Goal: Task Accomplishment & Management: Manage account settings

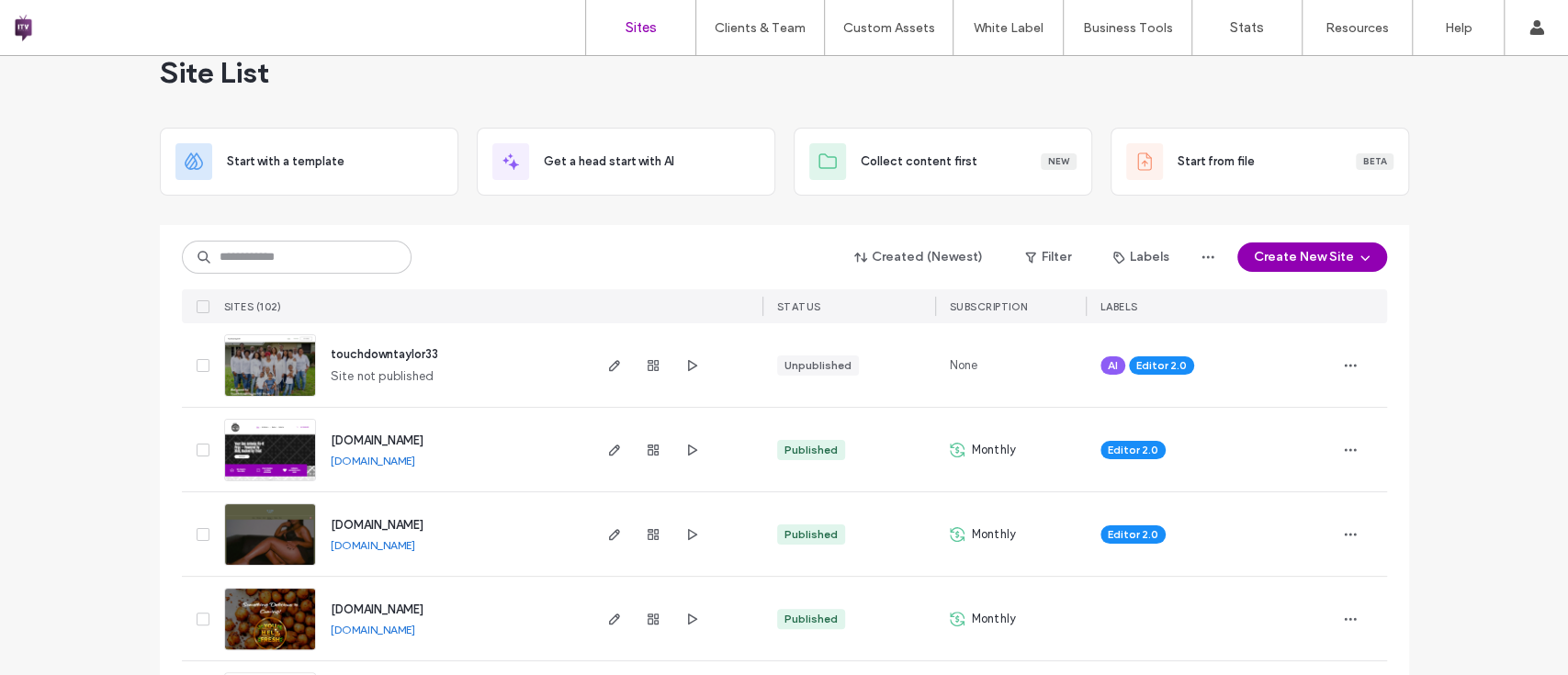
scroll to position [40, 0]
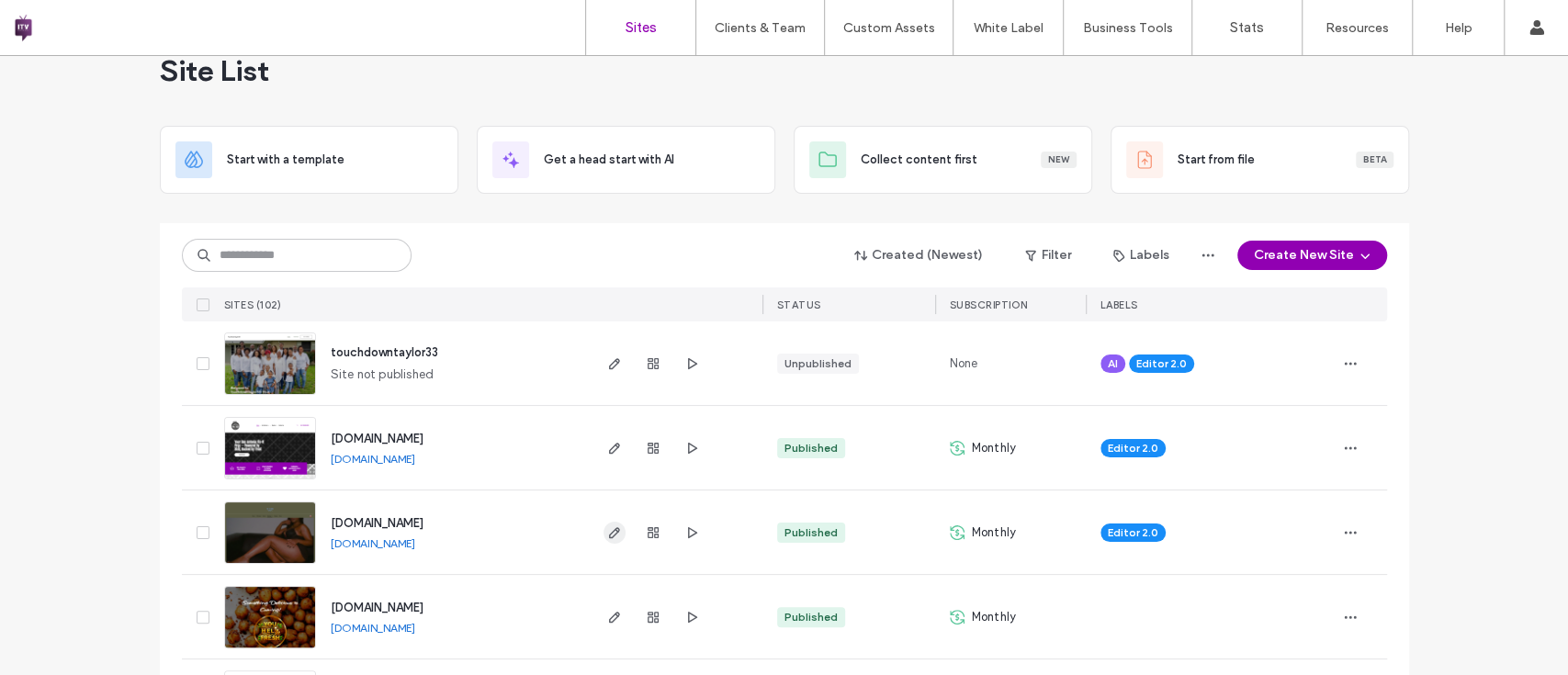
click at [607, 528] on icon "button" at bounding box center [614, 532] width 15 height 15
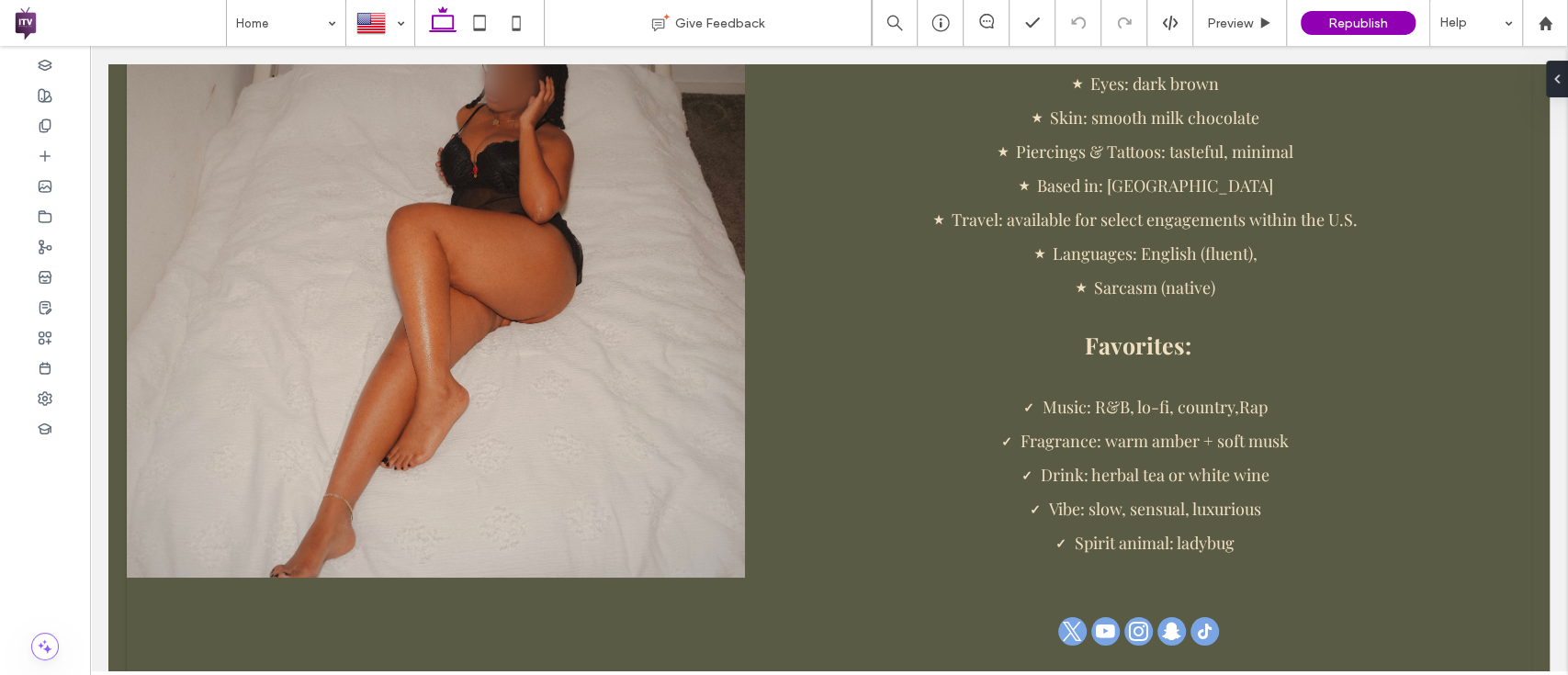
scroll to position [4446, 0]
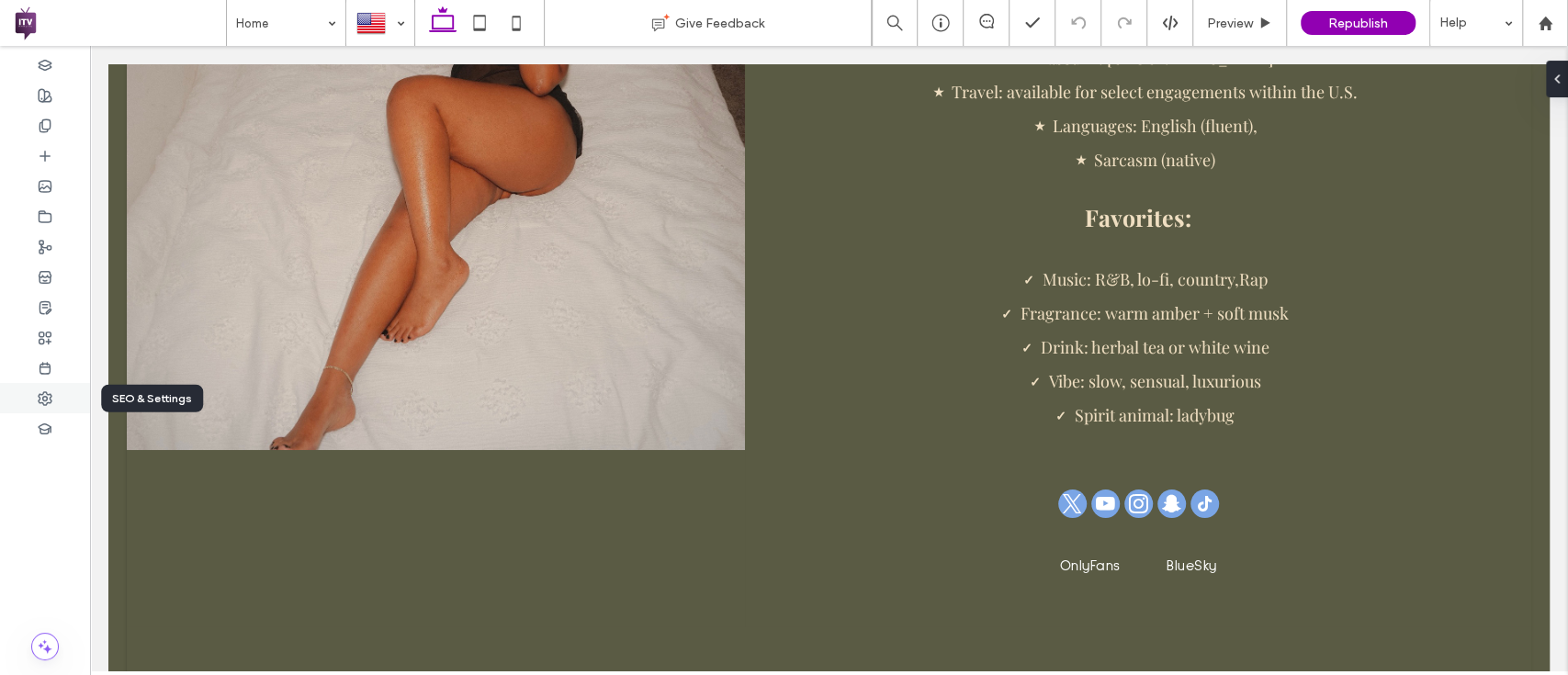
click at [37, 392] on icon at bounding box center [44, 399] width 15 height 15
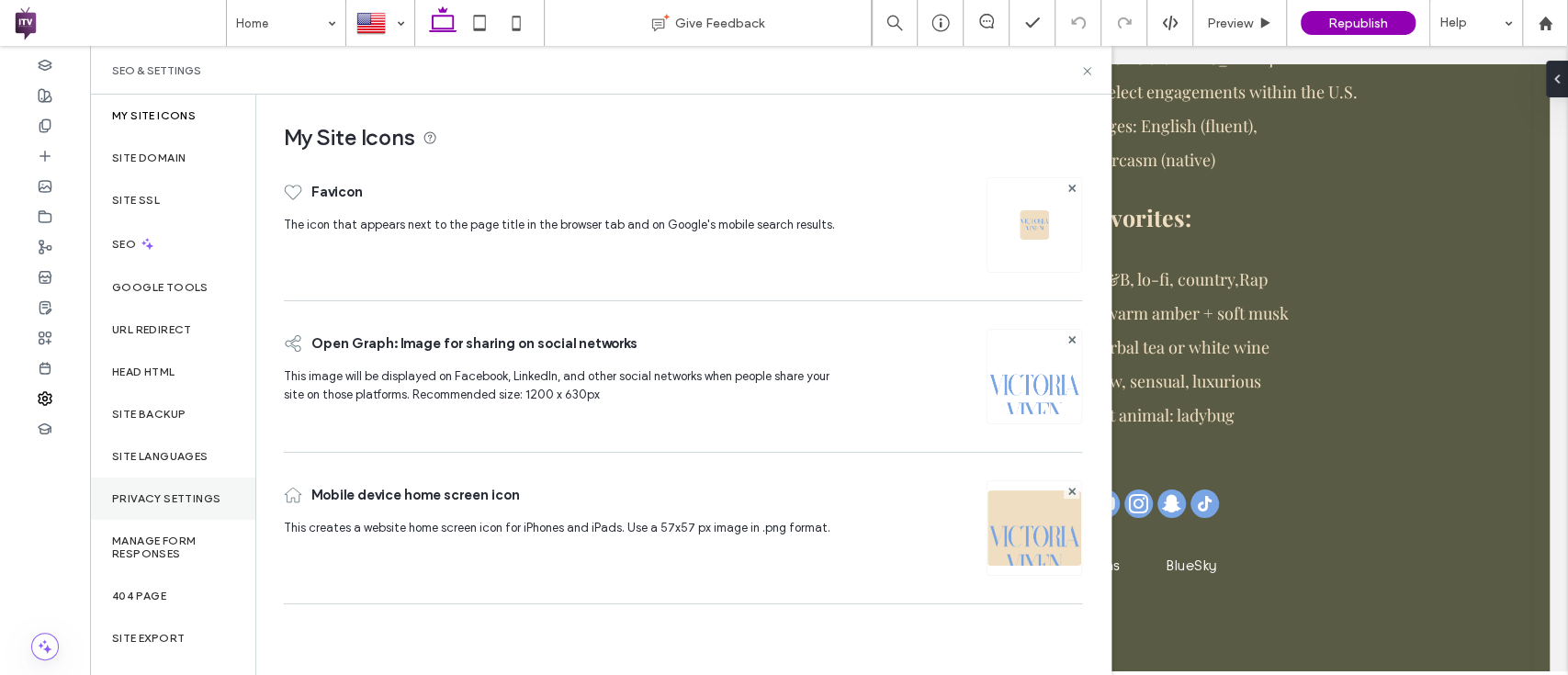
scroll to position [38, 0]
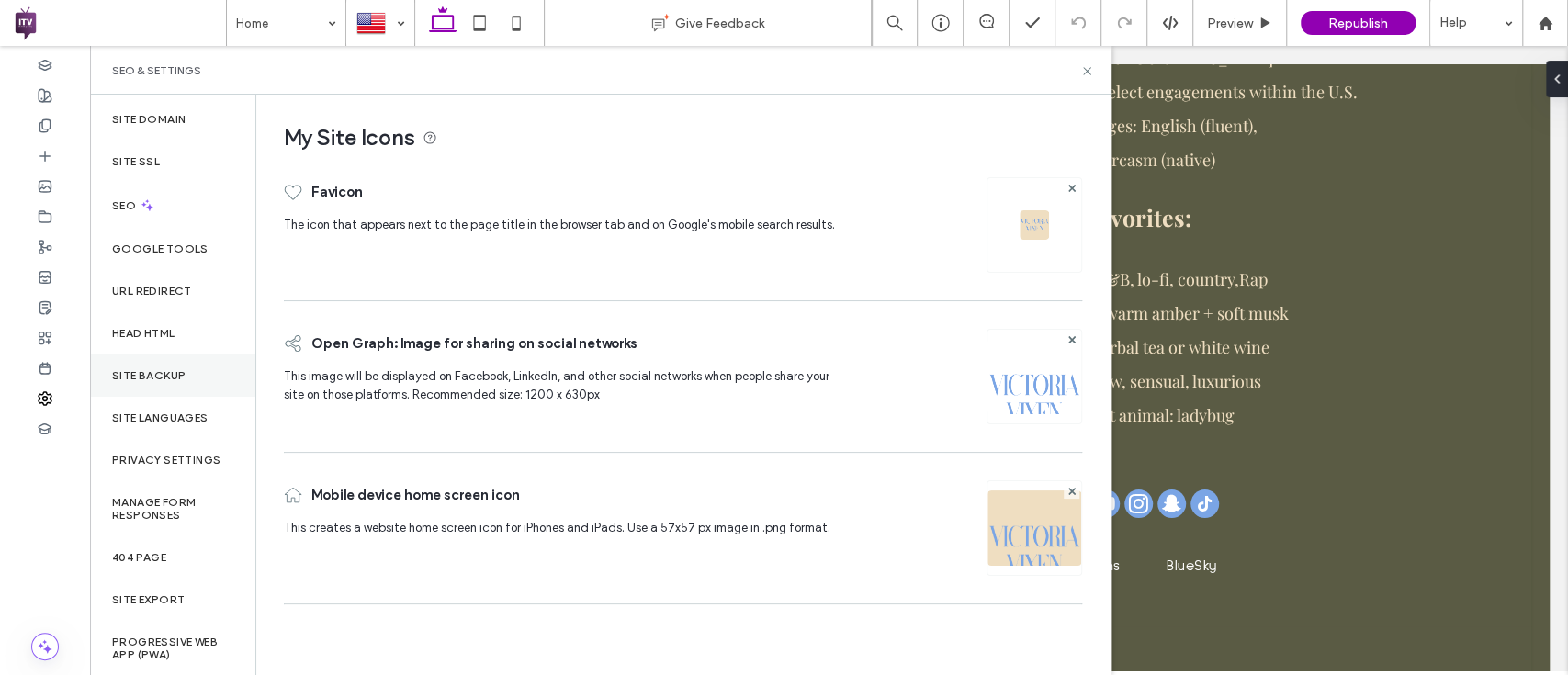
click at [193, 372] on div "Site Backup" at bounding box center [172, 375] width 165 height 42
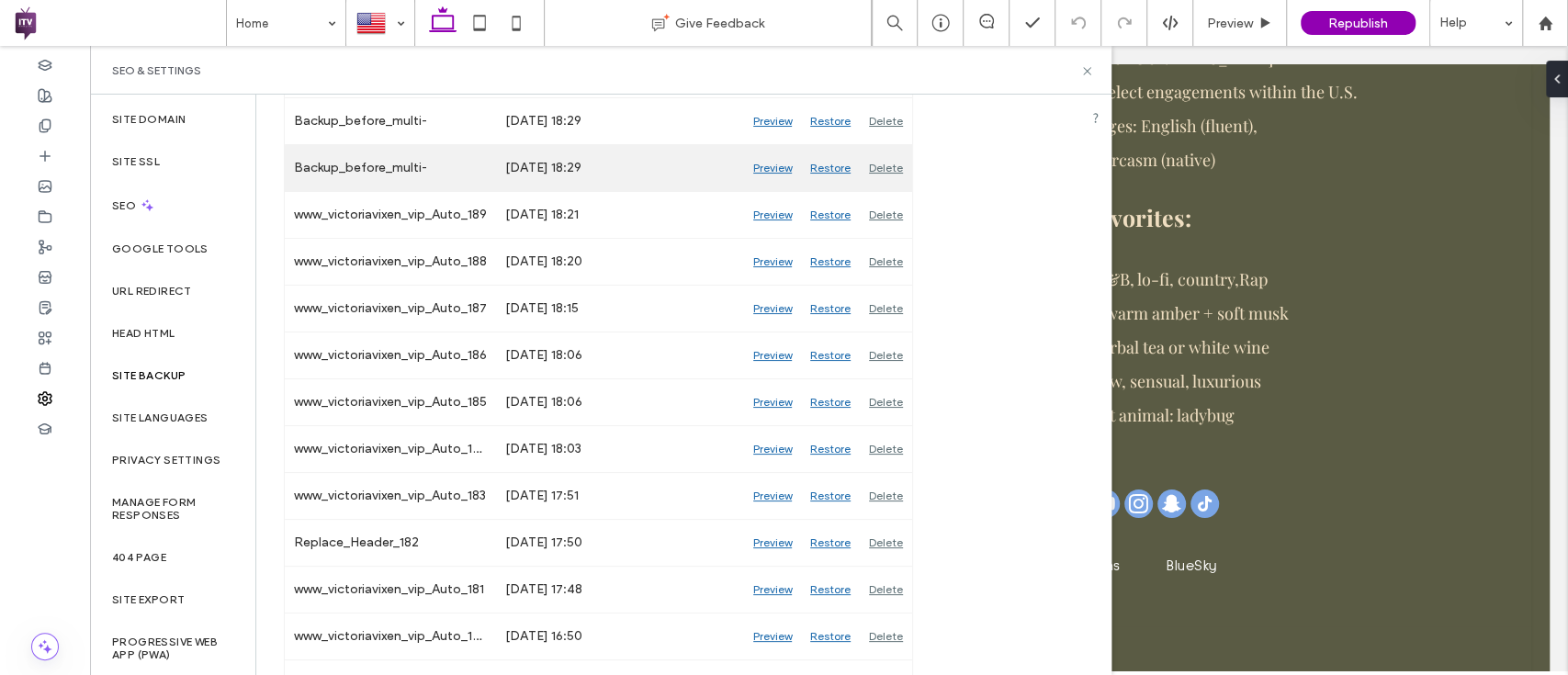
scroll to position [685, 0]
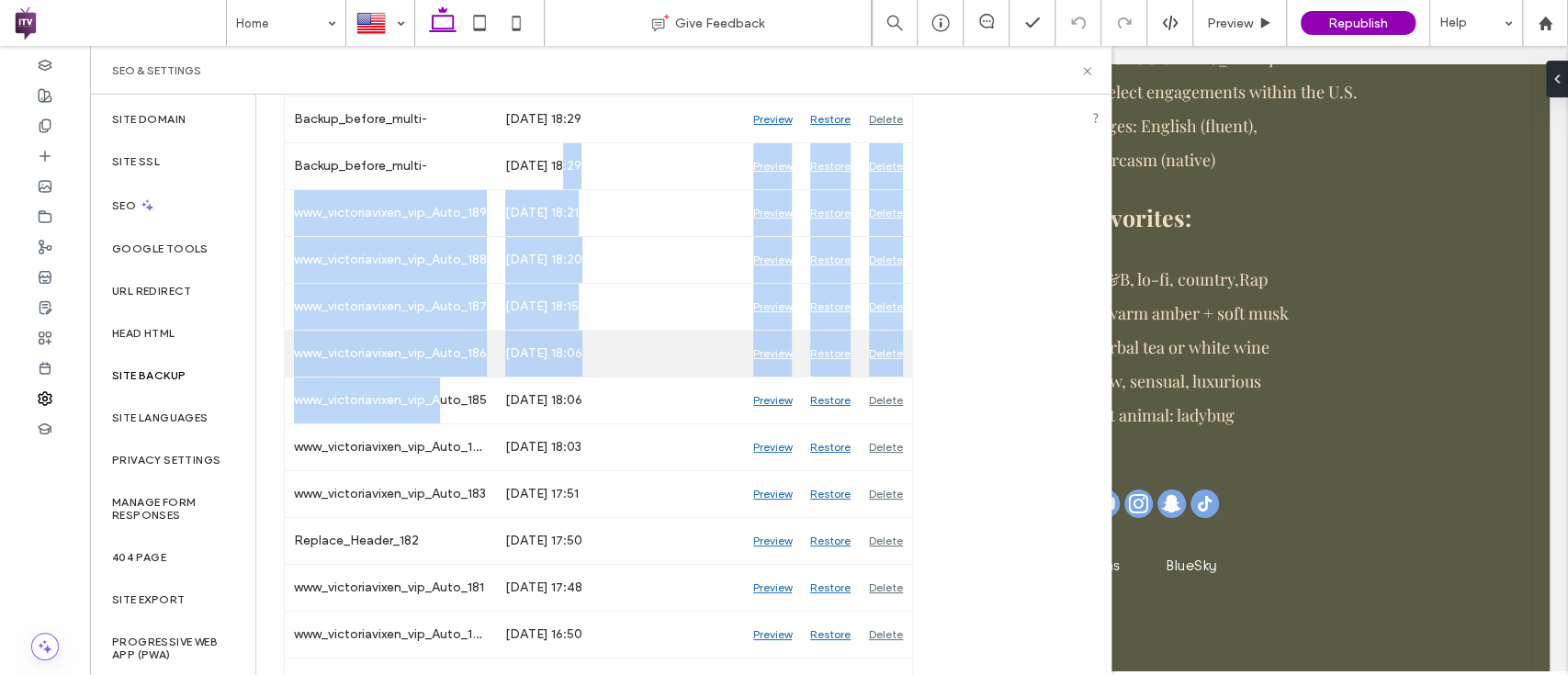
drag, startPoint x: 557, startPoint y: 161, endPoint x: 418, endPoint y: 441, distance: 312.6
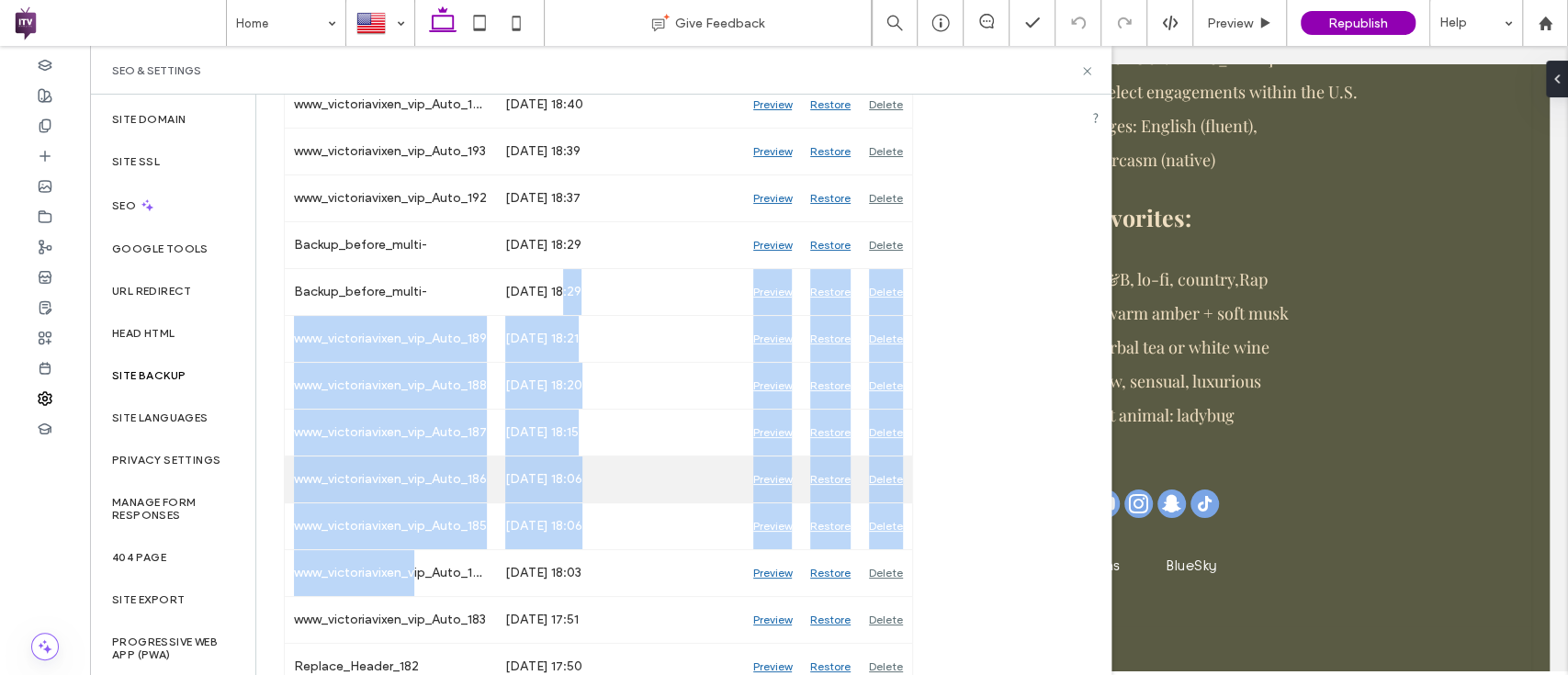
scroll to position [561, 0]
click at [462, 449] on div "www_victoriavixen_vip_Auto_187" at bounding box center [390, 431] width 211 height 46
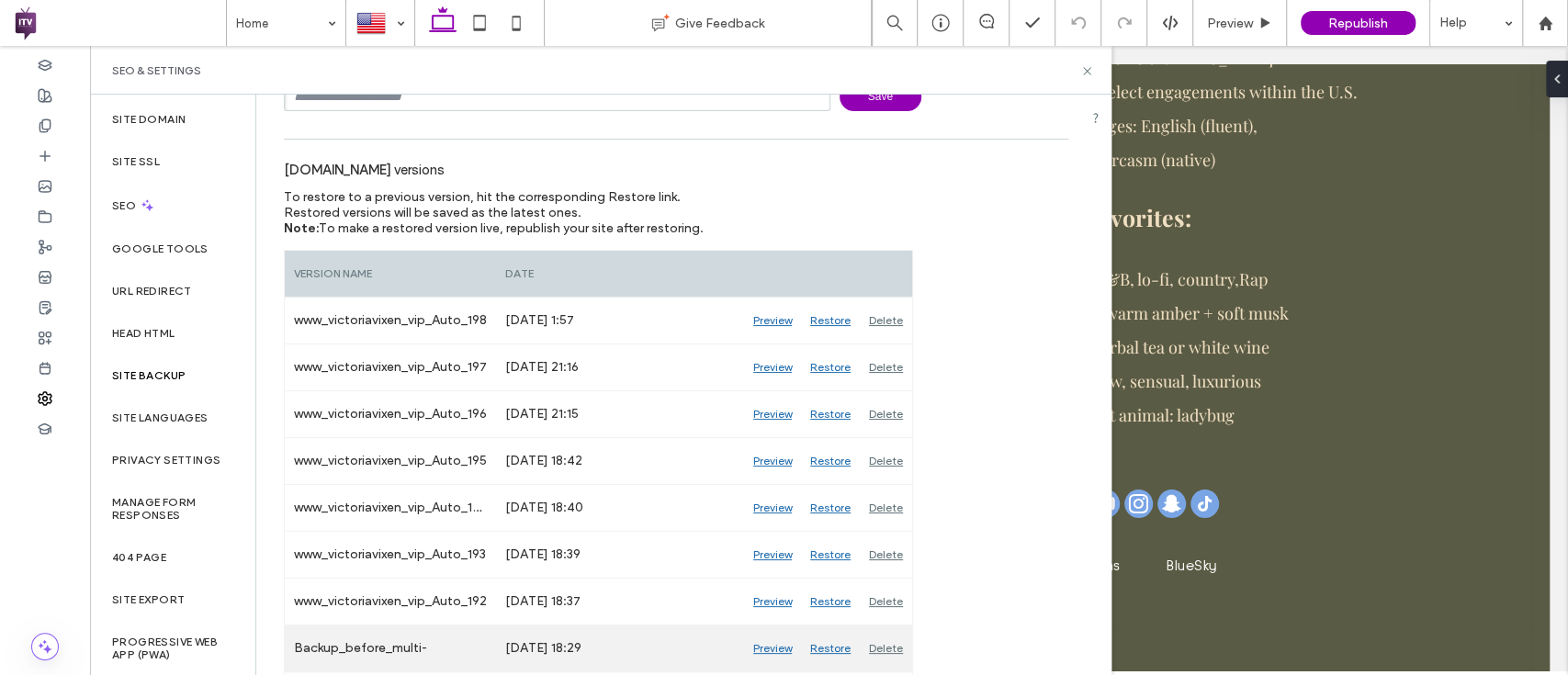
scroll to position [141, 0]
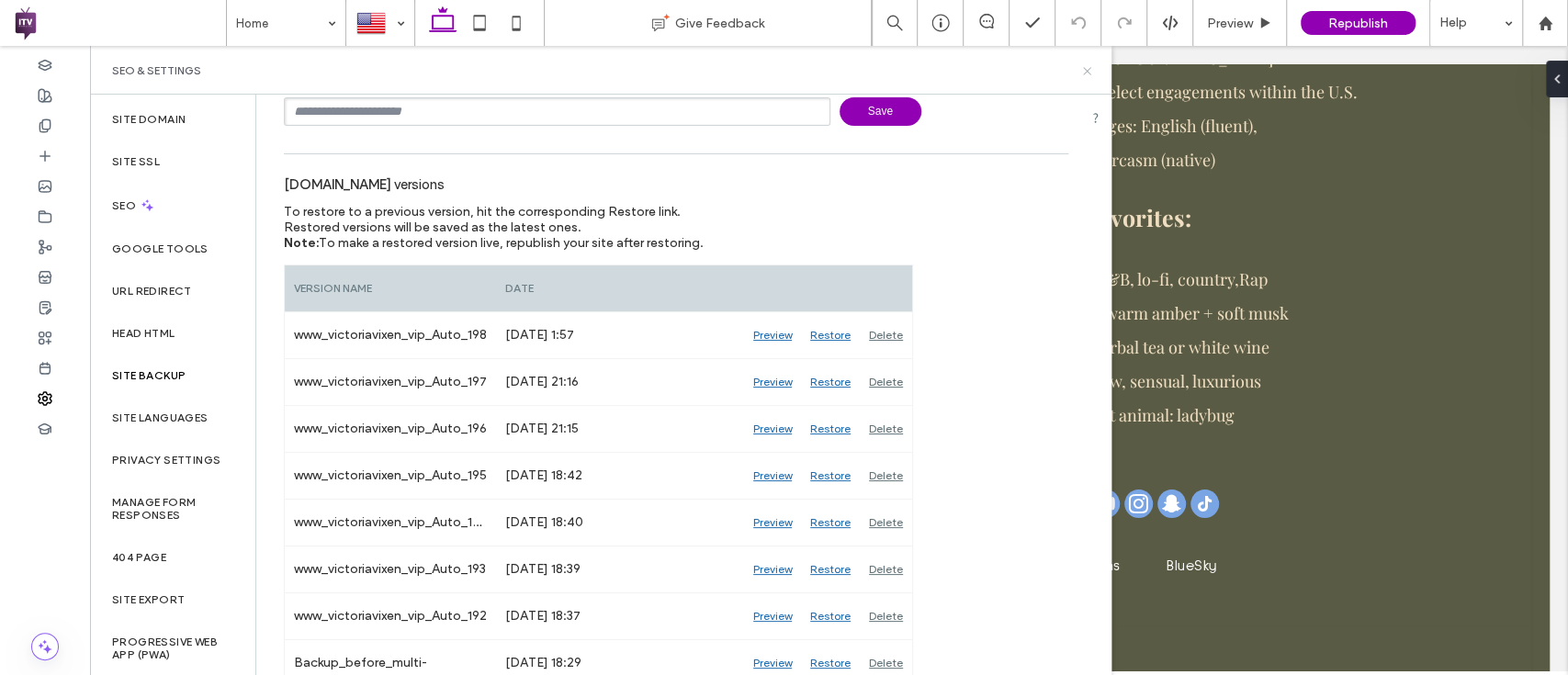
click at [1081, 72] on icon at bounding box center [1087, 71] width 14 height 14
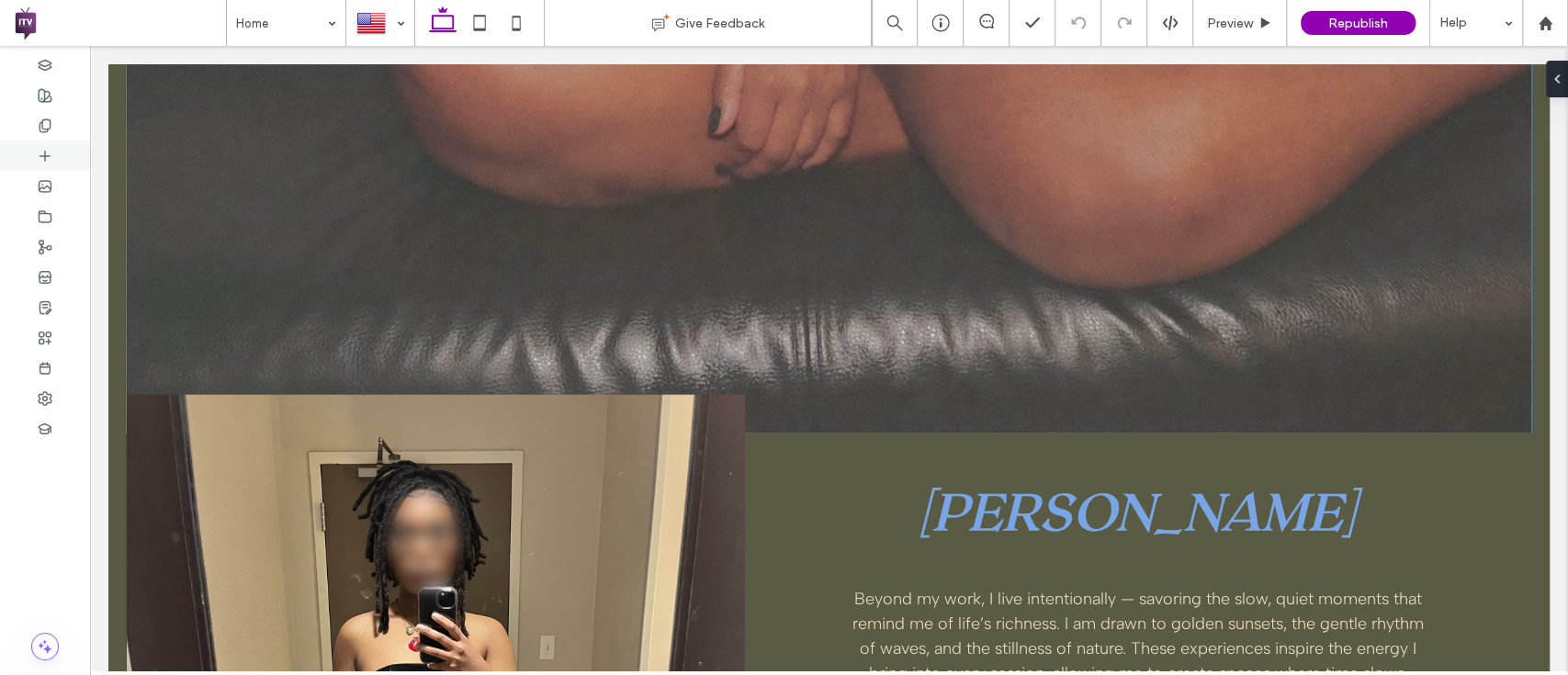
scroll to position [2963, 0]
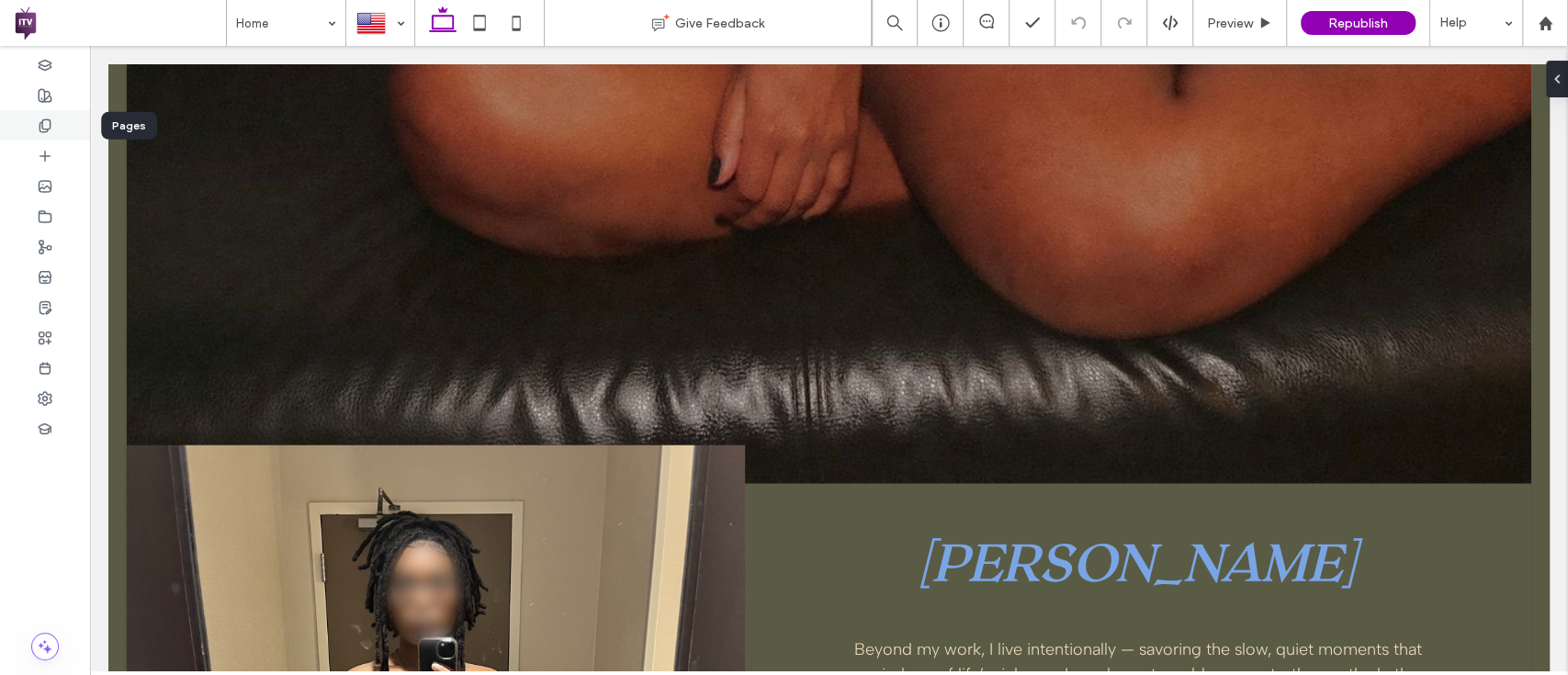
click at [50, 118] on span at bounding box center [44, 126] width 15 height 16
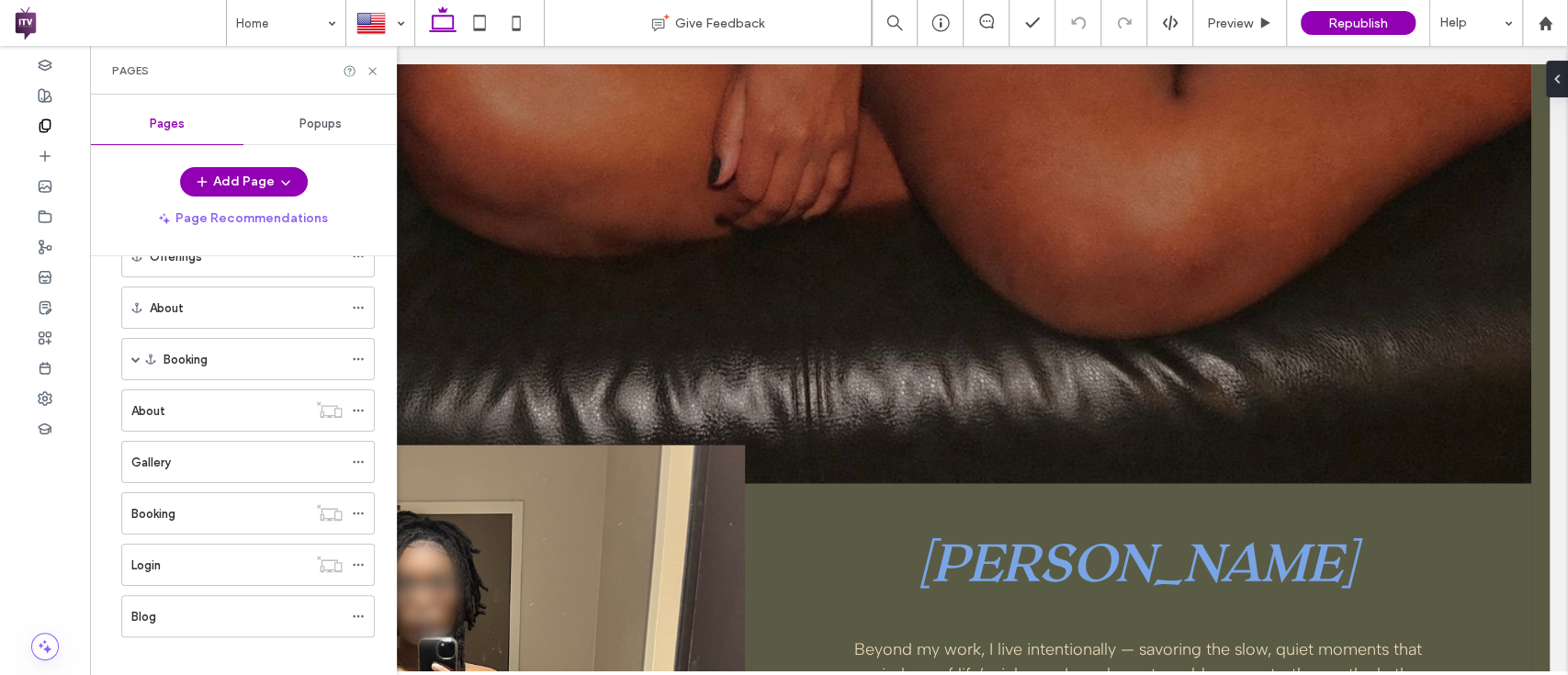
scroll to position [220, 0]
click at [360, 68] on div at bounding box center [360, 71] width 36 height 14
click at [370, 72] on use at bounding box center [371, 70] width 7 height 7
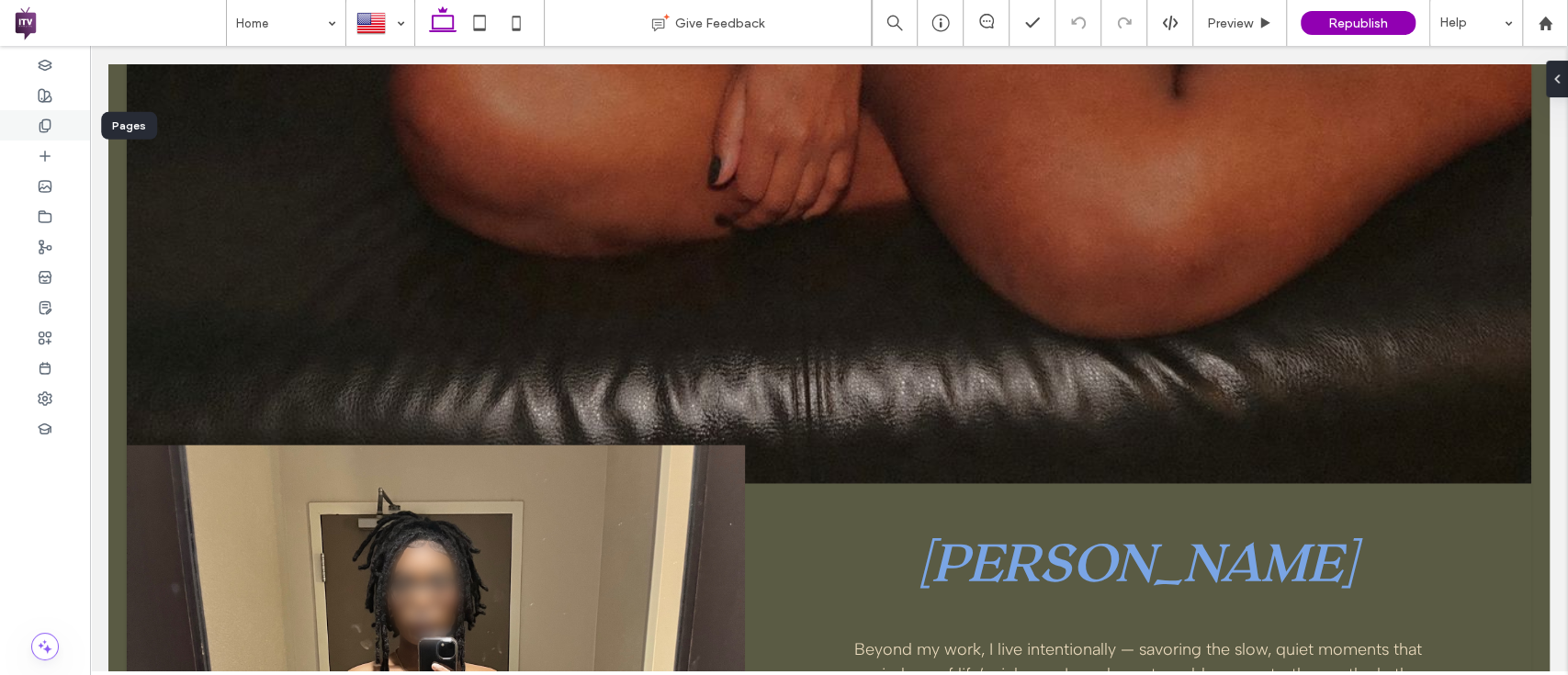
click at [48, 128] on icon at bounding box center [44, 125] width 15 height 15
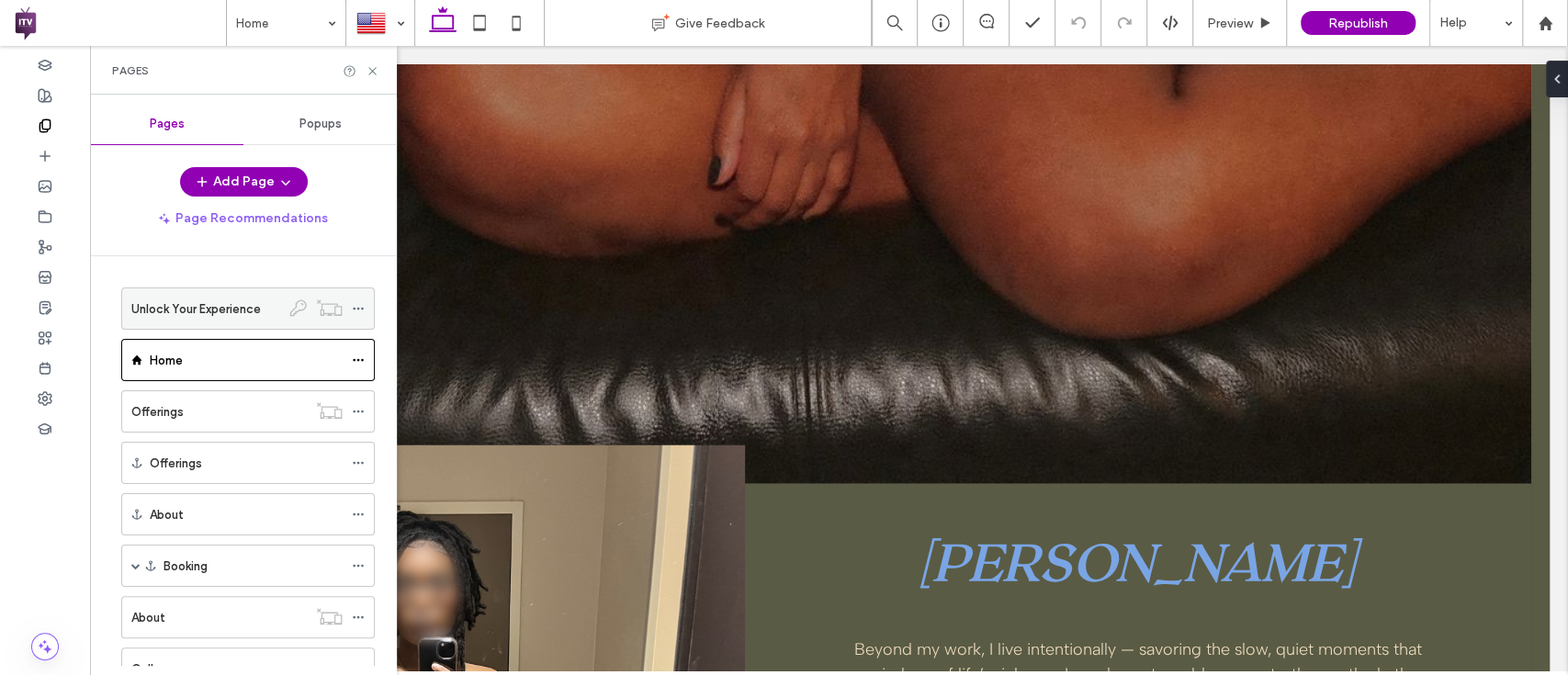
click at [228, 296] on div "Unlock Your Experience" at bounding box center [206, 308] width 149 height 40
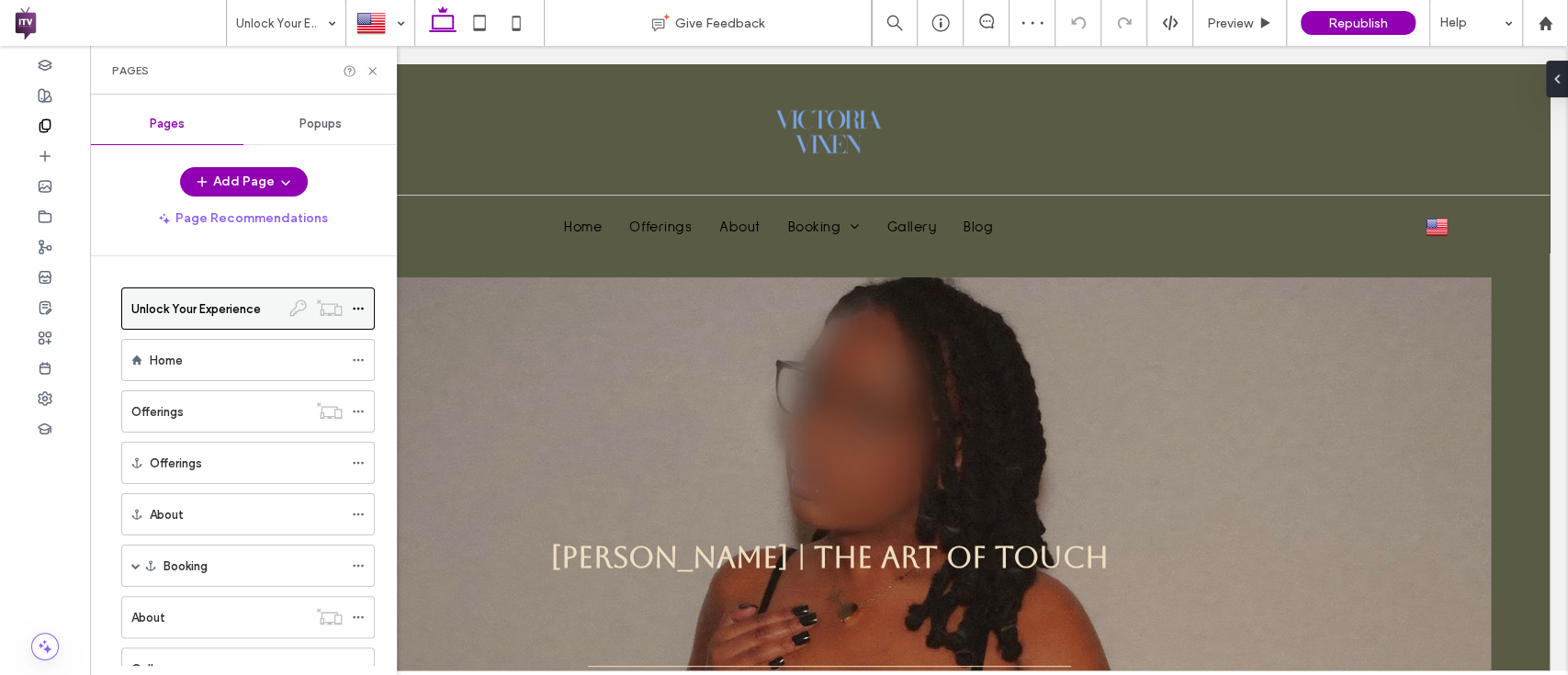
click at [355, 305] on icon at bounding box center [358, 308] width 13 height 13
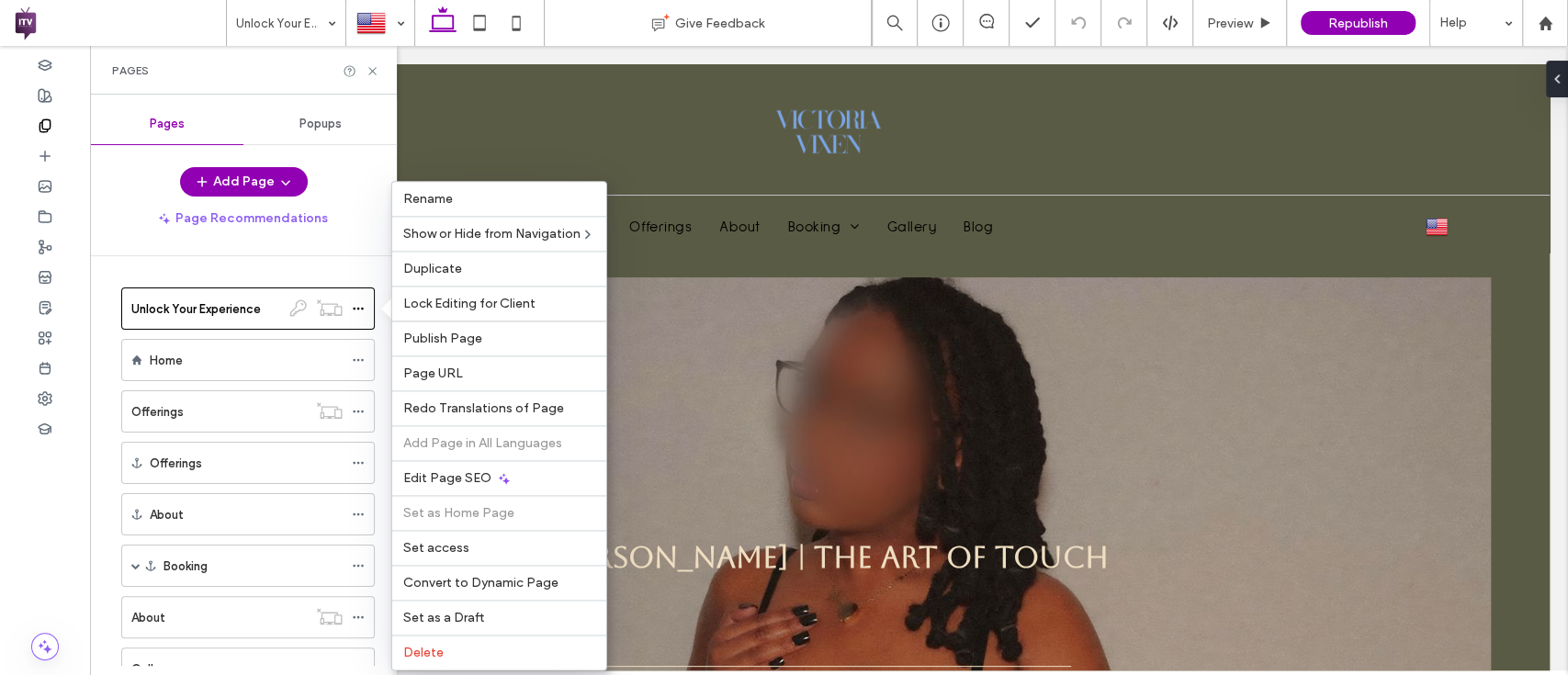
click at [324, 249] on div "Add Page Page Recommendations Unlock Your Experience Home Offerings Offerings A…" at bounding box center [243, 416] width 307 height 499
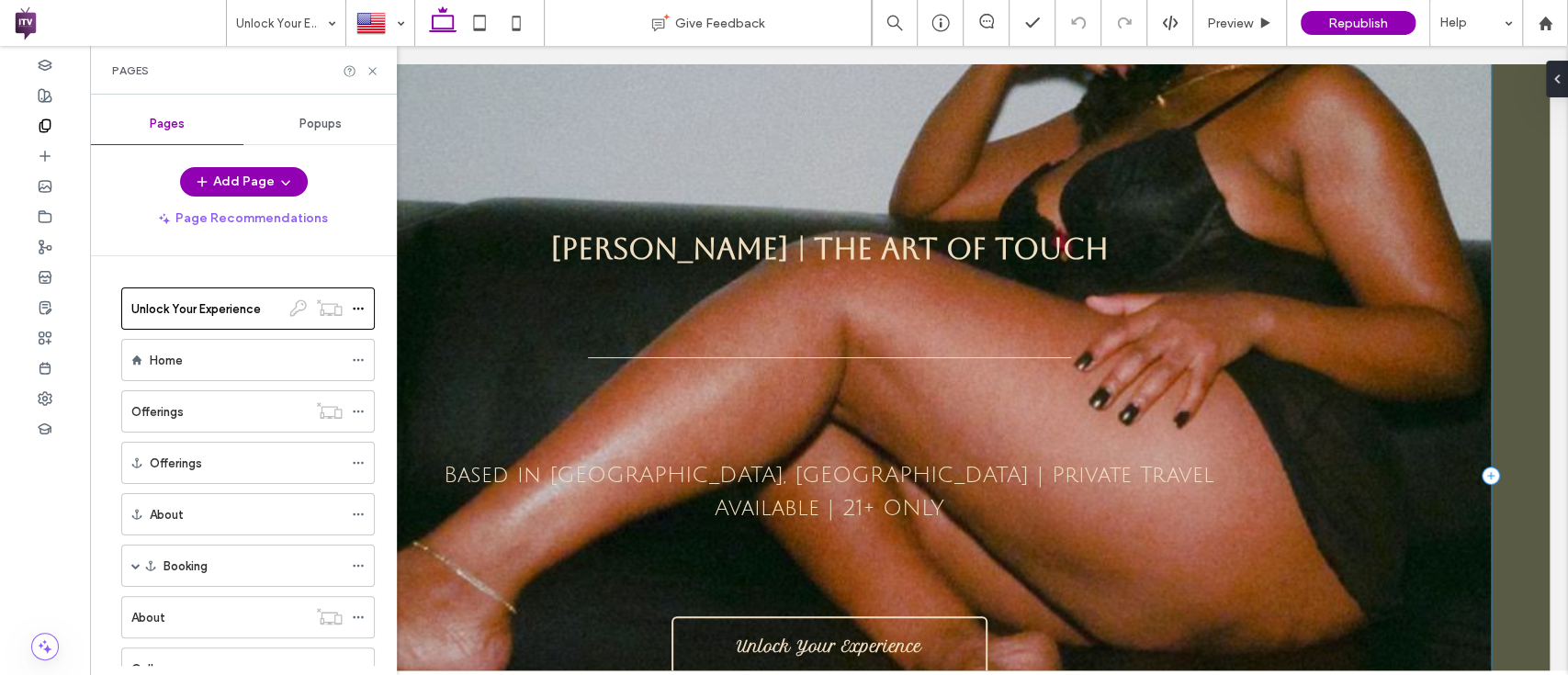
scroll to position [309, 0]
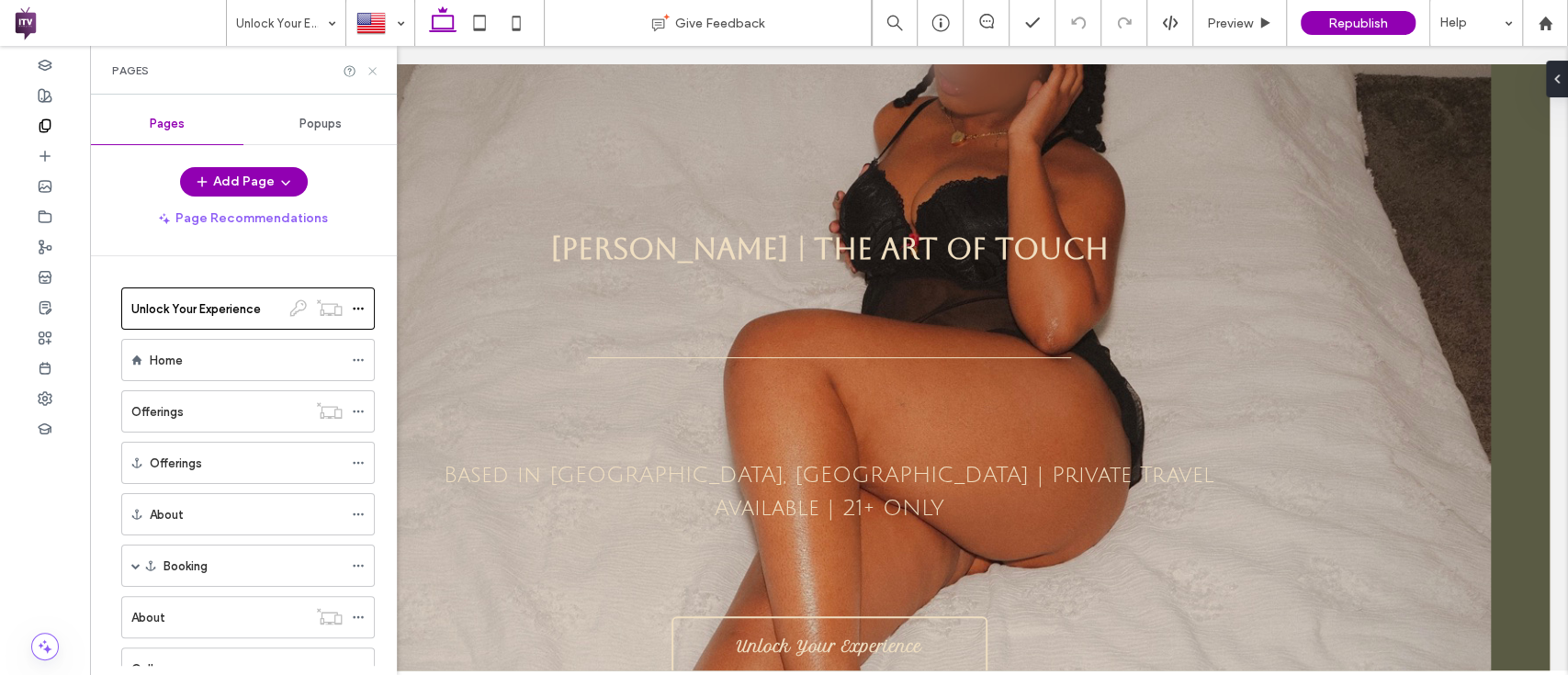
click at [369, 64] on icon at bounding box center [373, 71] width 14 height 14
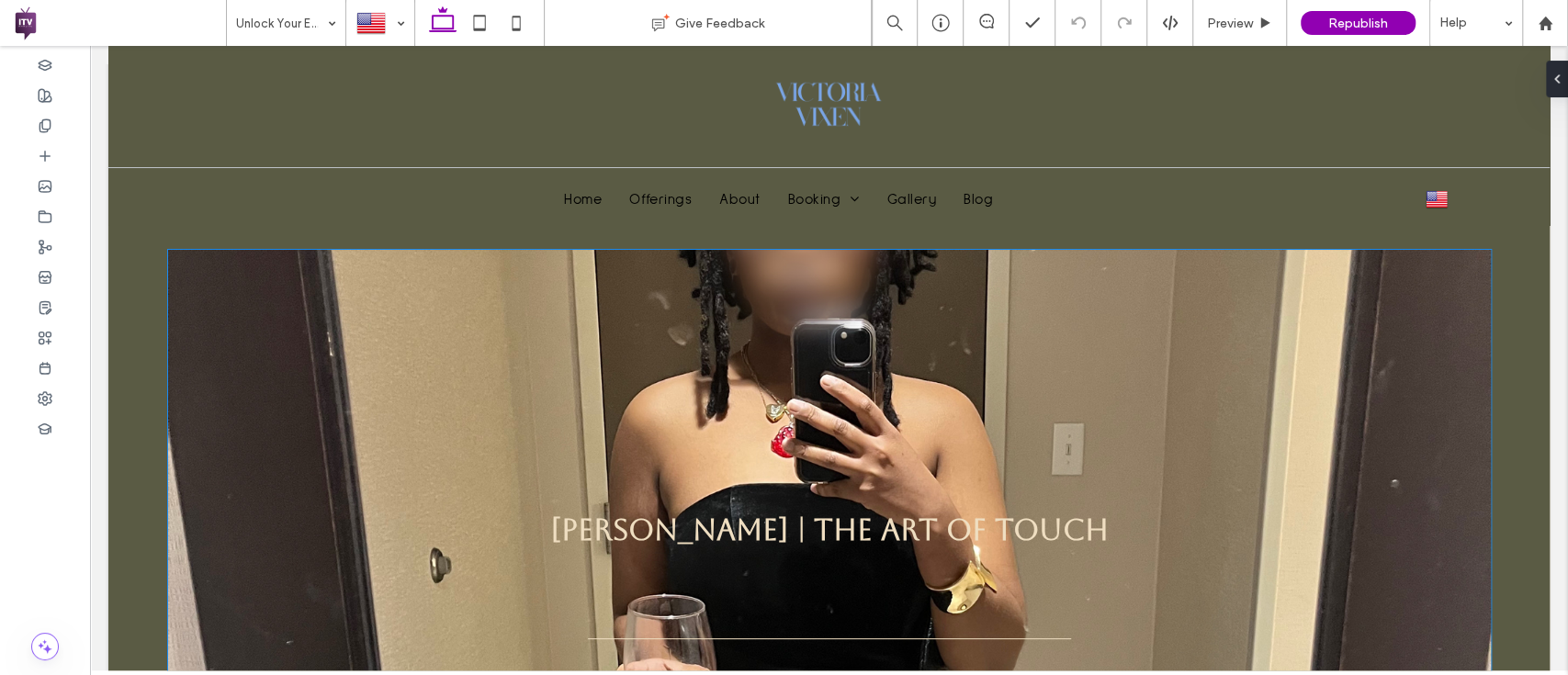
scroll to position [28, 0]
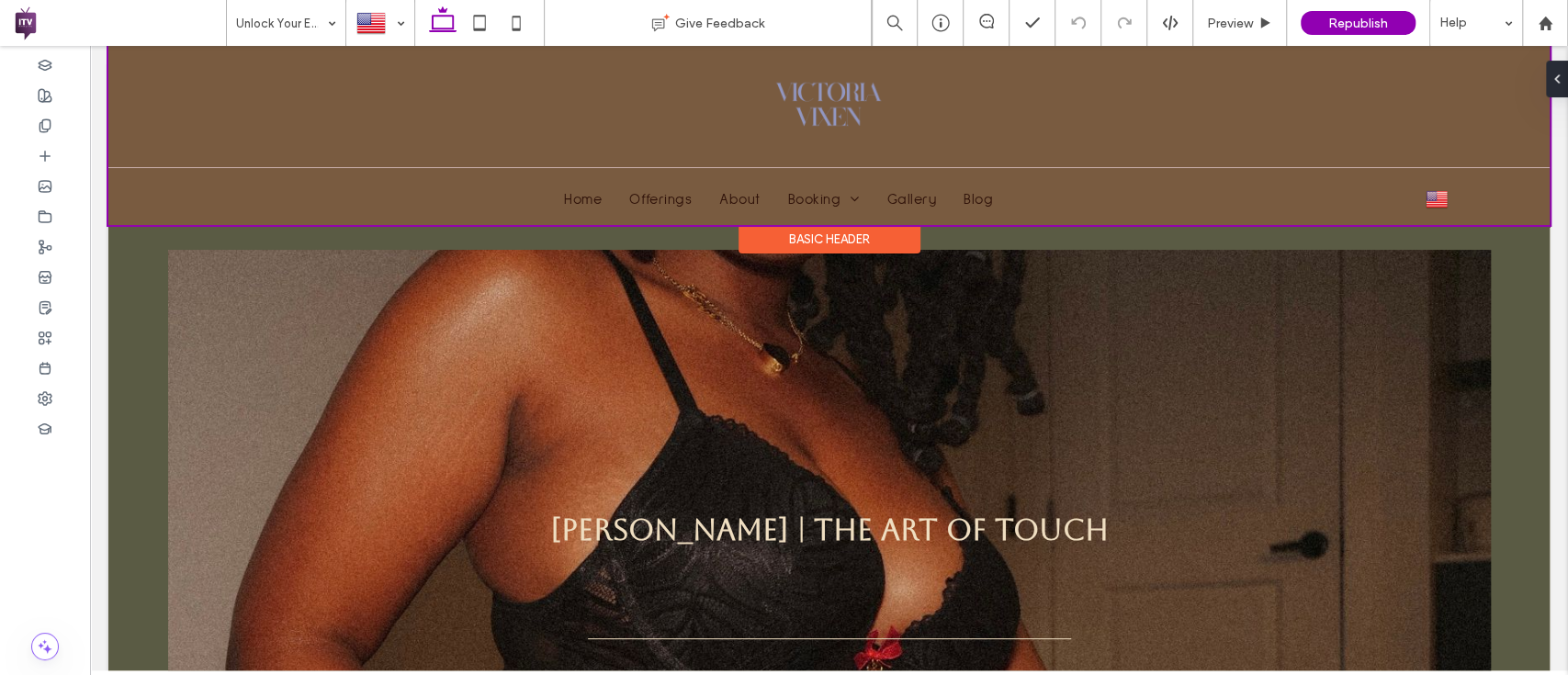
click at [810, 231] on div "Basic Header" at bounding box center [829, 239] width 182 height 29
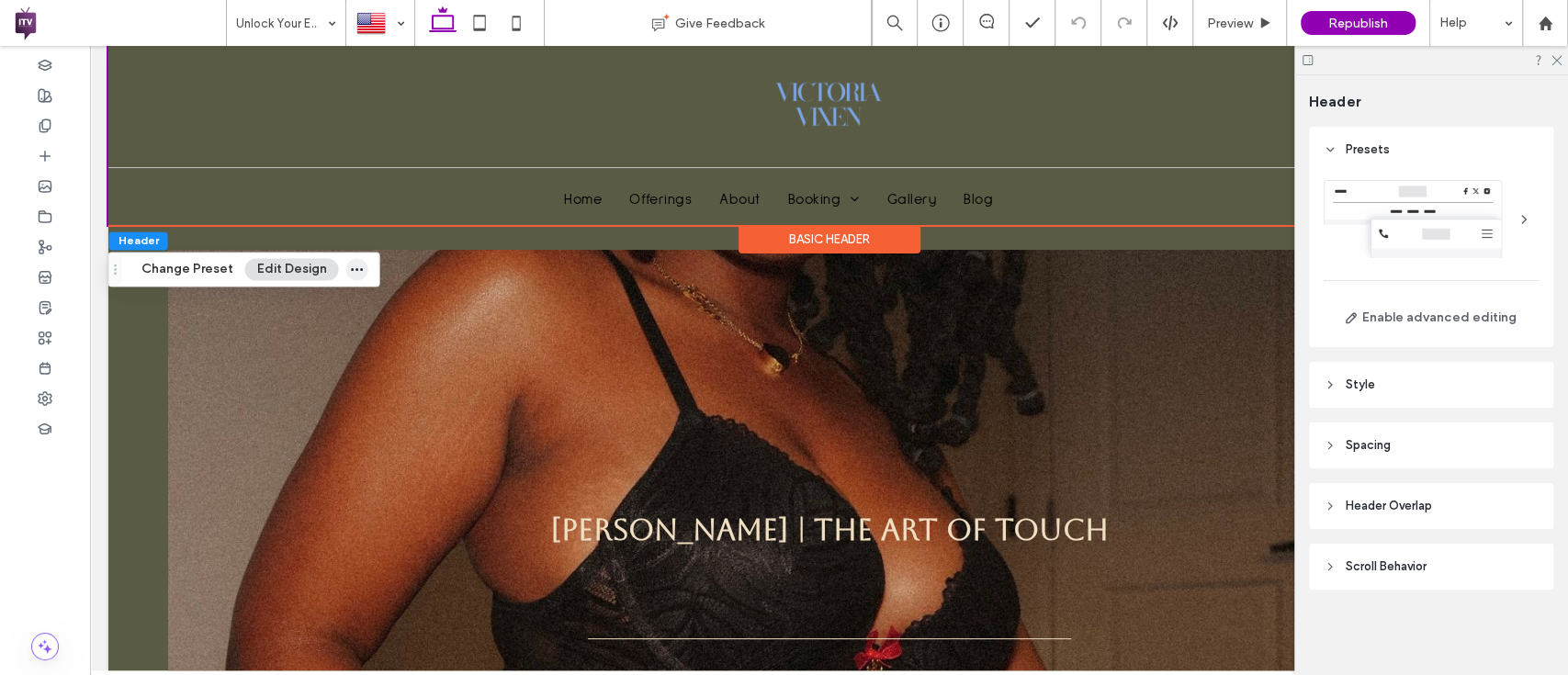
click at [355, 270] on use "button" at bounding box center [357, 270] width 12 height 3
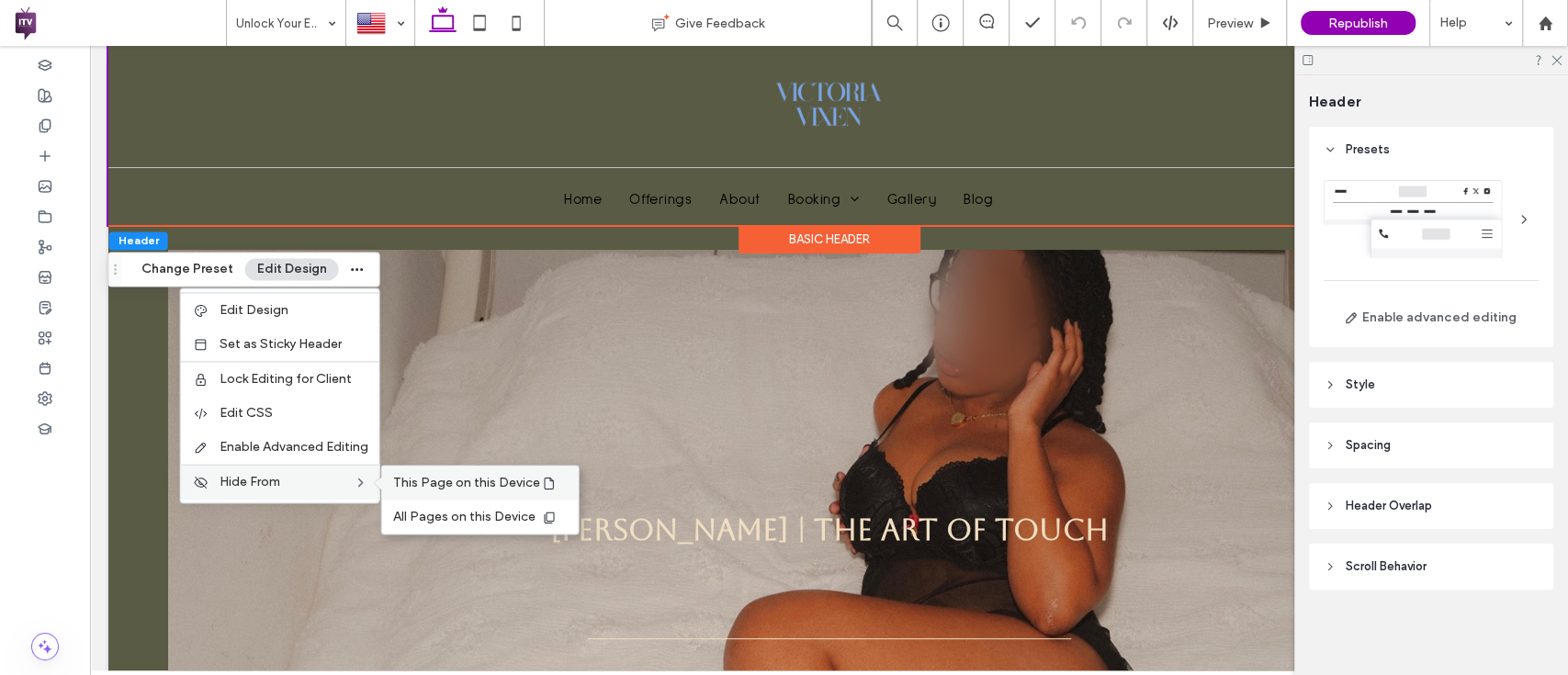
click at [470, 480] on span "This Page on this Device" at bounding box center [466, 483] width 147 height 16
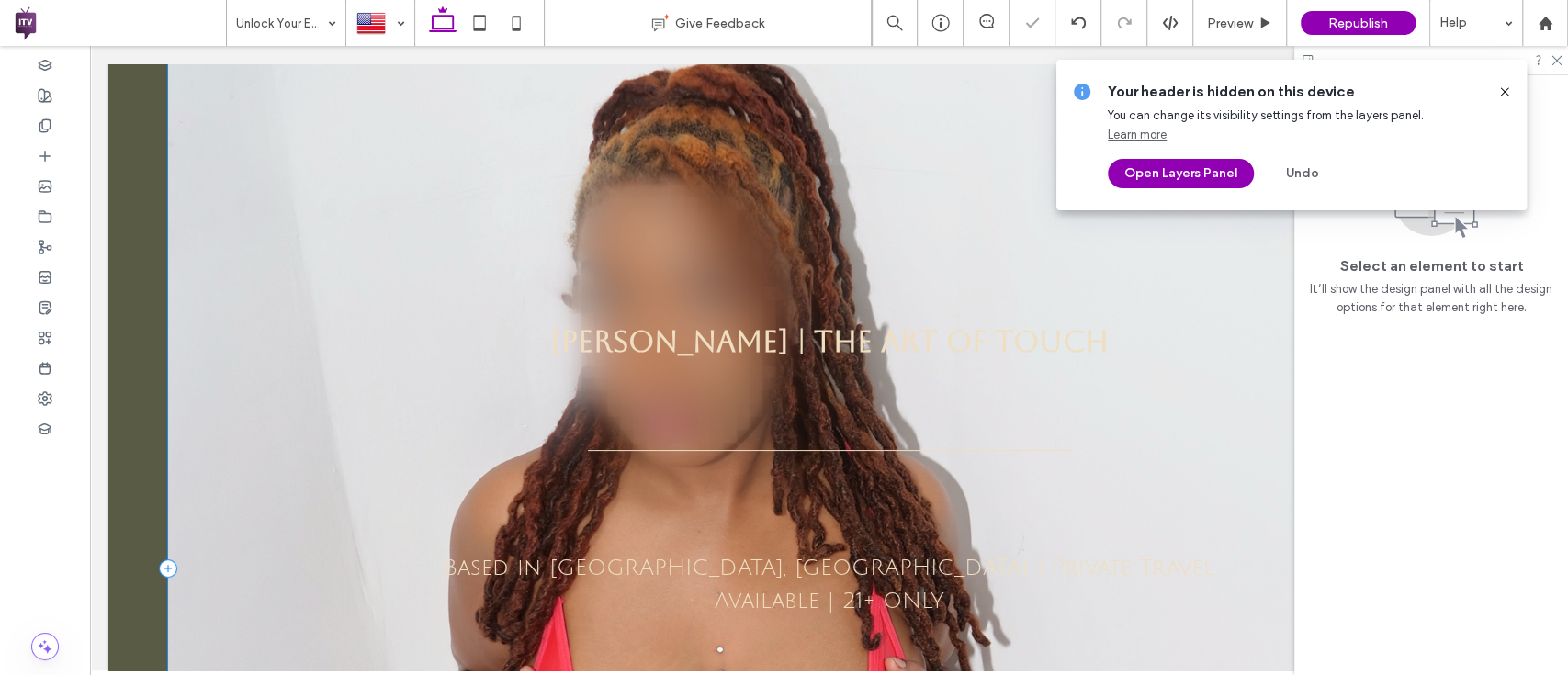
scroll to position [0, 0]
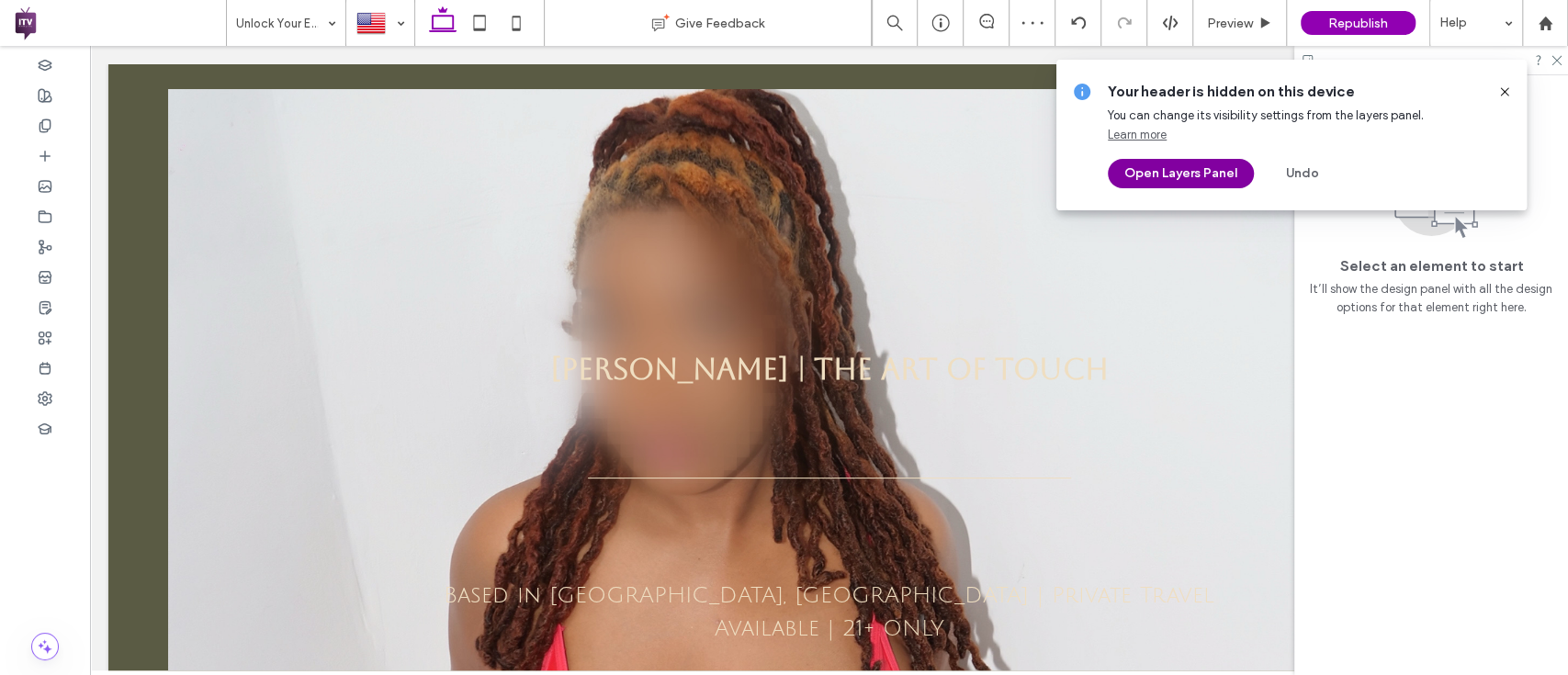
click at [1213, 159] on button "Open Layers Panel" at bounding box center [1180, 174] width 146 height 30
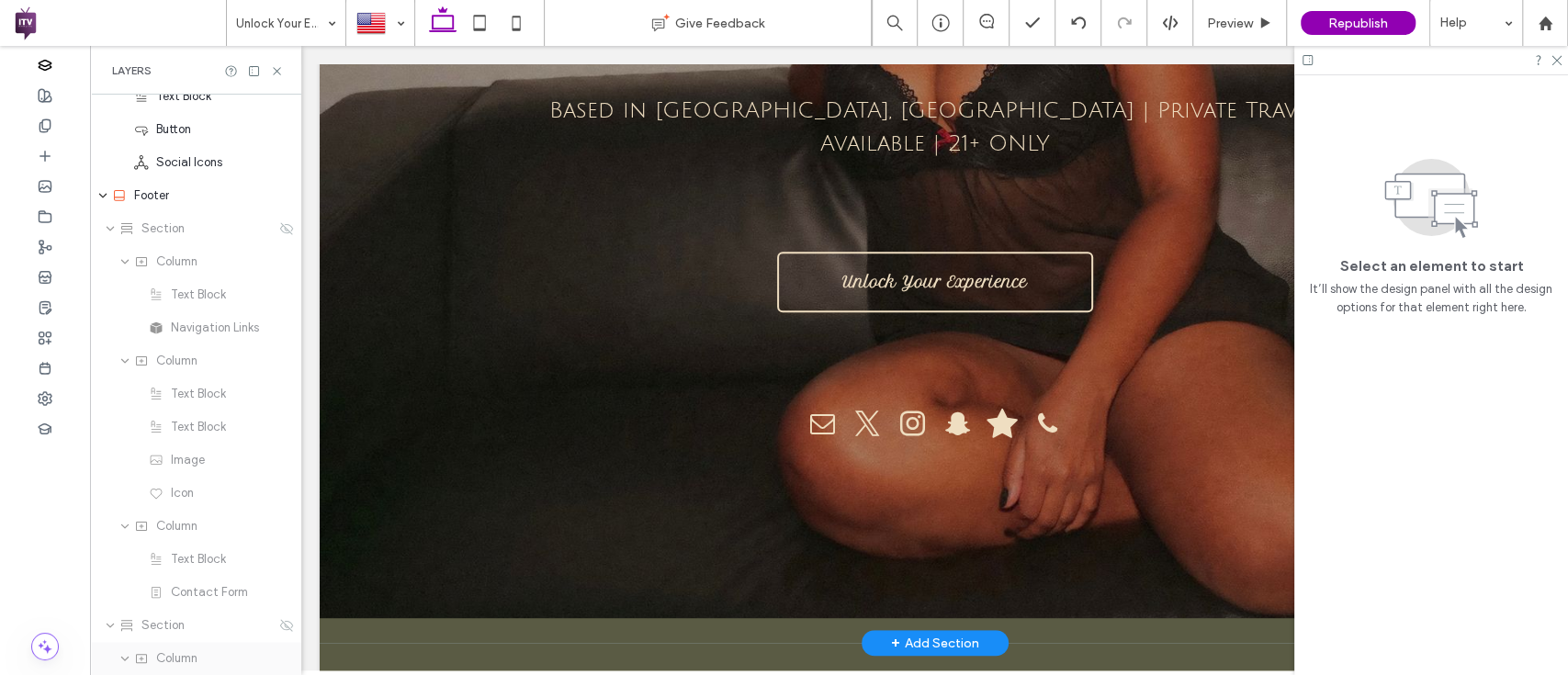
scroll to position [648, 0]
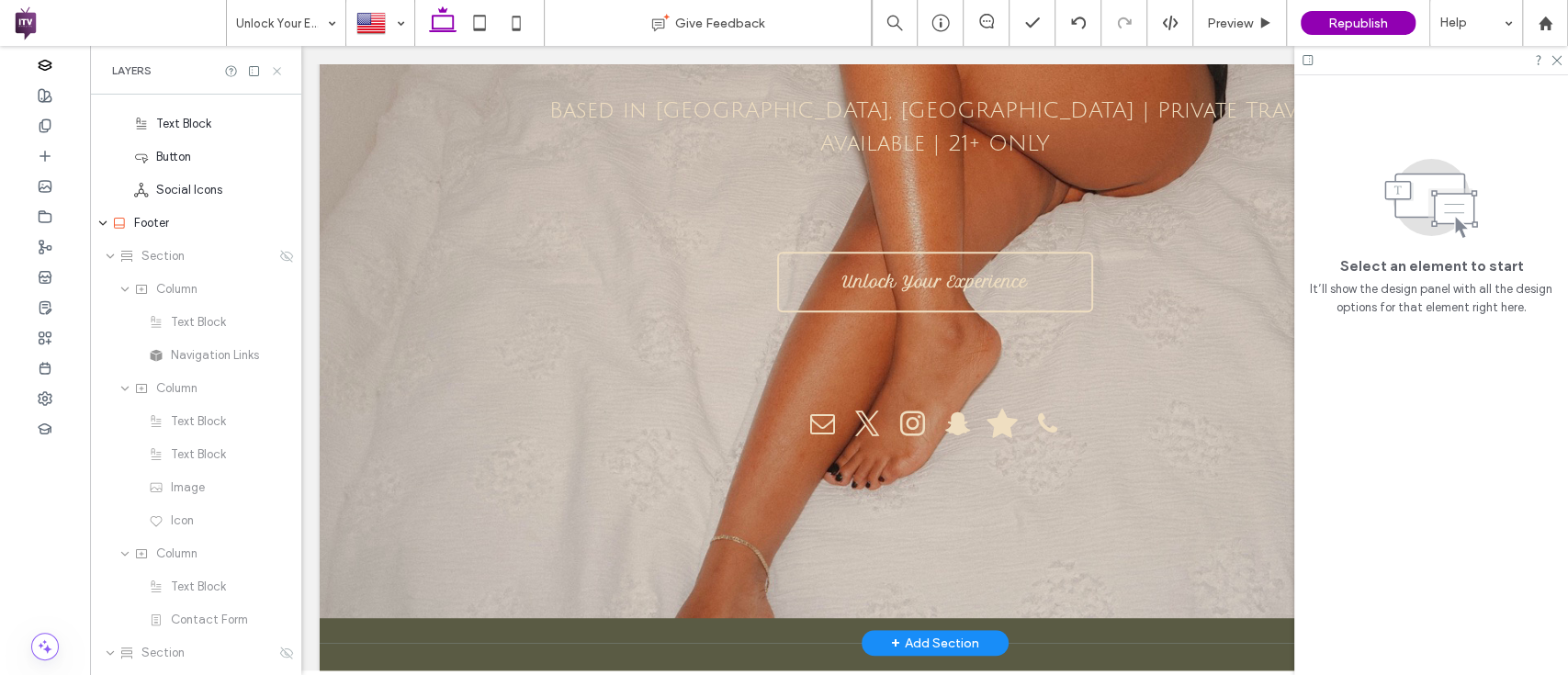
click at [271, 76] on icon at bounding box center [276, 71] width 14 height 14
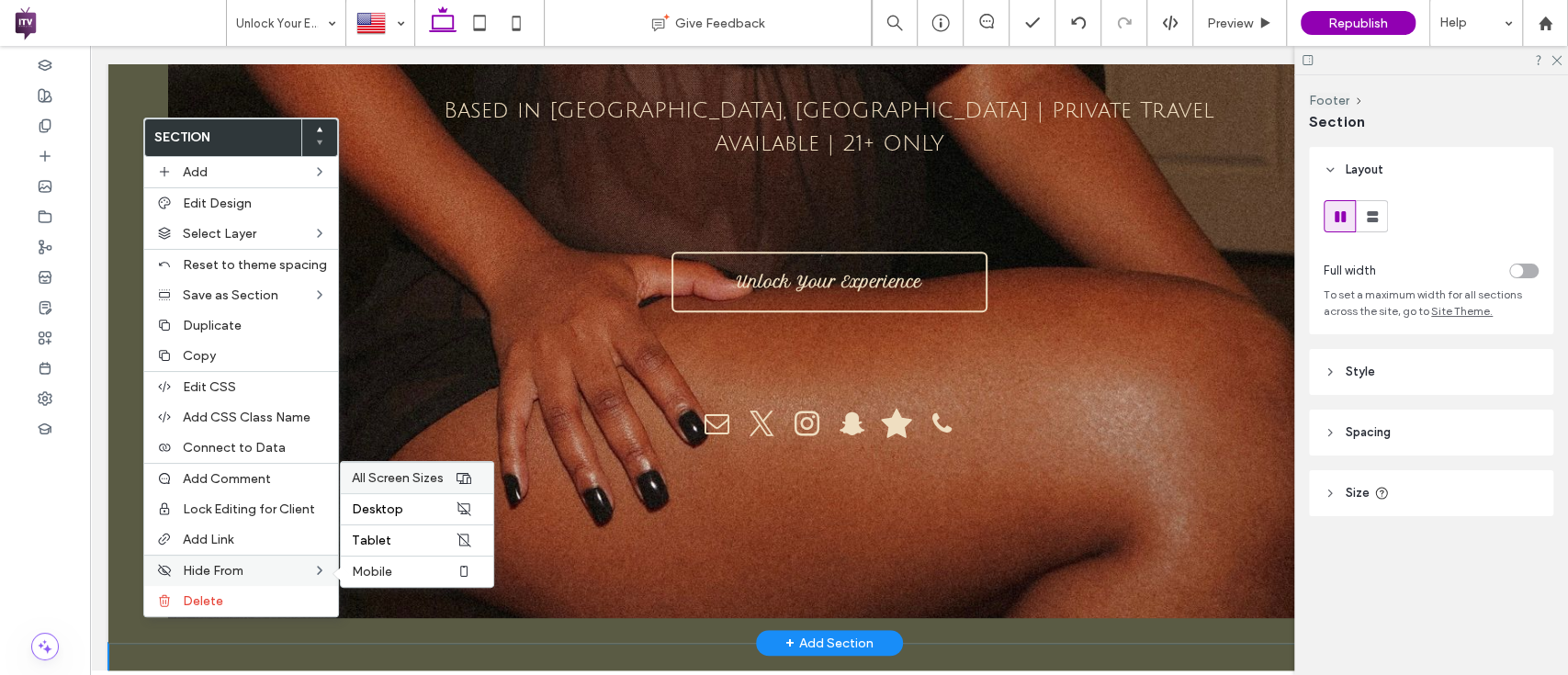
click at [414, 470] on span "All Screen Sizes" at bounding box center [397, 478] width 91 height 16
click at [423, 481] on span "All Screen Sizes" at bounding box center [397, 478] width 91 height 16
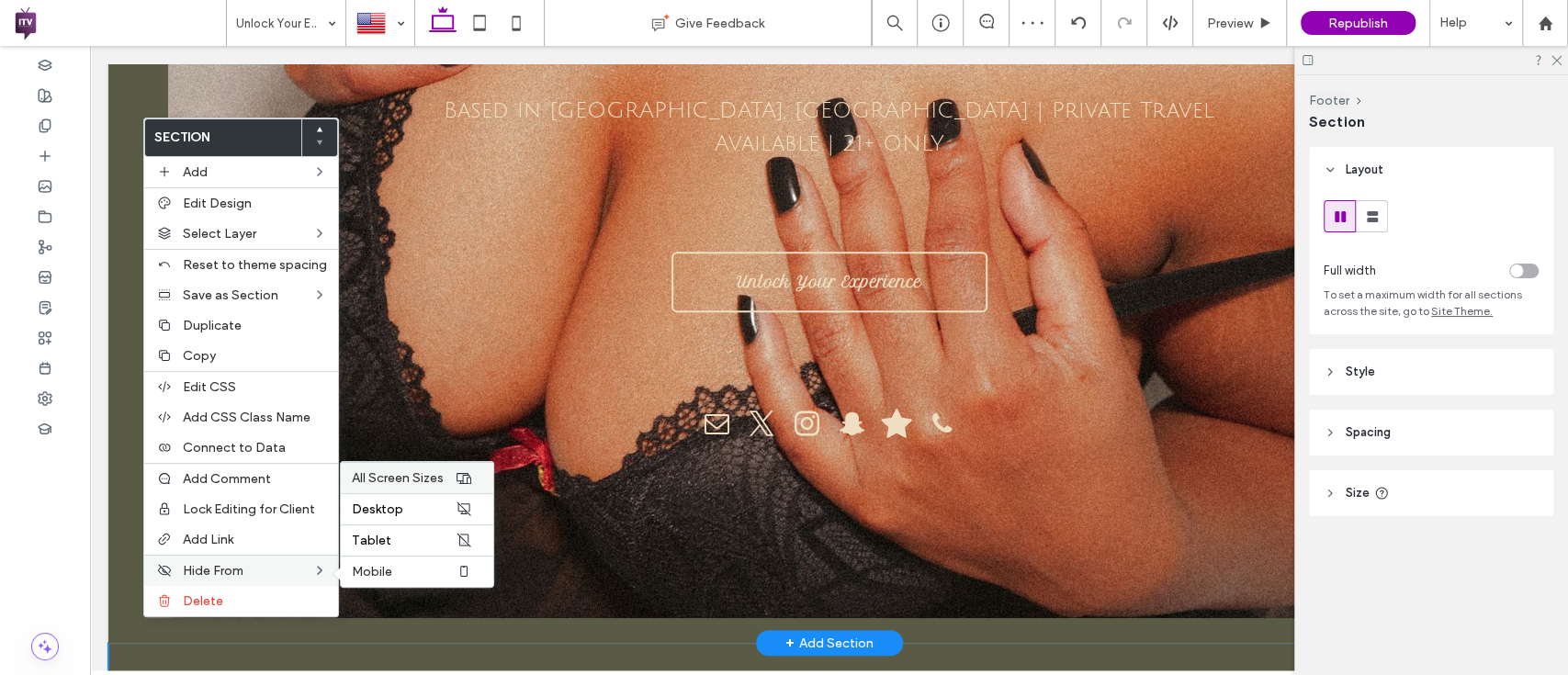
click at [382, 474] on span "All Screen Sizes" at bounding box center [397, 478] width 91 height 16
click at [387, 564] on span "Mobile" at bounding box center [372, 572] width 40 height 16
click at [416, 477] on span "All Screen Sizes" at bounding box center [397, 478] width 91 height 16
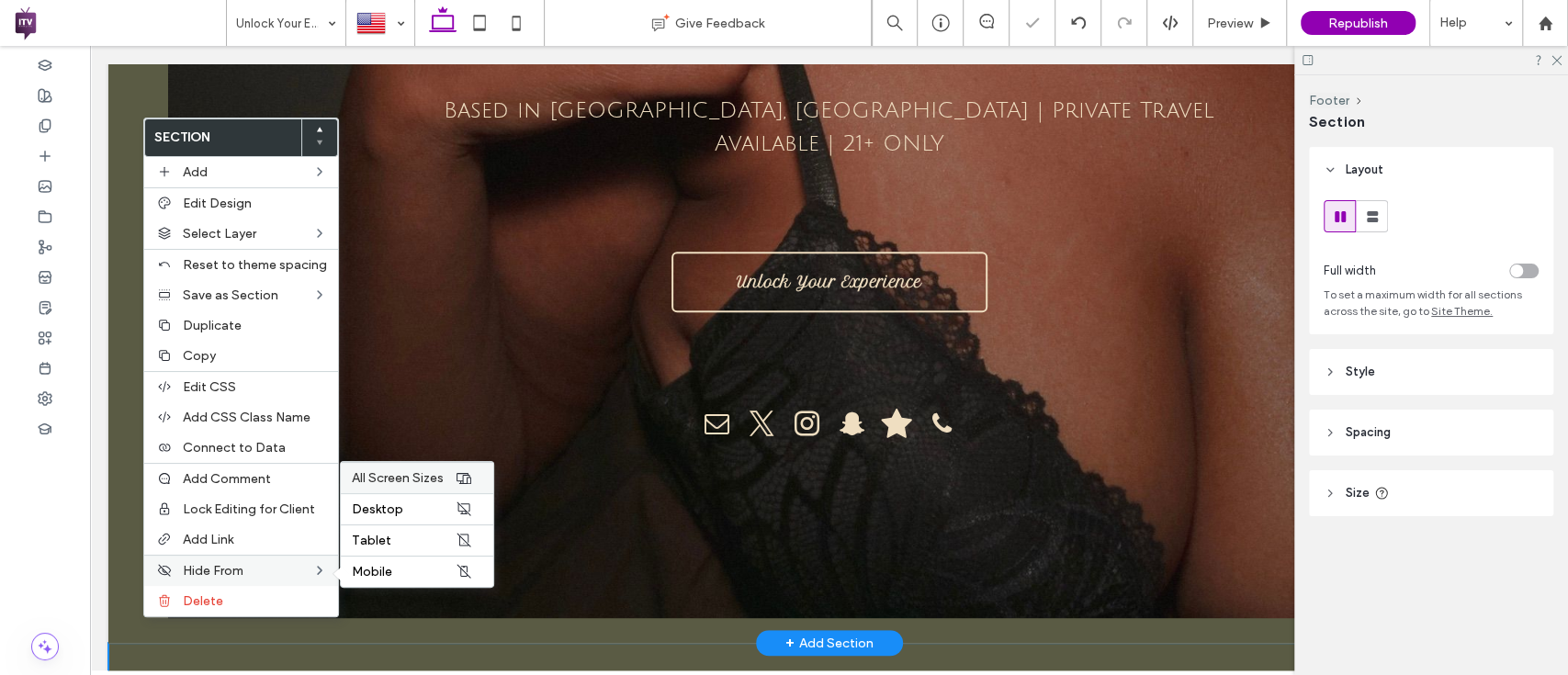
click at [463, 478] on icon at bounding box center [463, 477] width 15 height 15
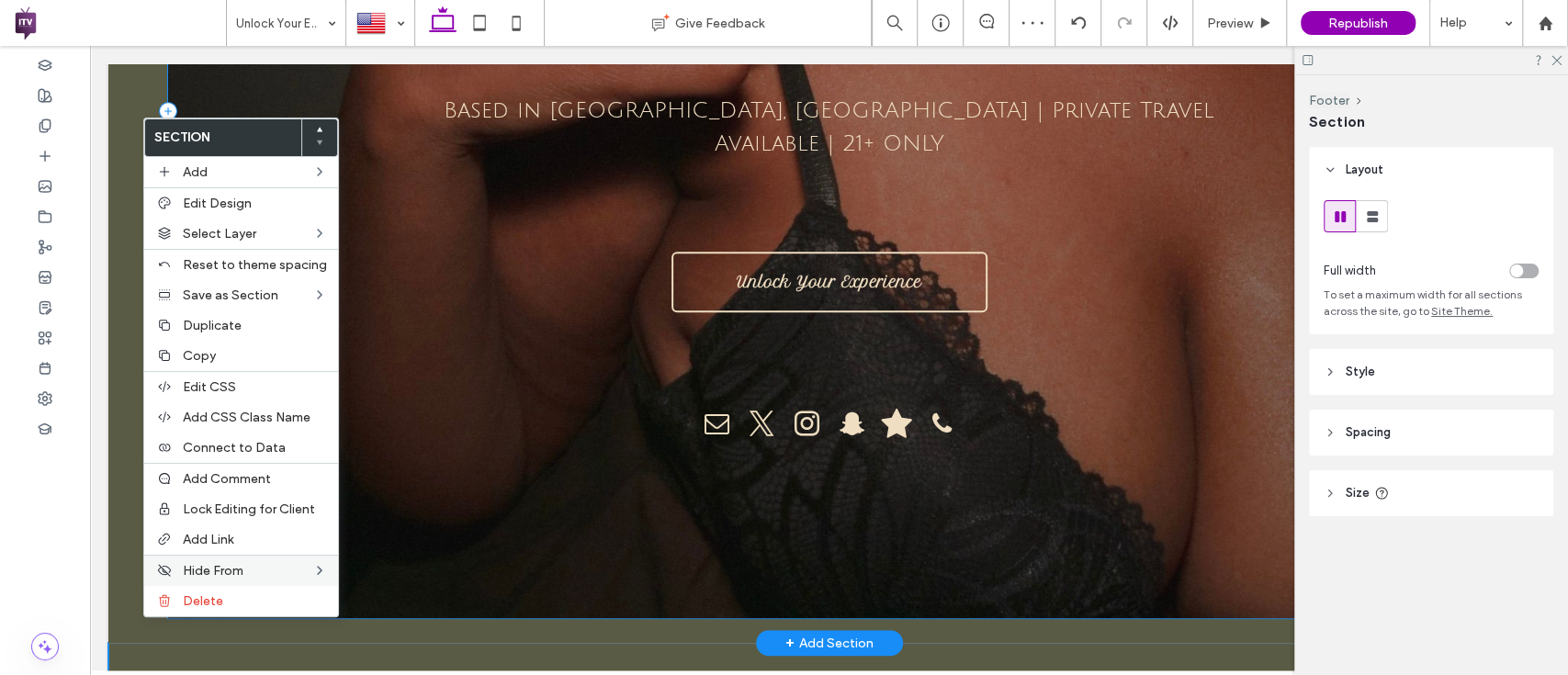
click at [392, 118] on div at bounding box center [829, 111] width 1322 height 1014
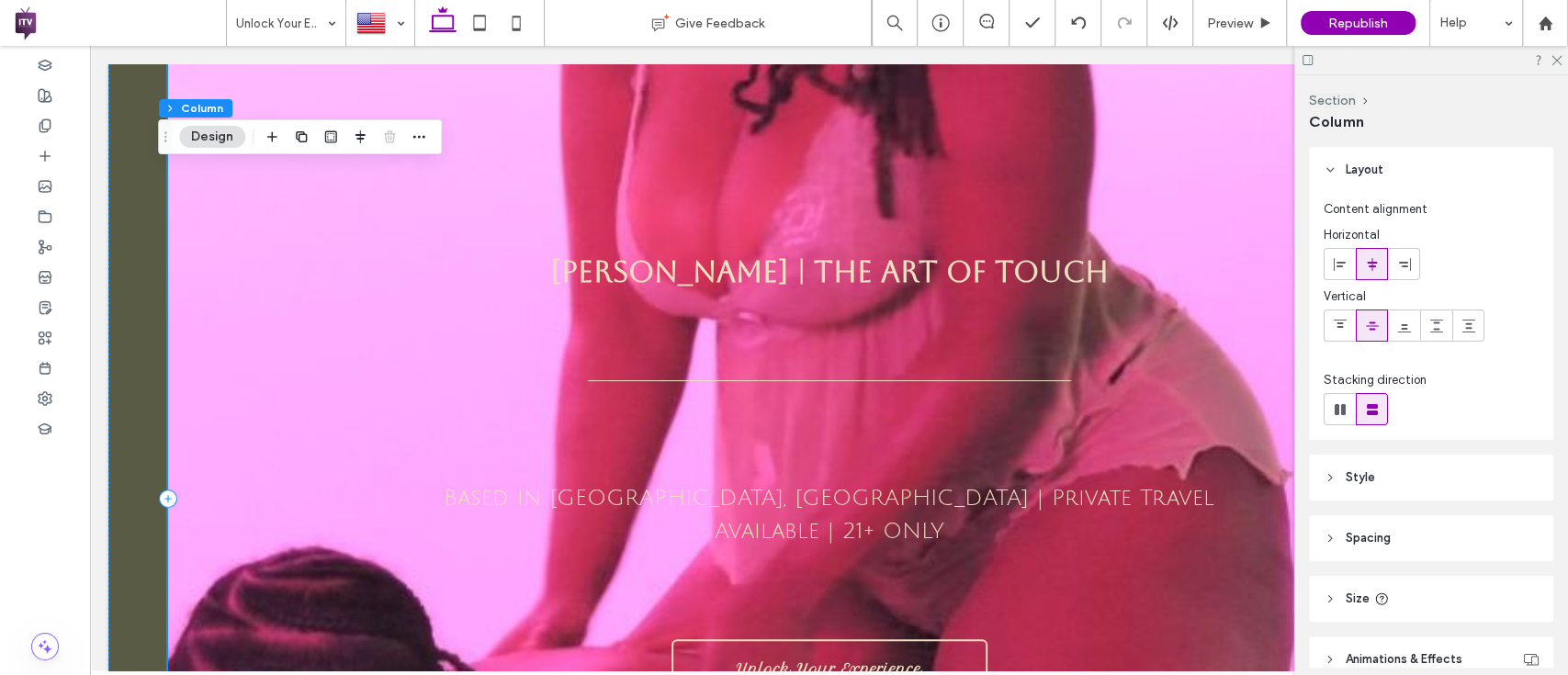
scroll to position [89, 0]
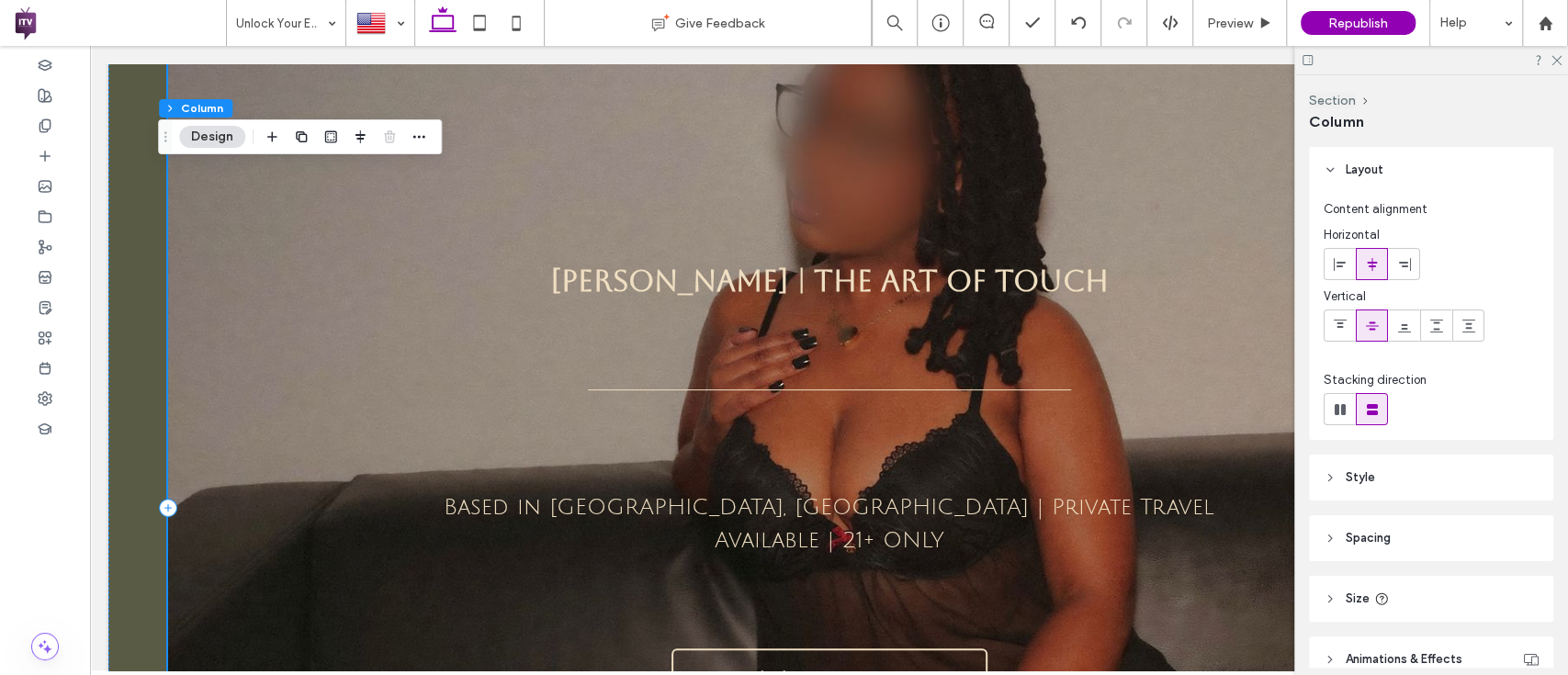
click at [271, 293] on div at bounding box center [829, 508] width 1322 height 1014
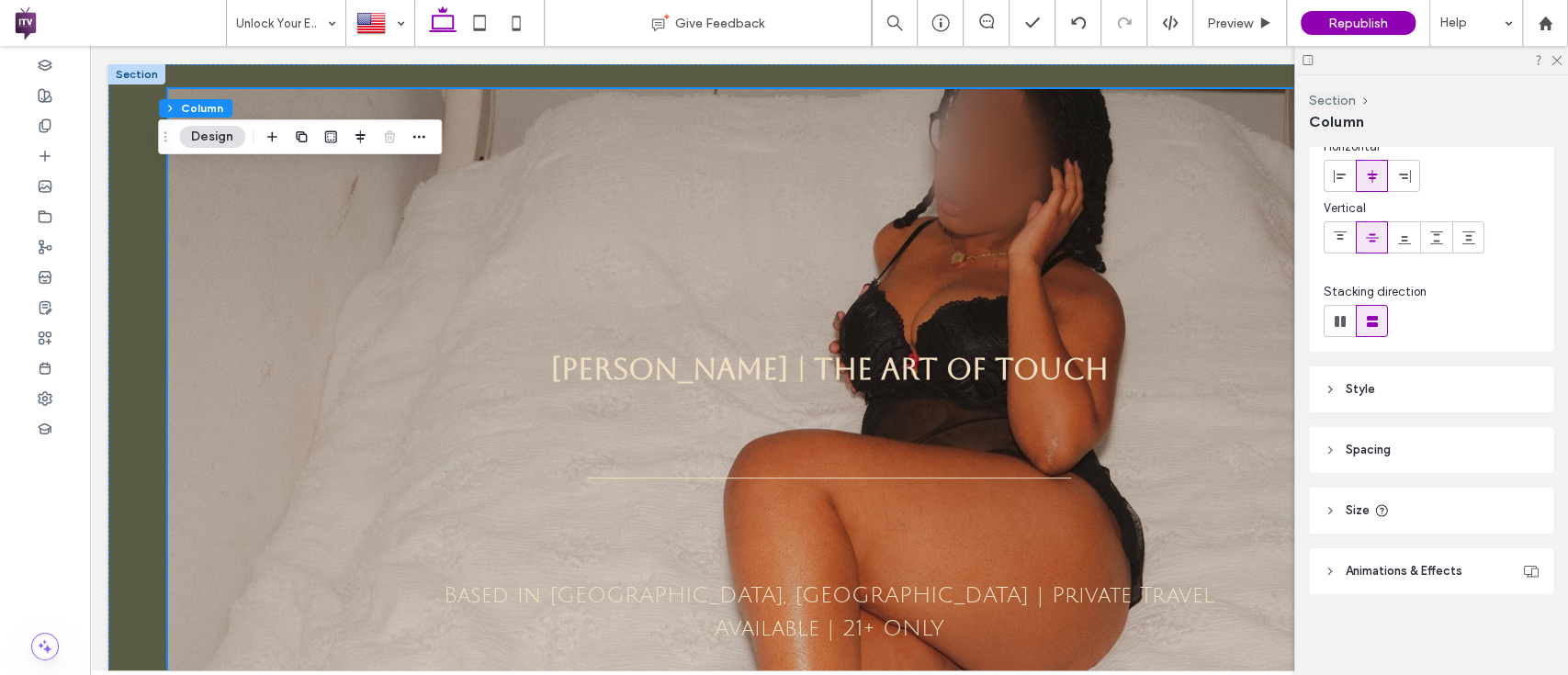
click at [1358, 372] on header "Style" at bounding box center [1430, 390] width 244 height 46
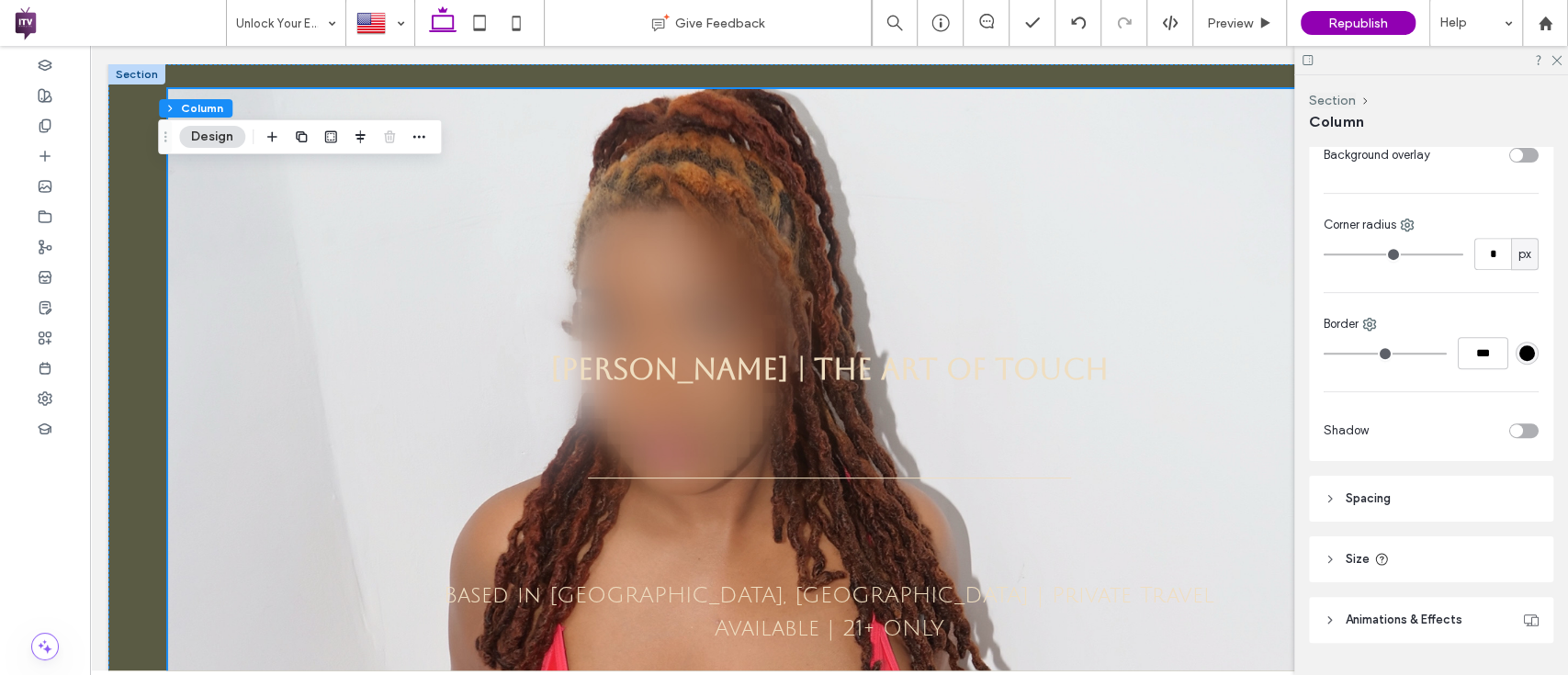
scroll to position [554, 0]
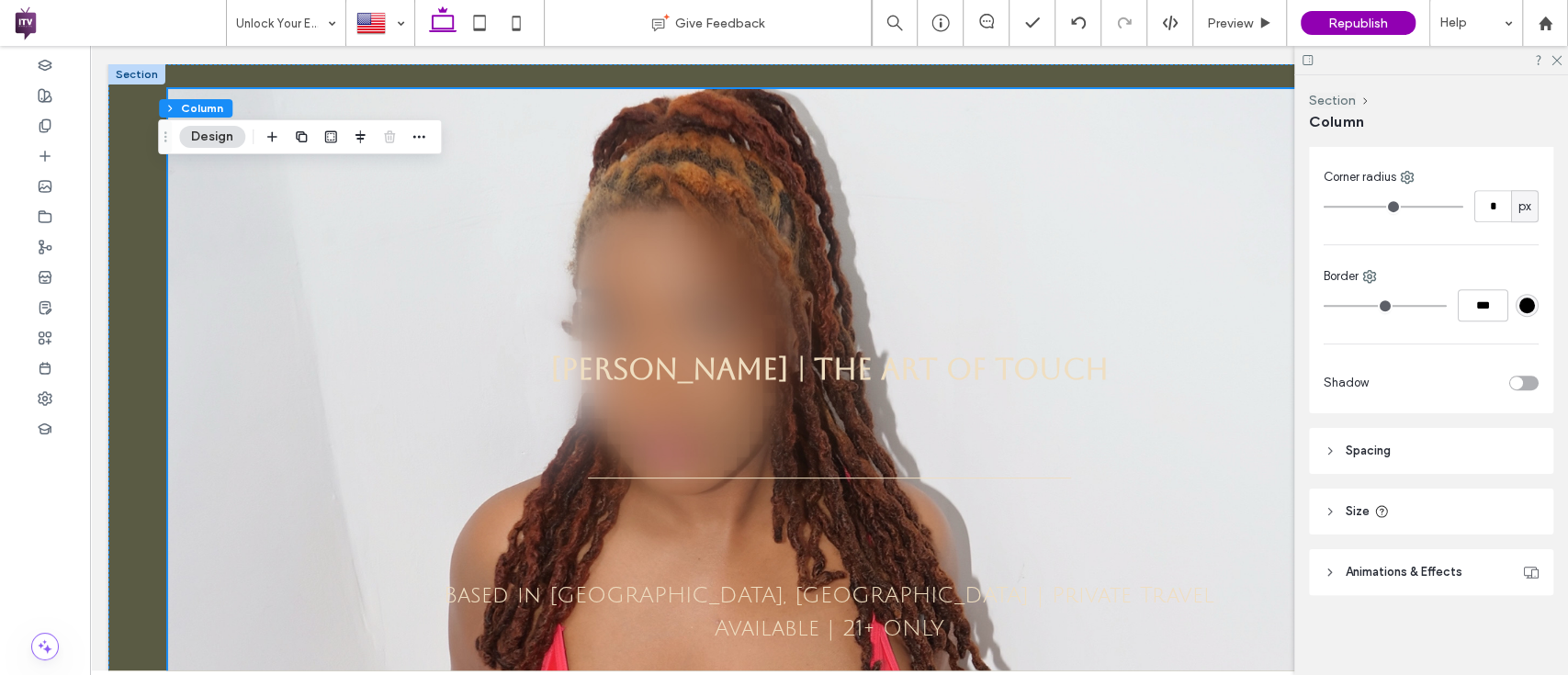
click at [1432, 579] on span "Animations & Effects" at bounding box center [1404, 572] width 117 height 19
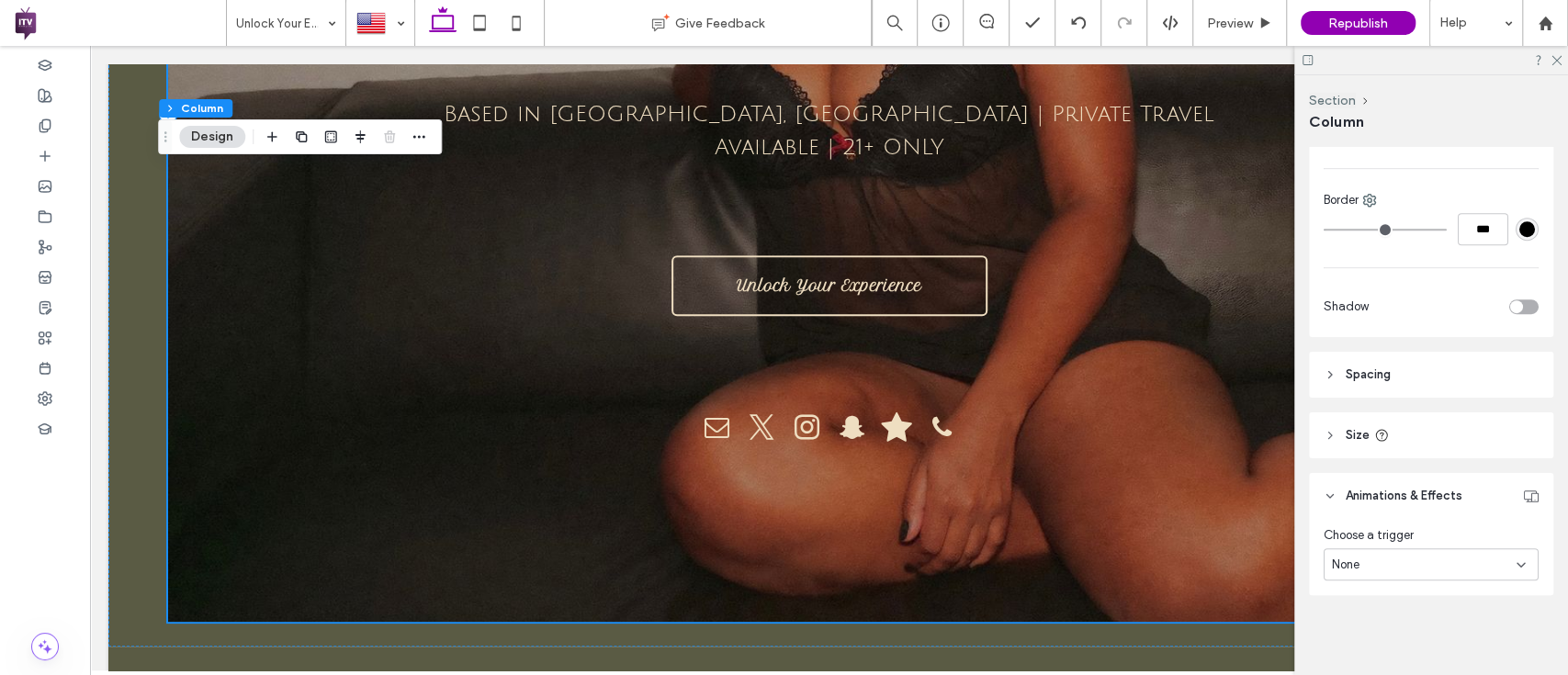
scroll to position [485, 0]
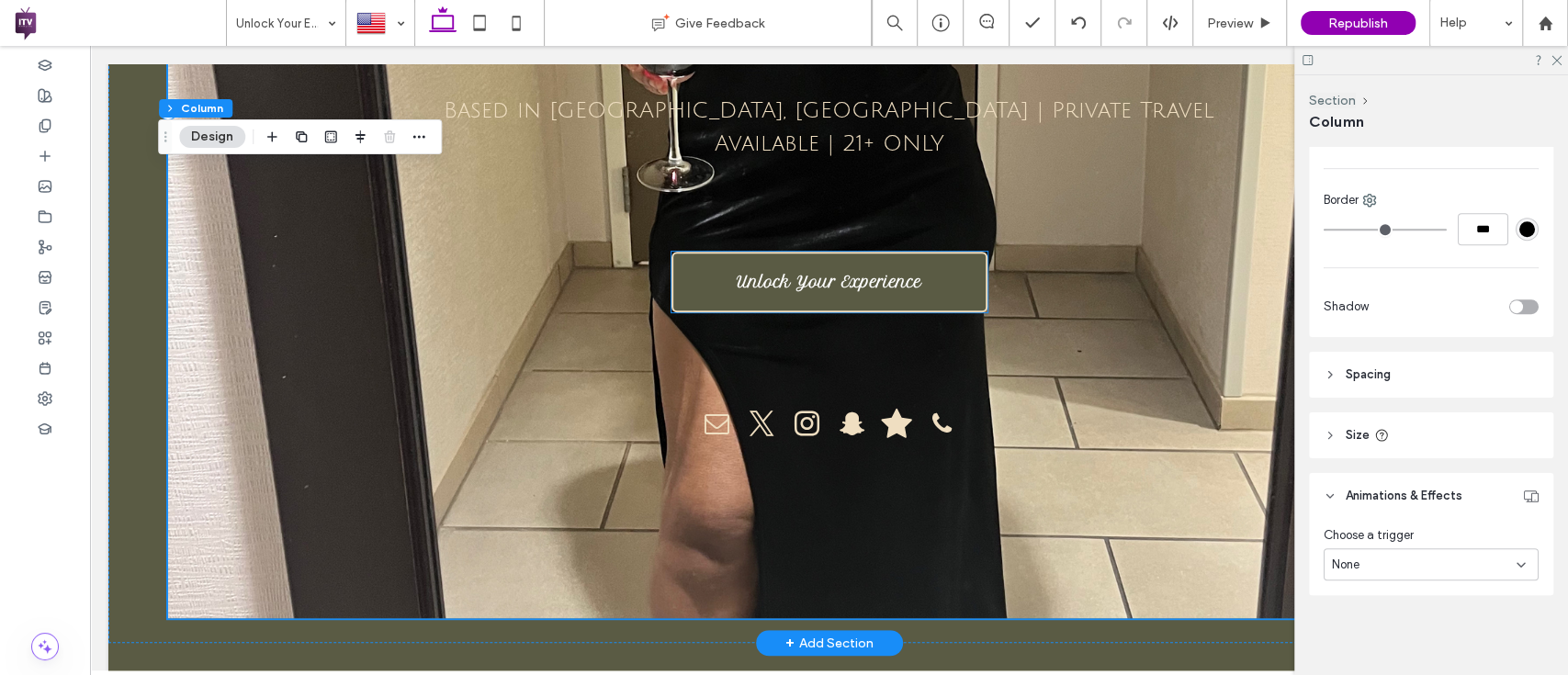
click at [846, 275] on link "Unlock Your Experience" at bounding box center [828, 282] width 316 height 61
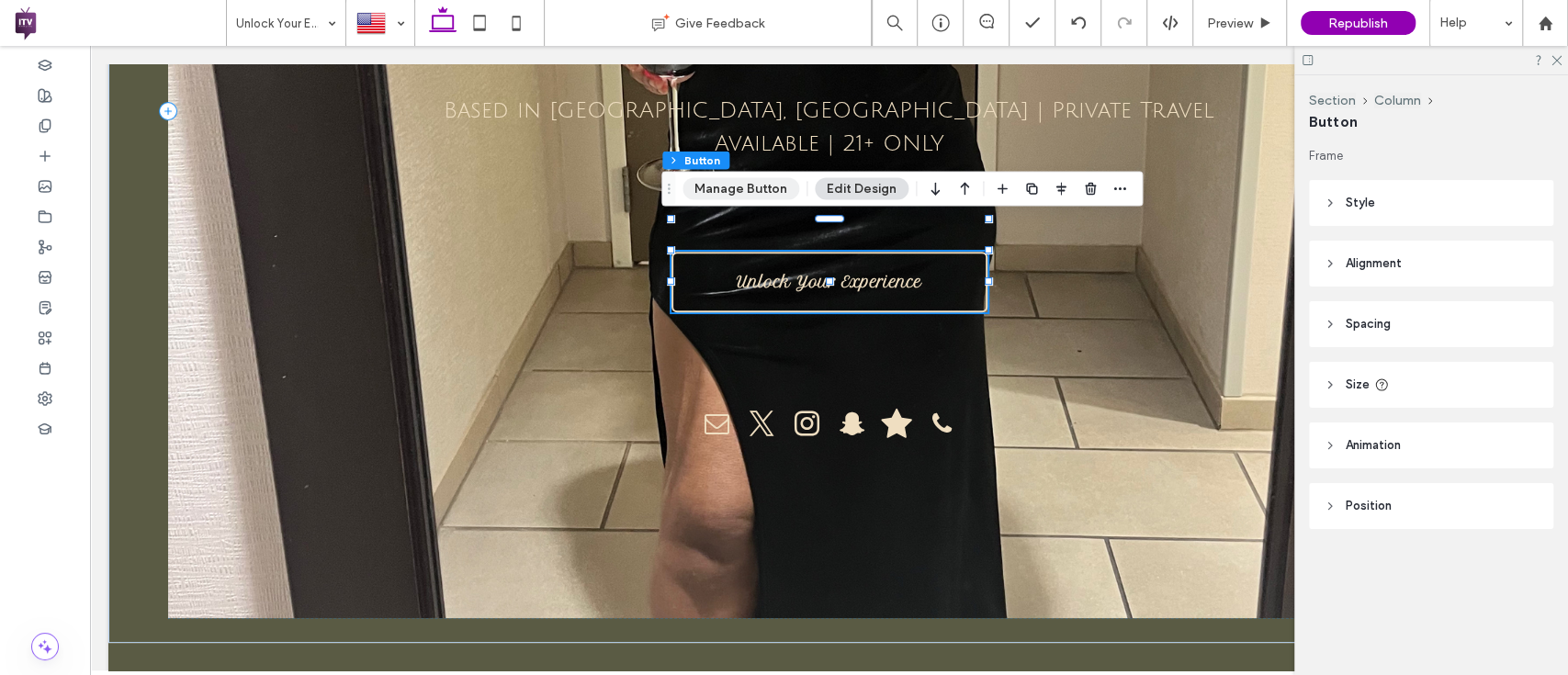
click at [757, 187] on button "Manage Button" at bounding box center [741, 189] width 117 height 22
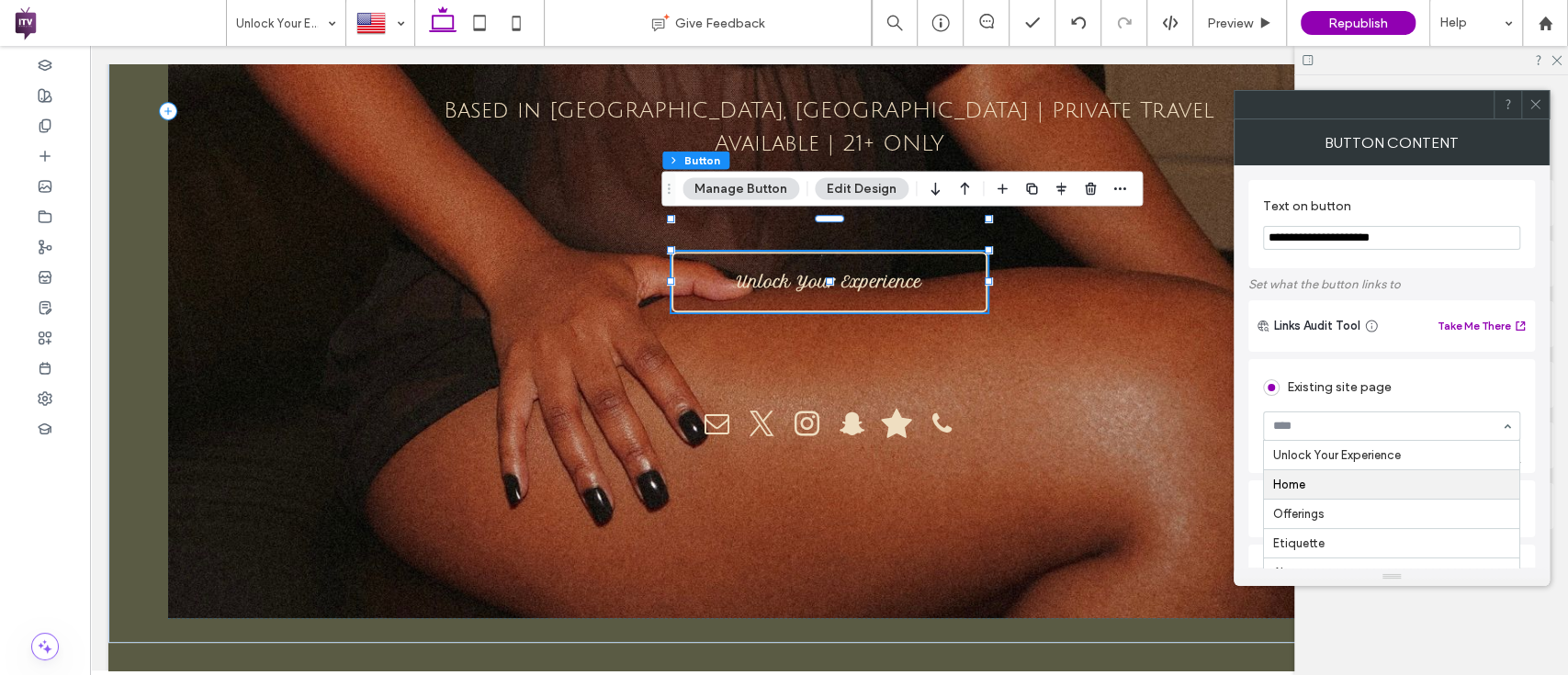
scroll to position [30, 0]
click at [1446, 361] on div "Existing site page Unlock Your Experience Home Offerings Etiquette About Galler…" at bounding box center [1391, 416] width 286 height 114
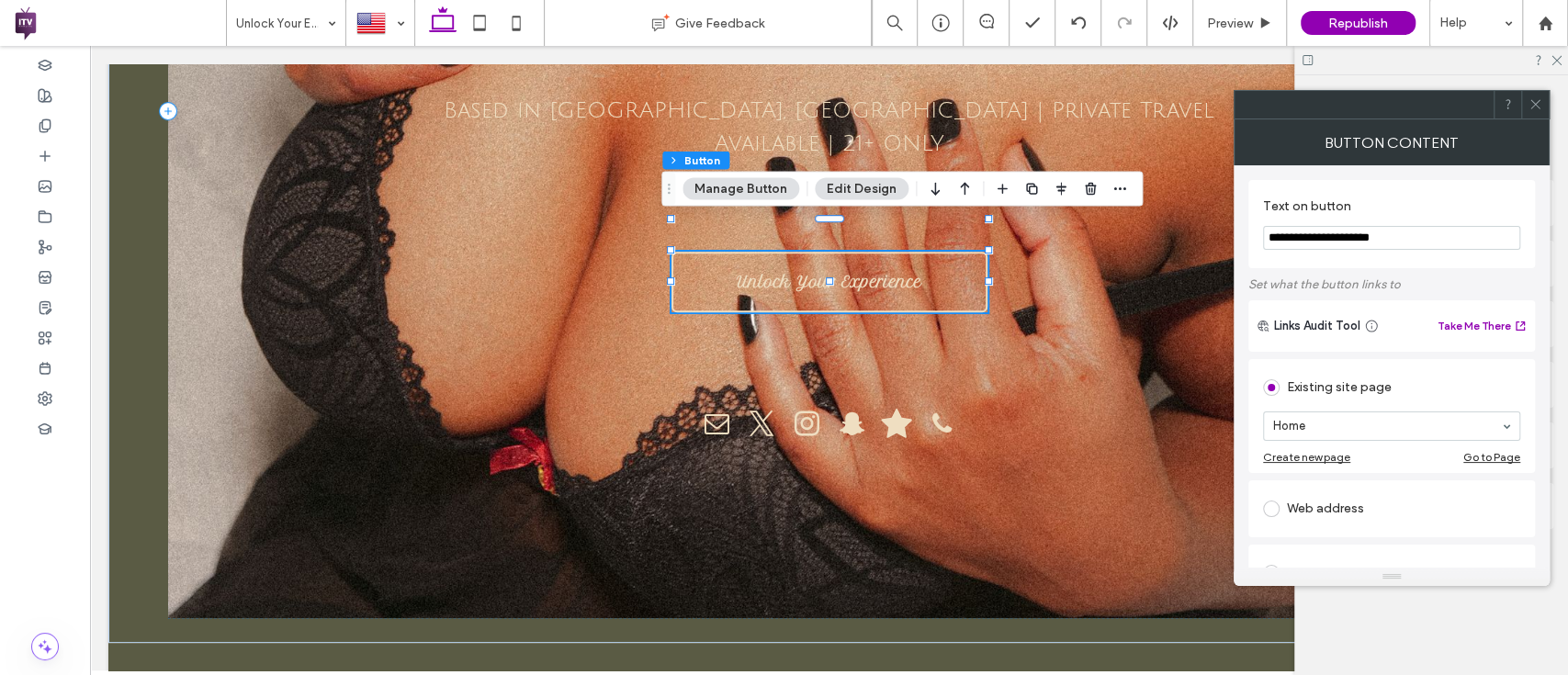
click at [1533, 124] on div "Button Content" at bounding box center [1391, 142] width 316 height 46
click at [1534, 109] on icon at bounding box center [1536, 104] width 14 height 14
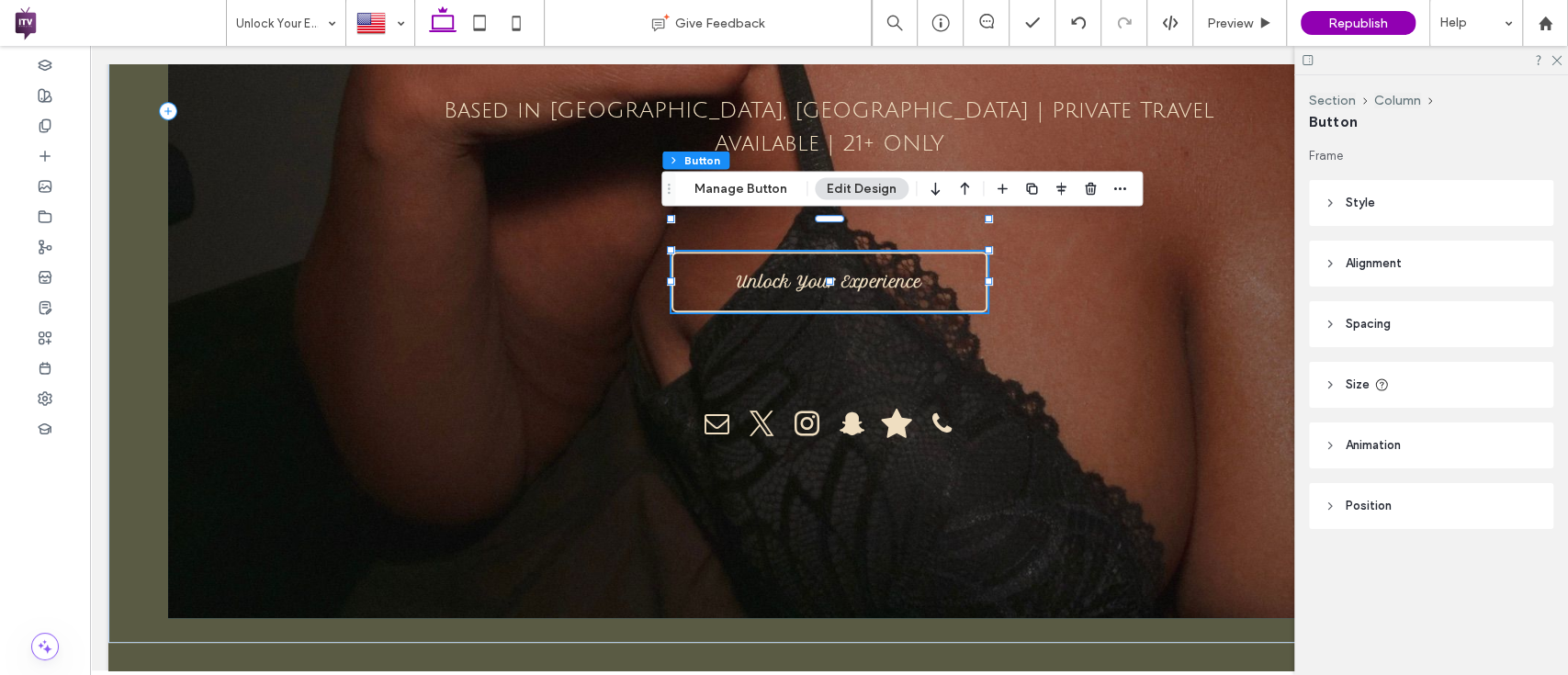
click at [1183, 180] on div at bounding box center [829, 111] width 1322 height 1014
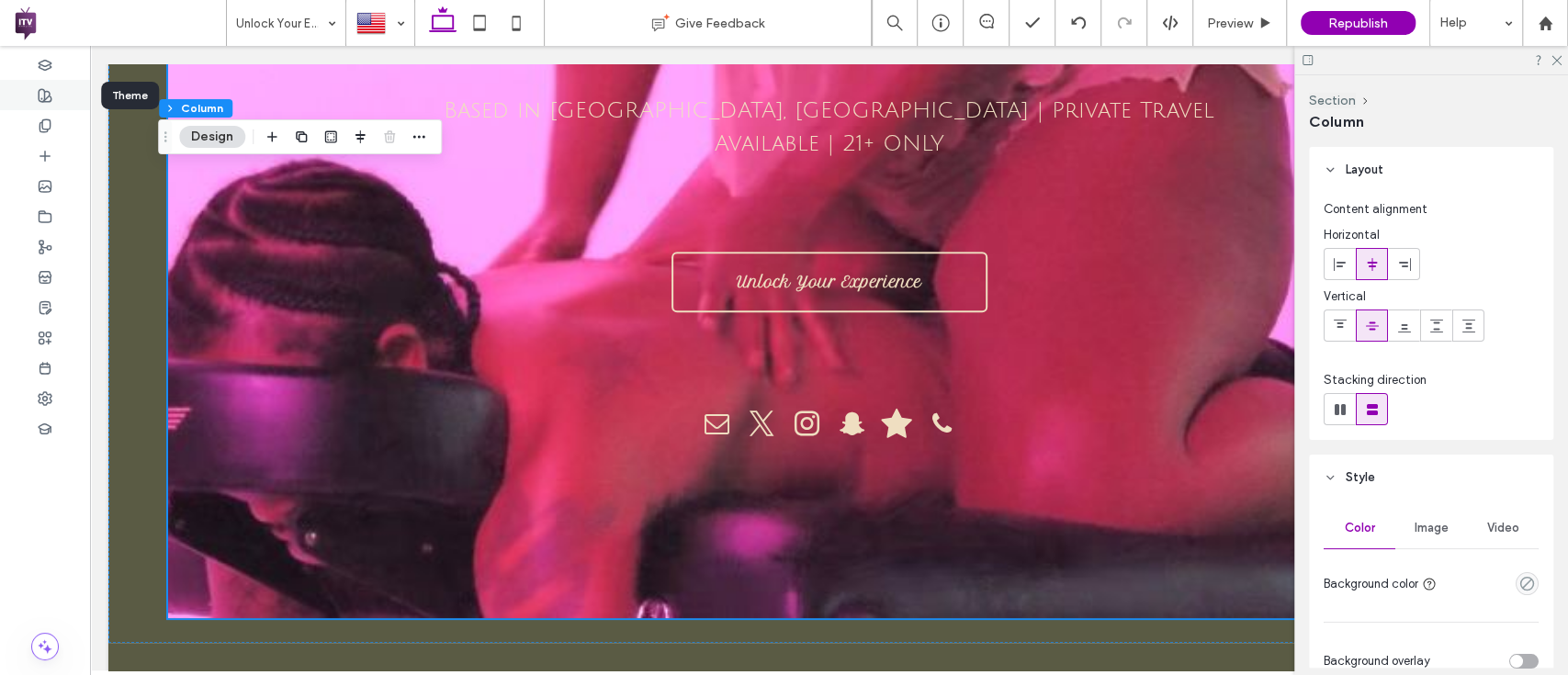
click at [30, 85] on div at bounding box center [44, 94] width 90 height 31
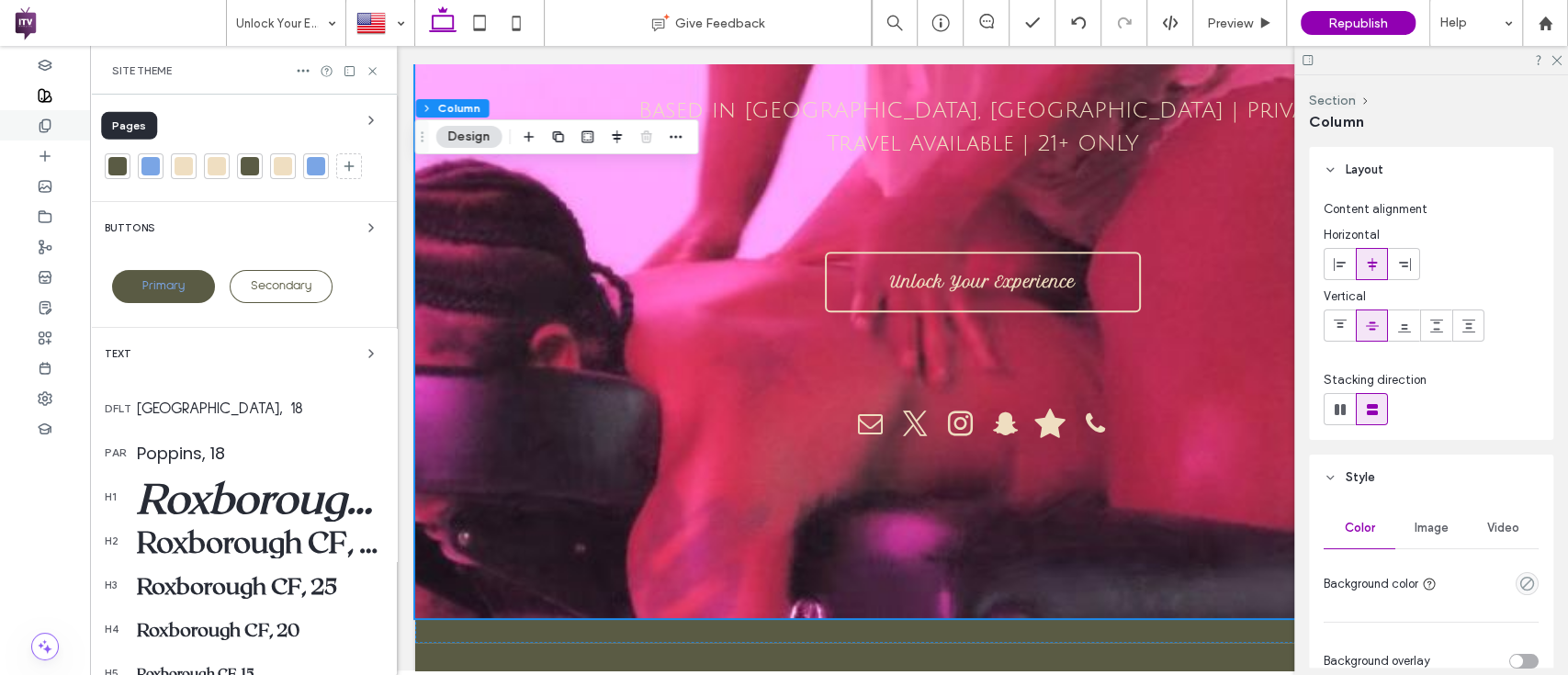
click at [42, 121] on use at bounding box center [44, 125] width 10 height 12
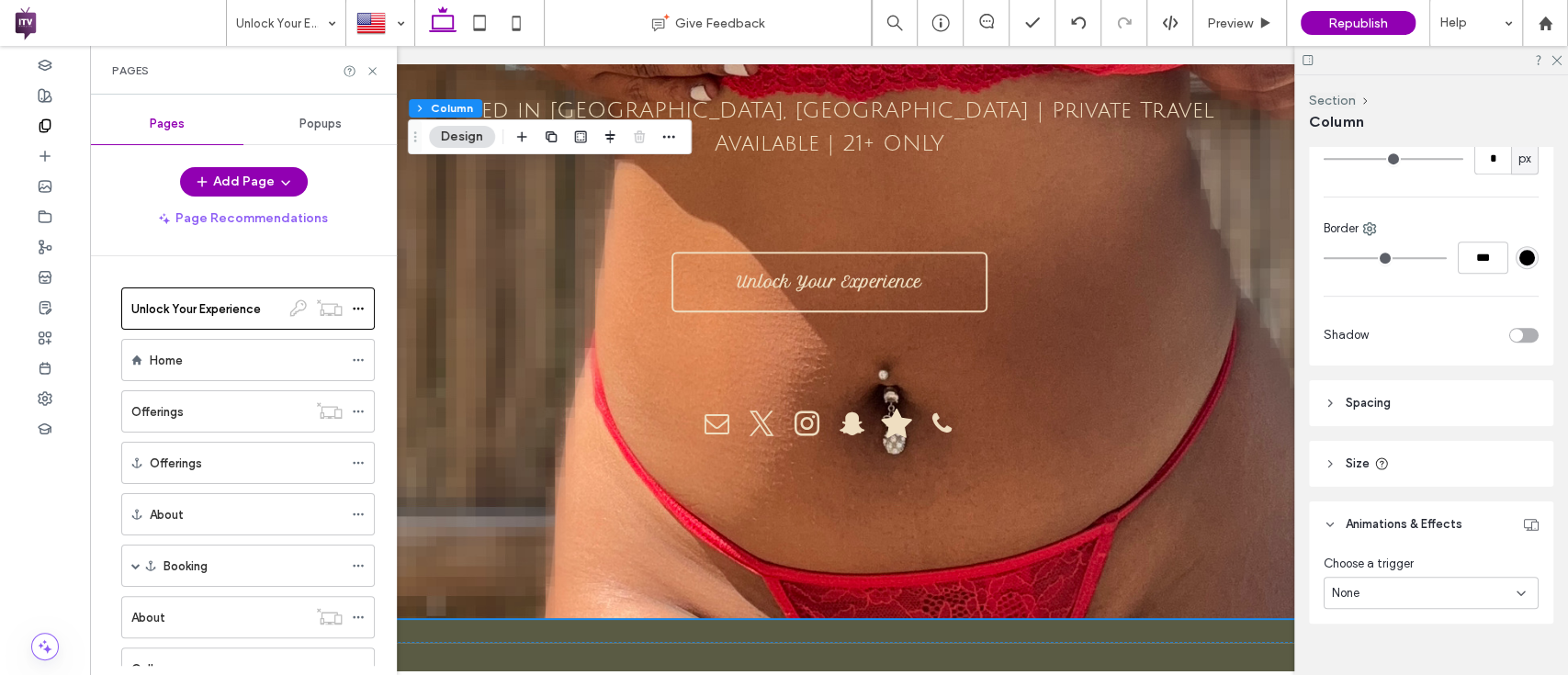
scroll to position [630, 0]
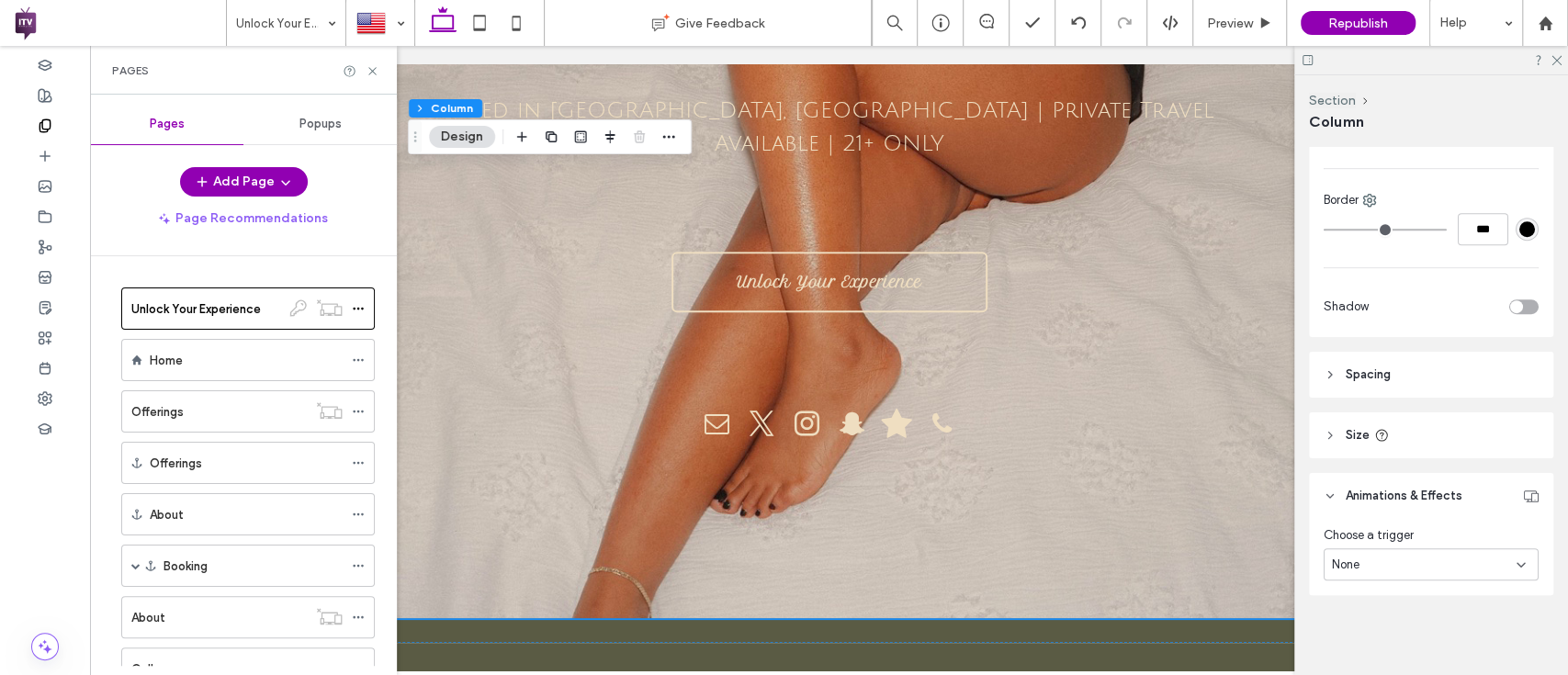
click at [1337, 389] on header "Spacing" at bounding box center [1430, 375] width 244 height 46
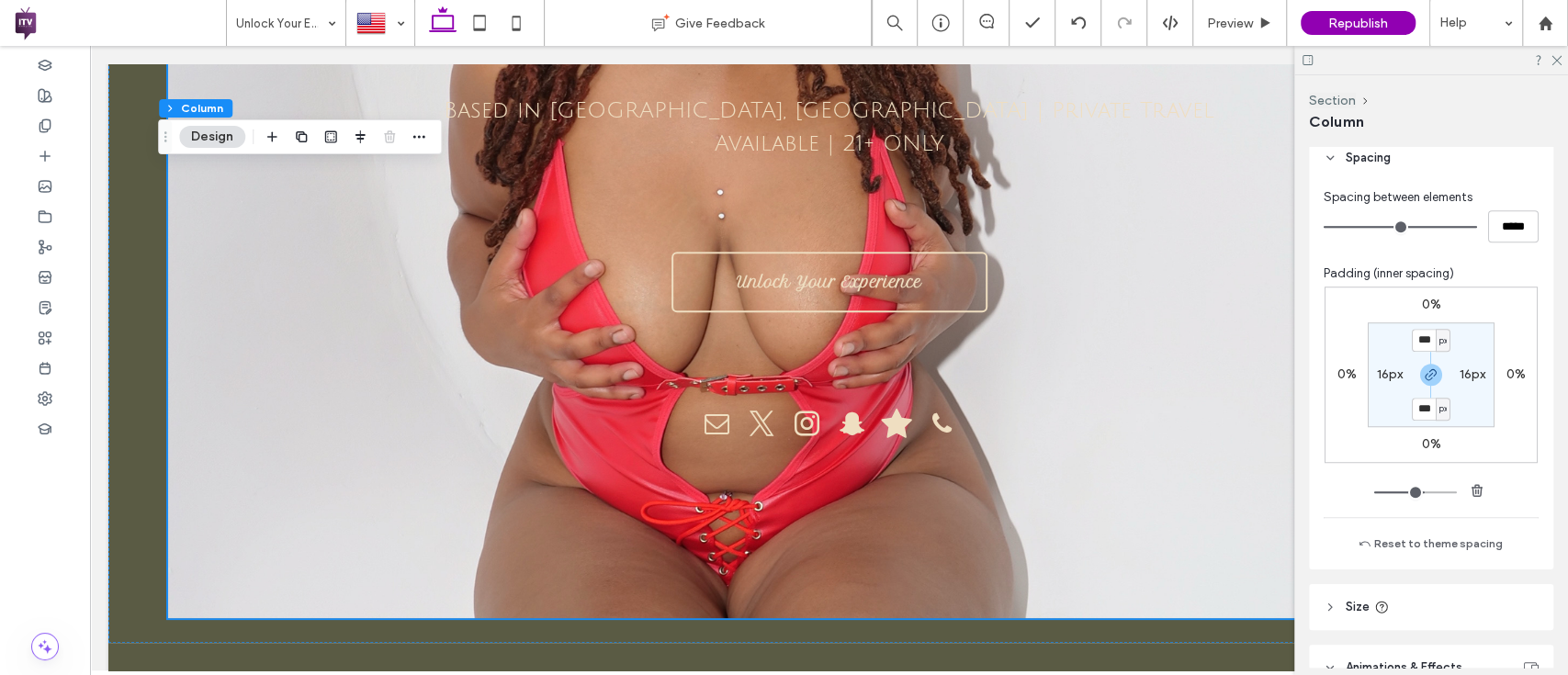
scroll to position [860, 0]
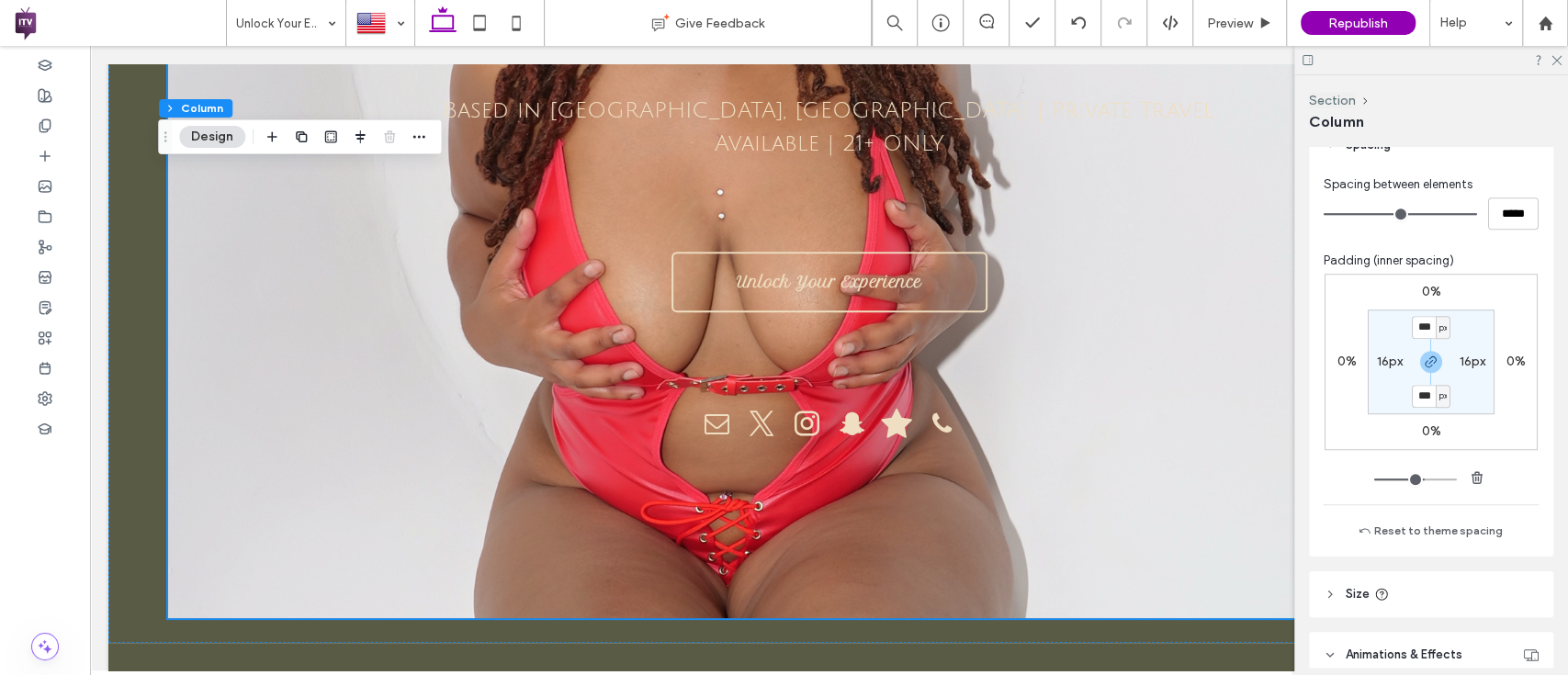
type input "***"
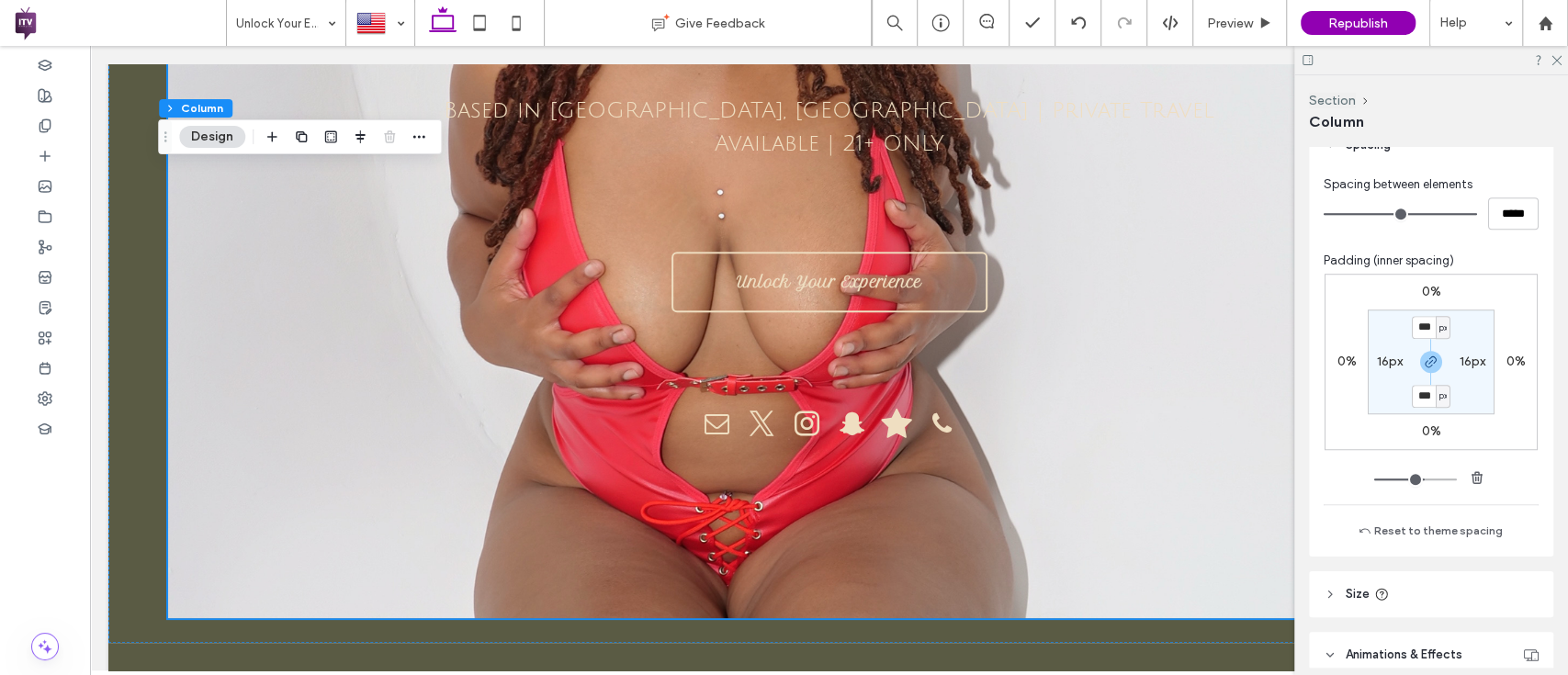
type input "***"
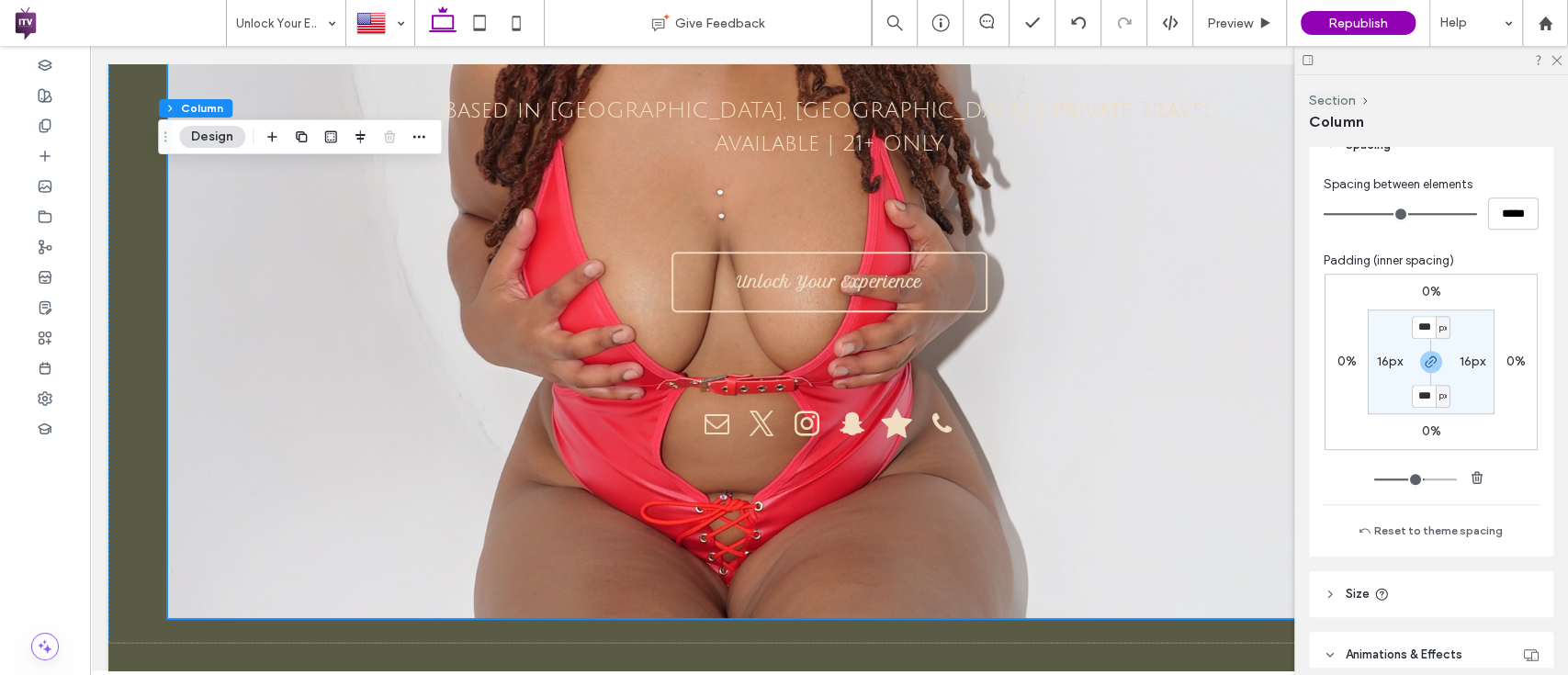
type input "***"
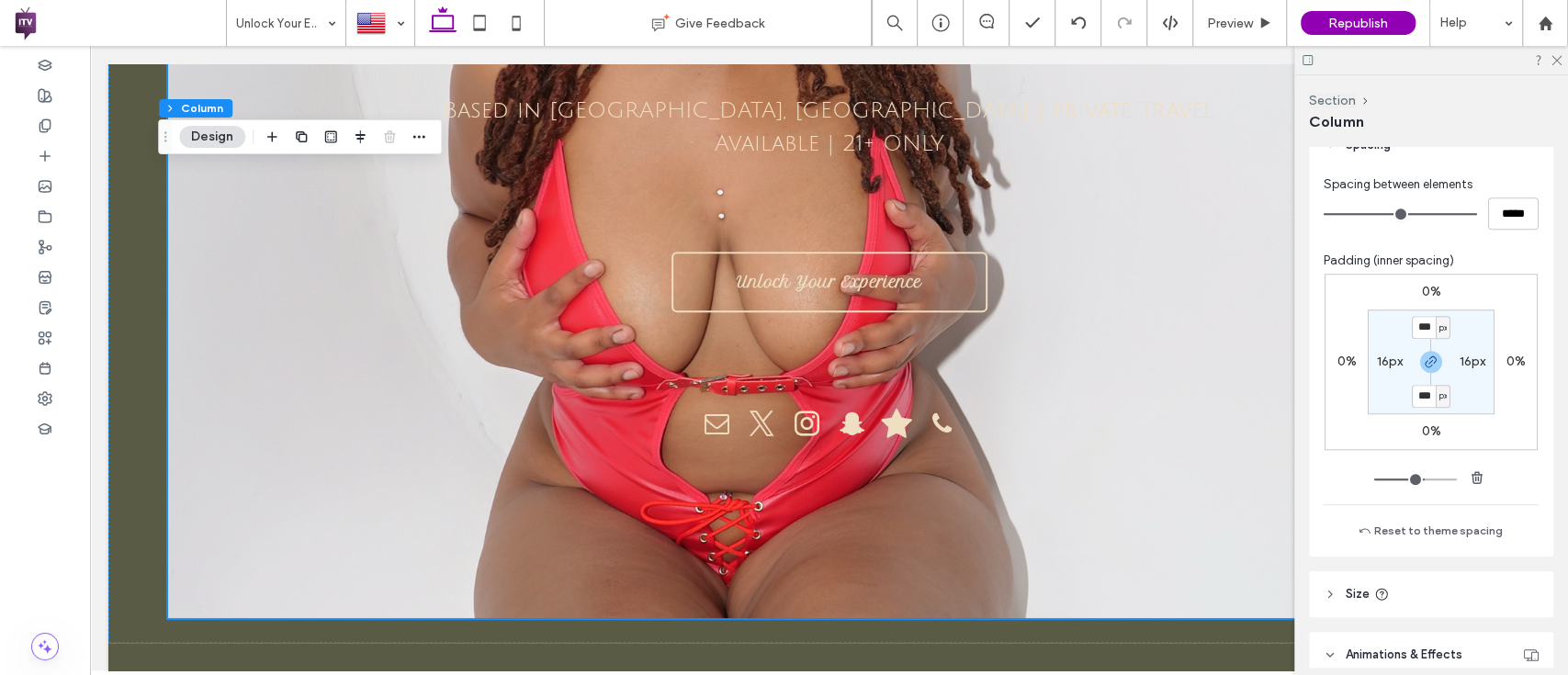
type input "***"
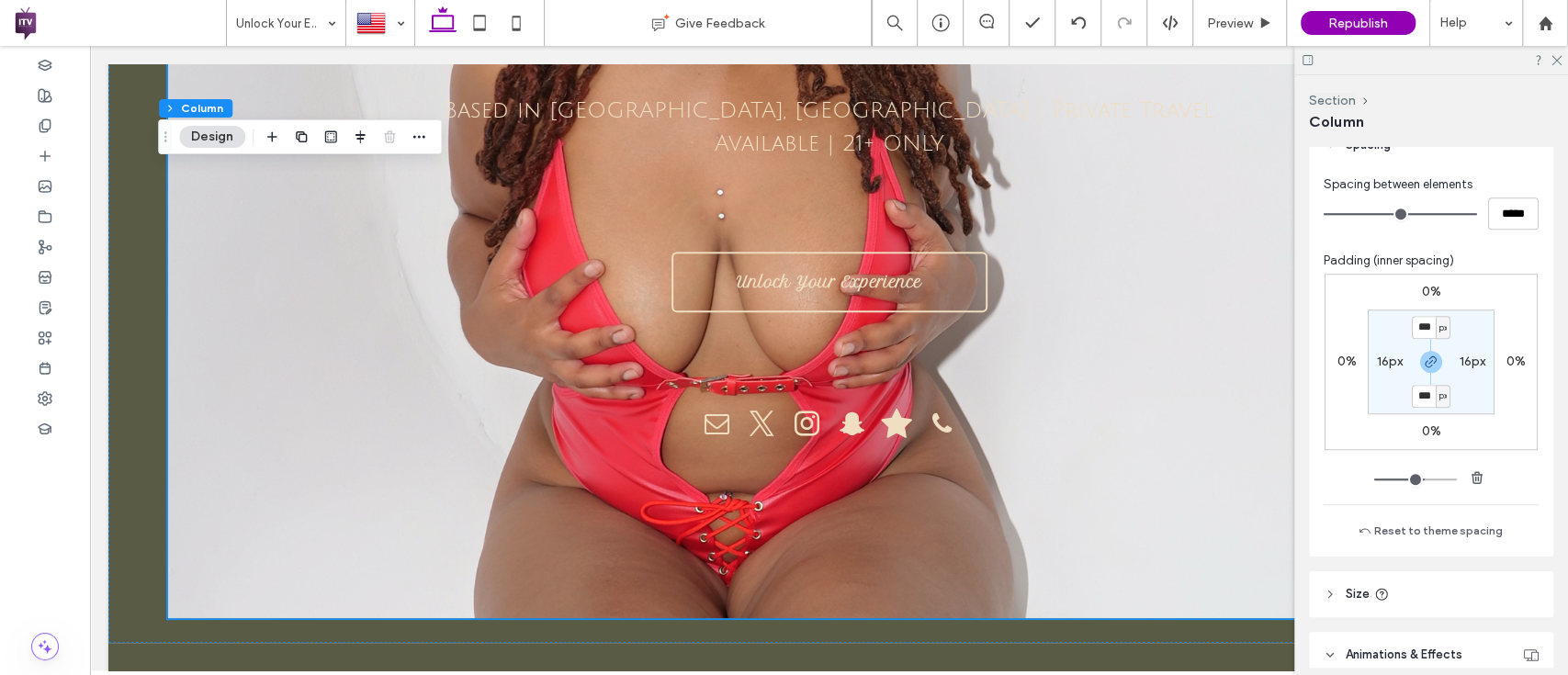
type input "***"
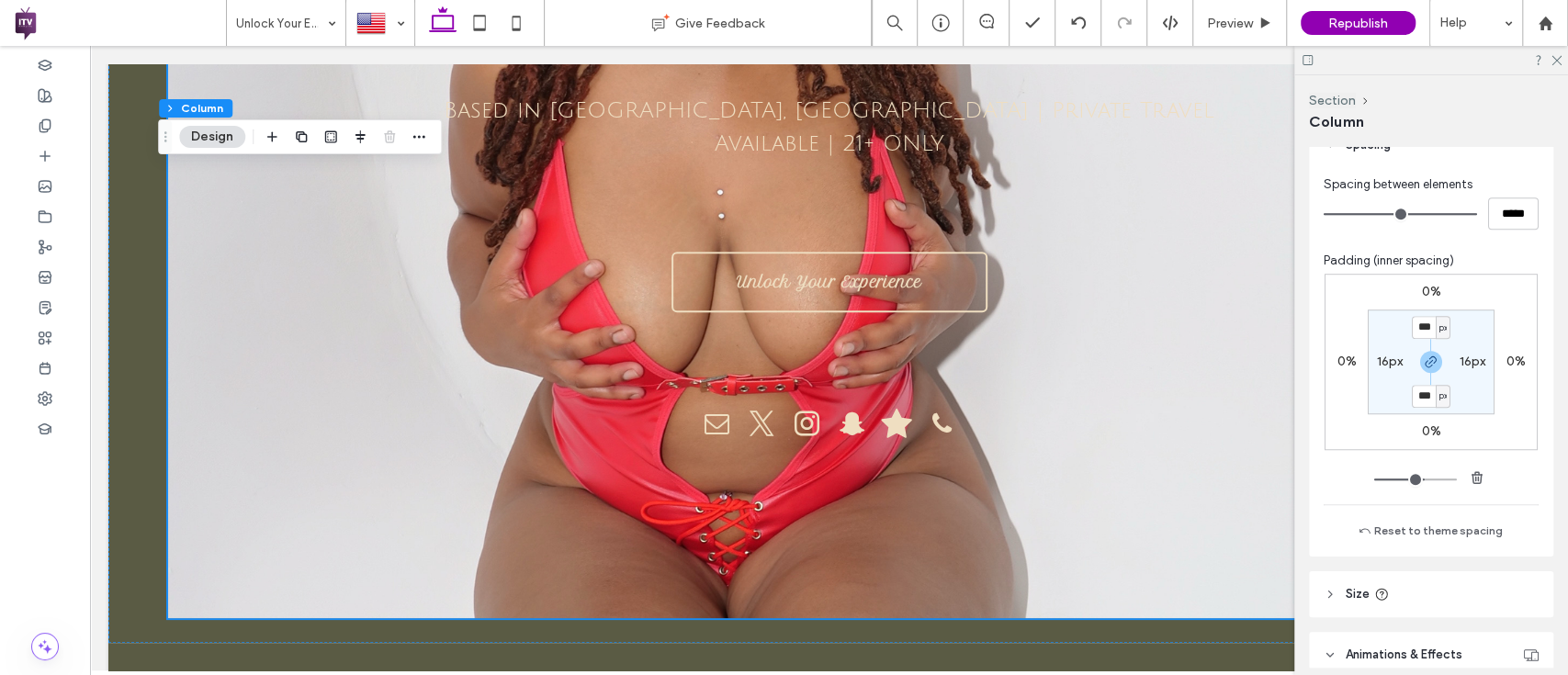
type input "***"
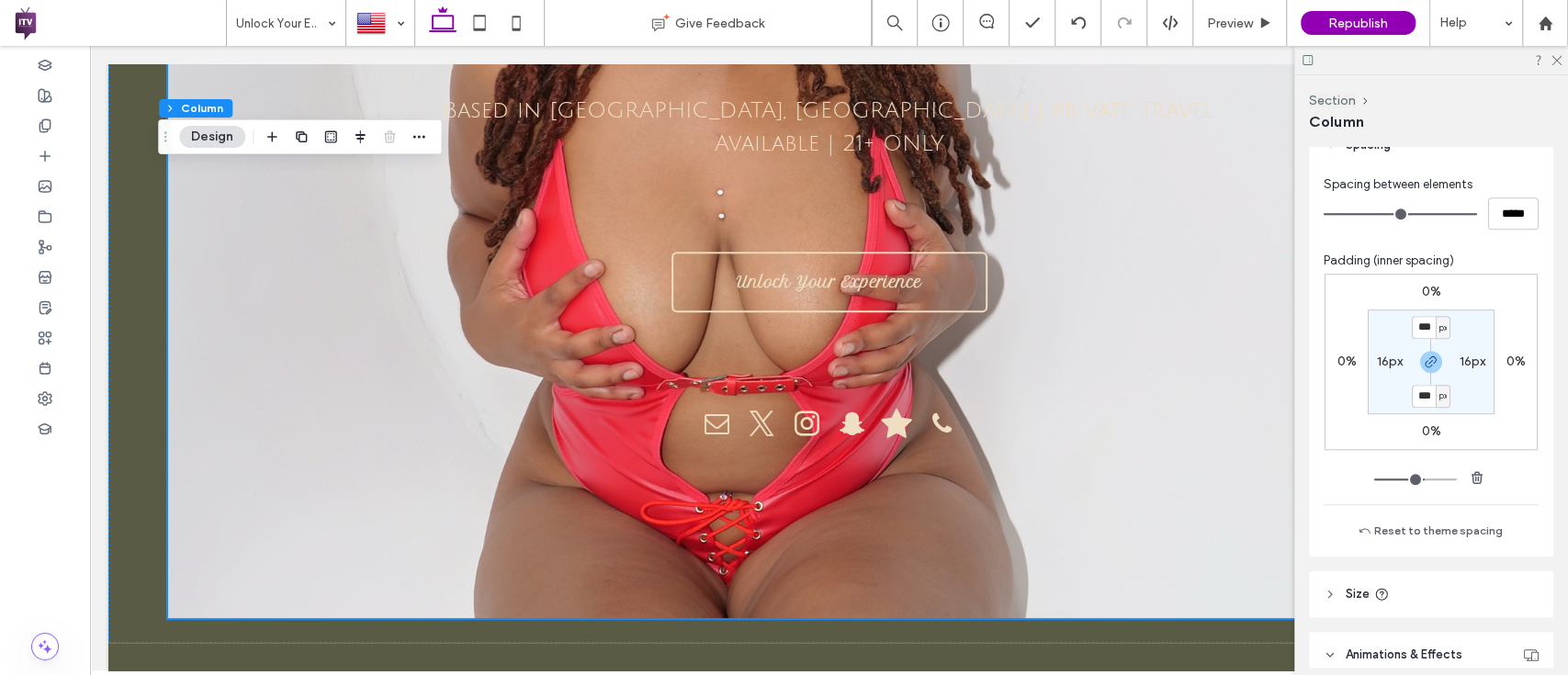
type input "***"
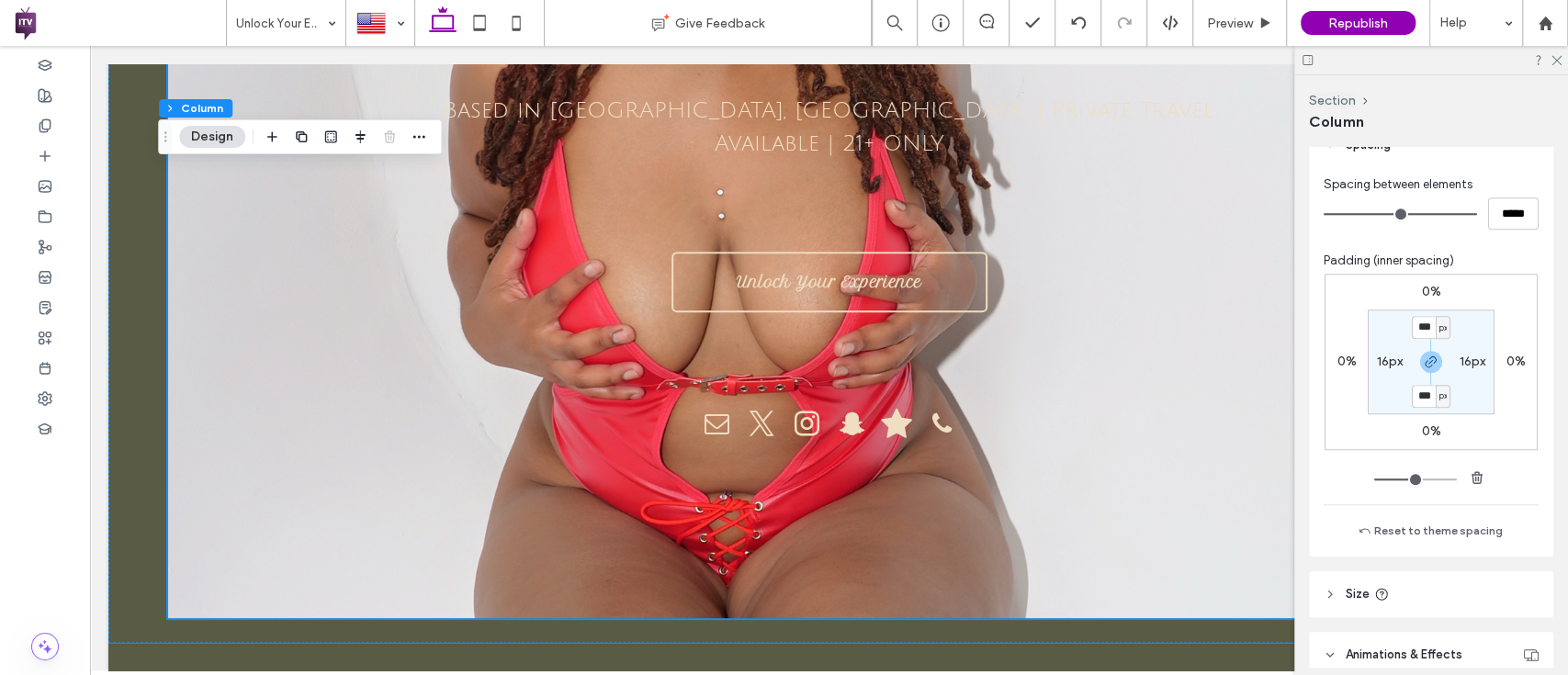
type input "***"
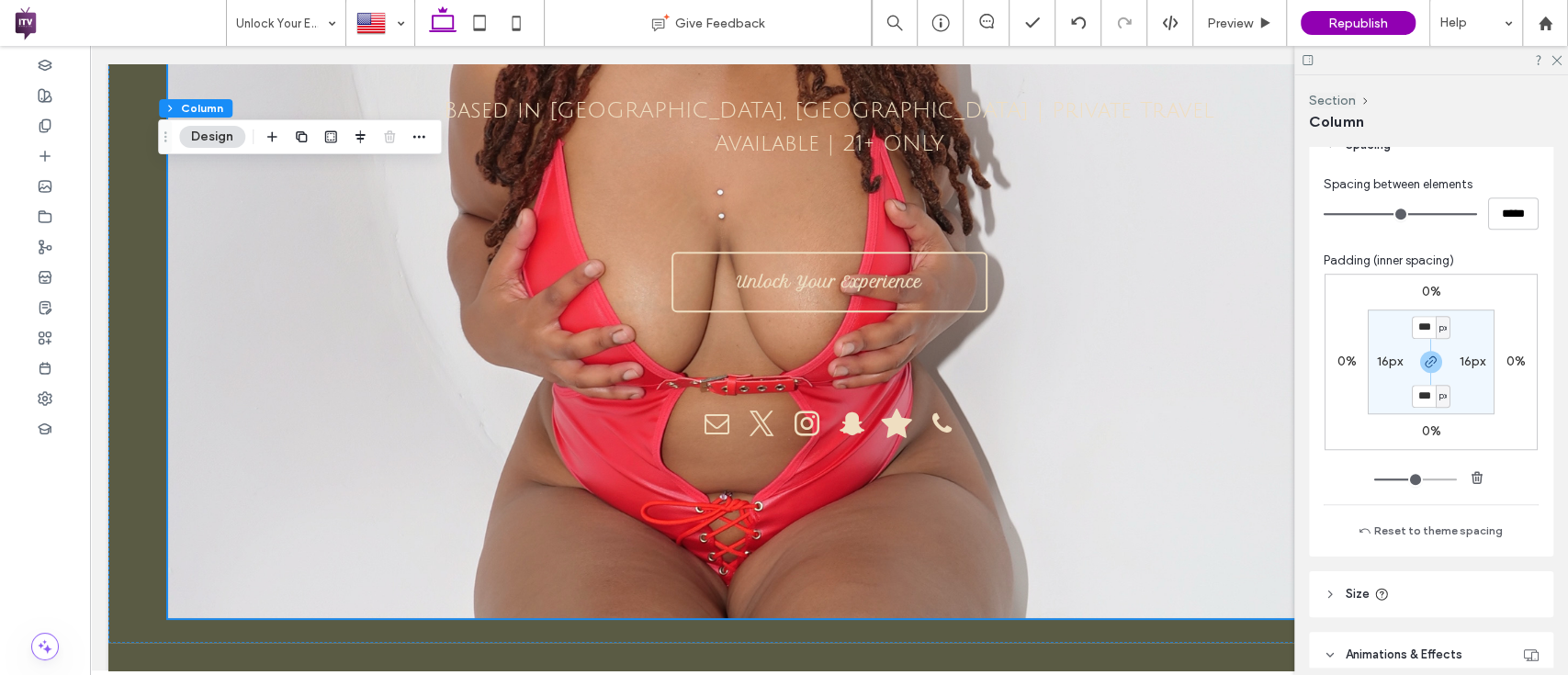
type input "***"
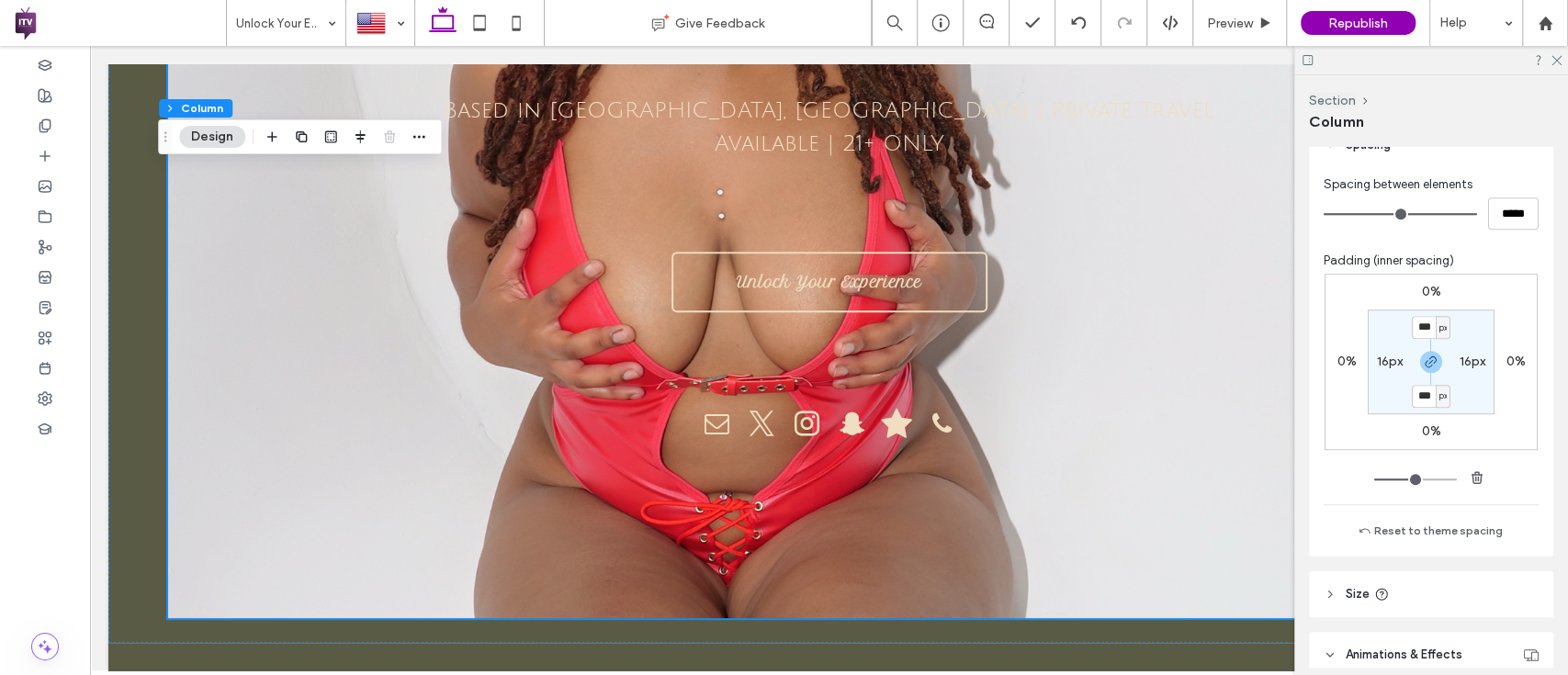
type input "***"
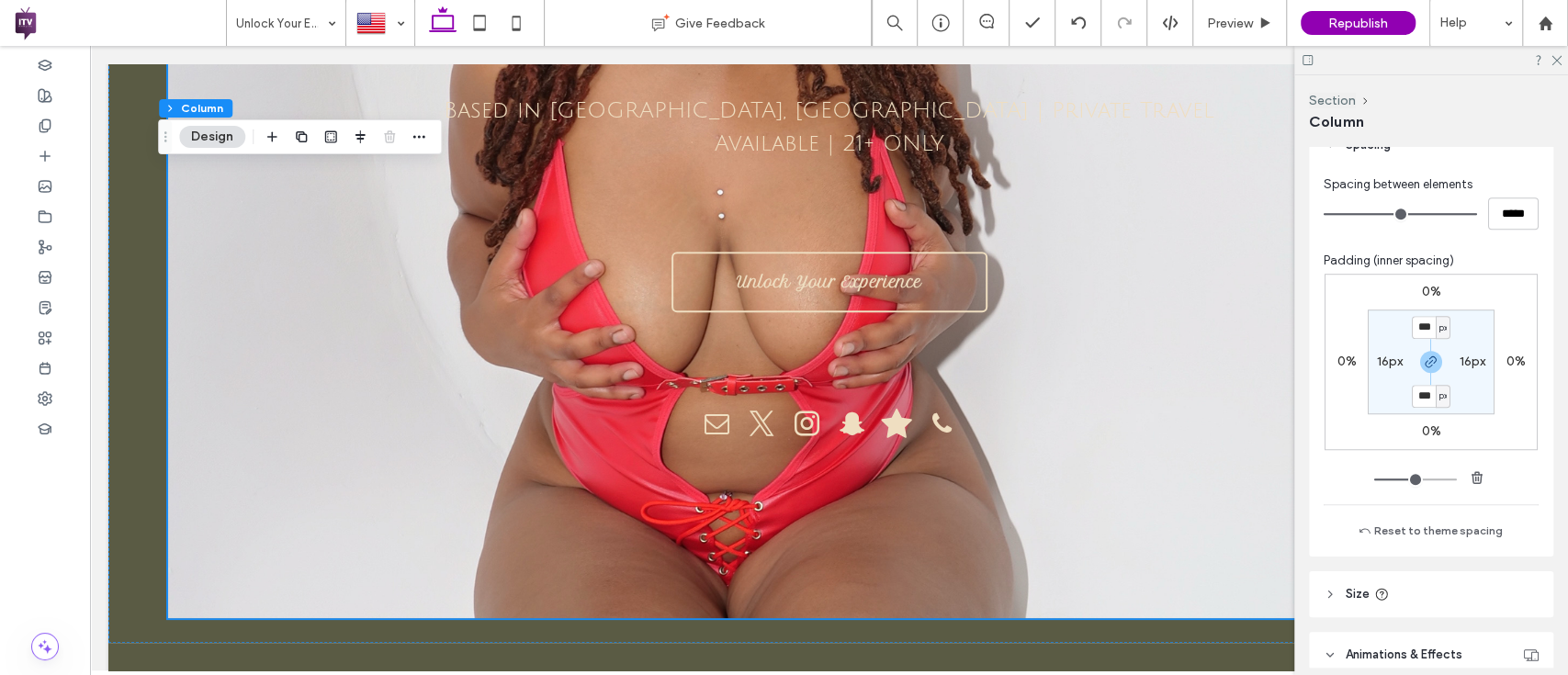
type input "***"
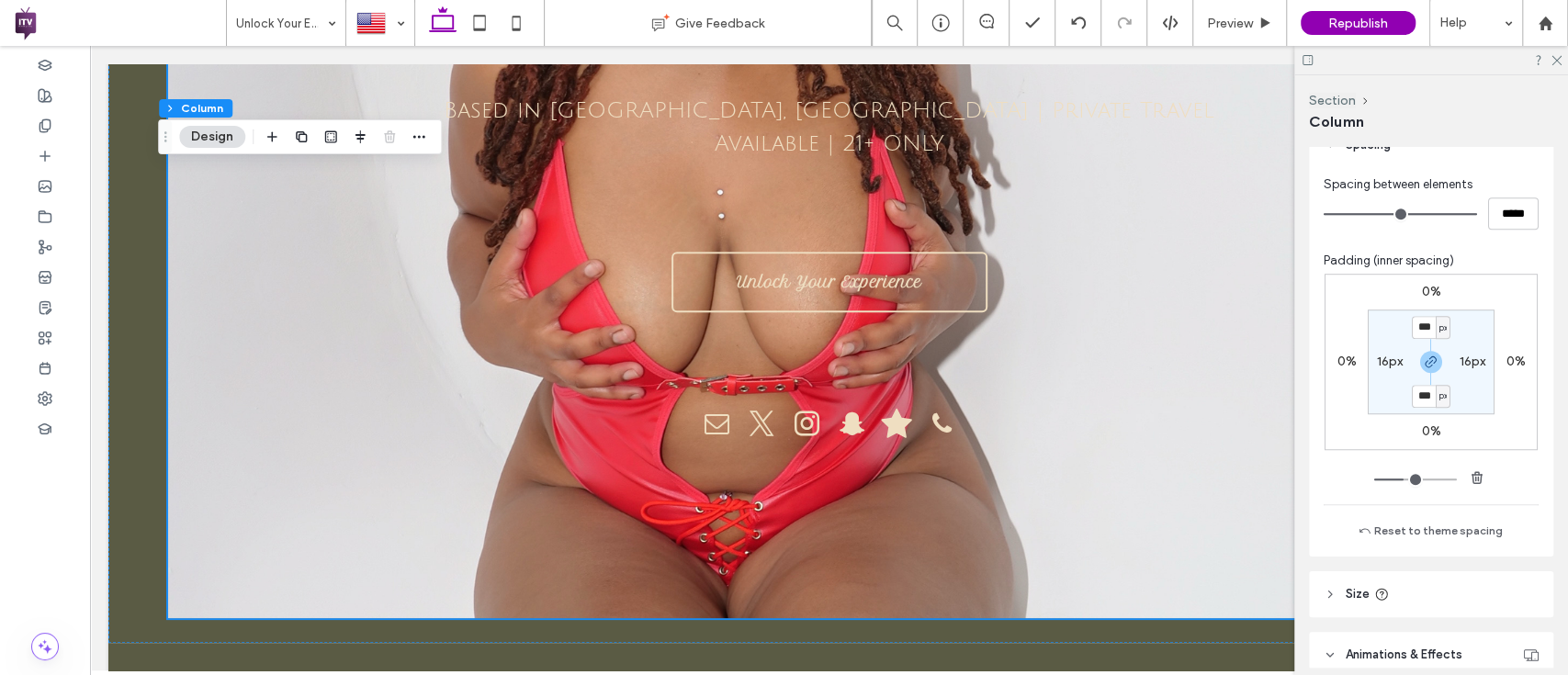
type input "***"
type input "**"
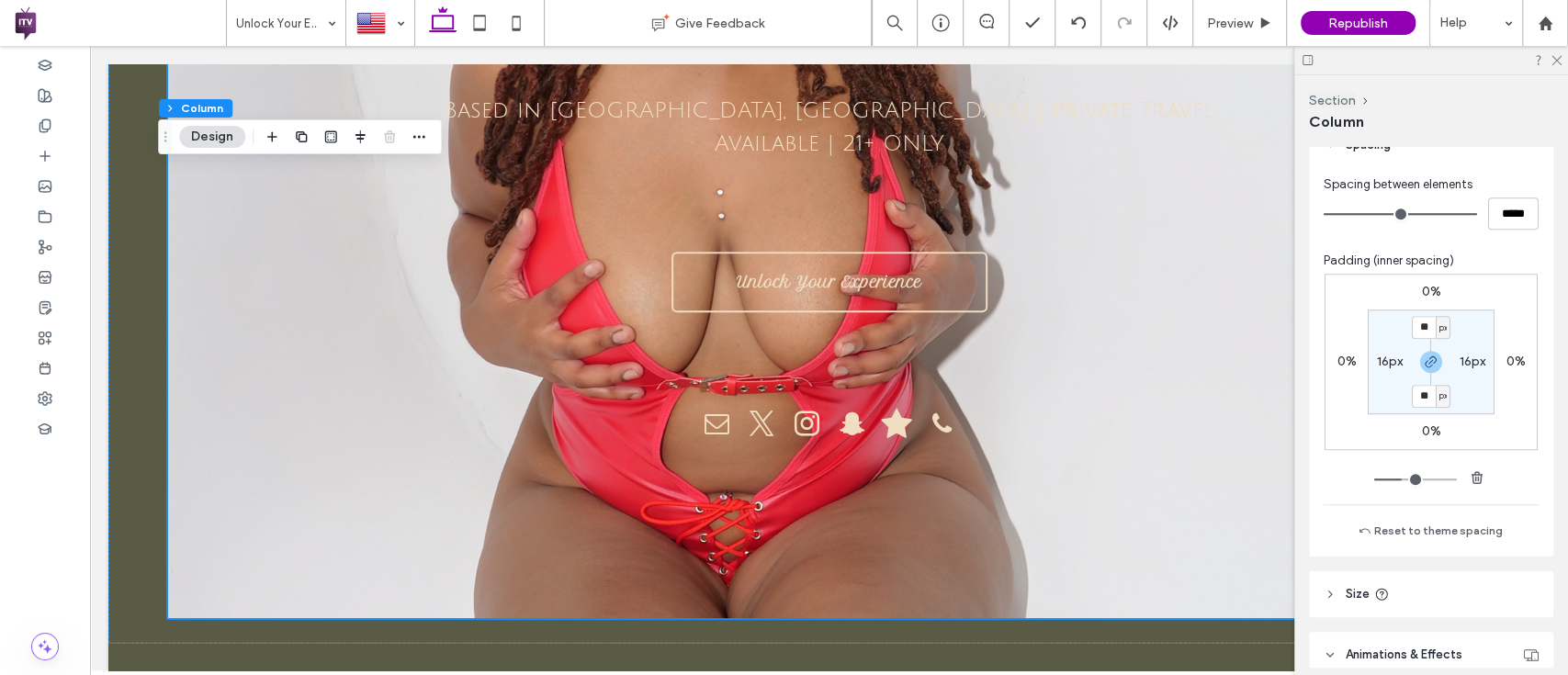
type input "**"
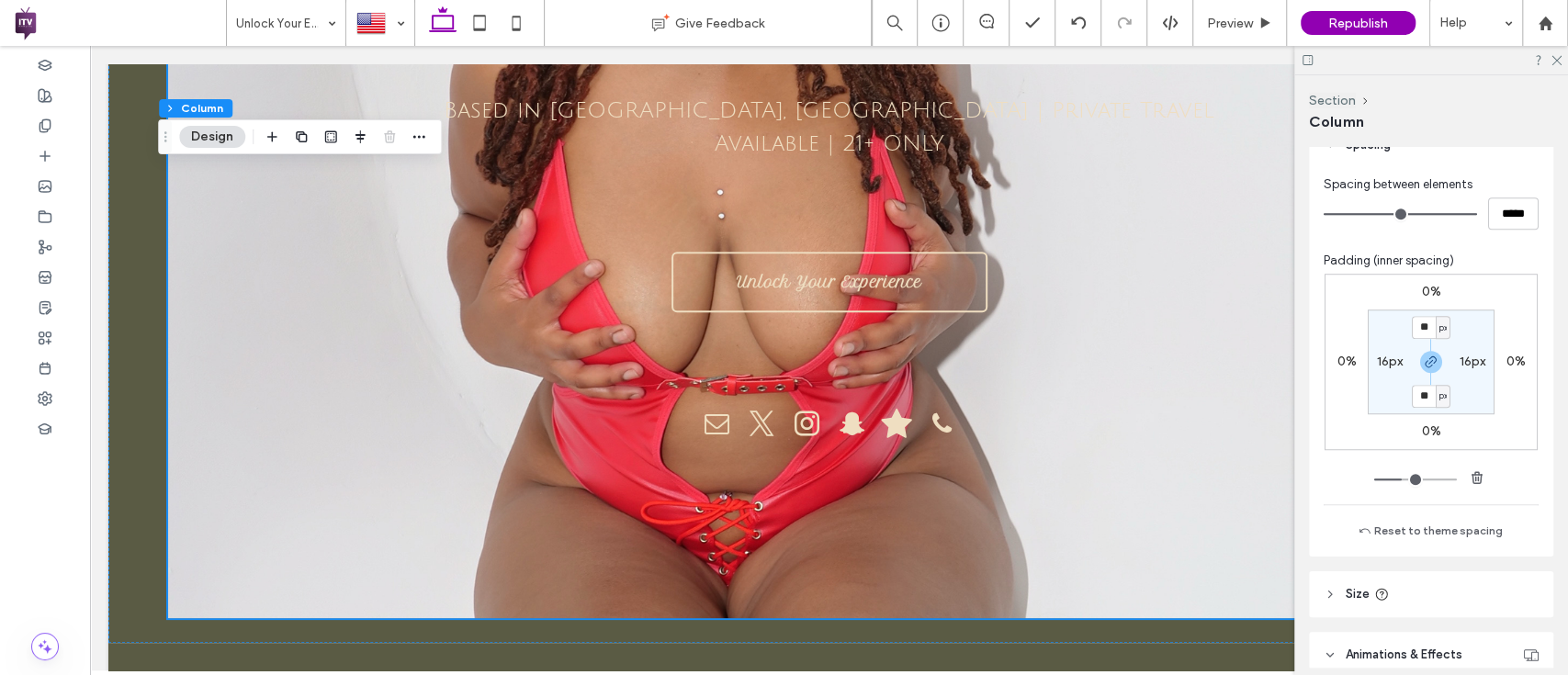
type input "**"
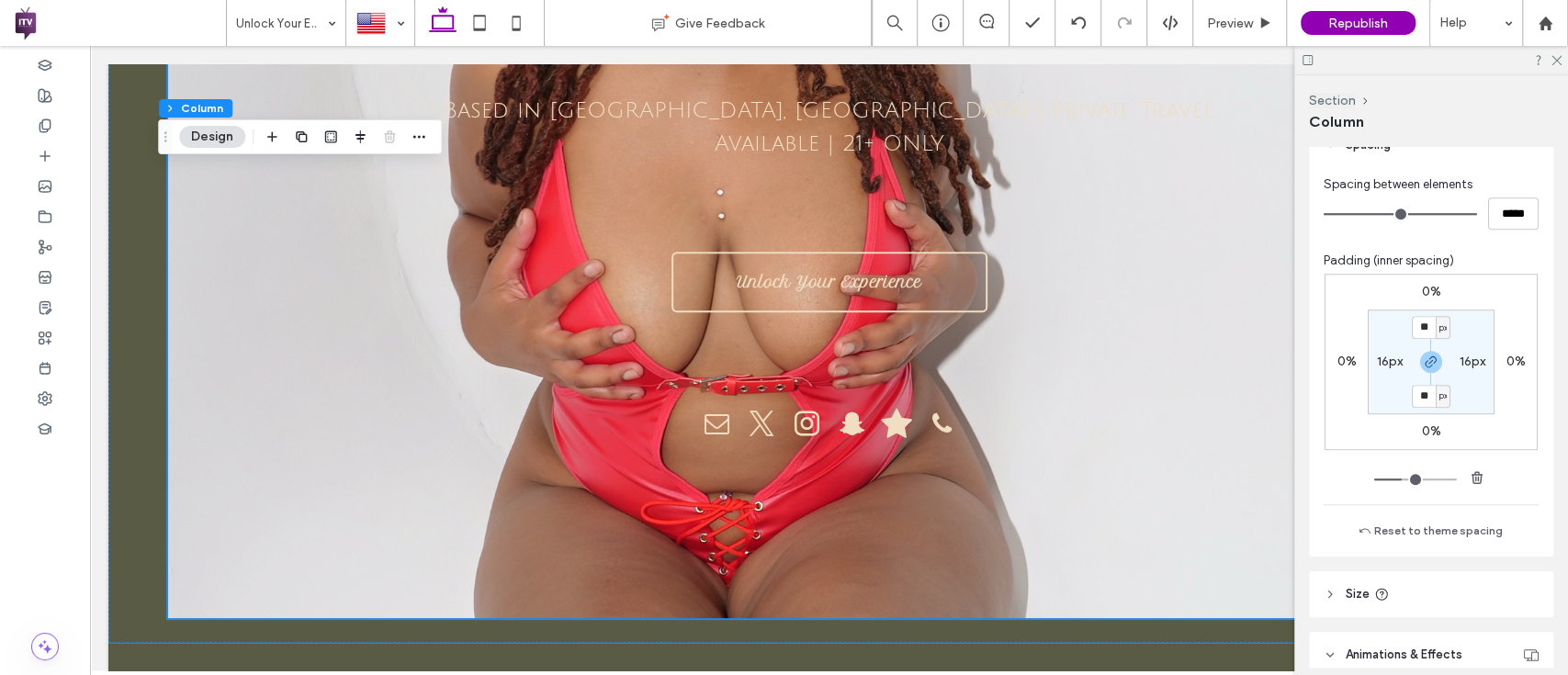
type input "**"
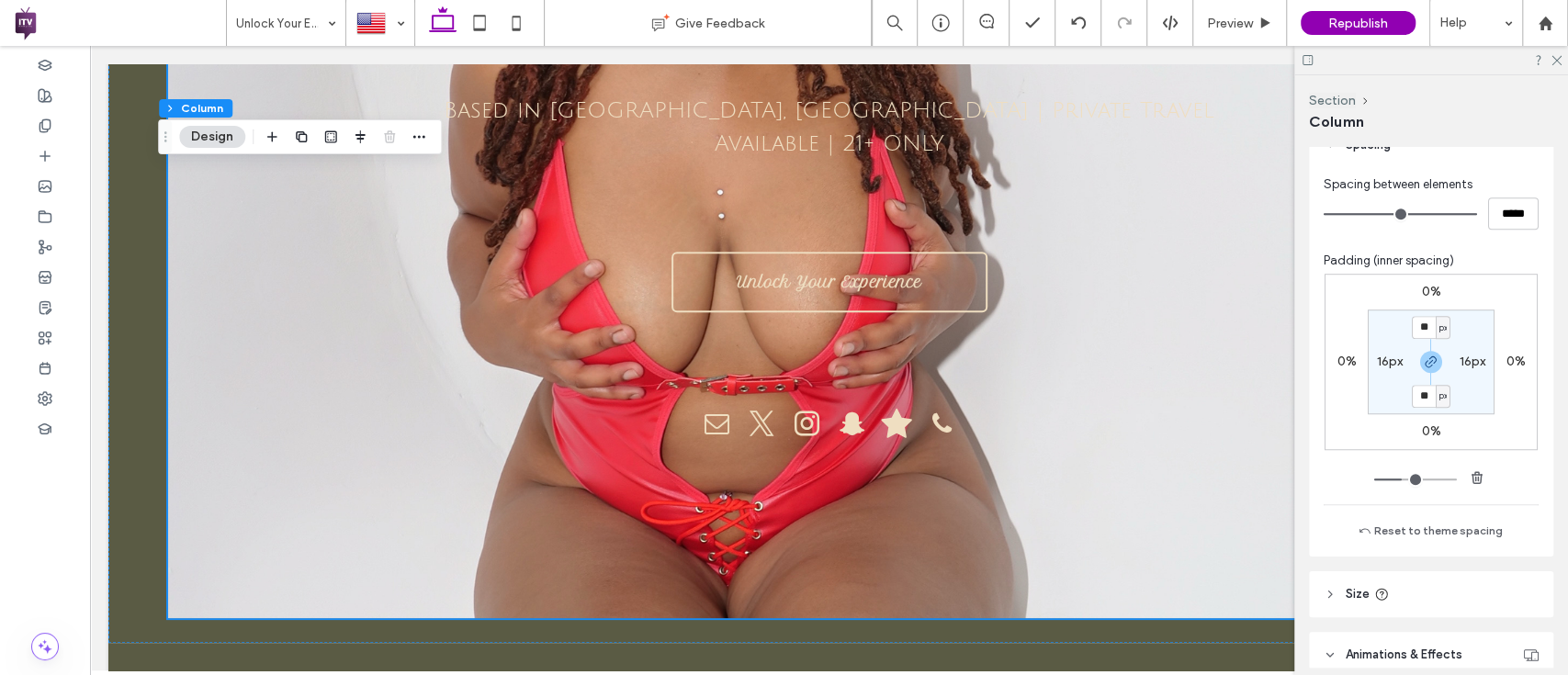
type input "**"
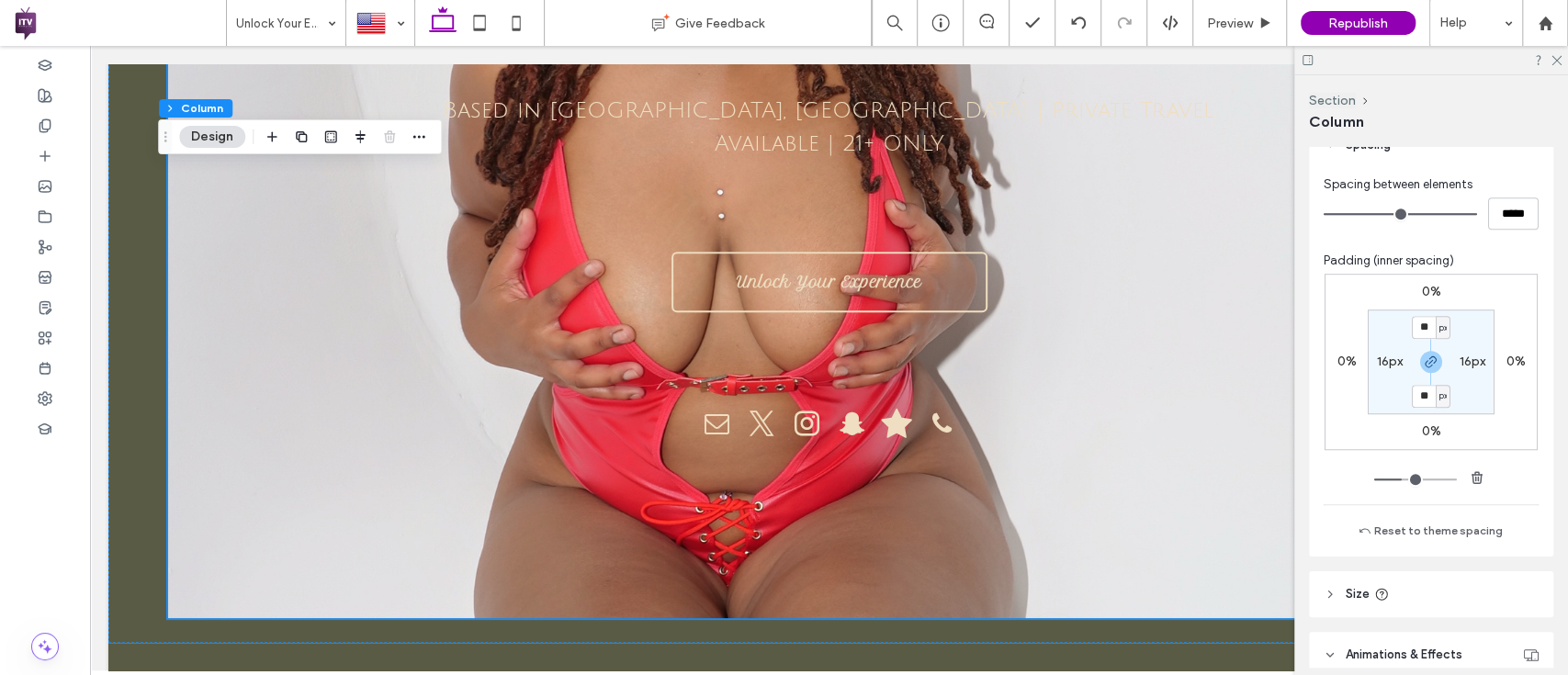
type input "**"
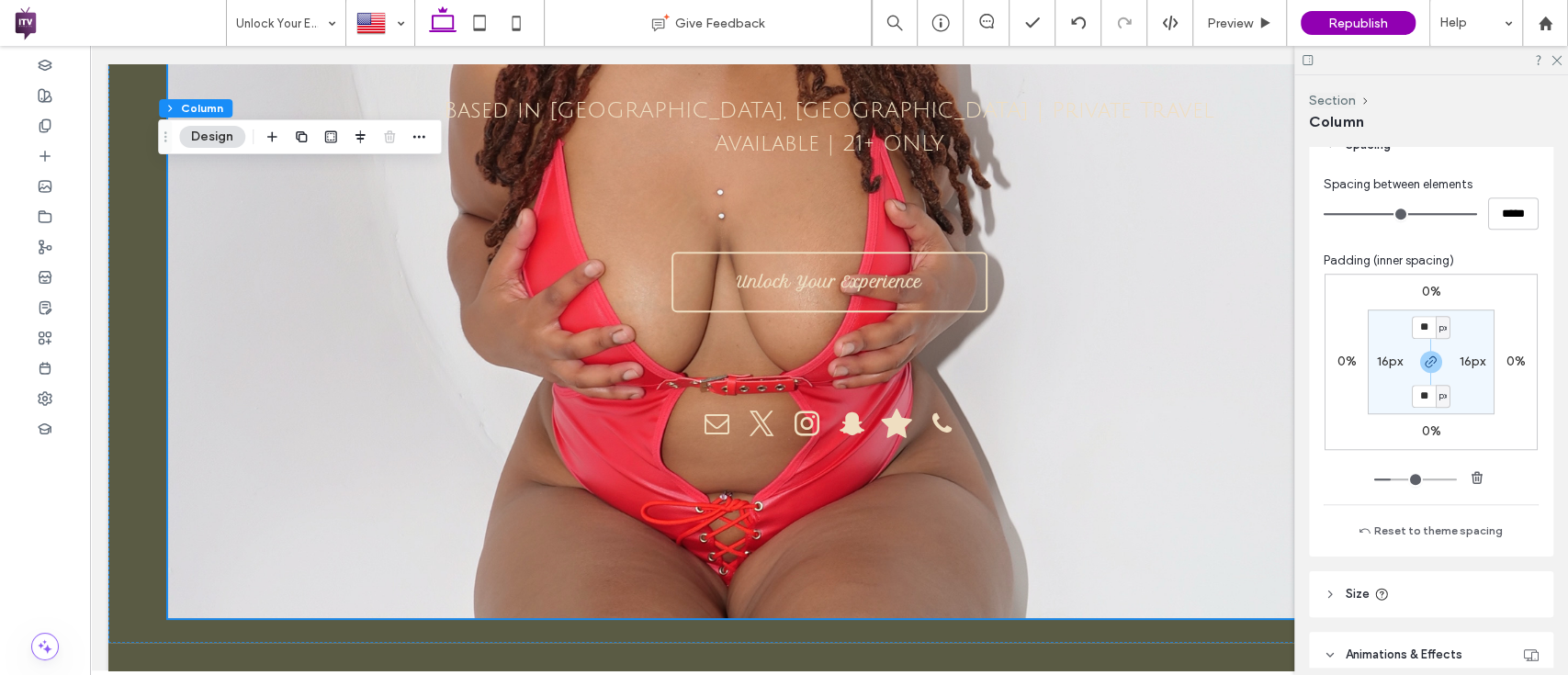
type input "**"
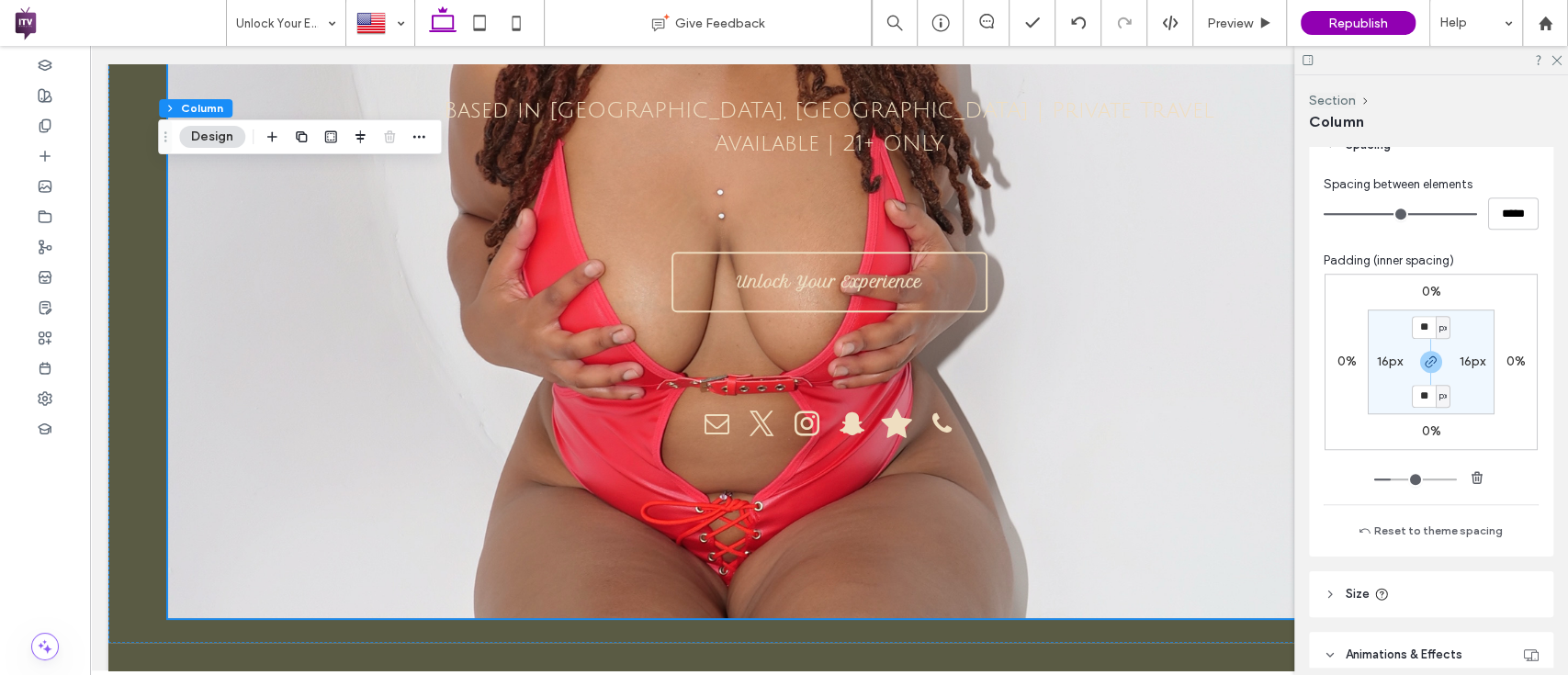
type input "**"
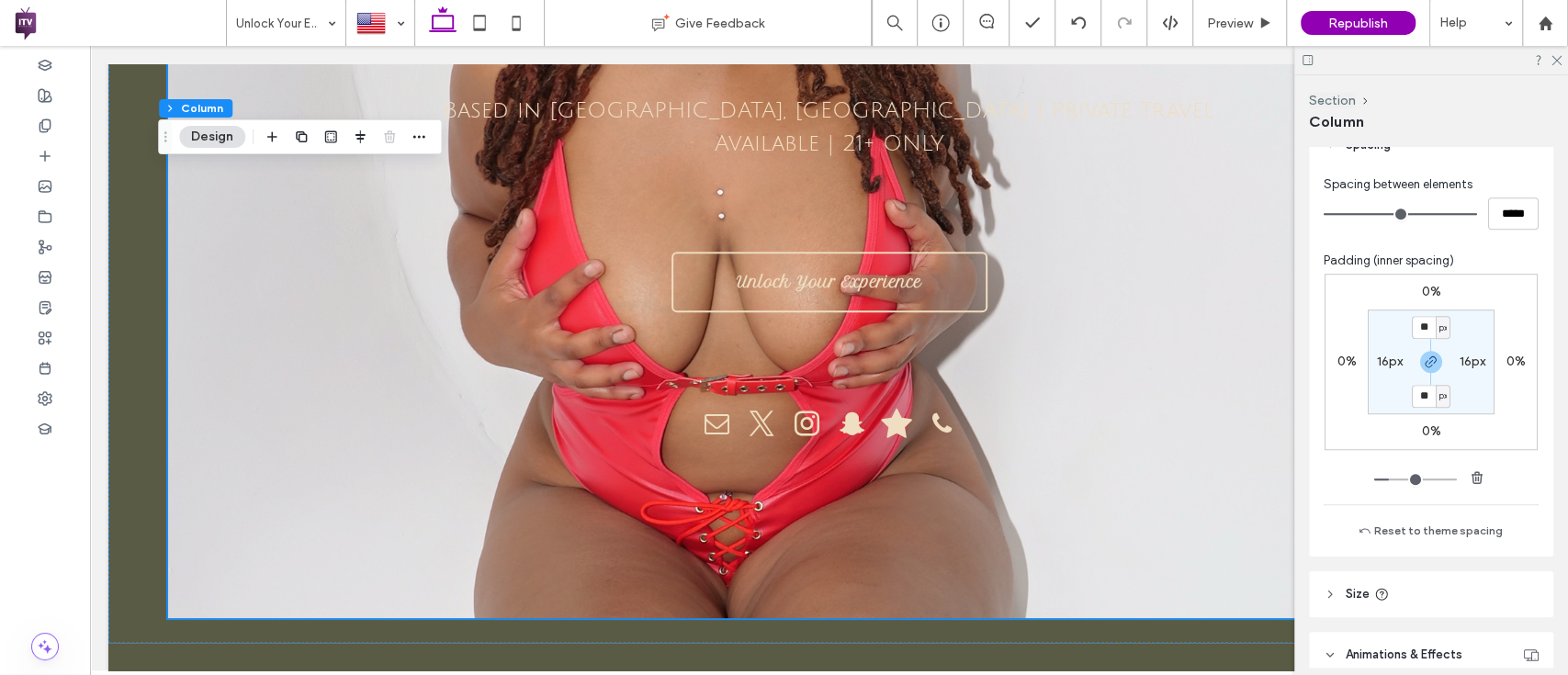
type input "**"
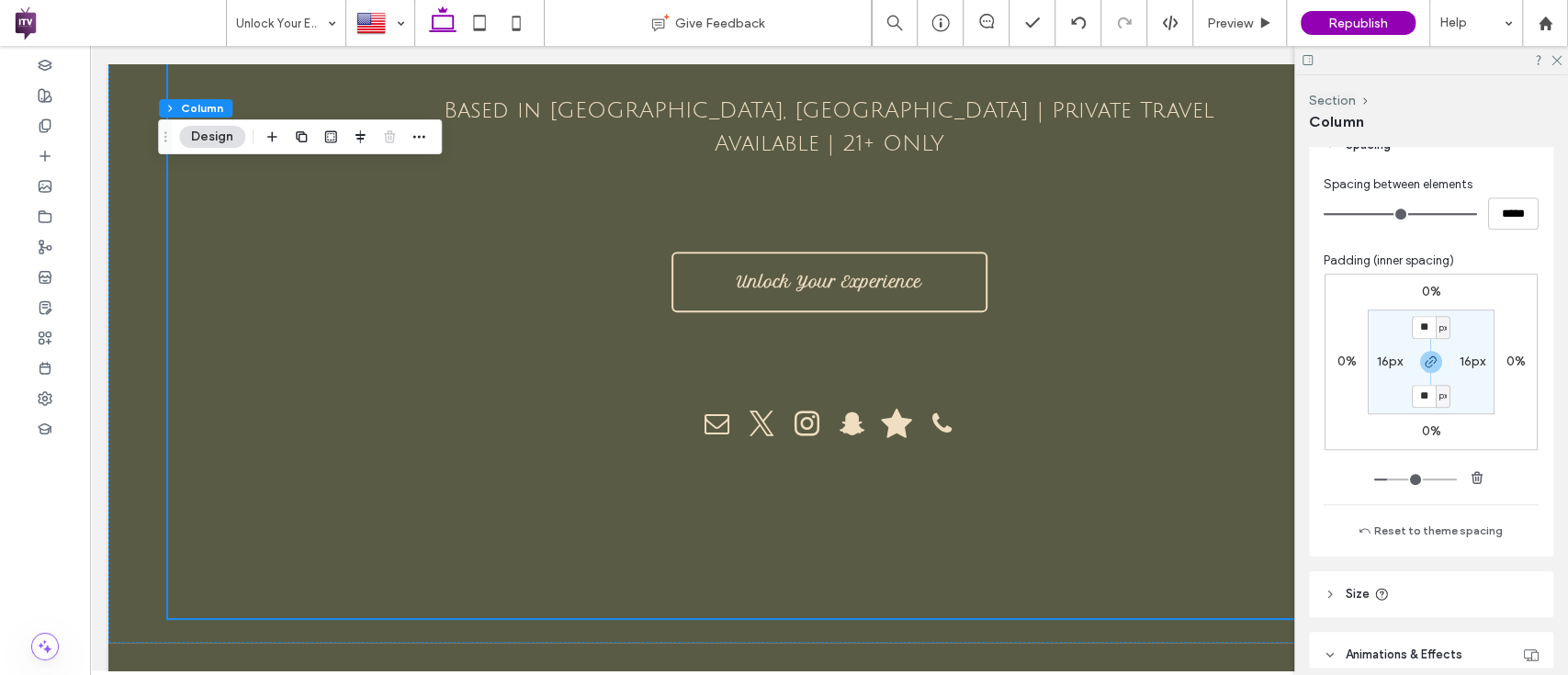
drag, startPoint x: 1417, startPoint y: 478, endPoint x: 1385, endPoint y: 481, distance: 32.1
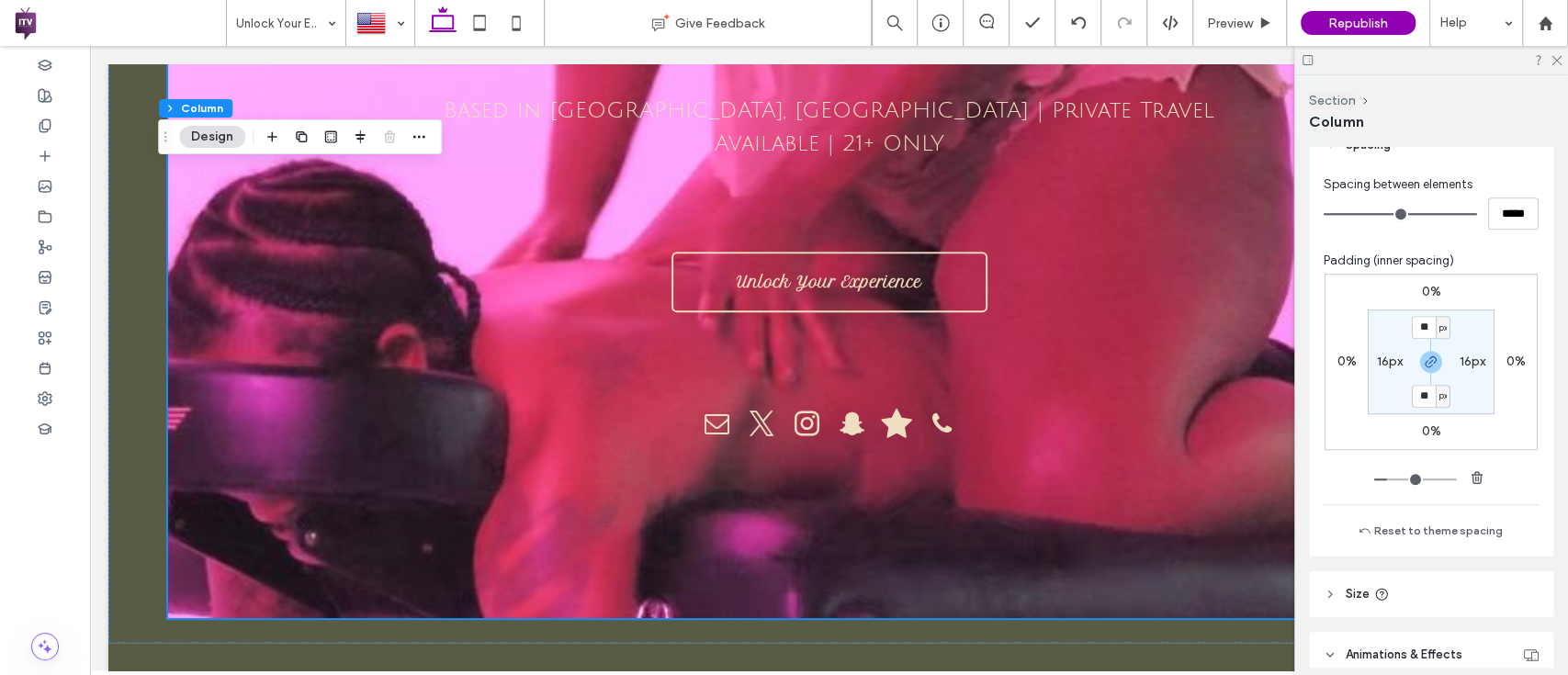
click at [1385, 480] on input "range" at bounding box center [1416, 479] width 83 height 2
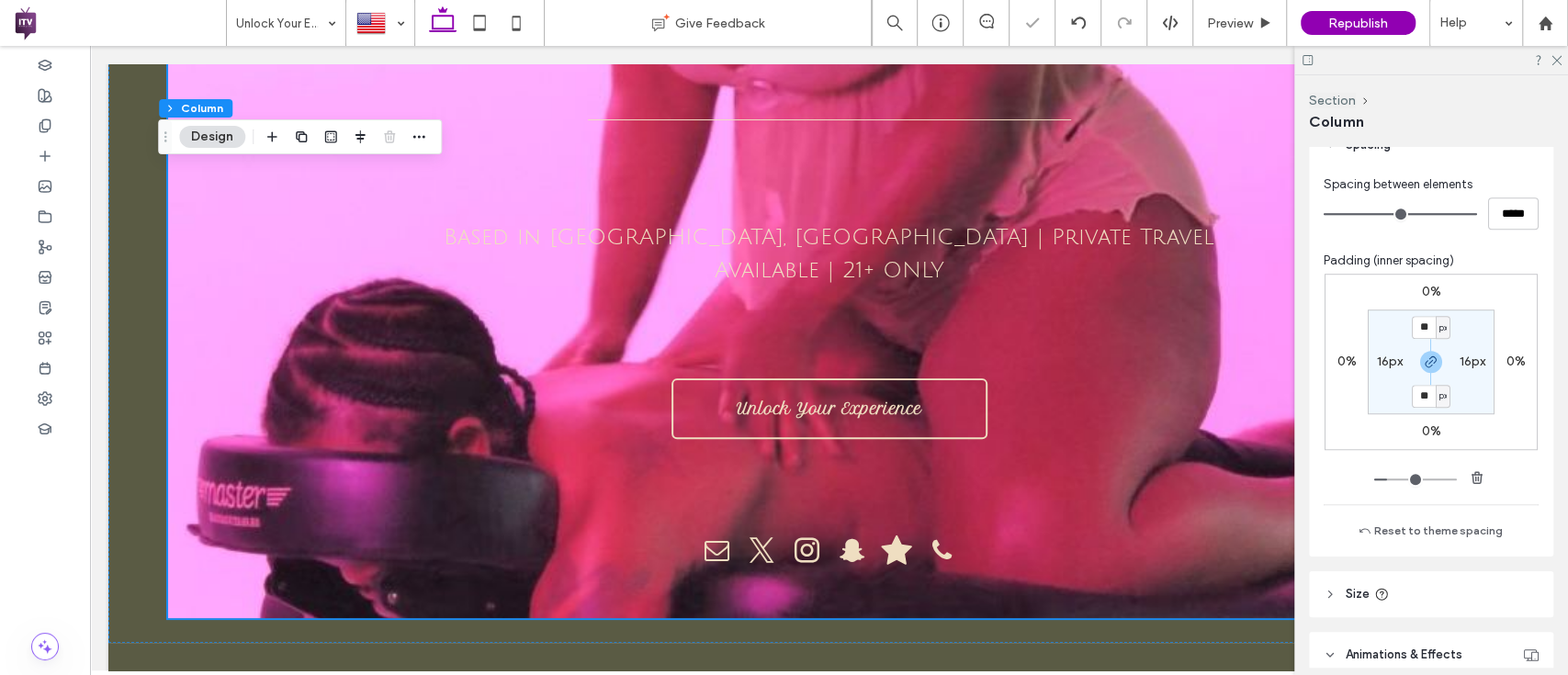
type input "**"
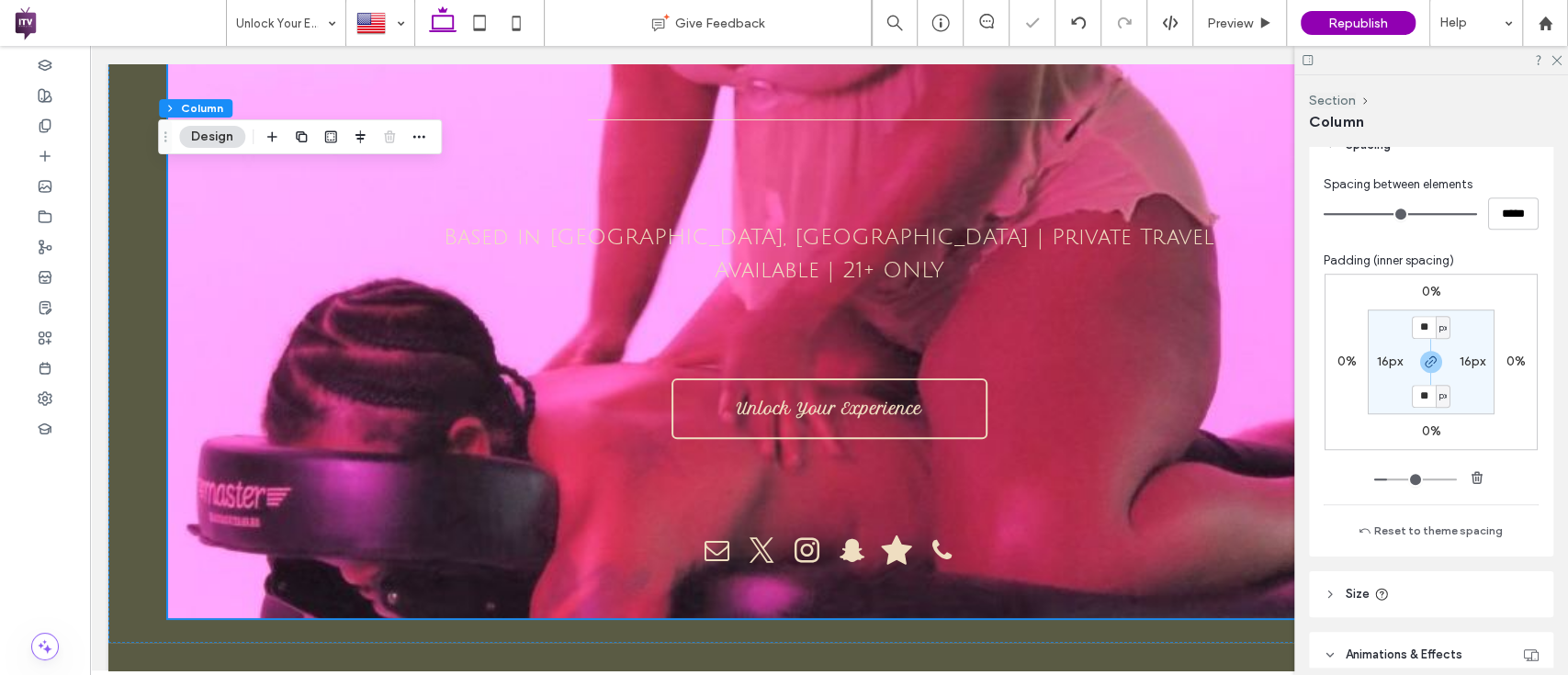
type input "**"
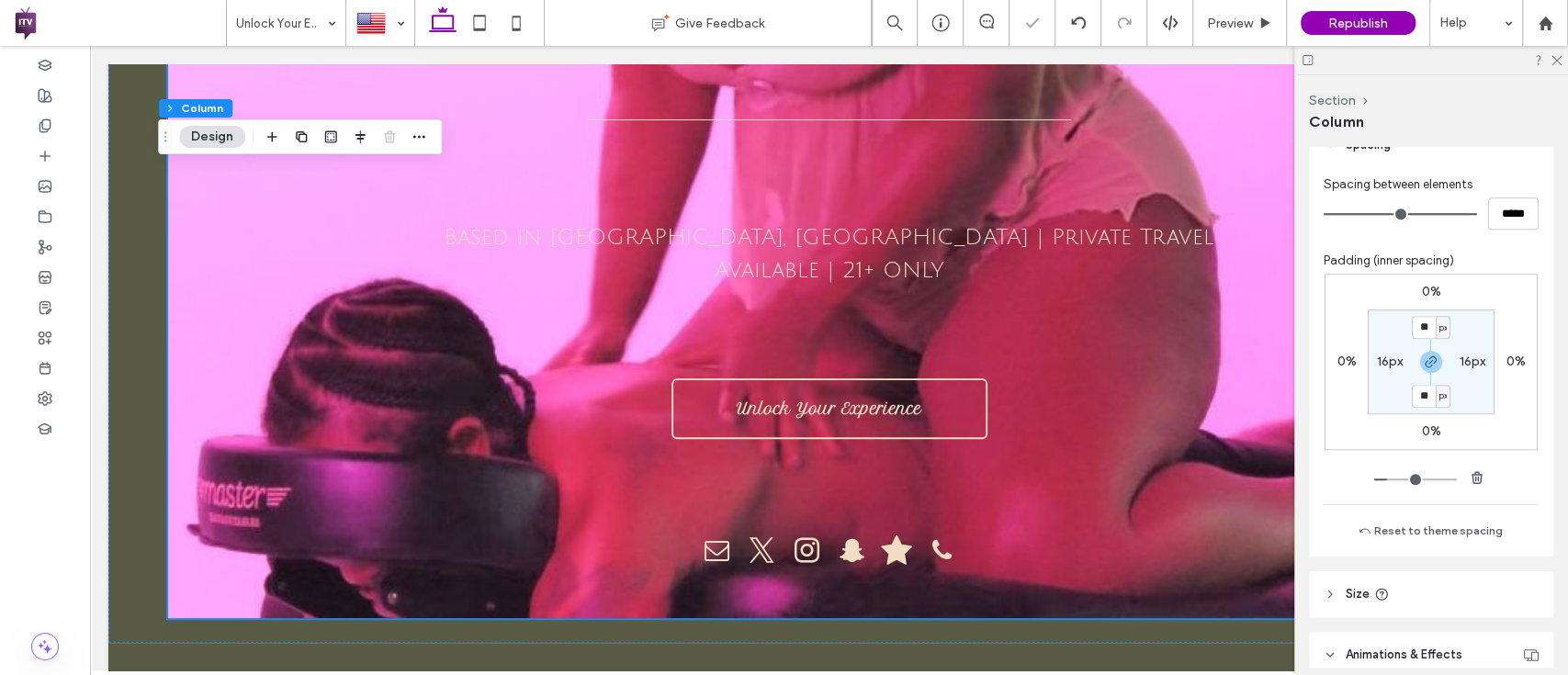
type input "**"
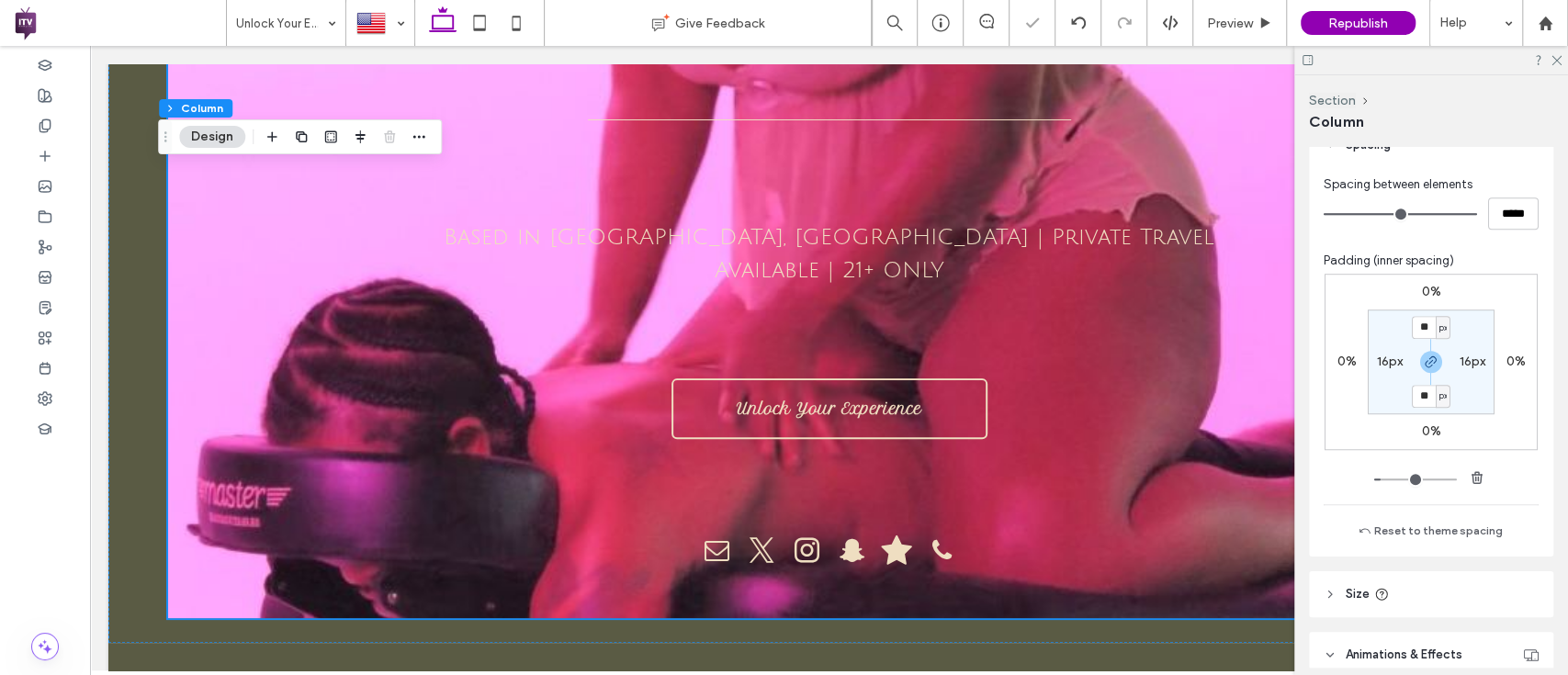
type input "**"
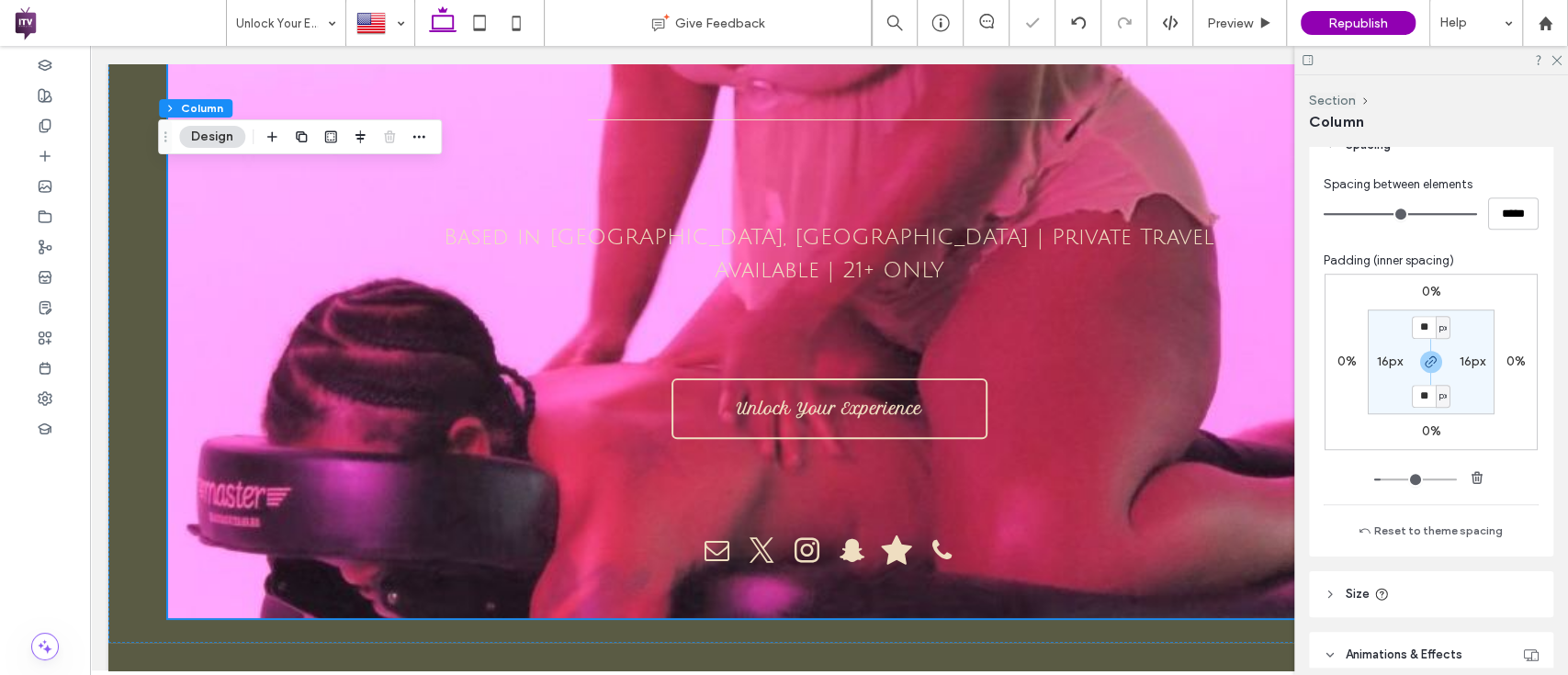
type input "**"
click at [1377, 480] on input "range" at bounding box center [1416, 479] width 83 height 2
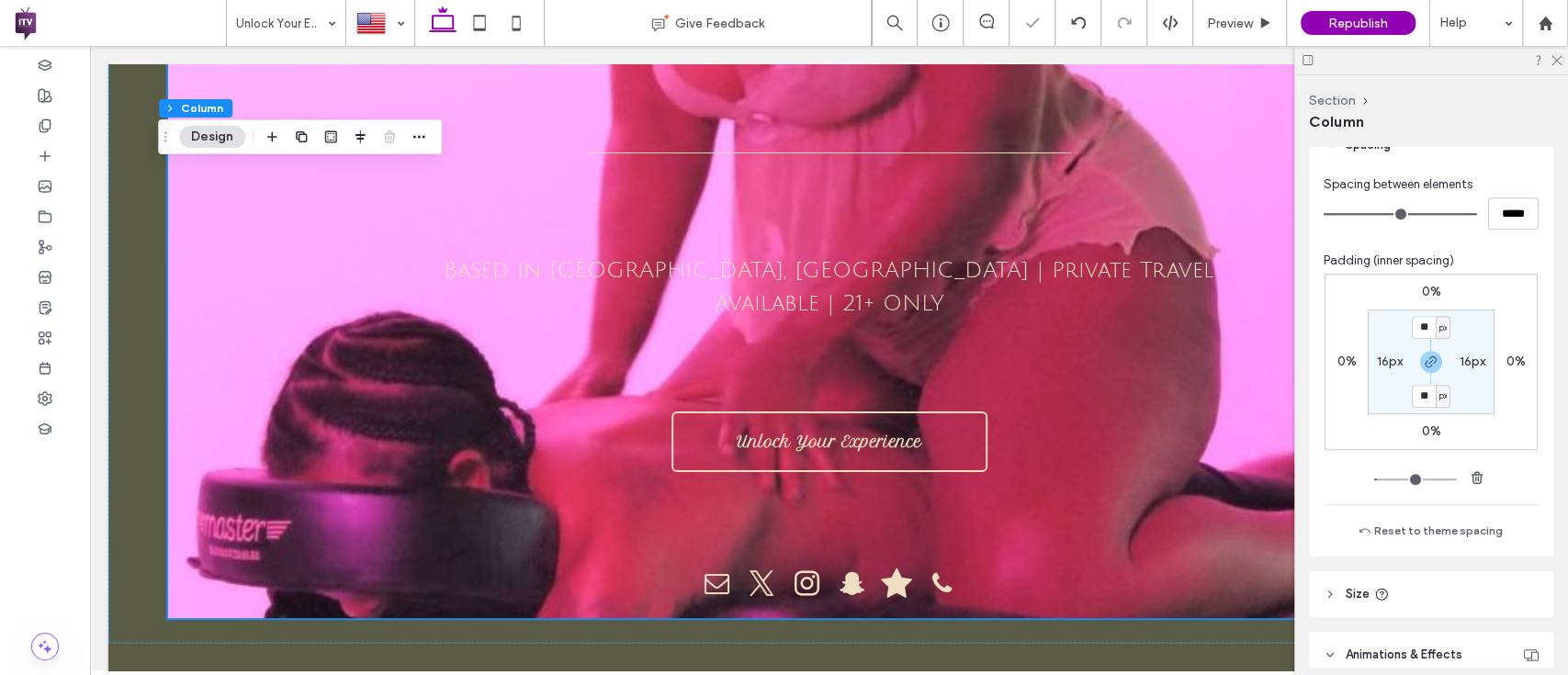
type input "*"
type input "**"
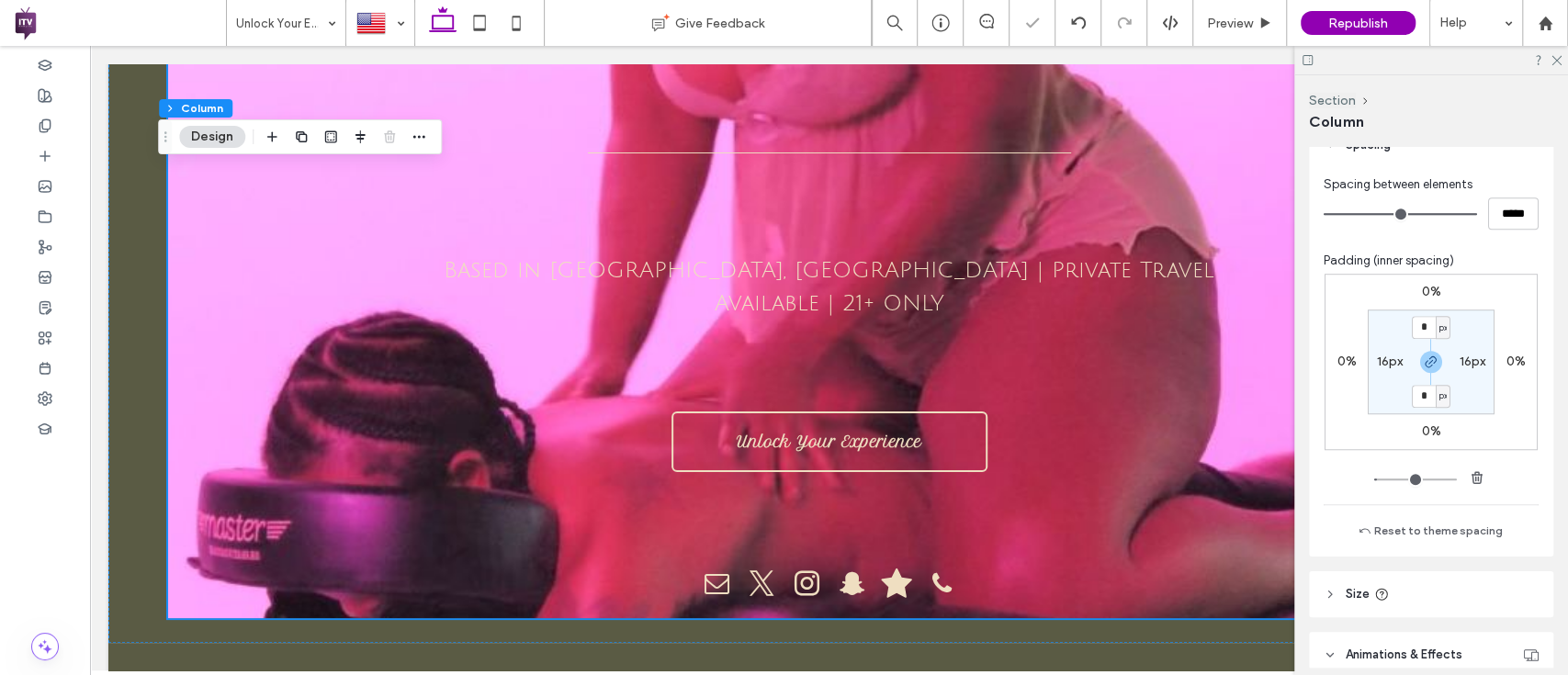
type input "**"
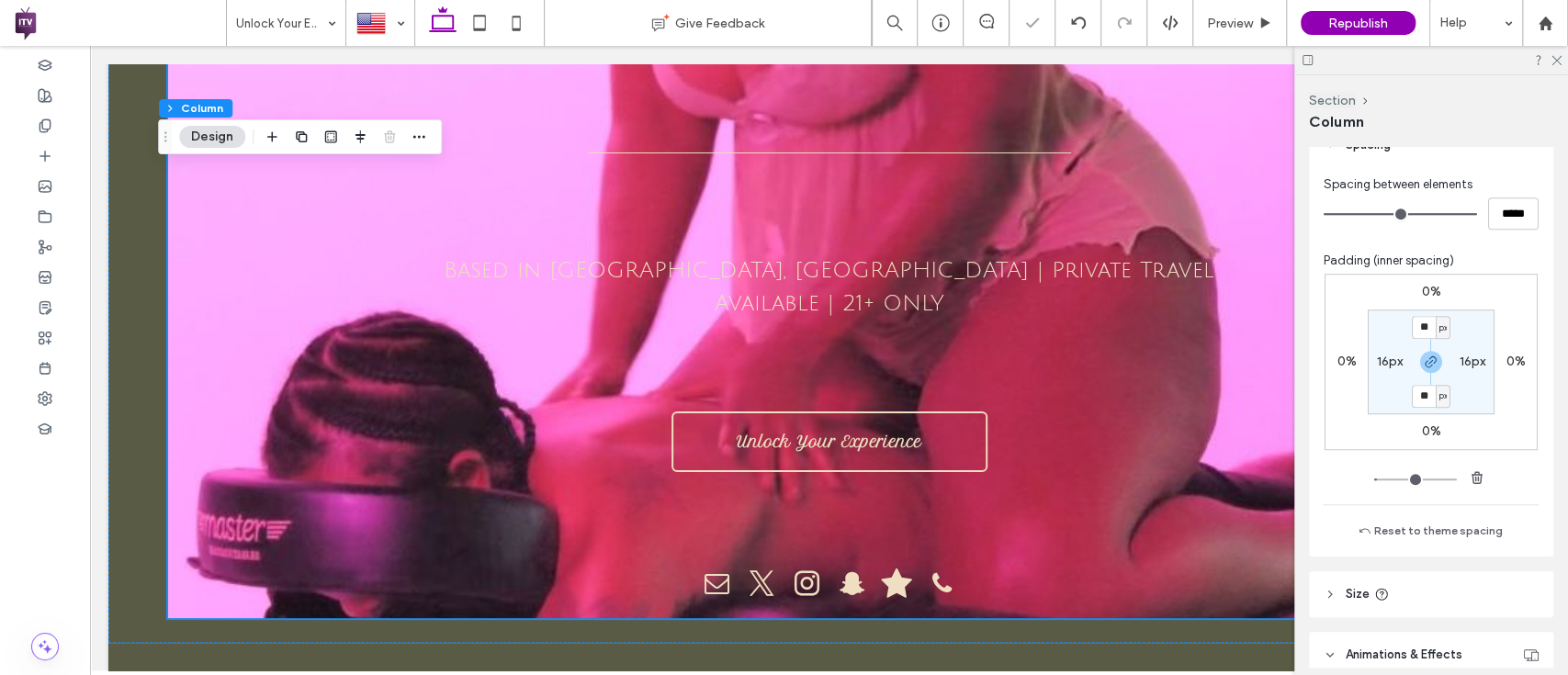
type input "**"
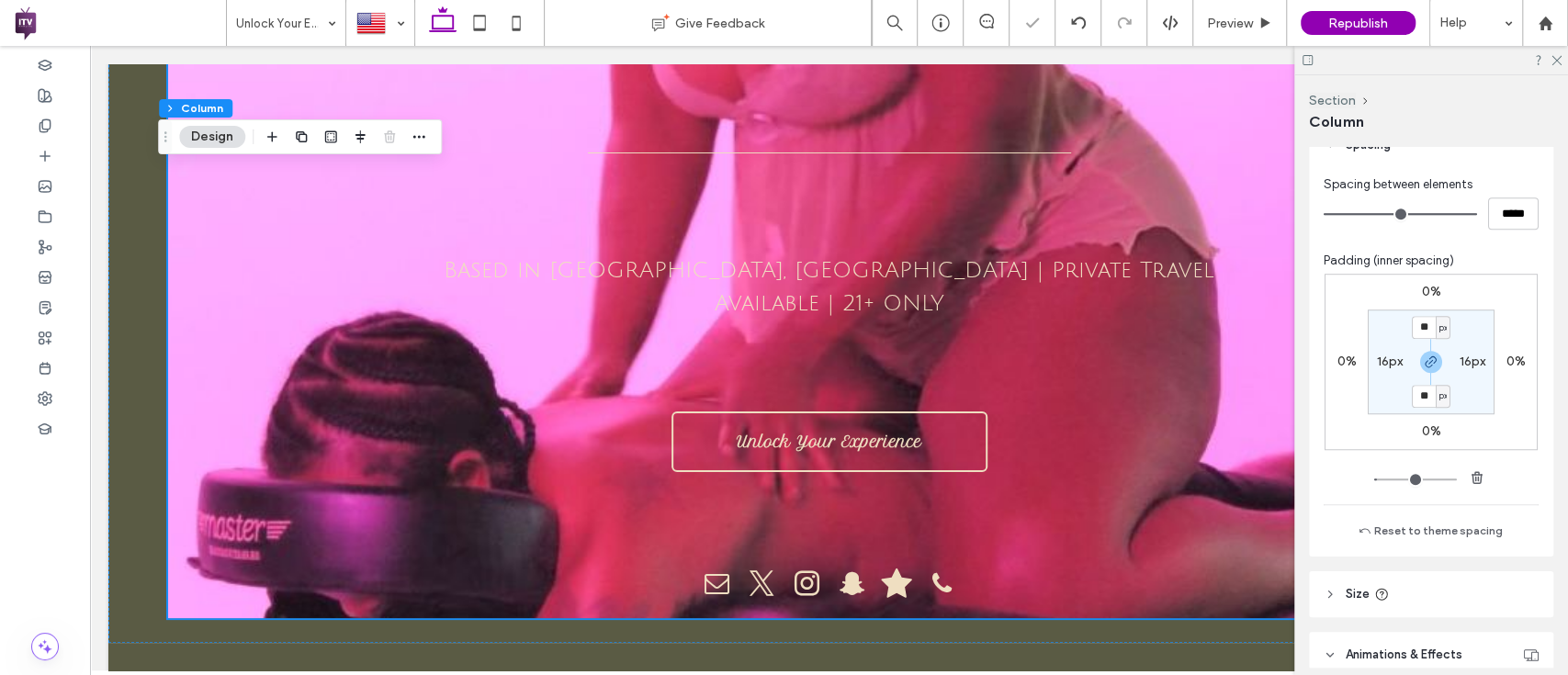
type input "**"
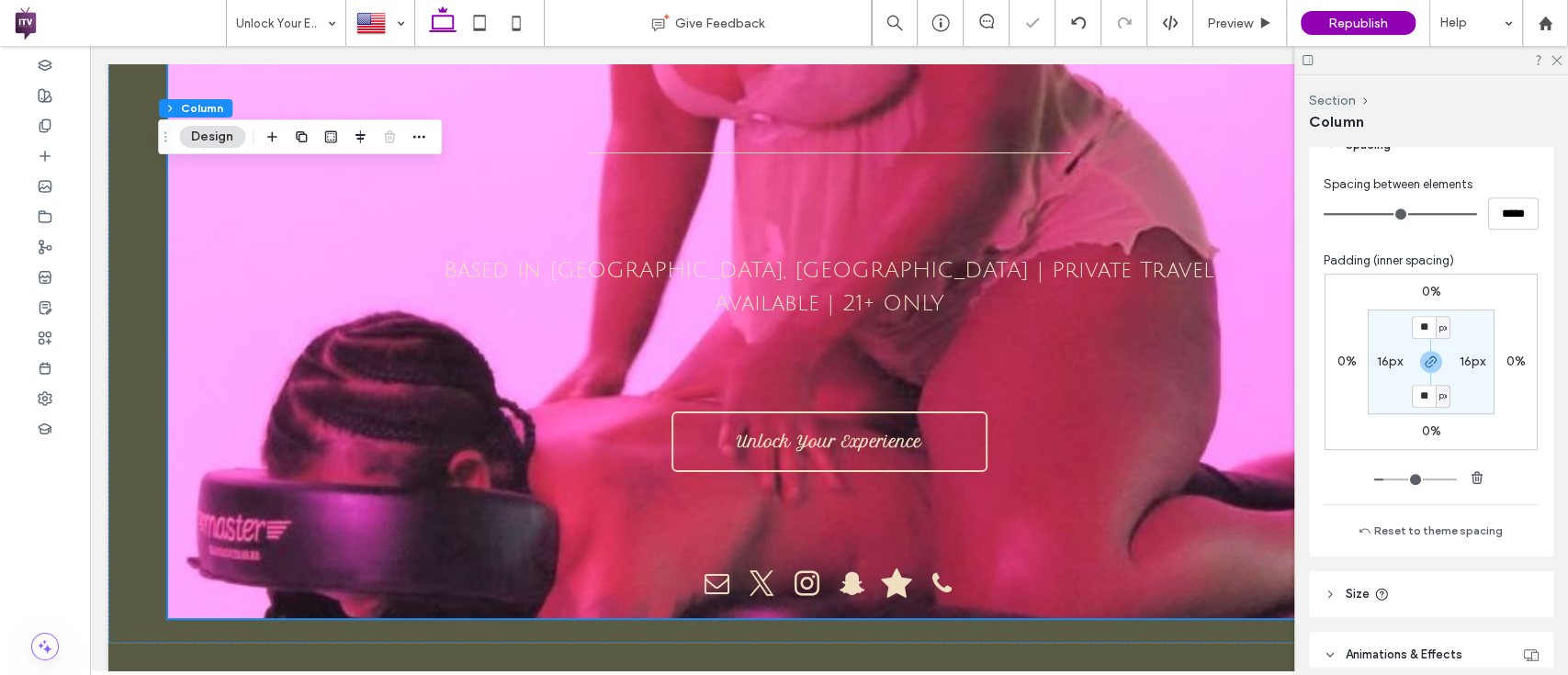
type input "**"
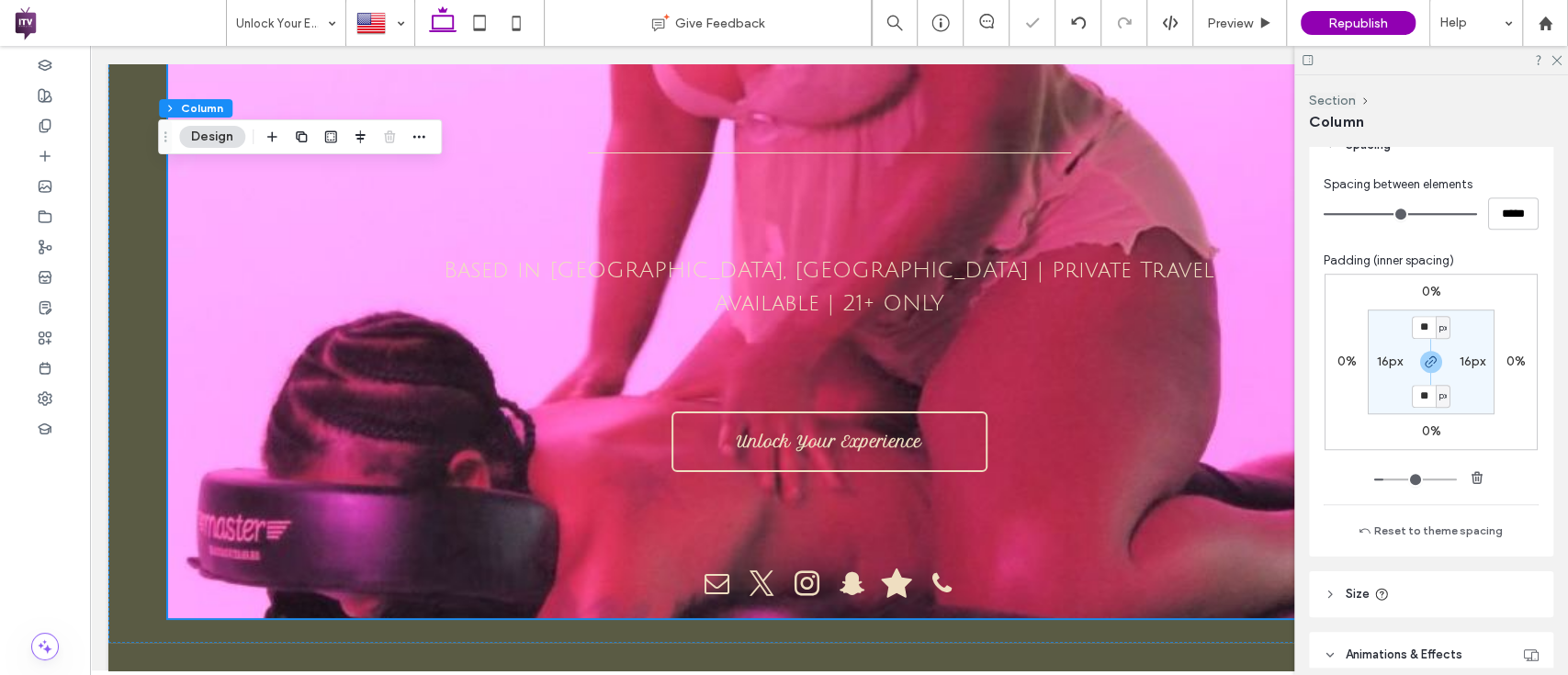
type input "**"
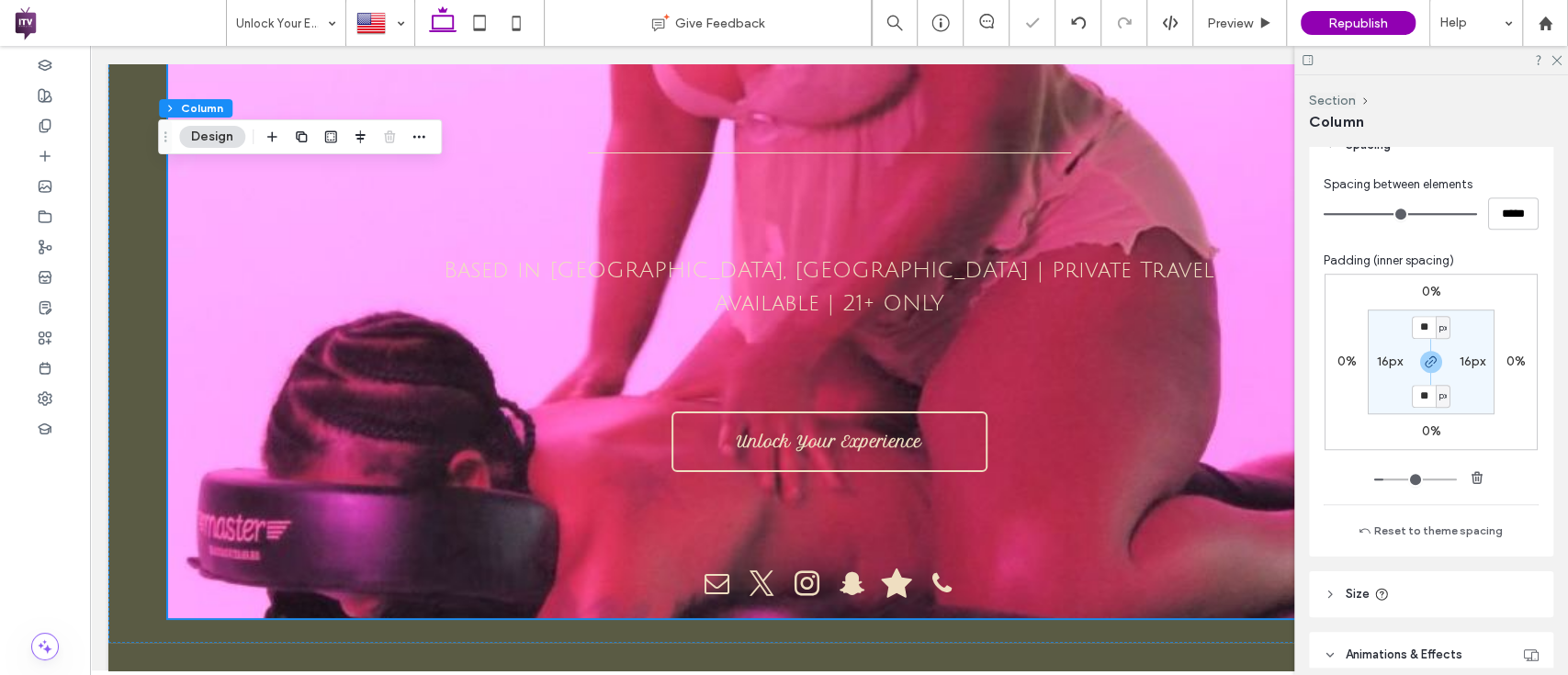
type input "**"
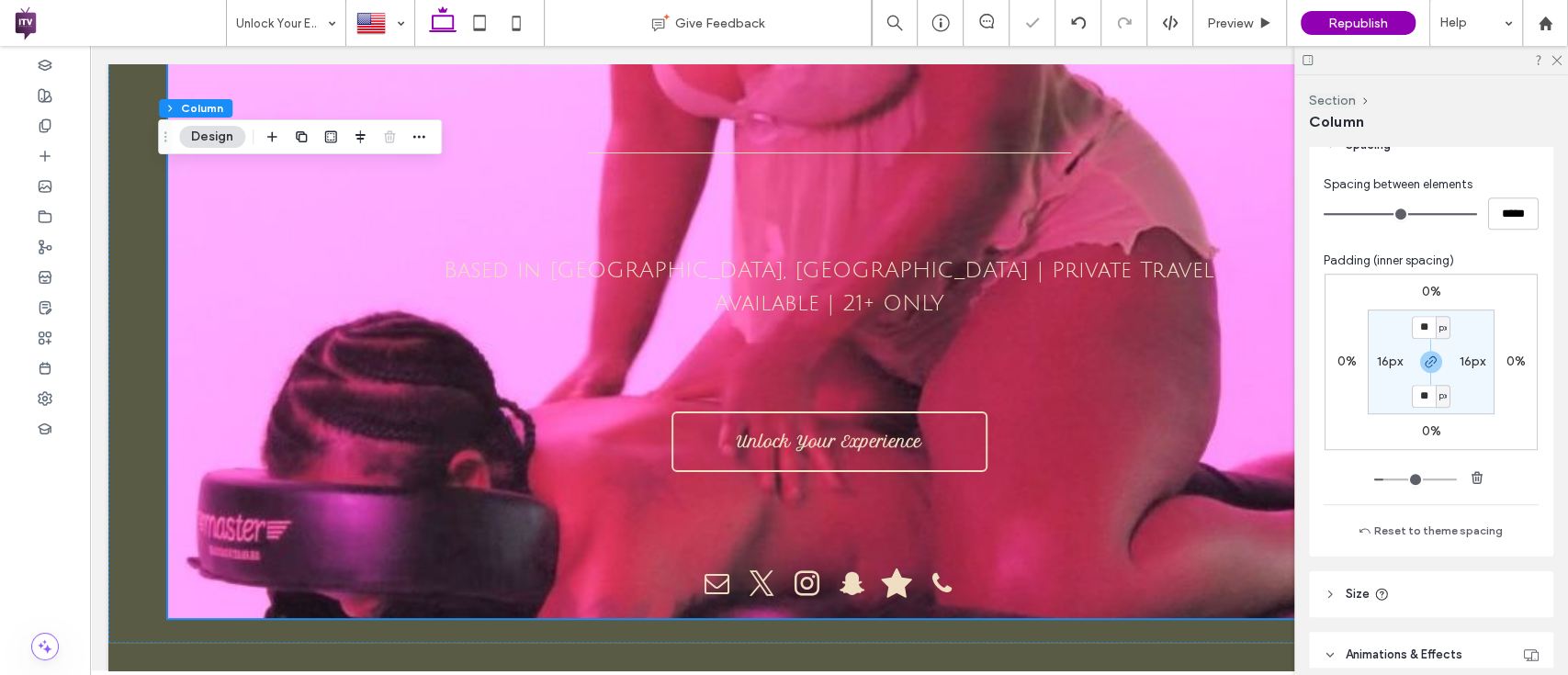
type input "**"
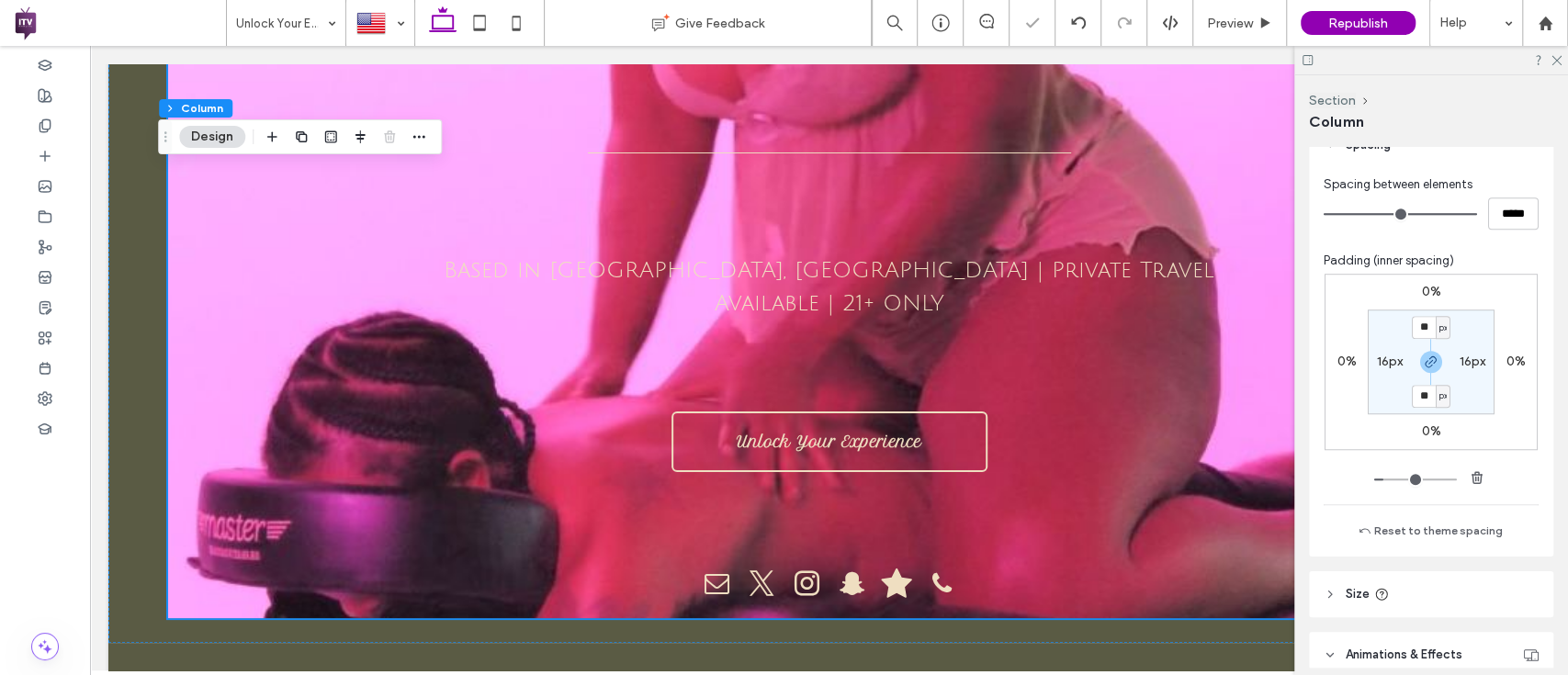
type input "***"
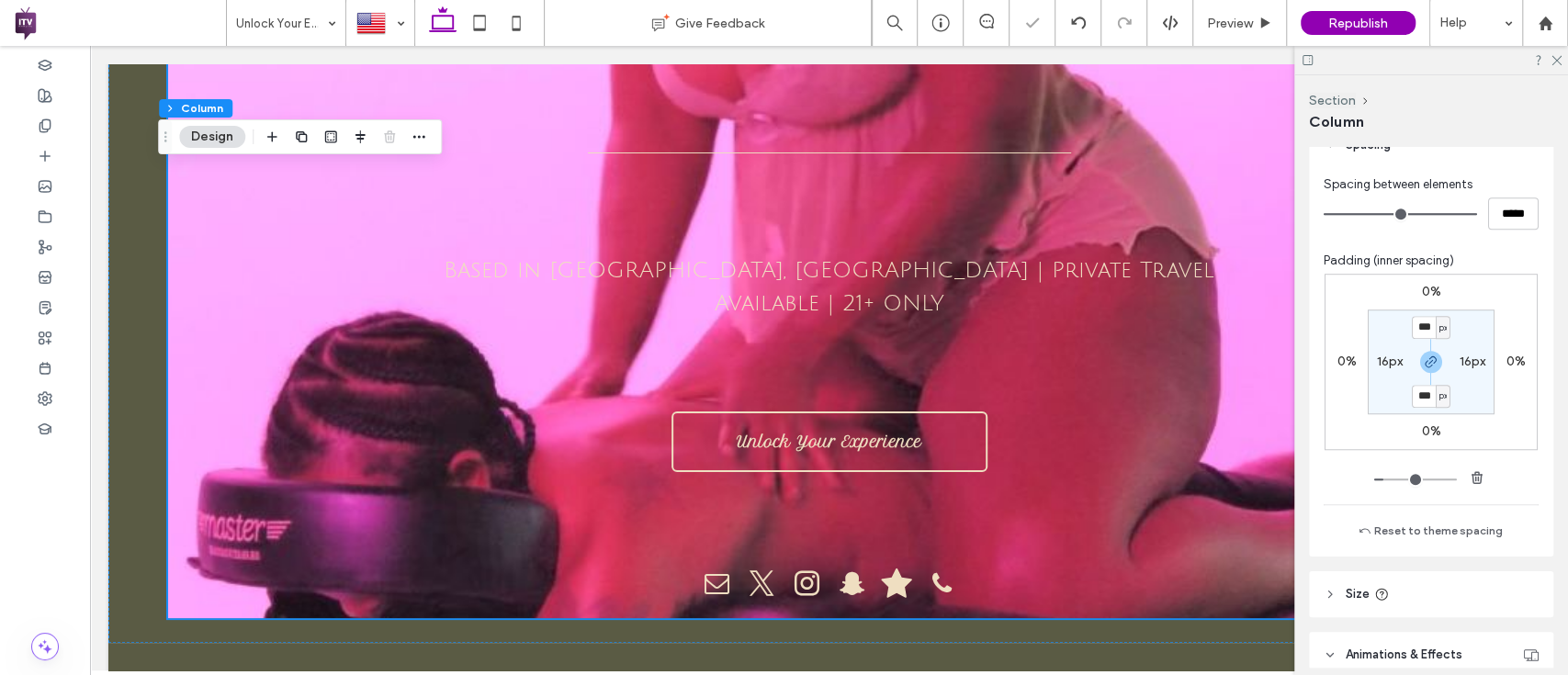
type input "***"
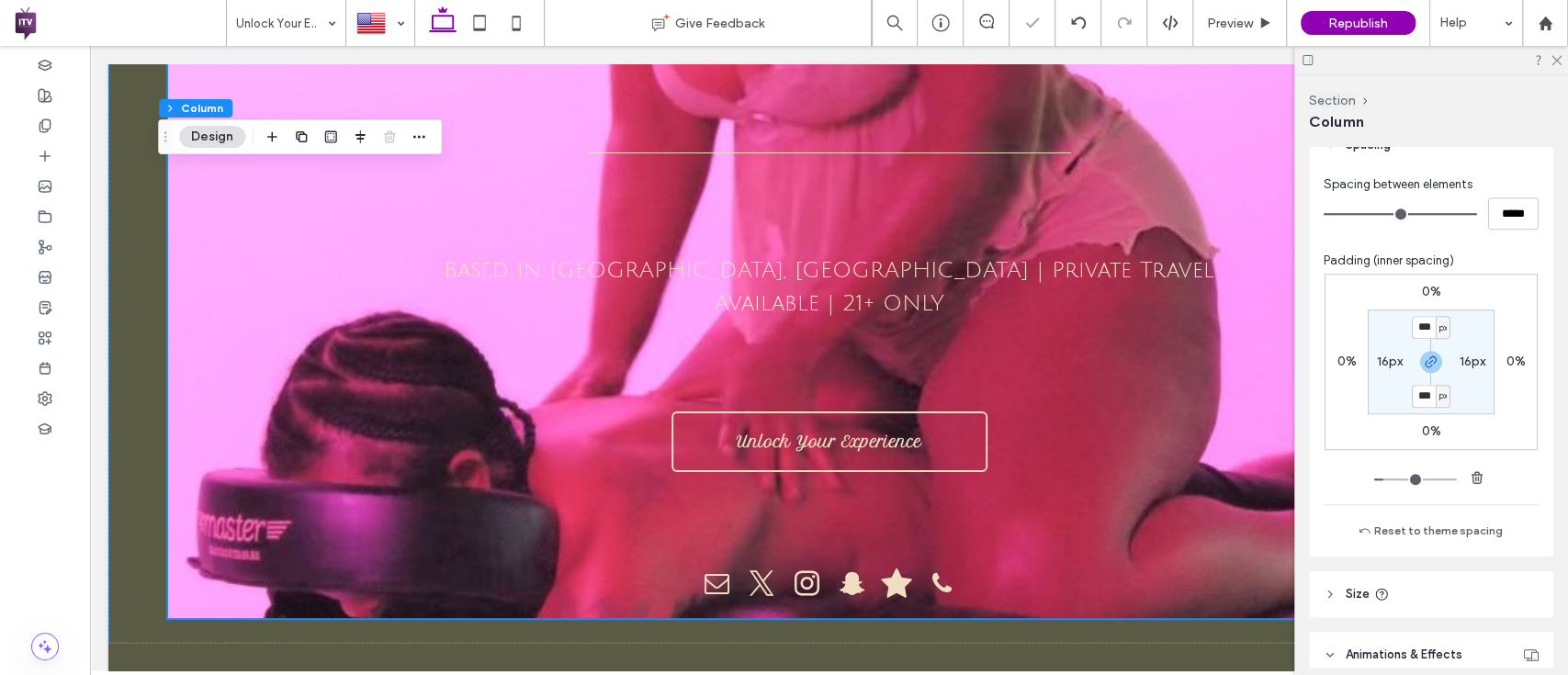
type input "***"
drag, startPoint x: 1377, startPoint y: 481, endPoint x: 1407, endPoint y: 487, distance: 30.6
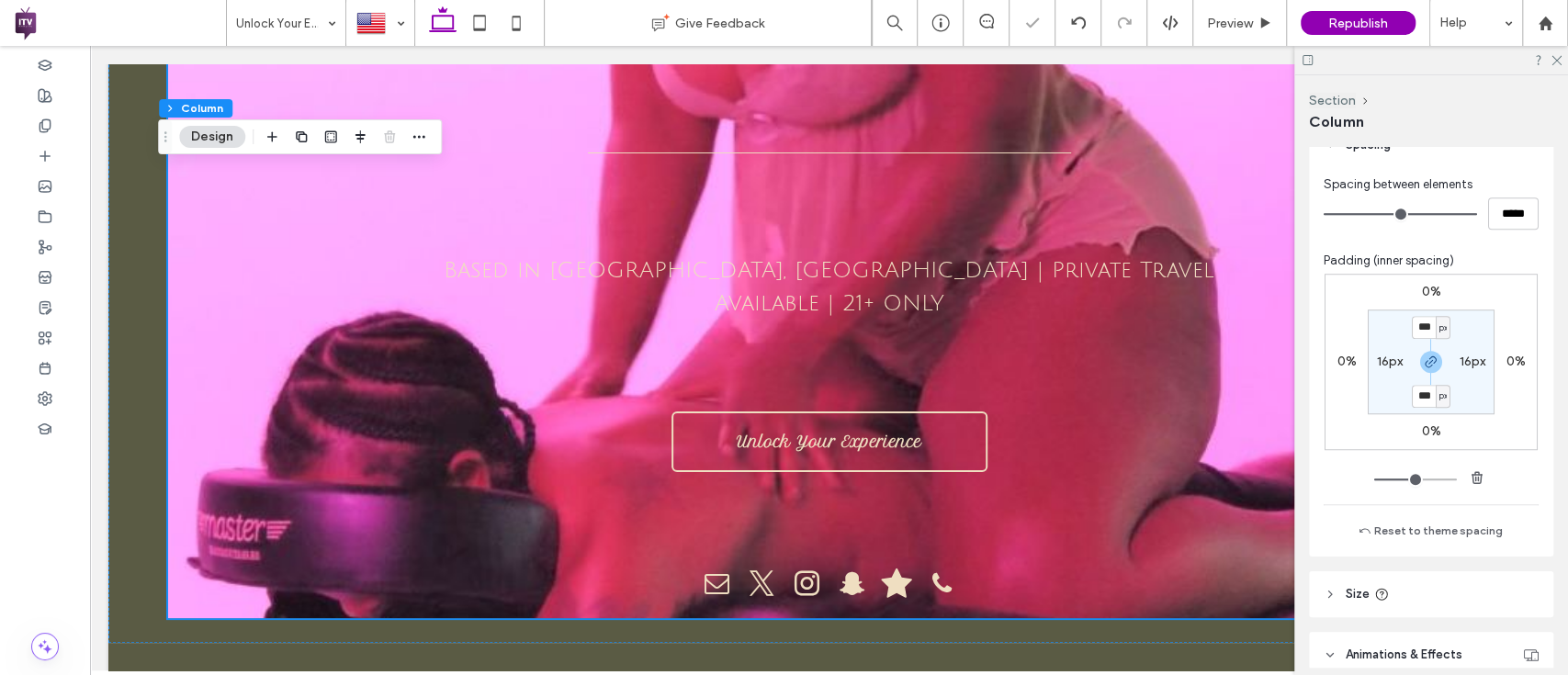
click at [1407, 480] on input "range" at bounding box center [1416, 479] width 83 height 2
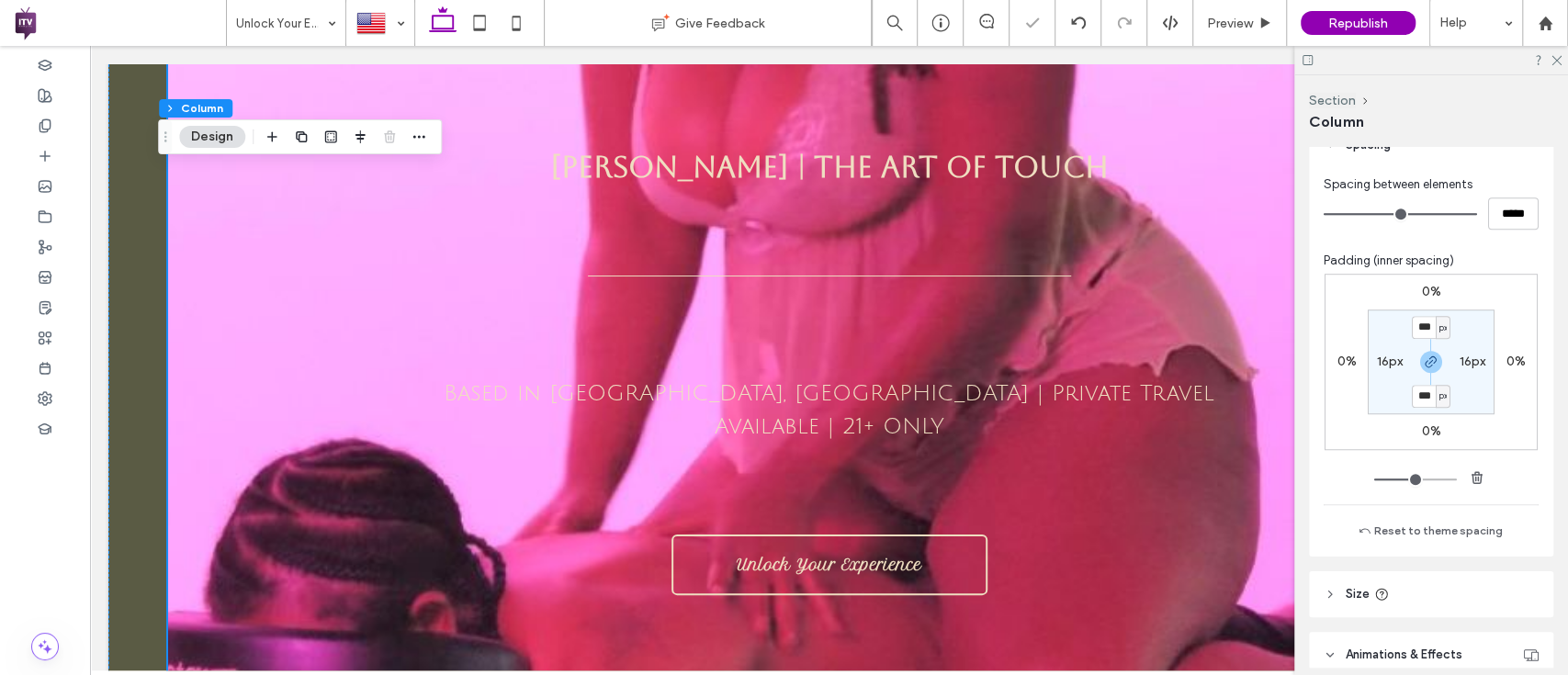
drag, startPoint x: 1407, startPoint y: 487, endPoint x: 1425, endPoint y: 491, distance: 18.4
click at [1425, 491] on div "Padding (inner spacing) 0% 0% 0% 0% *** px 16px *** px 16px Reset to theme spac…" at bounding box center [1430, 397] width 214 height 290
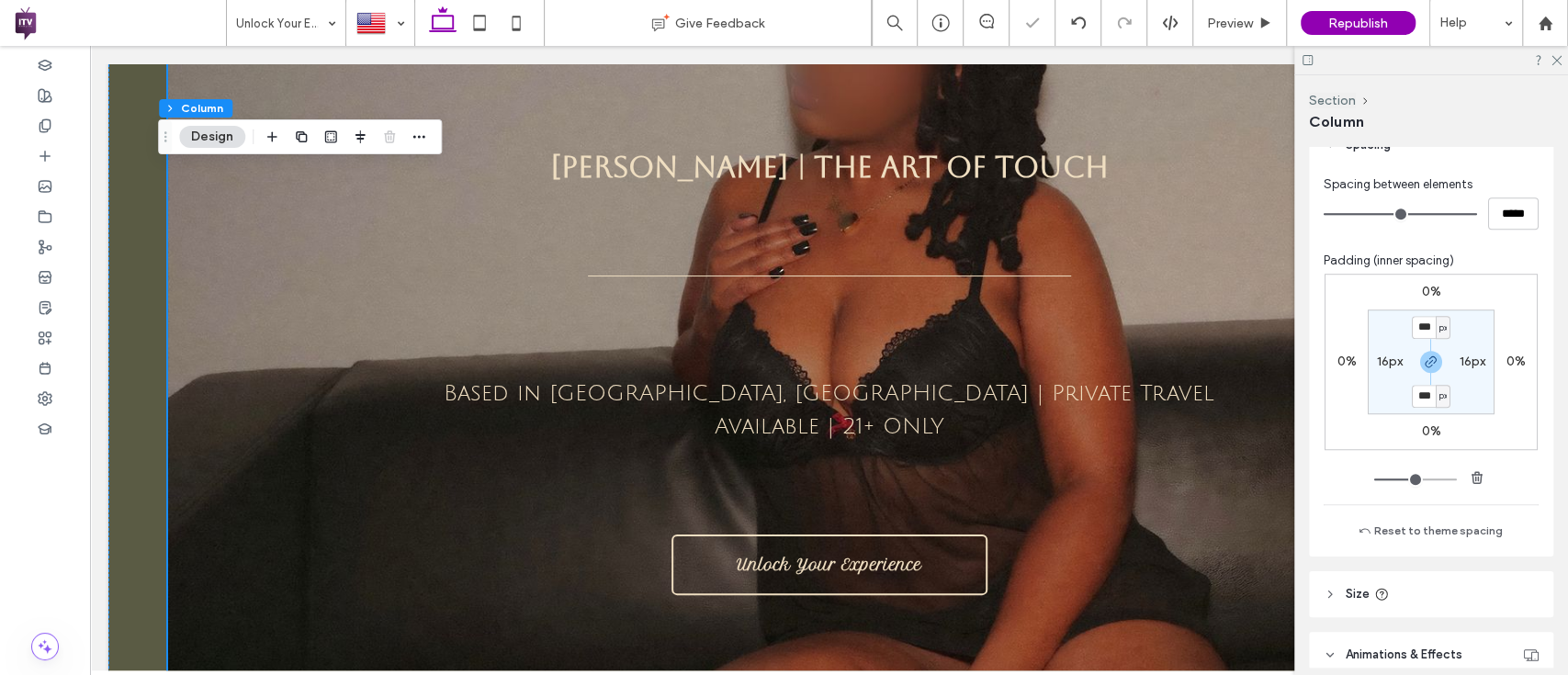
click at [1404, 466] on div at bounding box center [1431, 476] width 114 height 25
click at [1405, 468] on div at bounding box center [1431, 476] width 114 height 25
type input "***"
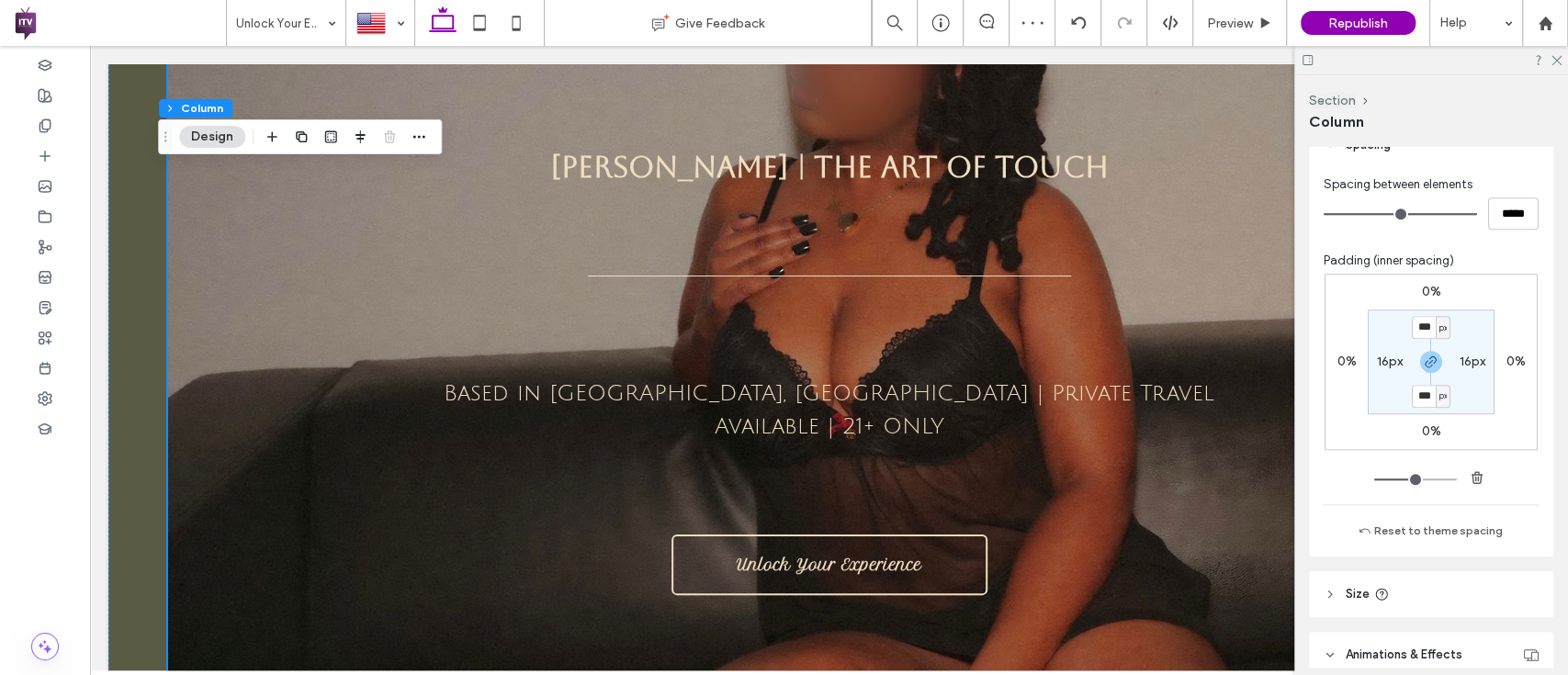
type input "***"
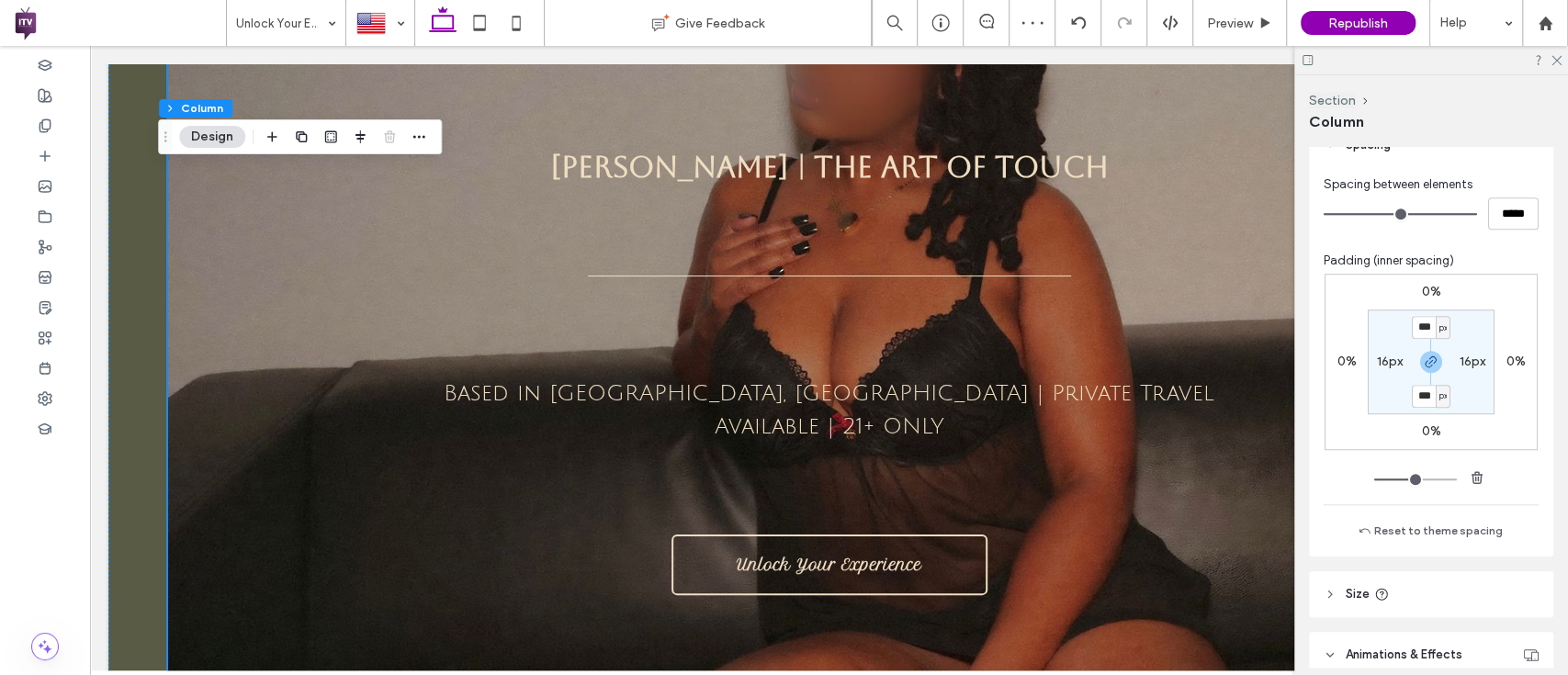
type input "***"
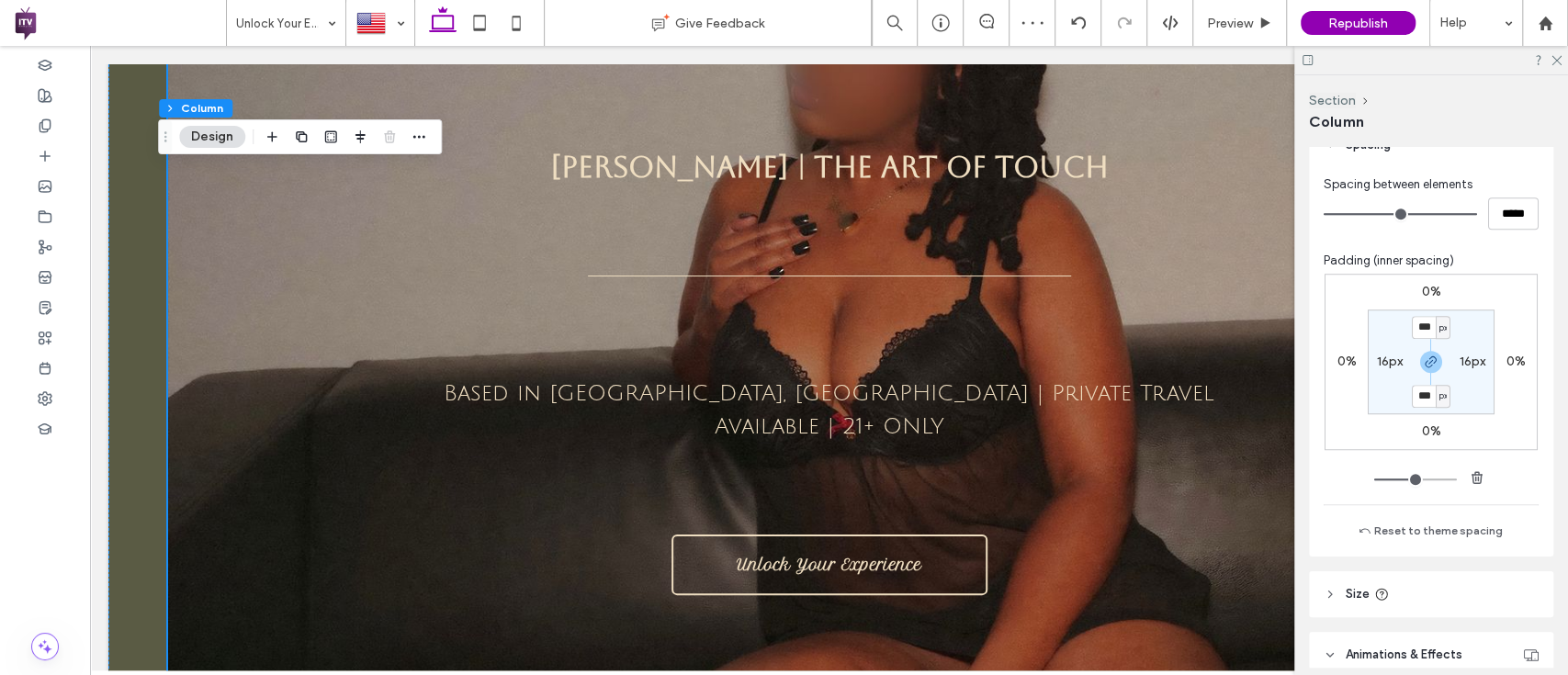
type input "***"
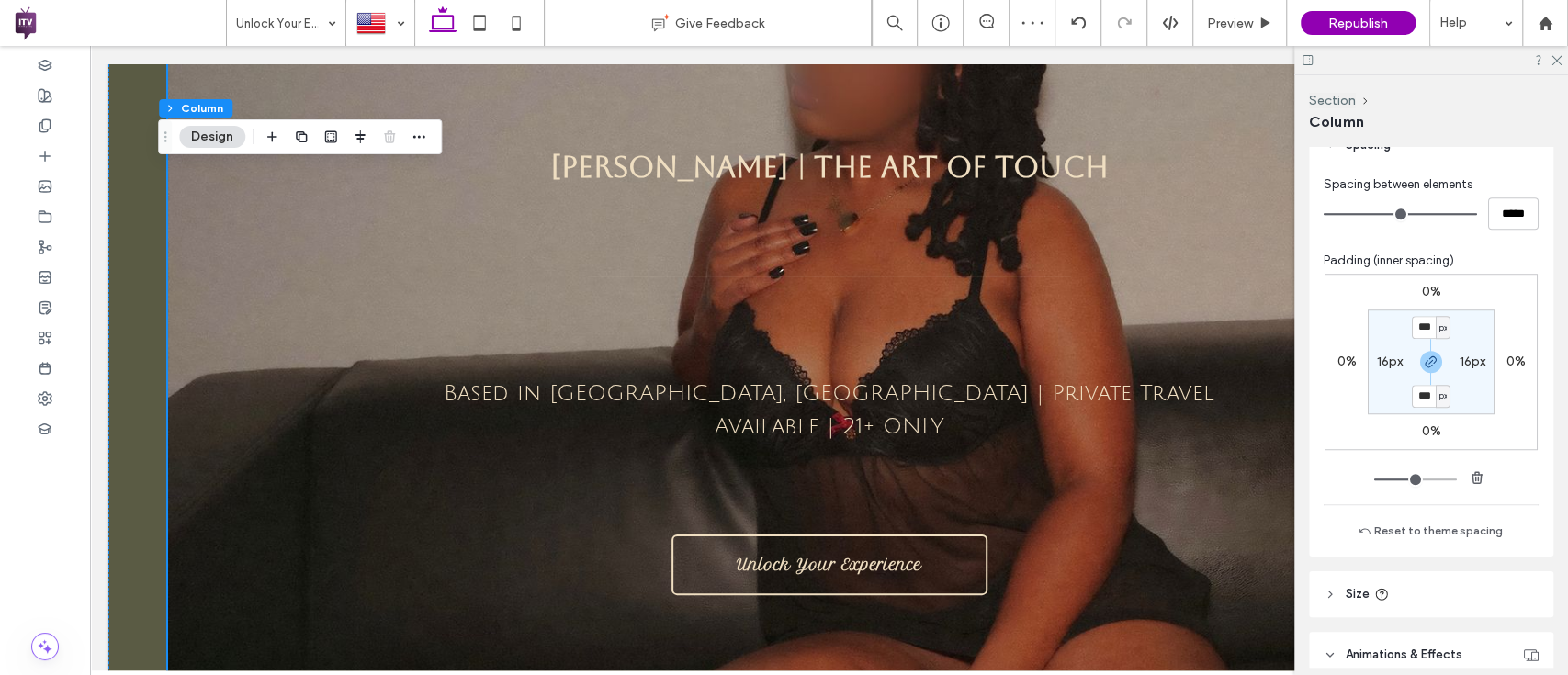
type input "***"
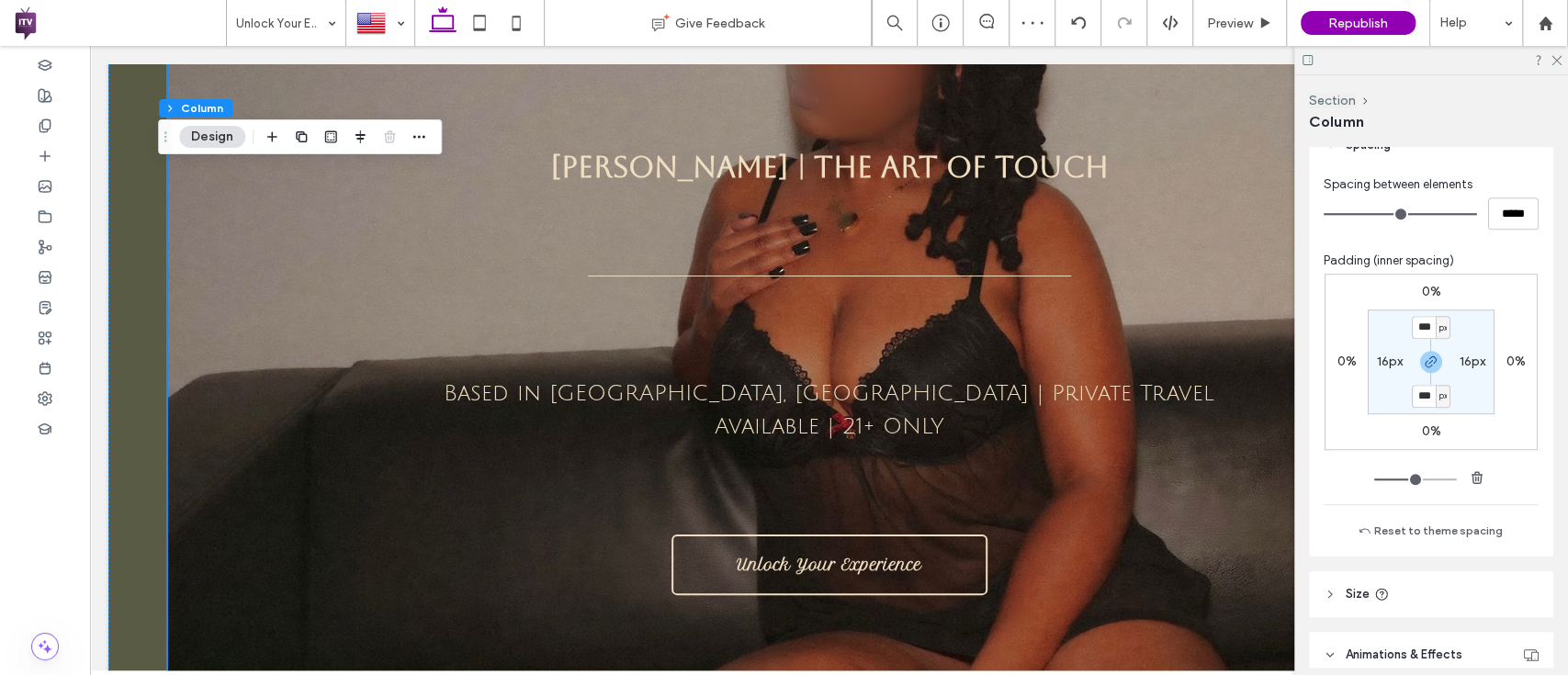
type input "***"
click at [1417, 478] on input "range" at bounding box center [1416, 479] width 83 height 2
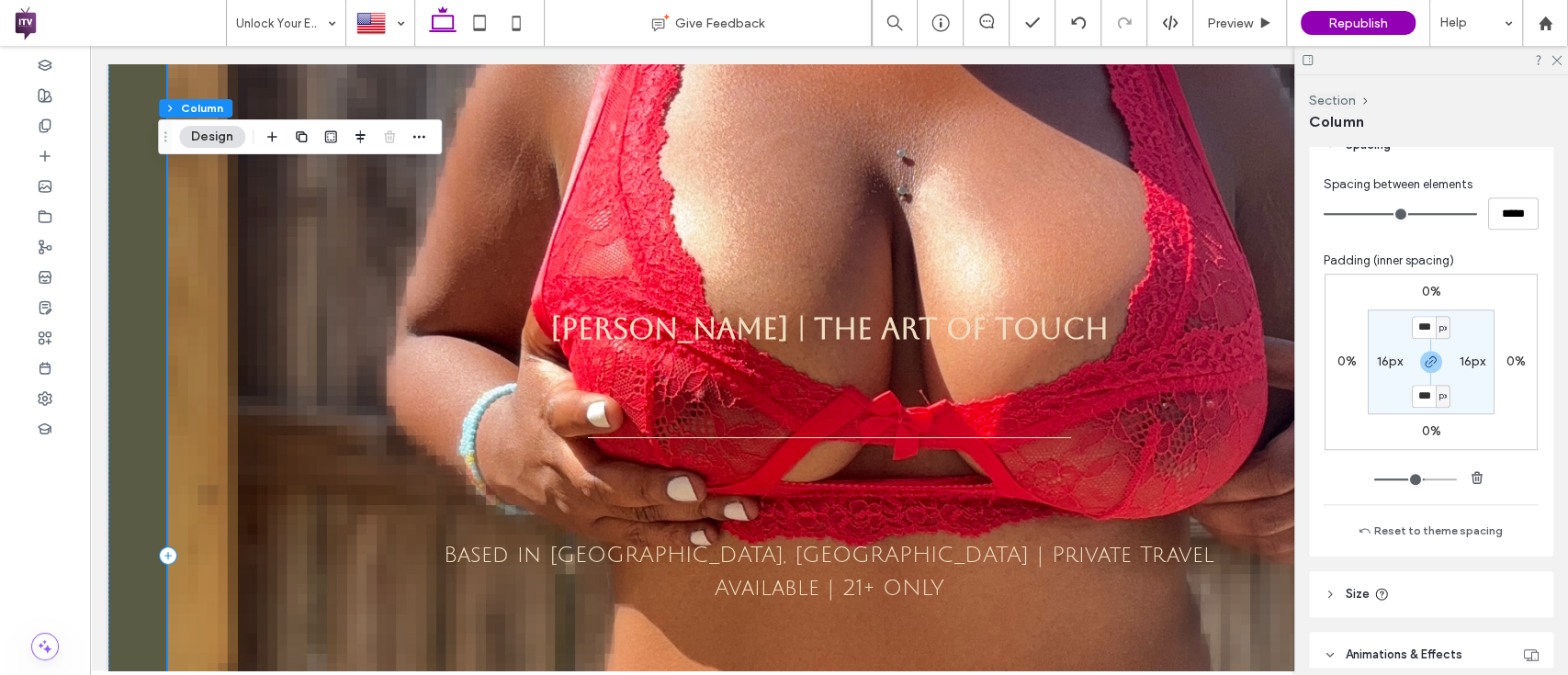
scroll to position [0, 0]
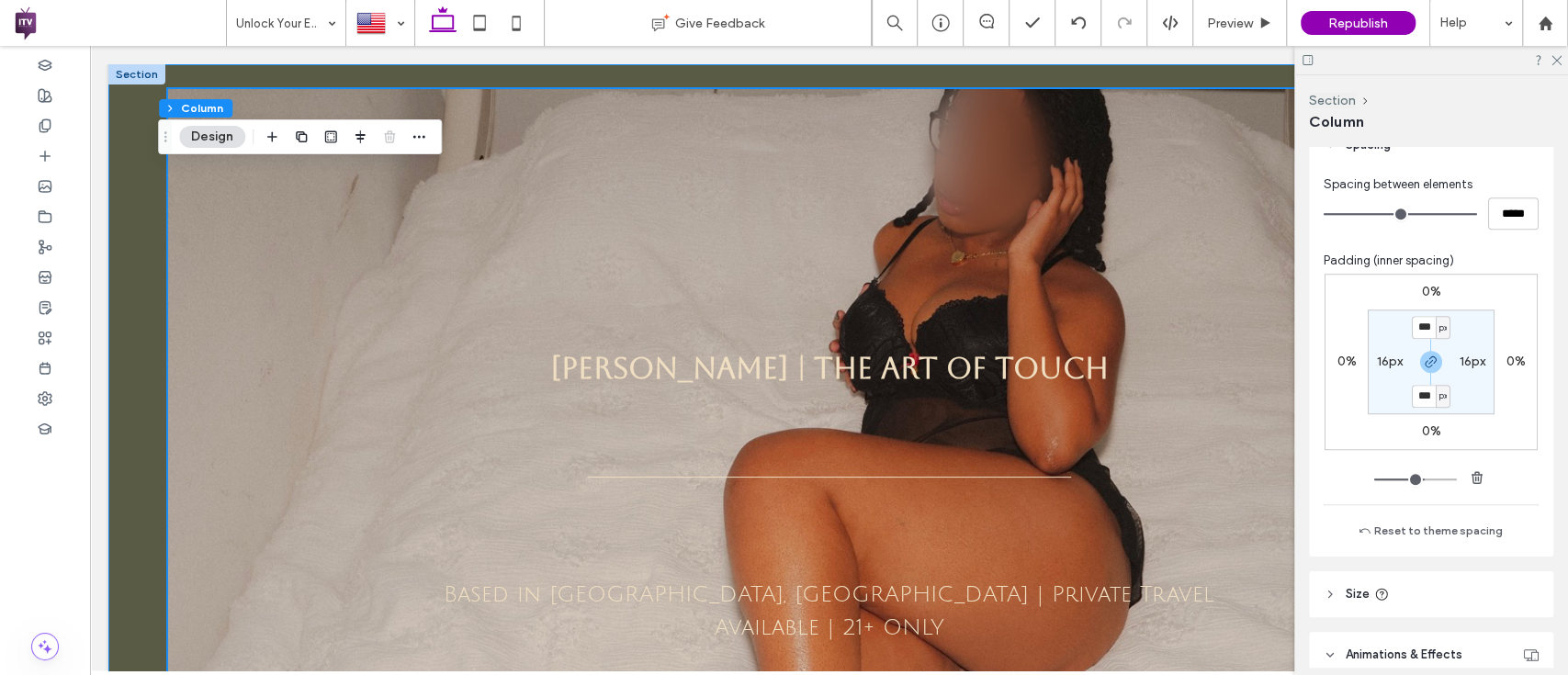
click at [132, 180] on div "Victoria Vixen | The Art Of Touch Based in San Antonio, TX | Private Travel Ava…" at bounding box center [828, 594] width 1441 height 1062
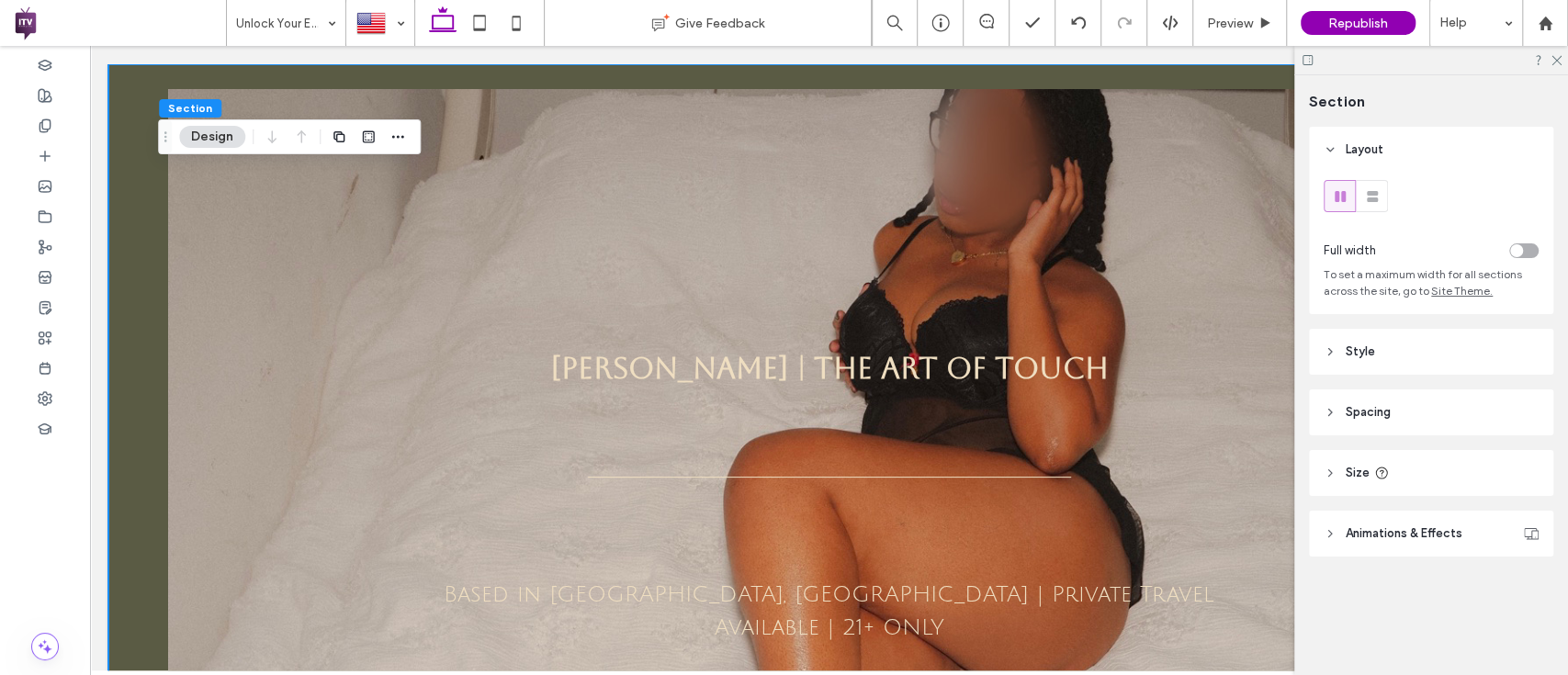
click at [220, 146] on button "Design" at bounding box center [211, 137] width 66 height 22
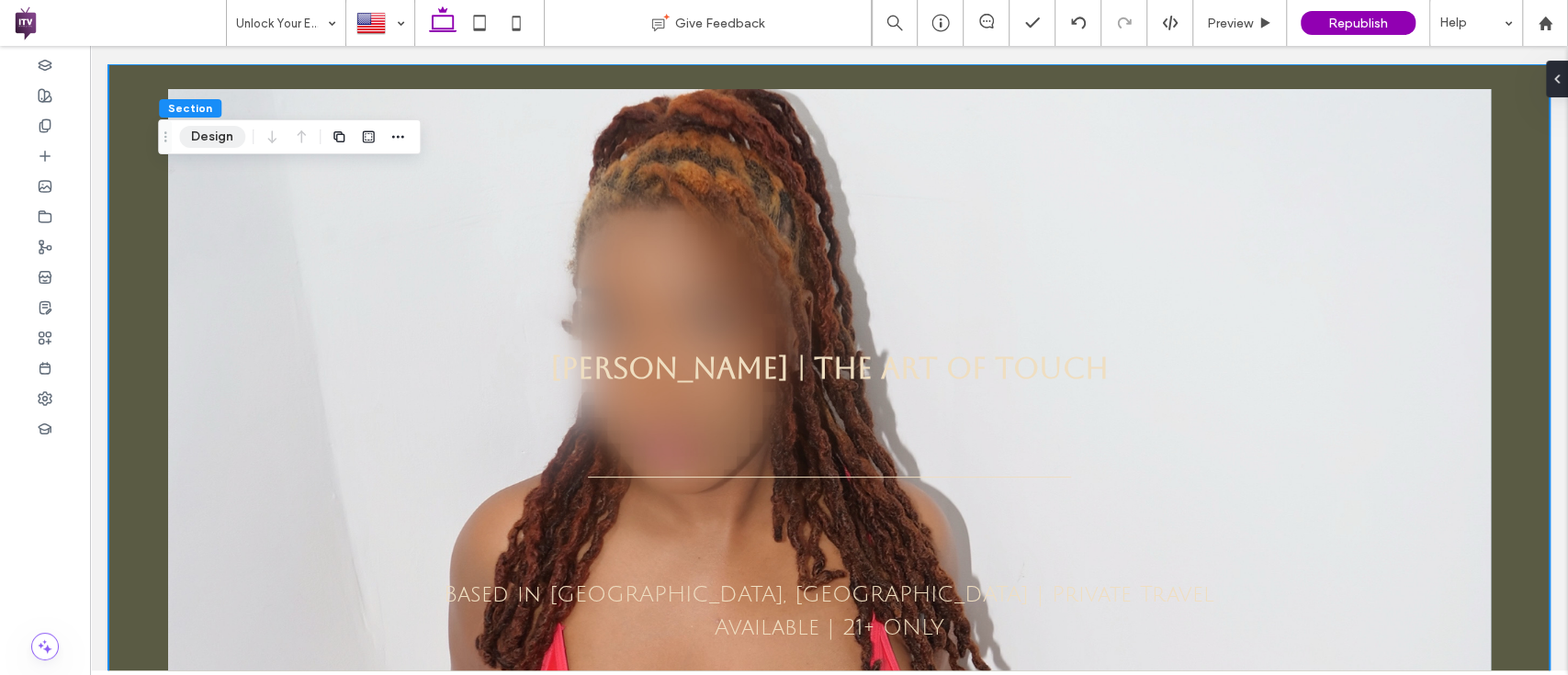
click at [220, 146] on button "Design" at bounding box center [211, 137] width 66 height 22
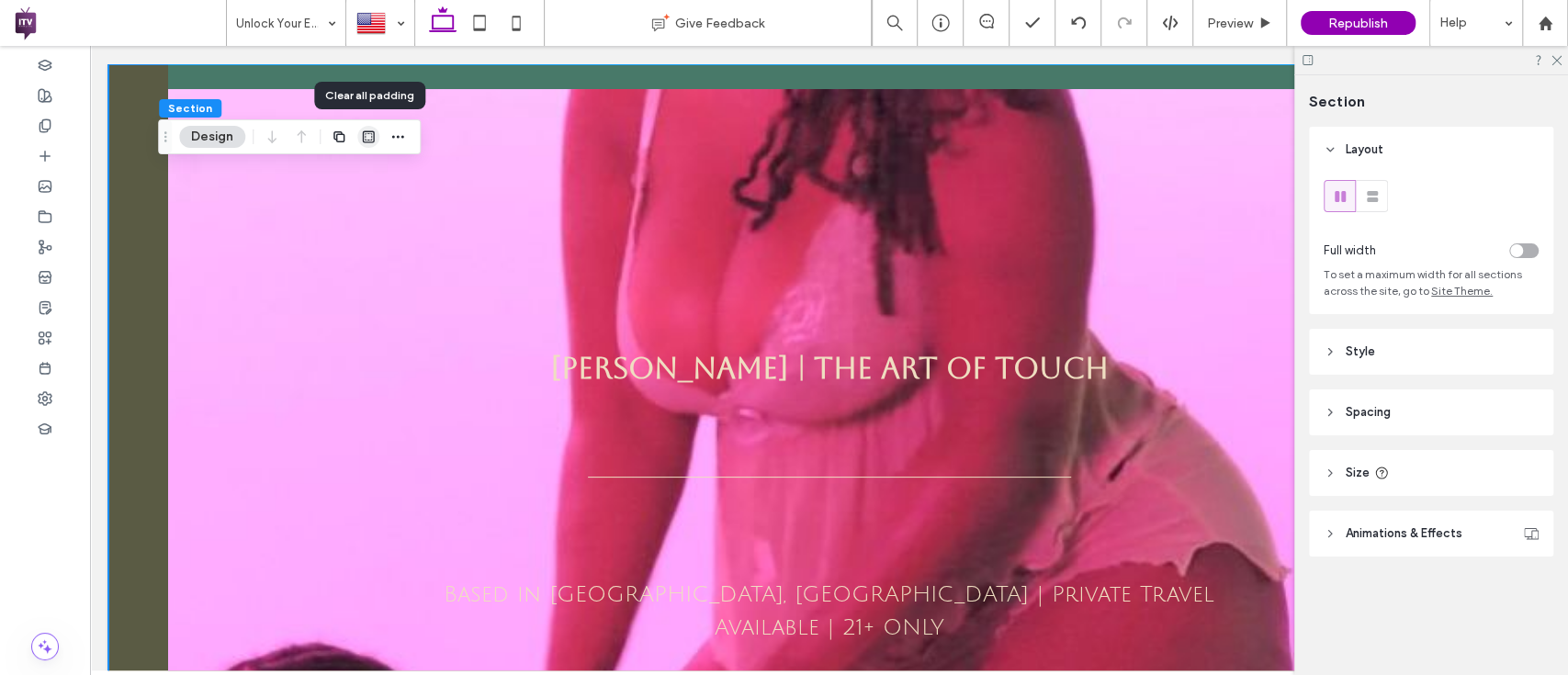
click at [367, 137] on icon "button" at bounding box center [368, 137] width 15 height 15
type input "*"
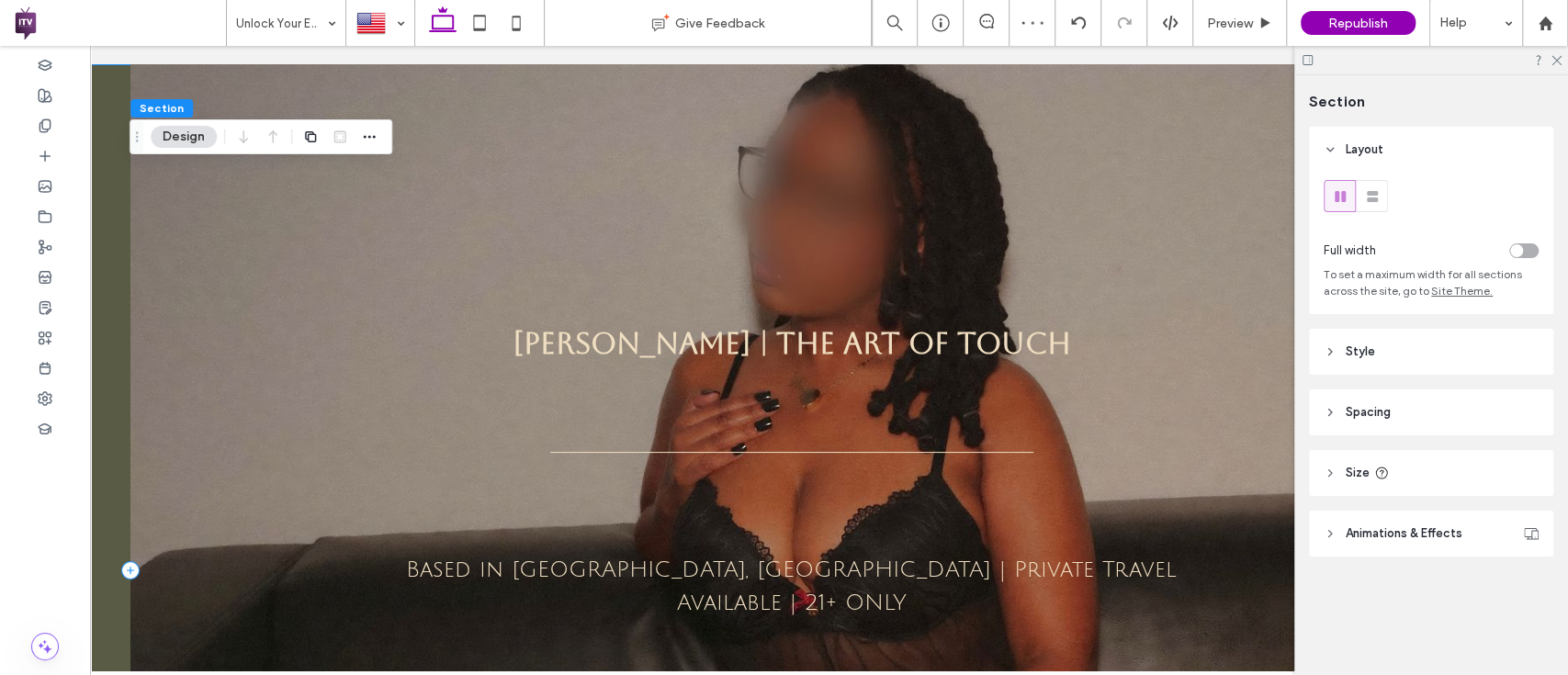
scroll to position [0, 38]
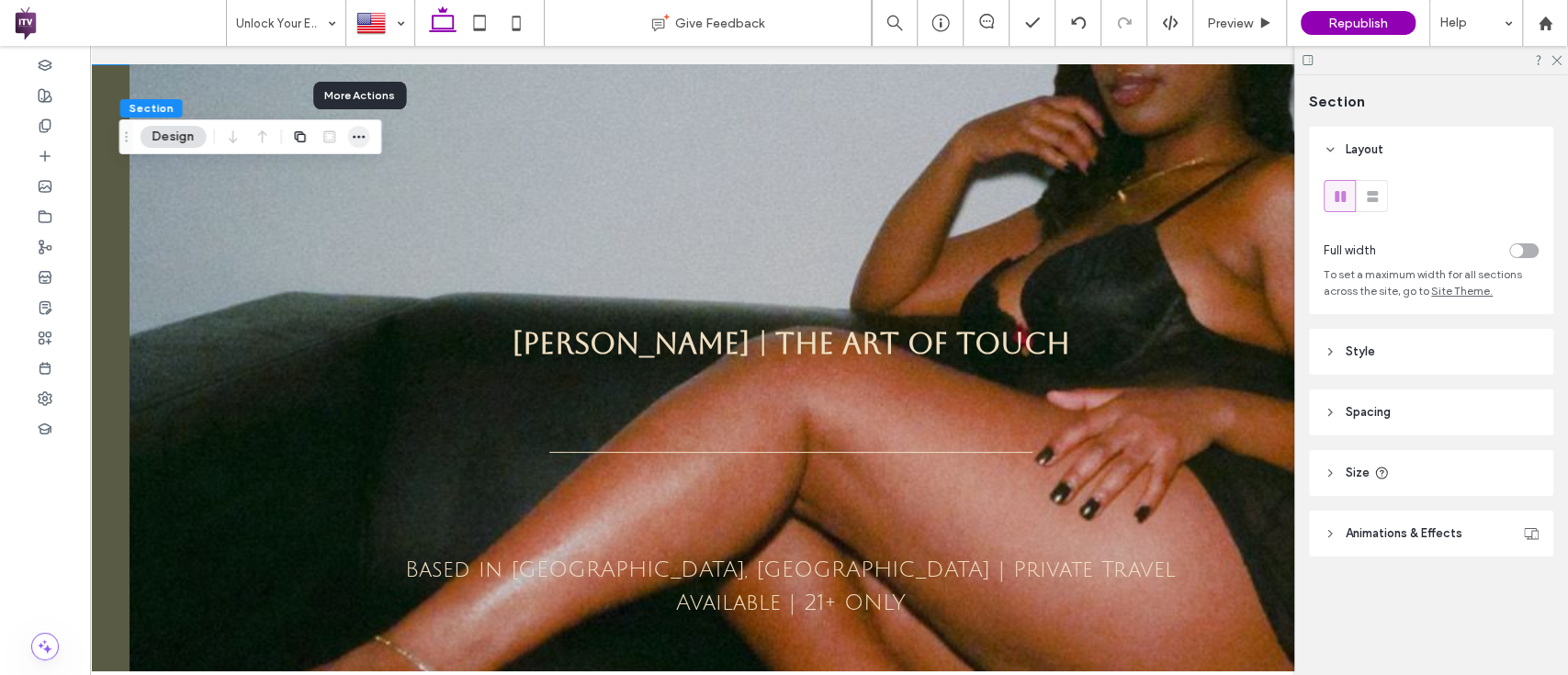
click at [360, 146] on span "button" at bounding box center [359, 137] width 22 height 22
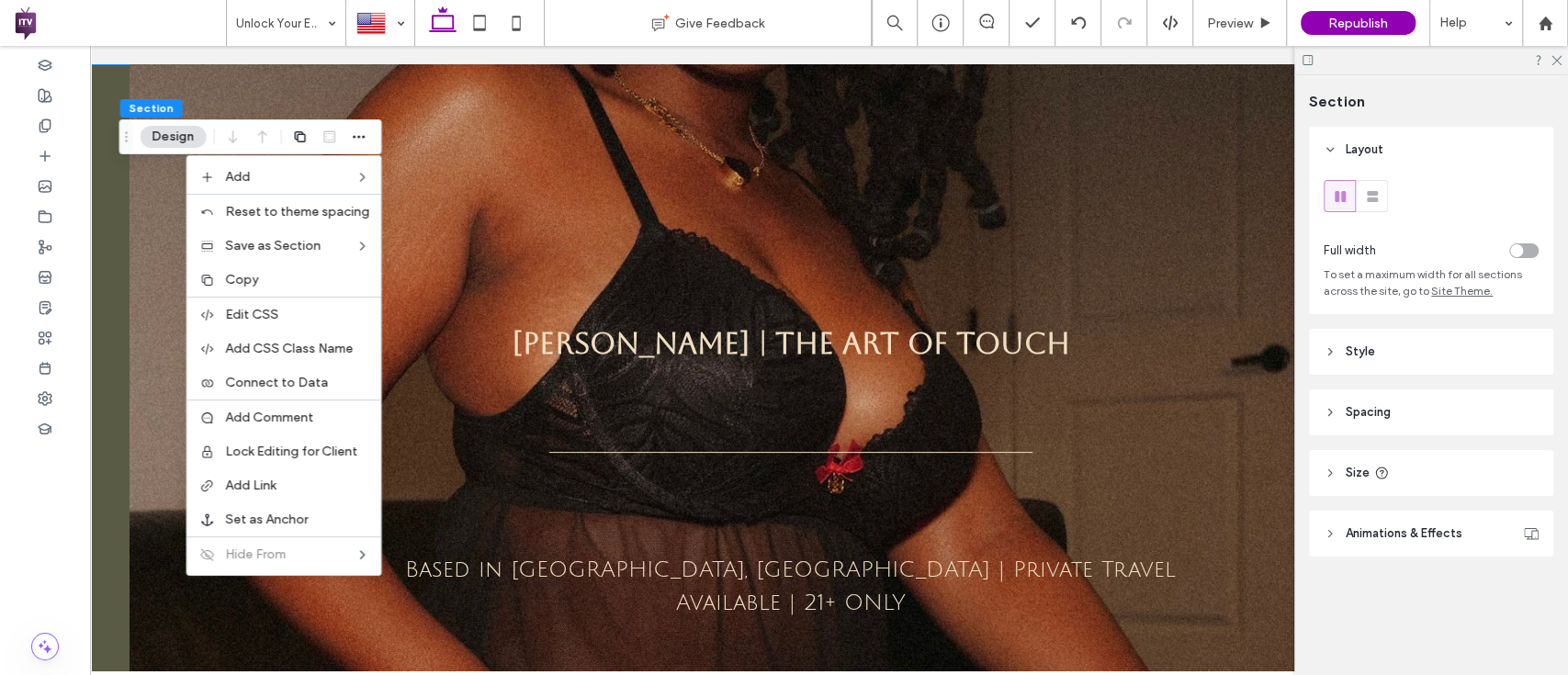
click at [1364, 144] on span "Layout" at bounding box center [1364, 150] width 37 height 19
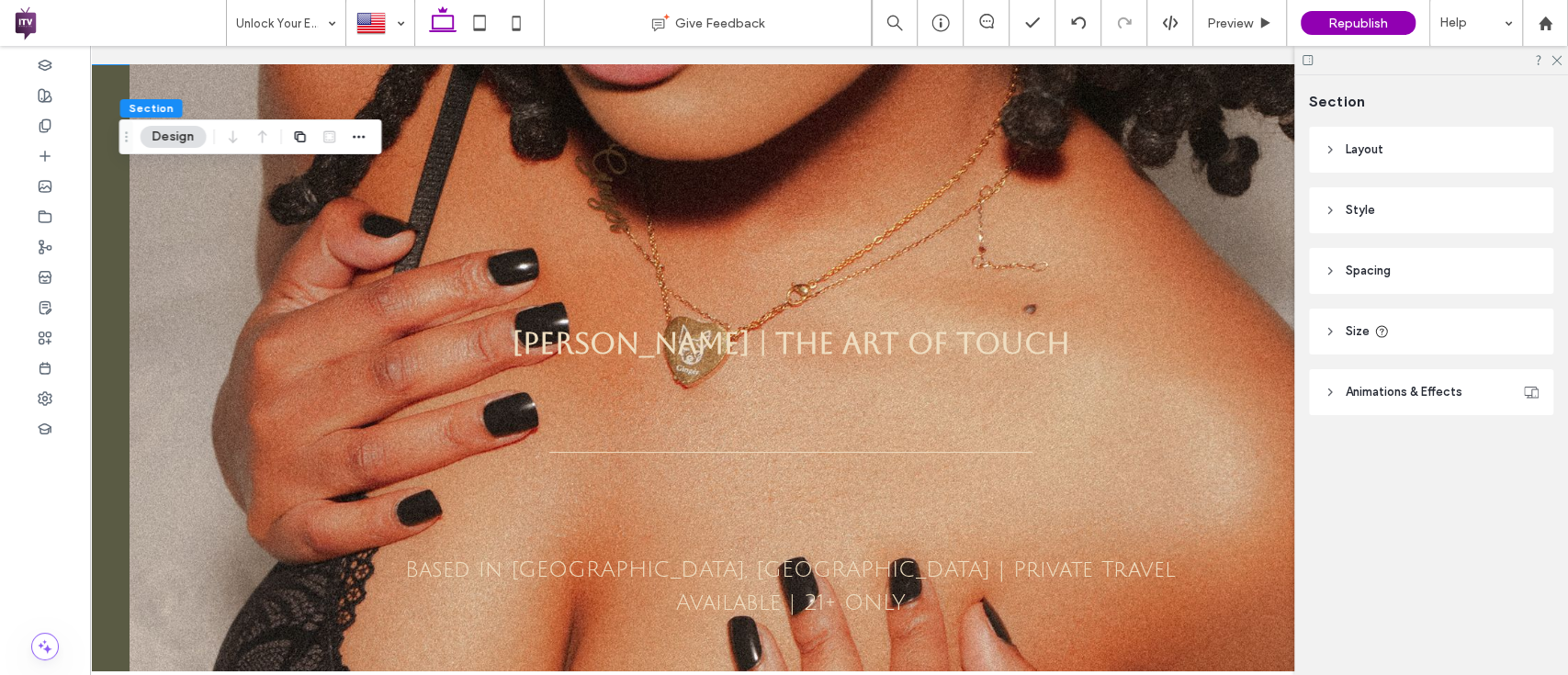
click at [1356, 276] on span "Spacing" at bounding box center [1368, 271] width 45 height 19
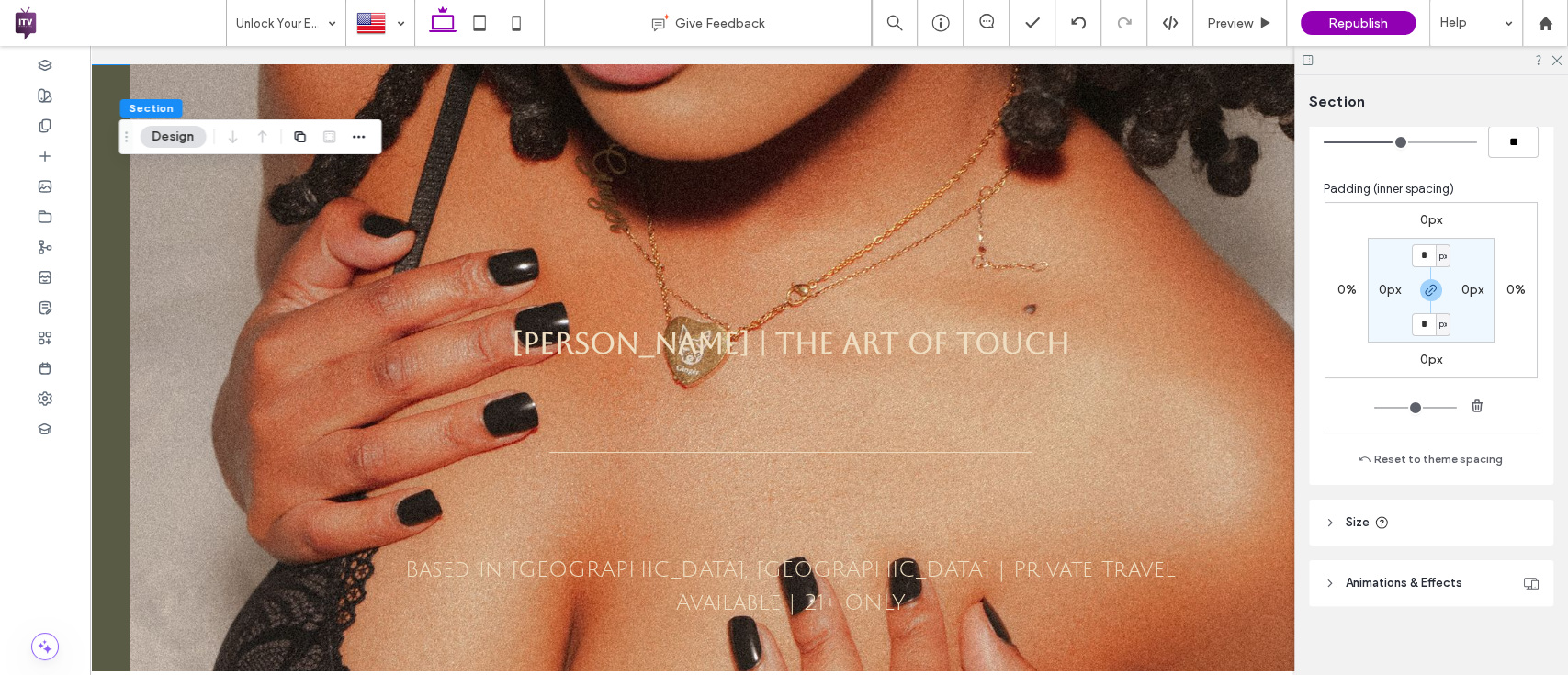
scroll to position [209, 0]
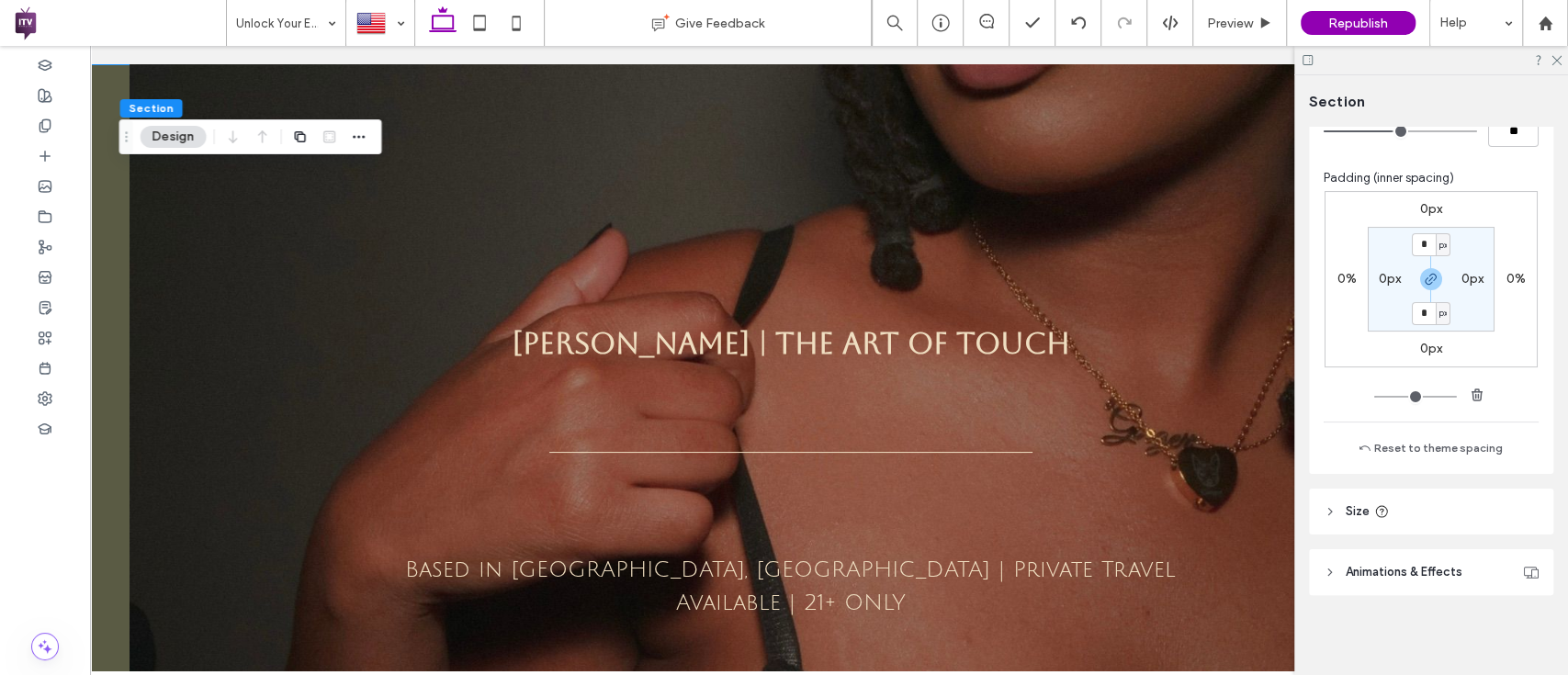
click at [1346, 503] on span "Size" at bounding box center [1357, 512] width 24 height 19
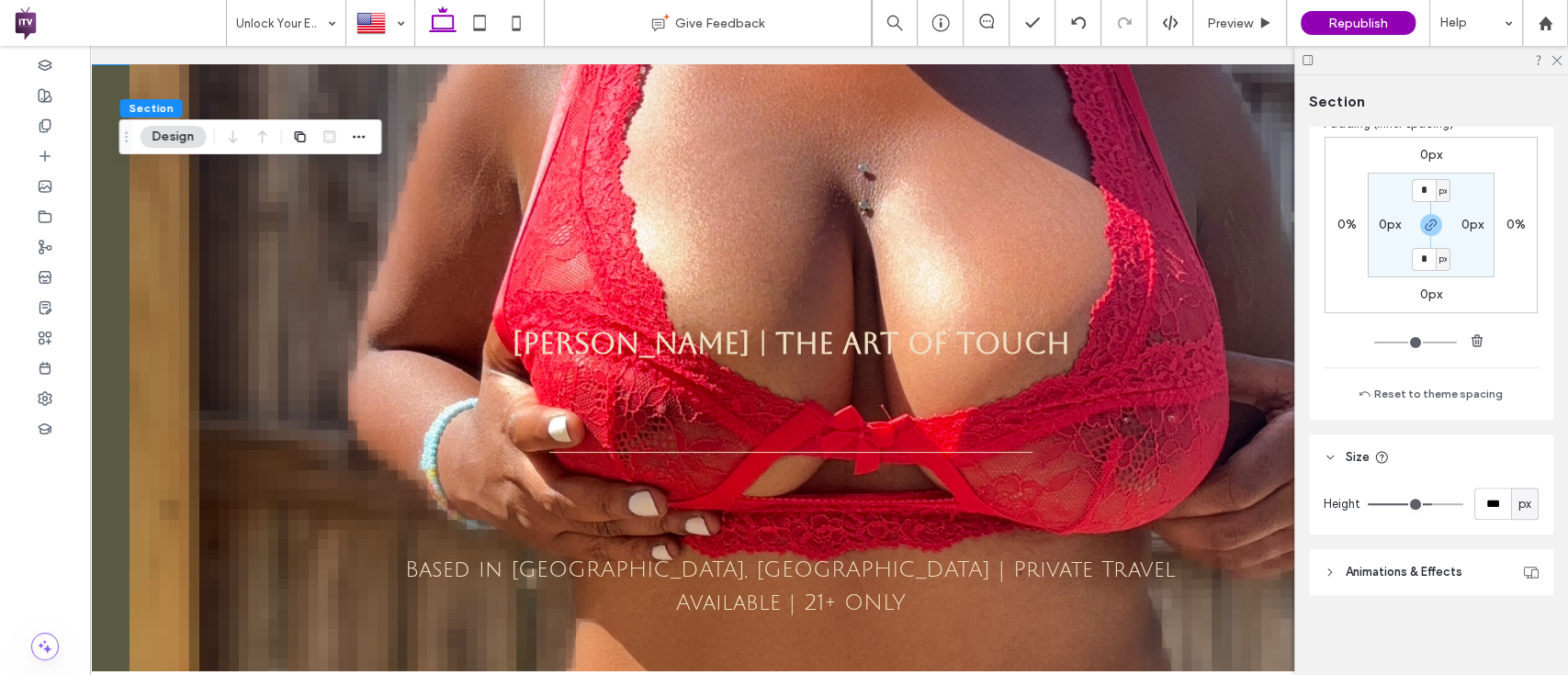
drag, startPoint x: 1390, startPoint y: 501, endPoint x: 1419, endPoint y: 496, distance: 29.4
click at [1419, 504] on input "range" at bounding box center [1415, 505] width 95 height 2
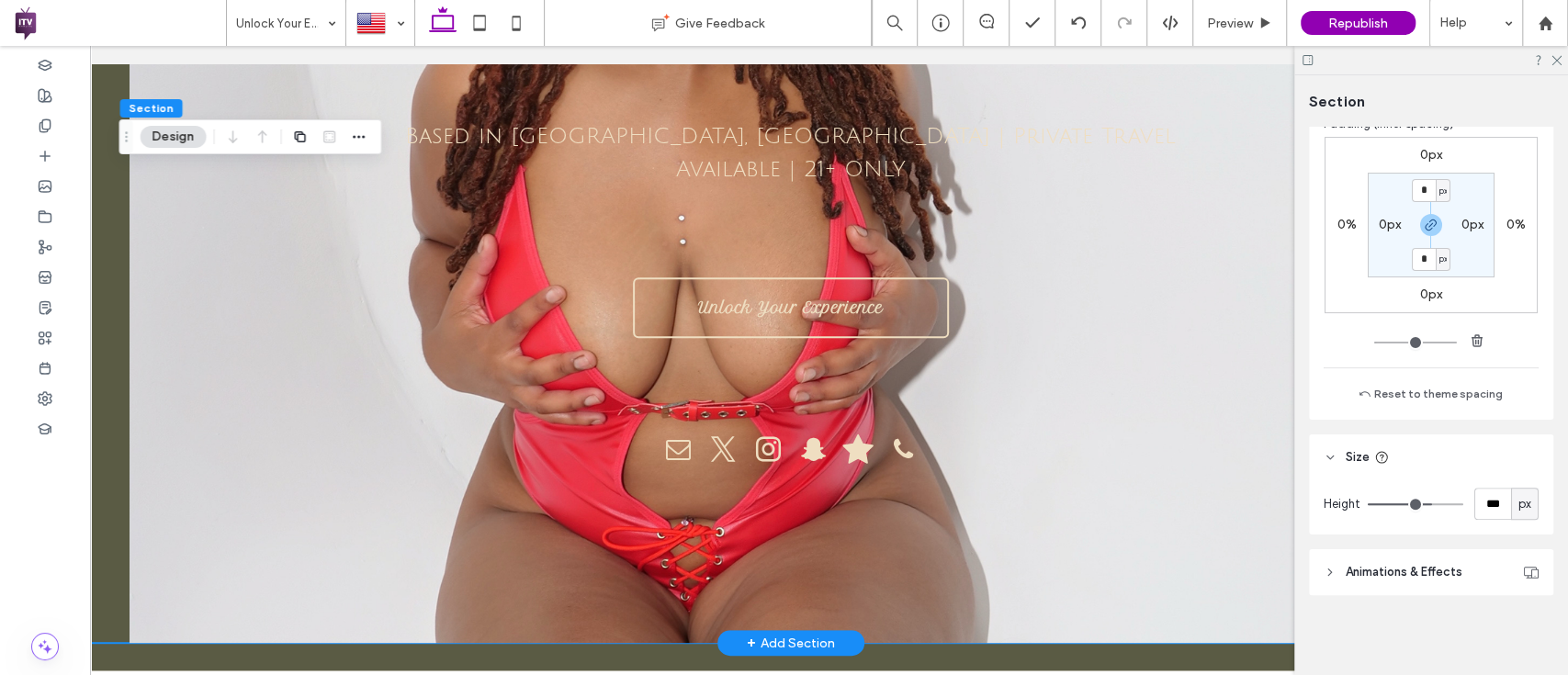
scroll to position [37, 0]
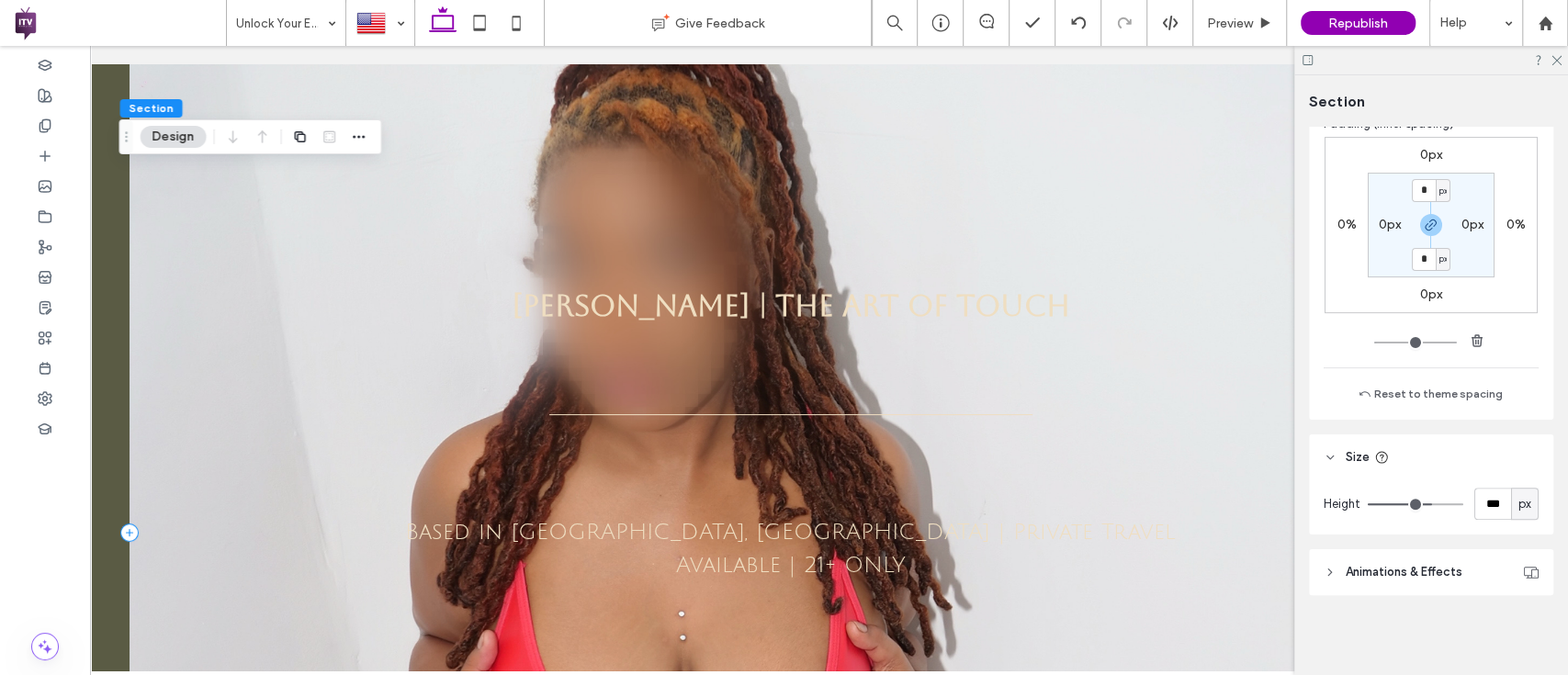
click at [294, 248] on div at bounding box center [791, 532] width 1322 height 1012
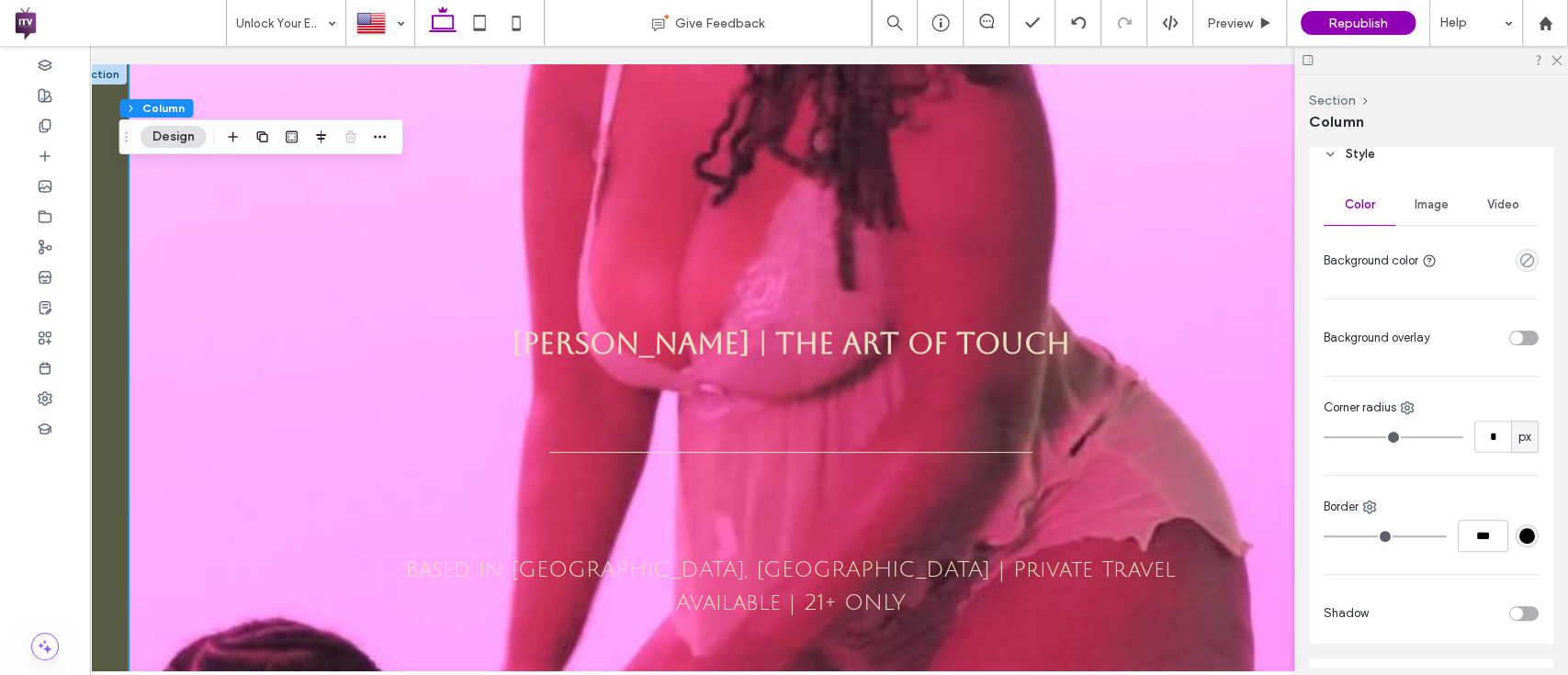
scroll to position [347, 0]
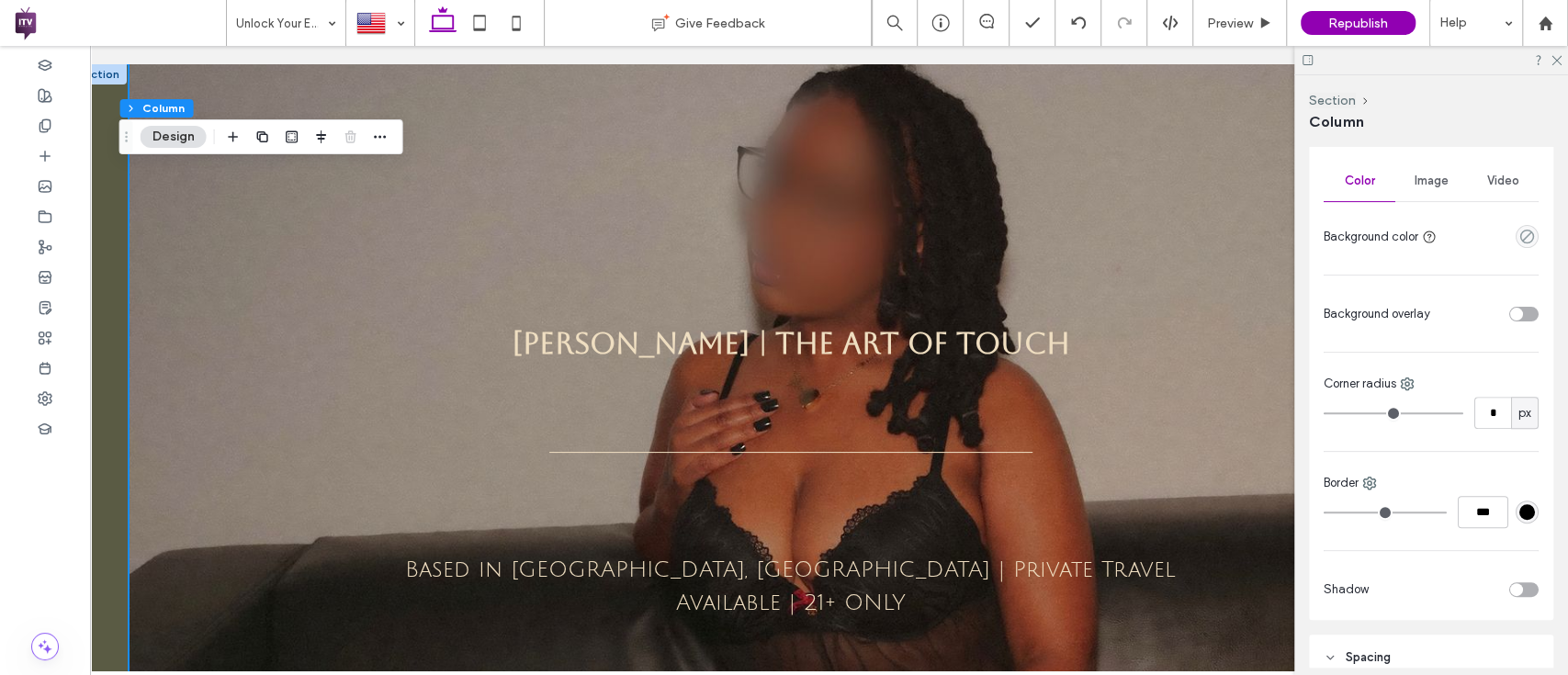
click at [1421, 173] on span "Image" at bounding box center [1431, 180] width 34 height 15
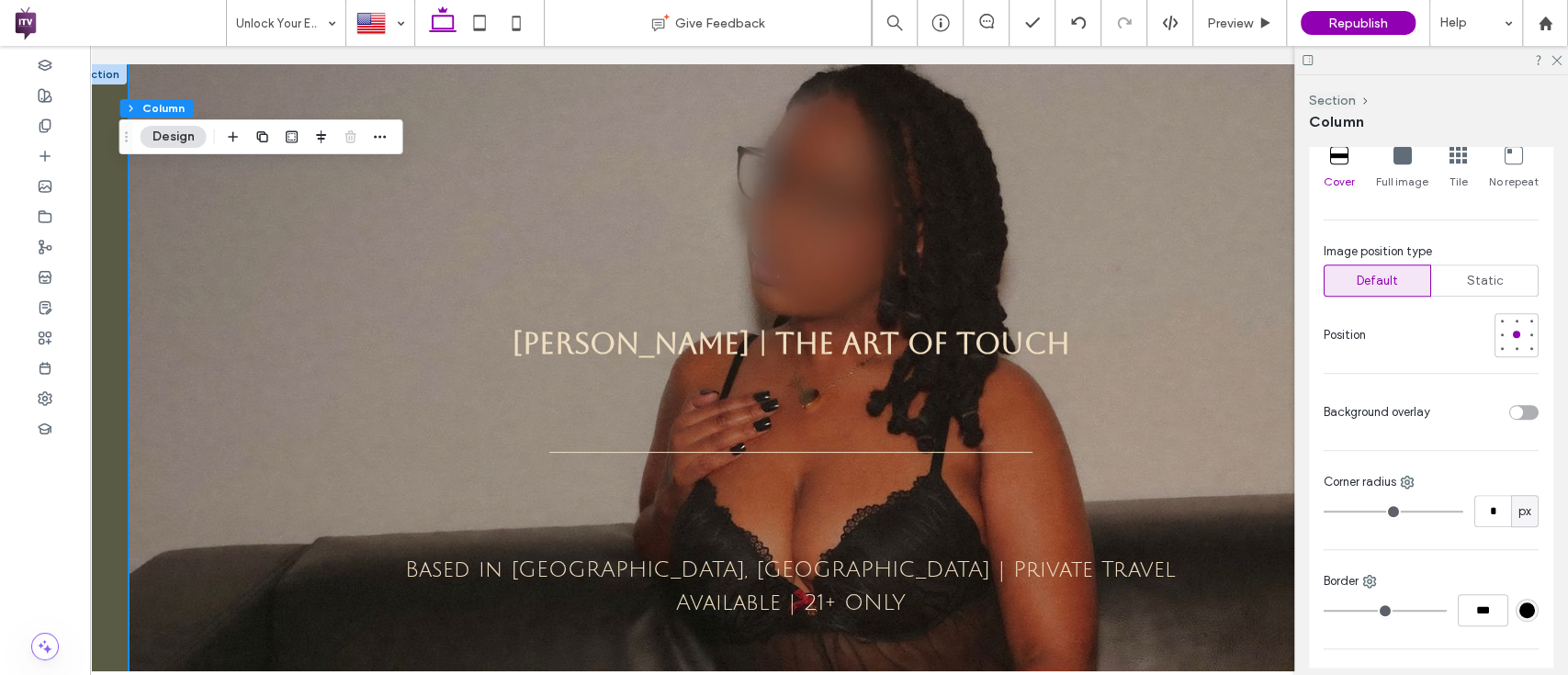
scroll to position [742, 0]
click at [1510, 408] on div "toggle" at bounding box center [1516, 411] width 13 height 13
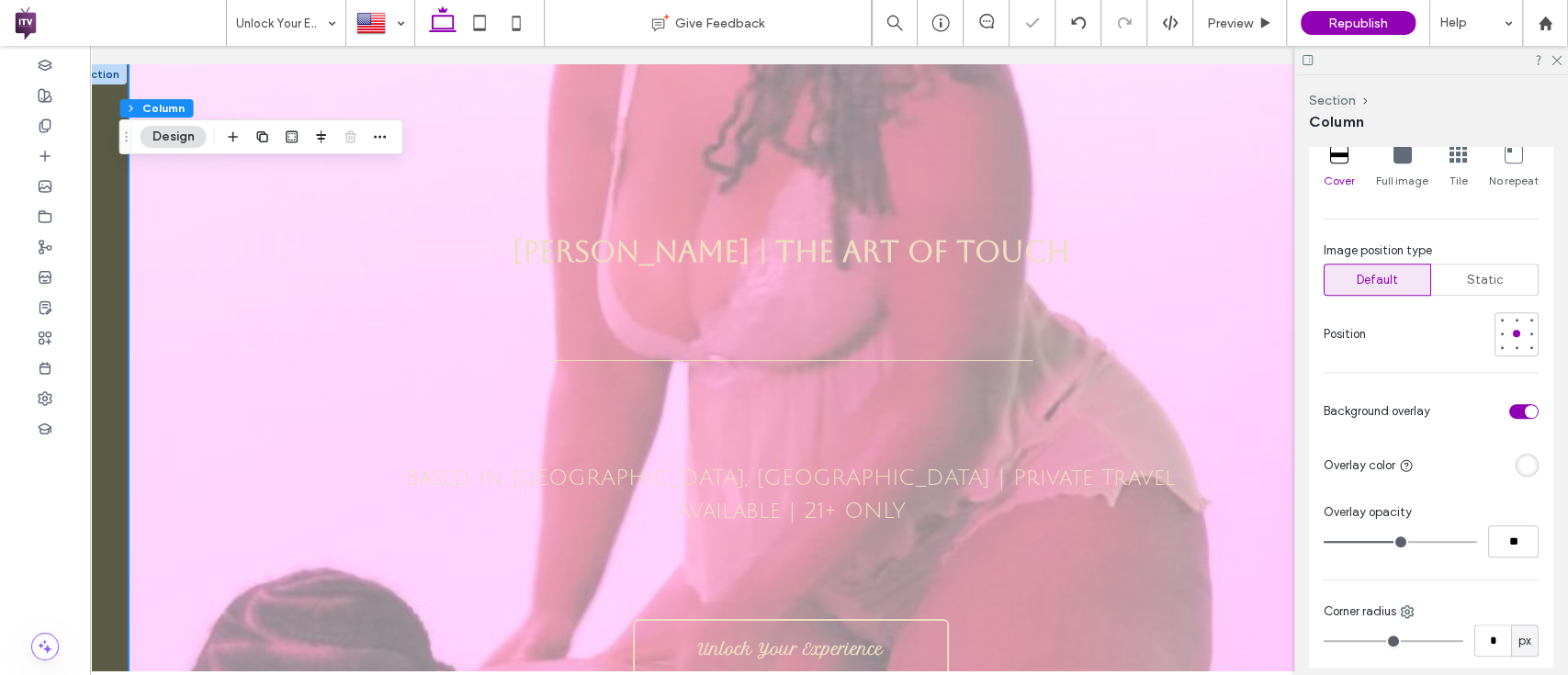
click at [1505, 481] on div "Color Image Video Add/Edit images Slide transition Slide left Slide speed (seco…" at bounding box center [1430, 302] width 244 height 1089
click at [1519, 460] on div "rgba(255, 255, 255, 1)" at bounding box center [1527, 465] width 16 height 16
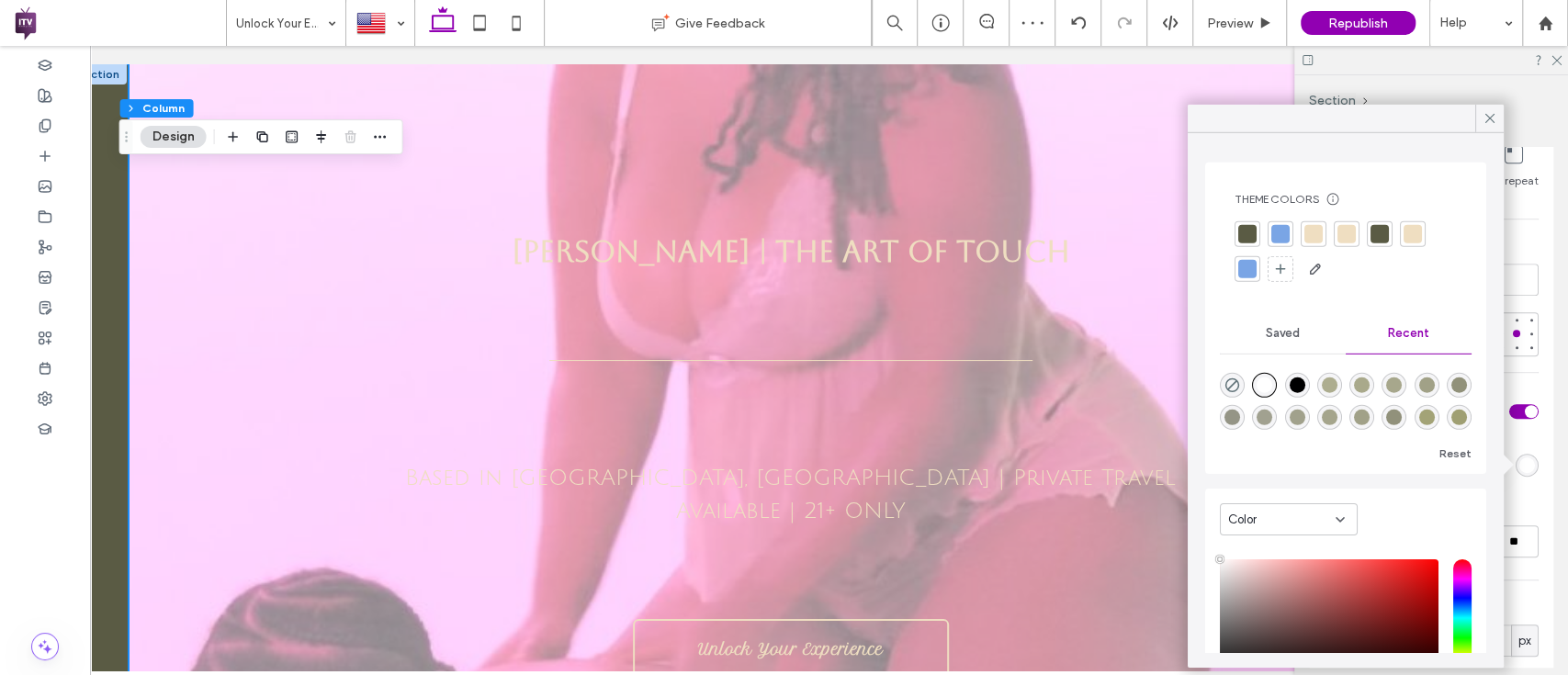
click at [1299, 389] on div "rgba(0, 0, 0, 1)" at bounding box center [1297, 386] width 16 height 16
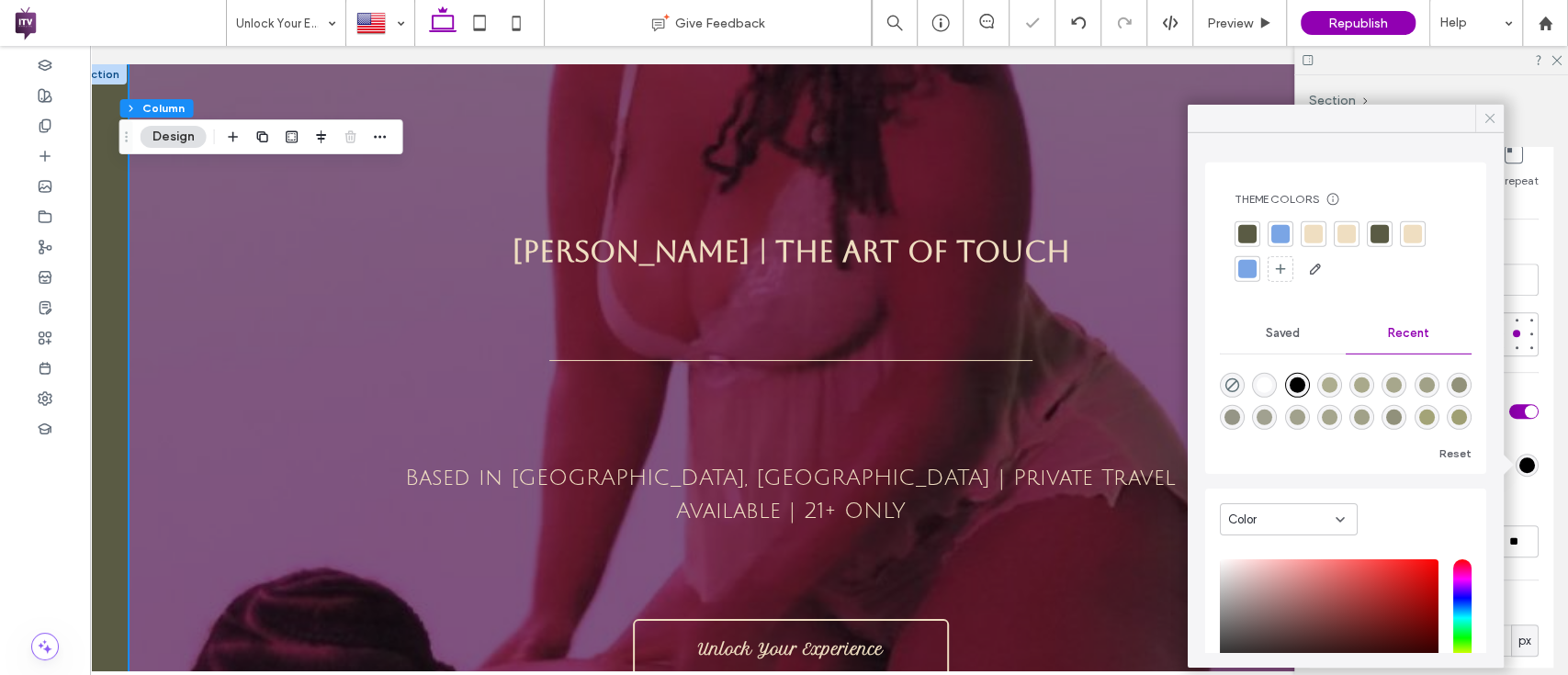
click at [1488, 115] on icon at bounding box center [1489, 118] width 17 height 17
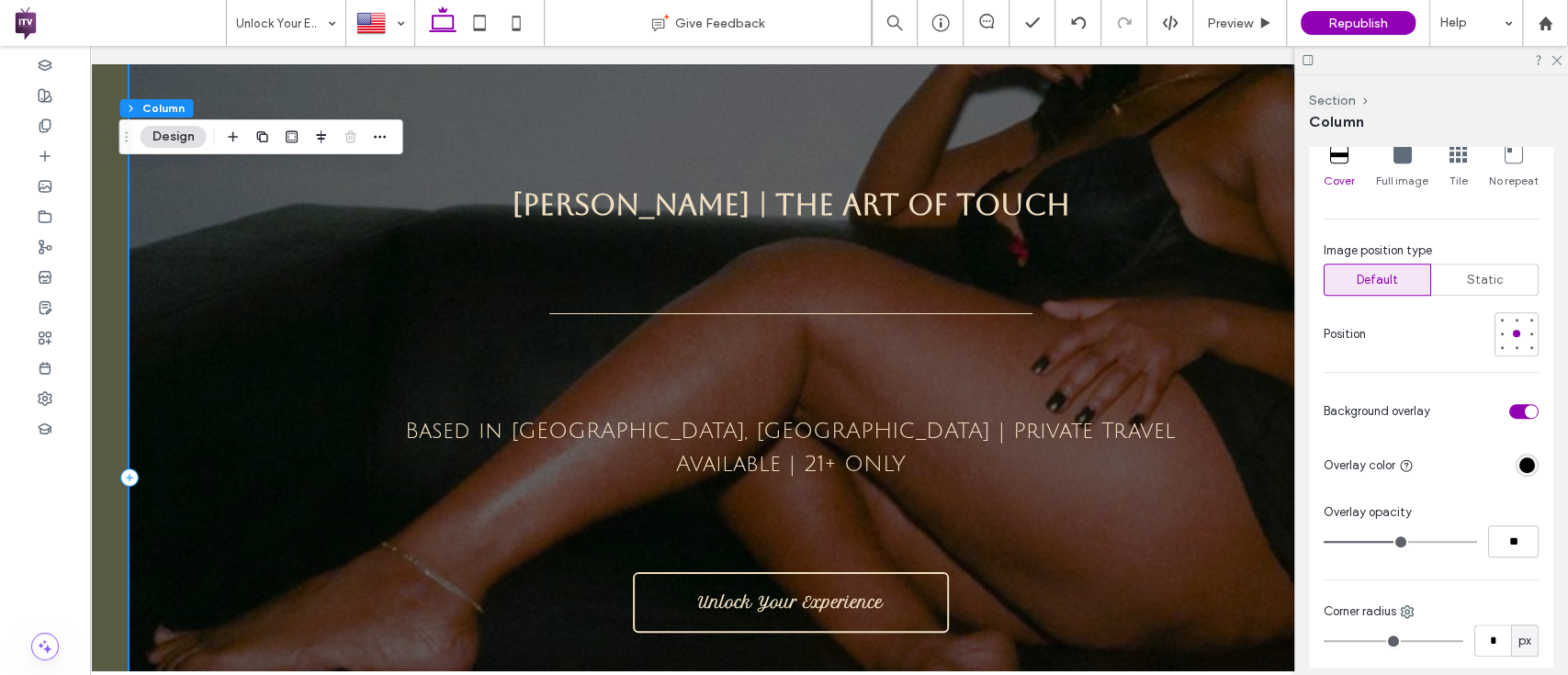
scroll to position [0, 0]
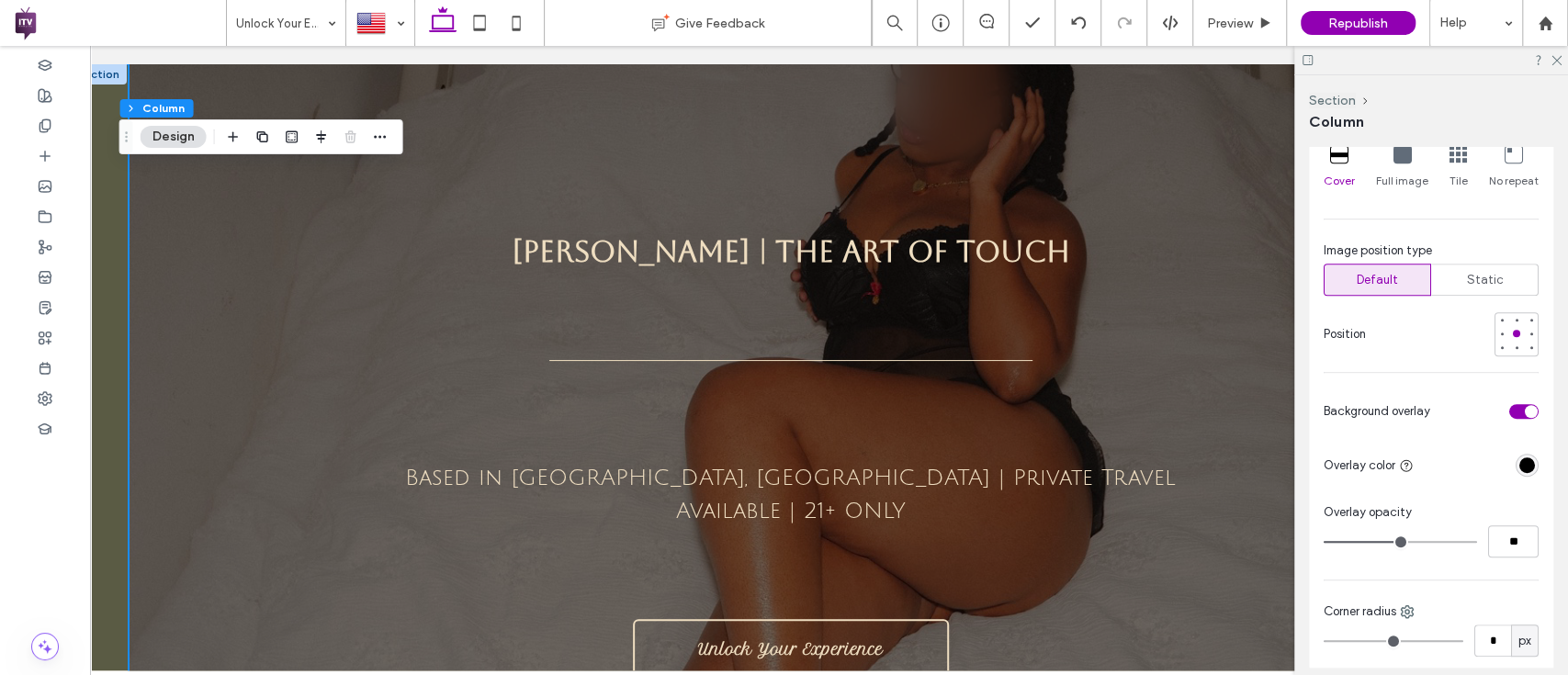
click at [1555, 66] on div at bounding box center [1430, 60] width 273 height 29
click at [1553, 62] on use at bounding box center [1556, 61] width 10 height 10
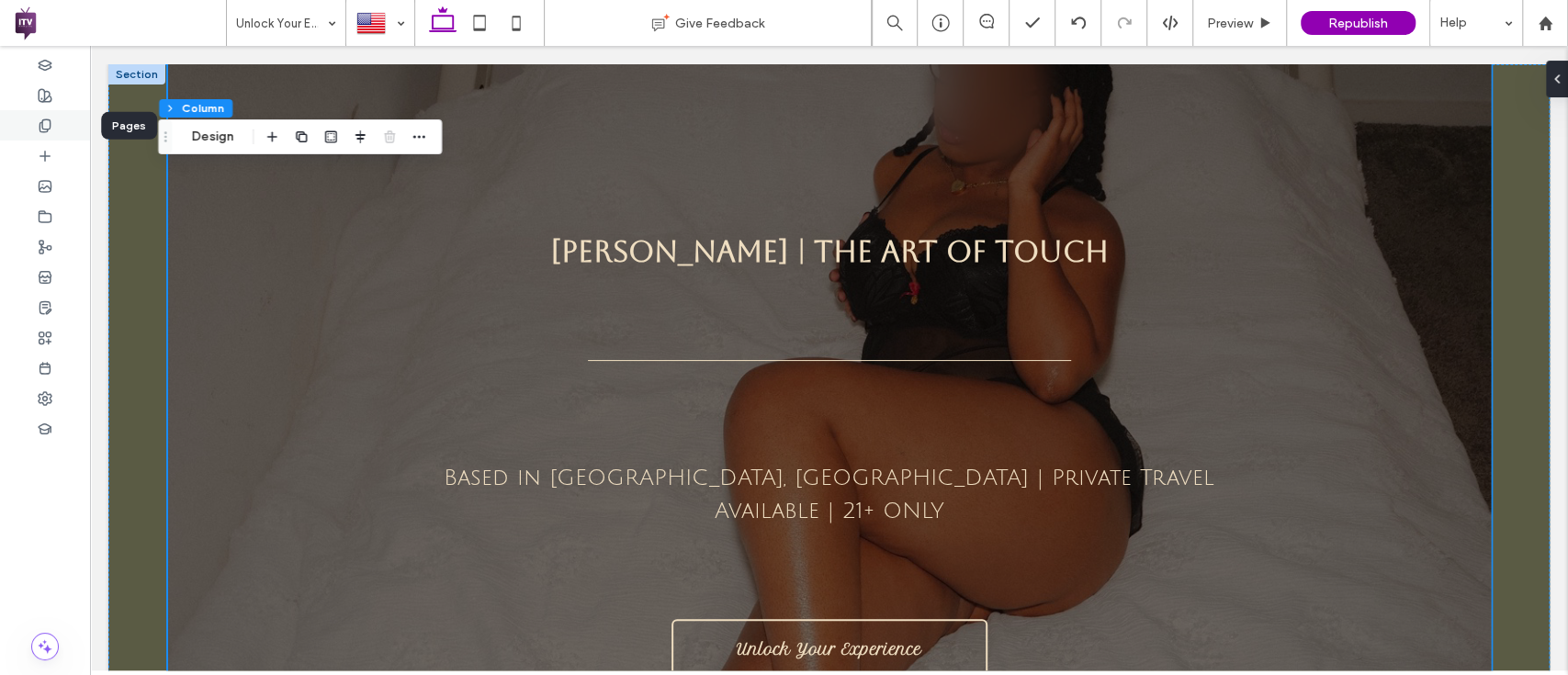
click at [43, 118] on icon at bounding box center [44, 125] width 15 height 15
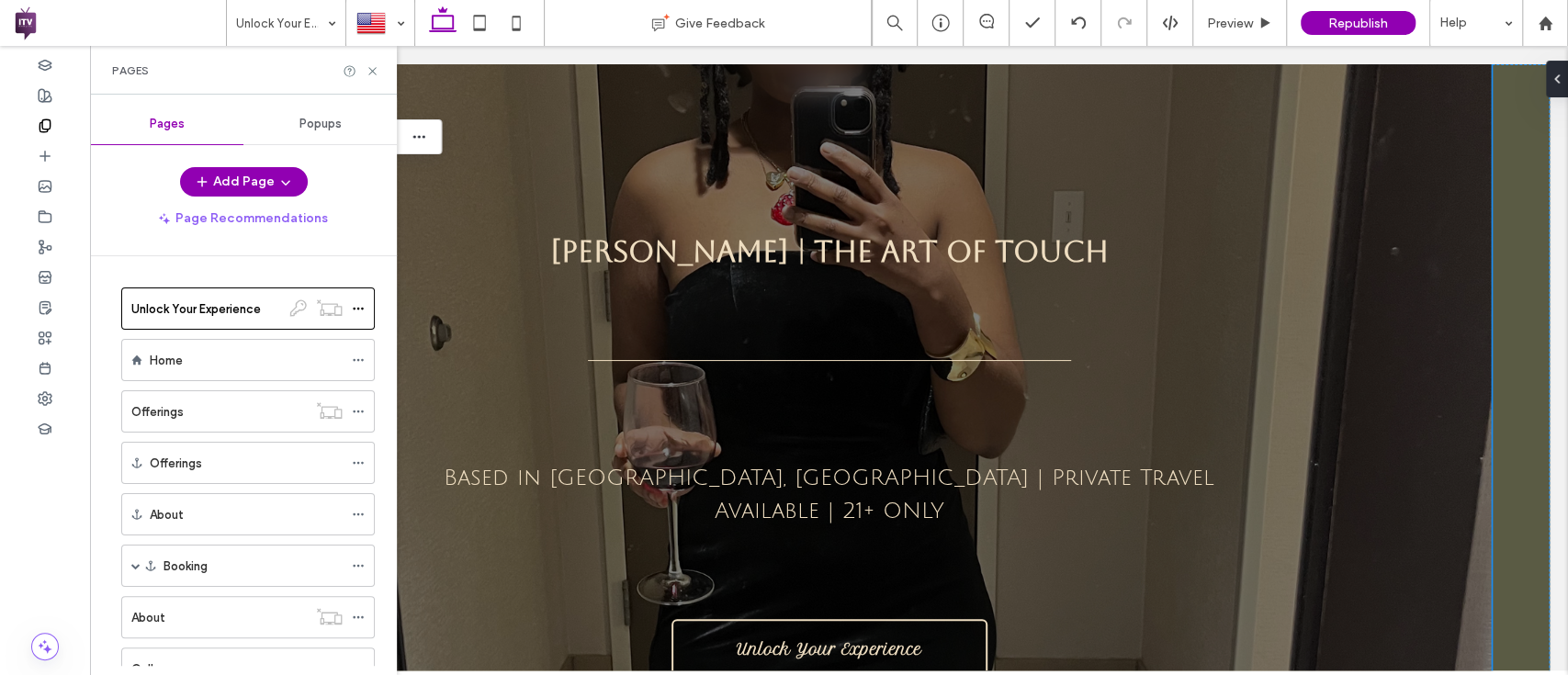
click at [380, 65] on div "Pages" at bounding box center [243, 70] width 307 height 48
click at [372, 67] on icon at bounding box center [373, 71] width 14 height 14
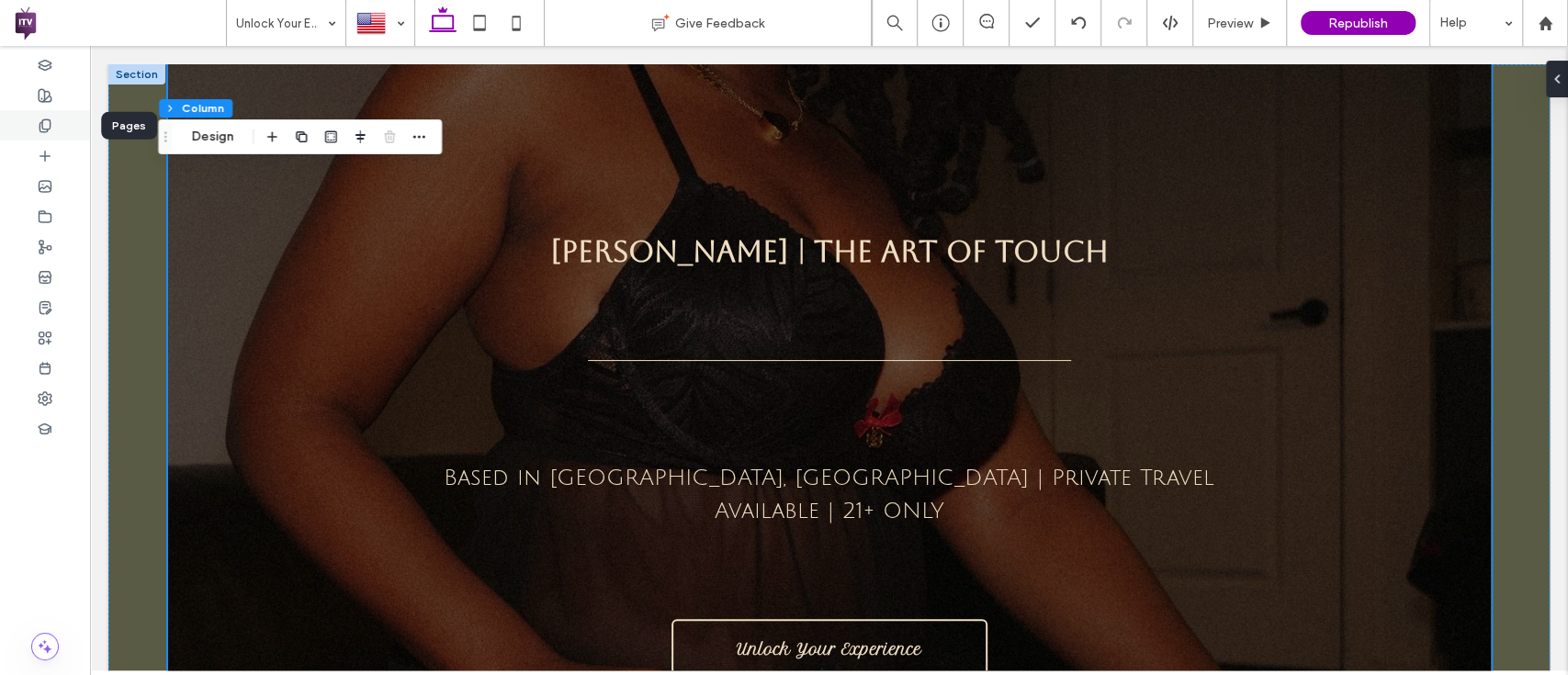
click at [47, 134] on div at bounding box center [44, 125] width 90 height 31
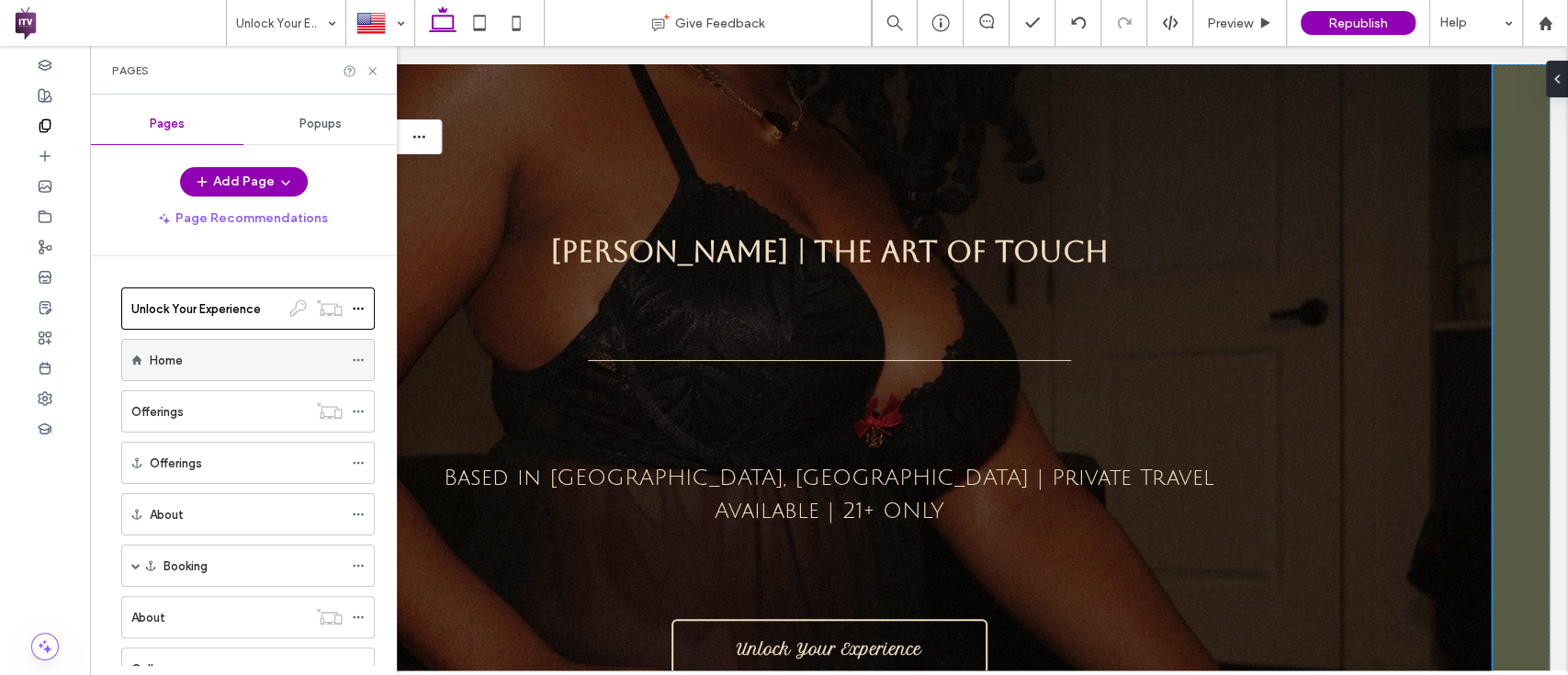
click at [166, 340] on div "Home" at bounding box center [246, 359] width 193 height 40
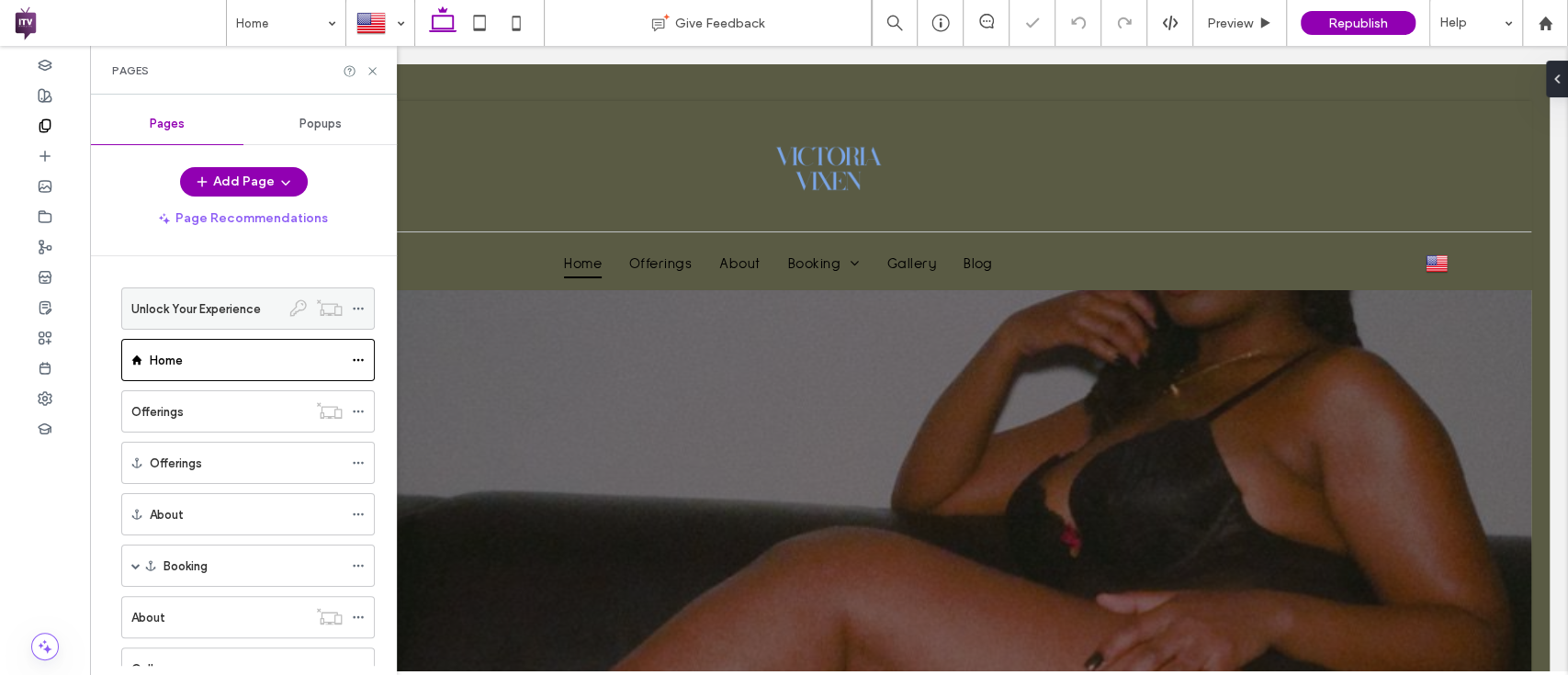
click at [358, 304] on icon at bounding box center [358, 308] width 13 height 13
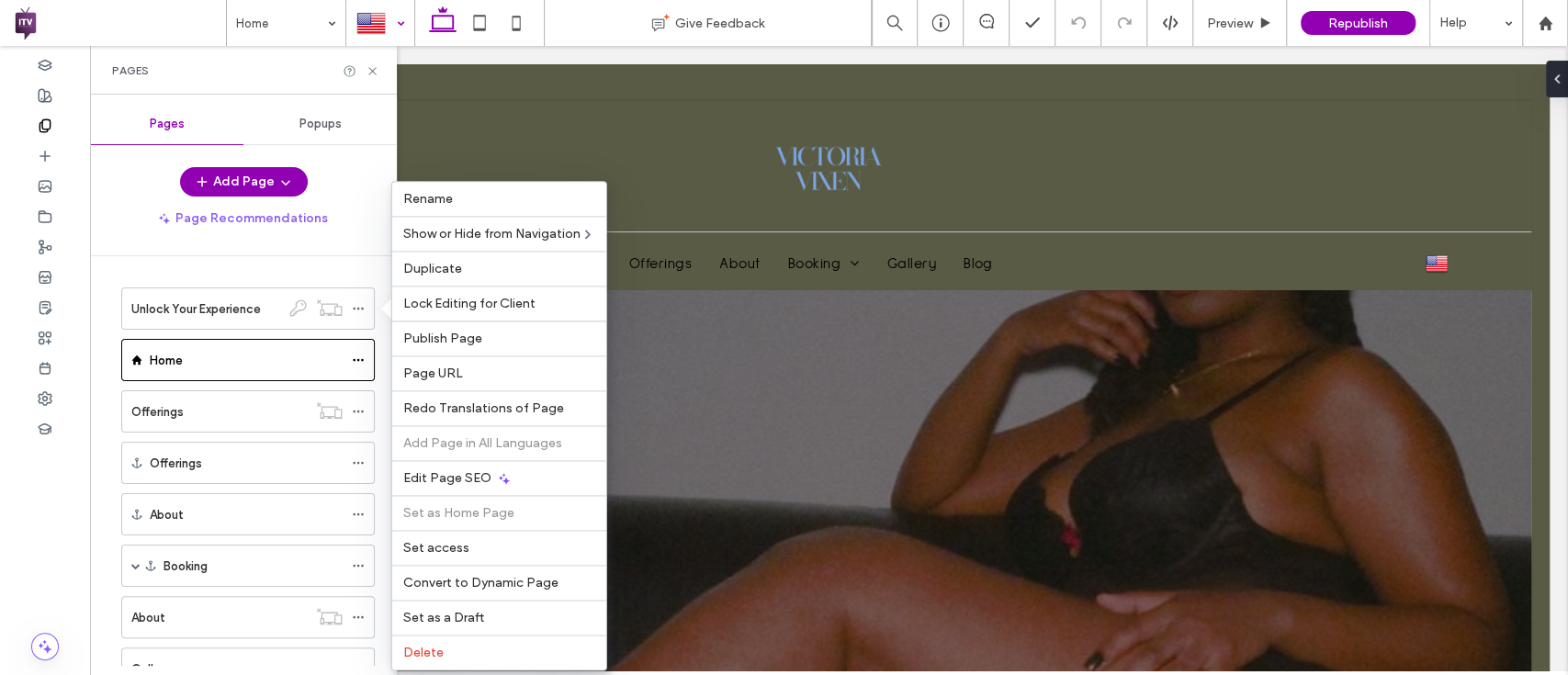
click at [386, 15] on div at bounding box center [380, 23] width 66 height 44
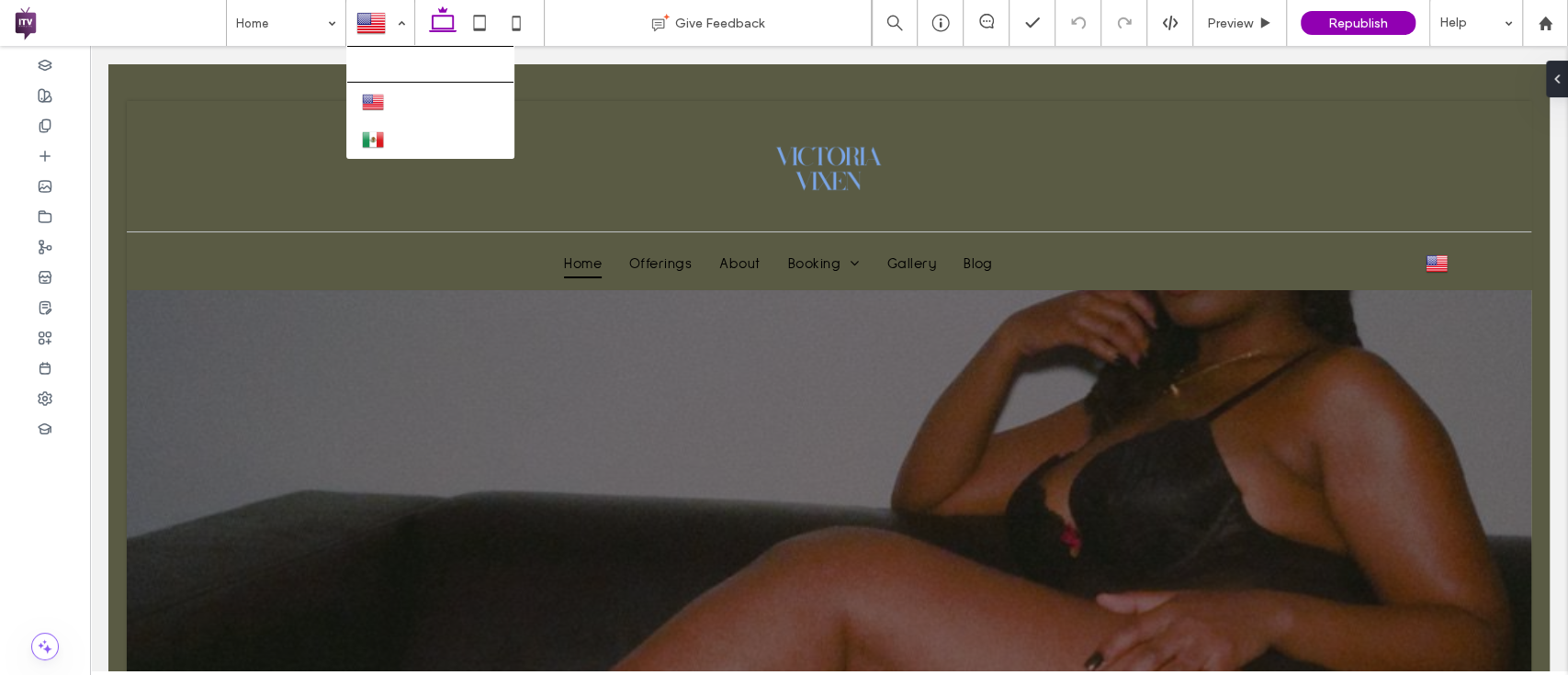
click at [443, 26] on icon at bounding box center [442, 23] width 36 height 36
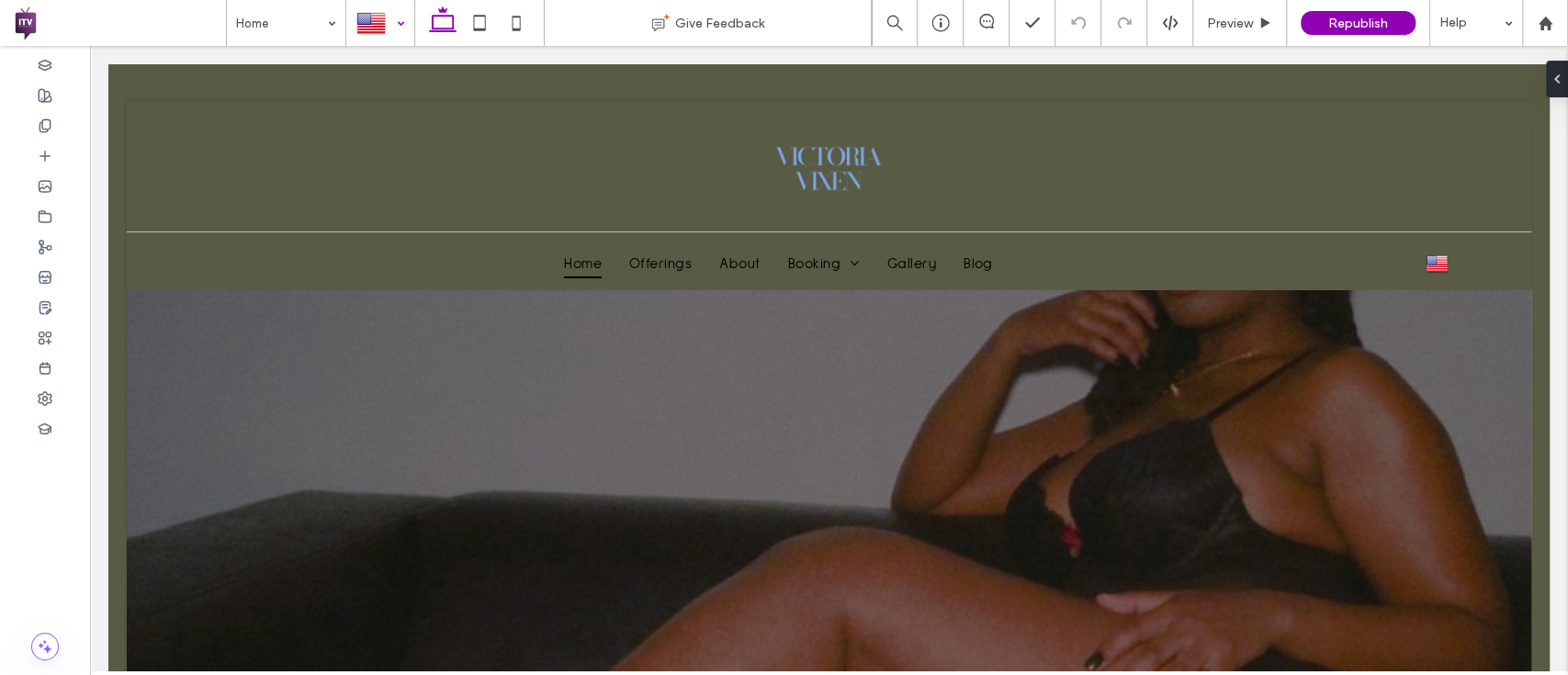
click at [381, 26] on div at bounding box center [380, 23] width 66 height 44
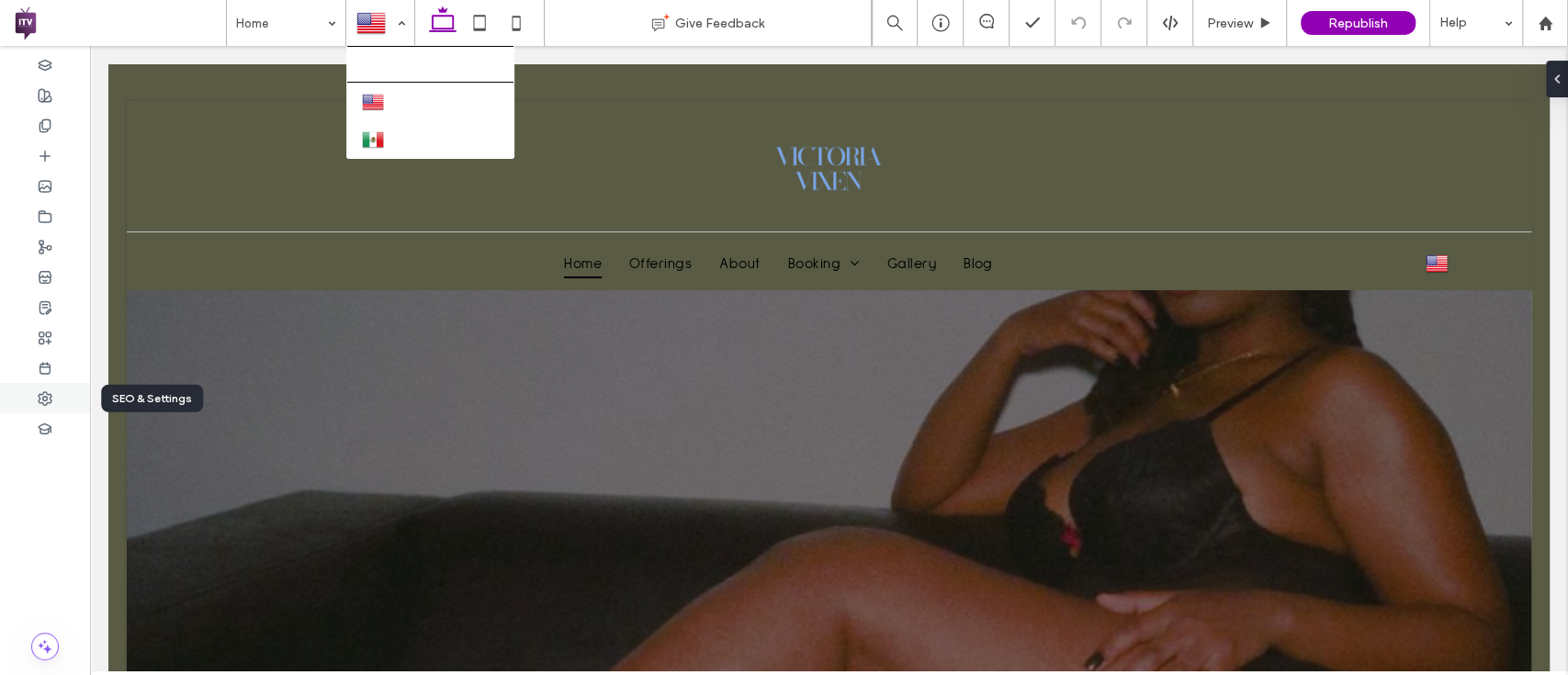
click at [58, 390] on div at bounding box center [44, 398] width 90 height 31
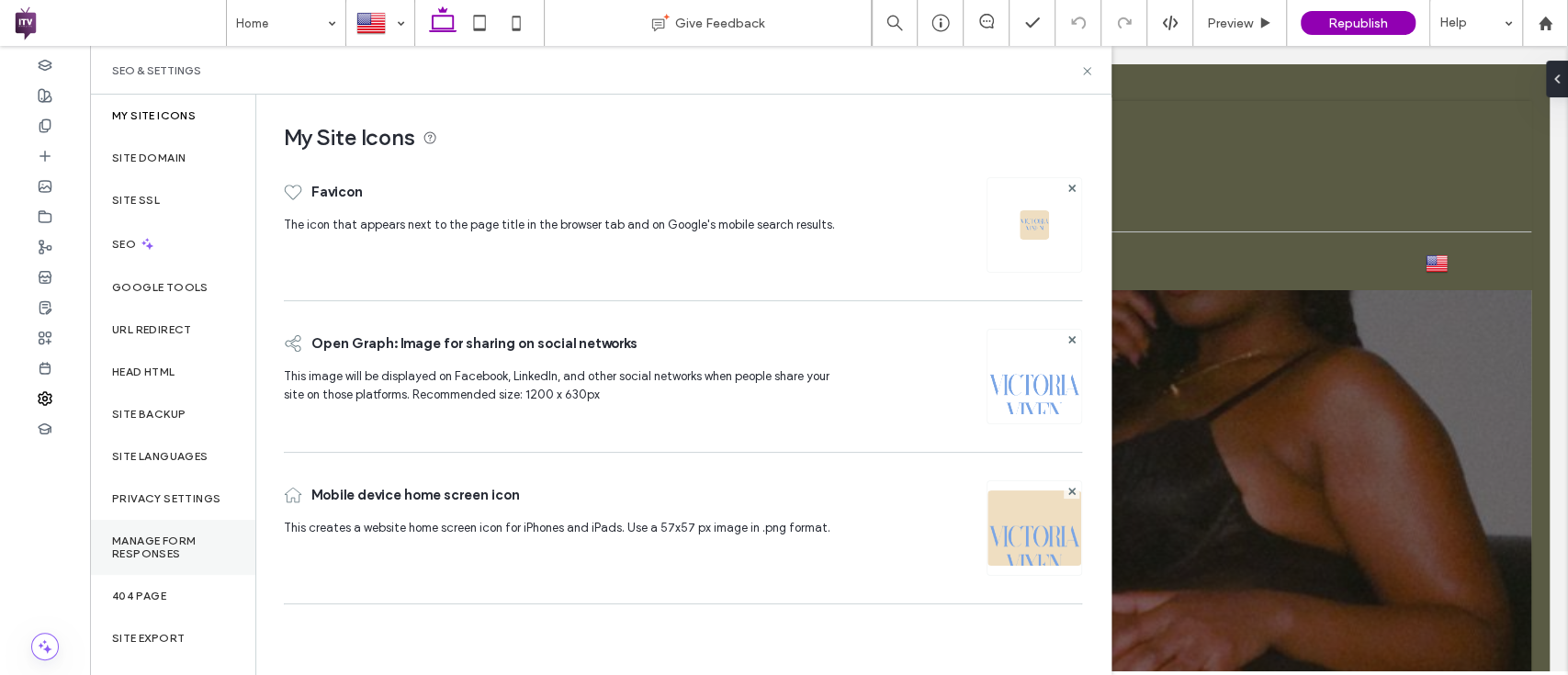
scroll to position [38, 0]
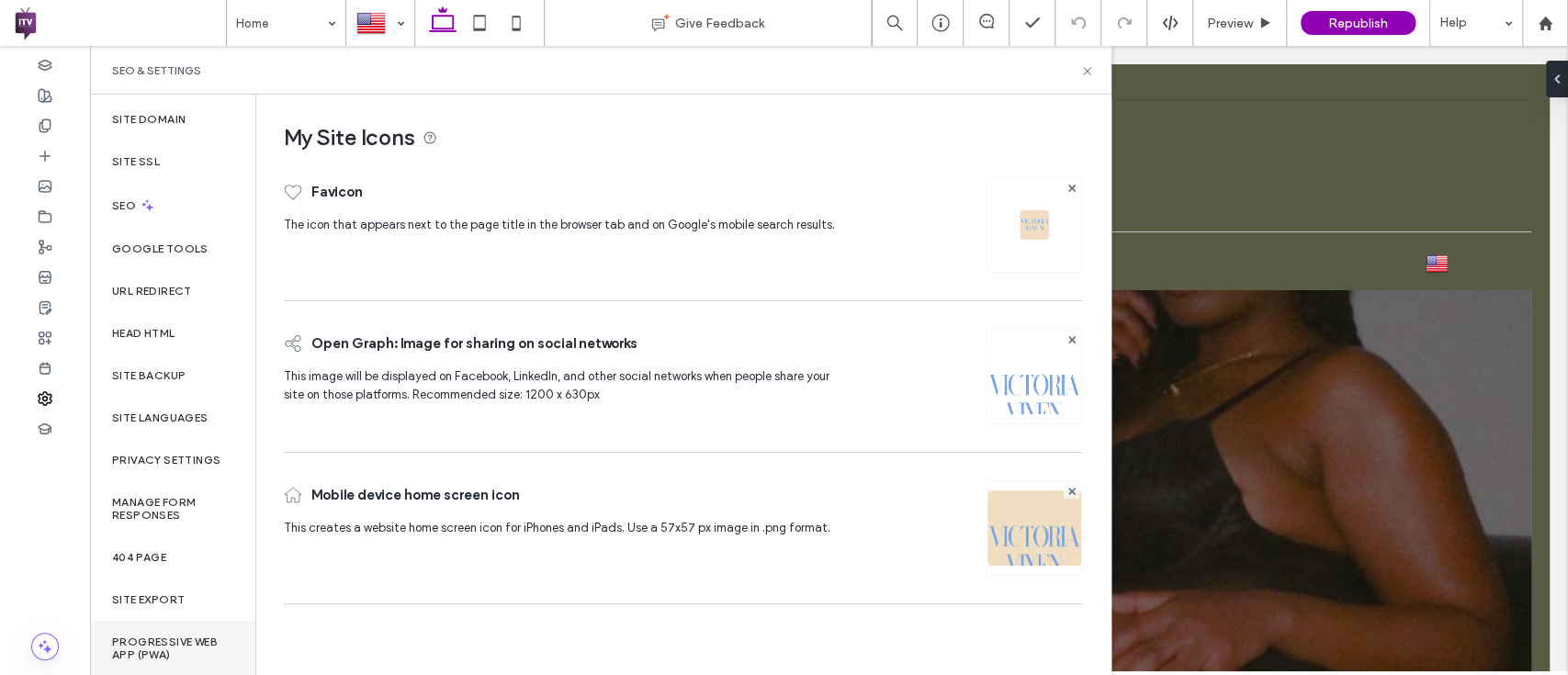
click at [155, 632] on div "Progressive Web App (PWA)" at bounding box center [172, 648] width 165 height 55
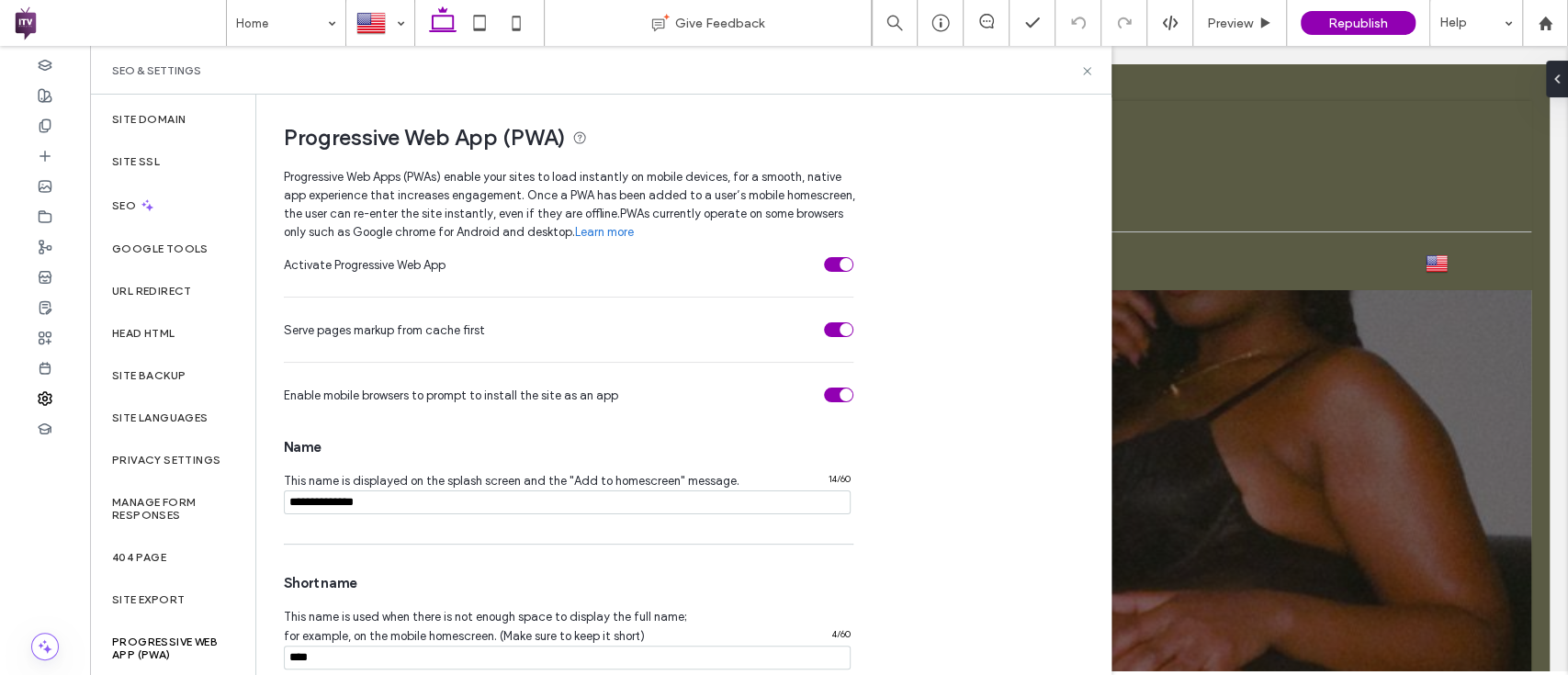
scroll to position [309, 0]
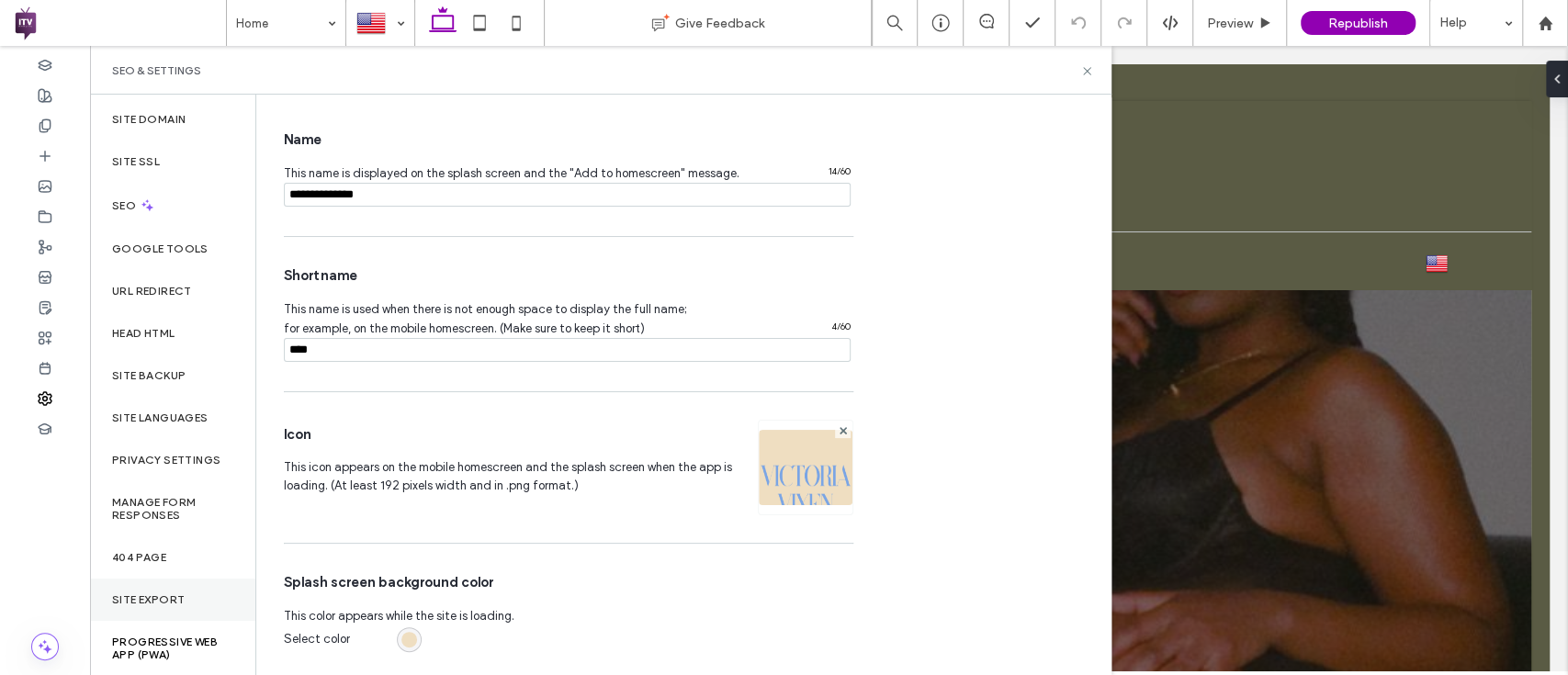
click at [147, 593] on label "Site Export" at bounding box center [149, 599] width 73 height 13
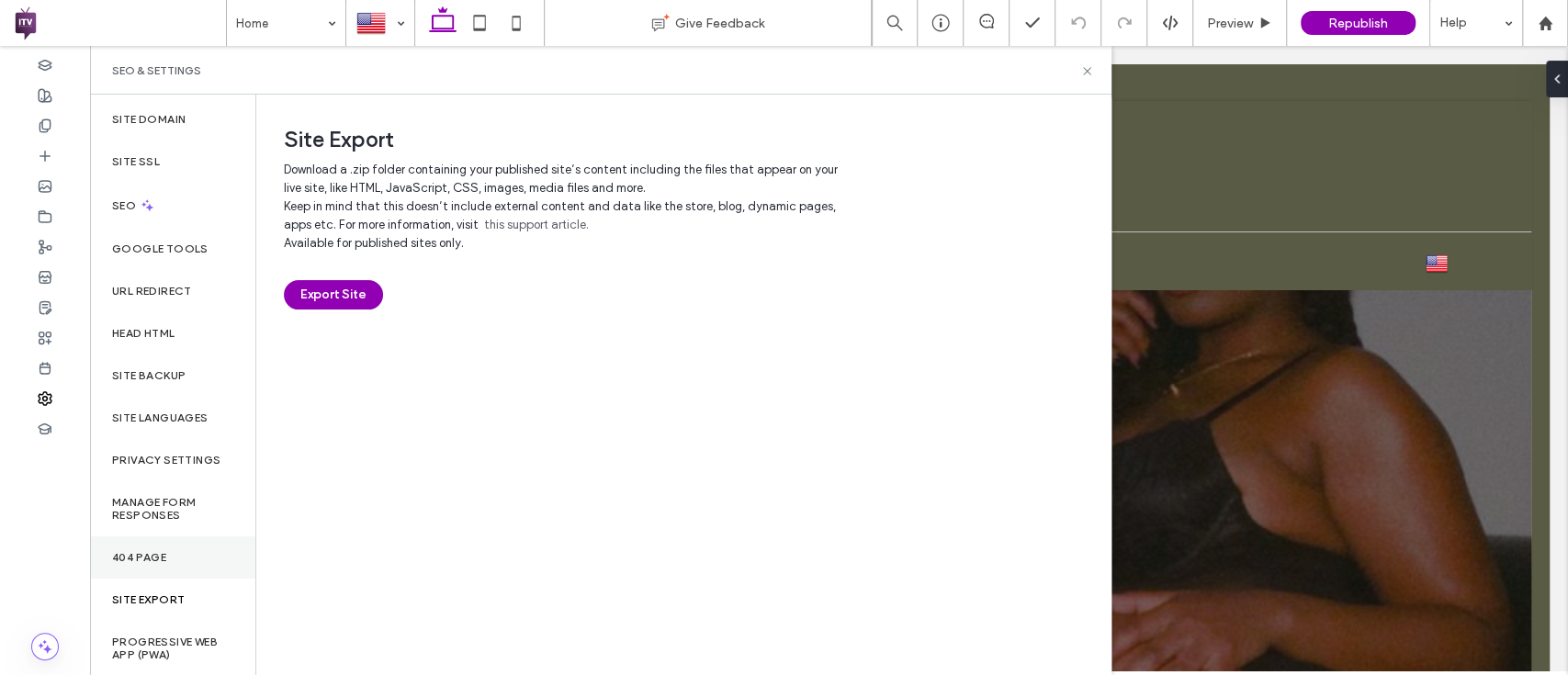
click at [144, 543] on div "404 Page" at bounding box center [172, 557] width 165 height 42
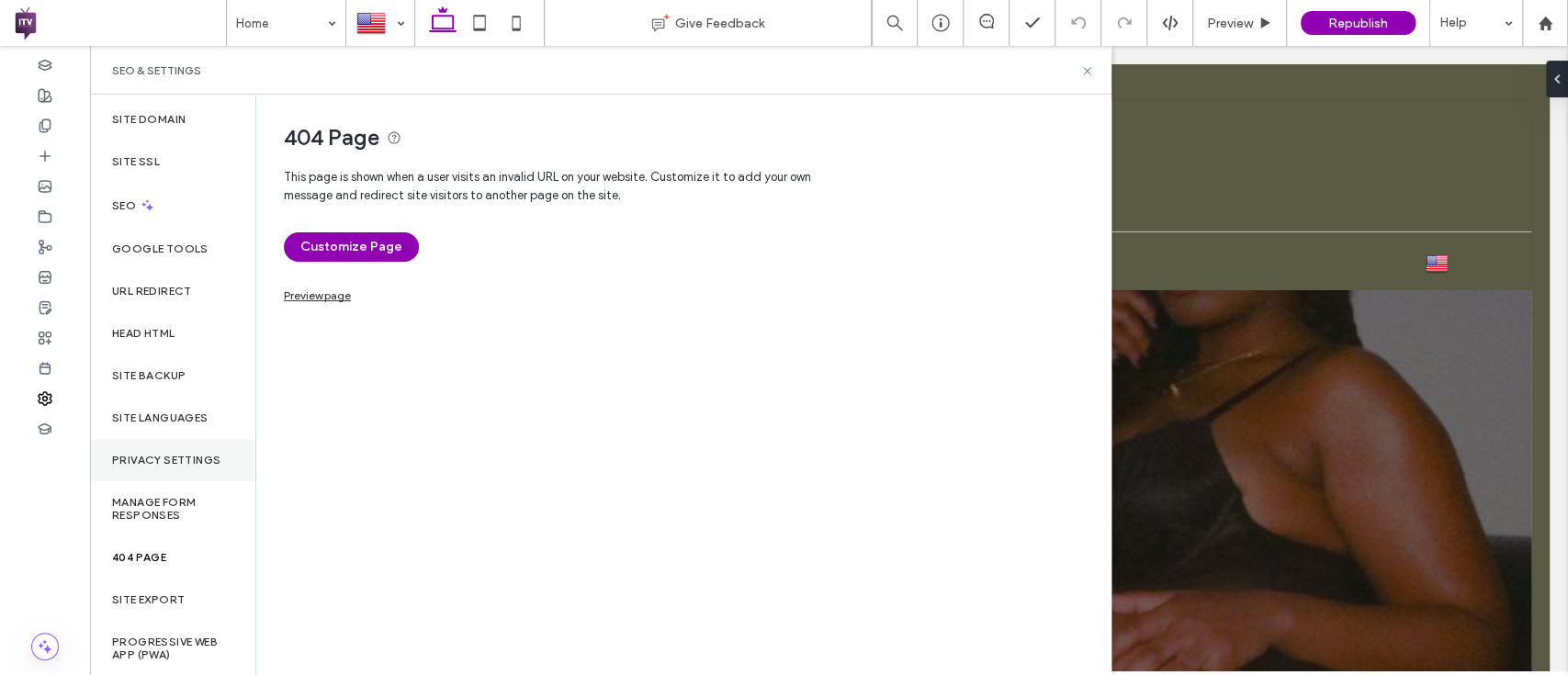
click at [147, 471] on div "Privacy Settings" at bounding box center [172, 460] width 165 height 42
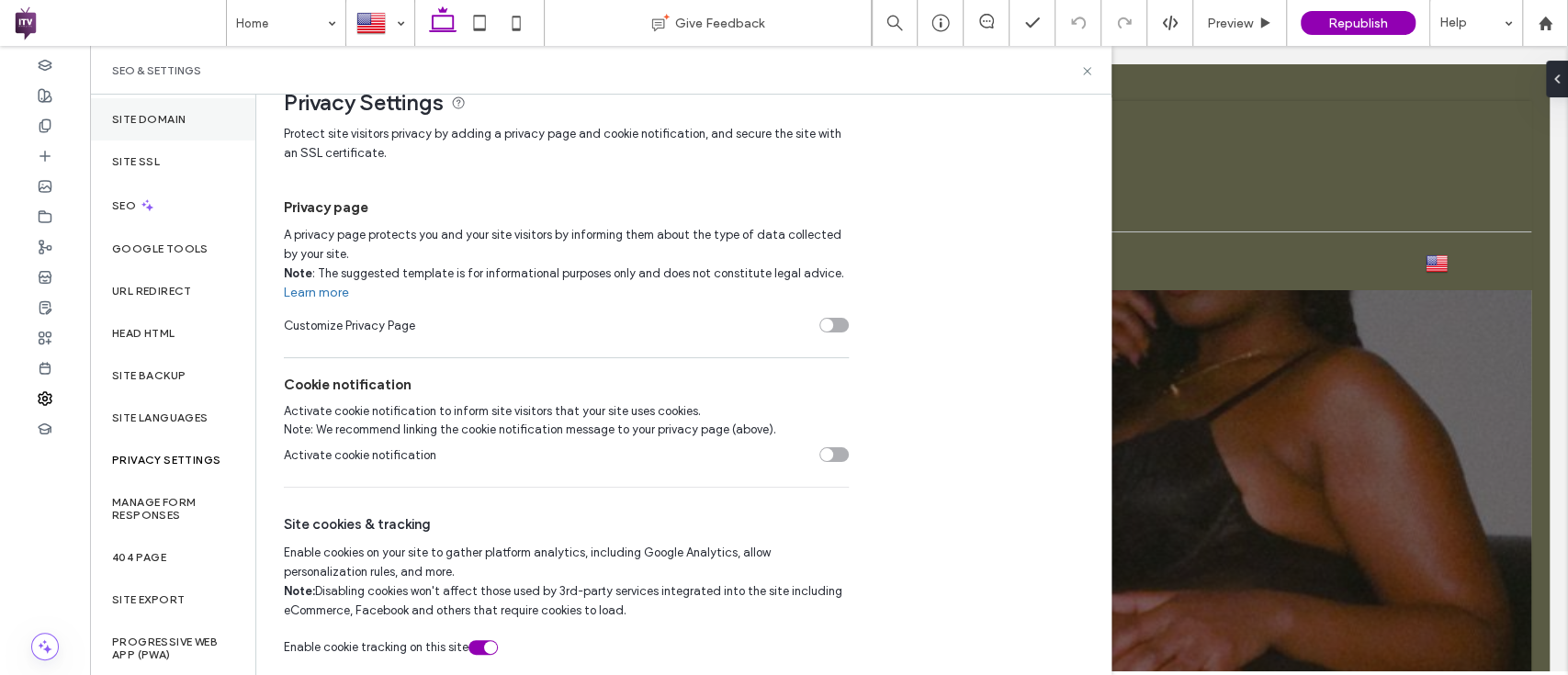
scroll to position [0, 0]
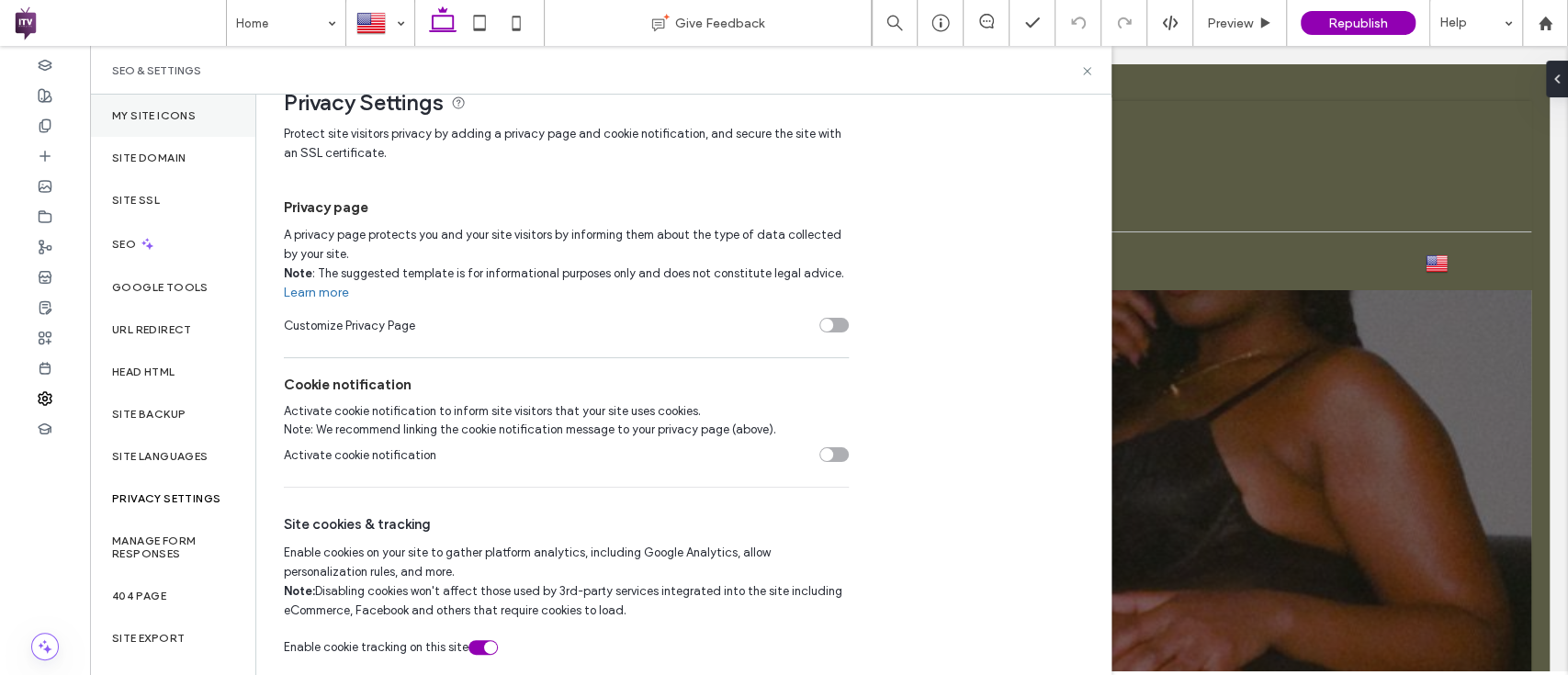
click at [201, 99] on div "My Site Icons" at bounding box center [172, 115] width 165 height 42
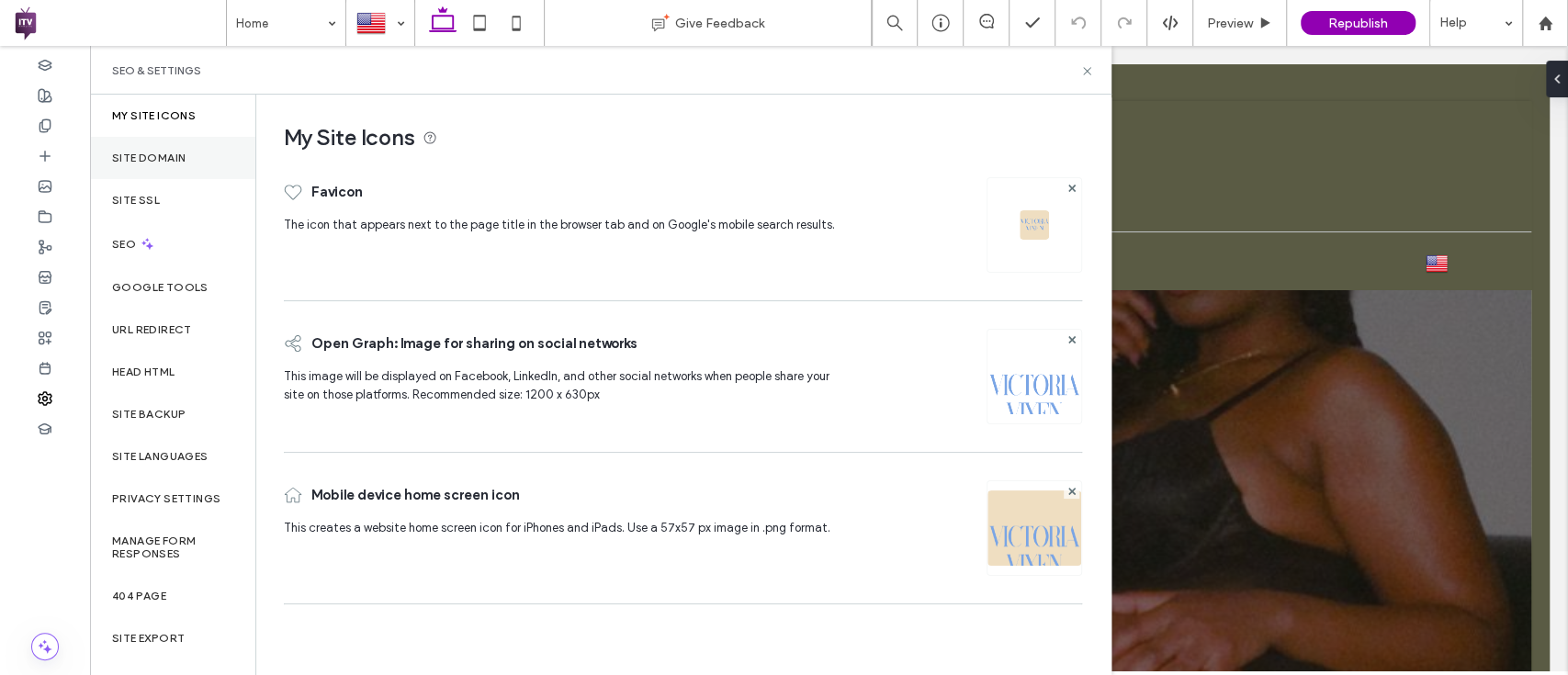
click at [170, 155] on label "Site Domain" at bounding box center [149, 157] width 74 height 13
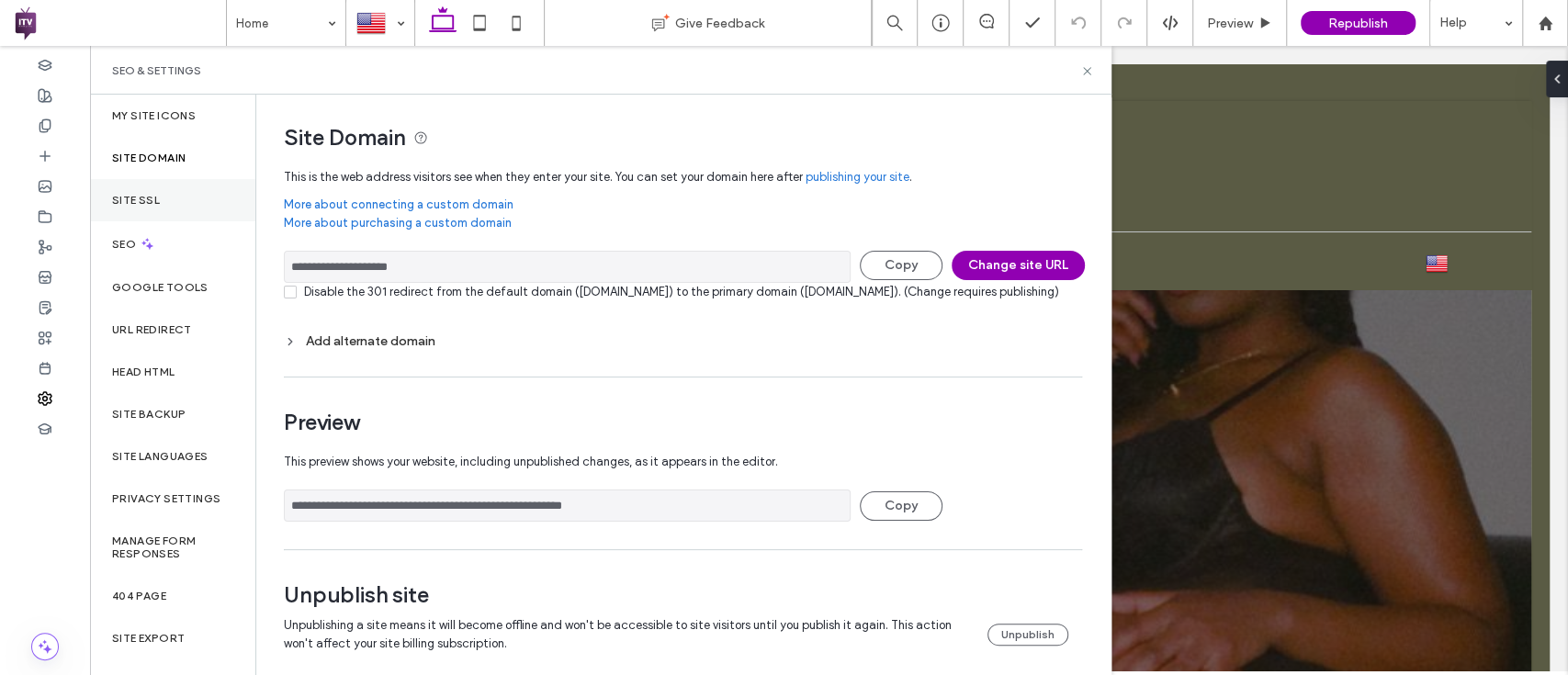
click at [174, 199] on div "Site SSL" at bounding box center [172, 200] width 165 height 42
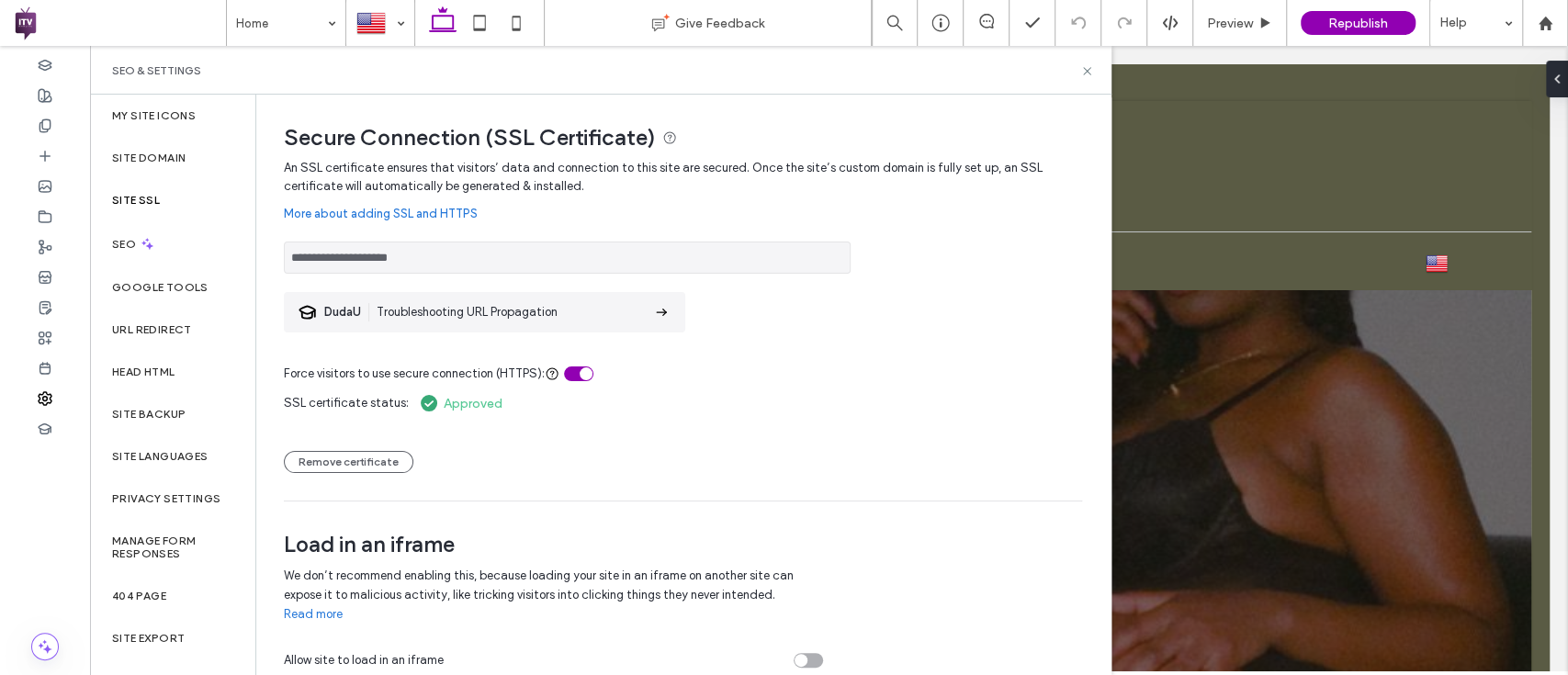
scroll to position [9, 0]
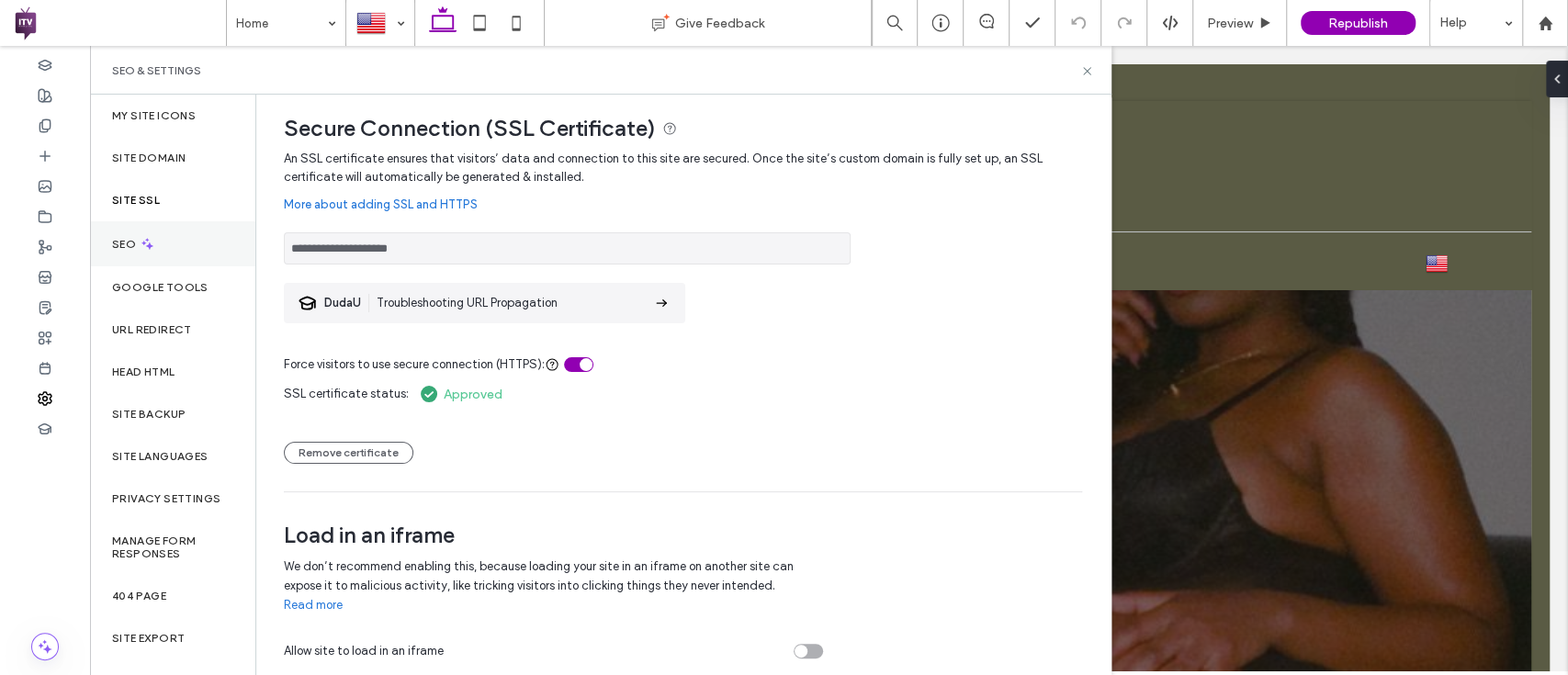
click at [158, 254] on div "SEO" at bounding box center [172, 244] width 165 height 45
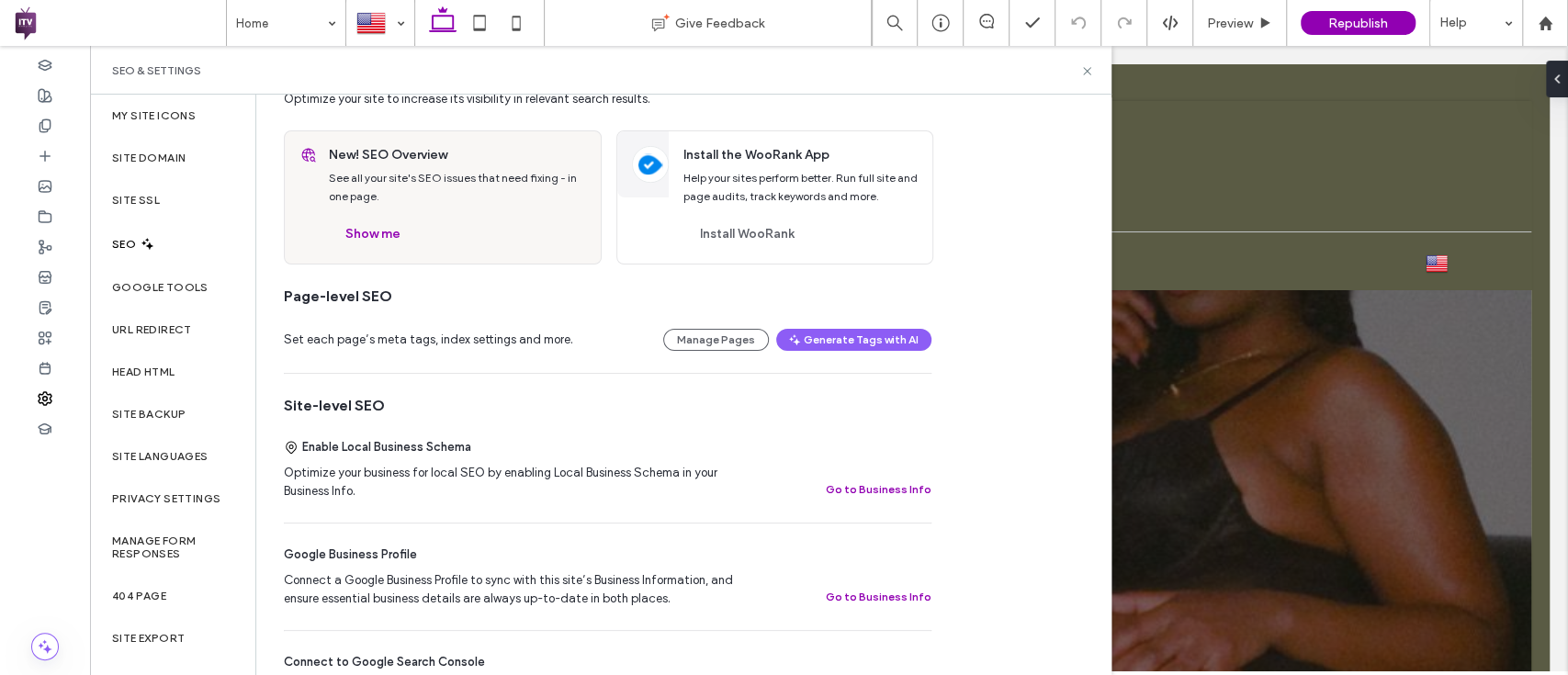
scroll to position [0, 0]
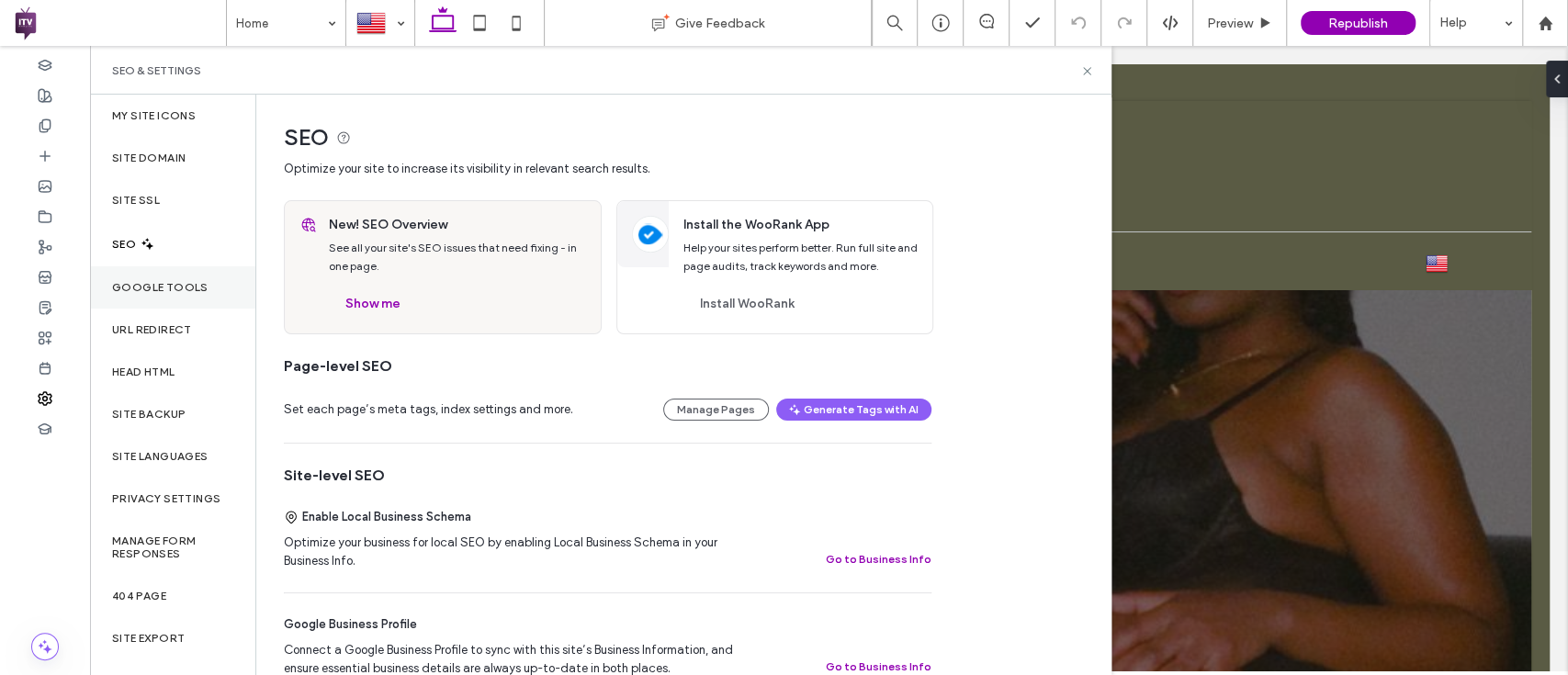
click at [141, 283] on label "Google Tools" at bounding box center [160, 287] width 96 height 13
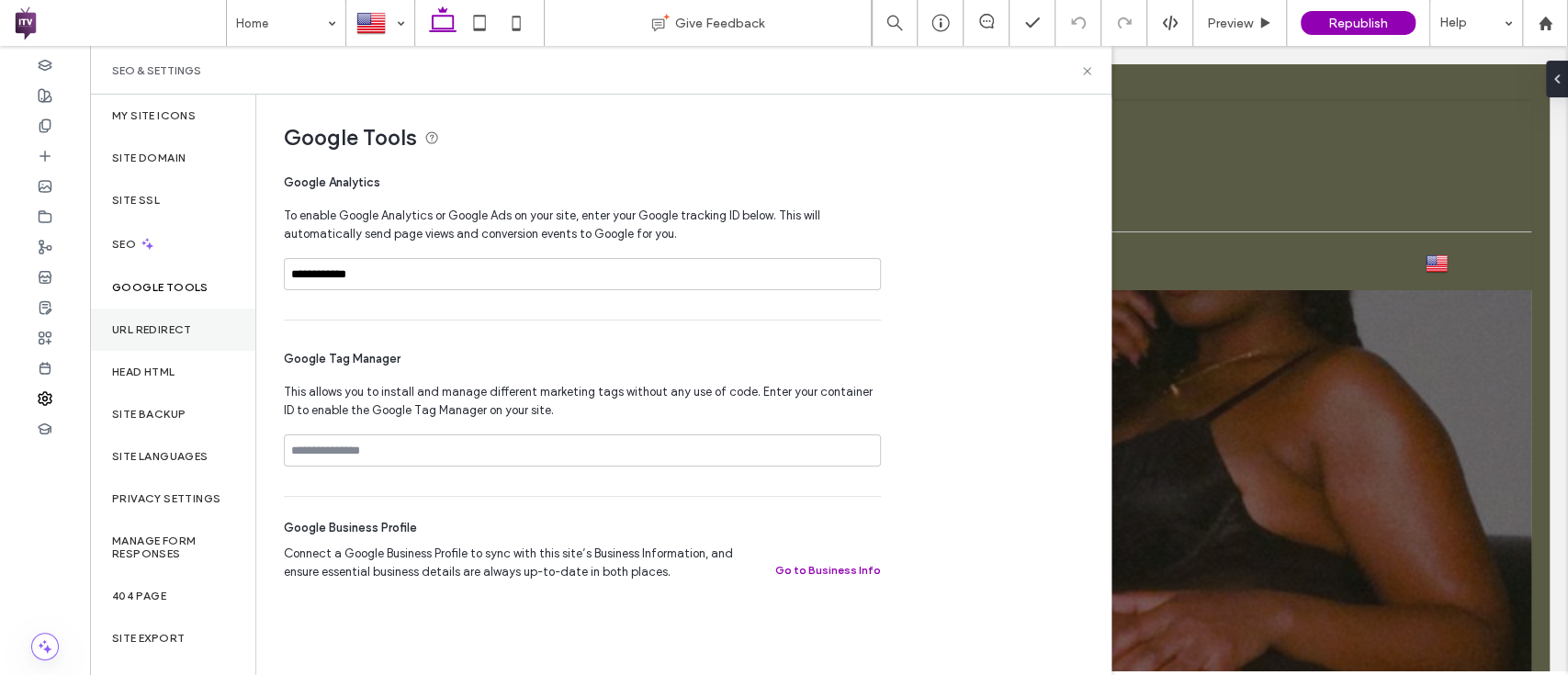
click at [170, 335] on label "URL Redirect" at bounding box center [151, 330] width 80 height 13
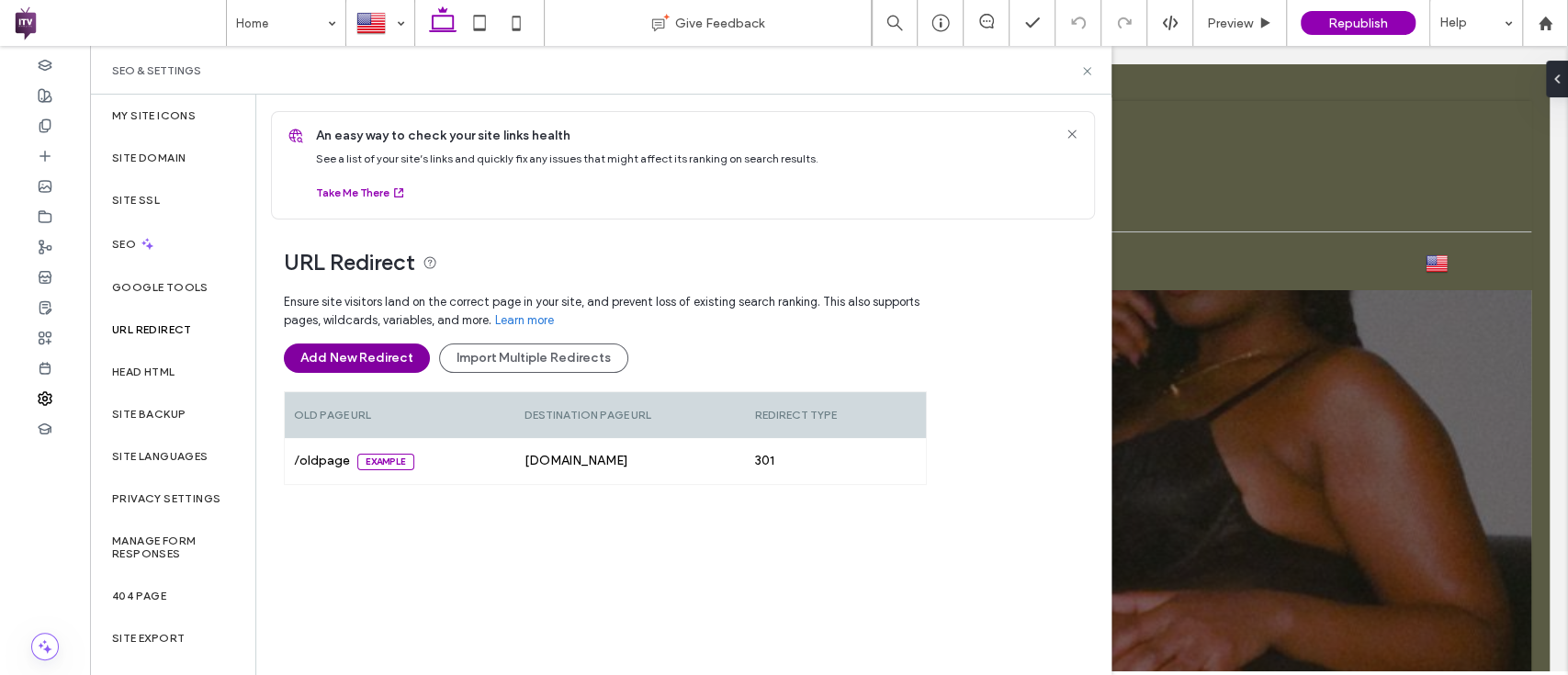
scroll to position [1, 0]
click at [167, 368] on label "Head HTML" at bounding box center [144, 372] width 63 height 13
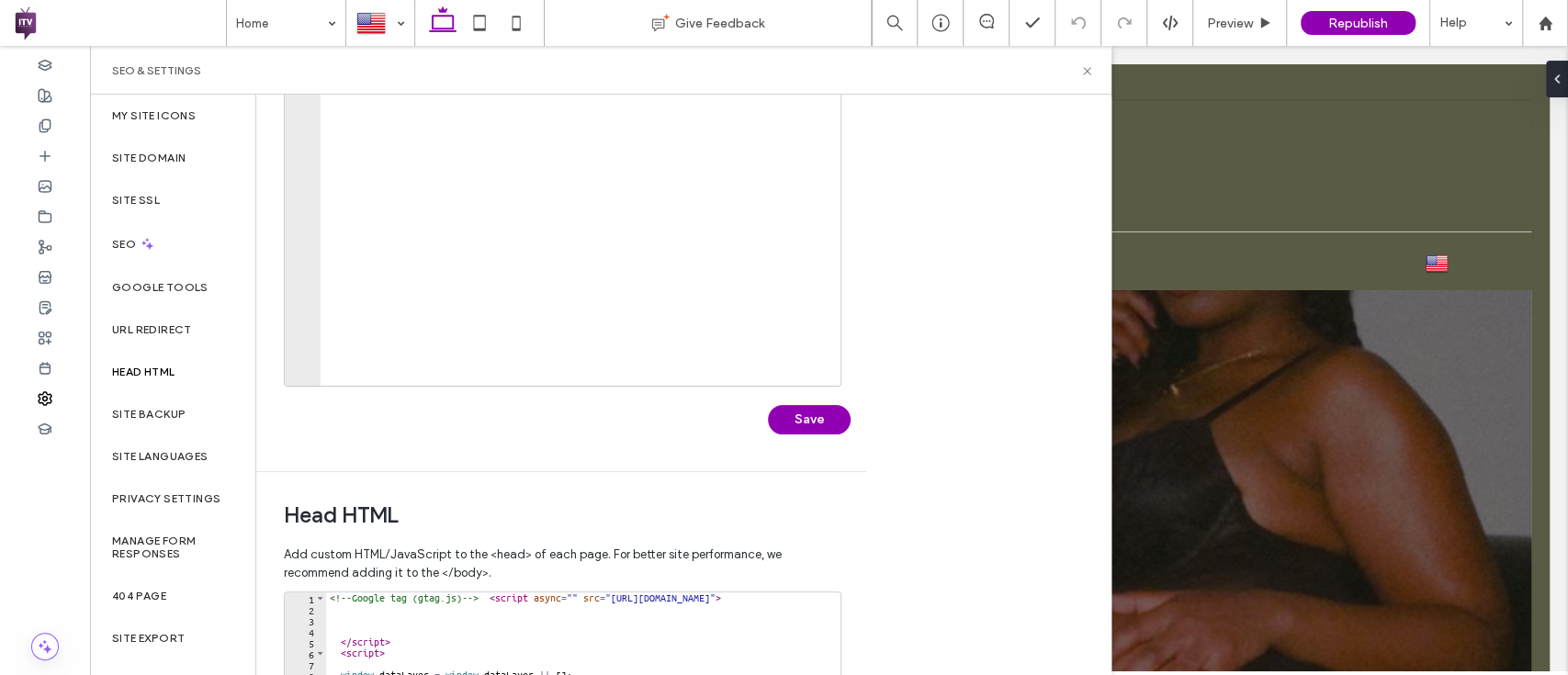
scroll to position [583, 0]
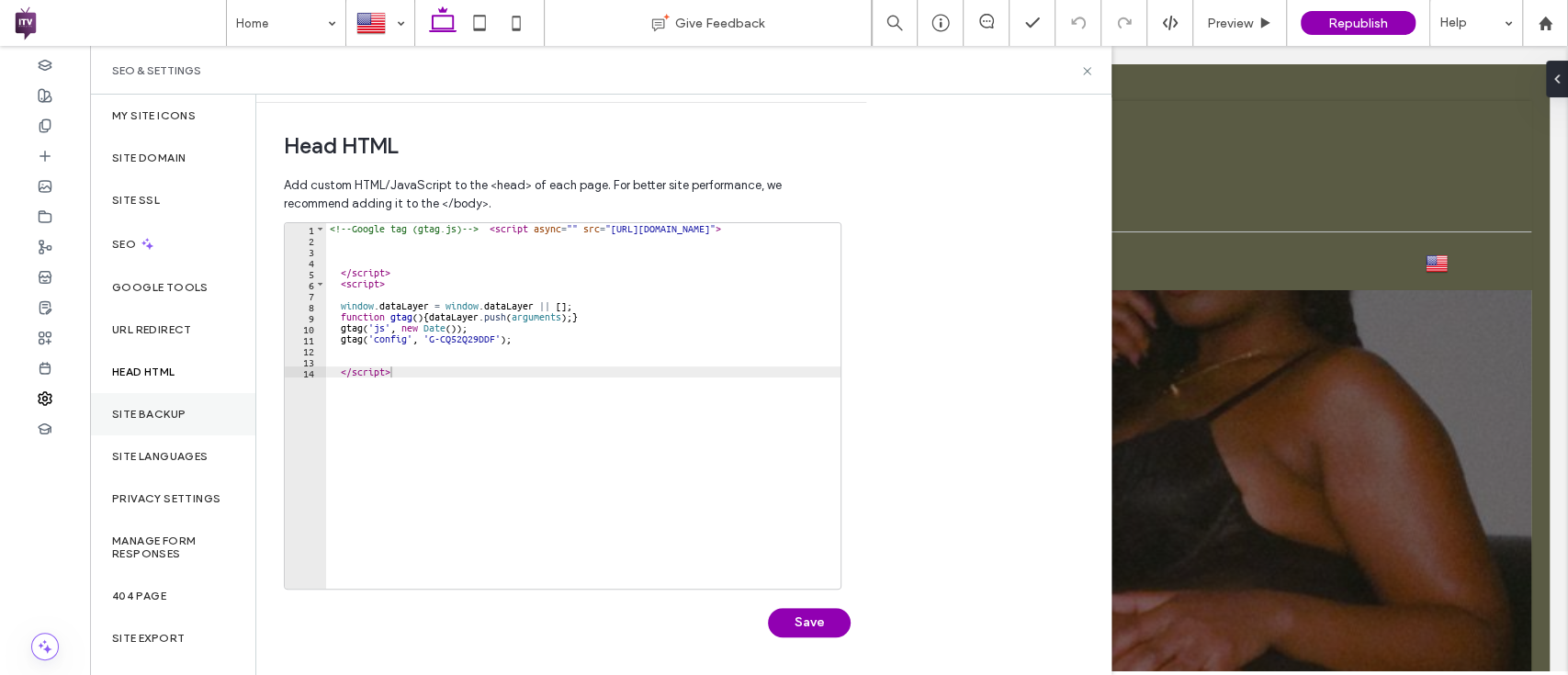
click at [169, 415] on label "Site Backup" at bounding box center [149, 414] width 74 height 13
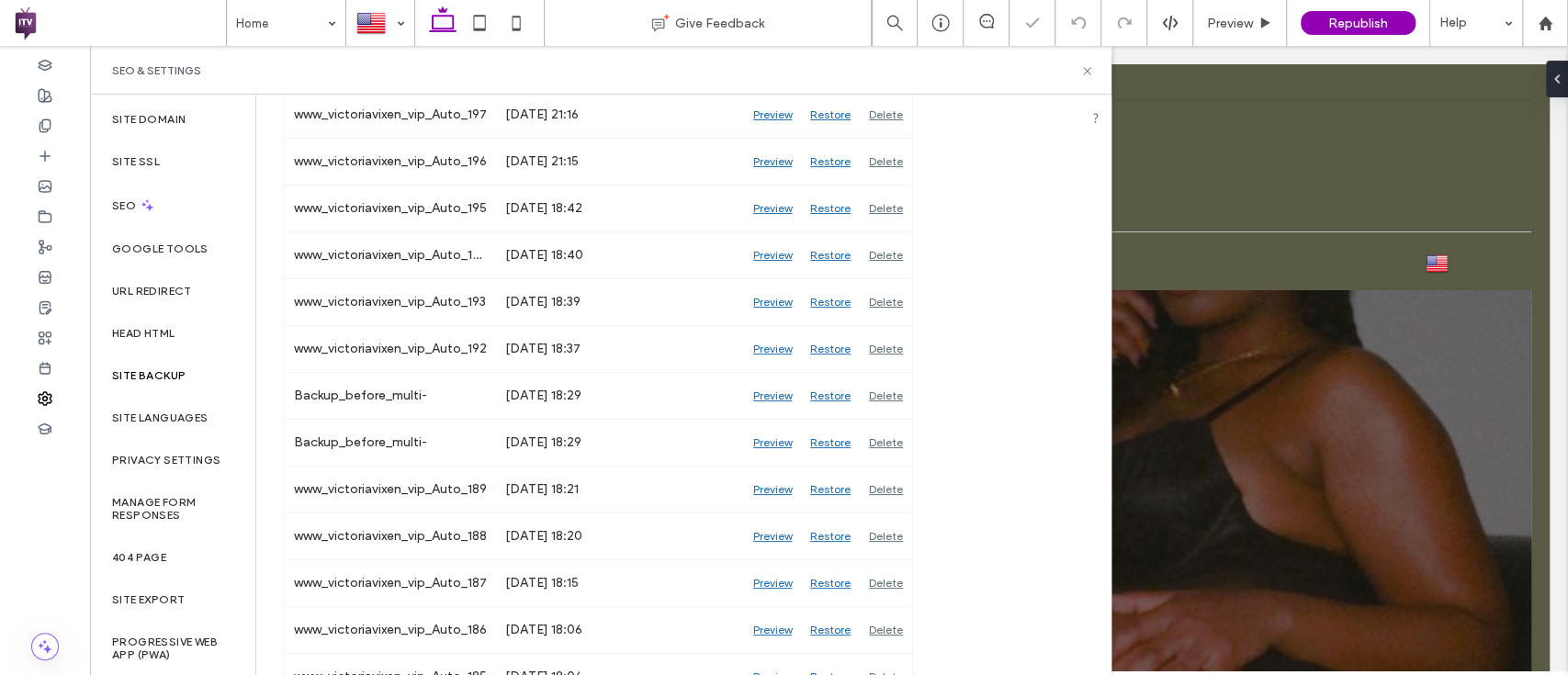
scroll to position [412, 0]
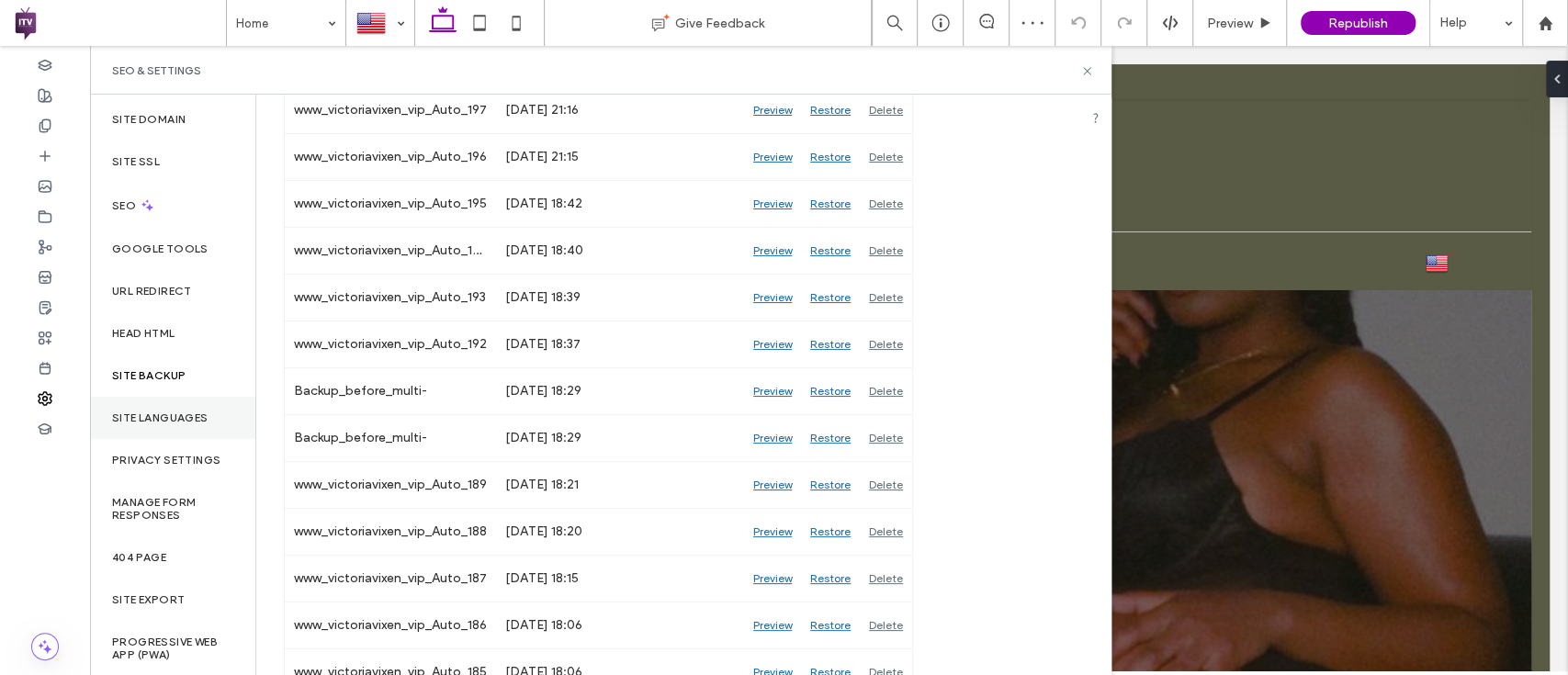
click at [195, 405] on div "Site Languages" at bounding box center [172, 417] width 165 height 42
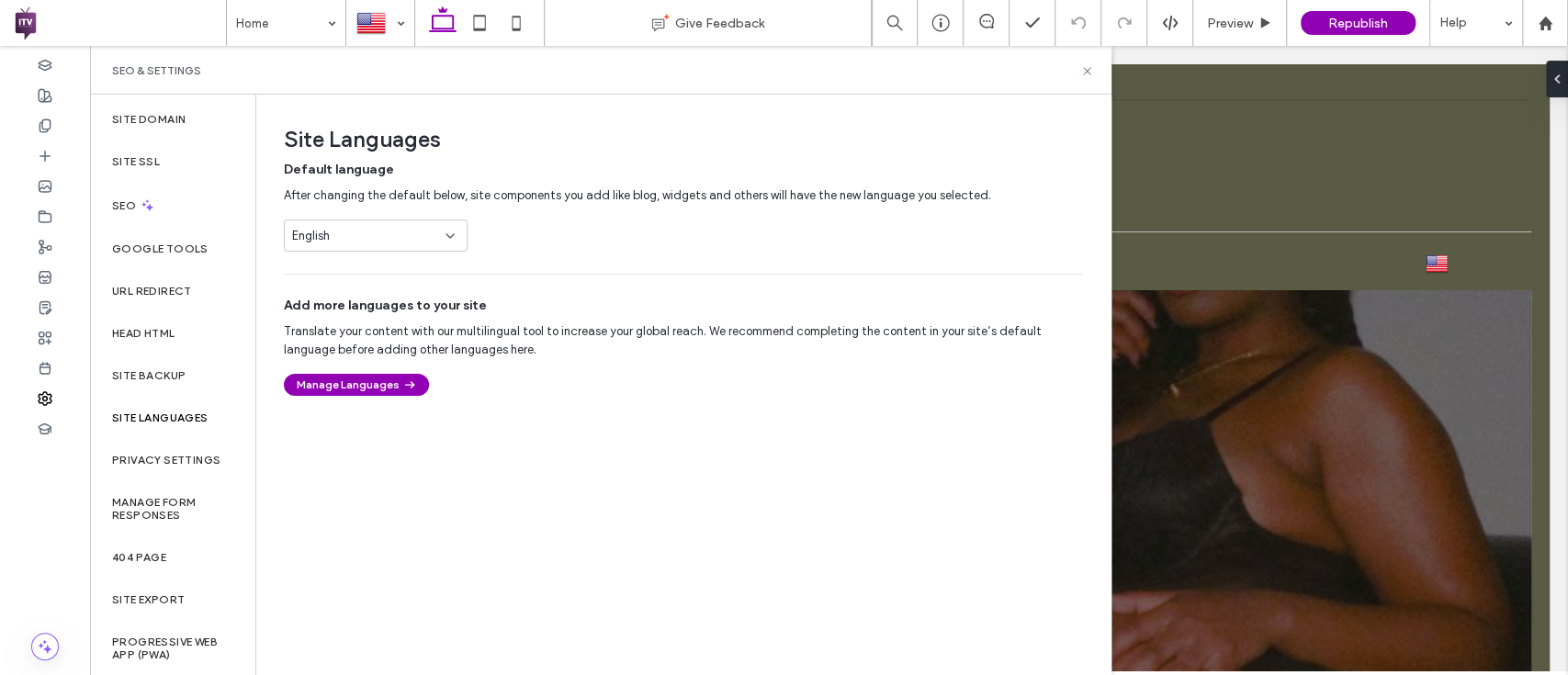
click at [443, 241] on icon at bounding box center [450, 235] width 15 height 15
click at [538, 257] on div "Site Languages Default language After changing the default below, site componen…" at bounding box center [675, 245] width 839 height 301
click at [149, 468] on div "Privacy Settings" at bounding box center [172, 460] width 165 height 42
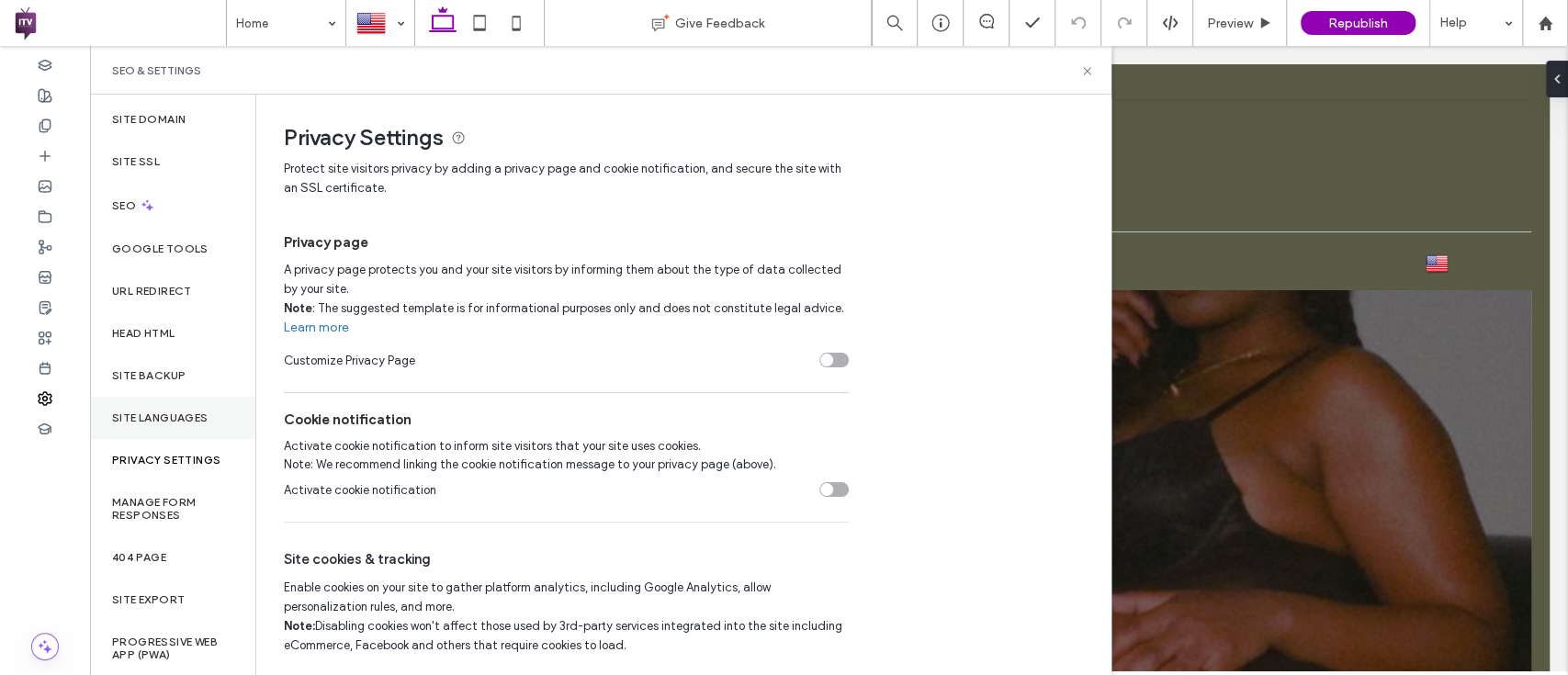
click at [159, 407] on div "Site Languages" at bounding box center [172, 417] width 165 height 42
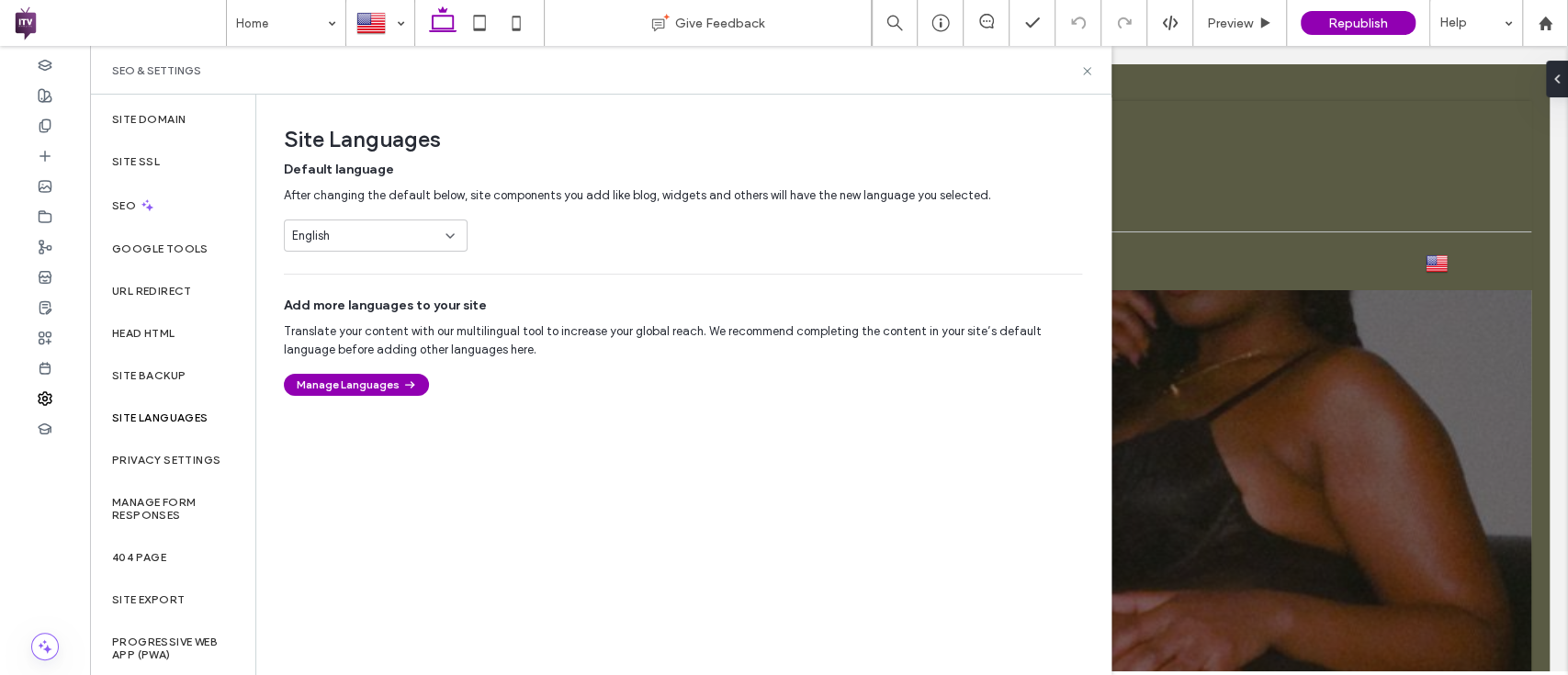
click at [435, 232] on div "English" at bounding box center [365, 236] width 146 height 19
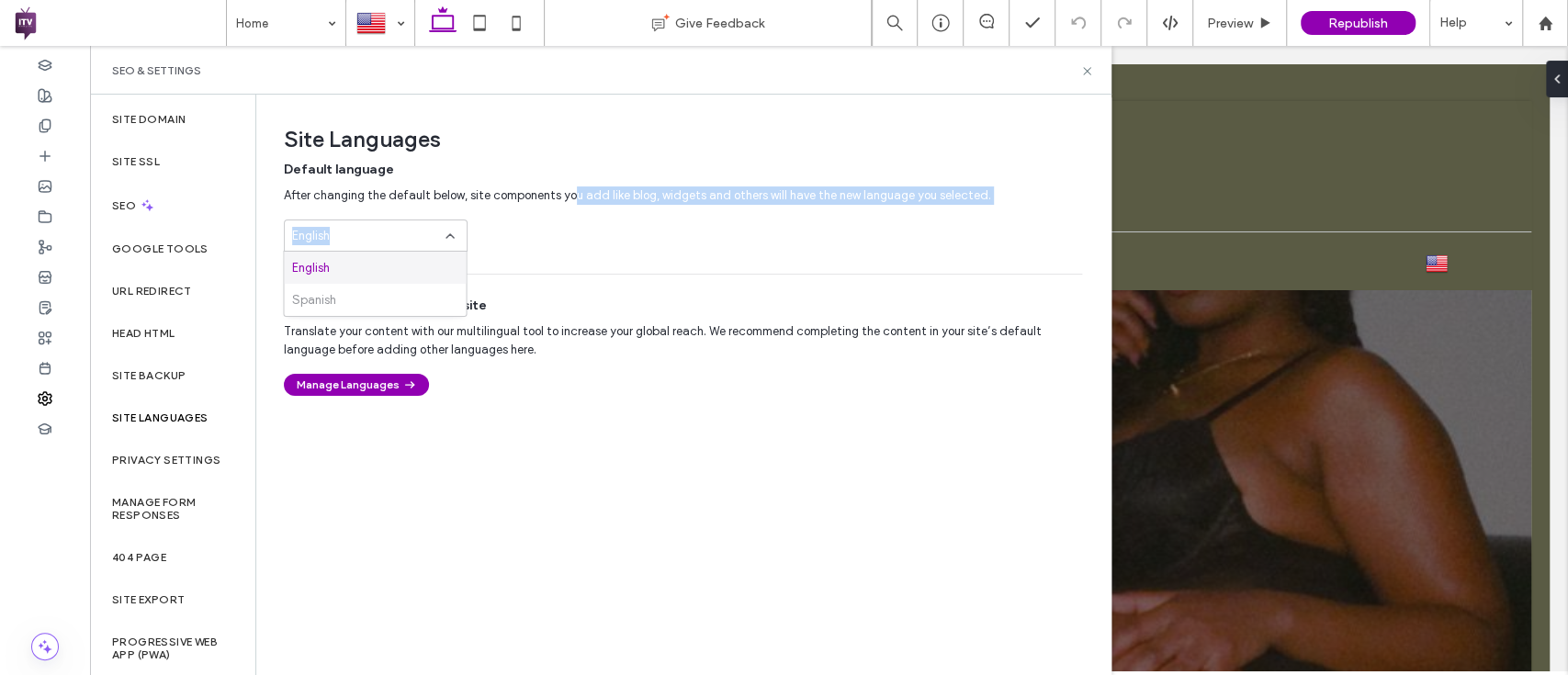
drag, startPoint x: 435, startPoint y: 232, endPoint x: 574, endPoint y: 212, distance: 140.4
click at [574, 212] on div "Default language After changing the default below, site components you add like…" at bounding box center [682, 206] width 798 height 91
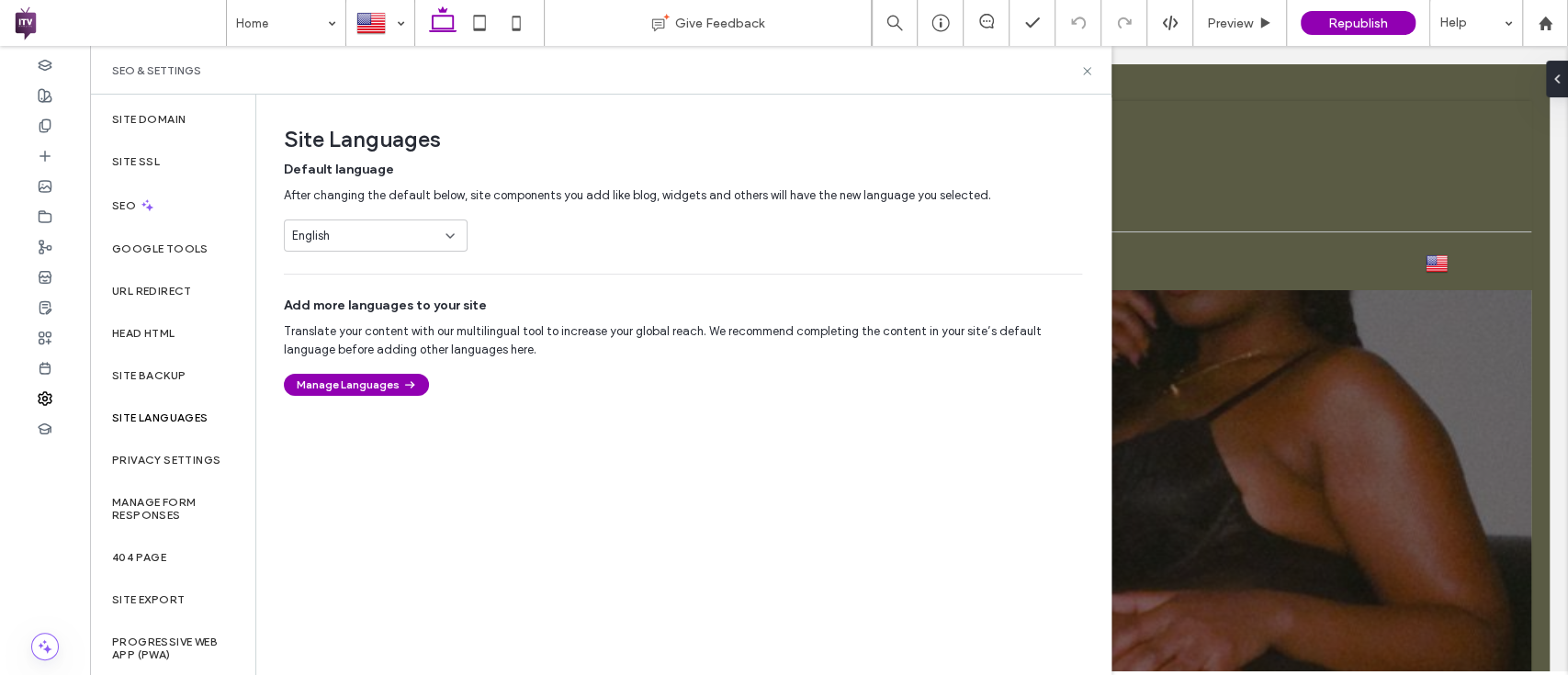
click at [455, 242] on icon at bounding box center [450, 235] width 15 height 15
click at [394, 294] on div "Spanish" at bounding box center [374, 299] width 182 height 32
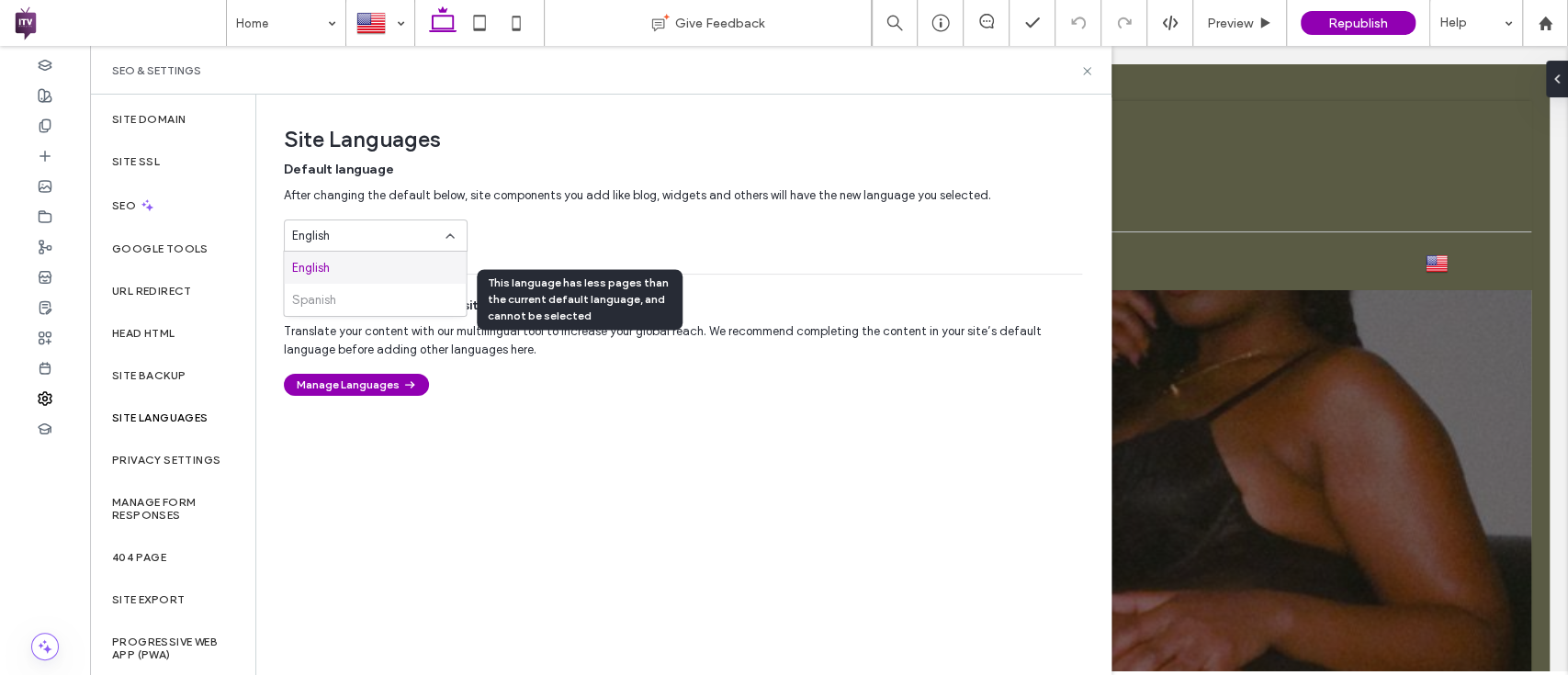
click at [360, 302] on div "Spanish" at bounding box center [374, 299] width 182 height 32
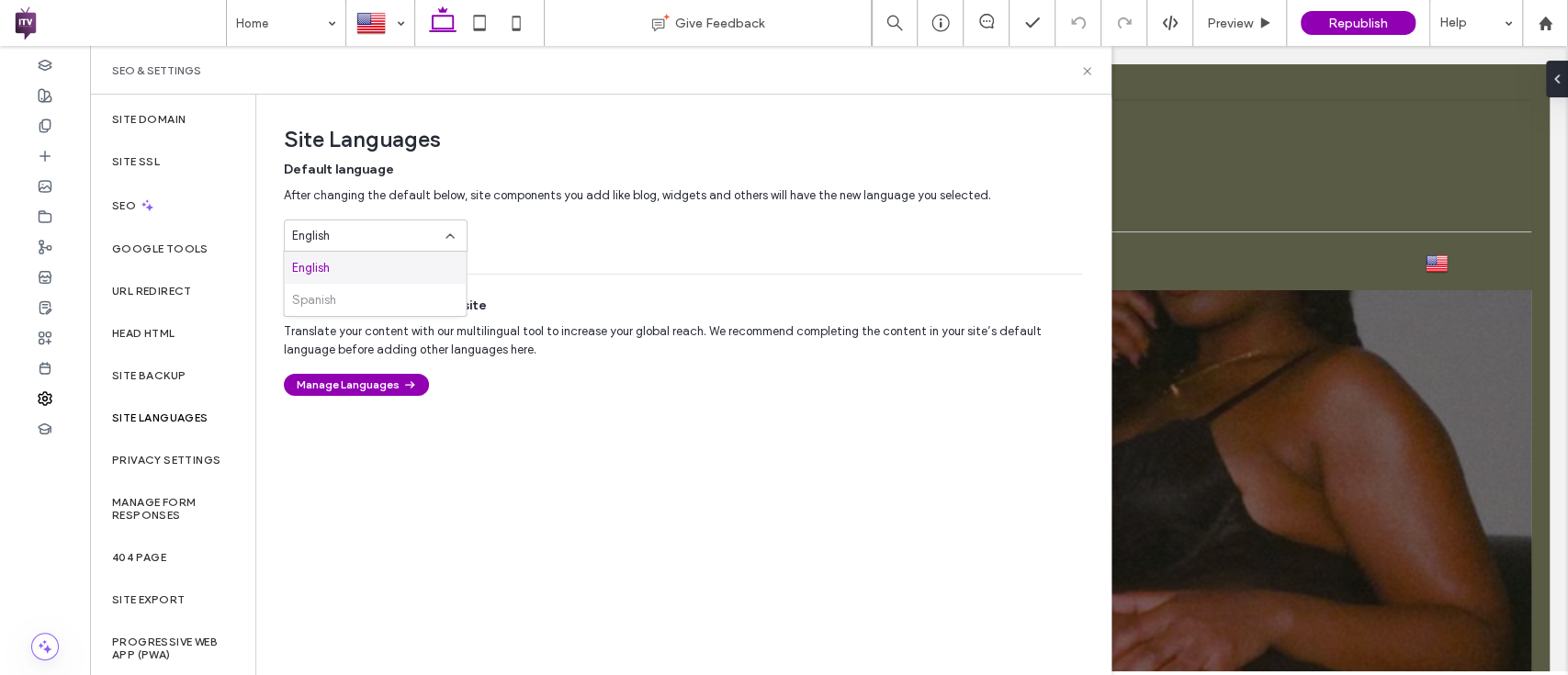
click at [534, 215] on div "Default language After changing the default below, site components you add like…" at bounding box center [682, 206] width 798 height 91
click at [323, 394] on button "Manage Languages" at bounding box center [356, 385] width 146 height 22
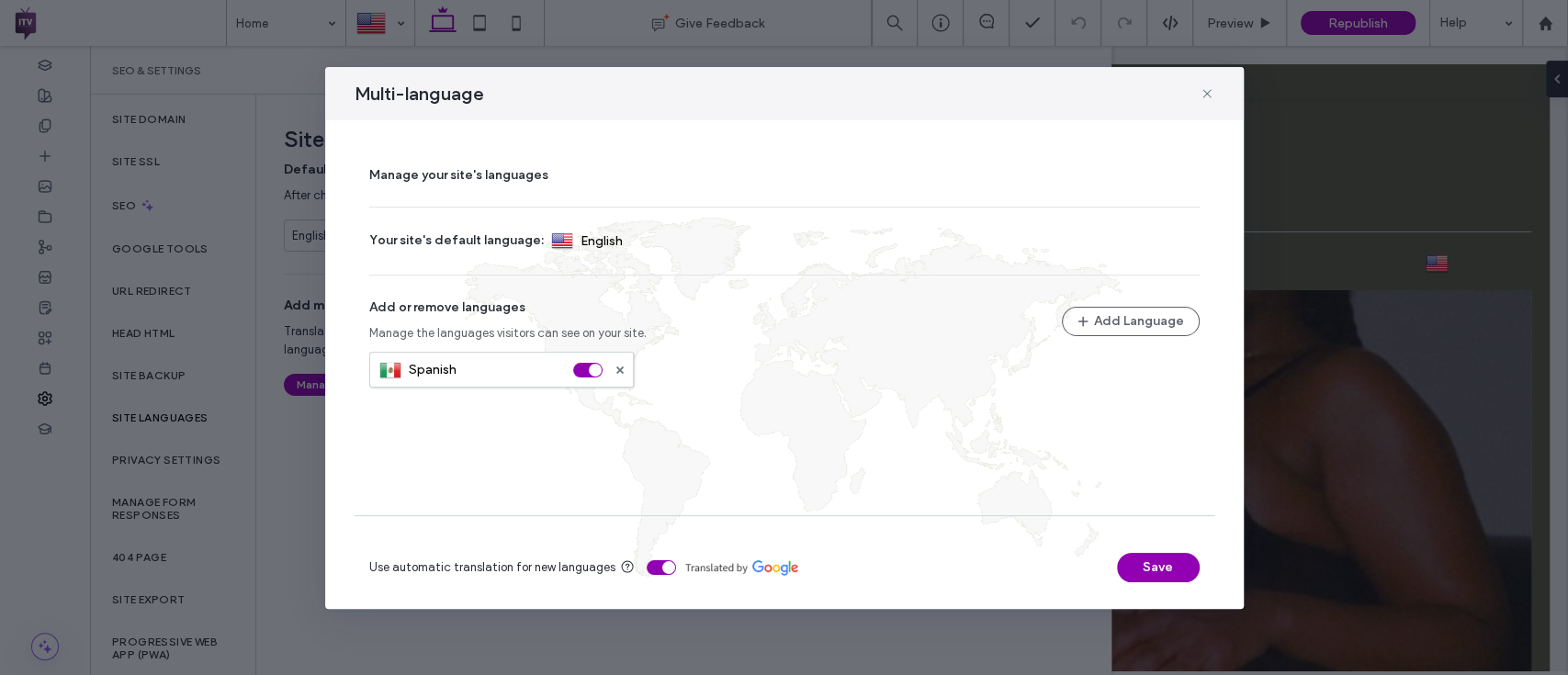
click at [595, 365] on div "toggle" at bounding box center [594, 370] width 13 height 13
click at [1116, 560] on button "Save" at bounding box center [1158, 568] width 83 height 30
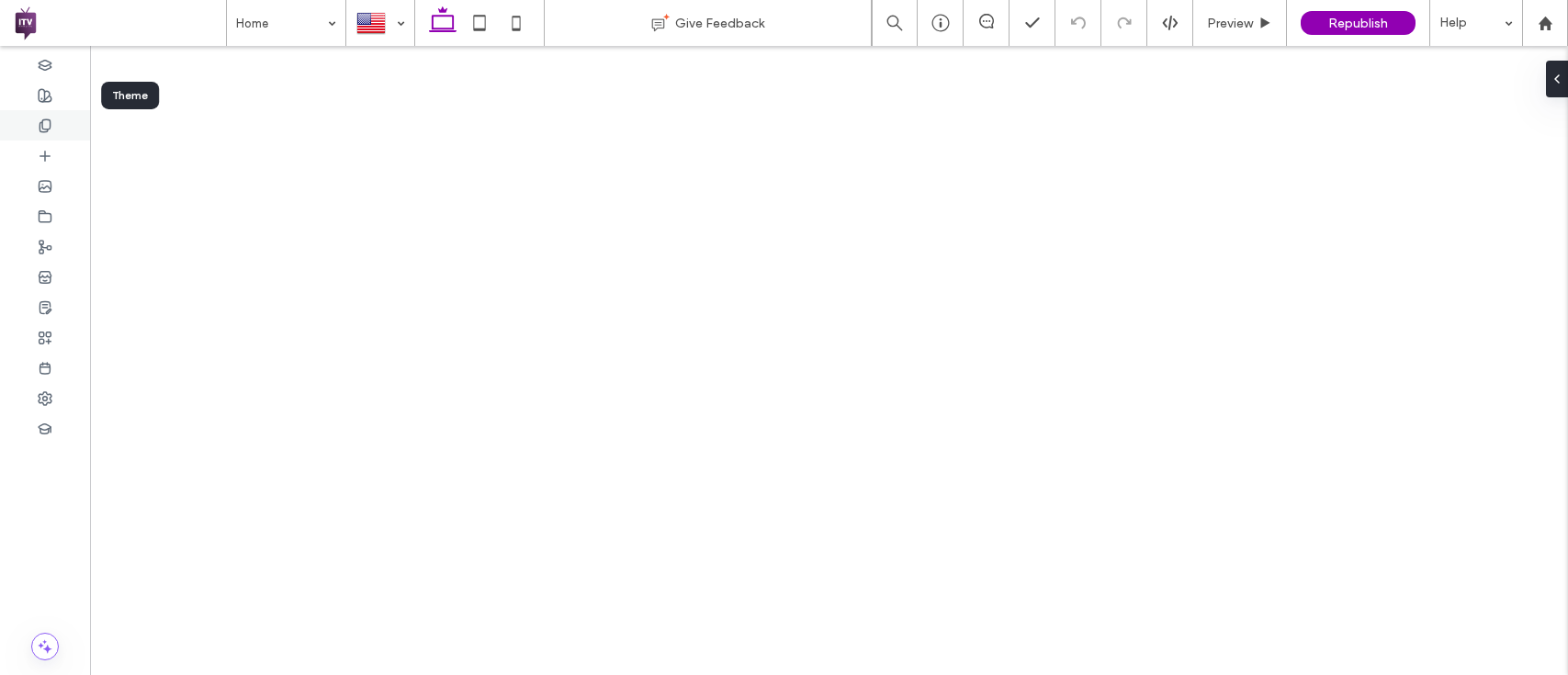
click at [53, 130] on div at bounding box center [44, 125] width 90 height 31
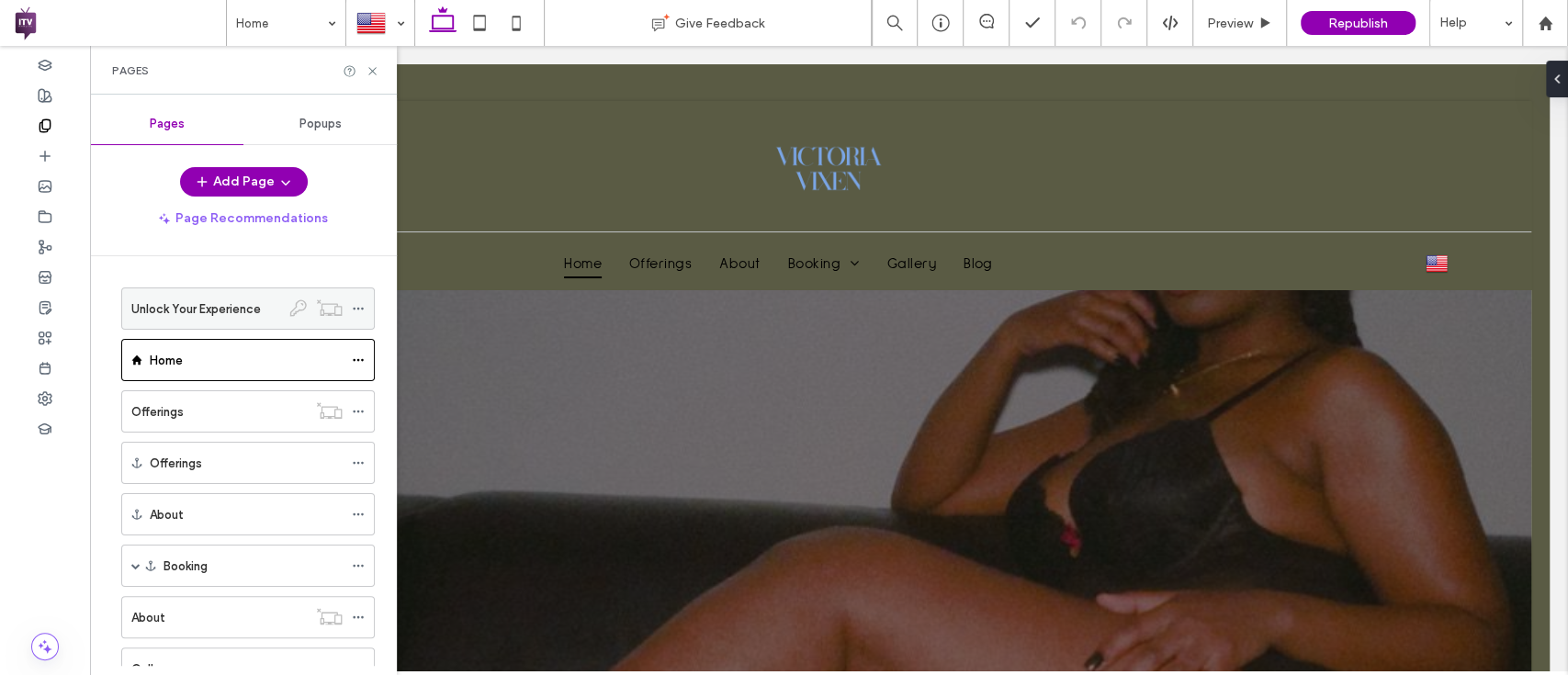
click at [353, 307] on icon at bounding box center [358, 308] width 13 height 13
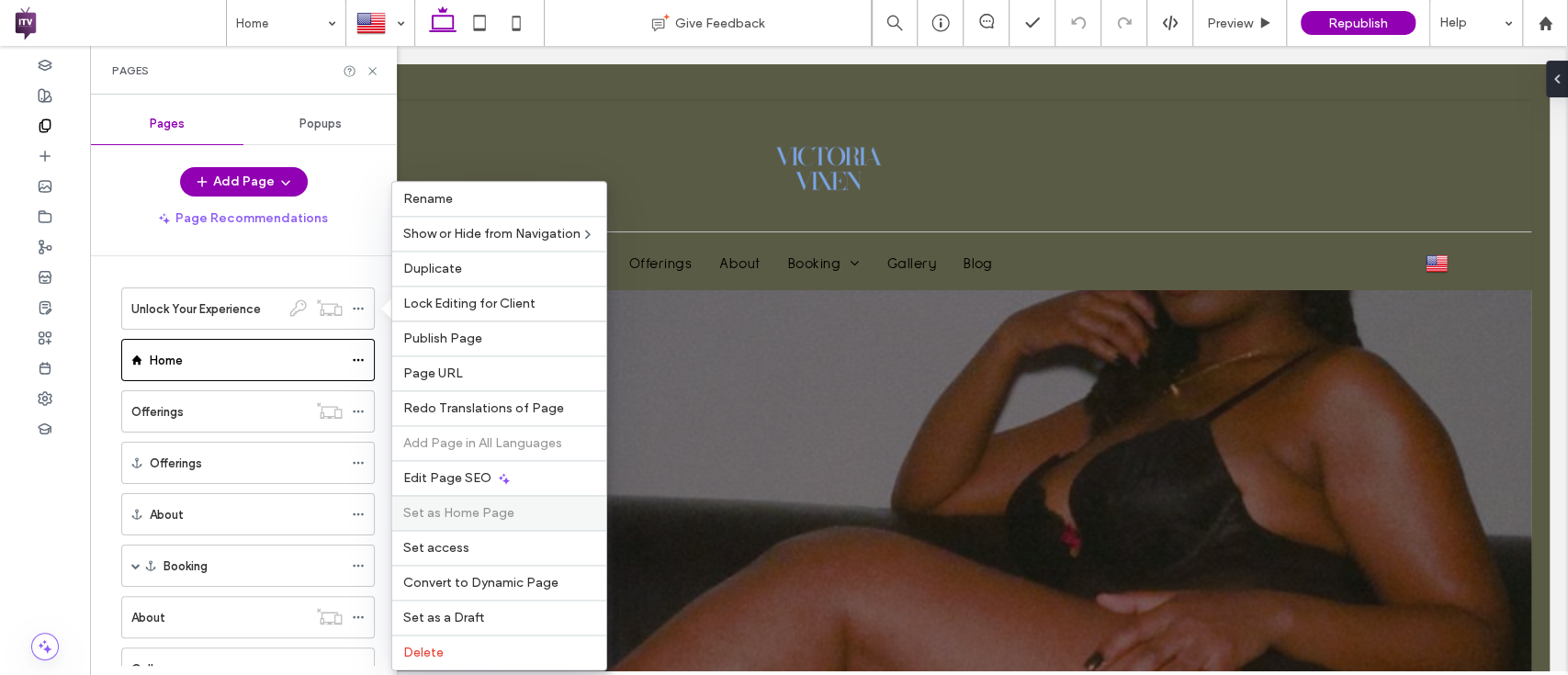
click at [488, 515] on span "Set as Home Page" at bounding box center [458, 513] width 111 height 16
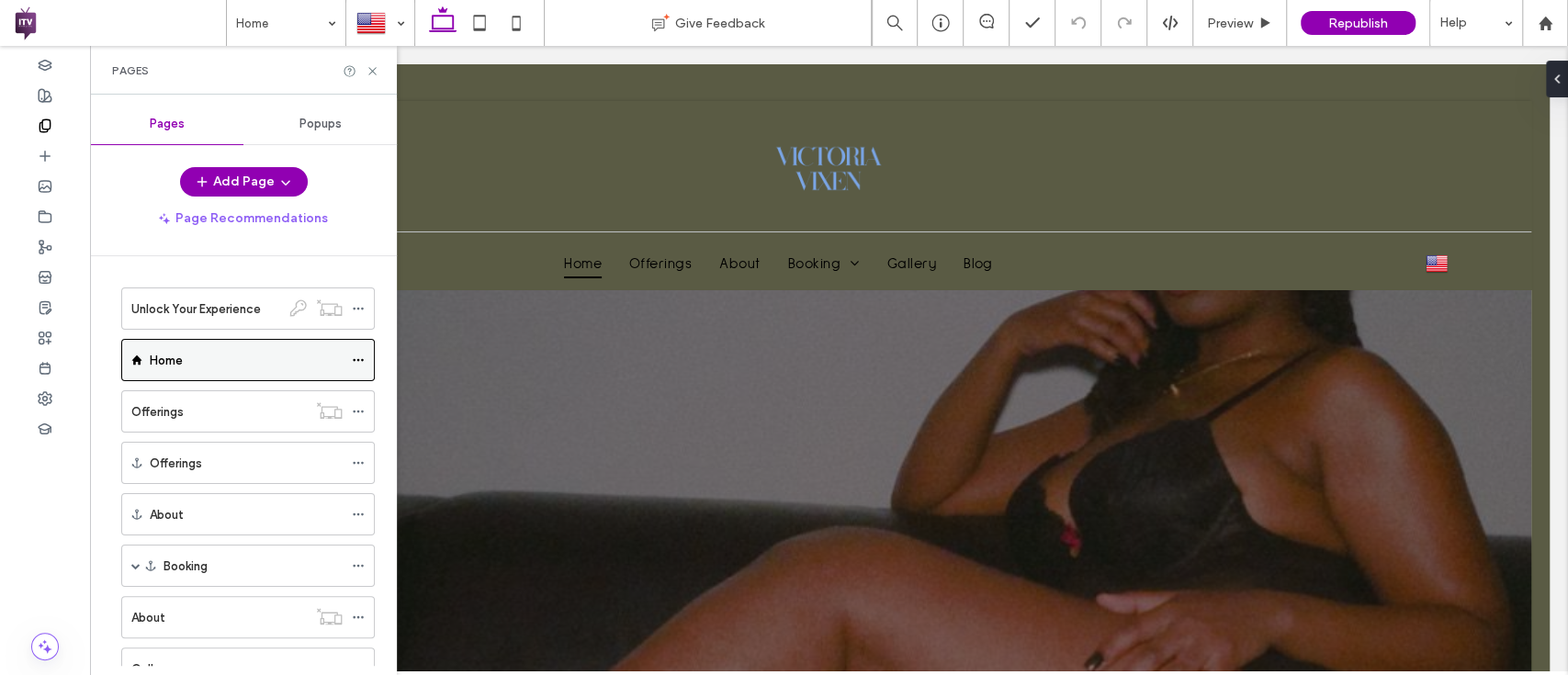
click at [350, 349] on div "Home" at bounding box center [248, 360] width 254 height 42
click at [357, 353] on icon at bounding box center [358, 359] width 13 height 13
click at [220, 325] on div "Unlock Your Experience" at bounding box center [206, 308] width 149 height 40
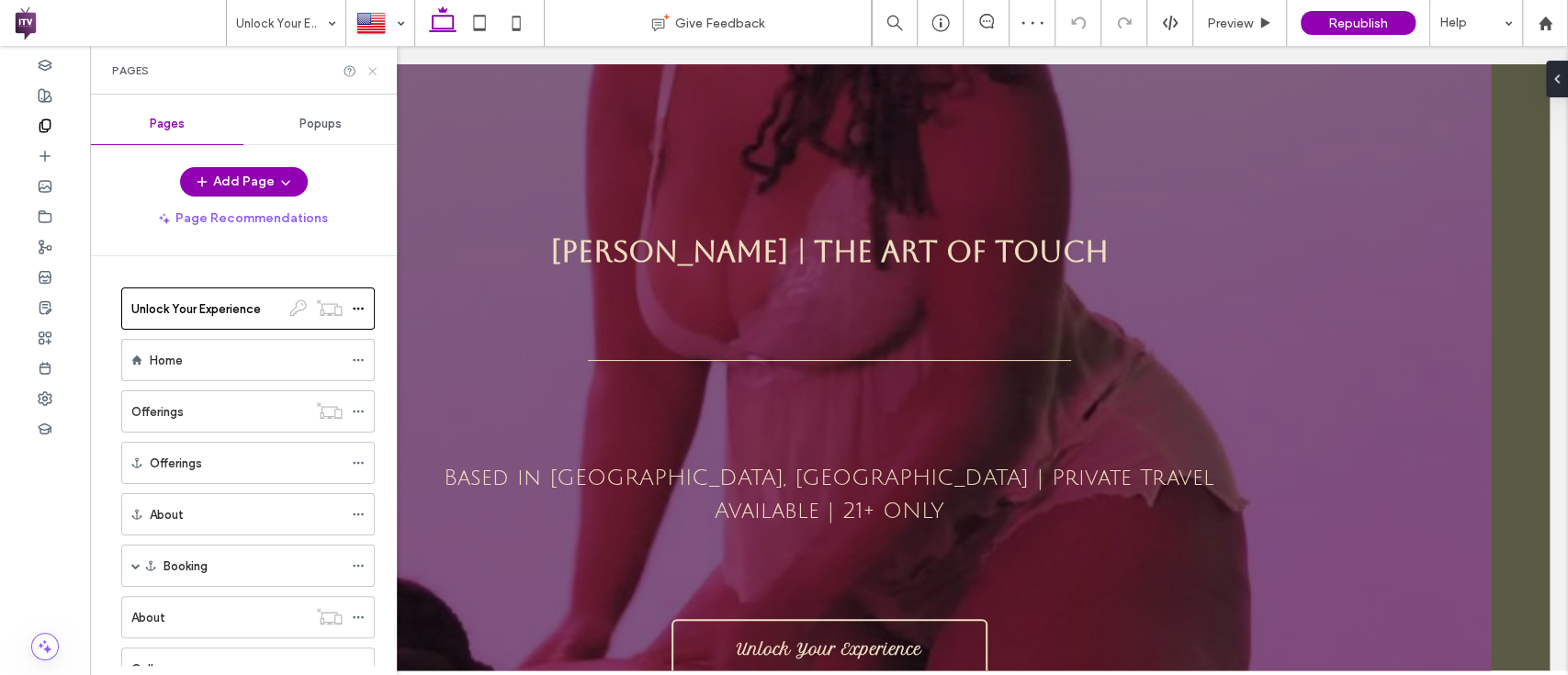
click at [375, 70] on icon at bounding box center [373, 71] width 14 height 14
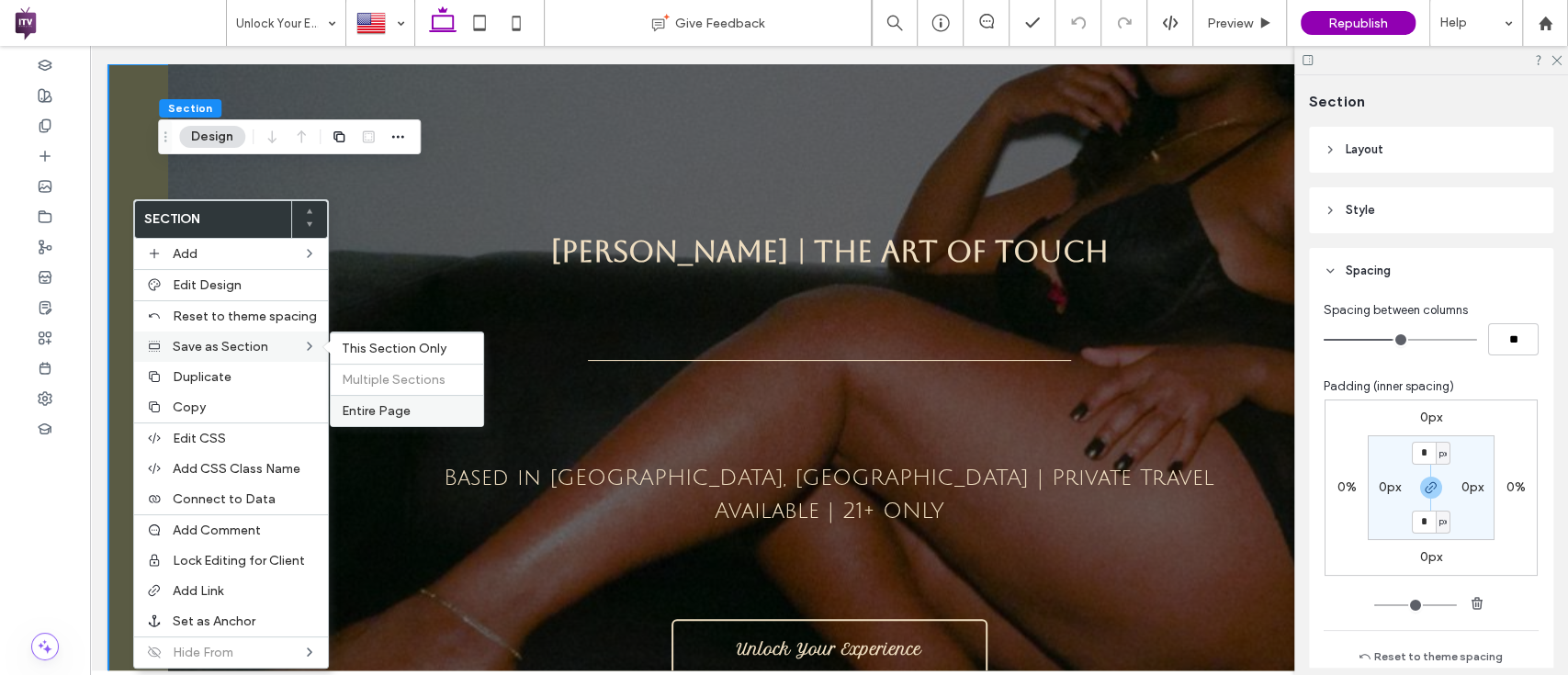
click at [404, 404] on span "Entire Page" at bounding box center [376, 411] width 69 height 16
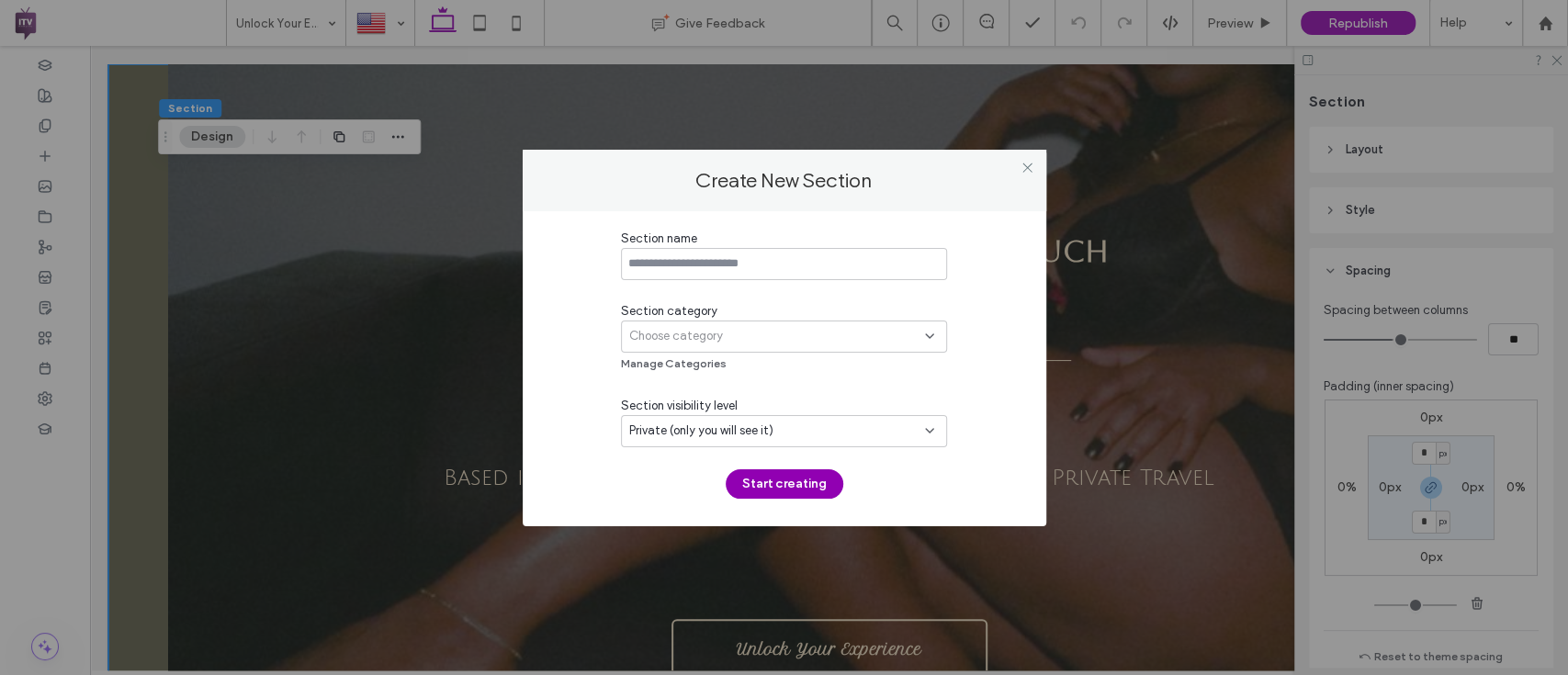
click at [737, 254] on input at bounding box center [783, 264] width 326 height 32
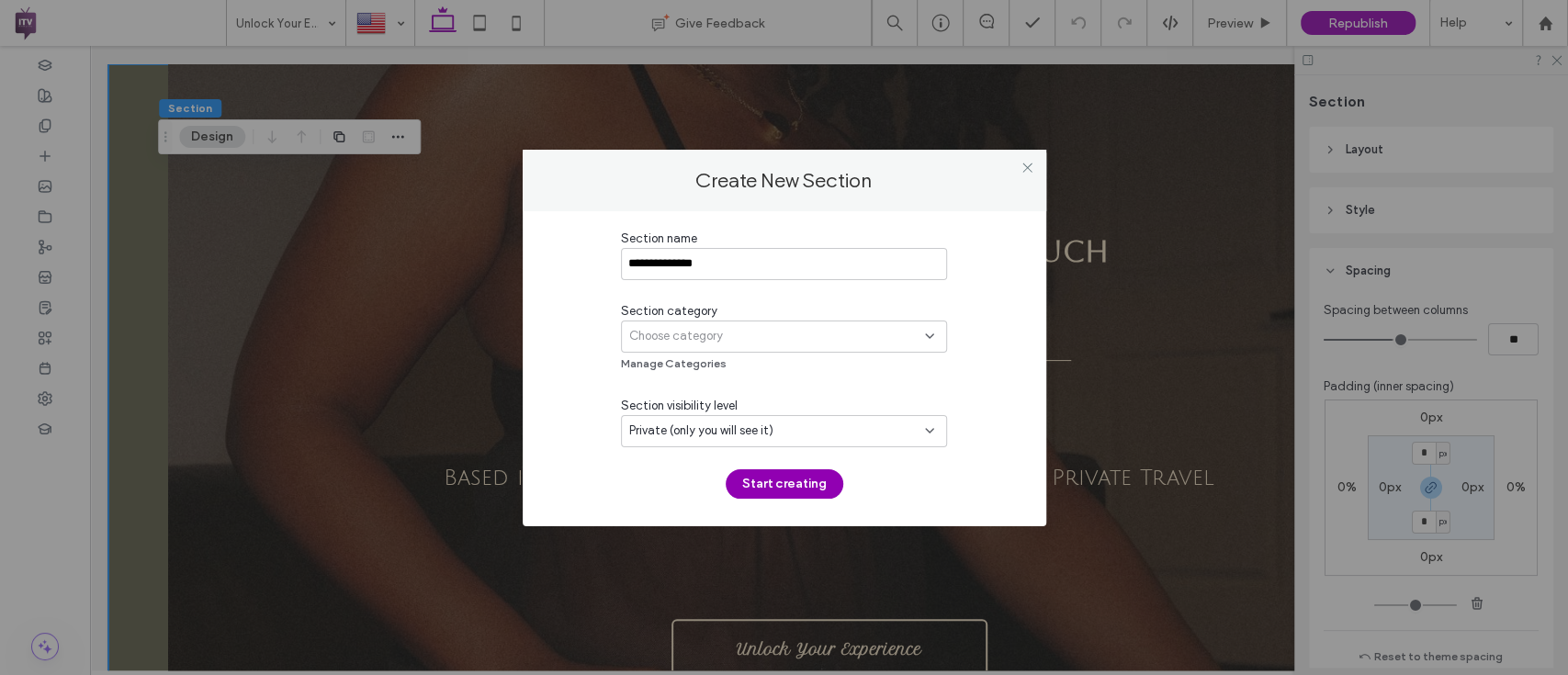
type input "**********"
click at [749, 338] on div "Choose category" at bounding box center [777, 336] width 296 height 19
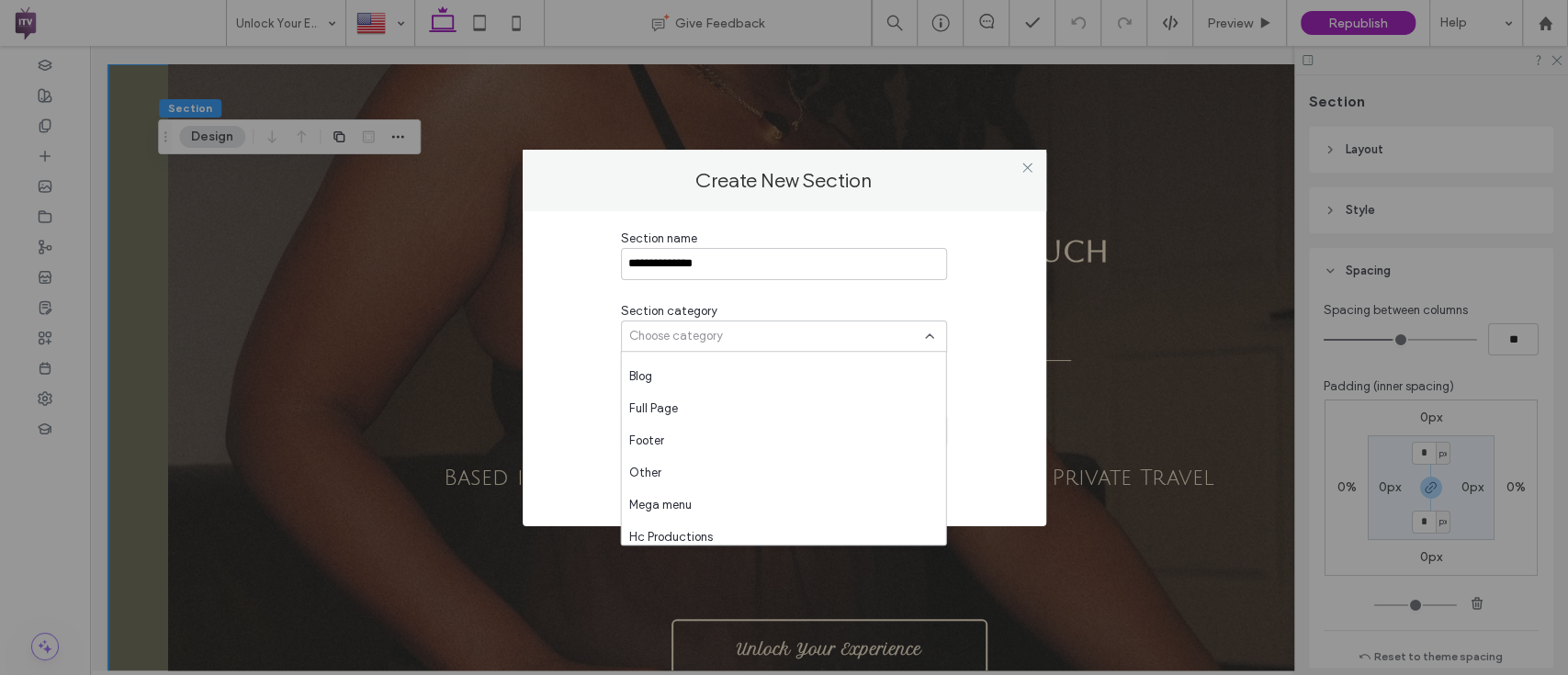
scroll to position [964, 0]
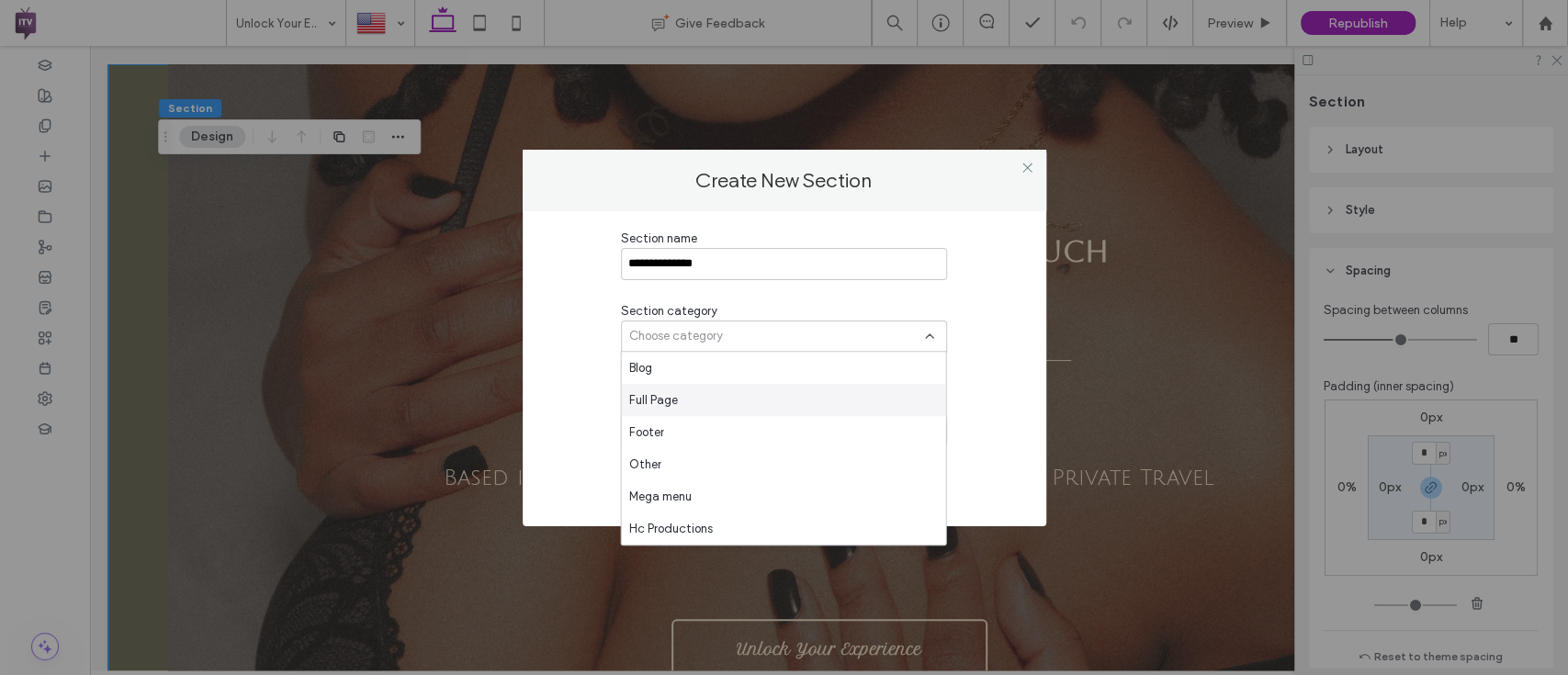
click at [727, 393] on div "Full Page" at bounding box center [784, 399] width 325 height 32
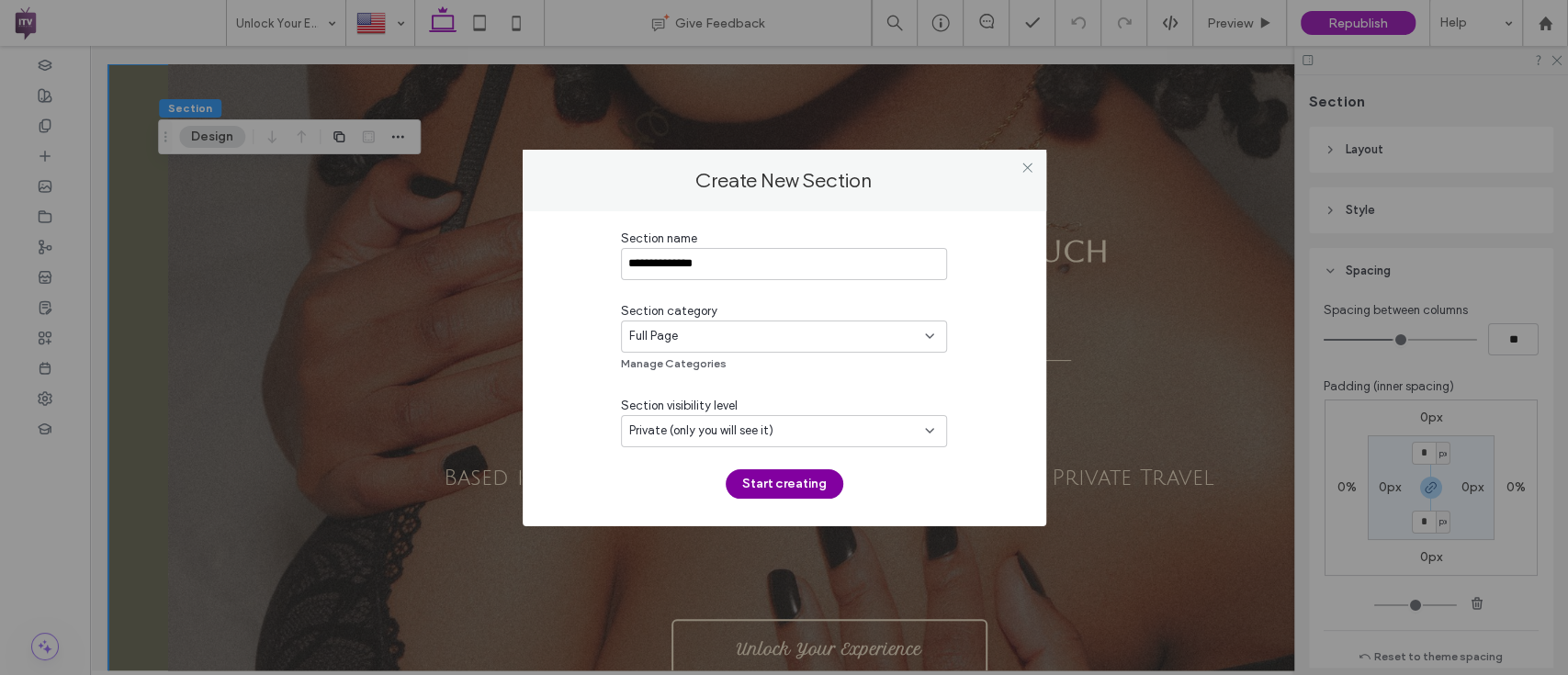
click at [787, 485] on button "Start creating" at bounding box center [785, 484] width 118 height 30
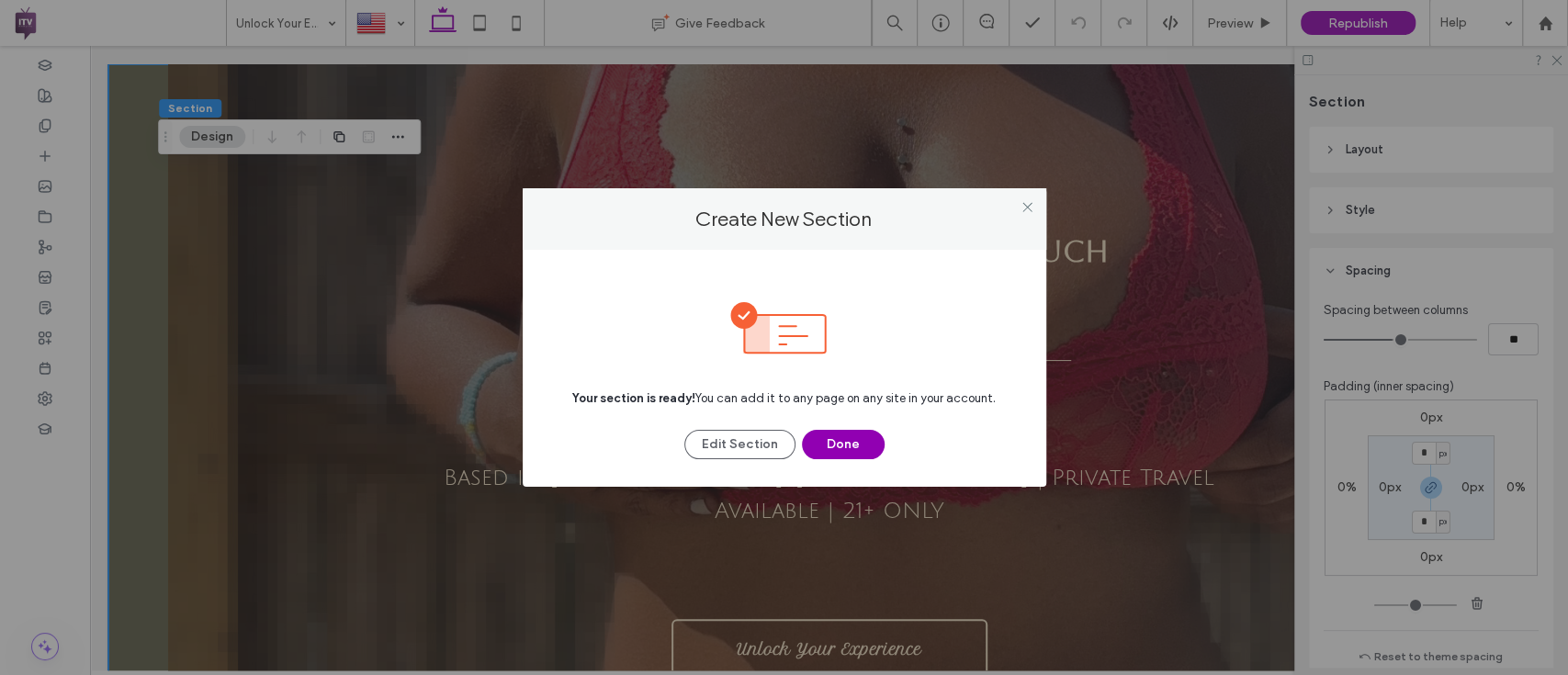
click at [806, 460] on div "Your section is ready! You can add it to any page on any site in your account. …" at bounding box center [784, 368] width 523 height 237
click at [818, 433] on button "Done" at bounding box center [843, 445] width 83 height 30
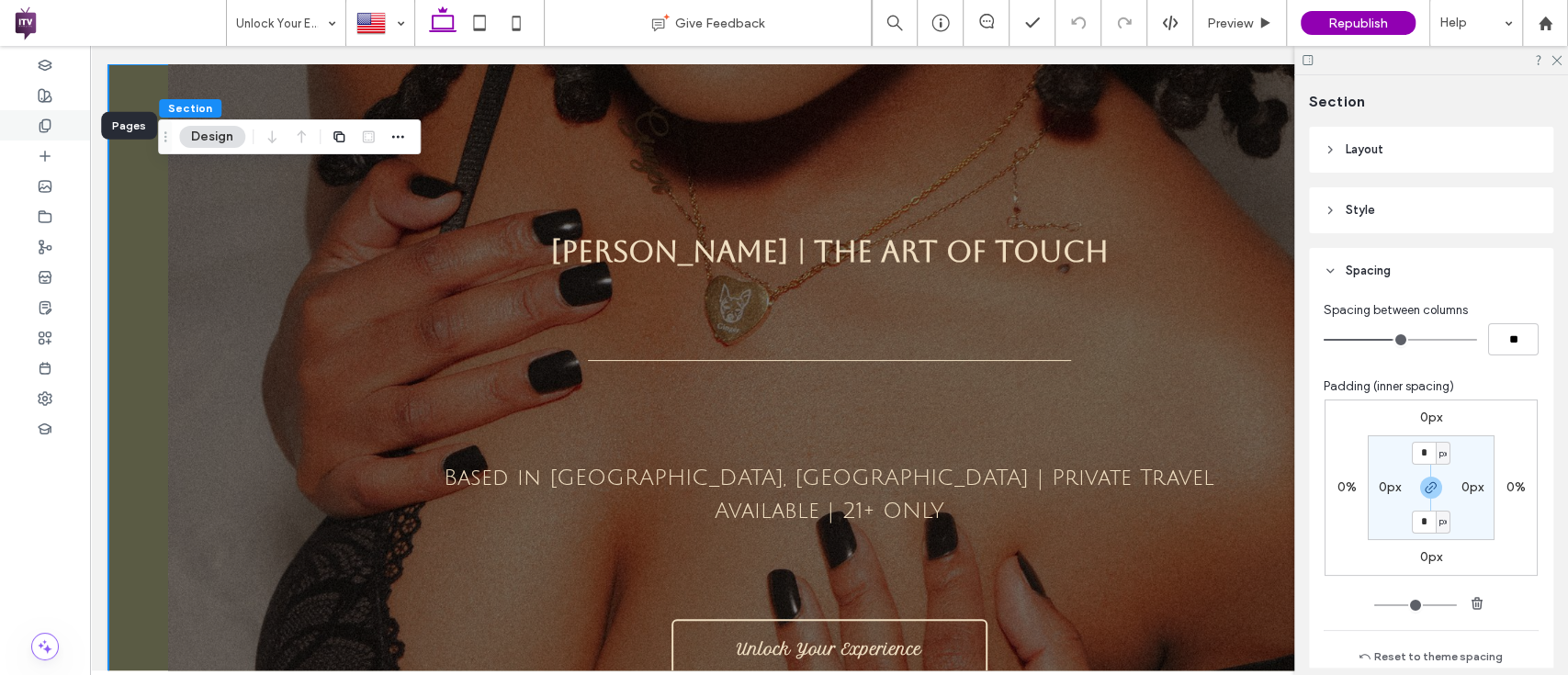
click at [37, 127] on icon at bounding box center [44, 125] width 15 height 15
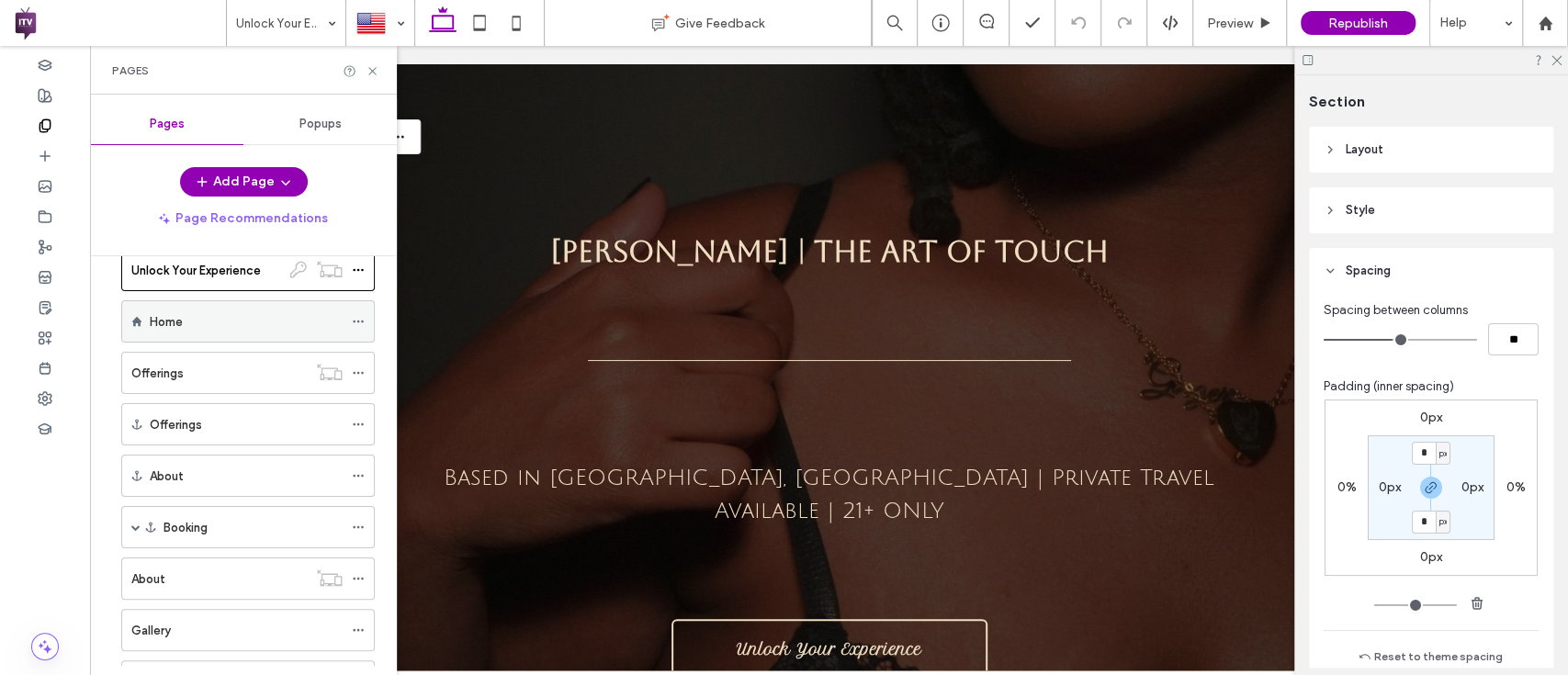
scroll to position [22, 0]
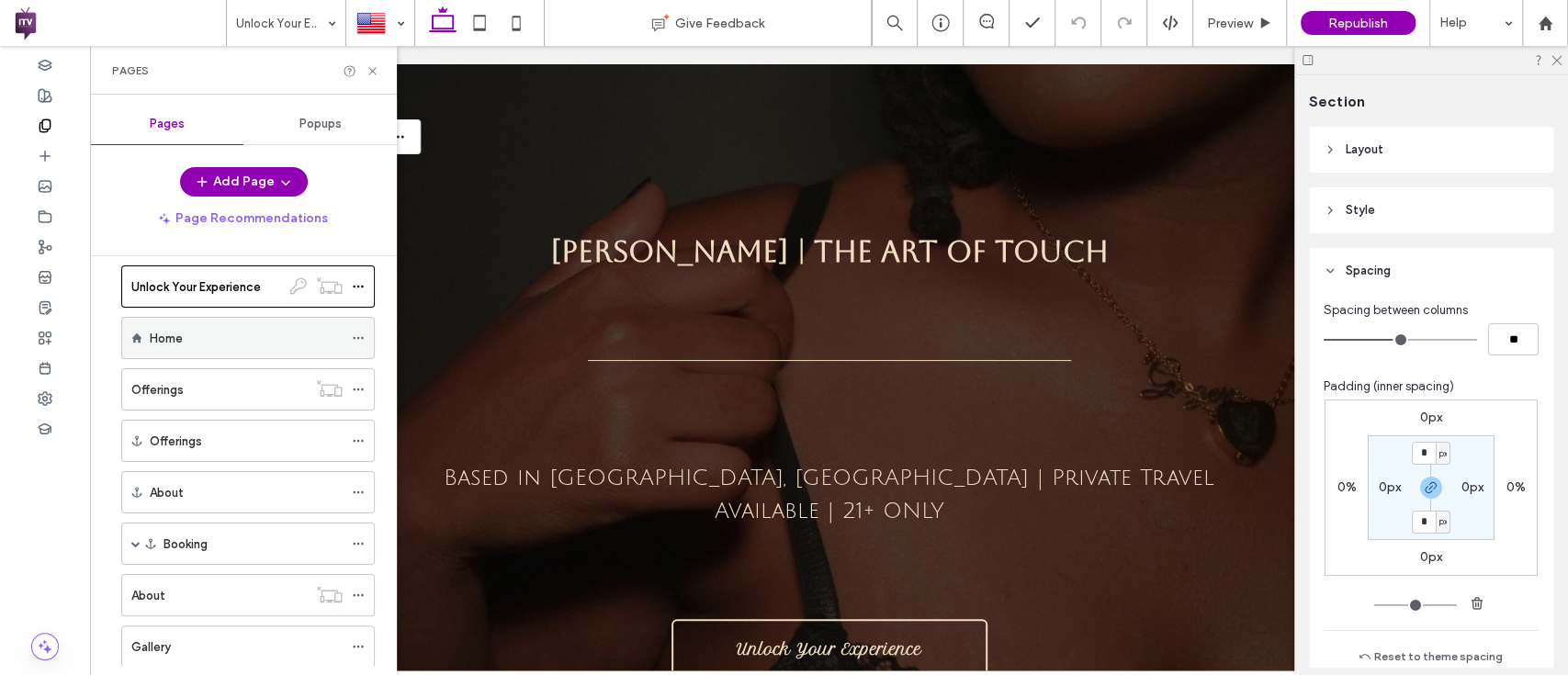
click at [365, 332] on icon at bounding box center [358, 338] width 13 height 13
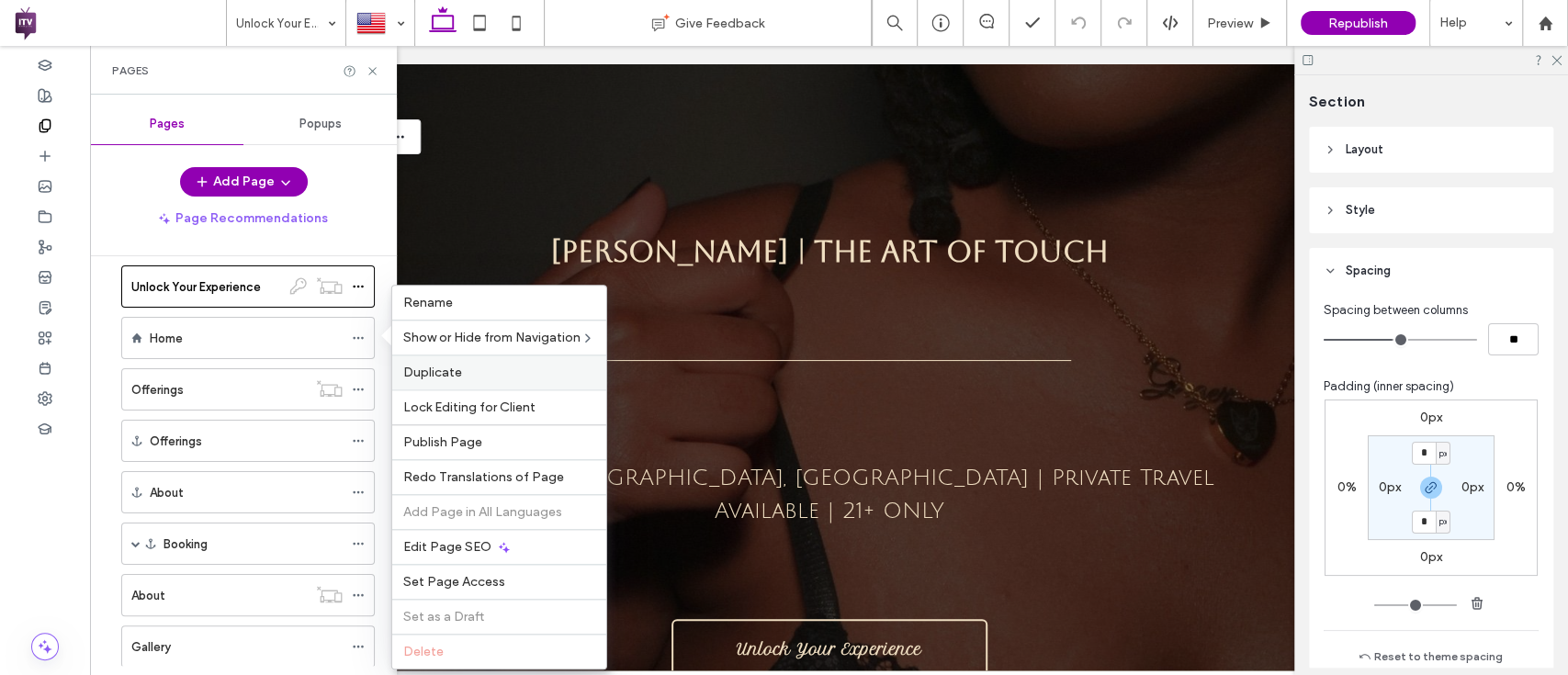
click at [440, 360] on div "Duplicate" at bounding box center [500, 371] width 214 height 34
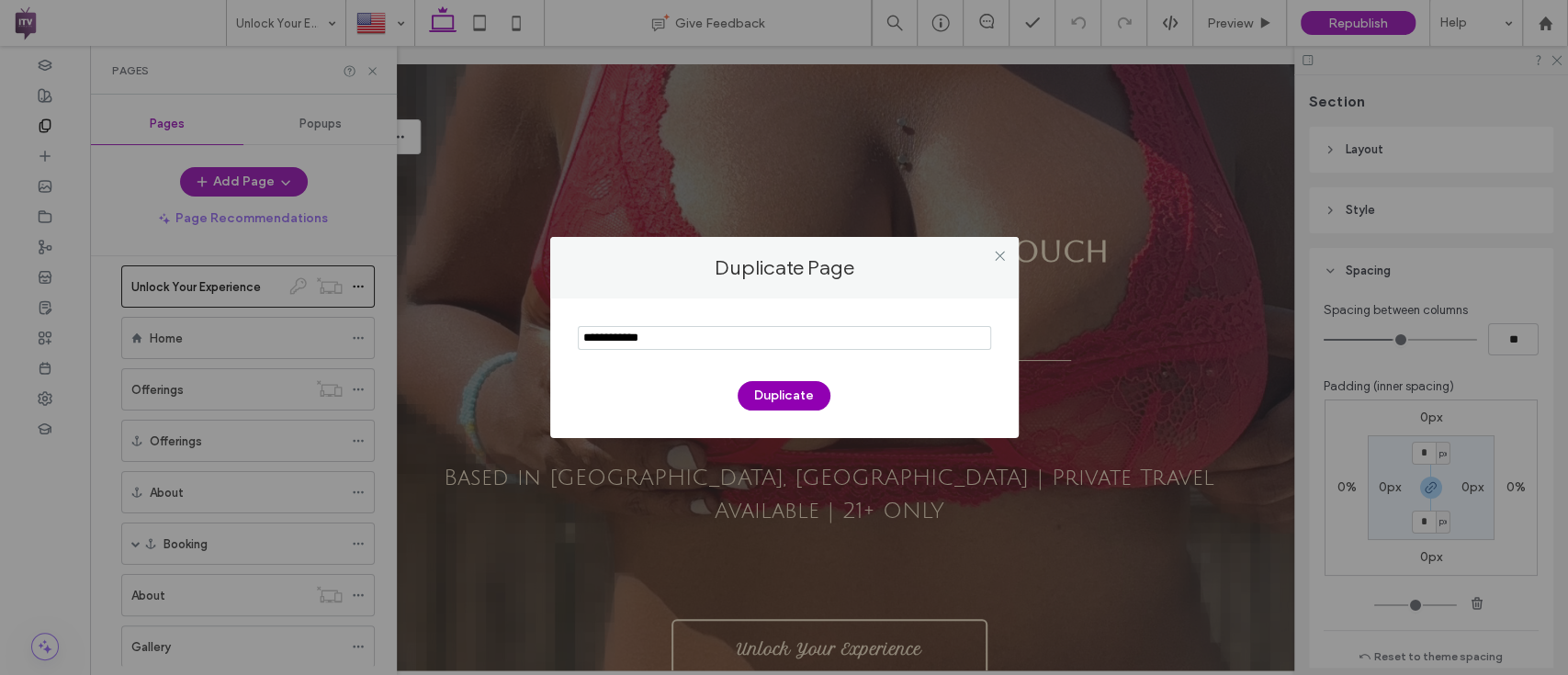
drag, startPoint x: 629, startPoint y: 338, endPoint x: 536, endPoint y: 345, distance: 93.3
click at [536, 345] on div "Duplicate Page Duplicate" at bounding box center [784, 338] width 1568 height 675
click at [642, 347] on input "notEmpty" at bounding box center [784, 338] width 413 height 24
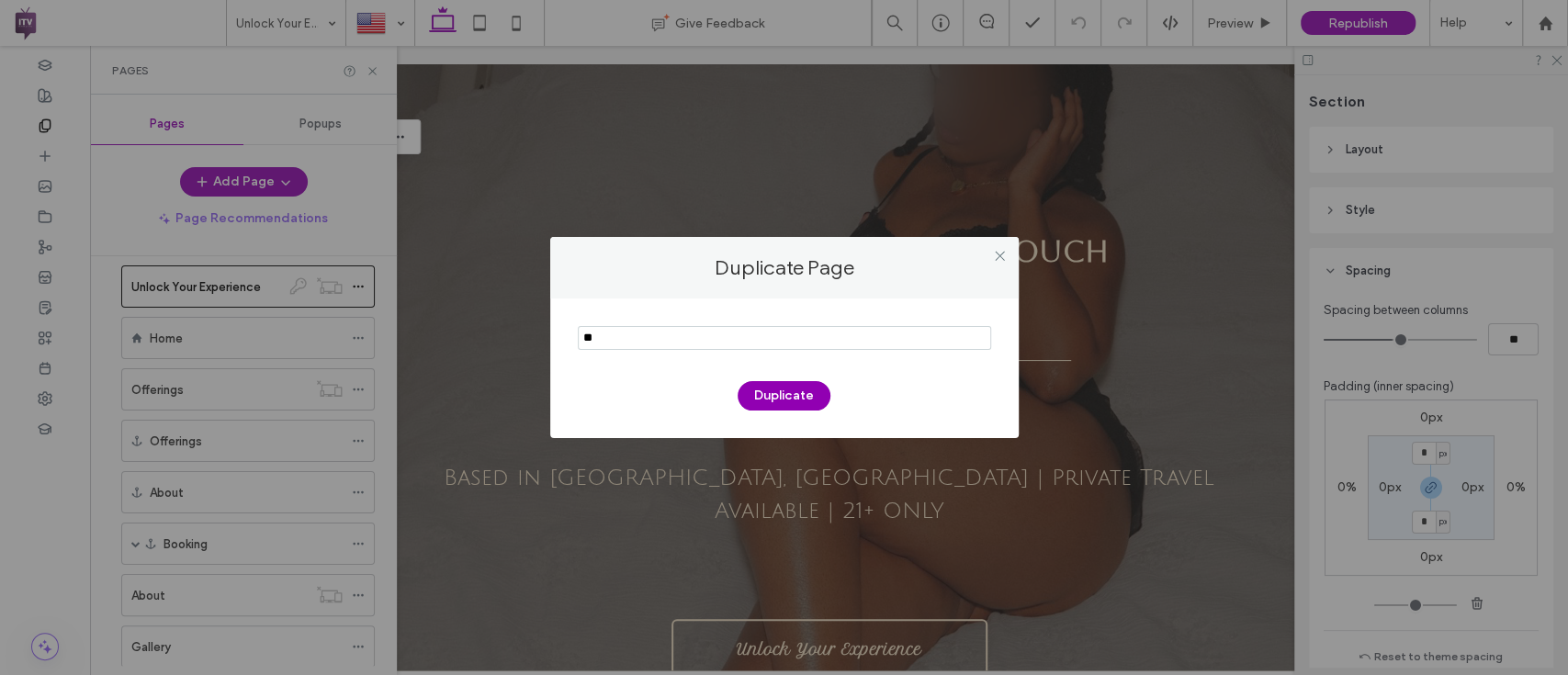
type input "*"
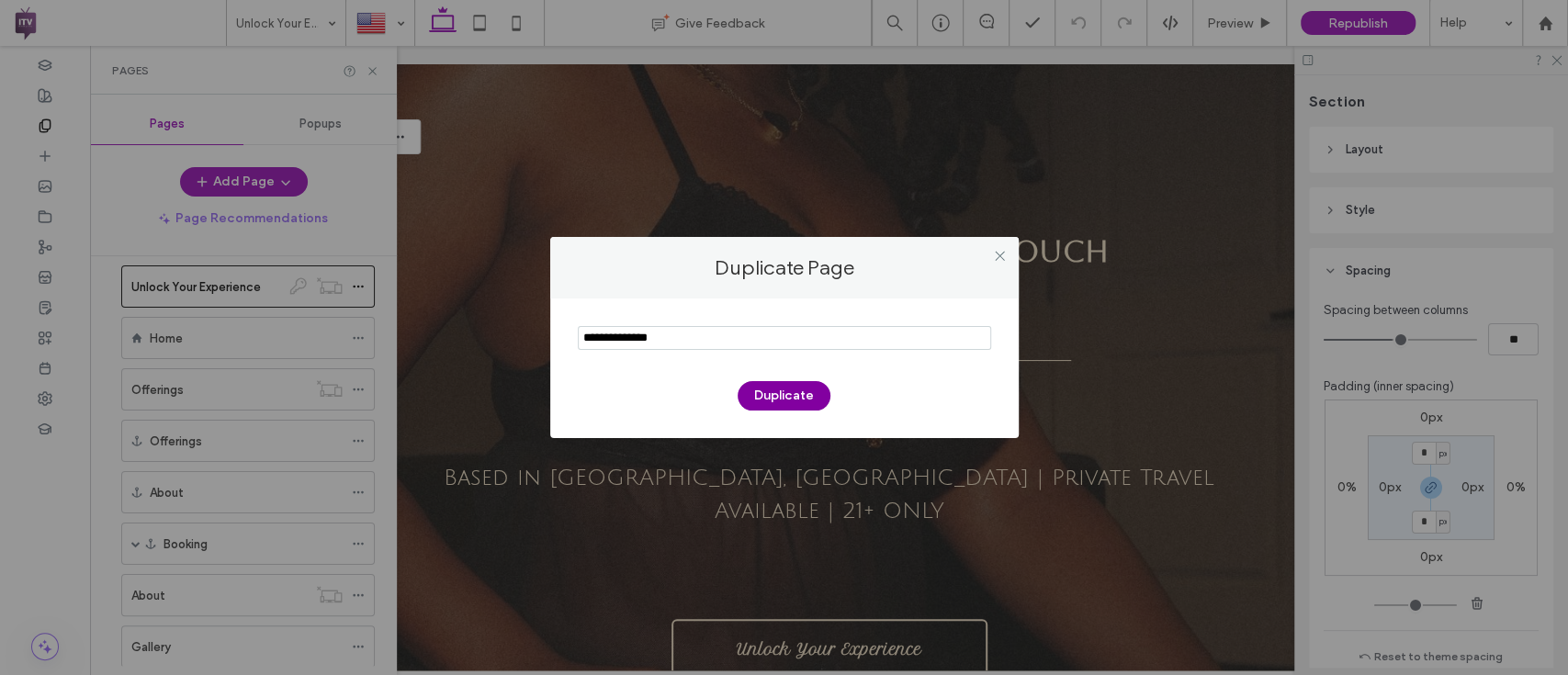
type input "**********"
click at [792, 398] on button "Duplicate" at bounding box center [784, 396] width 92 height 30
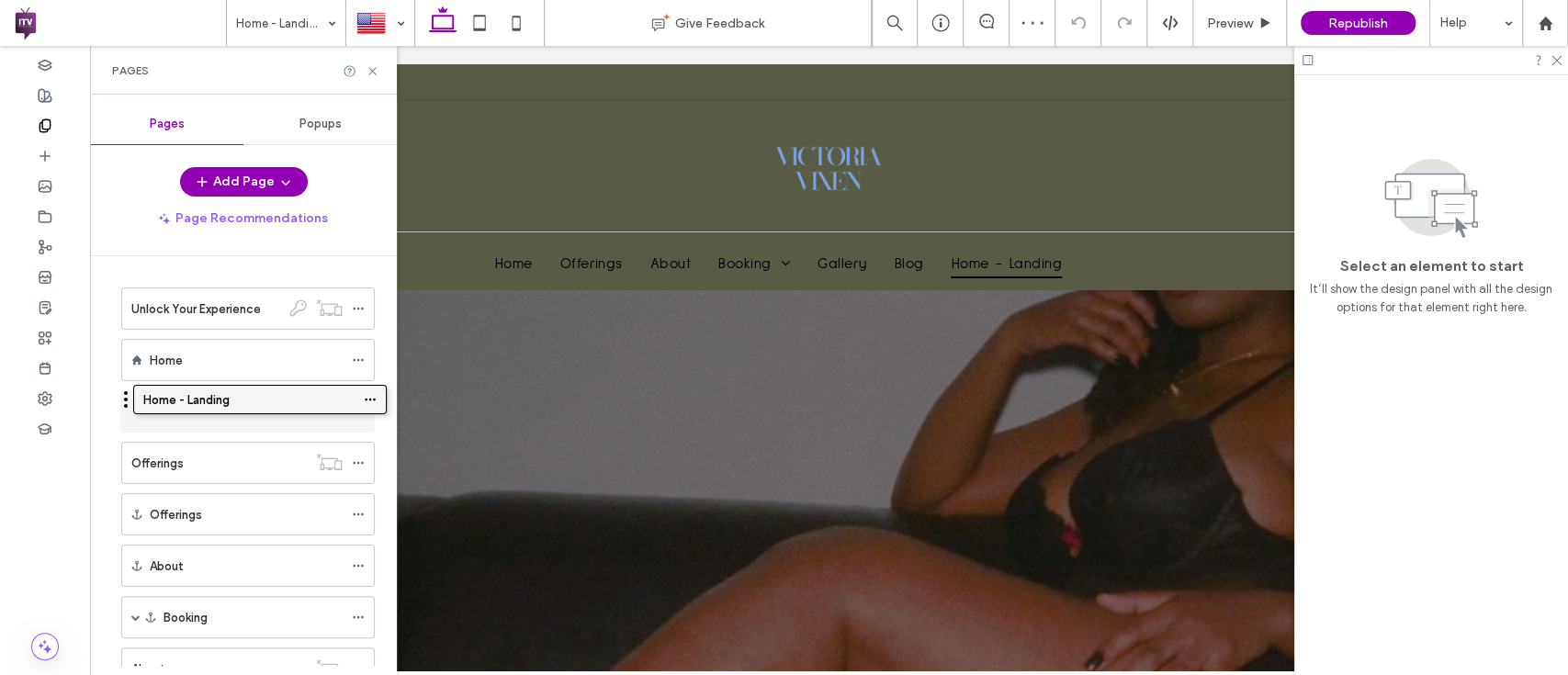
drag, startPoint x: 207, startPoint y: 598, endPoint x: 218, endPoint y: 405, distance: 193.3
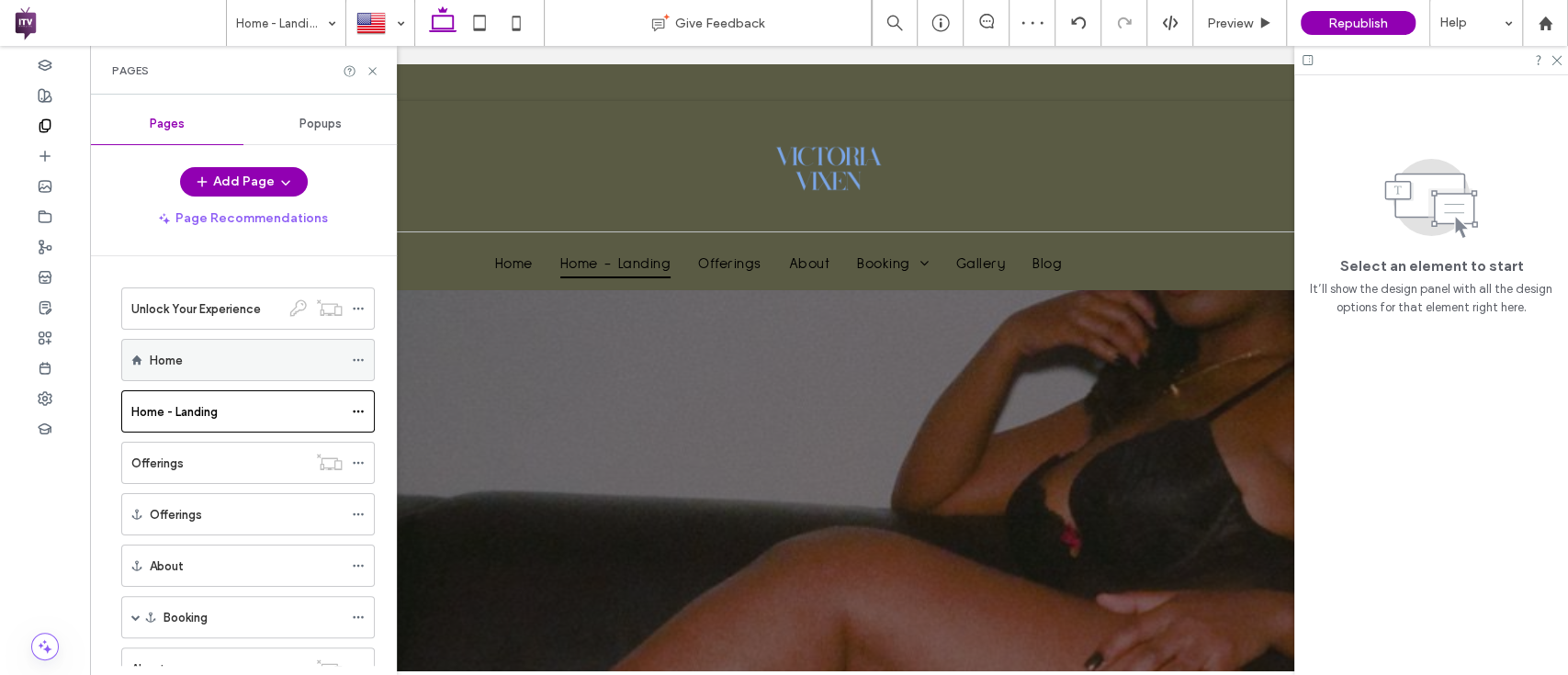
click at [353, 353] on icon at bounding box center [358, 359] width 13 height 13
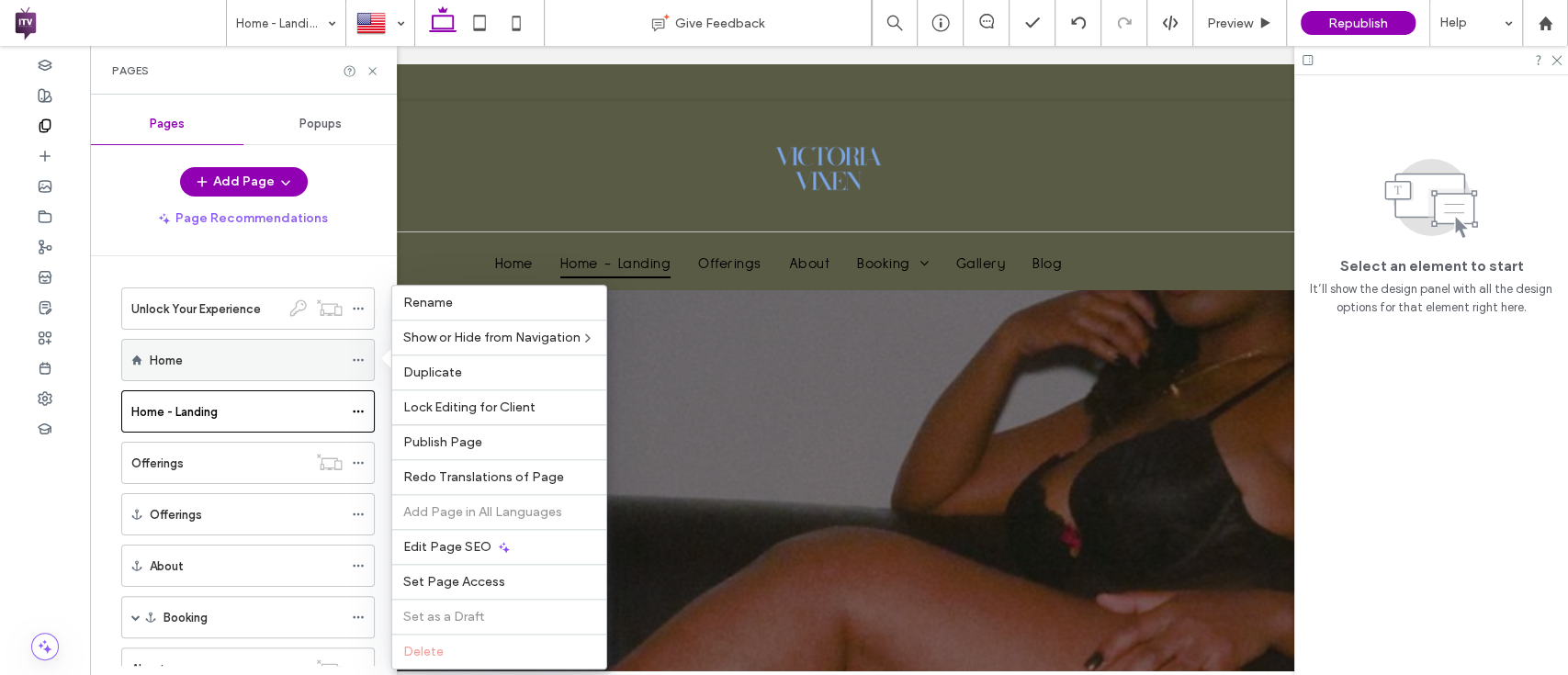
click at [297, 378] on div "Home" at bounding box center [246, 359] width 193 height 40
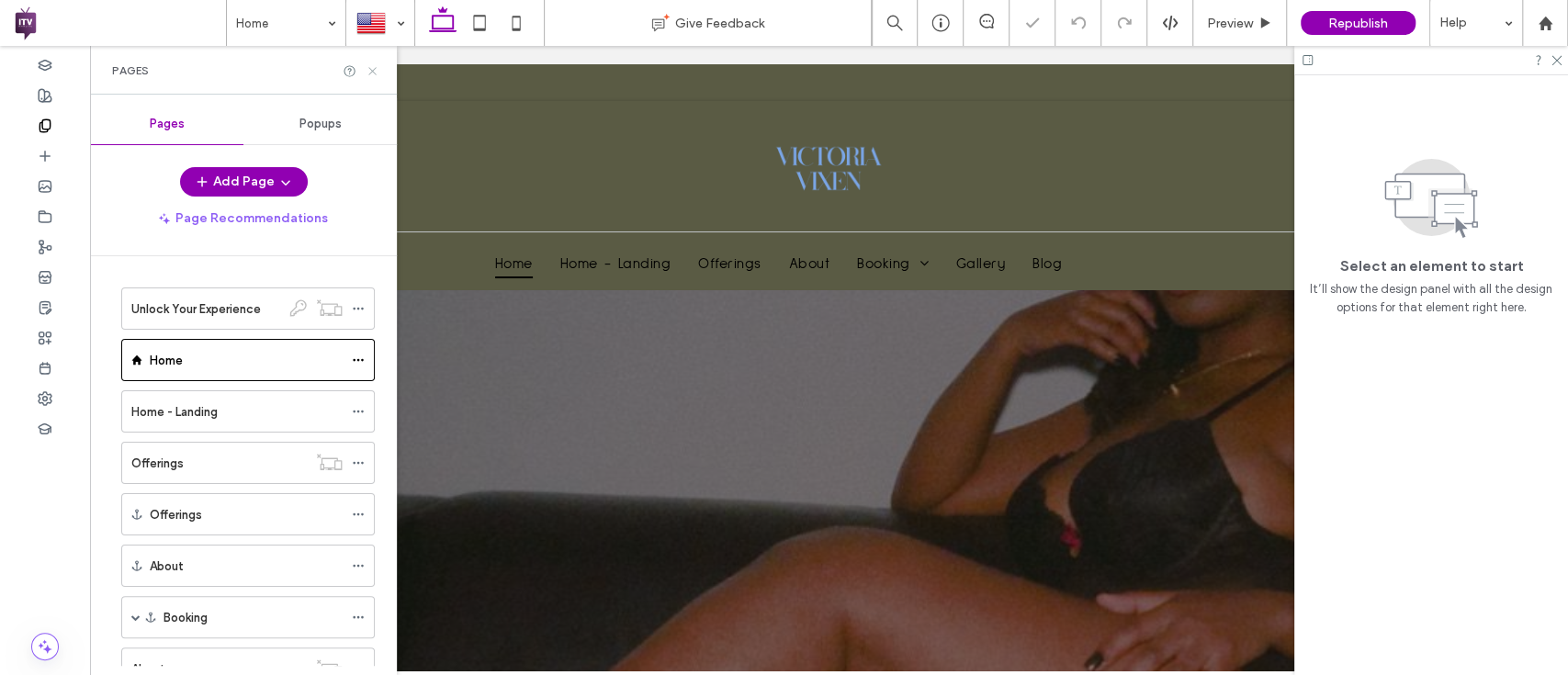
click at [371, 70] on icon at bounding box center [373, 71] width 14 height 14
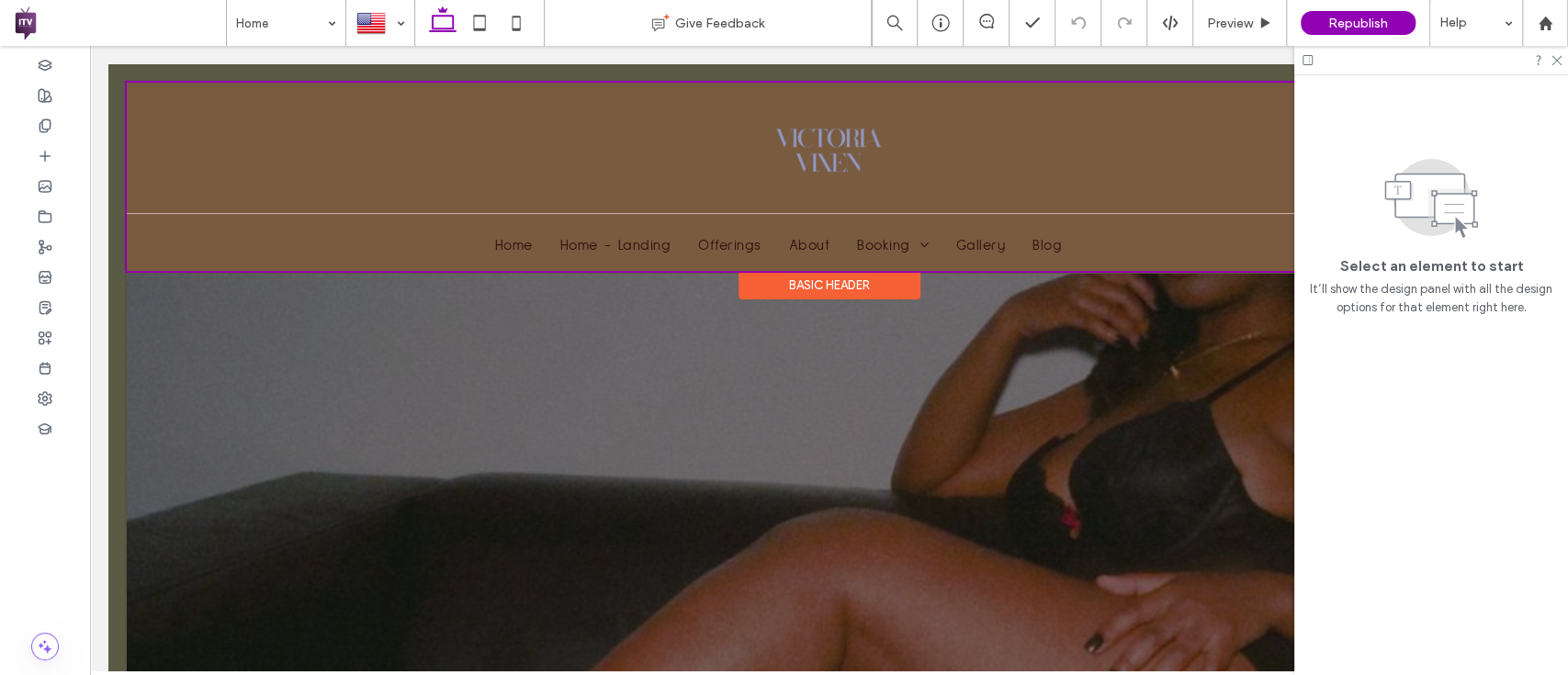
scroll to position [20, 0]
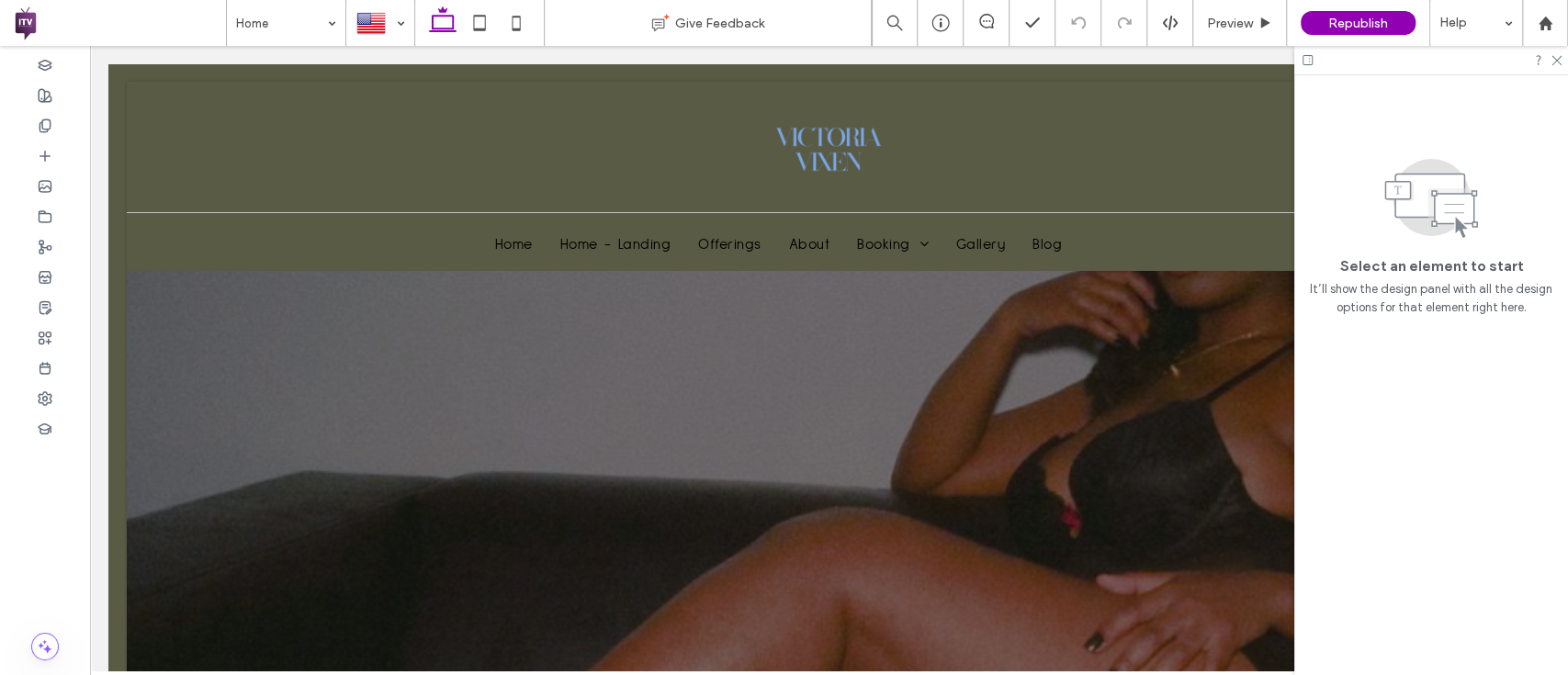
click at [1561, 59] on div at bounding box center [1430, 60] width 273 height 29
click at [1557, 66] on div at bounding box center [1430, 60] width 273 height 29
click at [1555, 60] on use at bounding box center [1556, 61] width 10 height 10
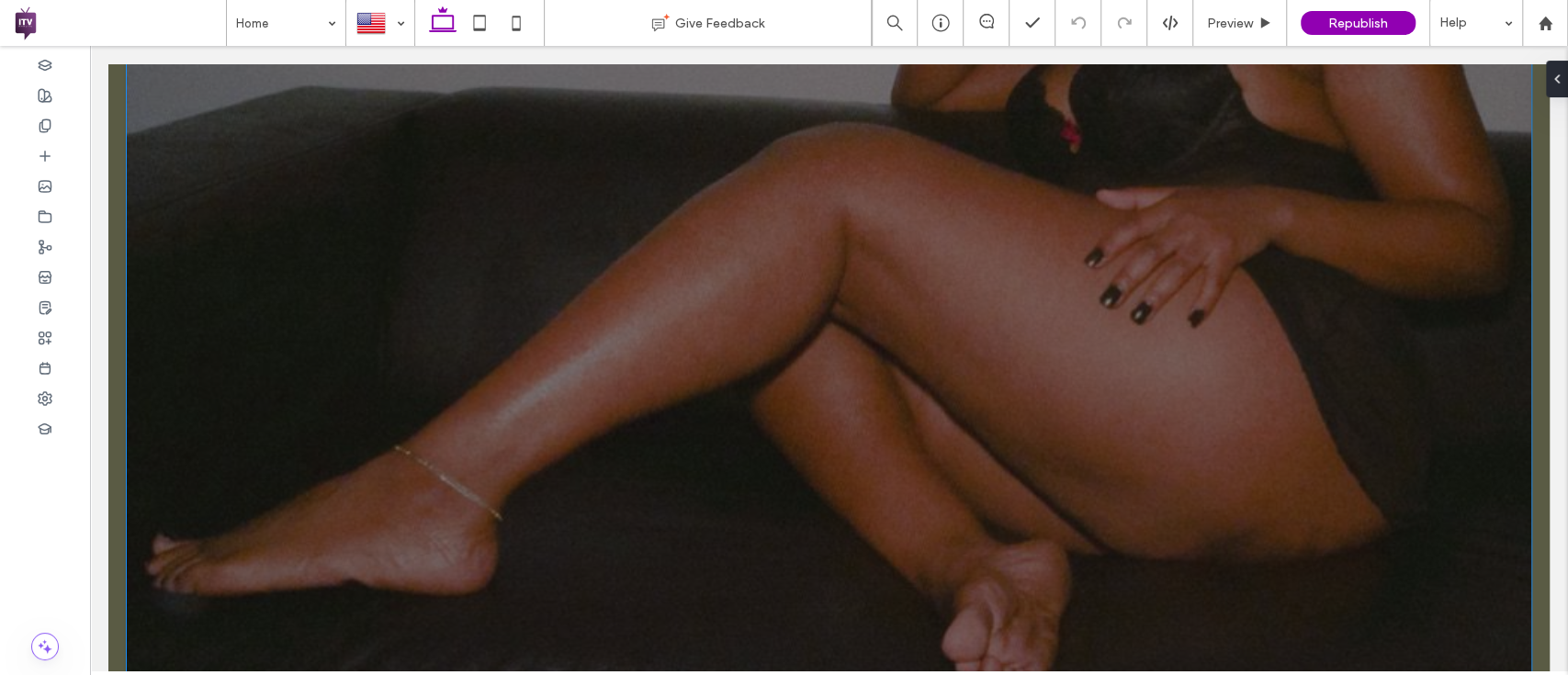
scroll to position [0, 0]
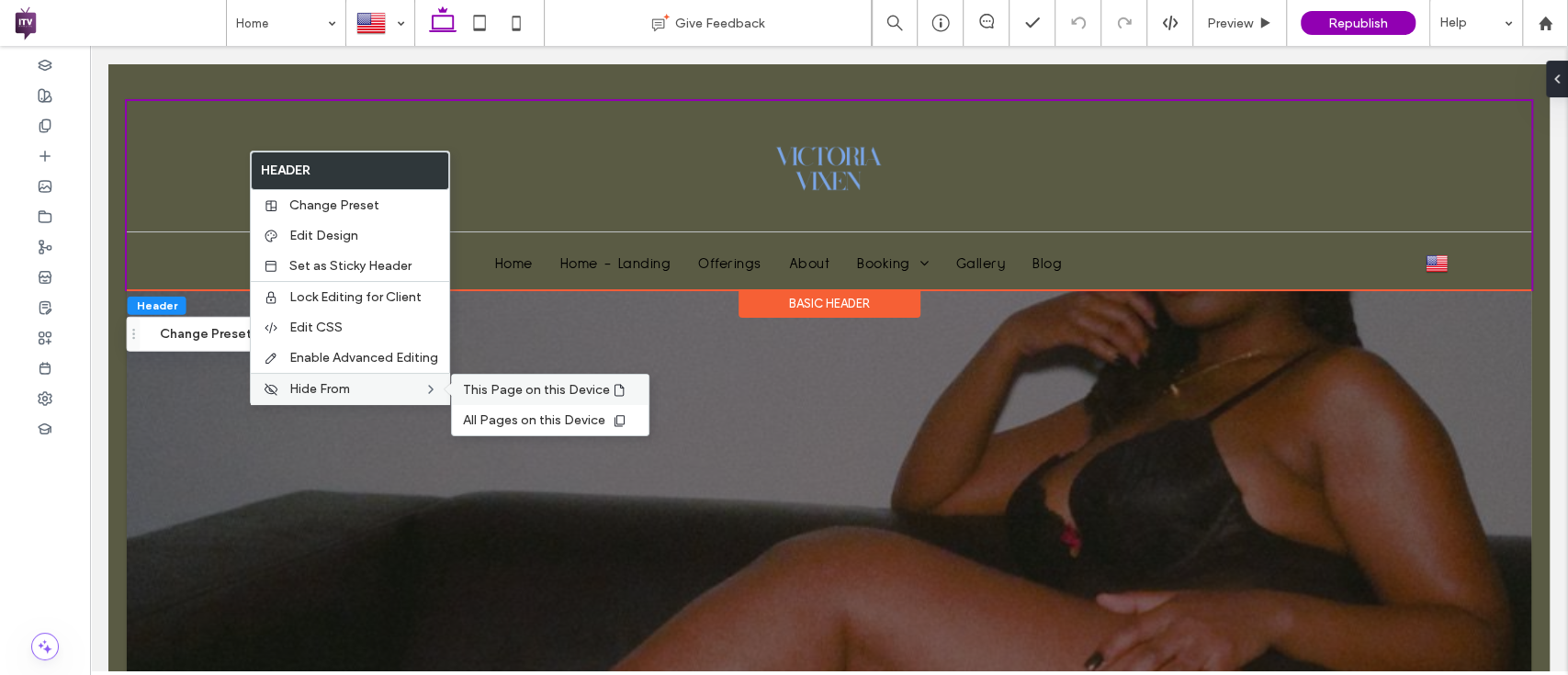
click at [481, 382] on span "This Page on this Device" at bounding box center [536, 390] width 147 height 16
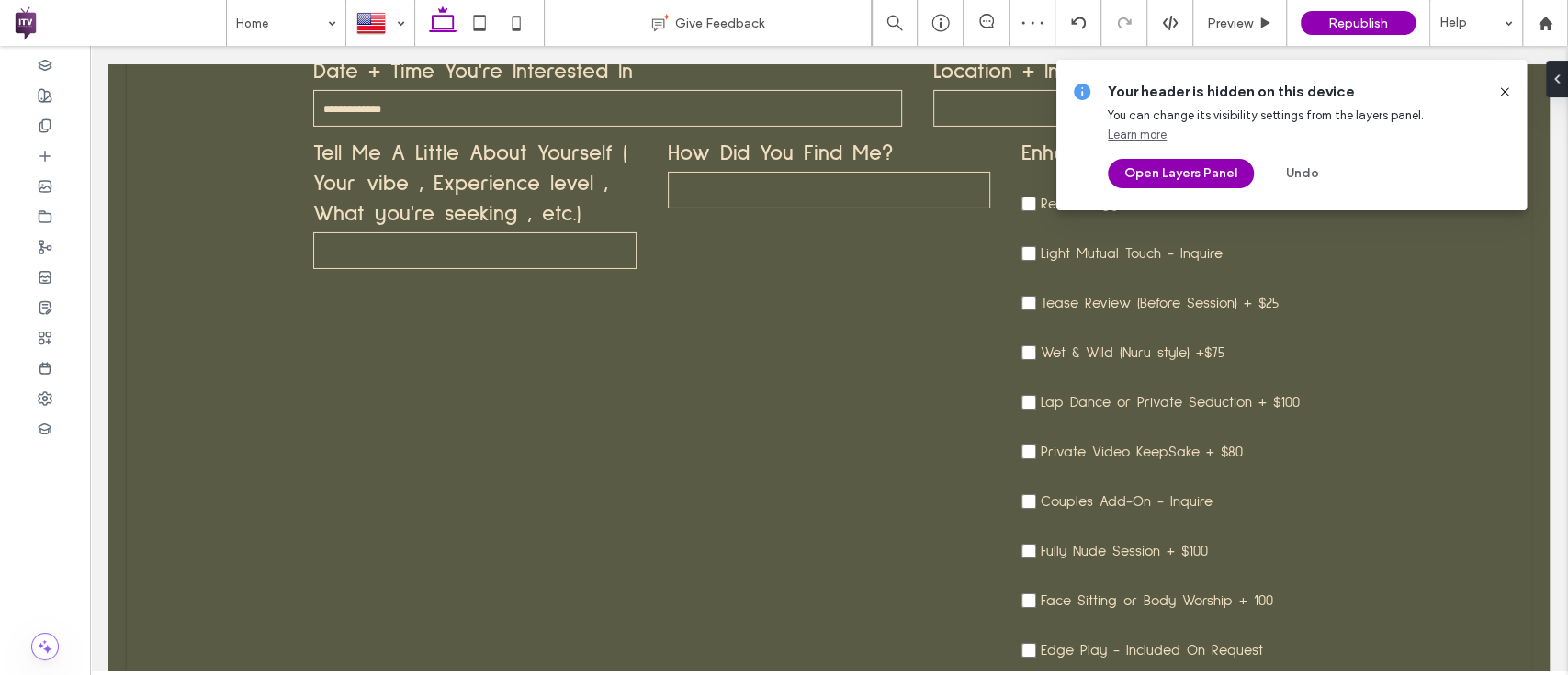
scroll to position [9111, 0]
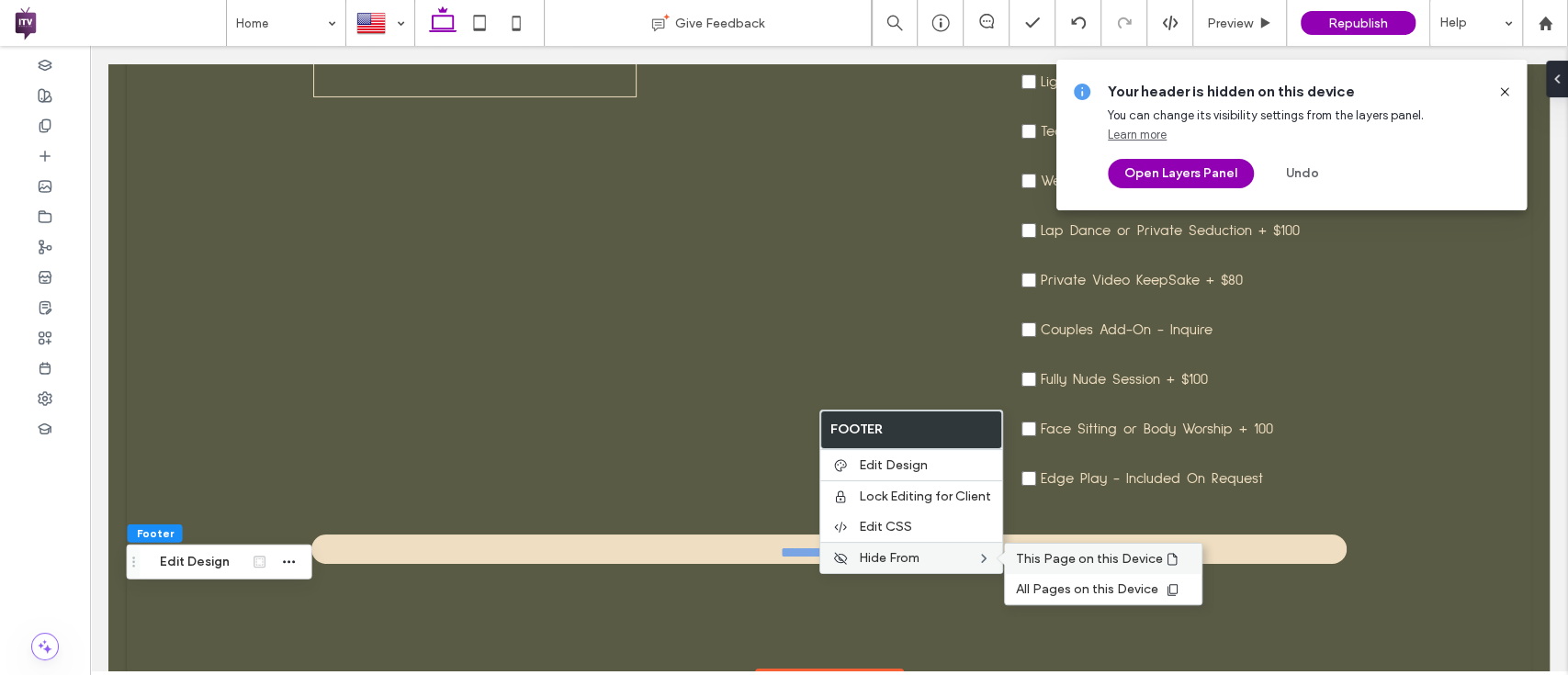
click at [1029, 563] on span "This Page on this Device" at bounding box center [1089, 559] width 147 height 16
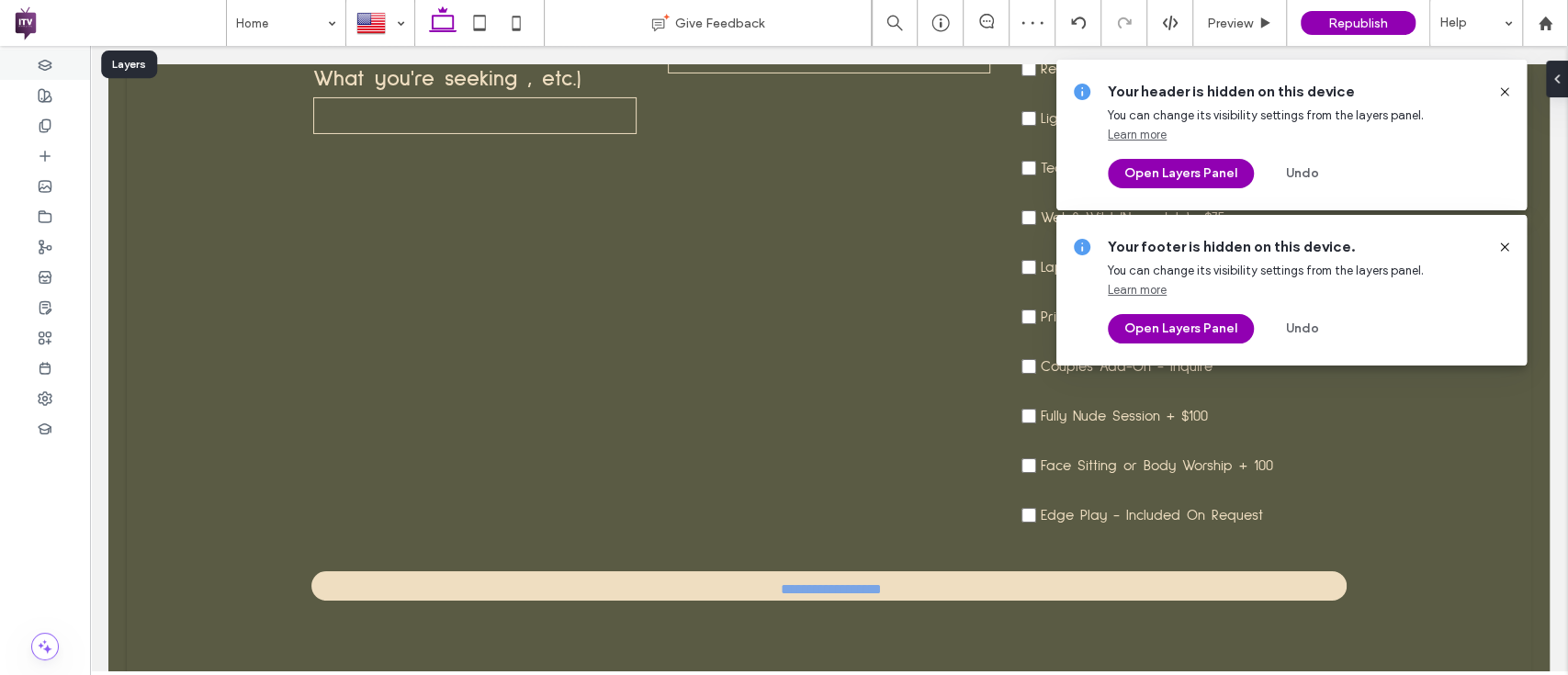
click at [35, 58] on div at bounding box center [44, 64] width 90 height 31
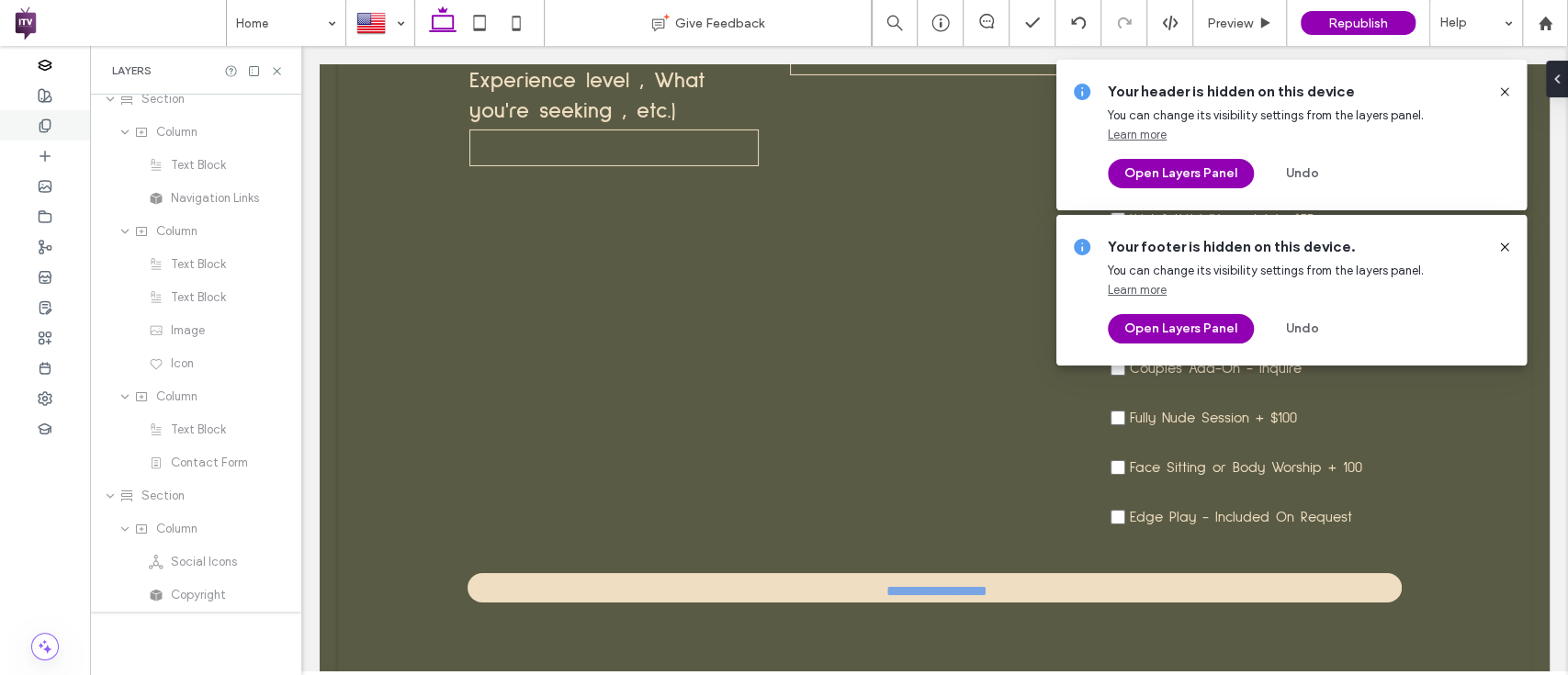
scroll to position [2866, 0]
click at [274, 66] on icon at bounding box center [276, 71] width 14 height 14
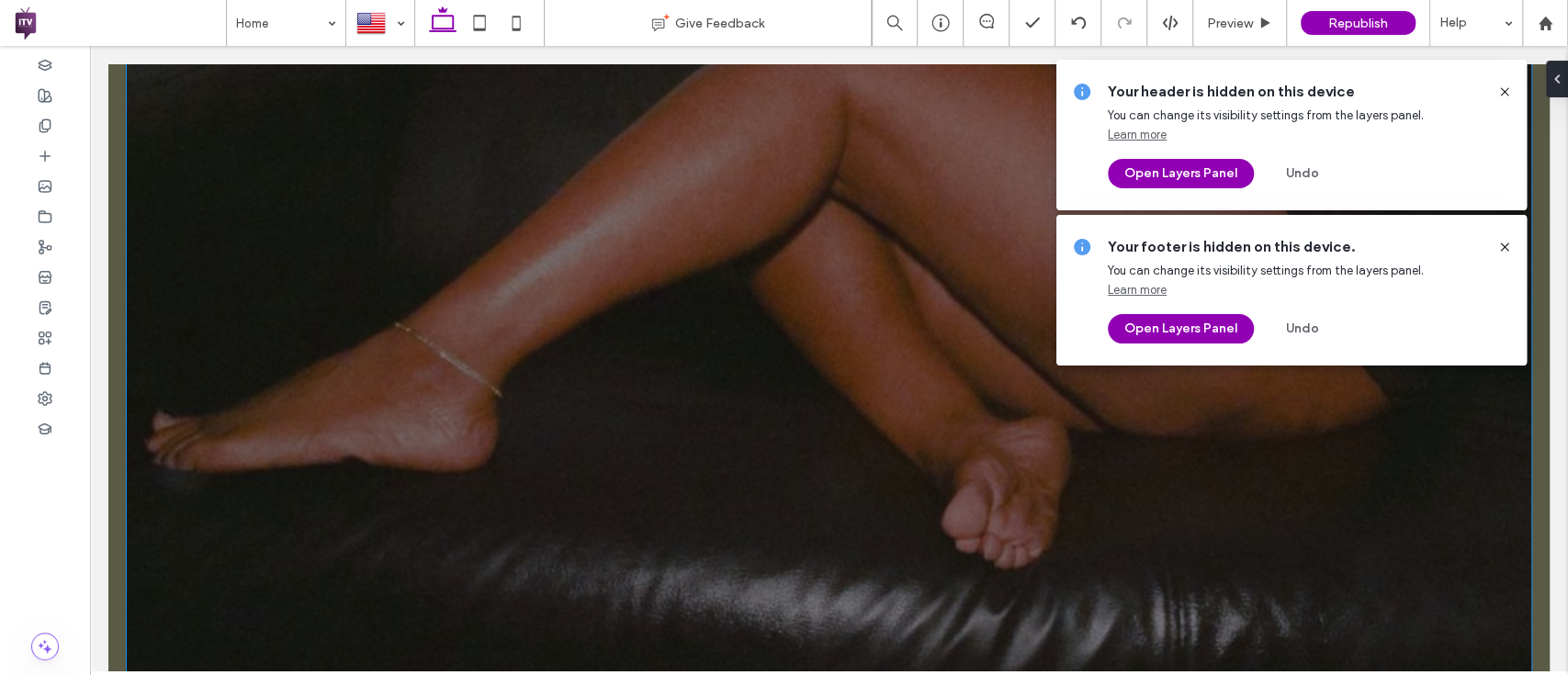
scroll to position [0, 0]
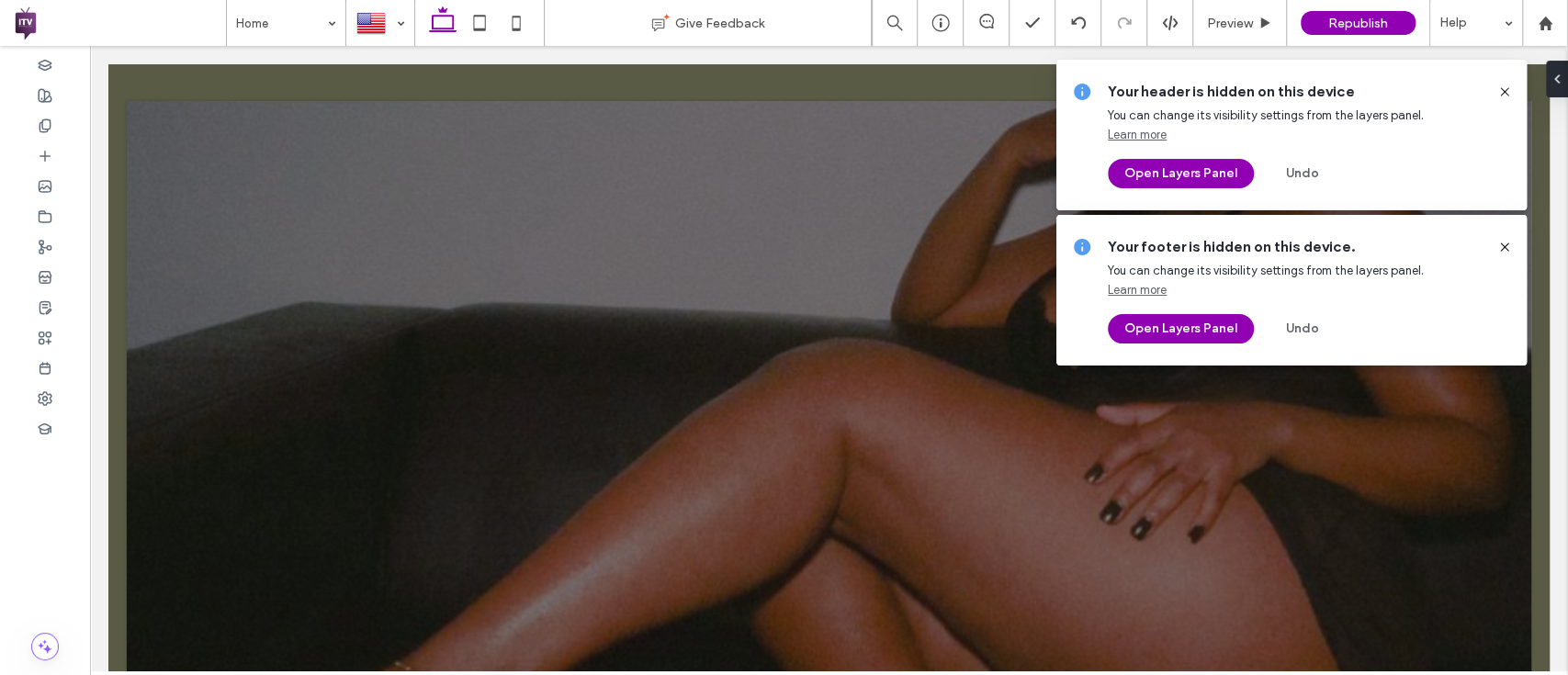
click at [1495, 92] on div at bounding box center [1497, 92] width 30 height 21
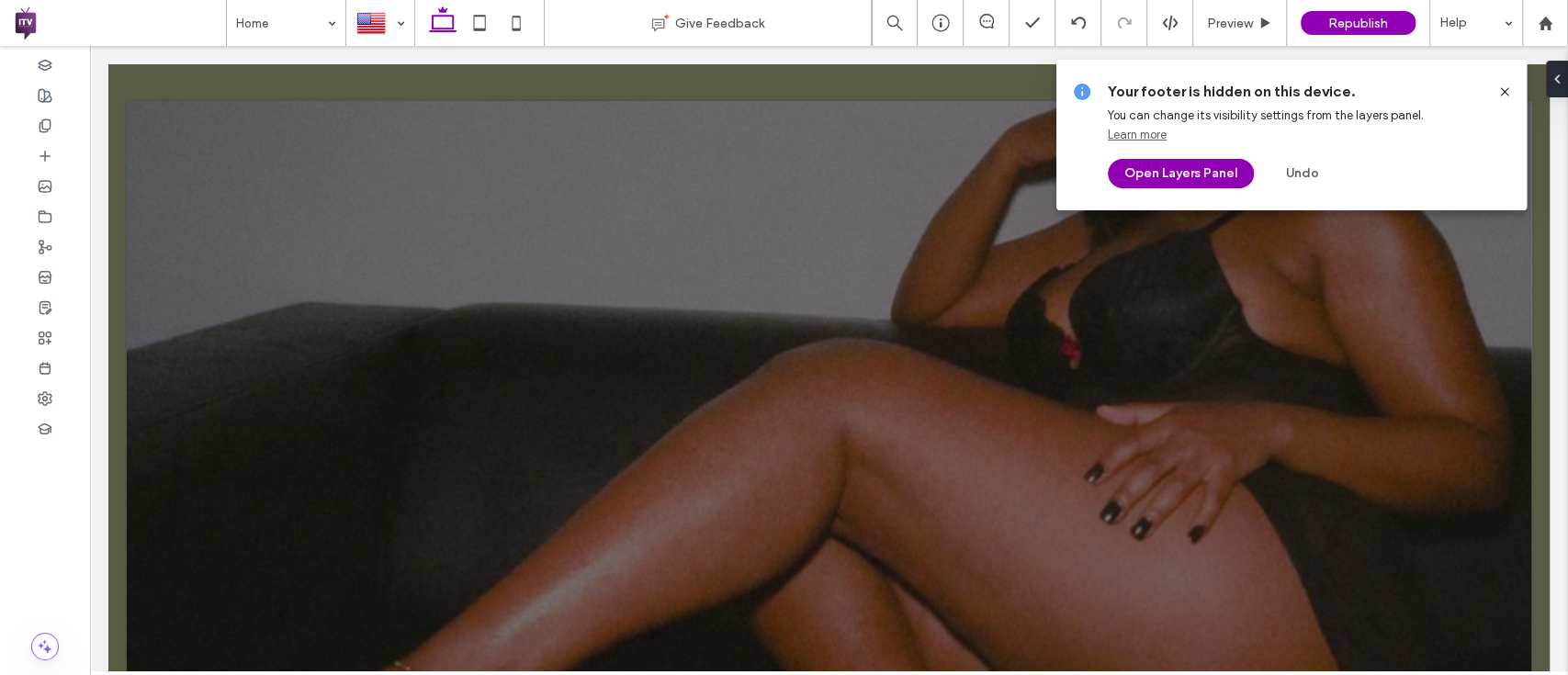
click at [1506, 100] on span at bounding box center [1504, 92] width 15 height 21
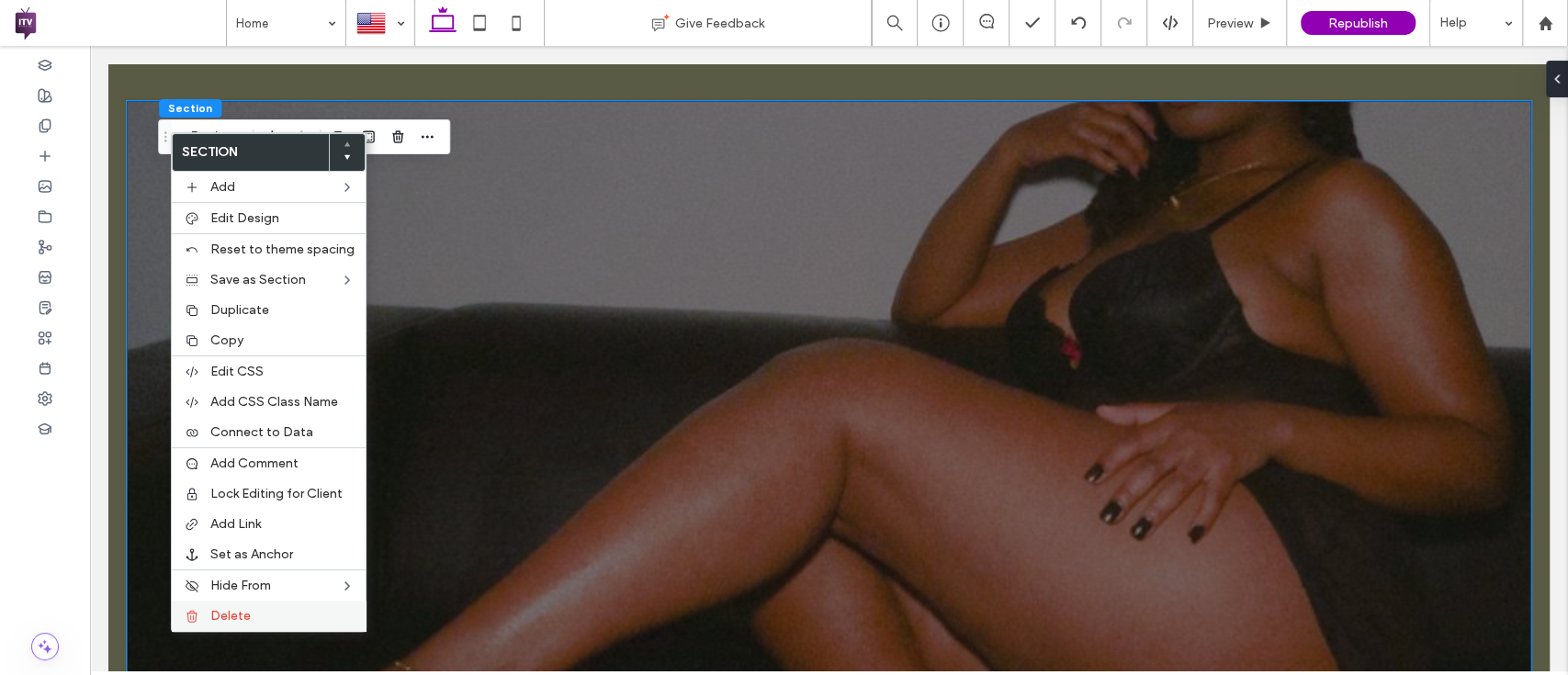
click at [293, 609] on label "Delete" at bounding box center [282, 616] width 145 height 16
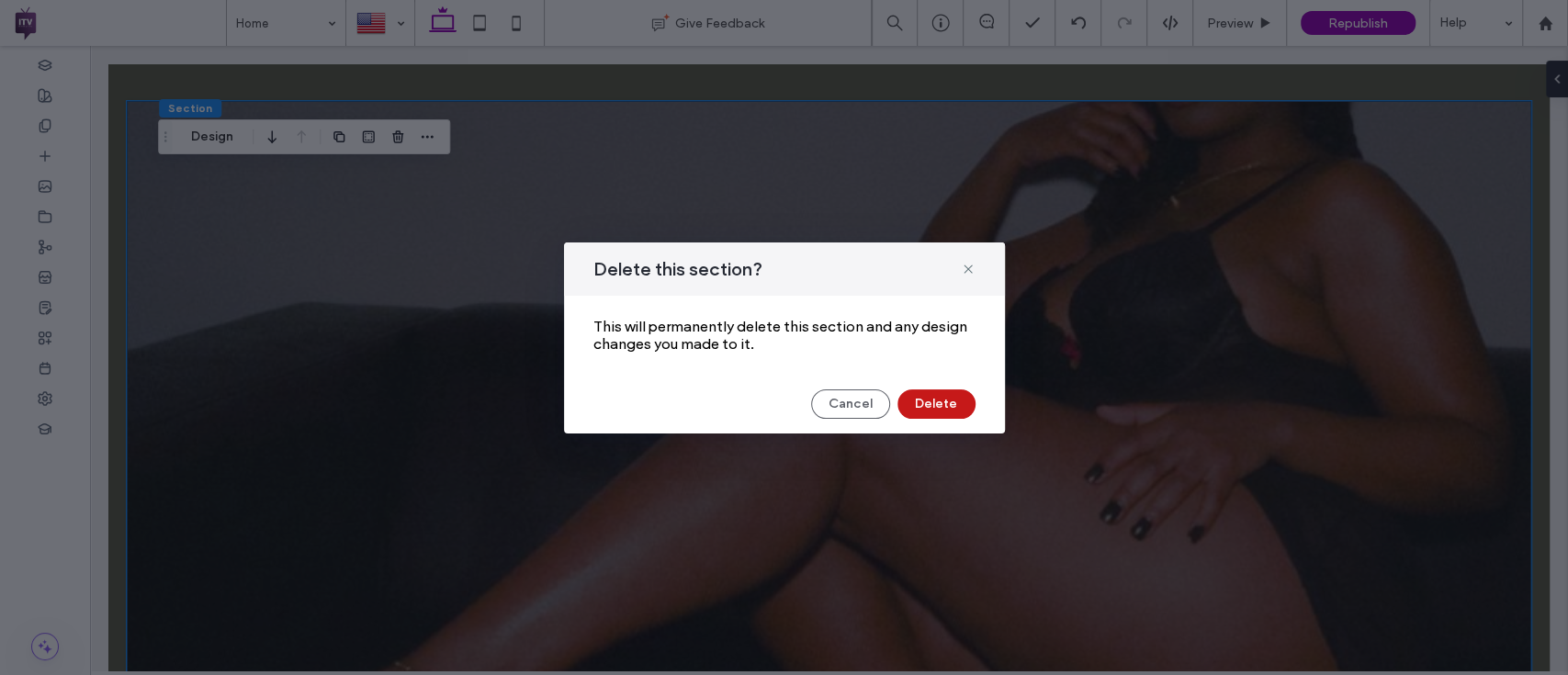
click at [930, 405] on button "Delete" at bounding box center [935, 404] width 78 height 30
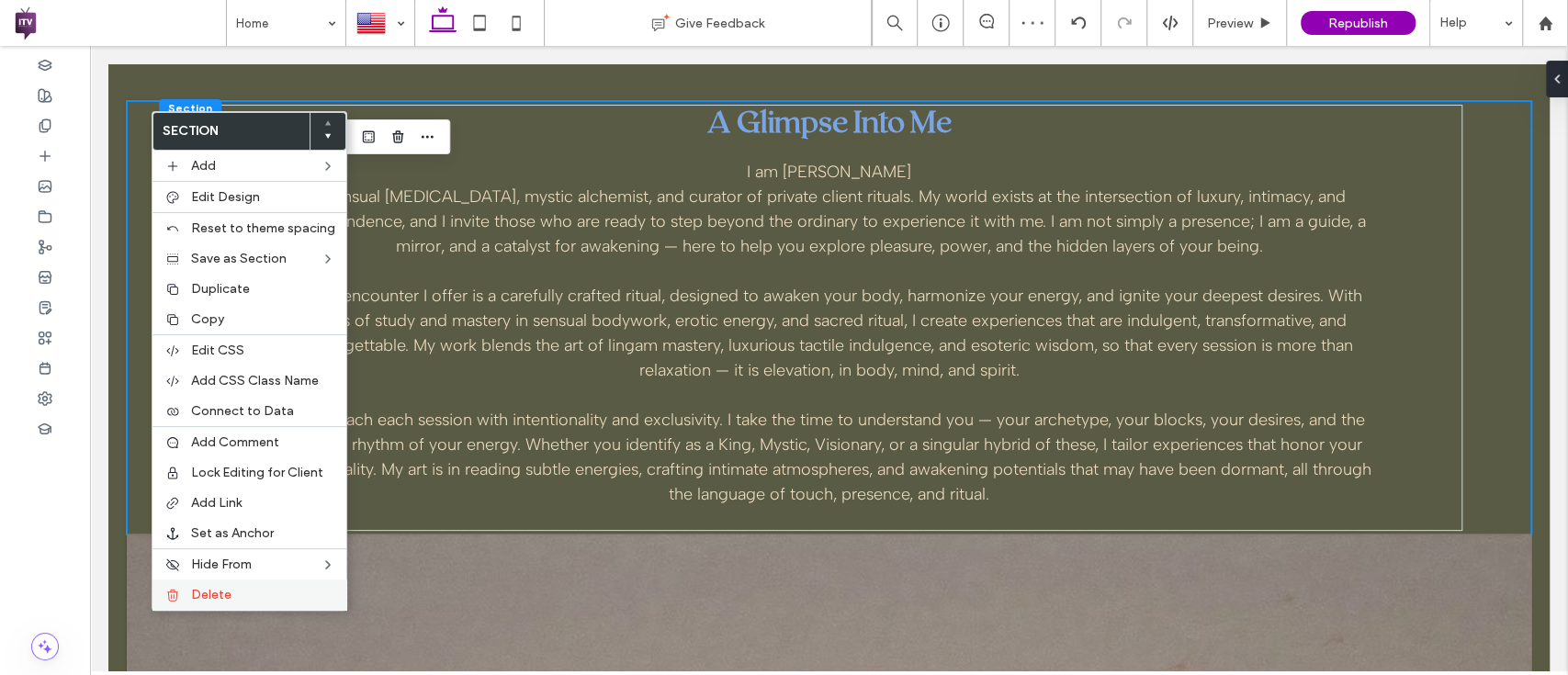
click at [272, 588] on label "Delete" at bounding box center [263, 595] width 145 height 16
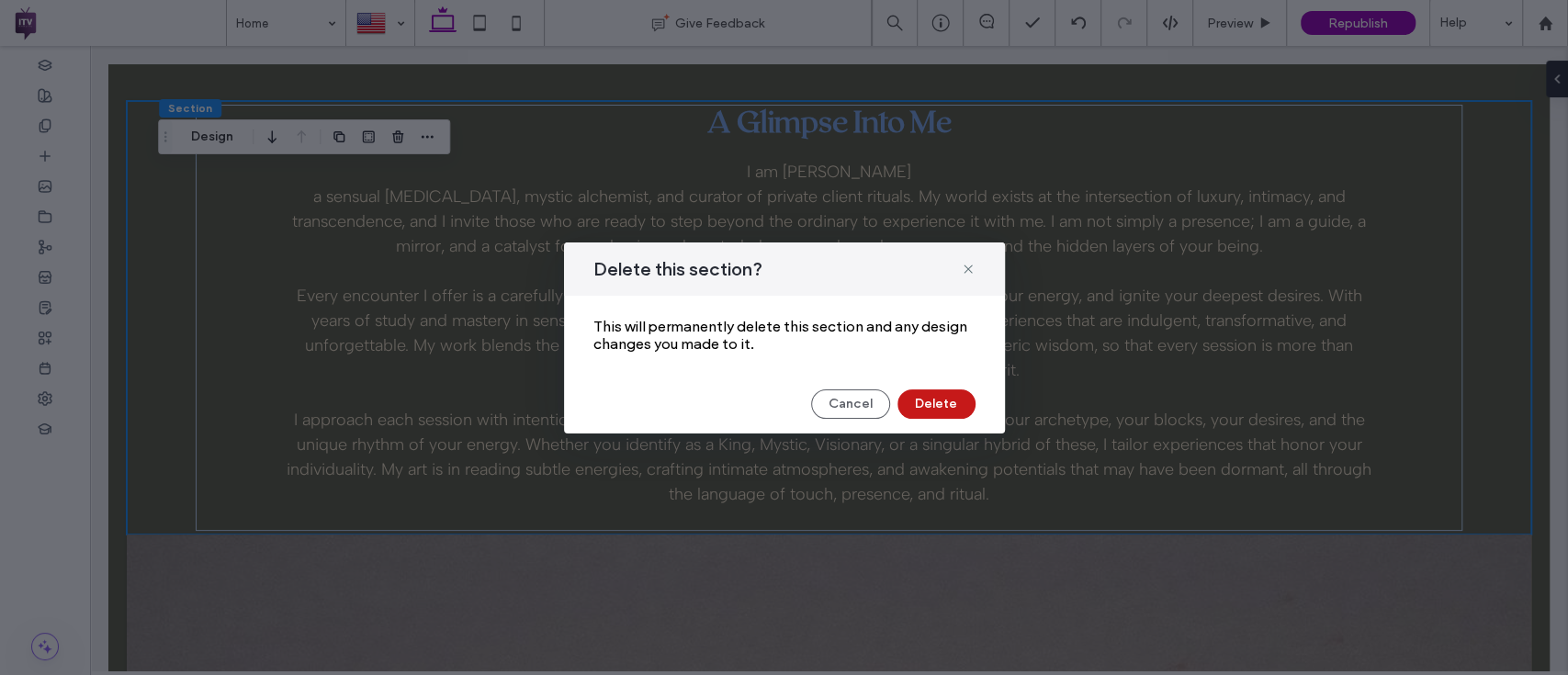
click at [936, 401] on button "Delete" at bounding box center [935, 404] width 78 height 30
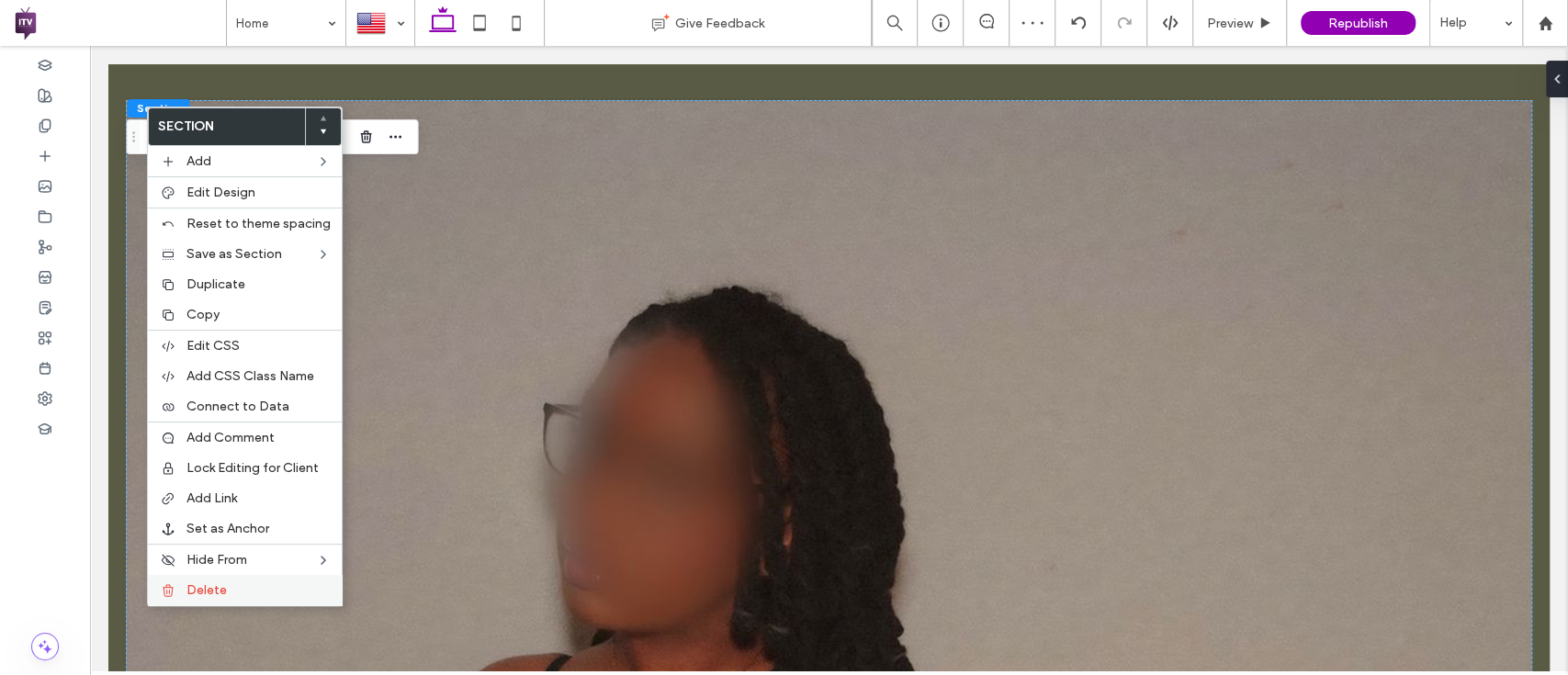
click at [211, 591] on span "Delete" at bounding box center [207, 590] width 40 height 16
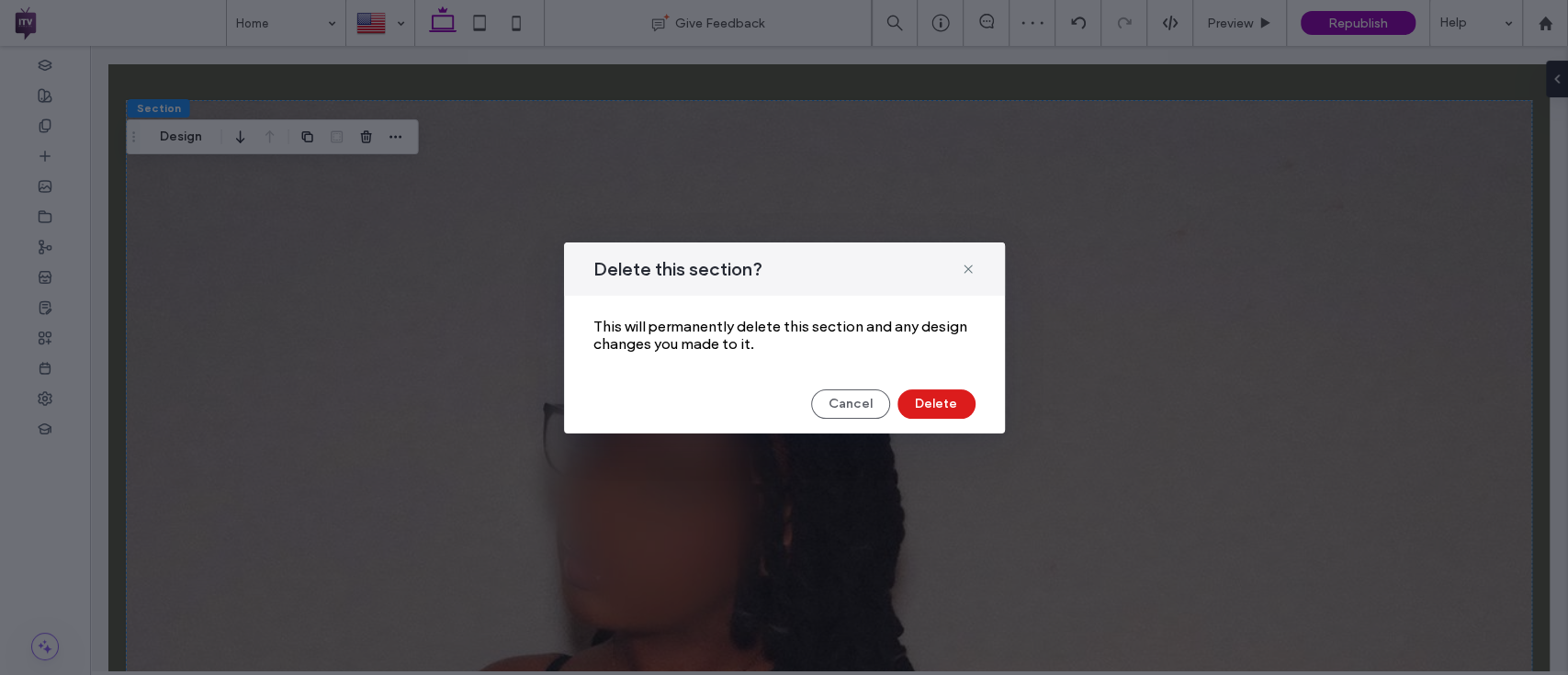
click at [931, 385] on div "Delete this section? This will permanently delete this section and any design c…" at bounding box center [784, 338] width 441 height 191
click at [931, 390] on button "Delete" at bounding box center [935, 404] width 78 height 30
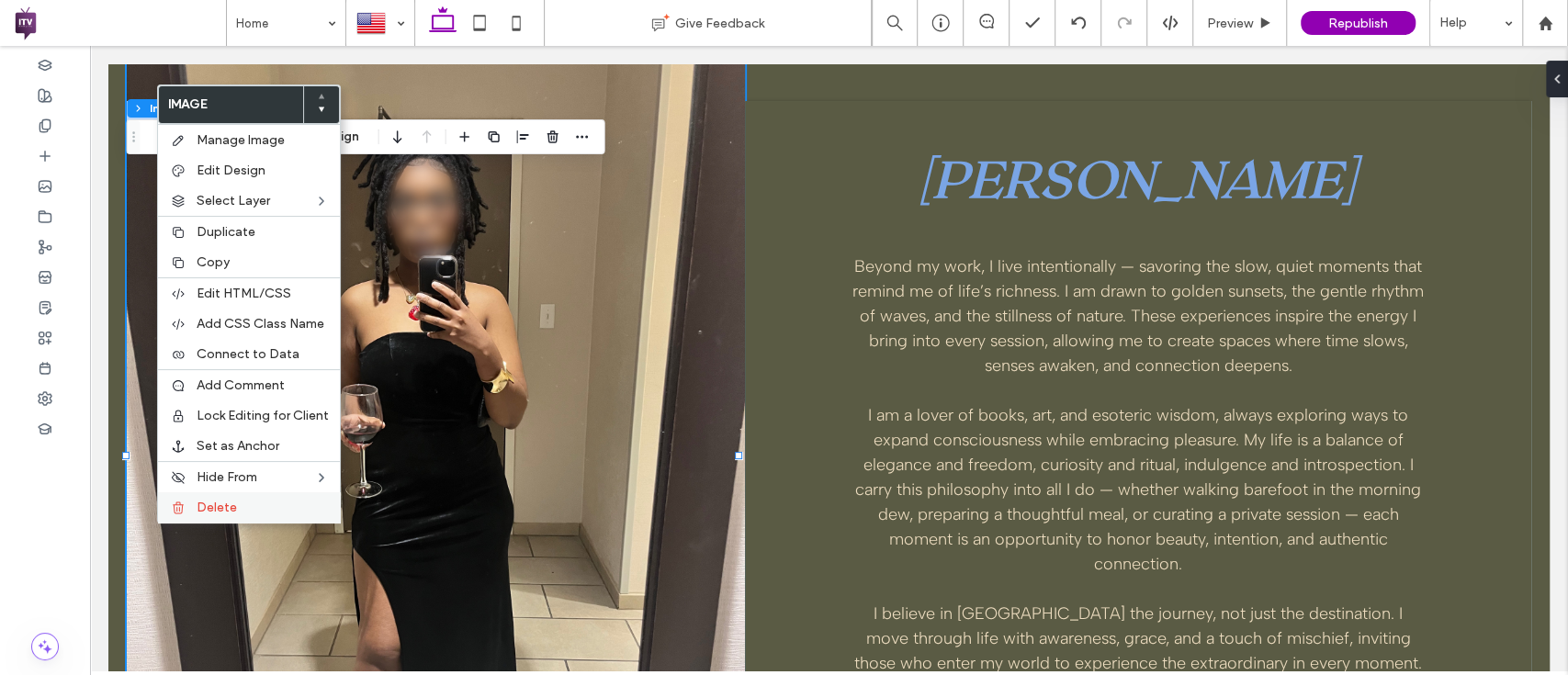
click at [277, 505] on label "Delete" at bounding box center [263, 508] width 132 height 16
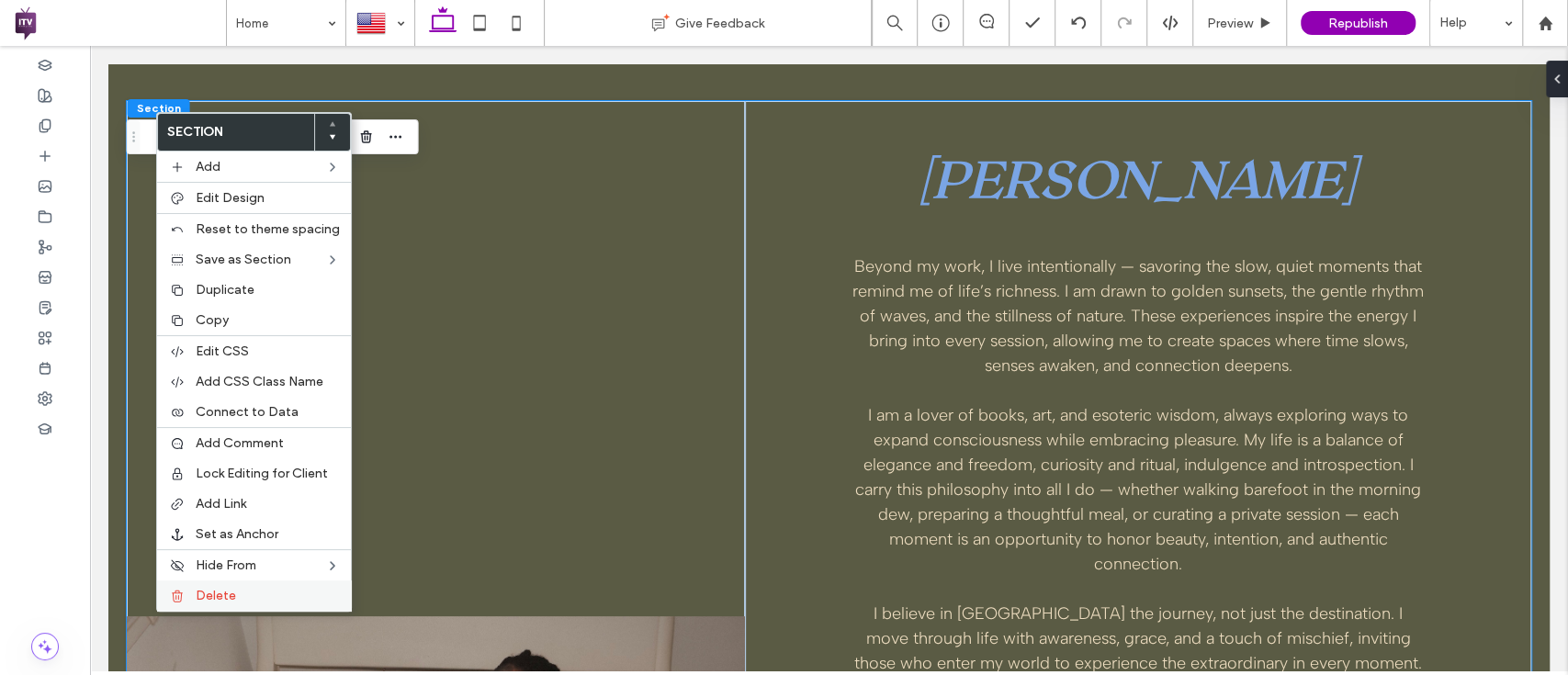
click at [242, 590] on label "Delete" at bounding box center [268, 596] width 145 height 16
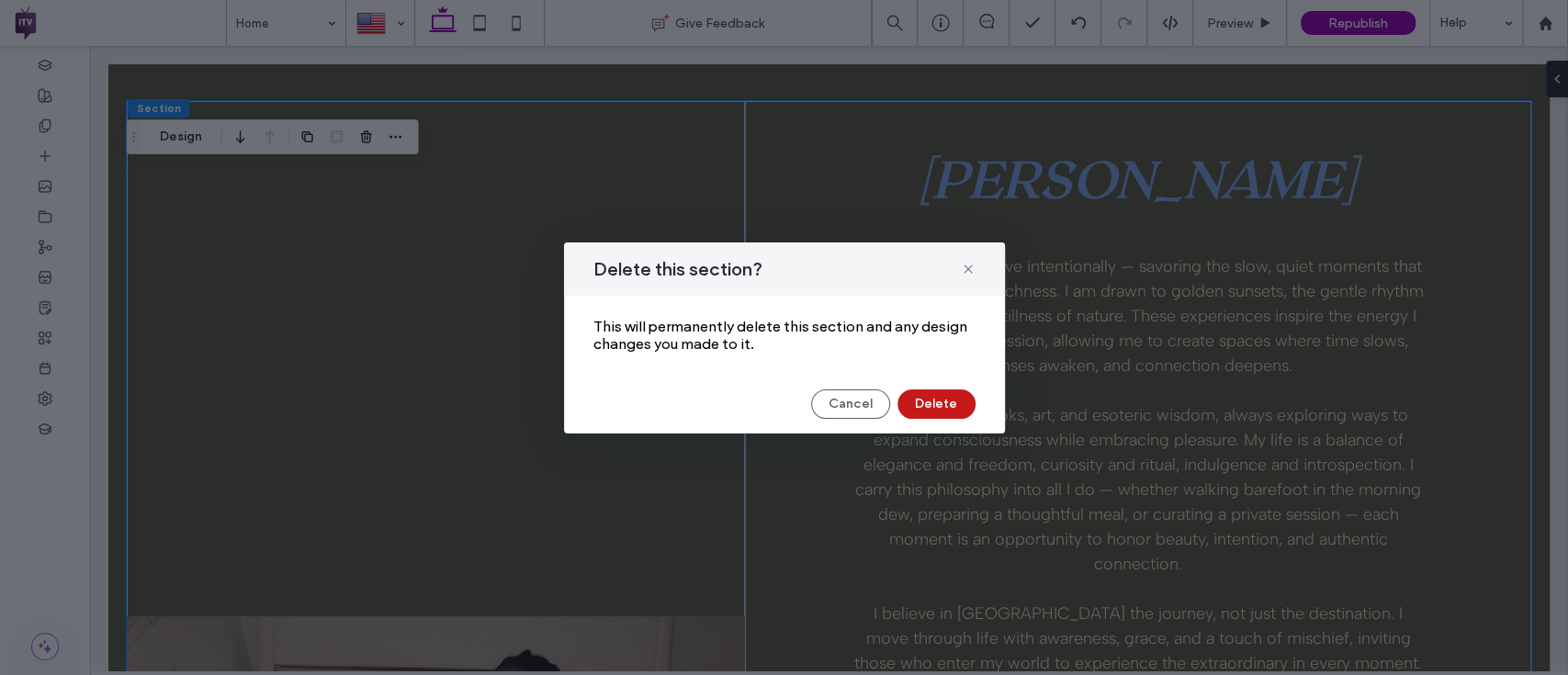
click at [939, 393] on button "Delete" at bounding box center [935, 404] width 78 height 30
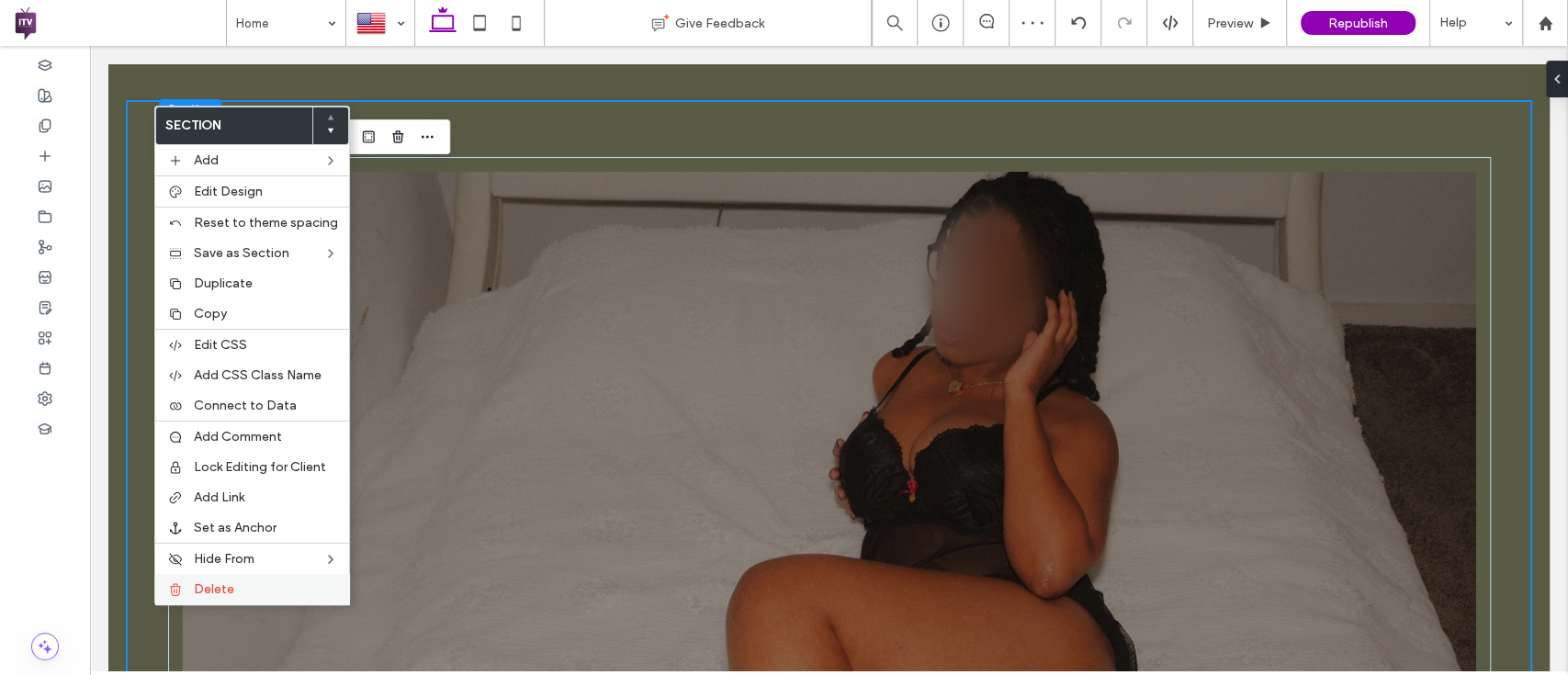
click at [266, 584] on label "Delete" at bounding box center [266, 589] width 145 height 16
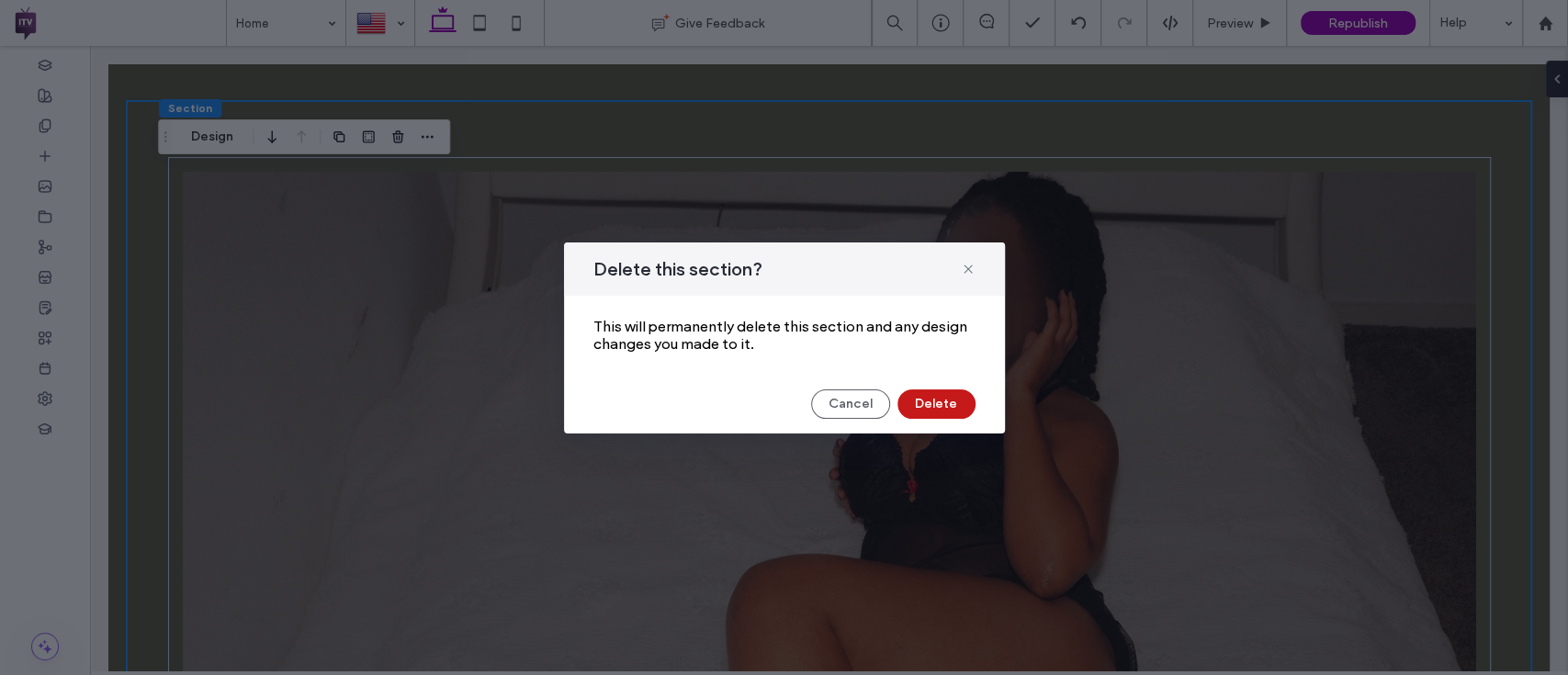
click at [963, 401] on button "Delete" at bounding box center [935, 404] width 78 height 30
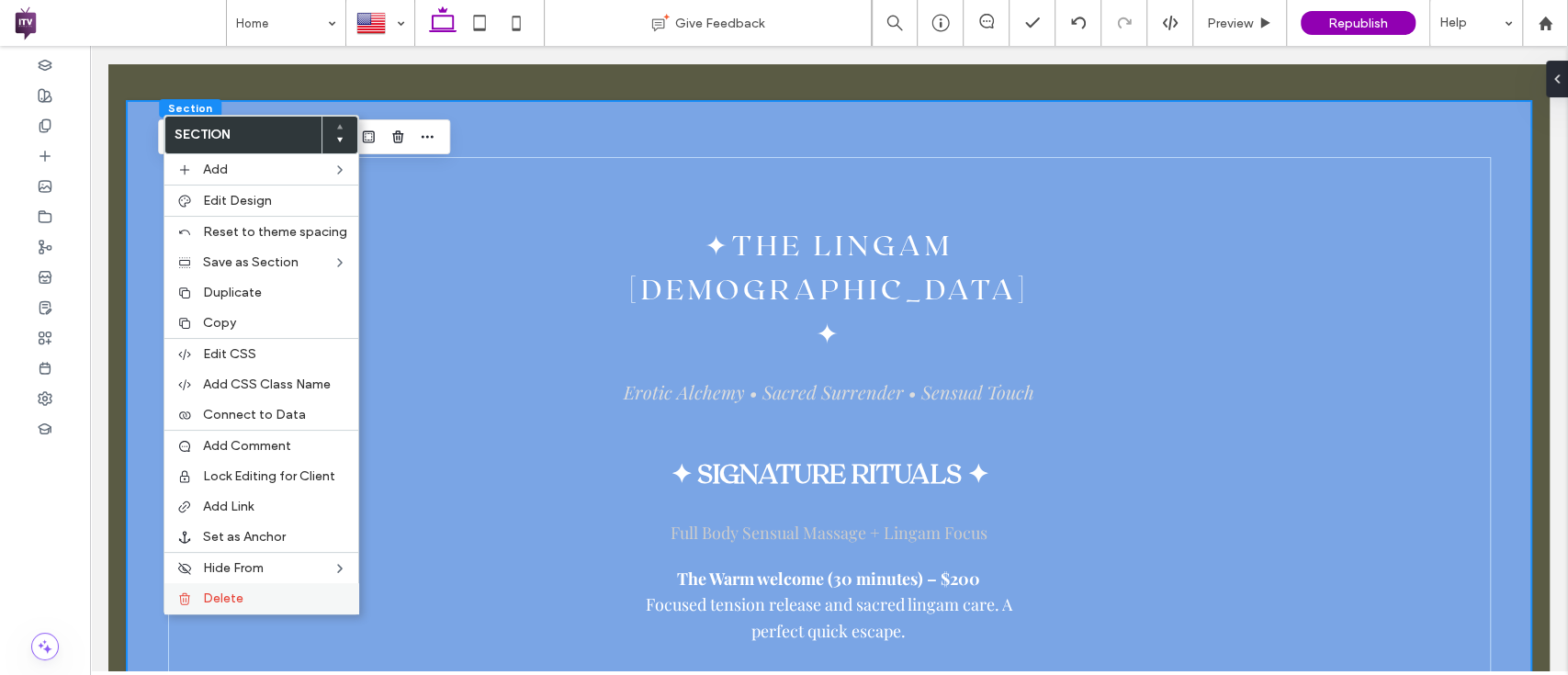
click at [220, 590] on span "Delete" at bounding box center [222, 598] width 40 height 16
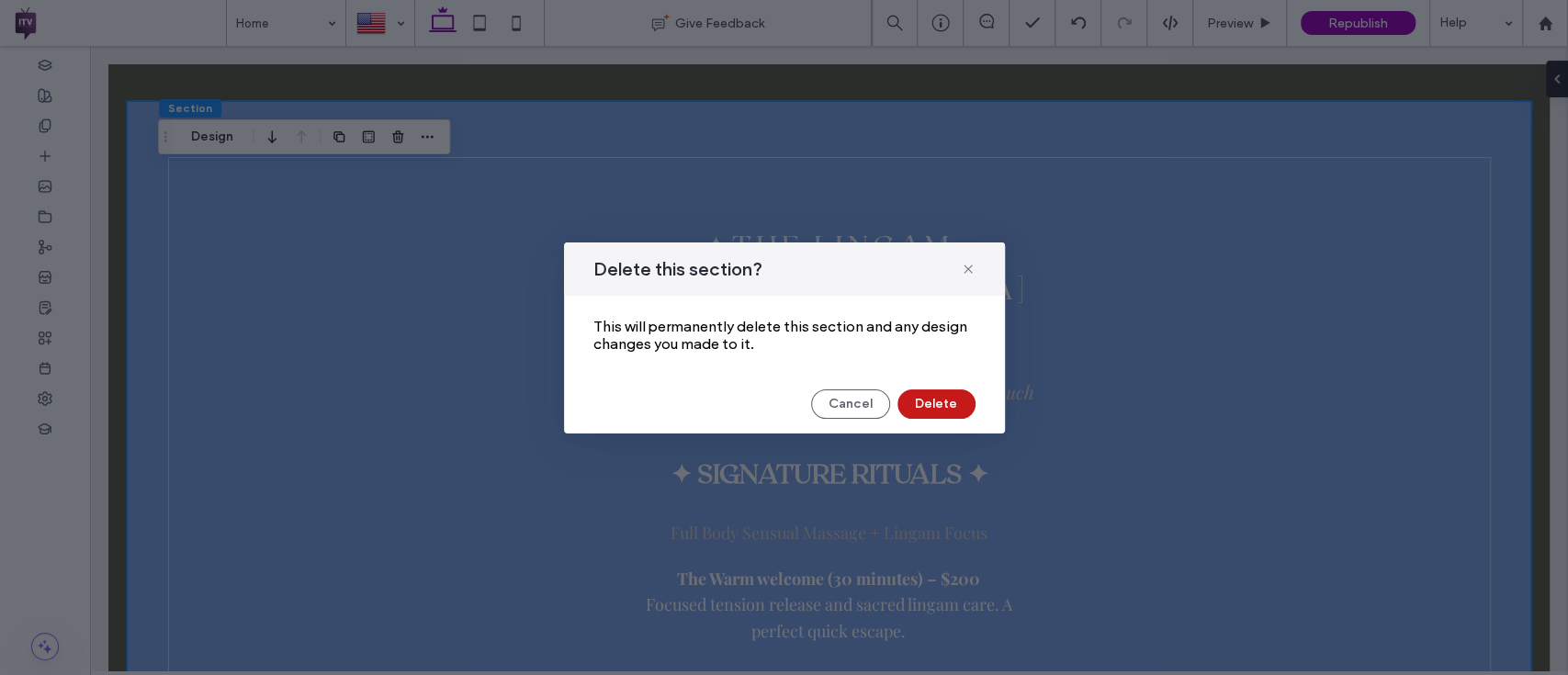
click at [952, 398] on button "Delete" at bounding box center [935, 404] width 78 height 30
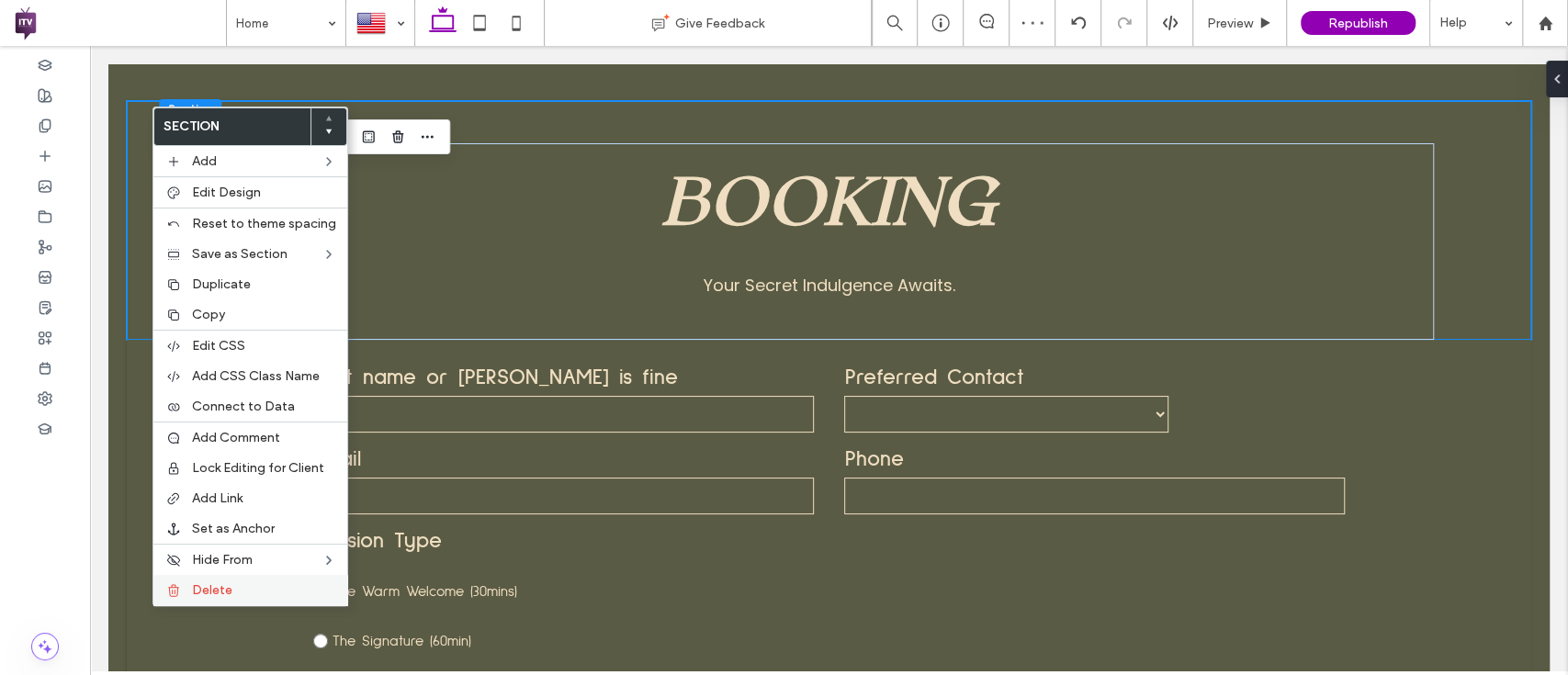
click at [196, 583] on span "Delete" at bounding box center [211, 590] width 40 height 16
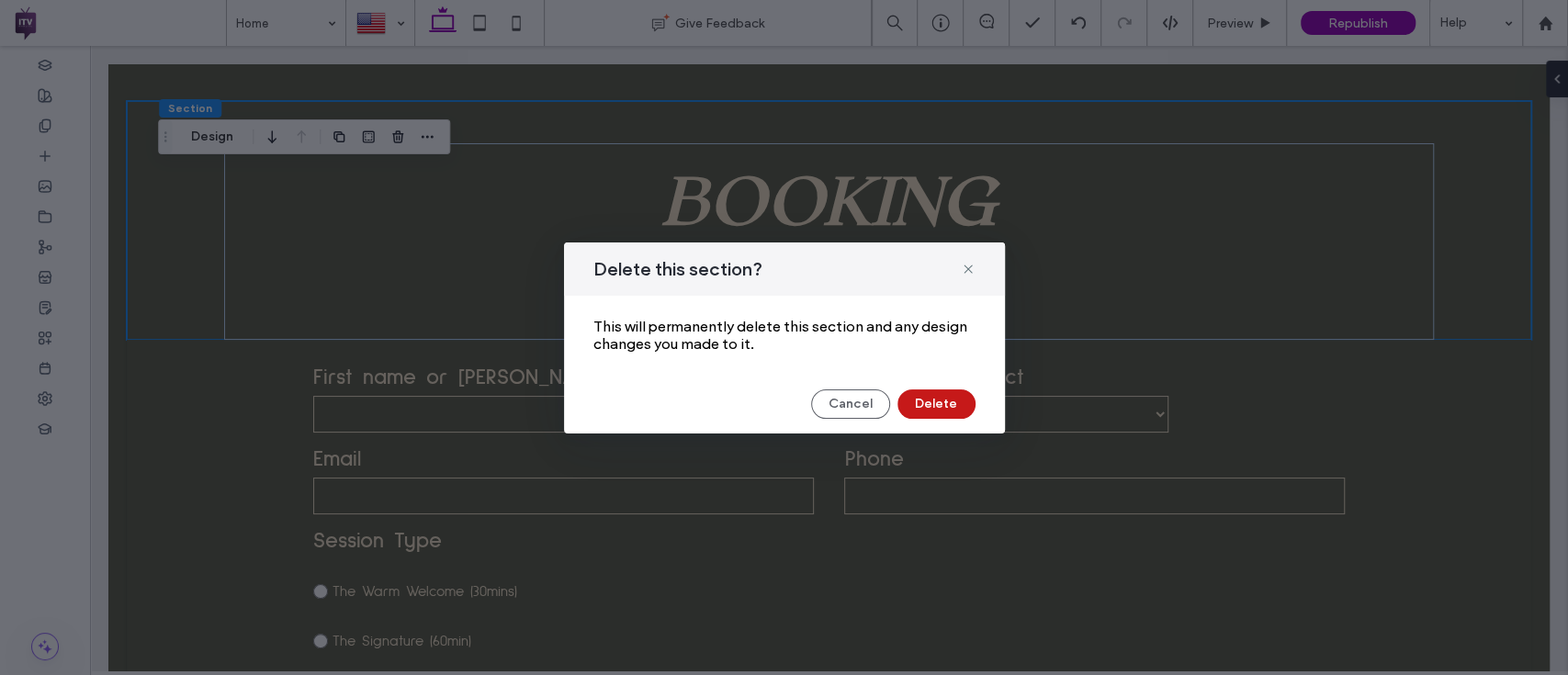
click at [955, 404] on button "Delete" at bounding box center [935, 404] width 78 height 30
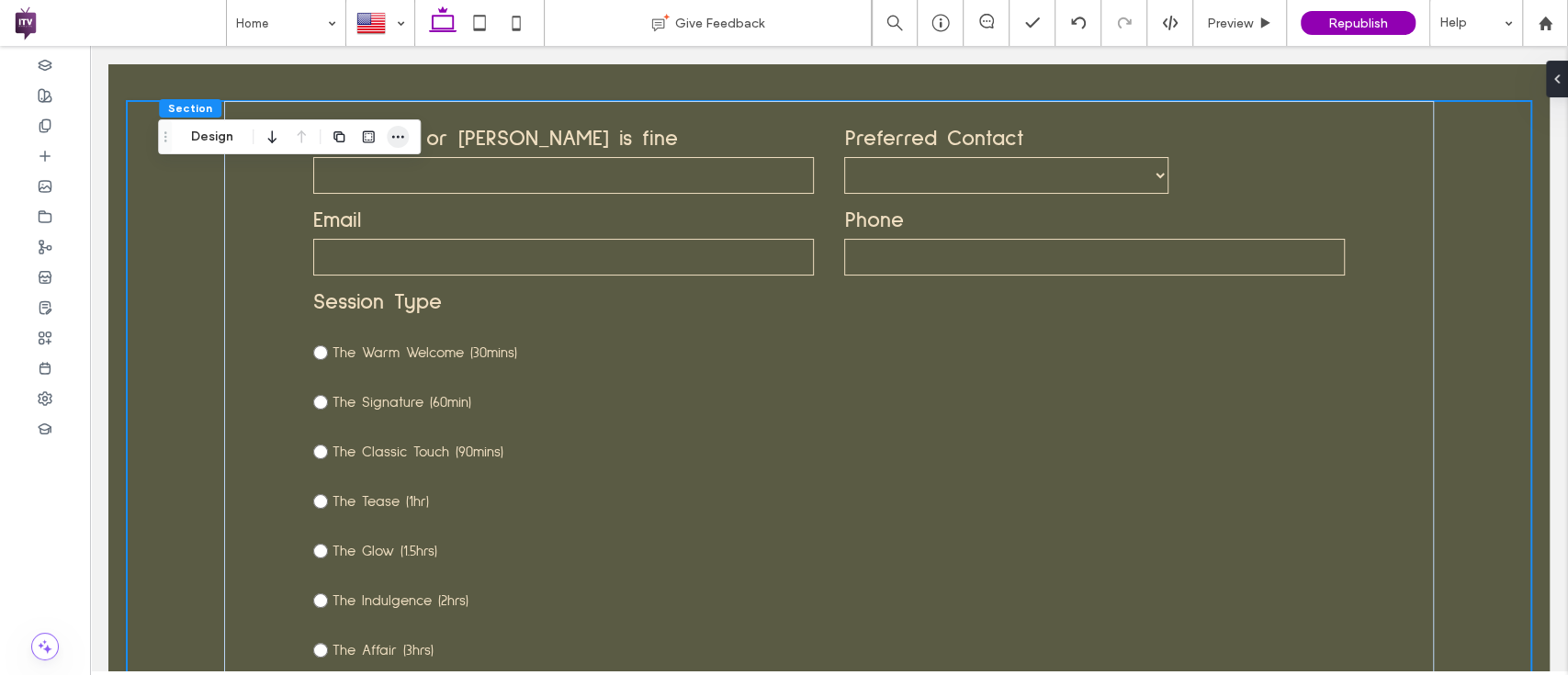
click at [398, 139] on icon "button" at bounding box center [397, 137] width 15 height 15
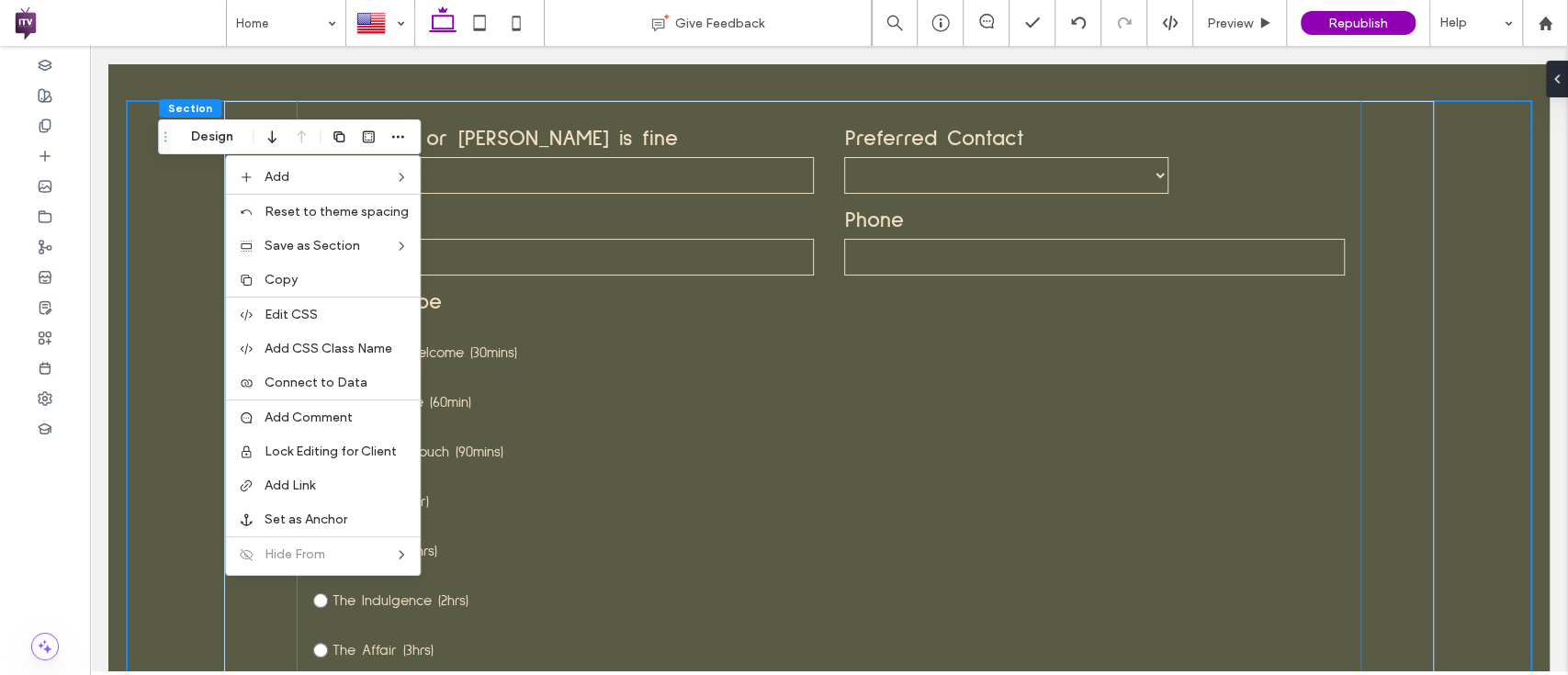
click at [599, 506] on label "The Tease (1hr)" at bounding box center [828, 491] width 1031 height 49
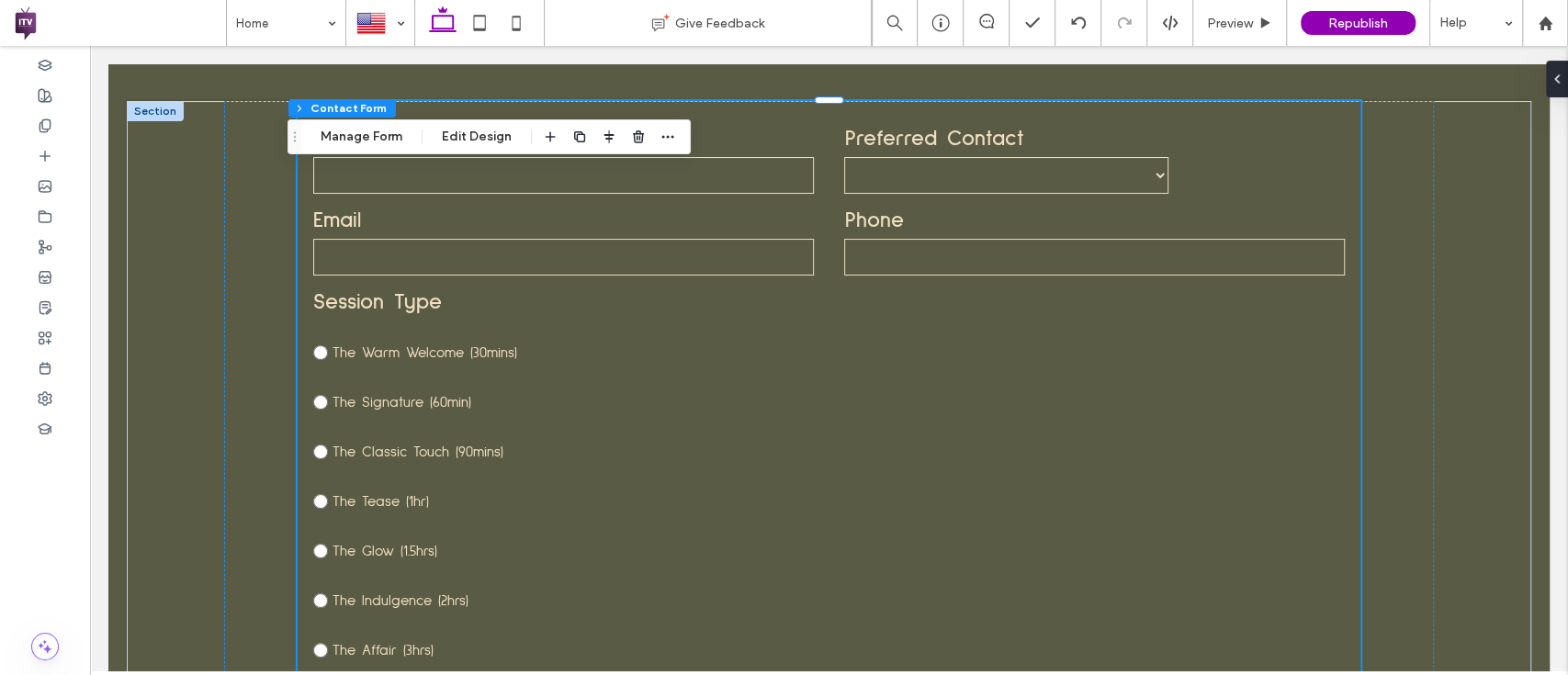
type input "*"
type input "***"
type input "****"
type input "**"
type input "*"
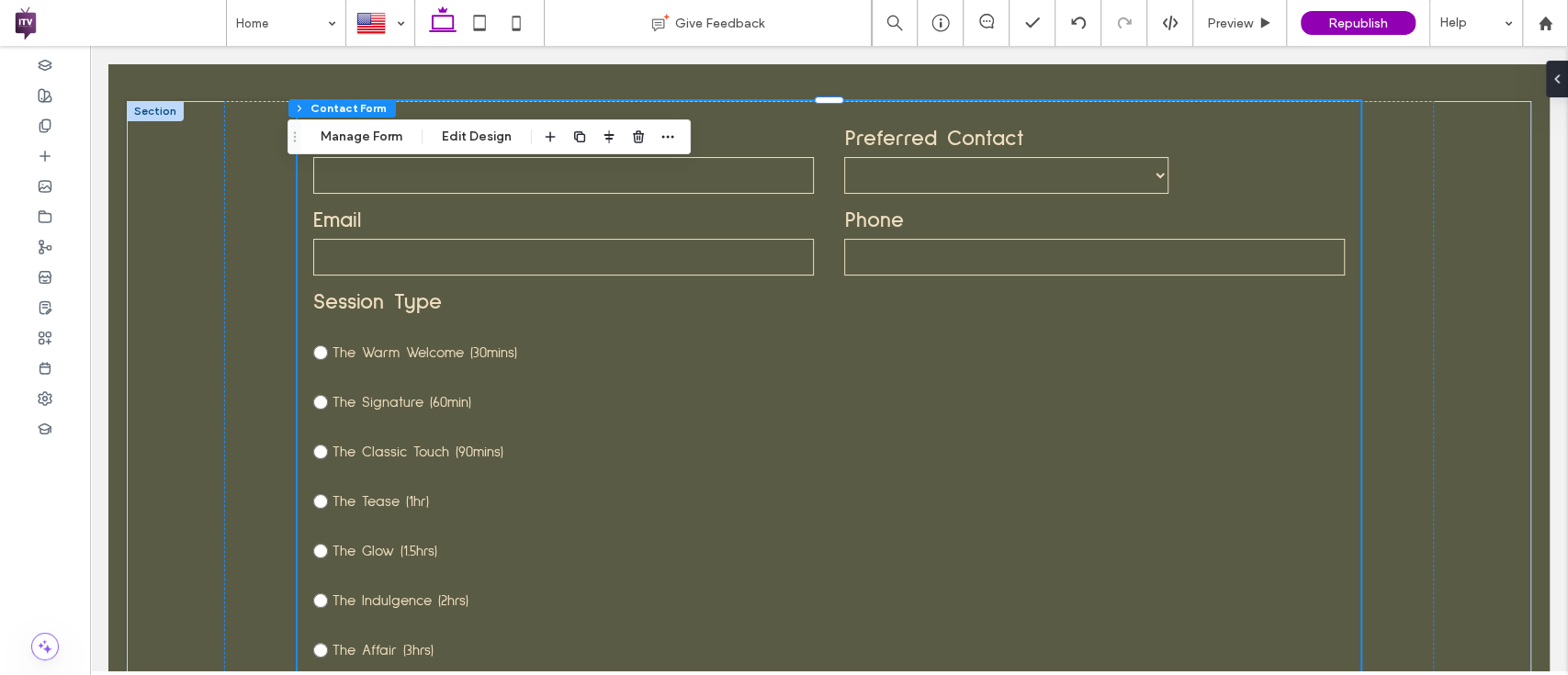
type input "***"
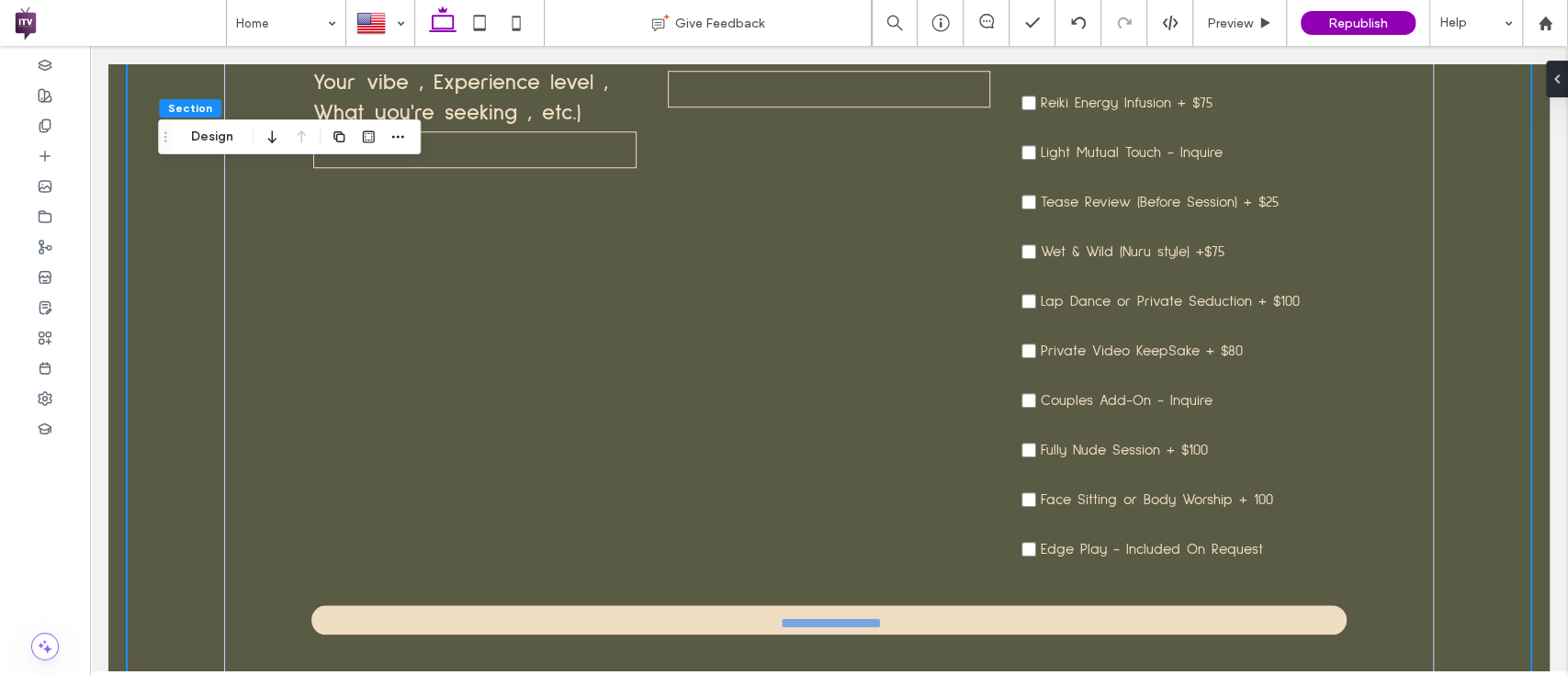
scroll to position [975, 0]
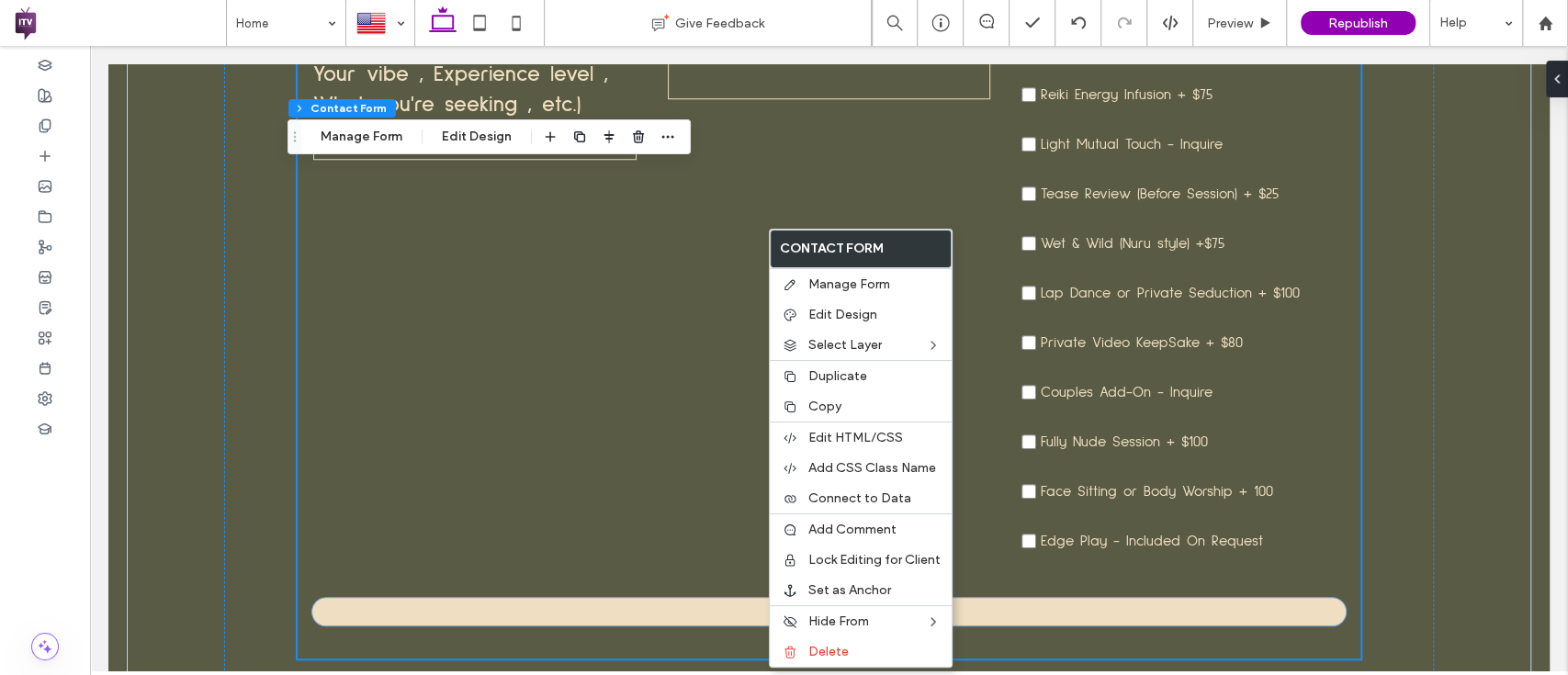
type input "*"
type input "***"
type input "****"
type input "**"
type input "*"
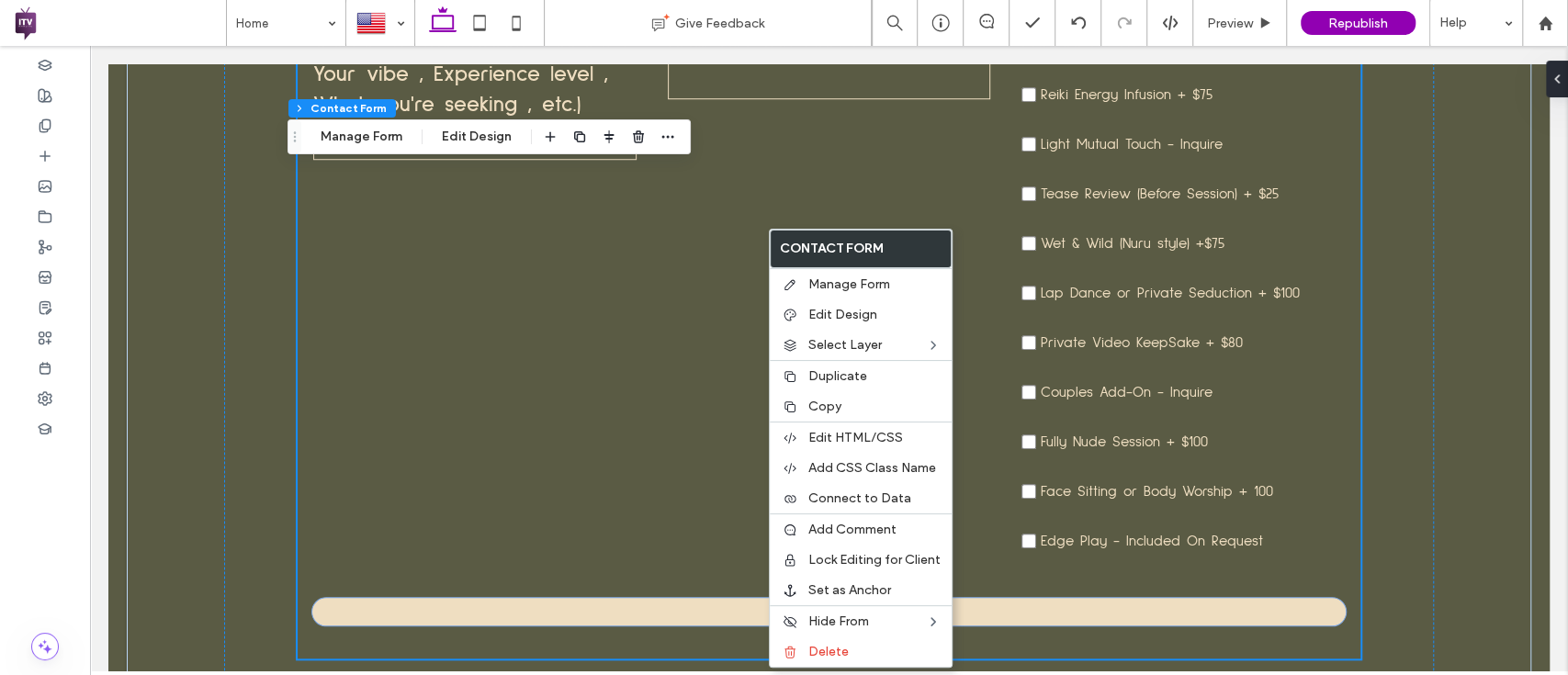
type input "***"
click at [844, 657] on span "Delete" at bounding box center [828, 651] width 40 height 16
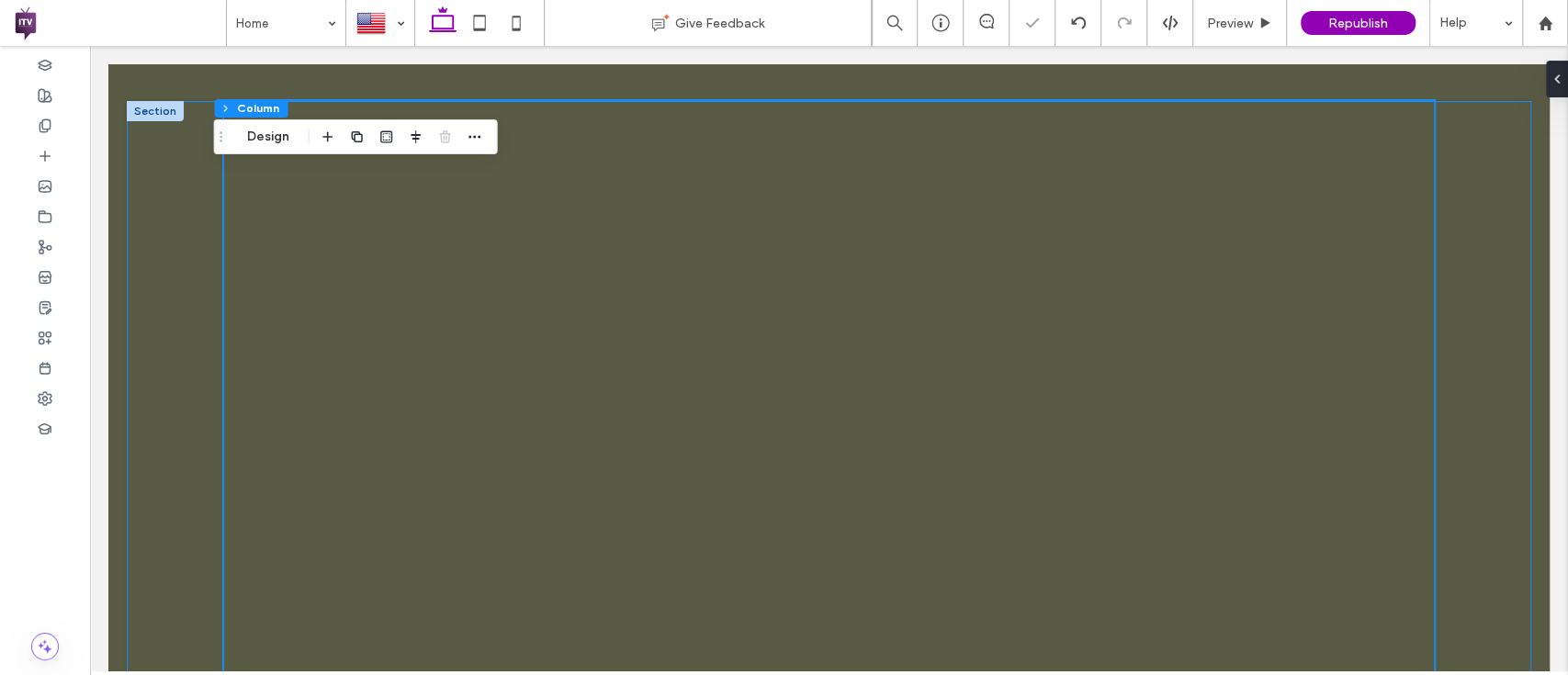
scroll to position [1104, 0]
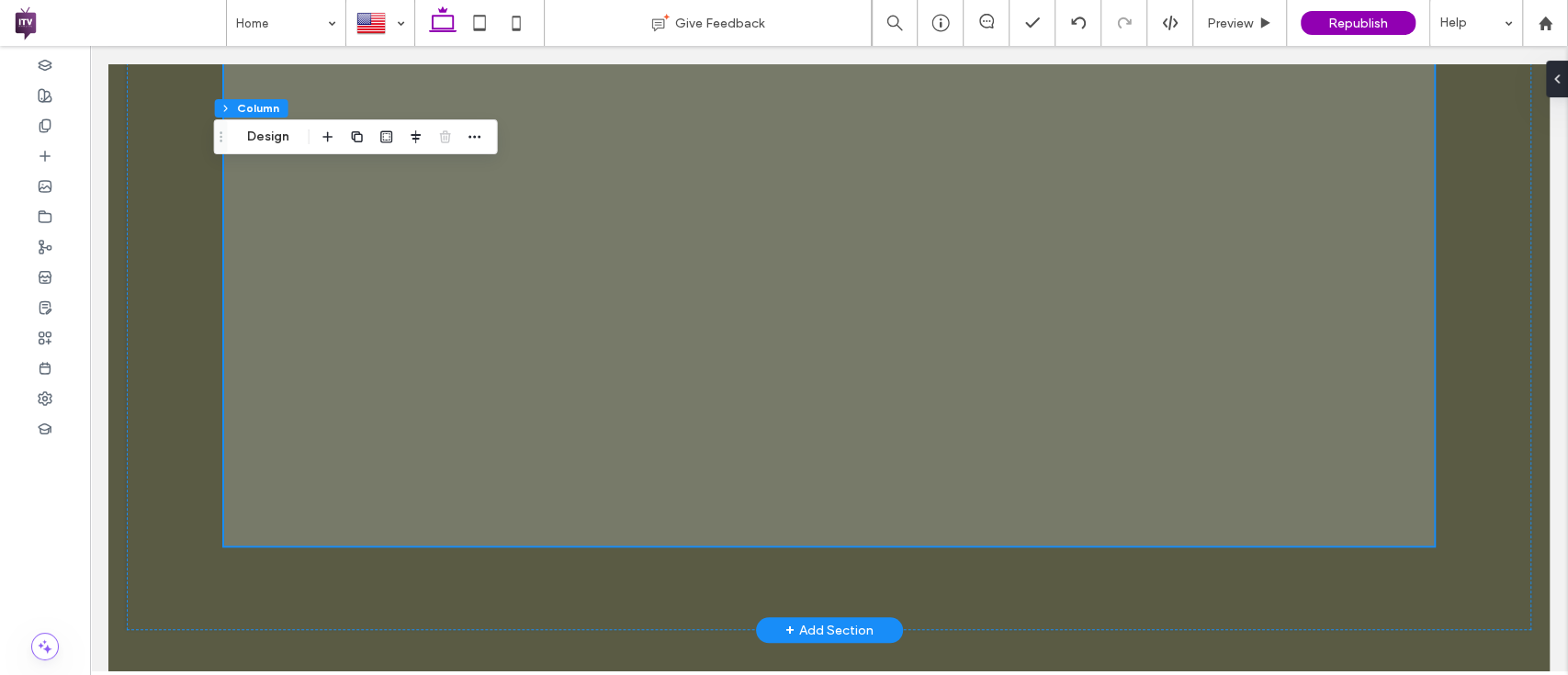
scroll to position [0, 0]
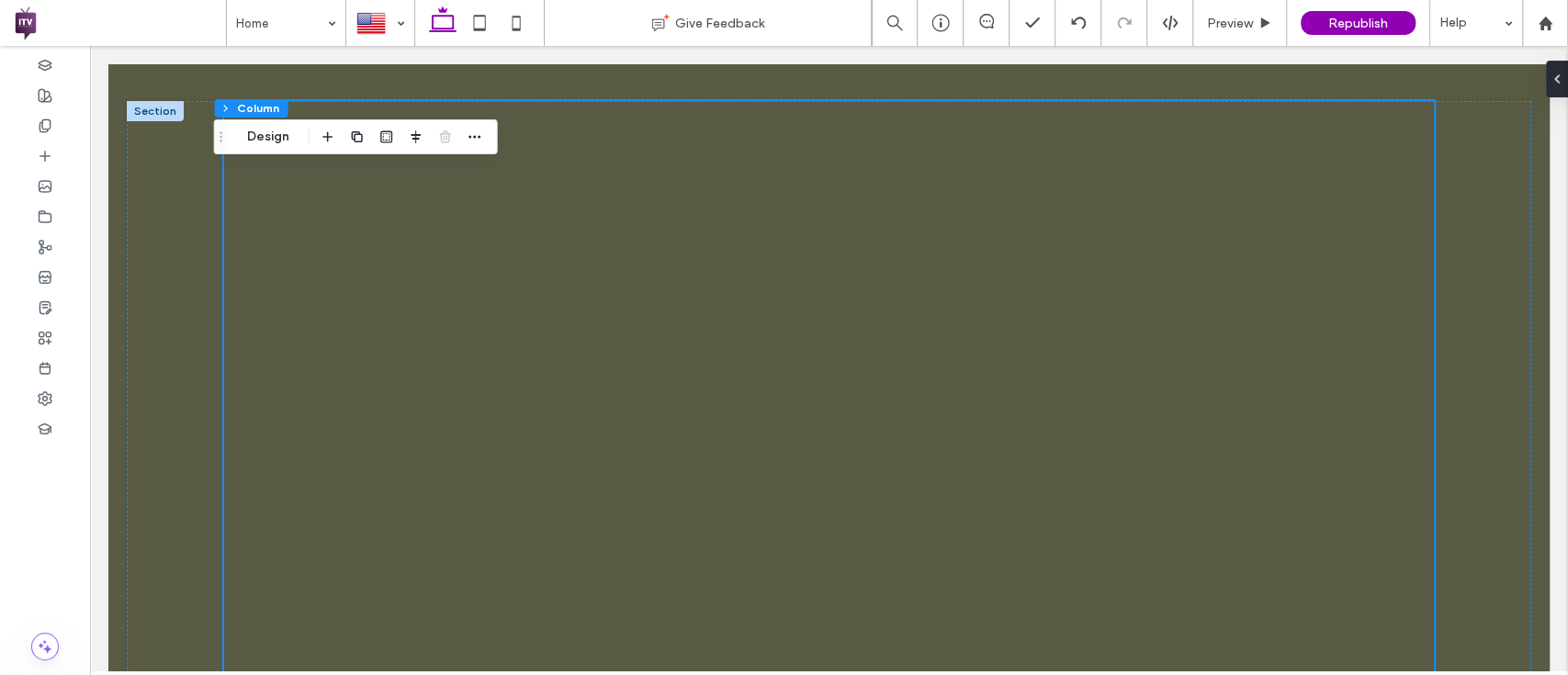
click at [169, 103] on div at bounding box center [155, 111] width 57 height 21
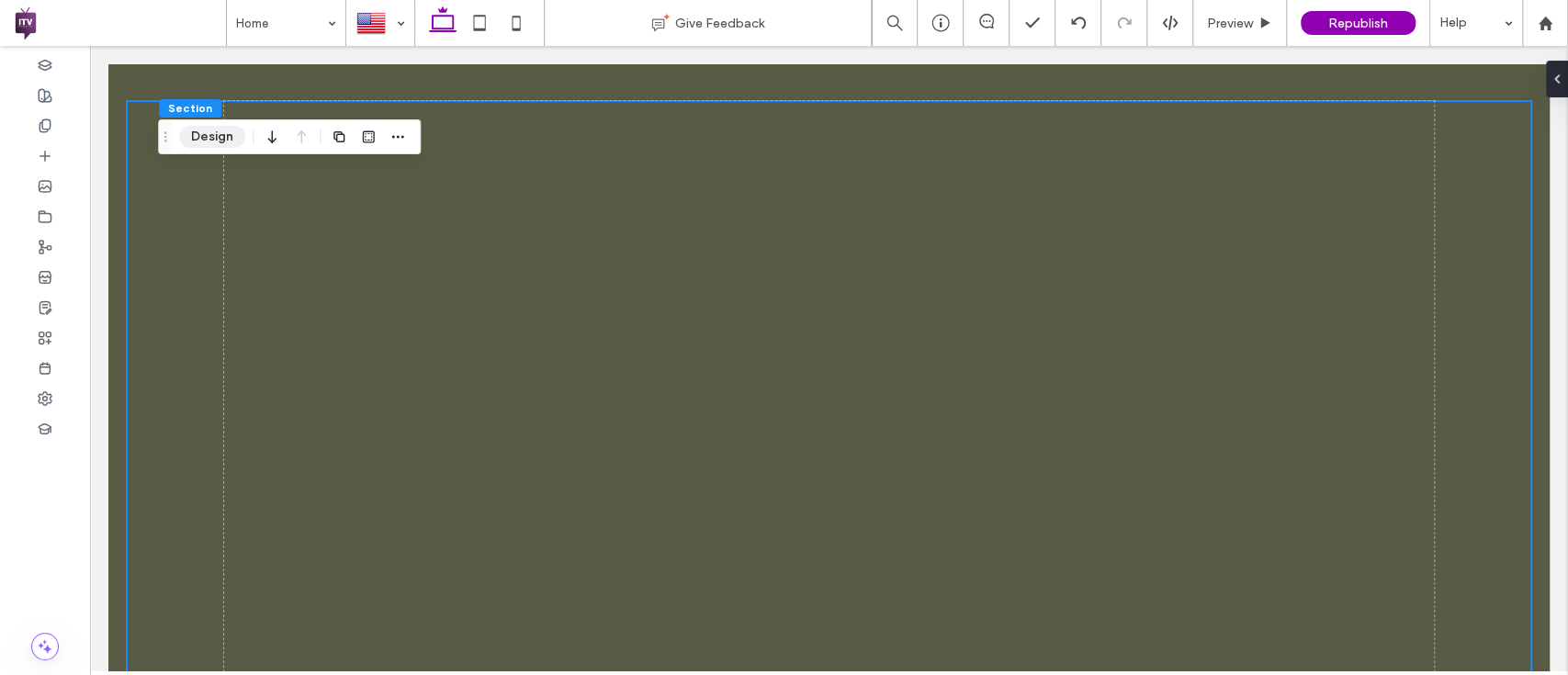
click at [216, 131] on button "Design" at bounding box center [211, 137] width 66 height 22
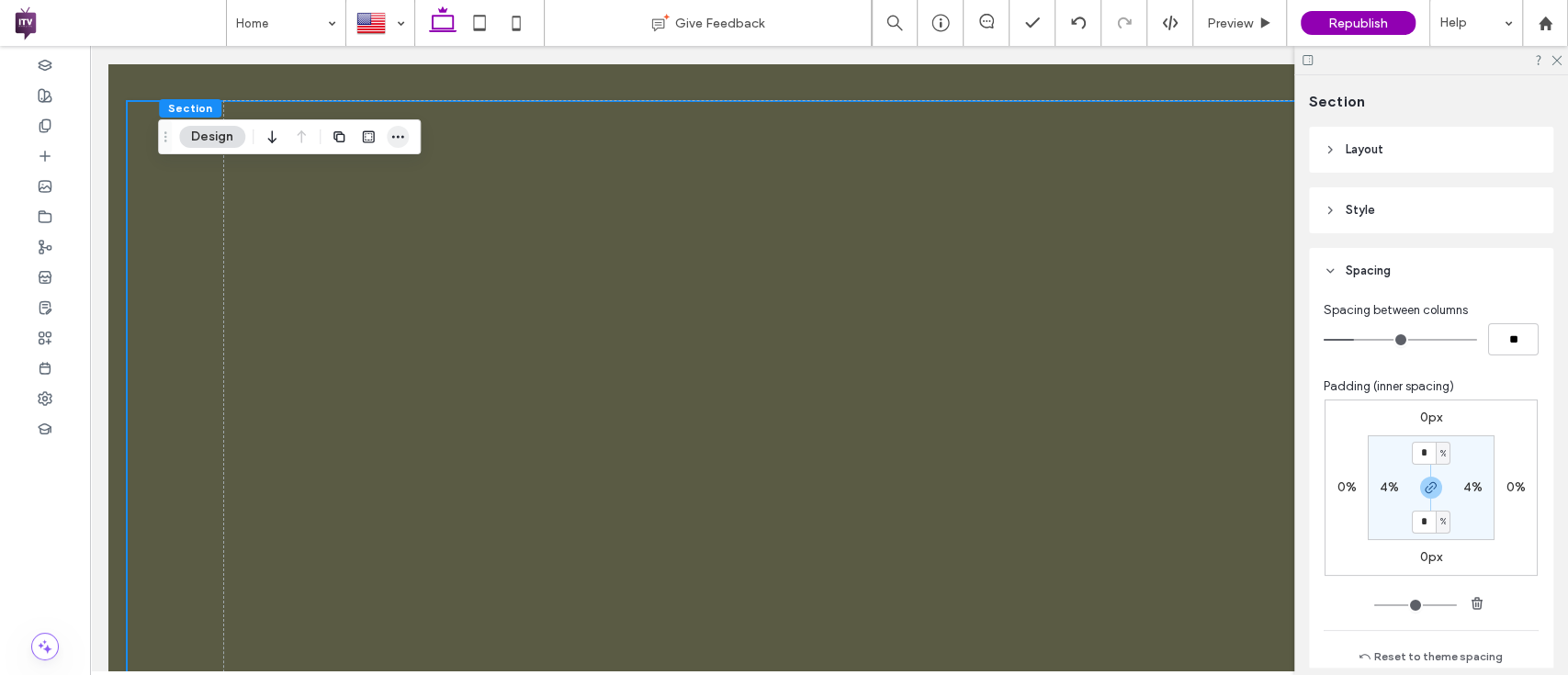
click at [401, 131] on icon "button" at bounding box center [397, 137] width 15 height 15
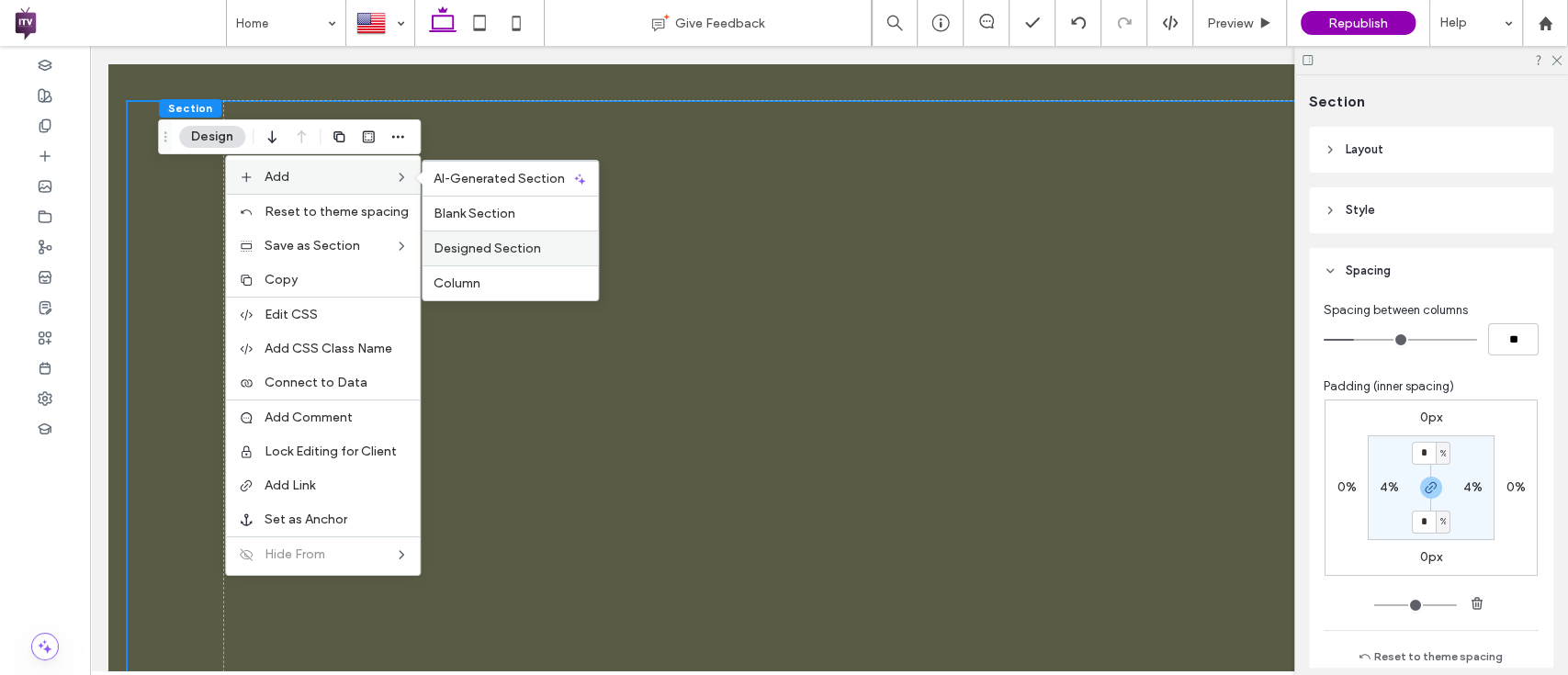
click at [504, 254] on span "Designed Section" at bounding box center [487, 249] width 107 height 16
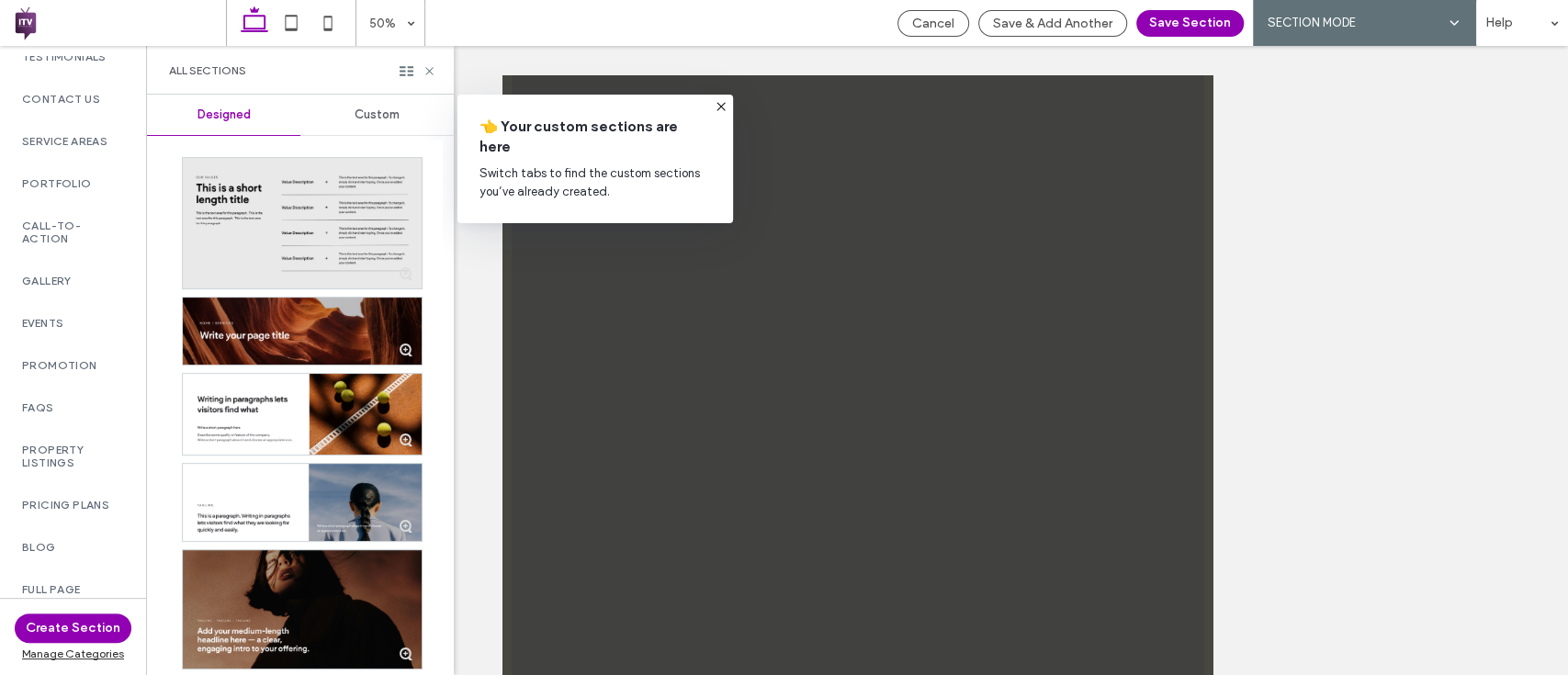
scroll to position [896, 0]
click at [72, 509] on div "Full Page" at bounding box center [73, 505] width 146 height 42
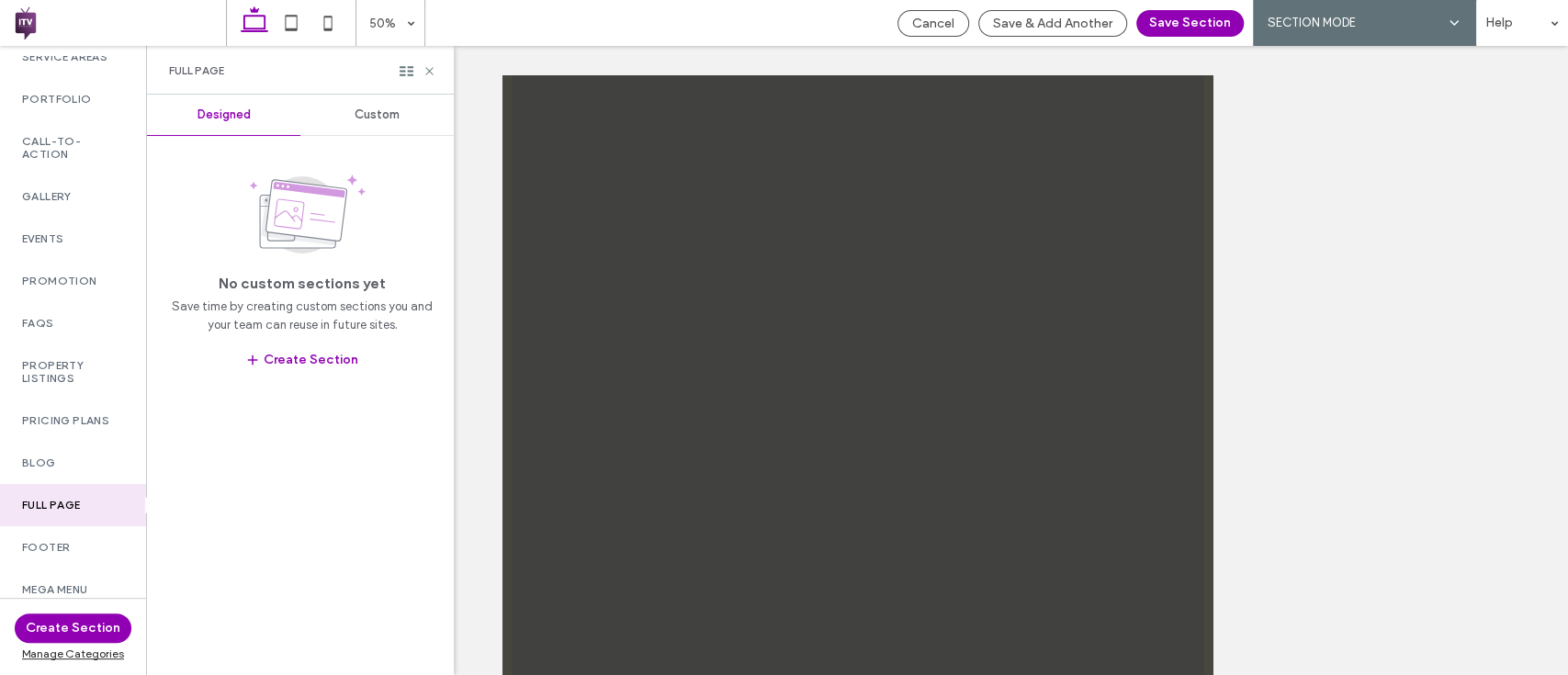
click at [355, 104] on div "Custom" at bounding box center [377, 114] width 153 height 40
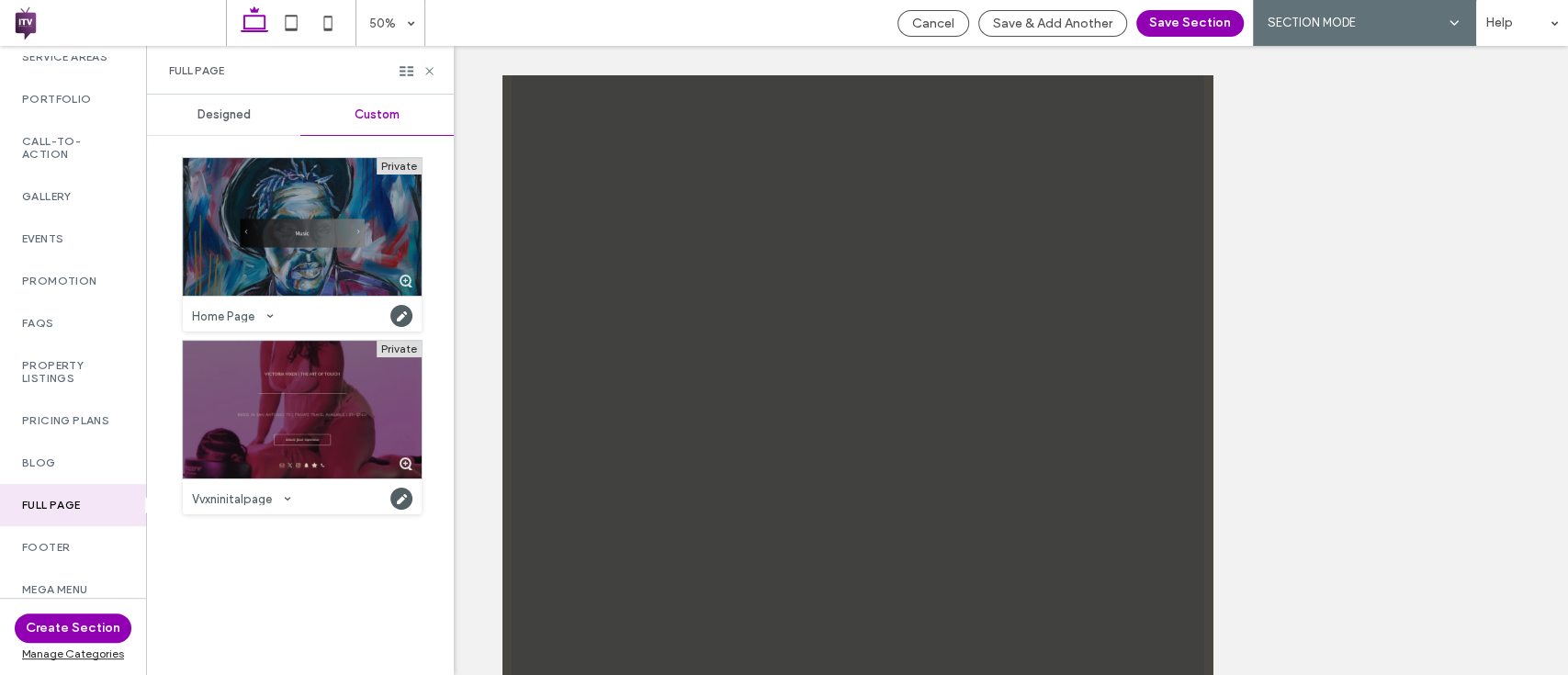
click at [283, 409] on div at bounding box center [302, 409] width 239 height 138
click at [272, 444] on div at bounding box center [302, 409] width 239 height 138
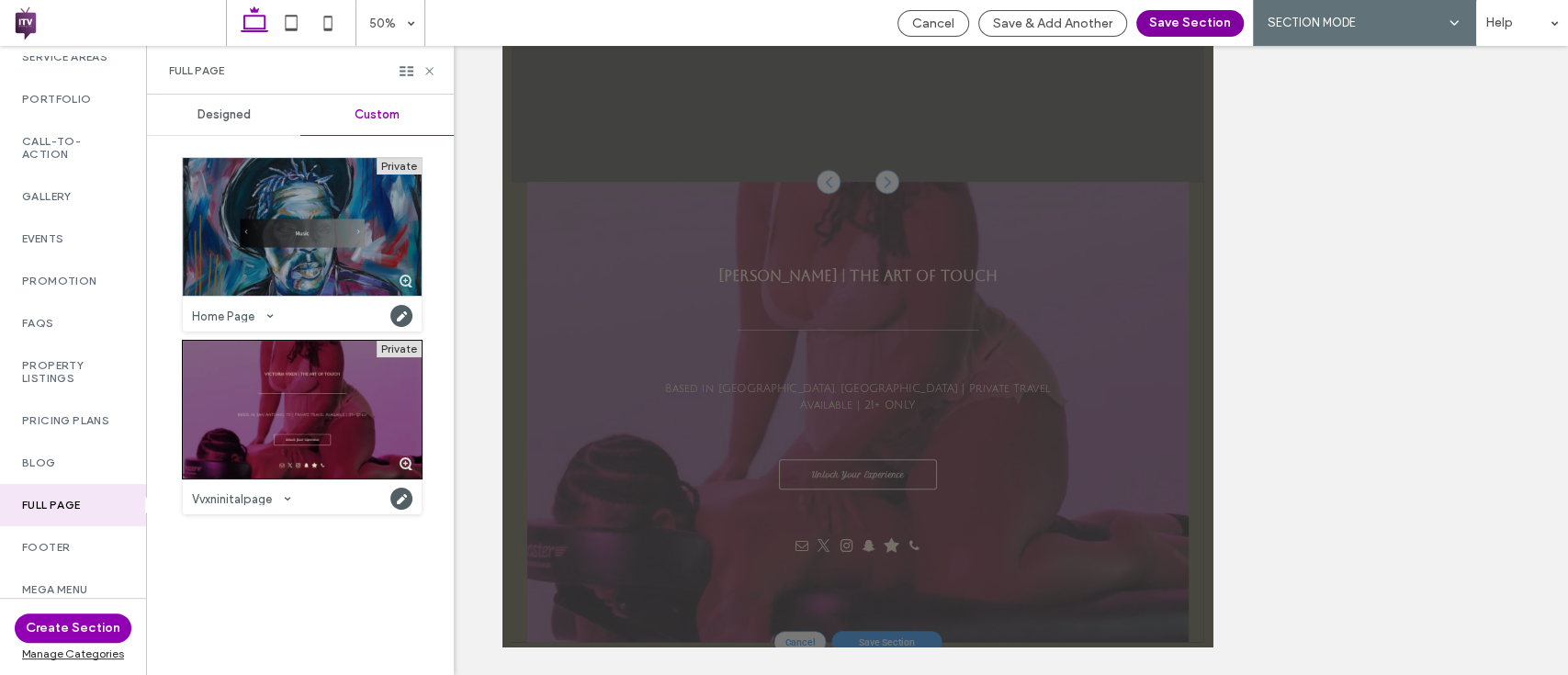
click at [1186, 14] on button "Save Section" at bounding box center [1189, 23] width 107 height 27
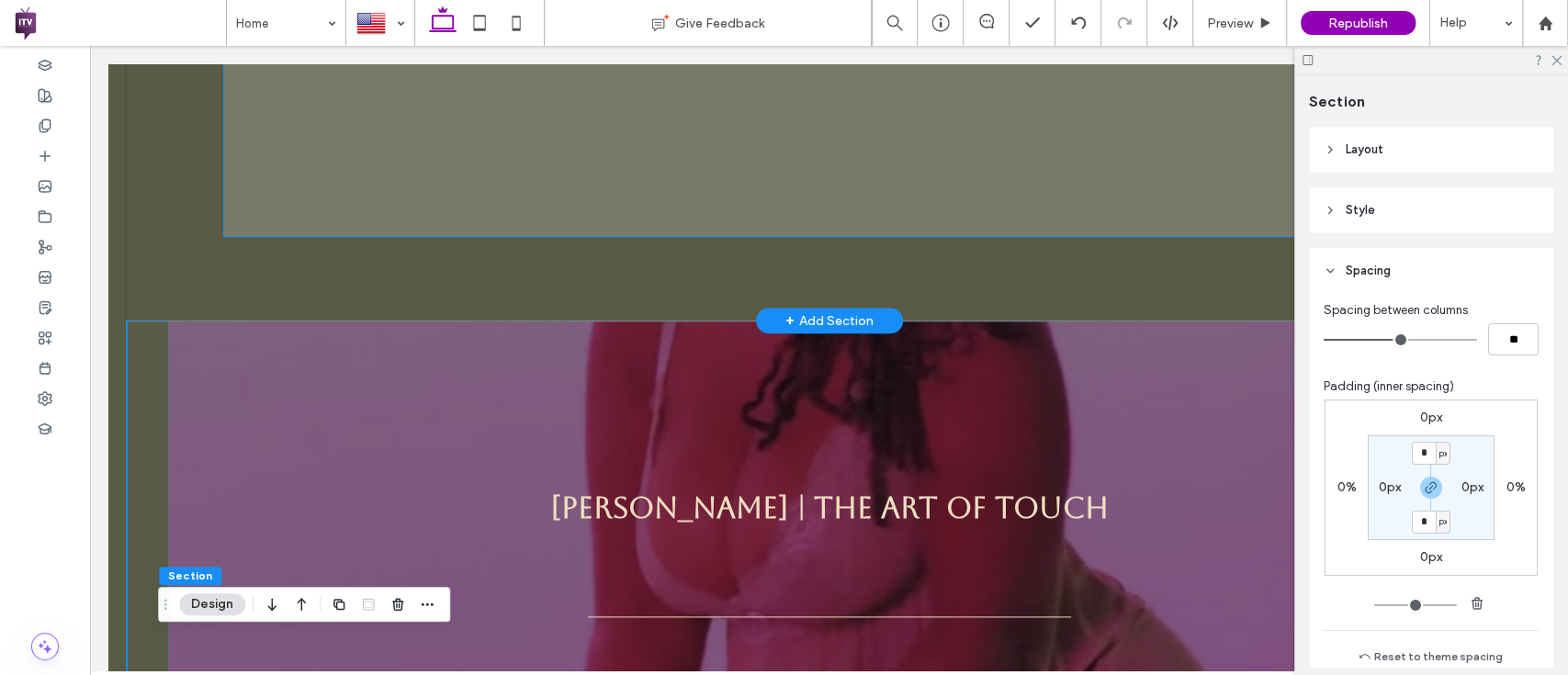
scroll to position [1415, 0]
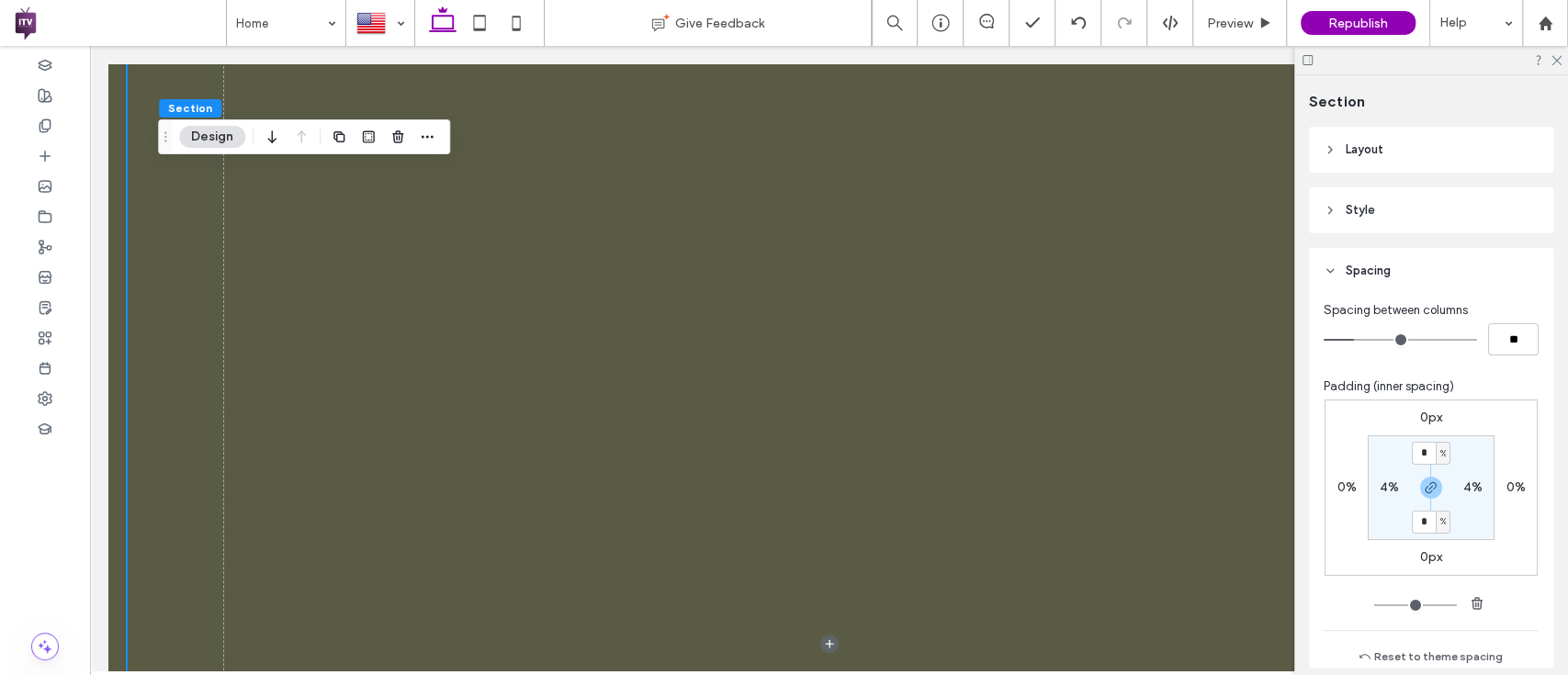
scroll to position [0, 0]
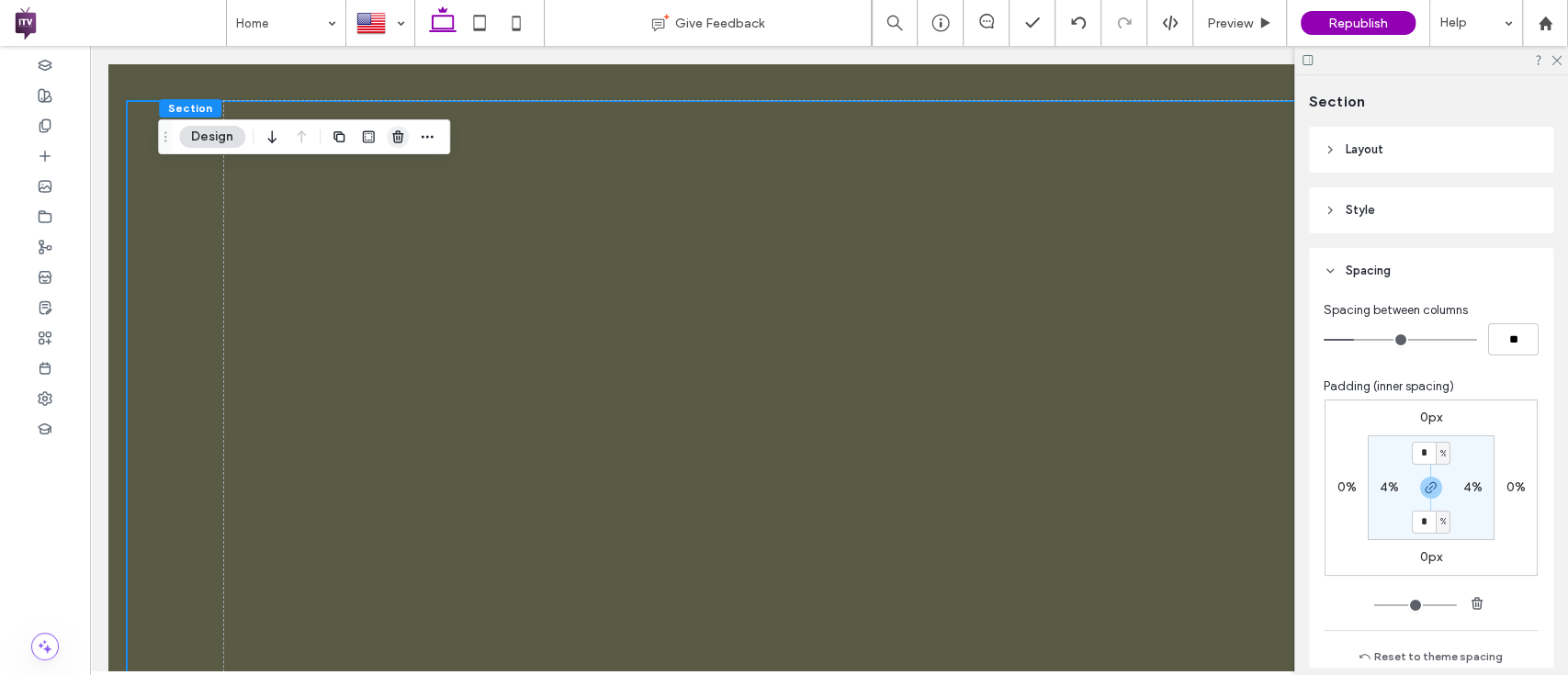
click at [394, 136] on use "button" at bounding box center [397, 137] width 11 height 12
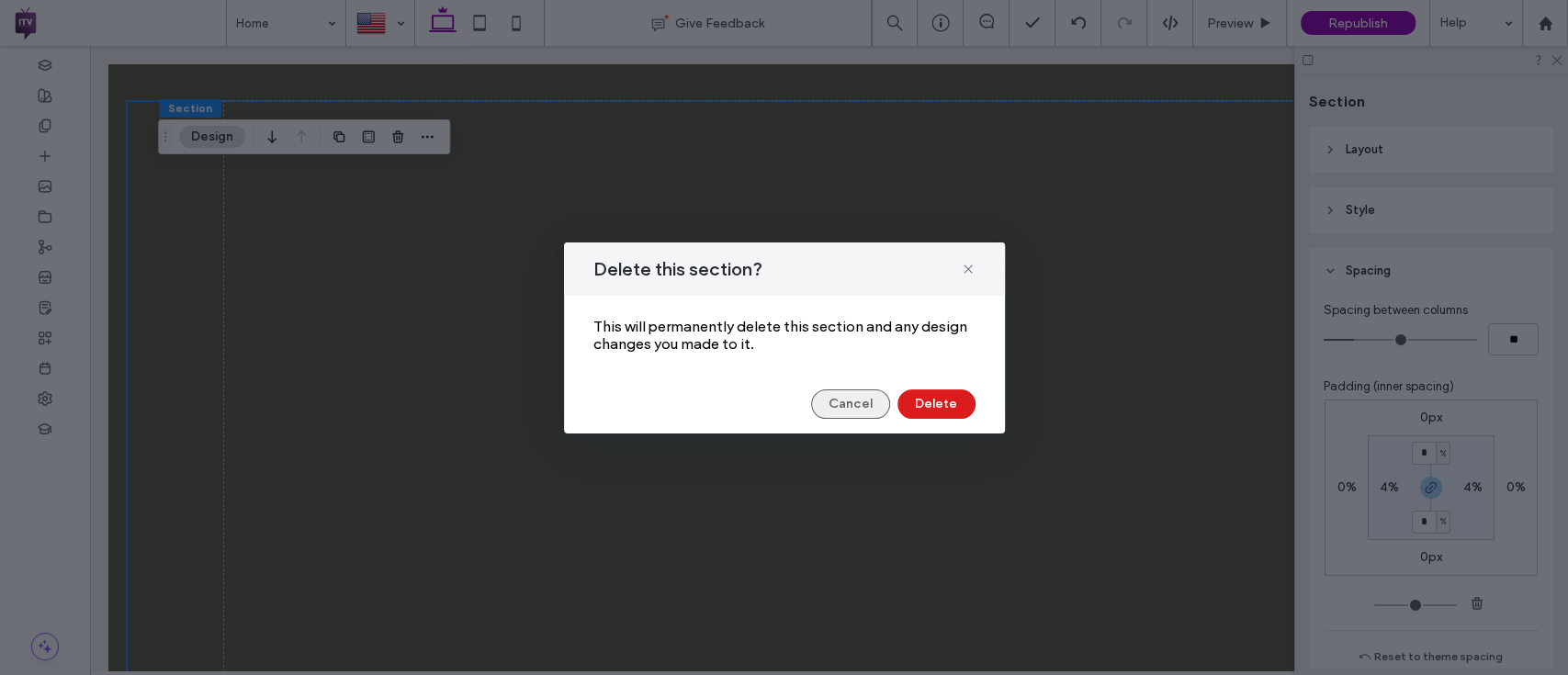
click at [827, 397] on button "Cancel" at bounding box center [850, 404] width 79 height 30
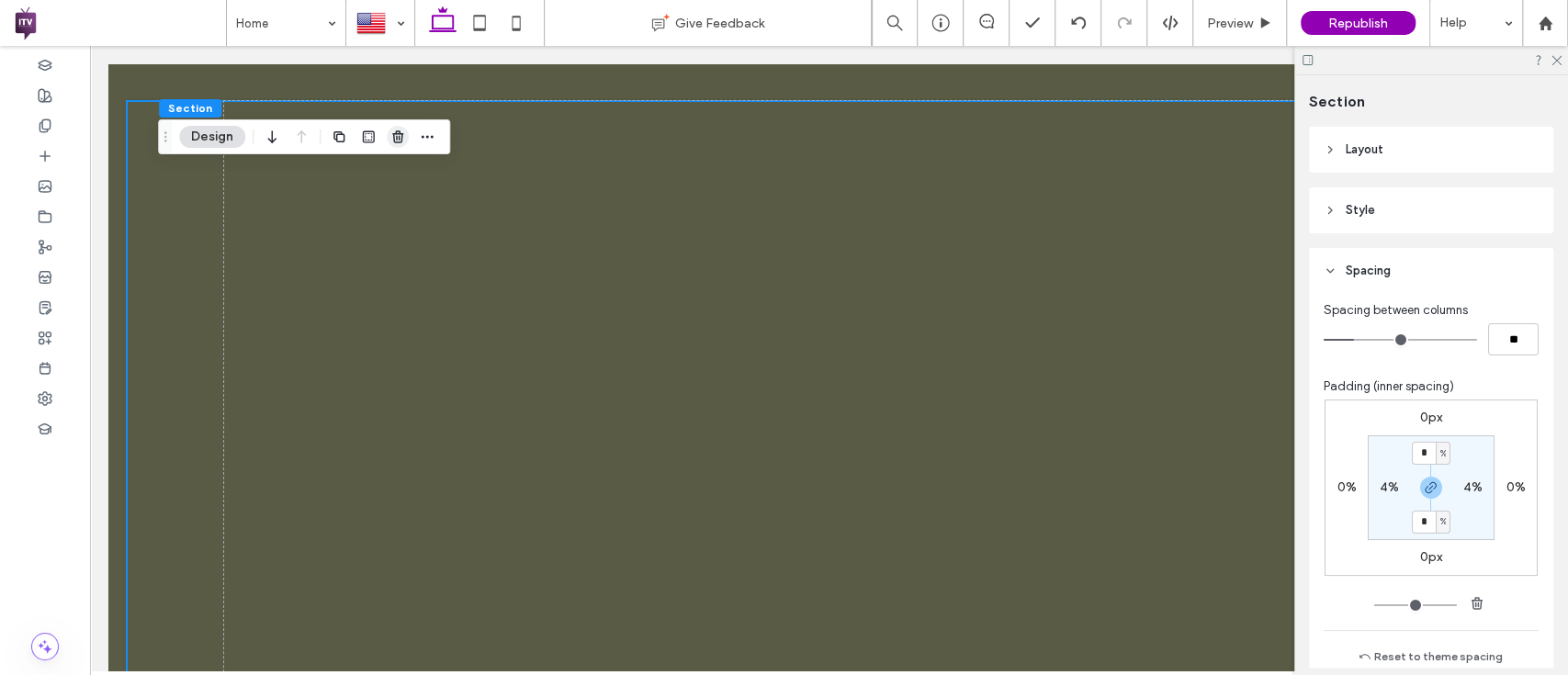
click at [396, 127] on span "button" at bounding box center [397, 137] width 22 height 22
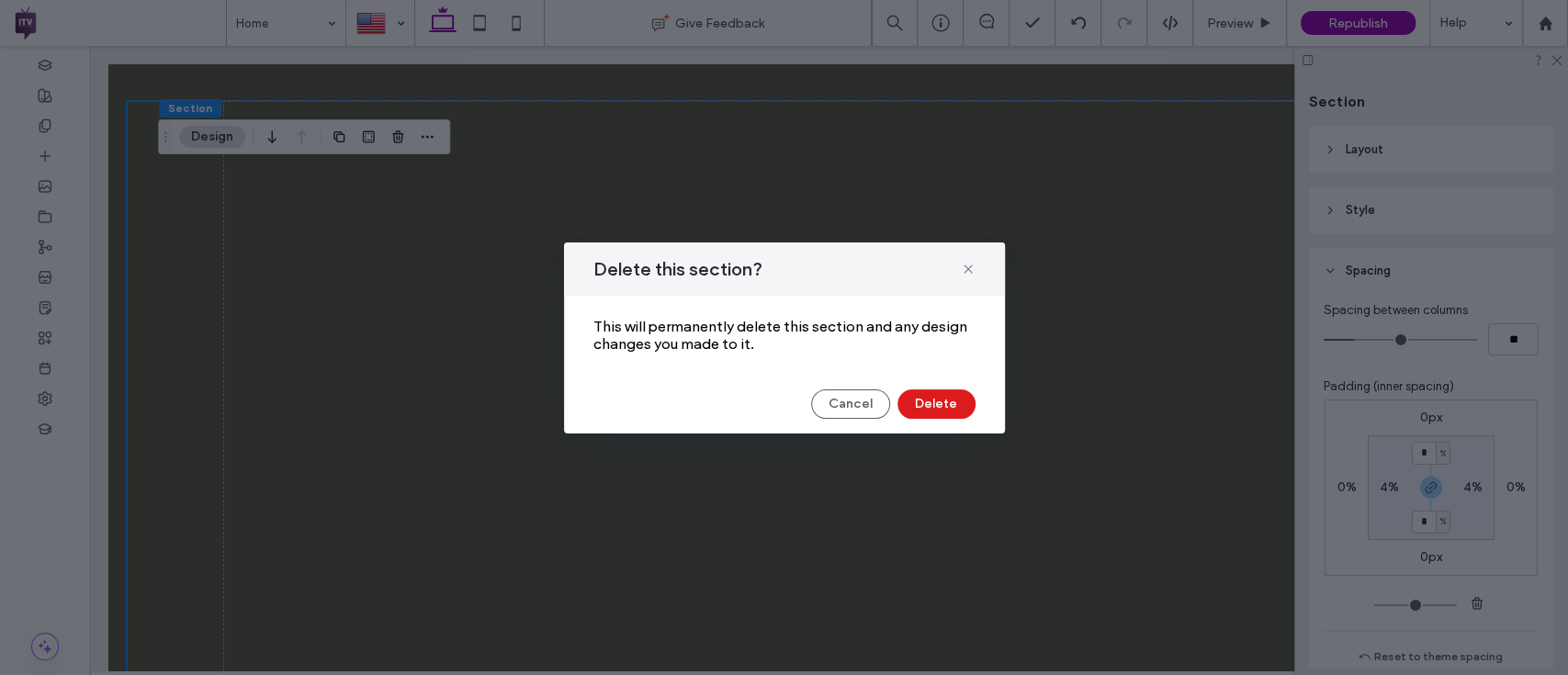
click at [940, 422] on div "Delete this section? This will permanently delete this section and any design c…" at bounding box center [784, 338] width 441 height 191
click at [934, 417] on button "Delete" at bounding box center [935, 404] width 78 height 30
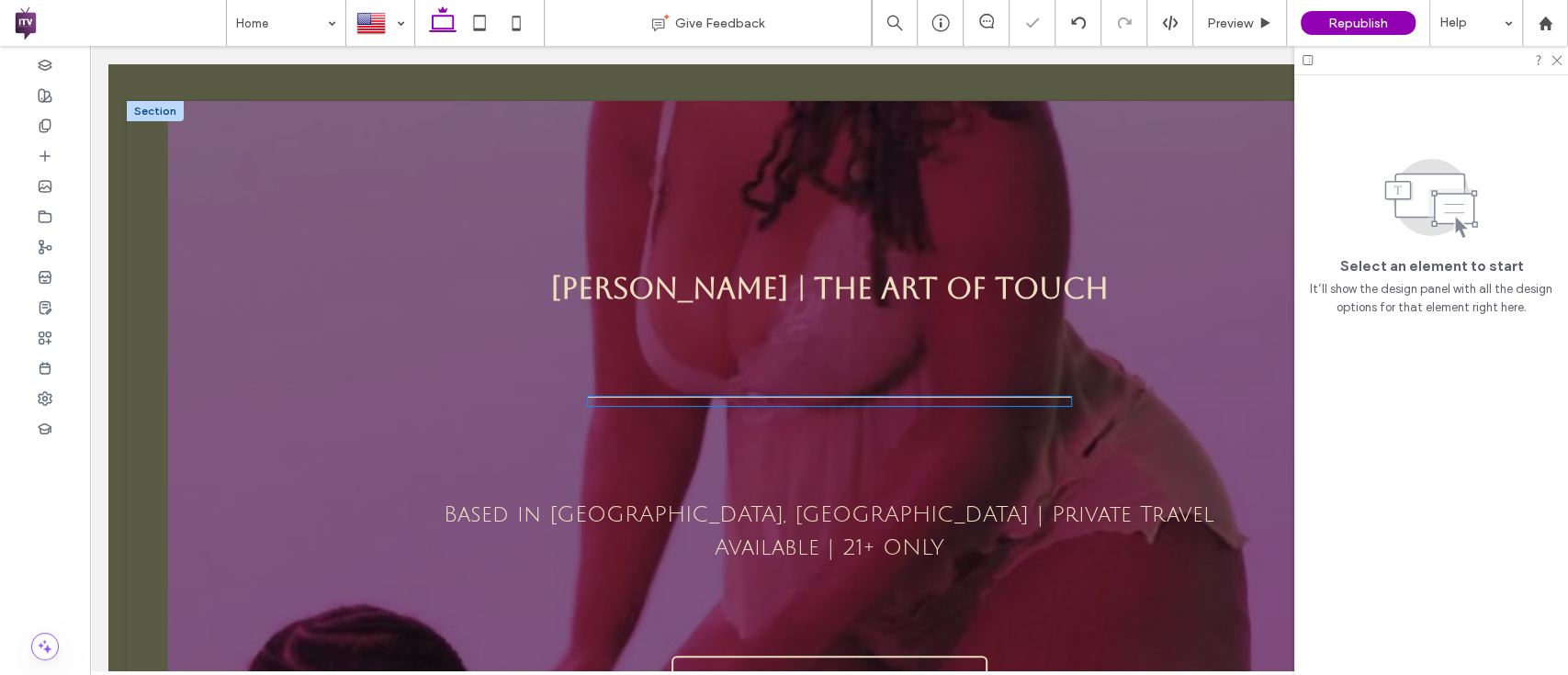
scroll to position [379, 0]
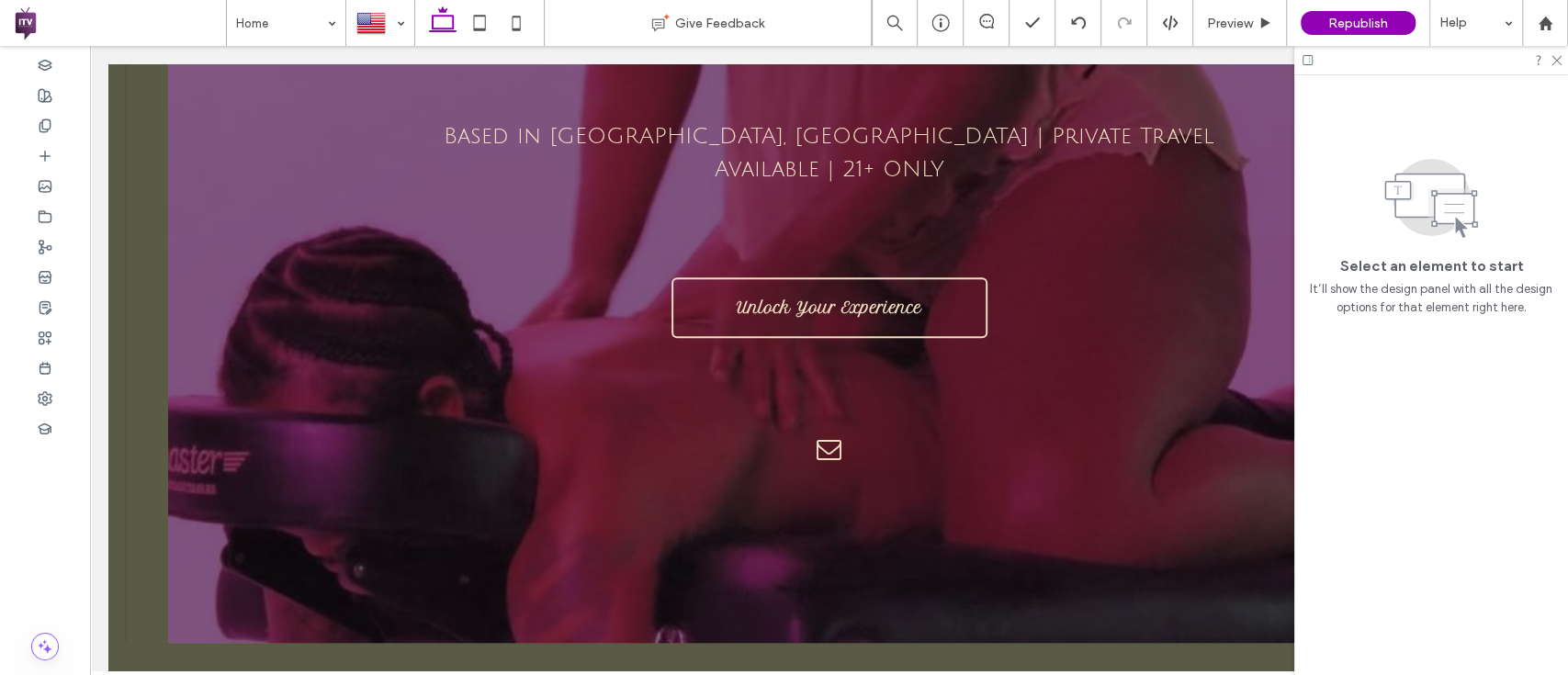
click at [135, 614] on body "555-555-555 Section Home Home - Landing Offerings About Booking Verification Et…" at bounding box center [828, 176] width 1478 height 1017
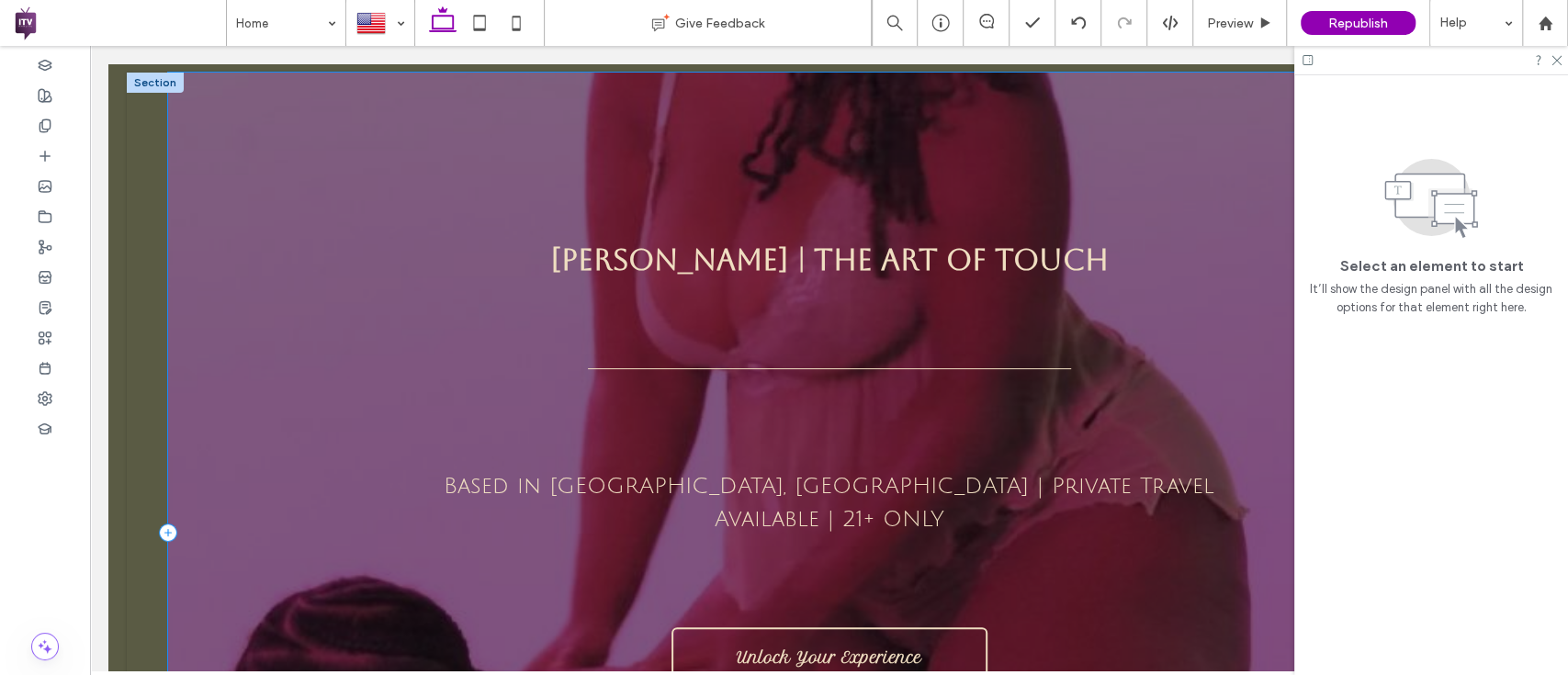
scroll to position [0, 0]
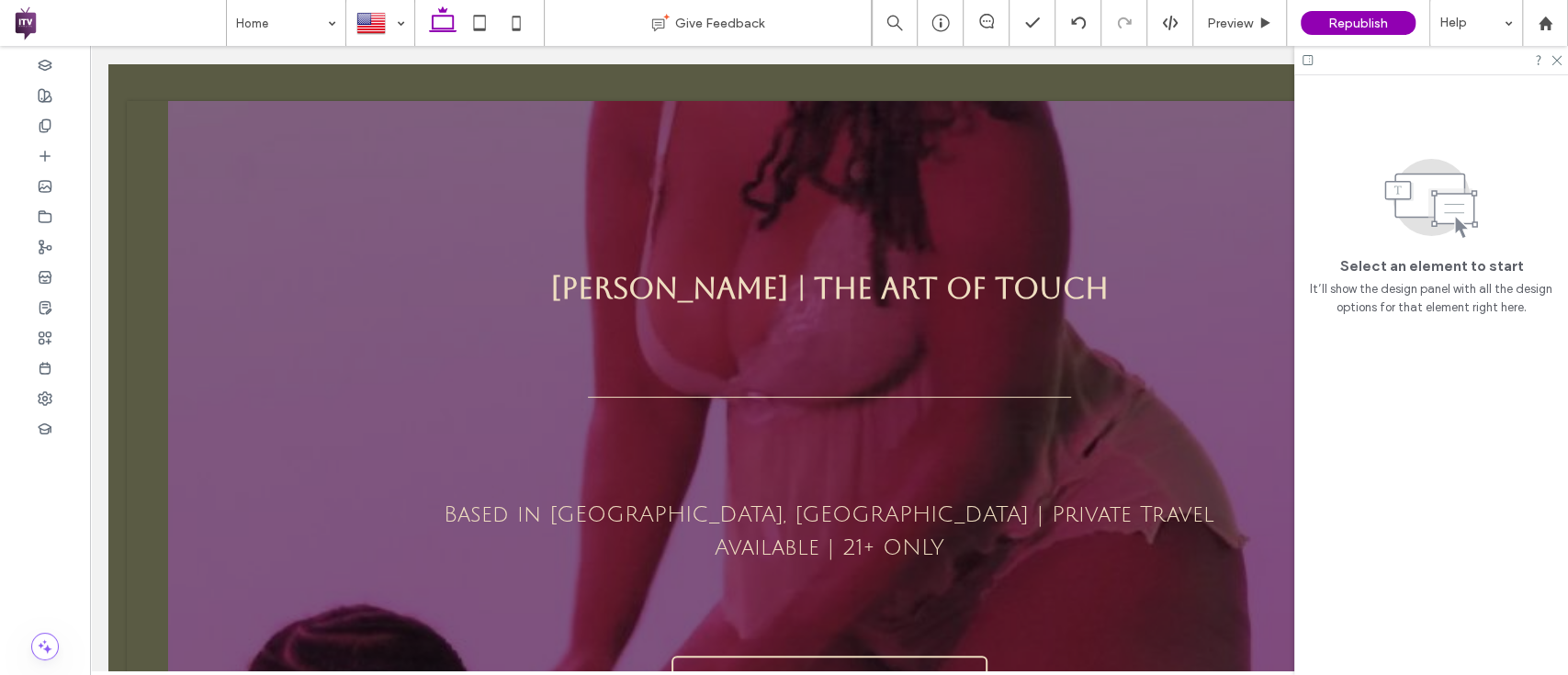
click at [1554, 70] on div at bounding box center [1430, 60] width 273 height 29
click at [1556, 62] on icon at bounding box center [1555, 59] width 12 height 12
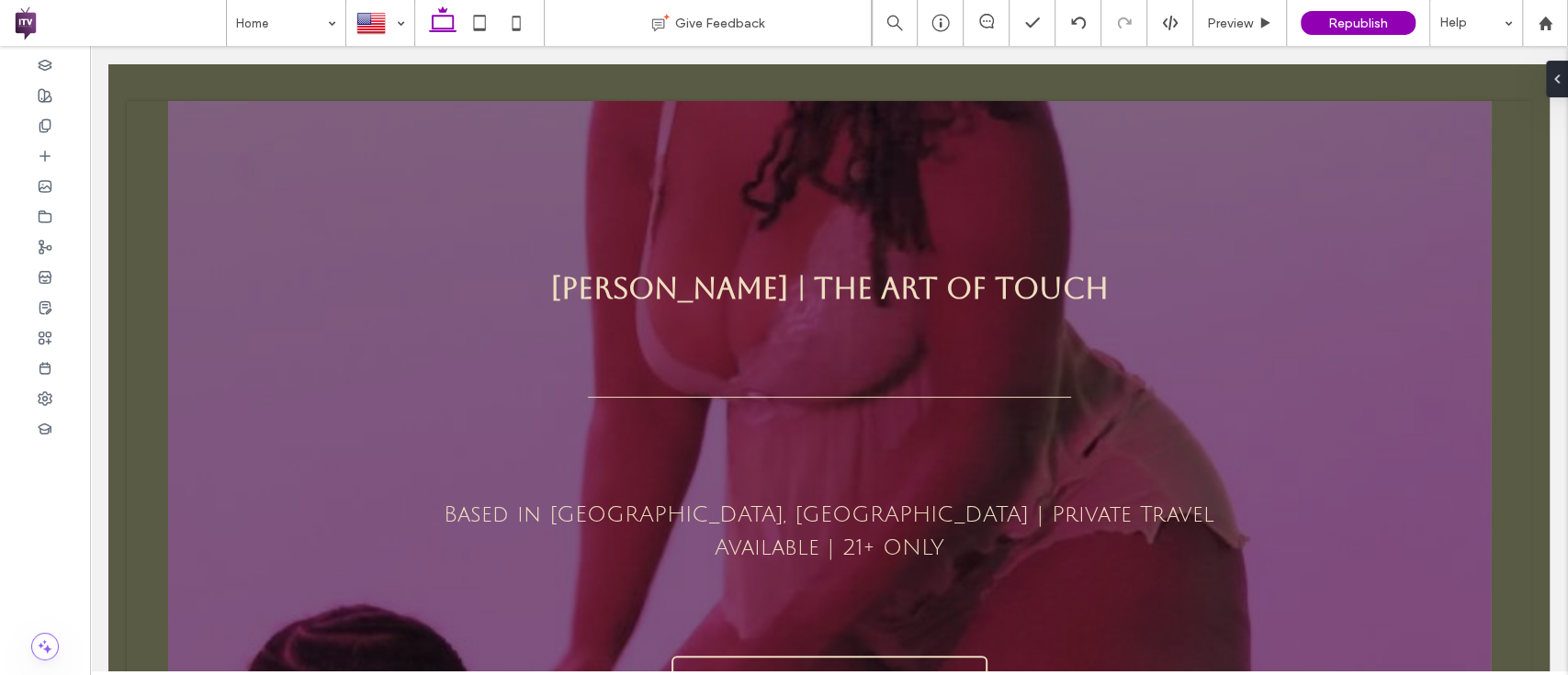
click at [1434, 85] on body "555-555-555 Section Home Home - Landing Offerings About Booking Verification Et…" at bounding box center [828, 555] width 1478 height 1017
click at [50, 386] on div at bounding box center [44, 398] width 90 height 31
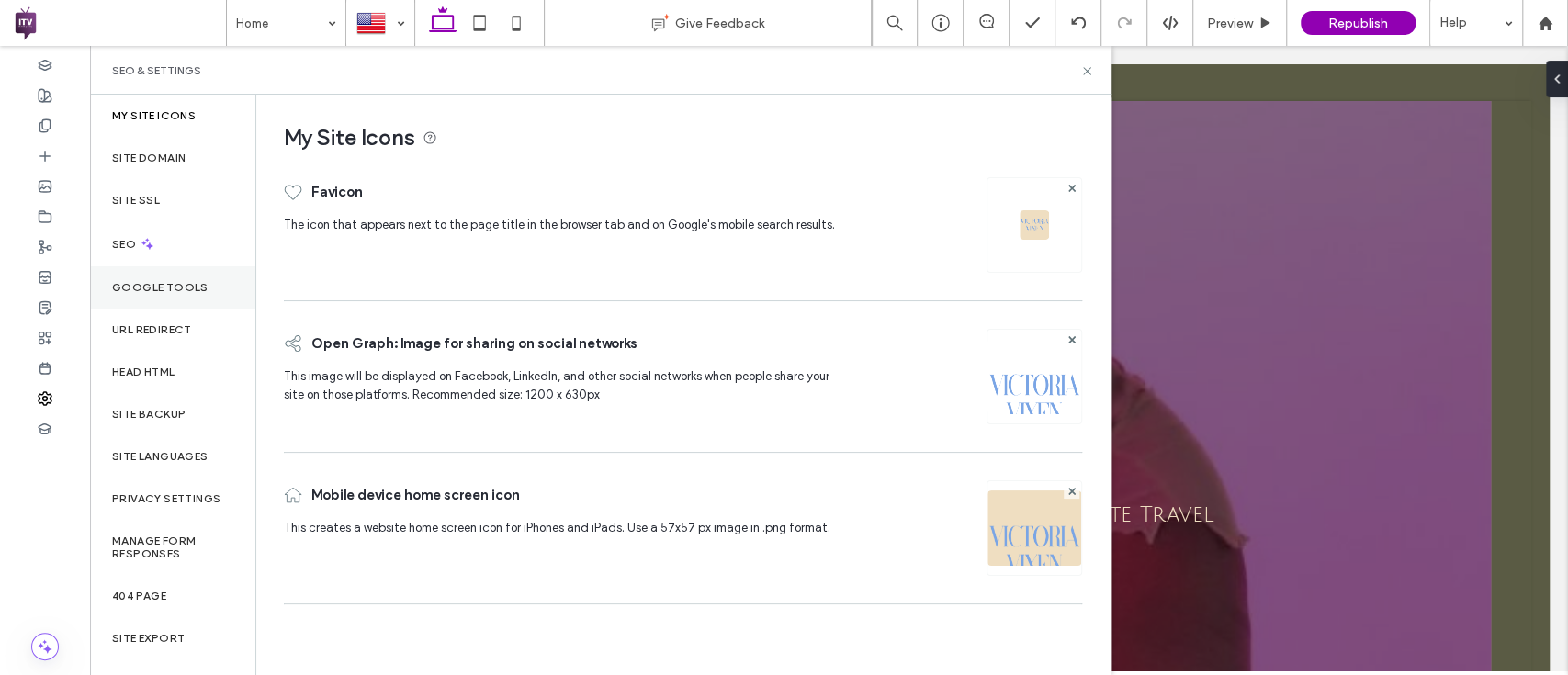
scroll to position [38, 0]
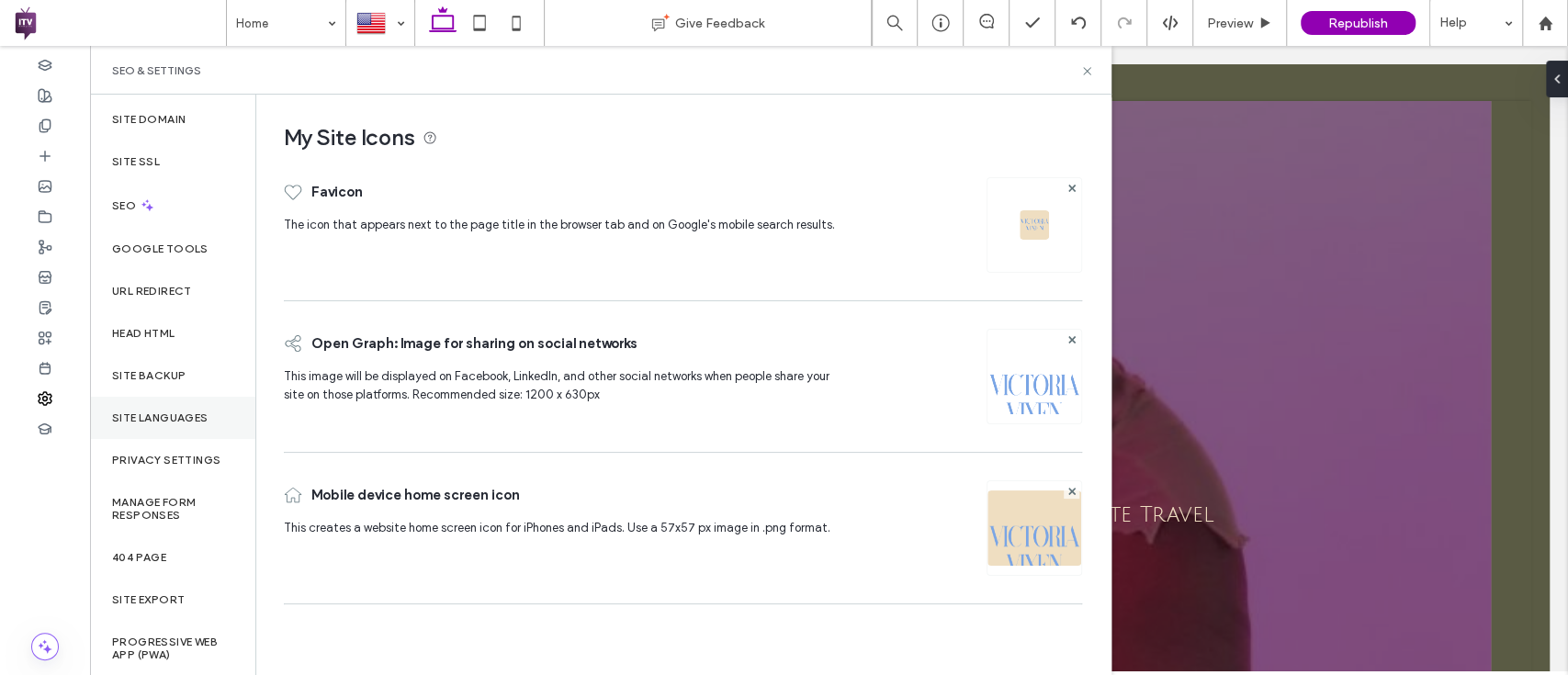
click at [155, 422] on label "Site Languages" at bounding box center [160, 417] width 96 height 13
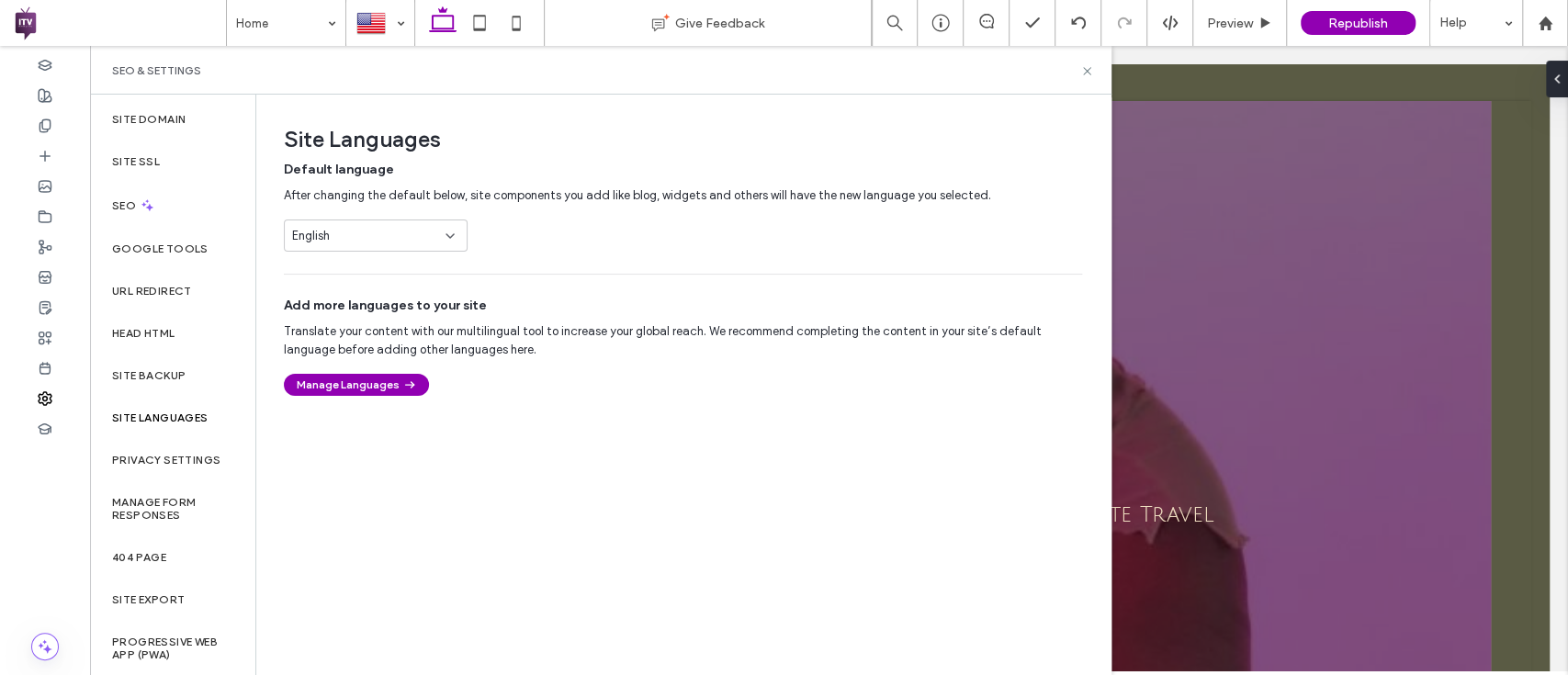
click at [397, 231] on div "English" at bounding box center [365, 236] width 146 height 19
click at [401, 382] on icon "button" at bounding box center [409, 385] width 17 height 17
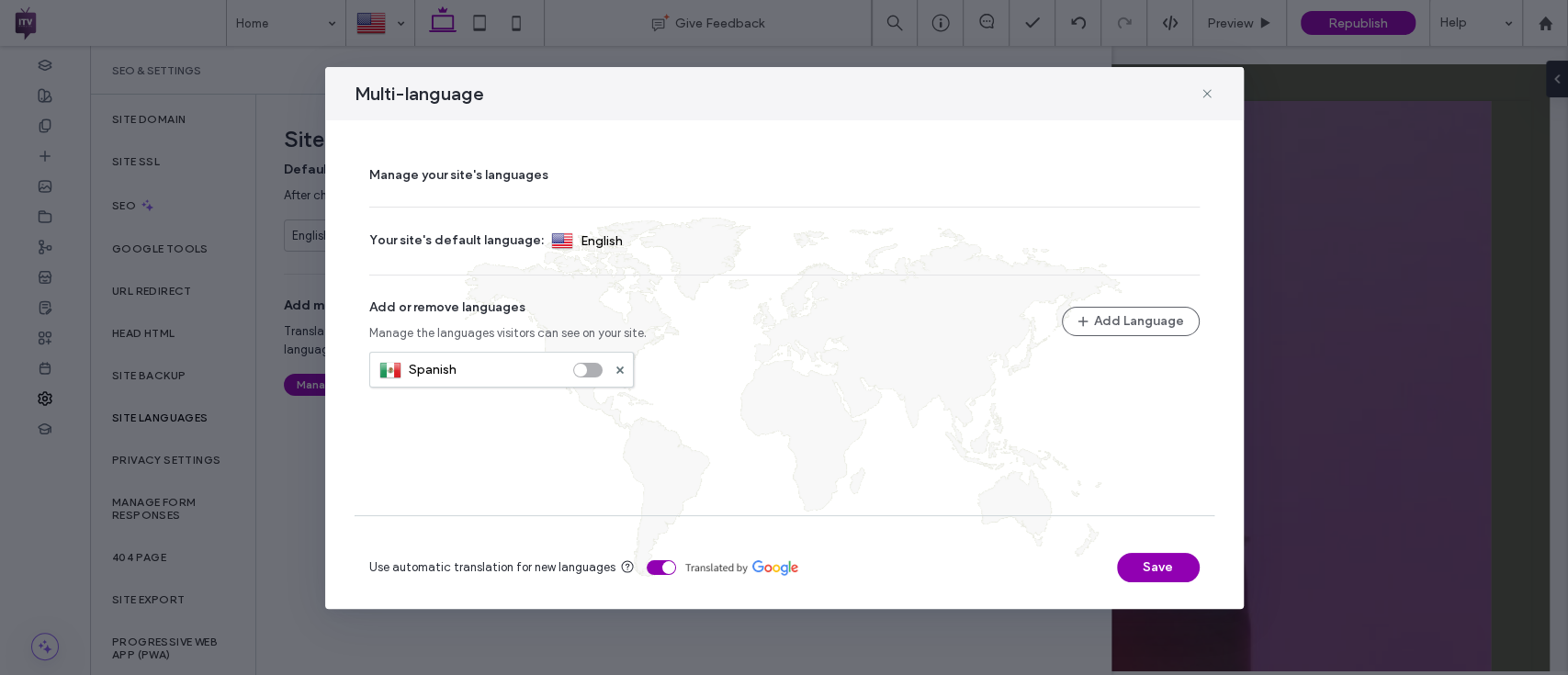
click at [588, 365] on div "toggle" at bounding box center [588, 370] width 30 height 15
click at [1132, 560] on button "Save" at bounding box center [1158, 568] width 83 height 30
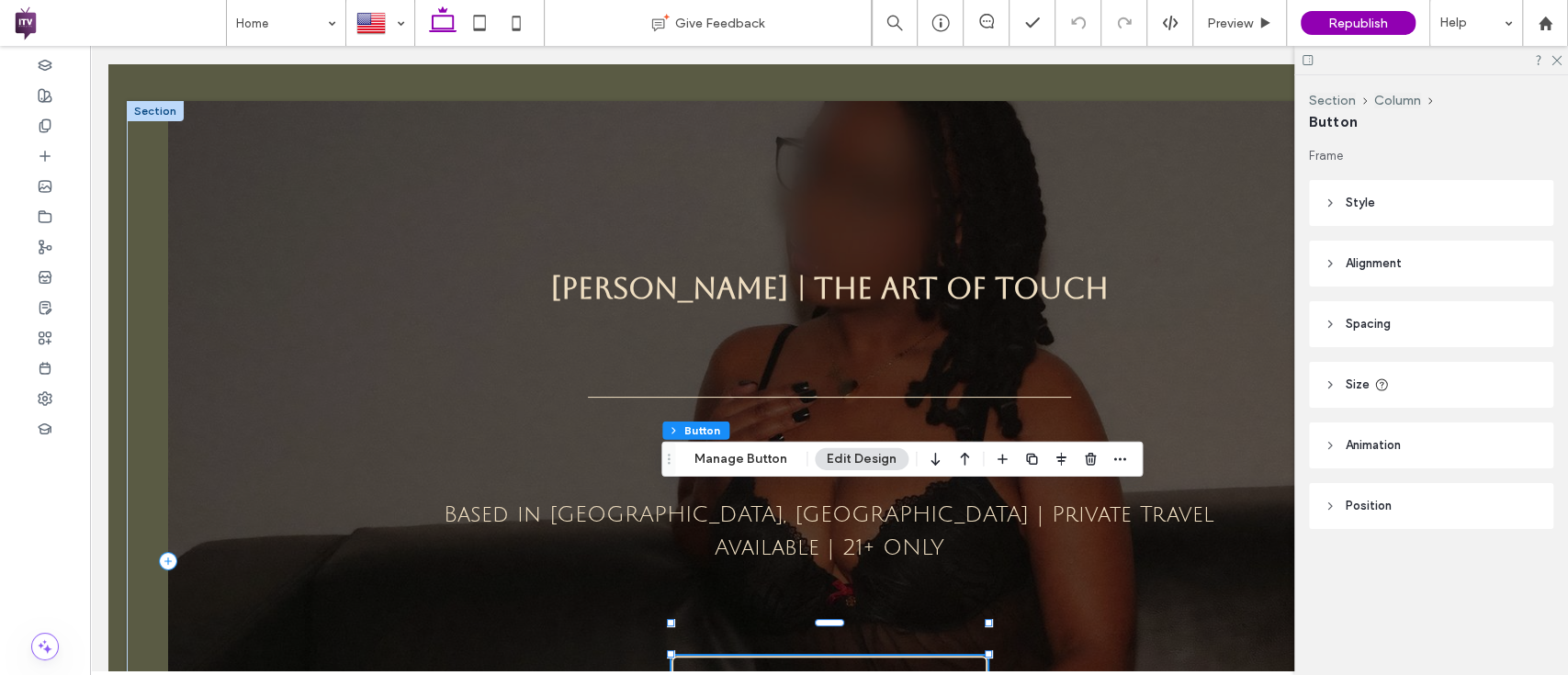
type input "**"
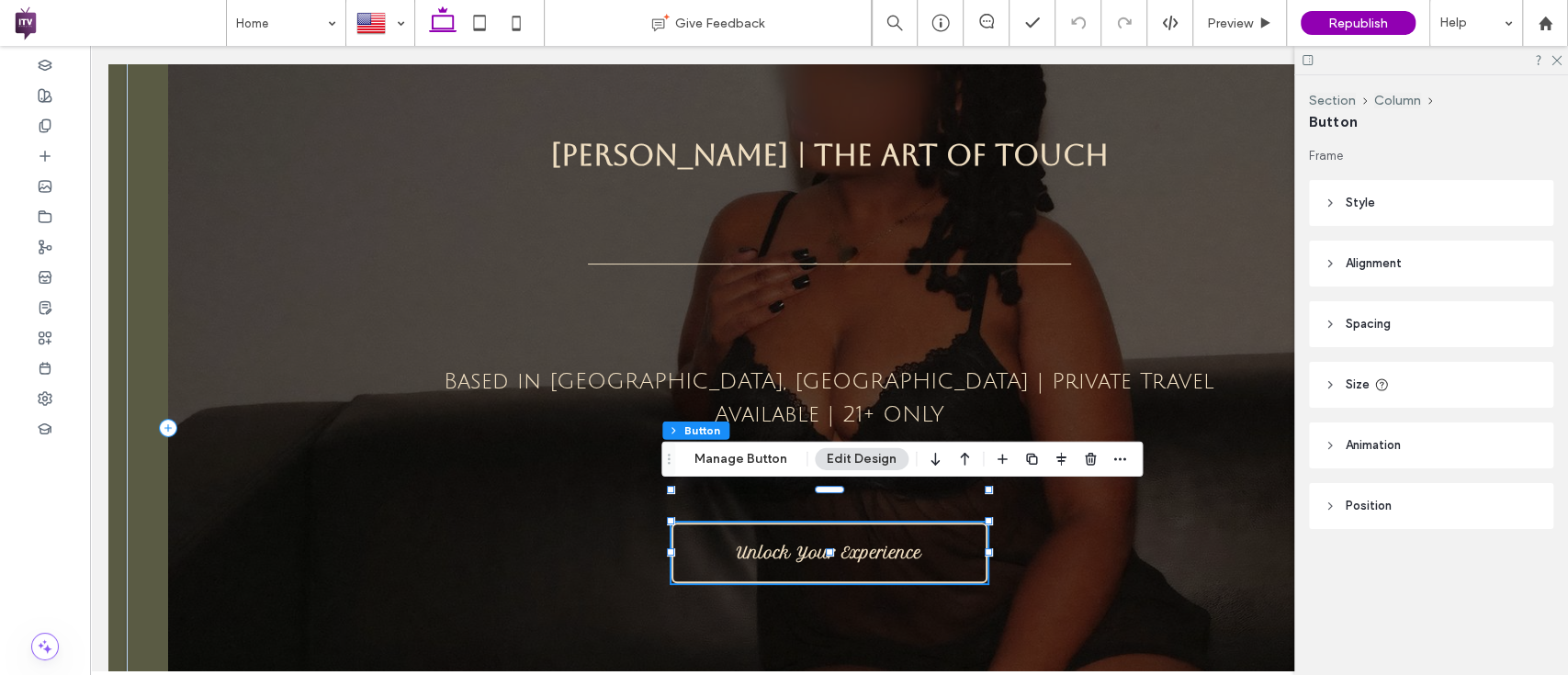
scroll to position [133, 0]
click at [738, 458] on button "Manage Button" at bounding box center [741, 460] width 117 height 22
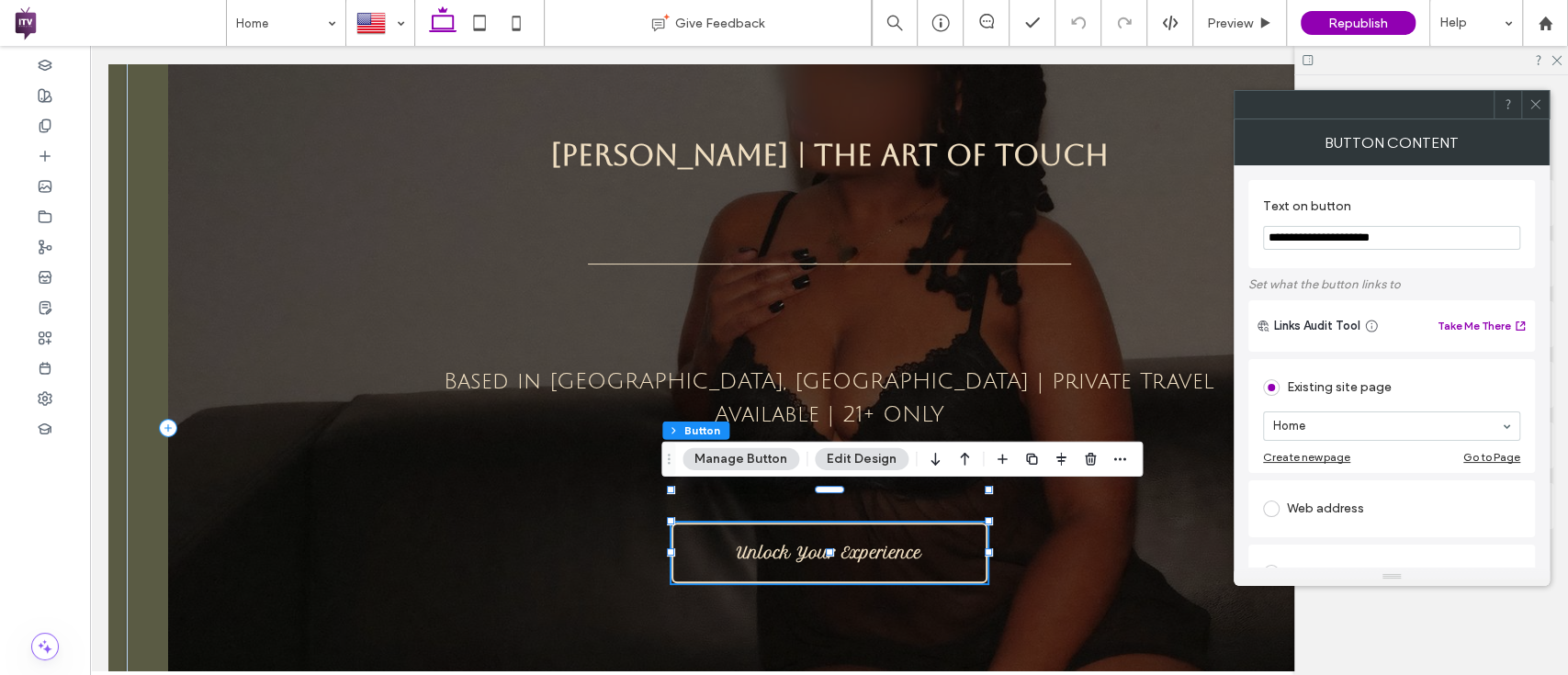
click at [1308, 409] on section "Home" at bounding box center [1391, 426] width 257 height 48
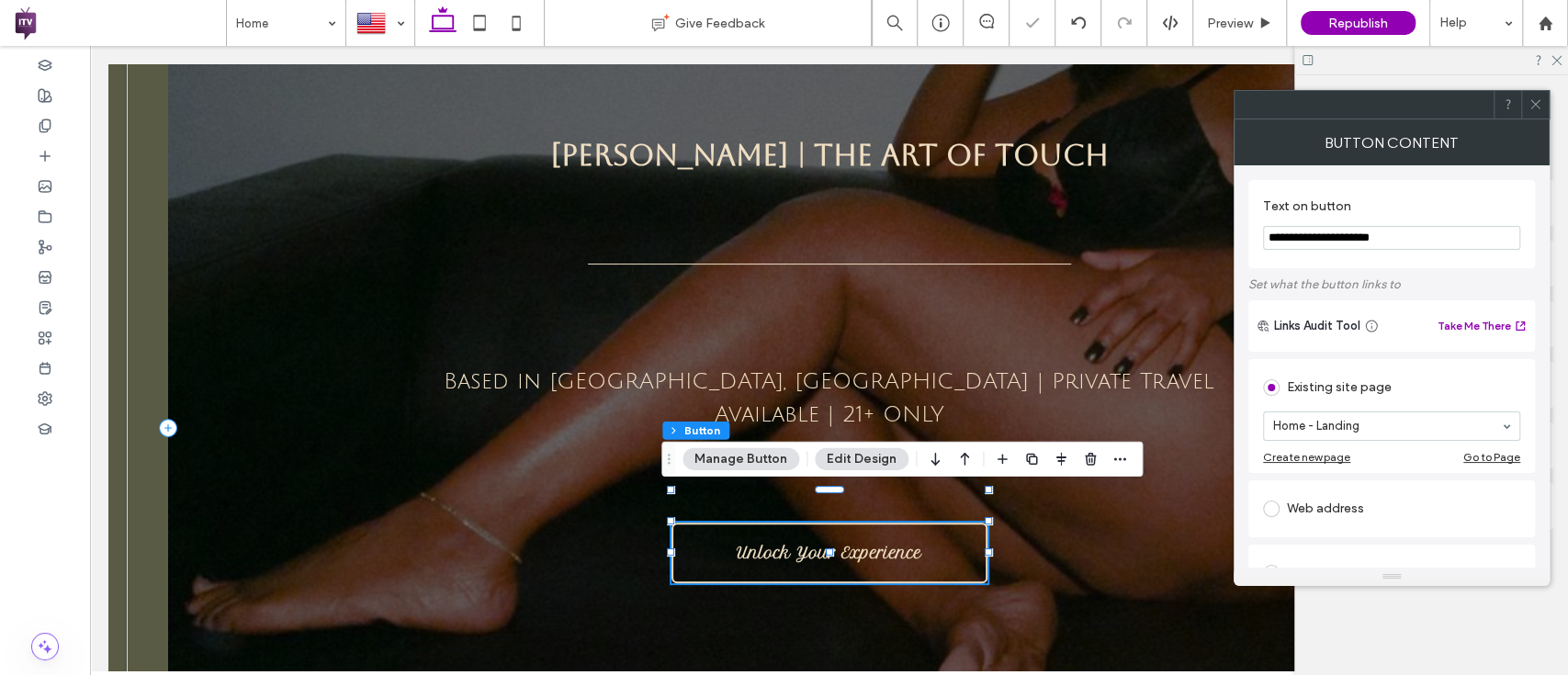
click at [1529, 113] on span at bounding box center [1536, 104] width 14 height 28
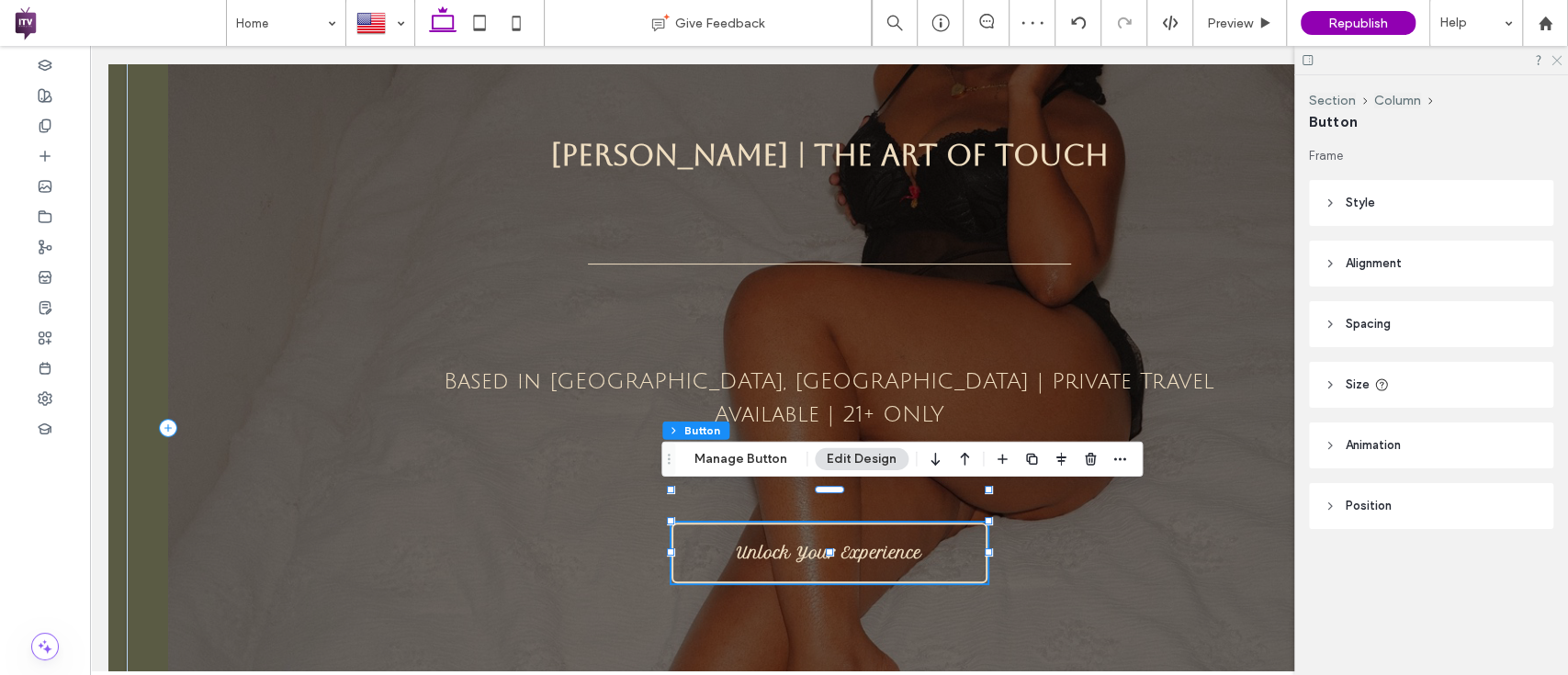
click at [1555, 53] on icon at bounding box center [1555, 59] width 12 height 12
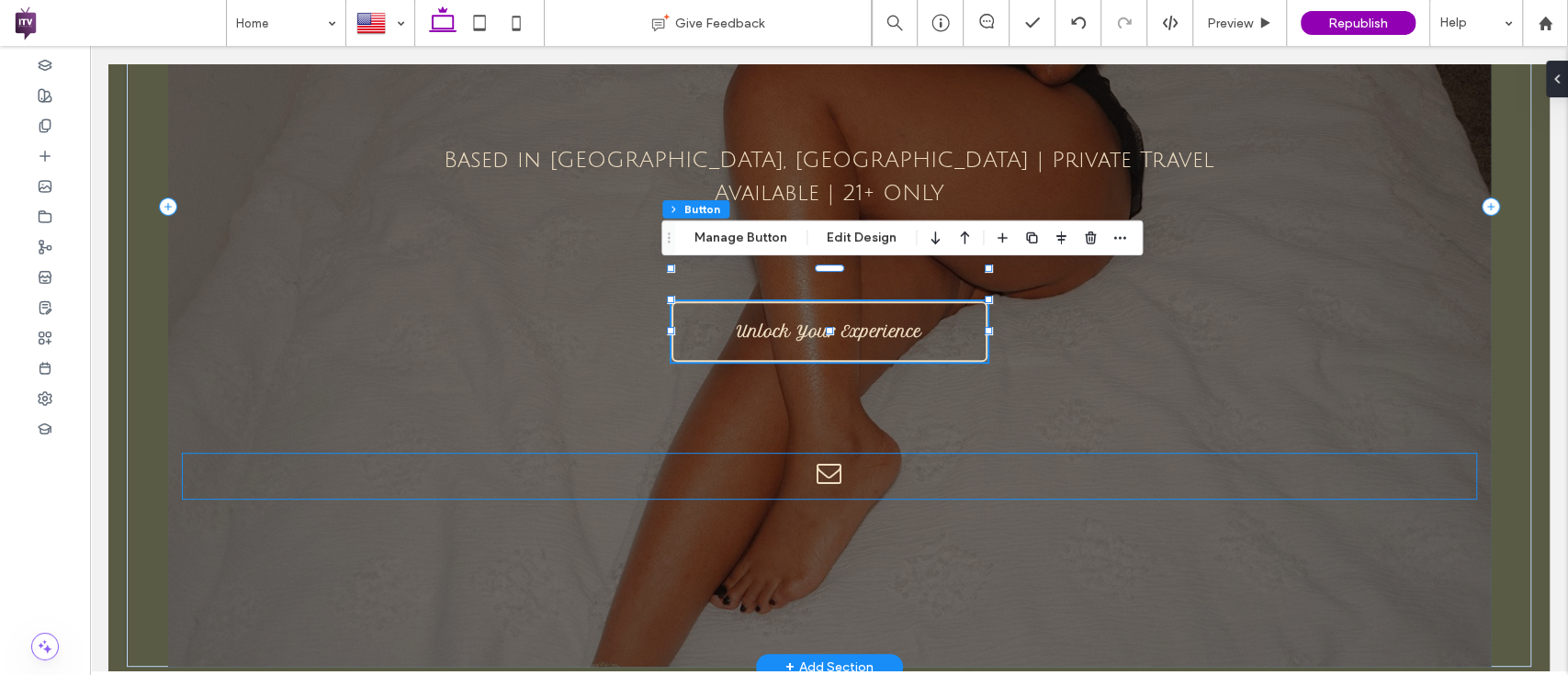
scroll to position [0, 0]
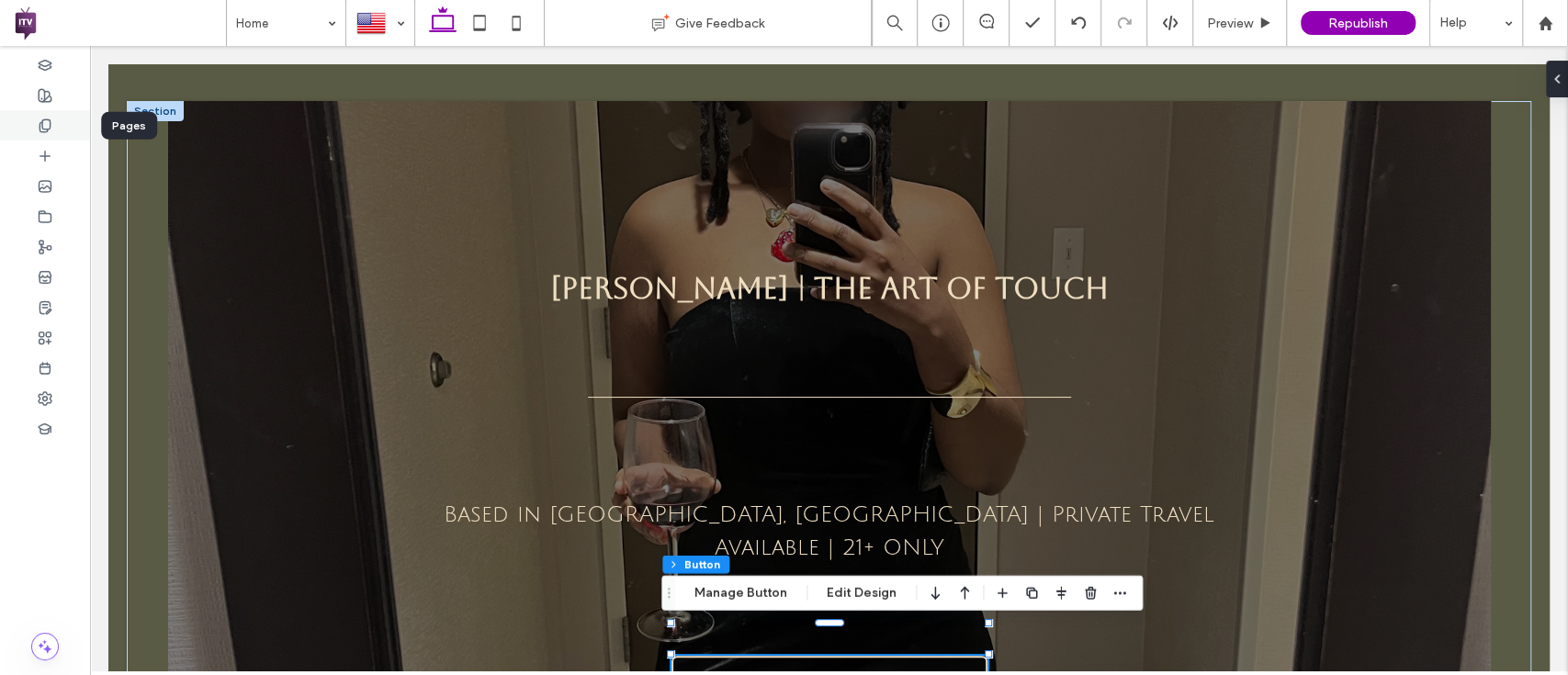
click at [60, 123] on div at bounding box center [44, 125] width 90 height 31
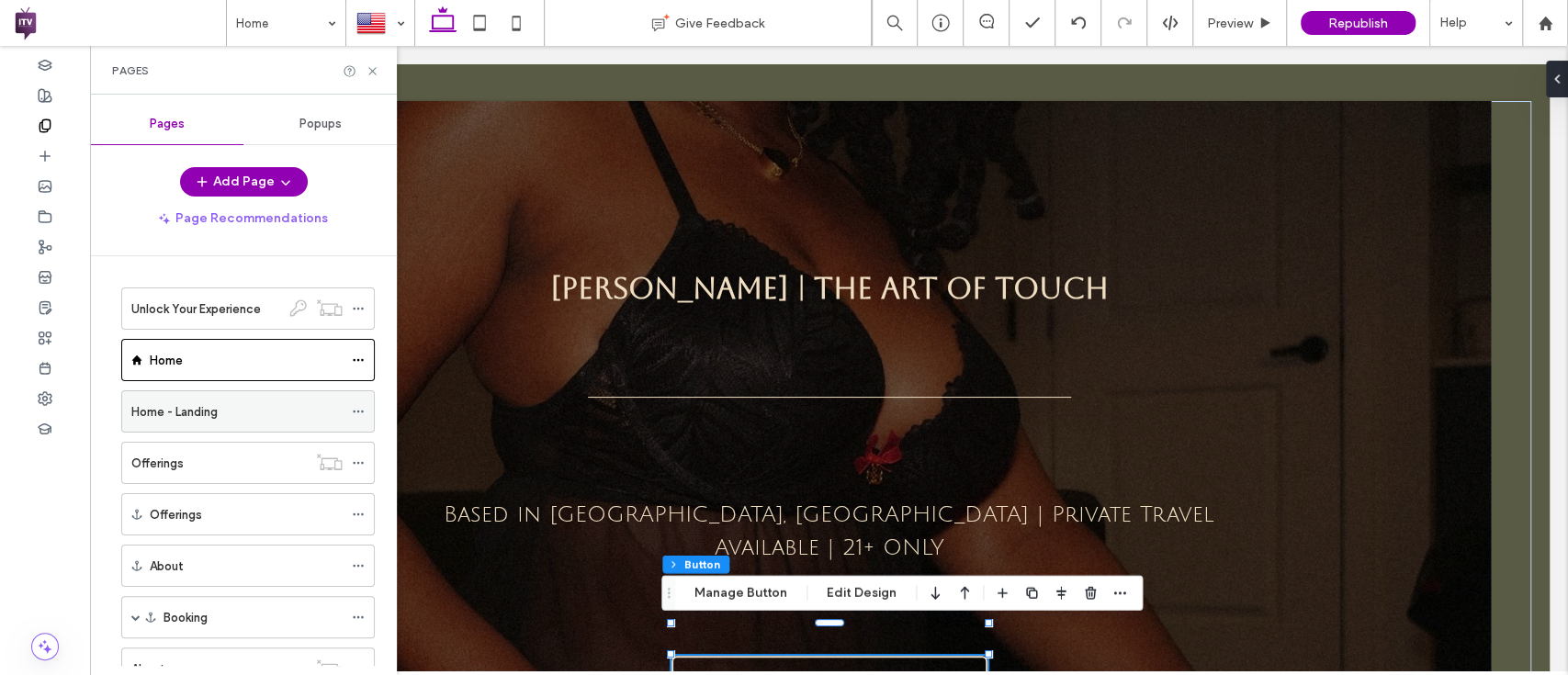
click at [190, 422] on div "Home - Landing" at bounding box center [237, 411] width 211 height 40
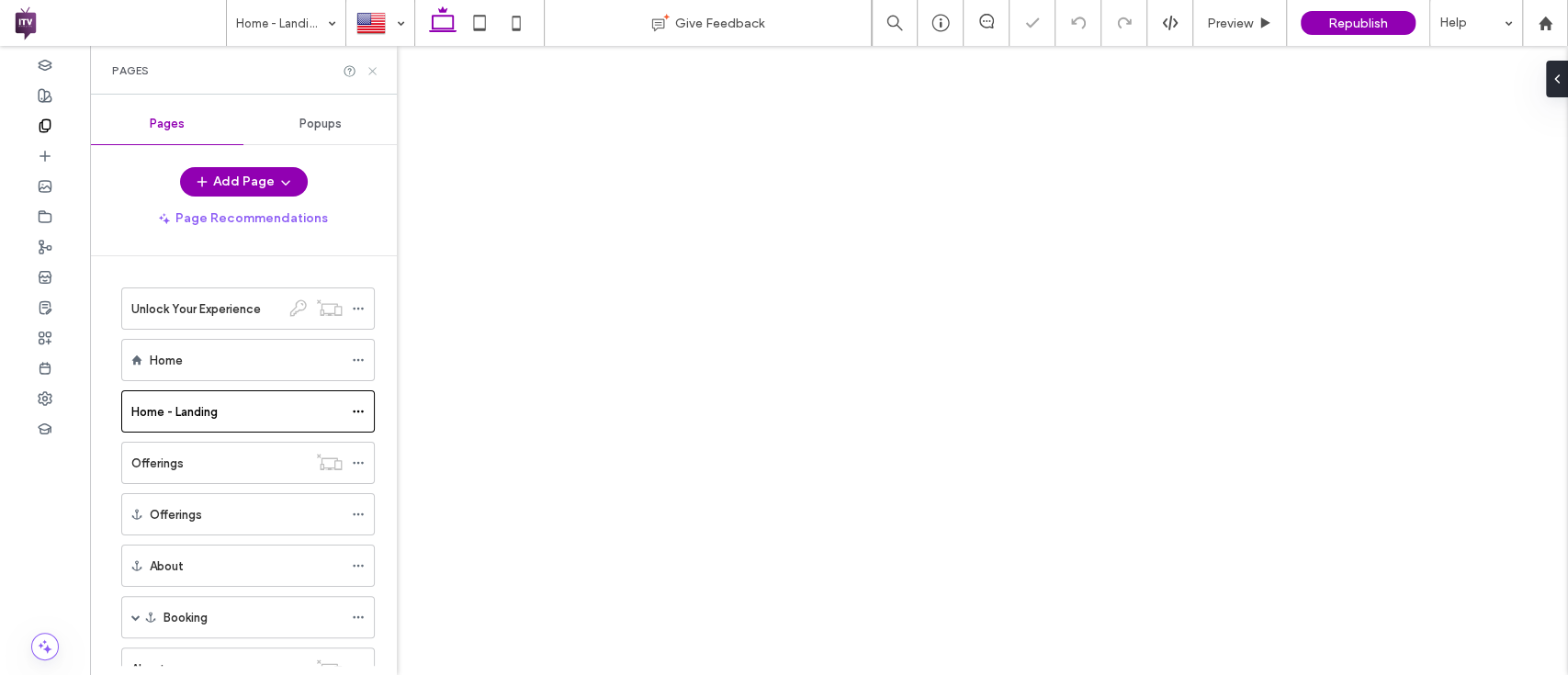
click at [367, 68] on icon at bounding box center [373, 71] width 14 height 14
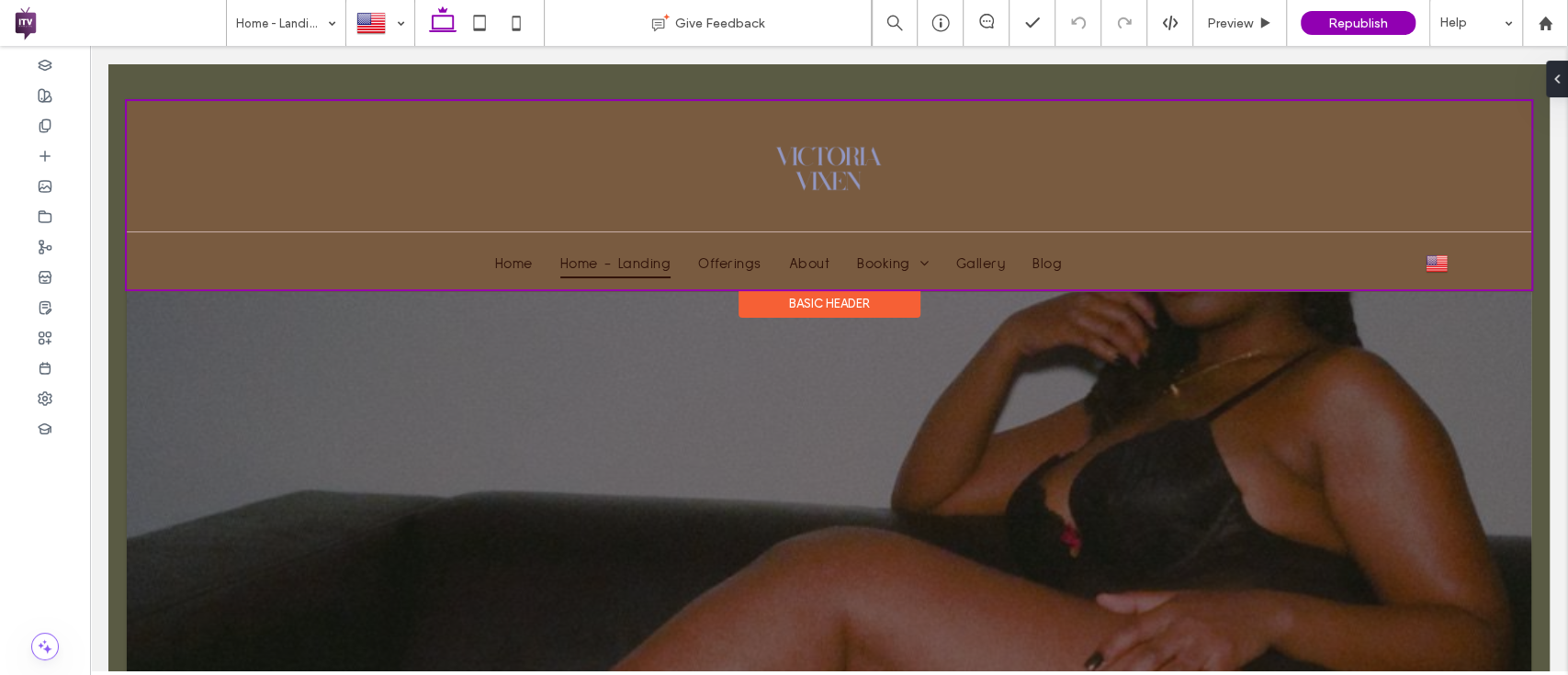
click at [846, 170] on div at bounding box center [829, 195] width 1405 height 188
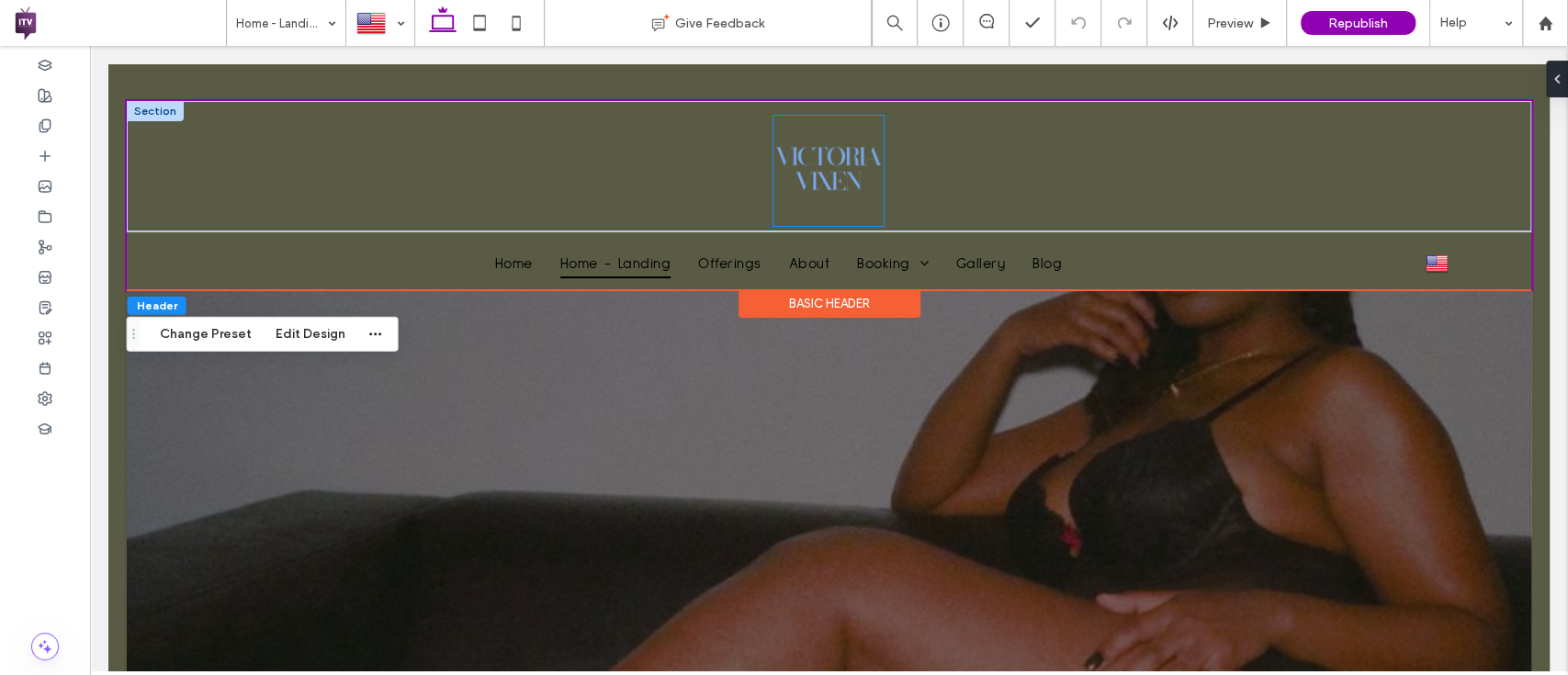
click at [830, 169] on img at bounding box center [828, 171] width 110 height 110
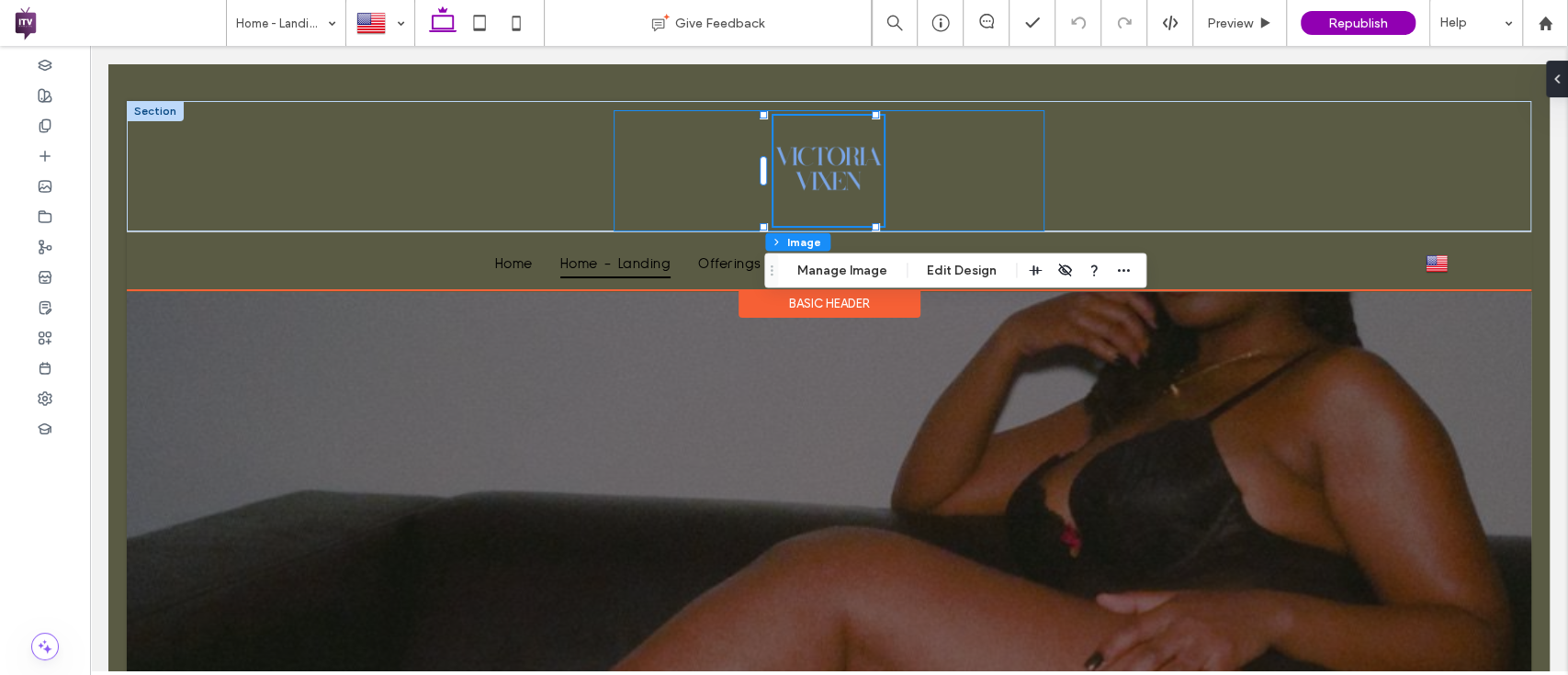
click at [850, 195] on img at bounding box center [828, 171] width 110 height 110
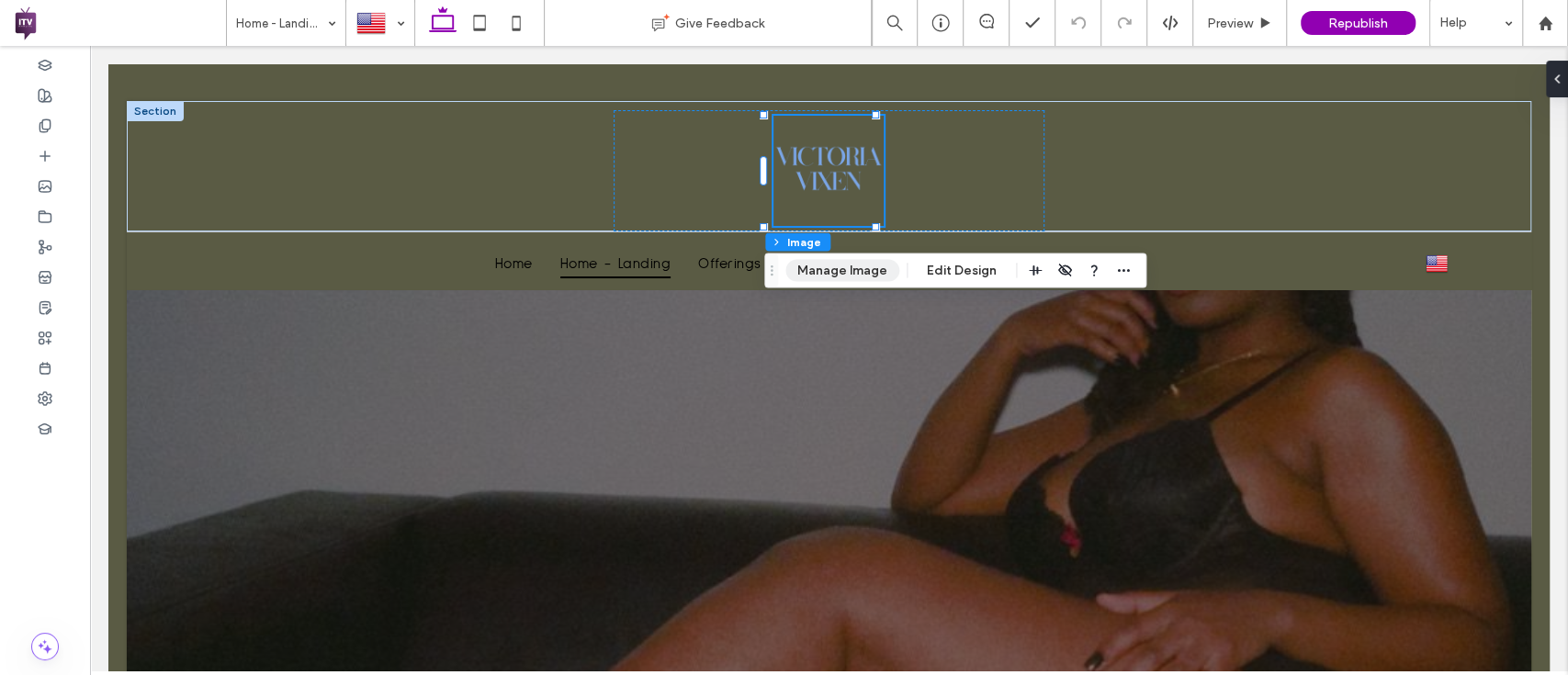
click at [859, 265] on button "Manage Image" at bounding box center [842, 271] width 114 height 22
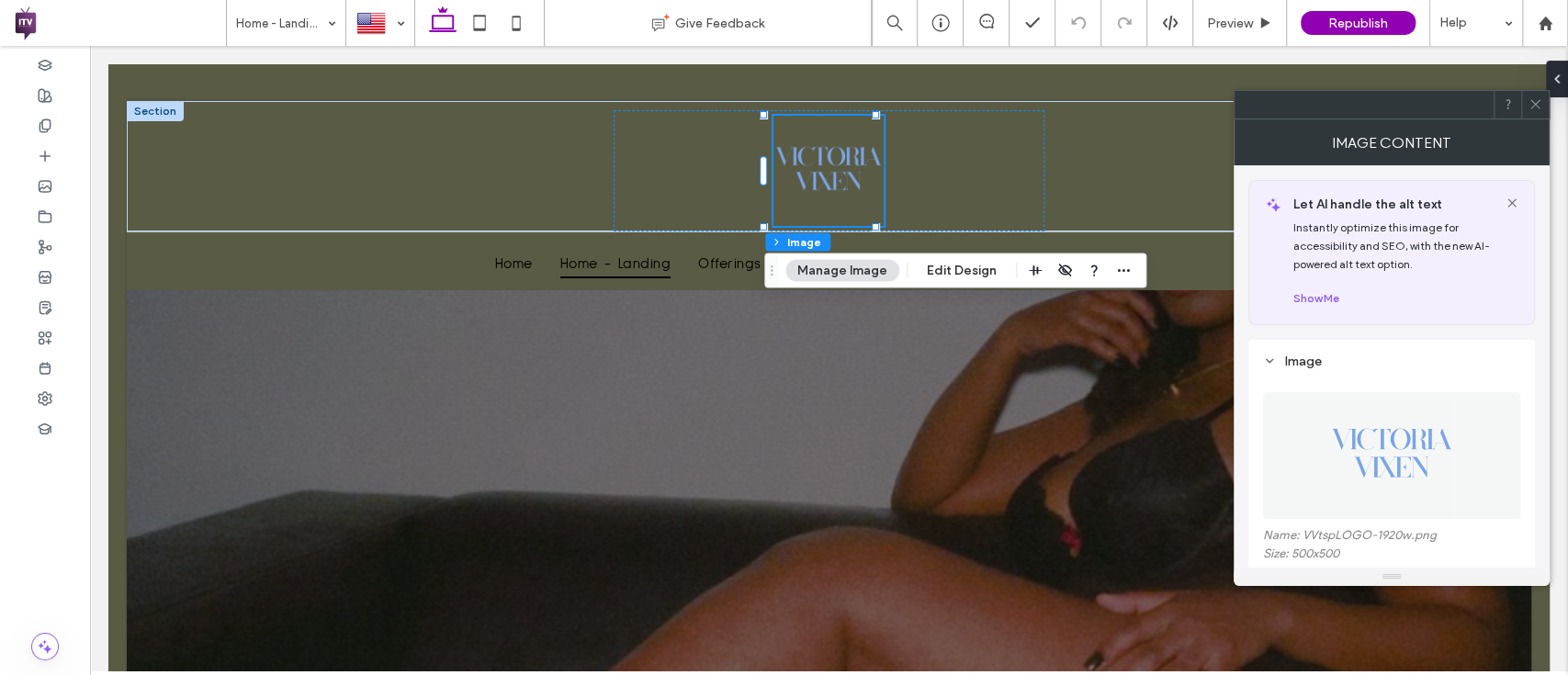
click at [1529, 109] on icon at bounding box center [1536, 104] width 14 height 14
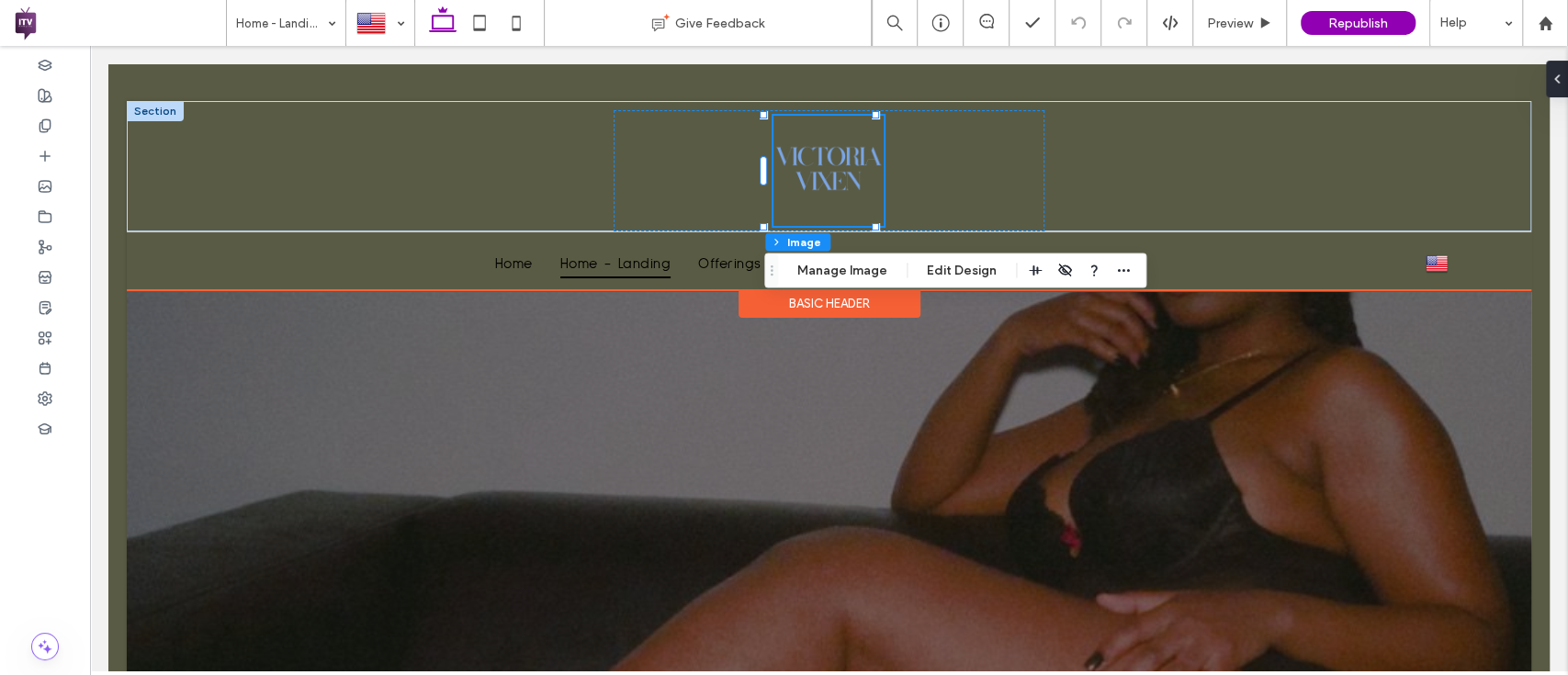
click at [845, 144] on img at bounding box center [828, 171] width 110 height 110
click at [814, 198] on img at bounding box center [828, 171] width 110 height 110
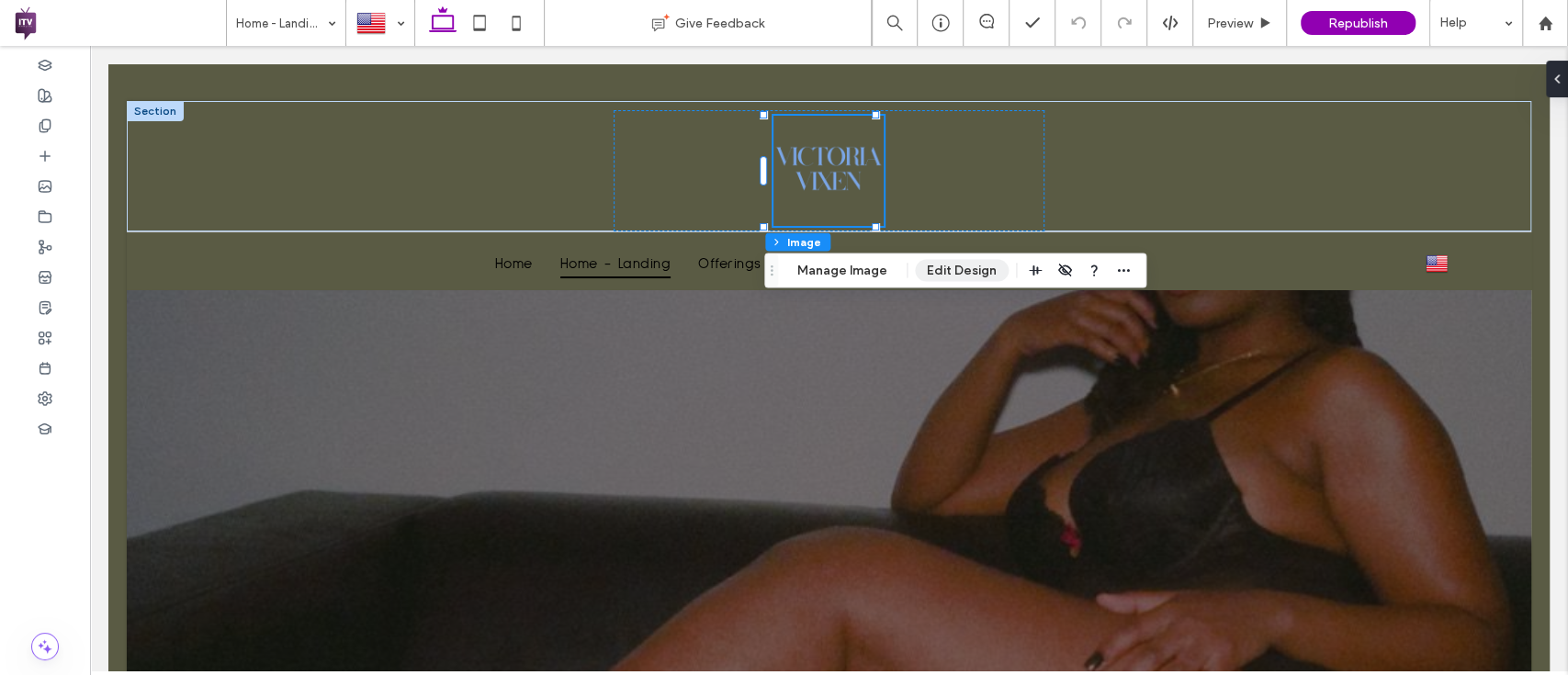
click at [934, 269] on button "Edit Design" at bounding box center [961, 271] width 93 height 22
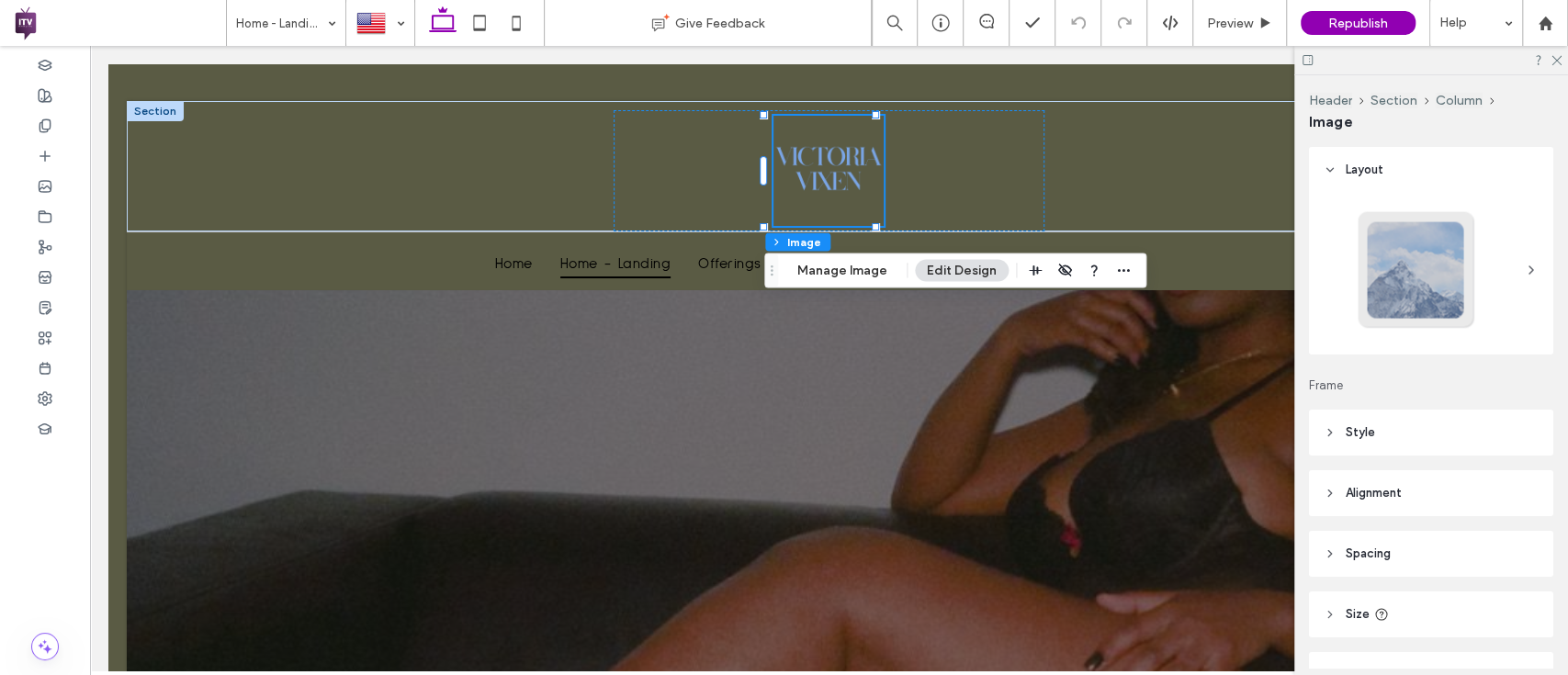
scroll to position [103, 0]
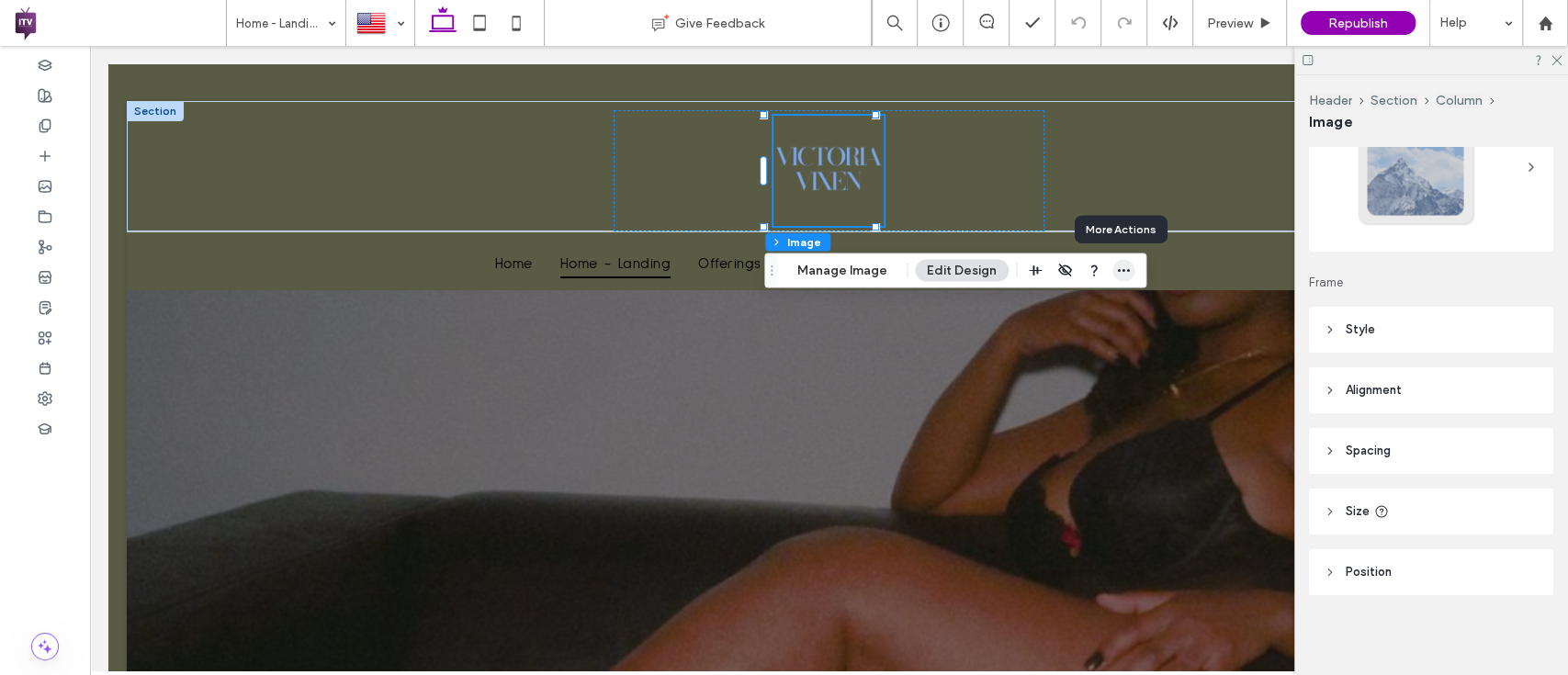
click at [1116, 269] on icon "button" at bounding box center [1122, 271] width 15 height 15
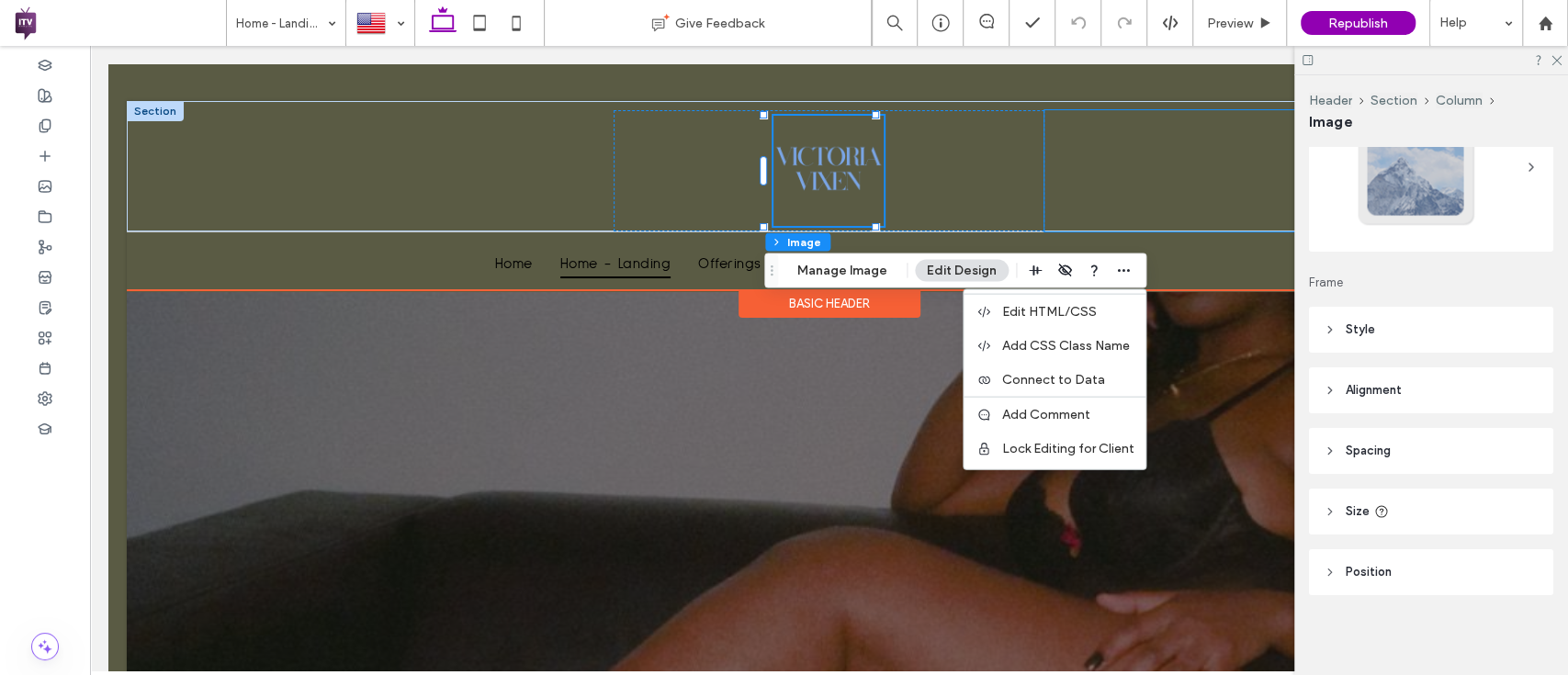
click at [1056, 176] on div at bounding box center [1260, 170] width 431 height 121
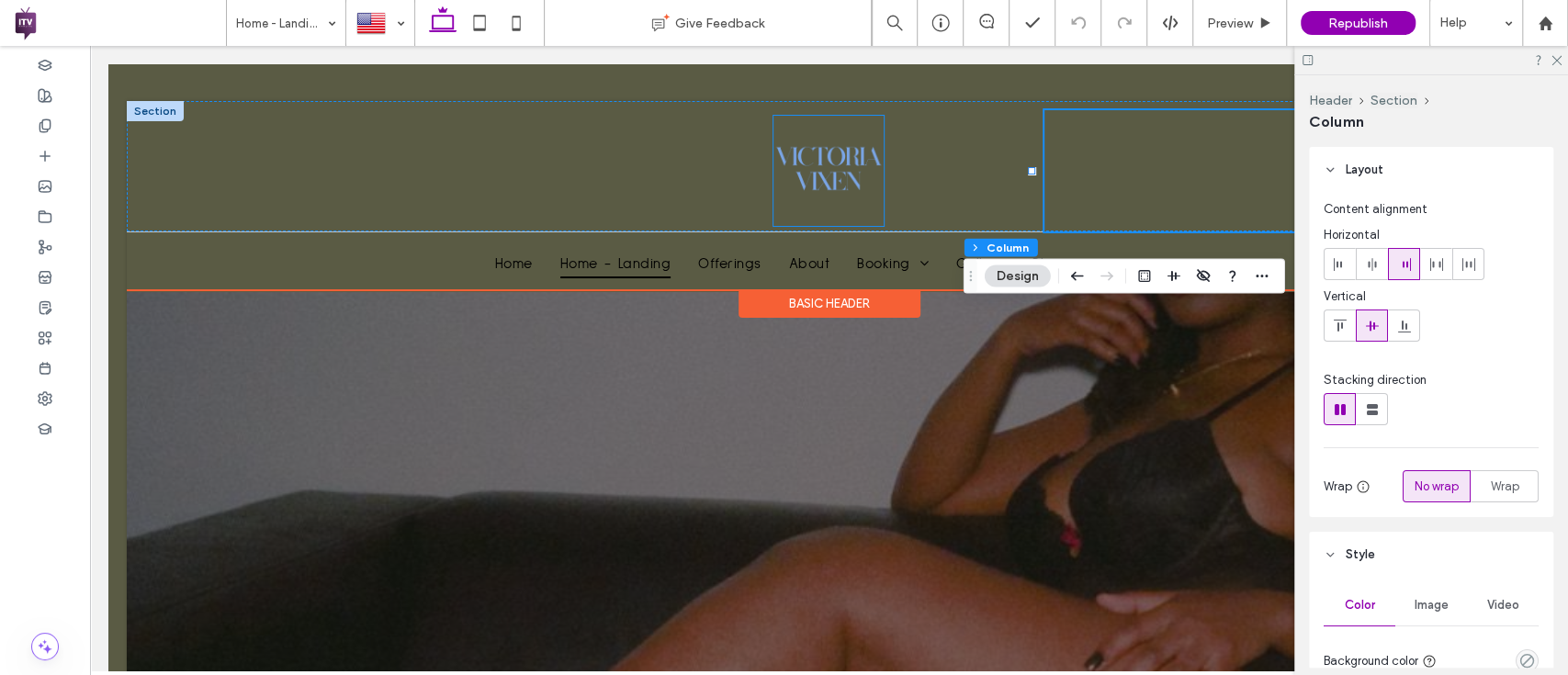
click at [777, 165] on img at bounding box center [828, 171] width 110 height 110
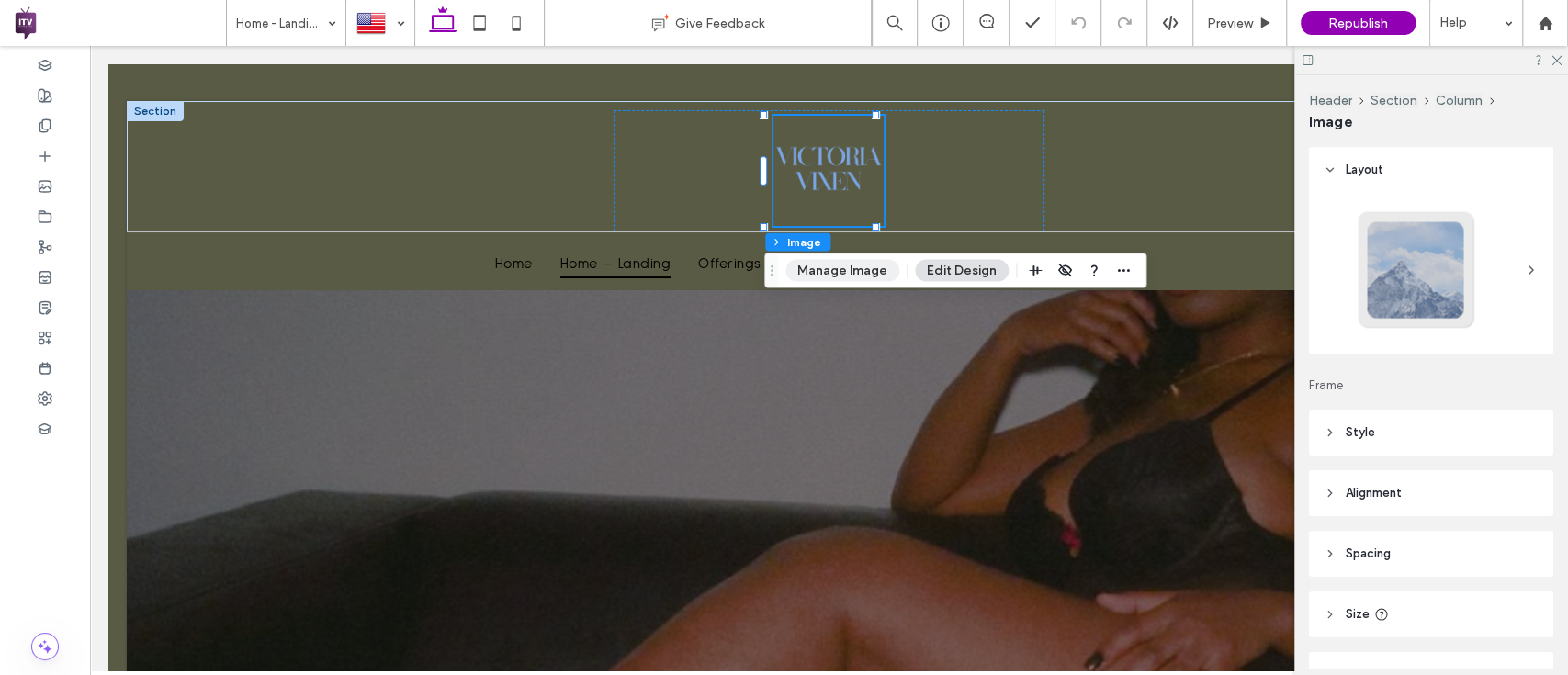
click at [814, 267] on button "Manage Image" at bounding box center [842, 271] width 114 height 22
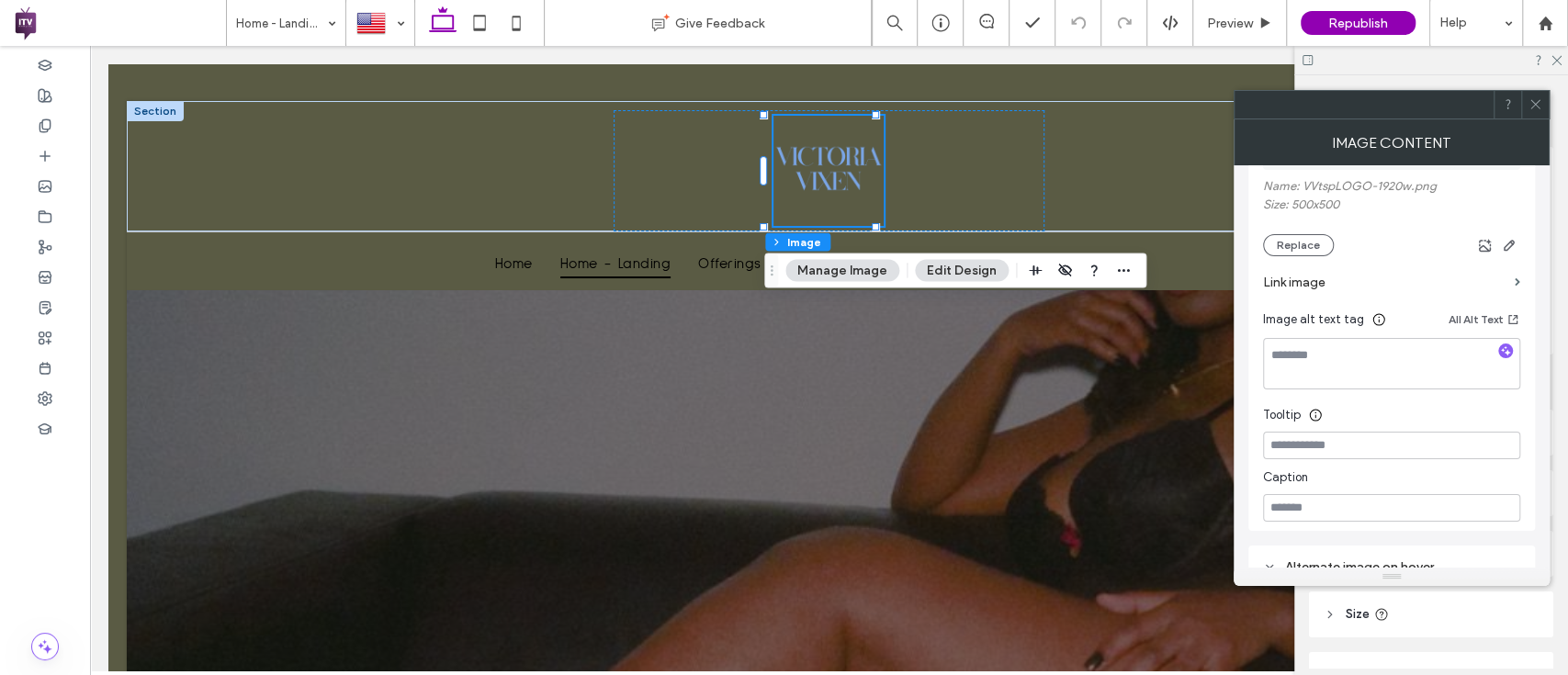
scroll to position [356, 0]
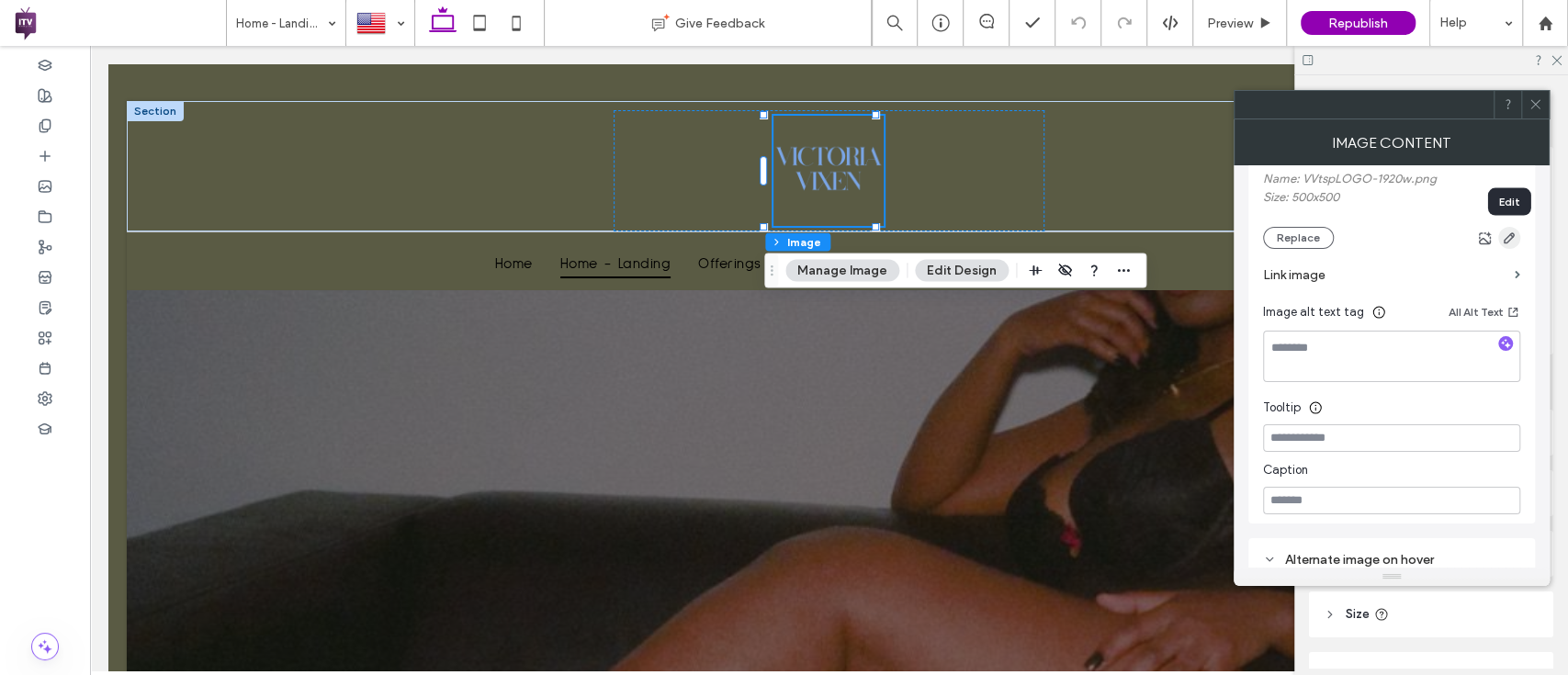
click at [1506, 243] on icon "button" at bounding box center [1508, 237] width 15 height 15
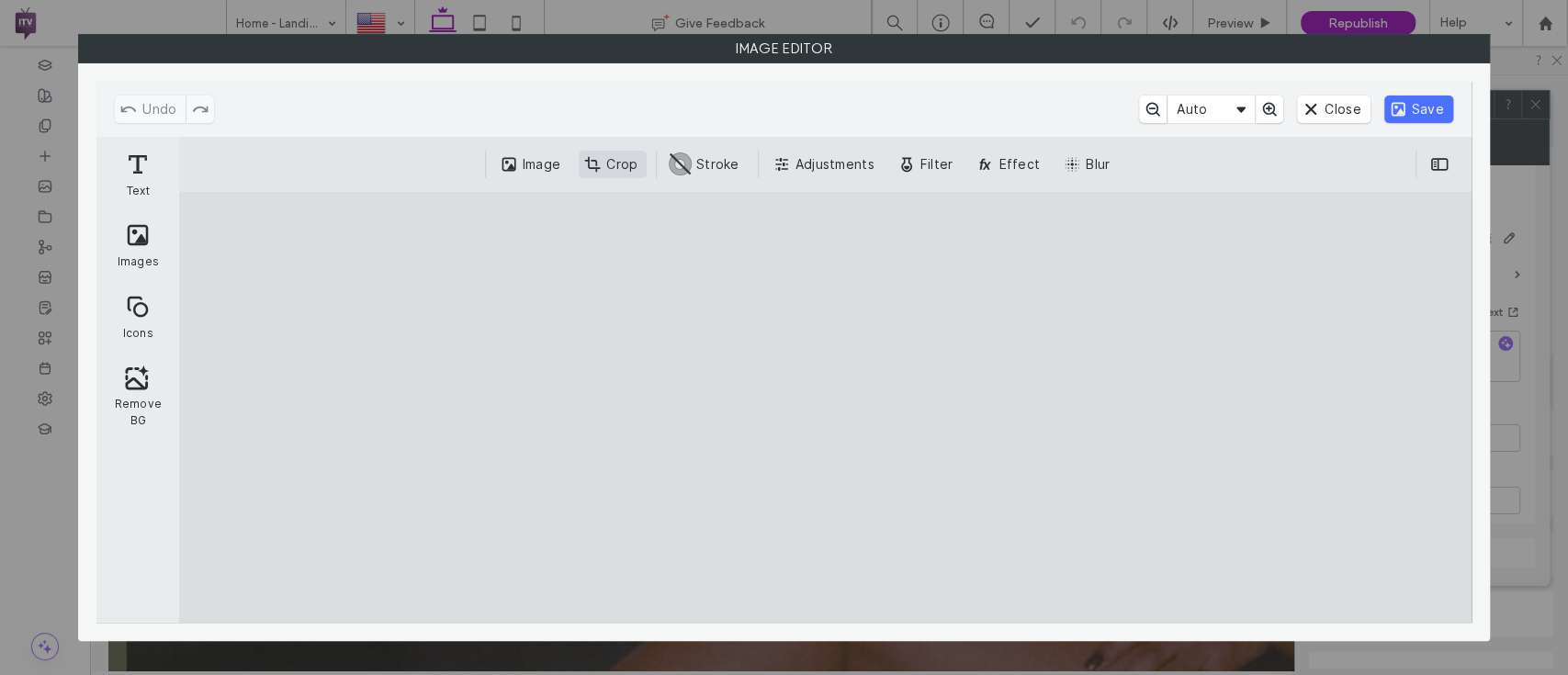
click at [612, 153] on button "Crop" at bounding box center [612, 164] width 68 height 28
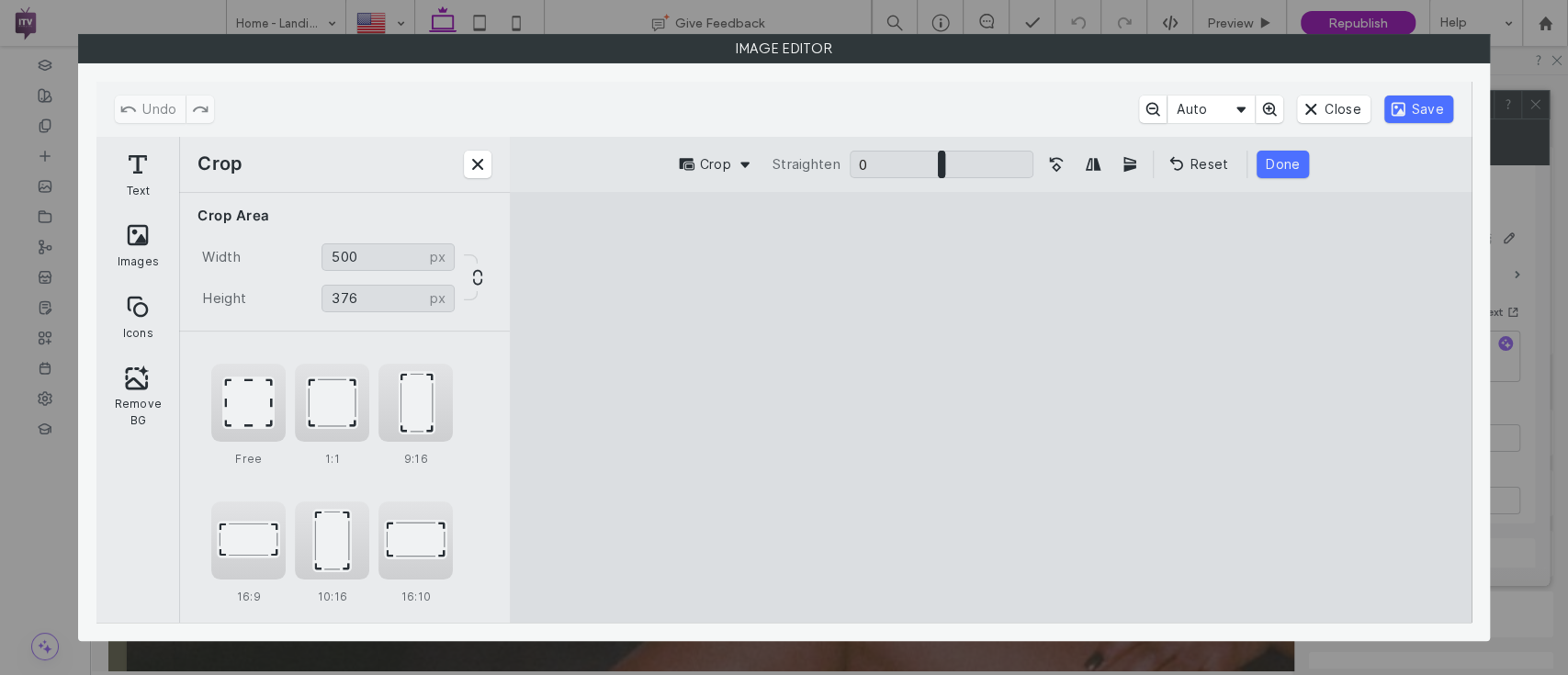
drag, startPoint x: 992, startPoint y: 230, endPoint x: 995, endPoint y: 316, distance: 86.1
click at [990, 408] on cesdk-canvas "Editor canvas" at bounding box center [990, 408] width 0 height 0
type input "***"
drag, startPoint x: 990, startPoint y: 598, endPoint x: 999, endPoint y: 463, distance: 135.3
click at [990, 408] on cesdk-canvas "Editor canvas" at bounding box center [990, 408] width 0 height 0
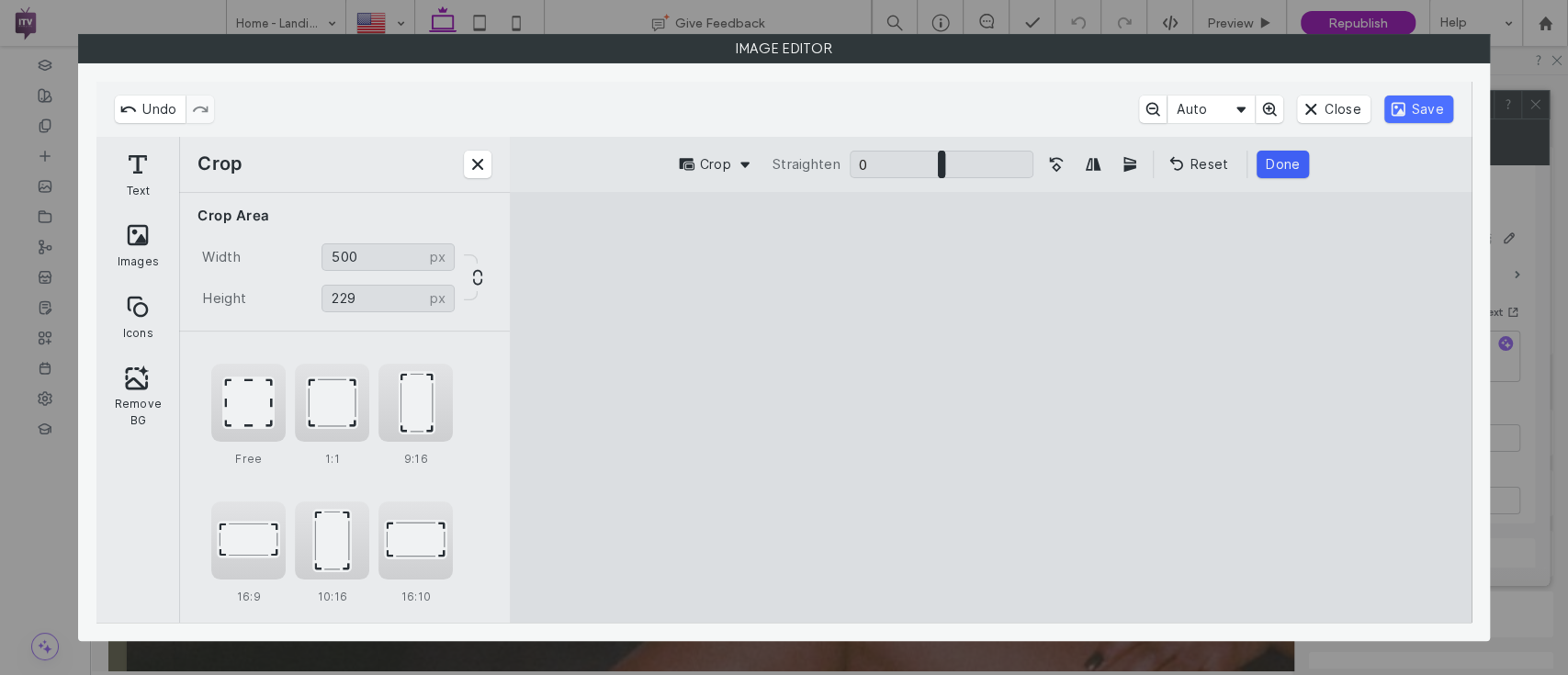
click at [1273, 172] on button "Done" at bounding box center [1282, 164] width 52 height 28
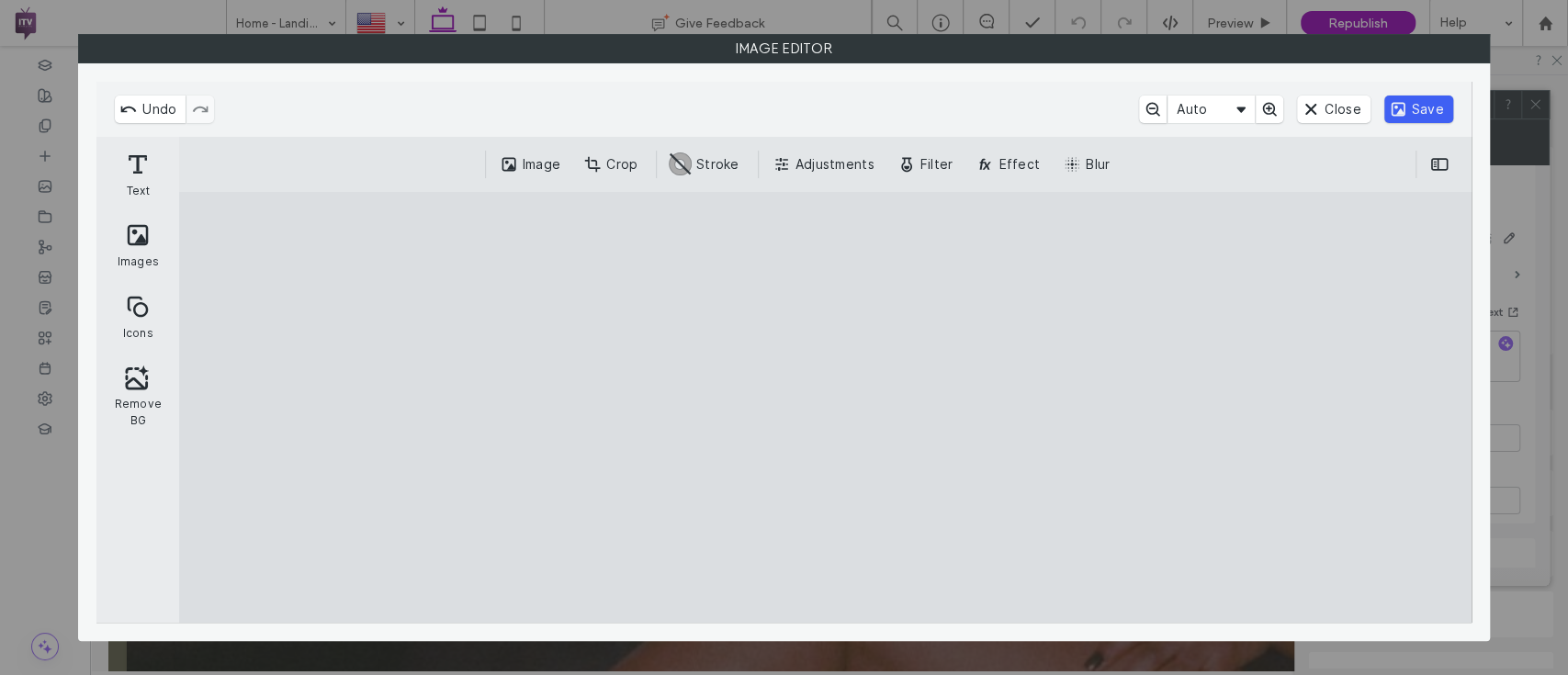
click at [1446, 106] on button "Save" at bounding box center [1418, 109] width 69 height 28
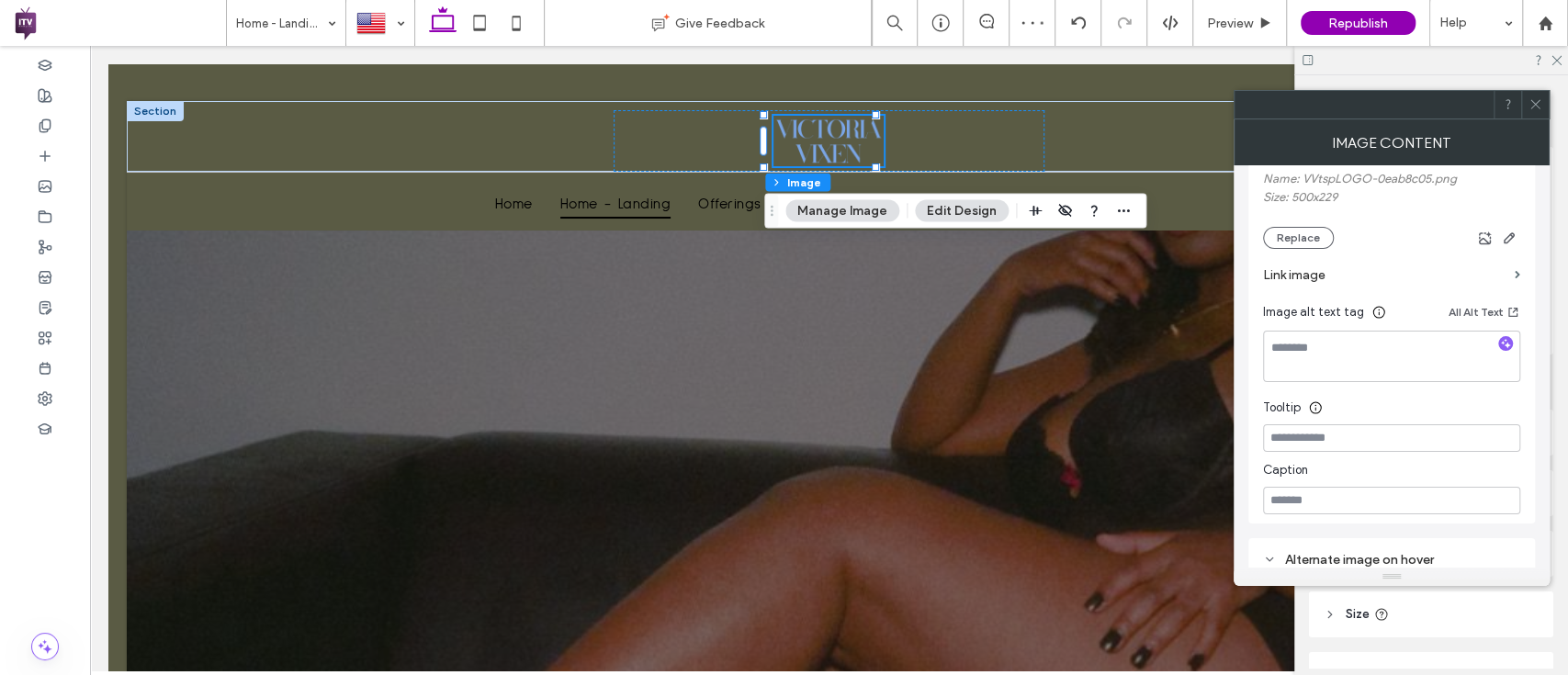
click at [1529, 106] on icon at bounding box center [1536, 104] width 14 height 14
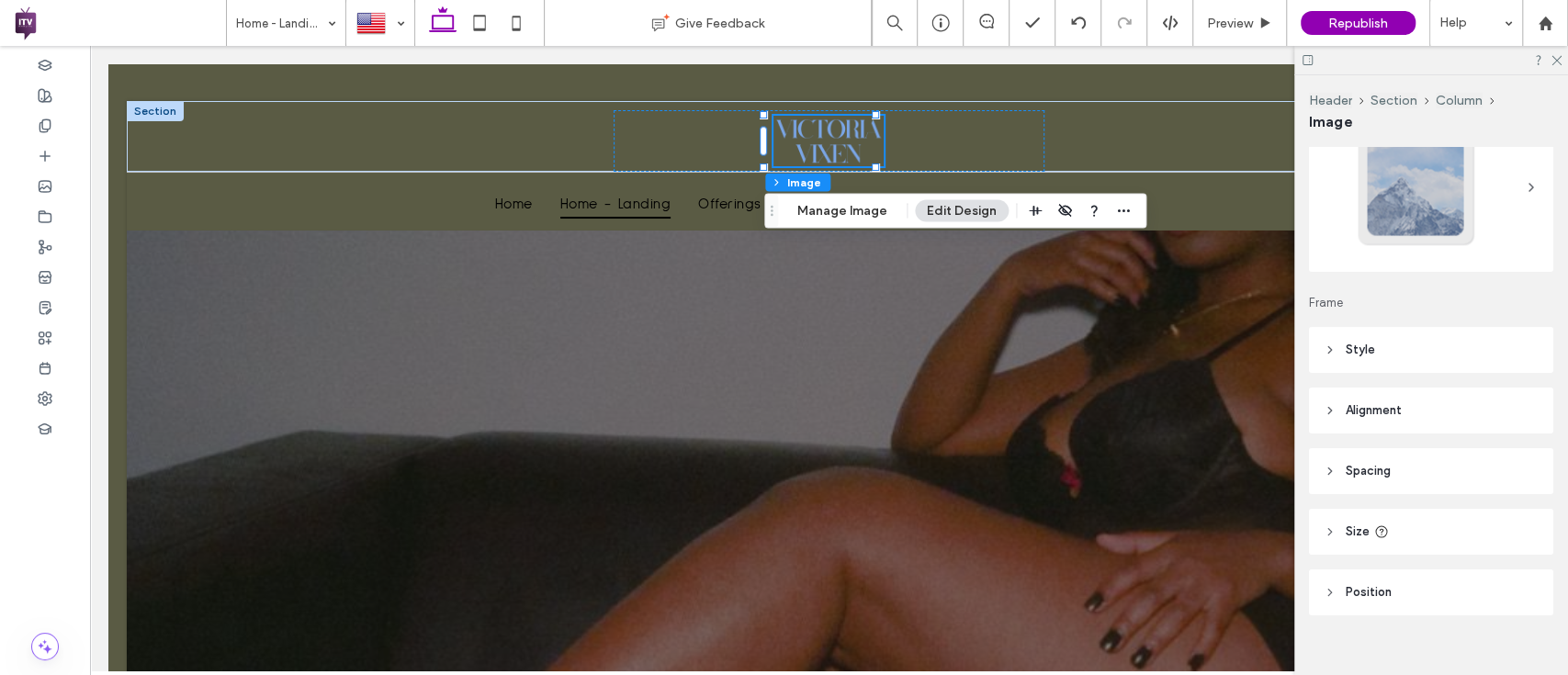
scroll to position [103, 0]
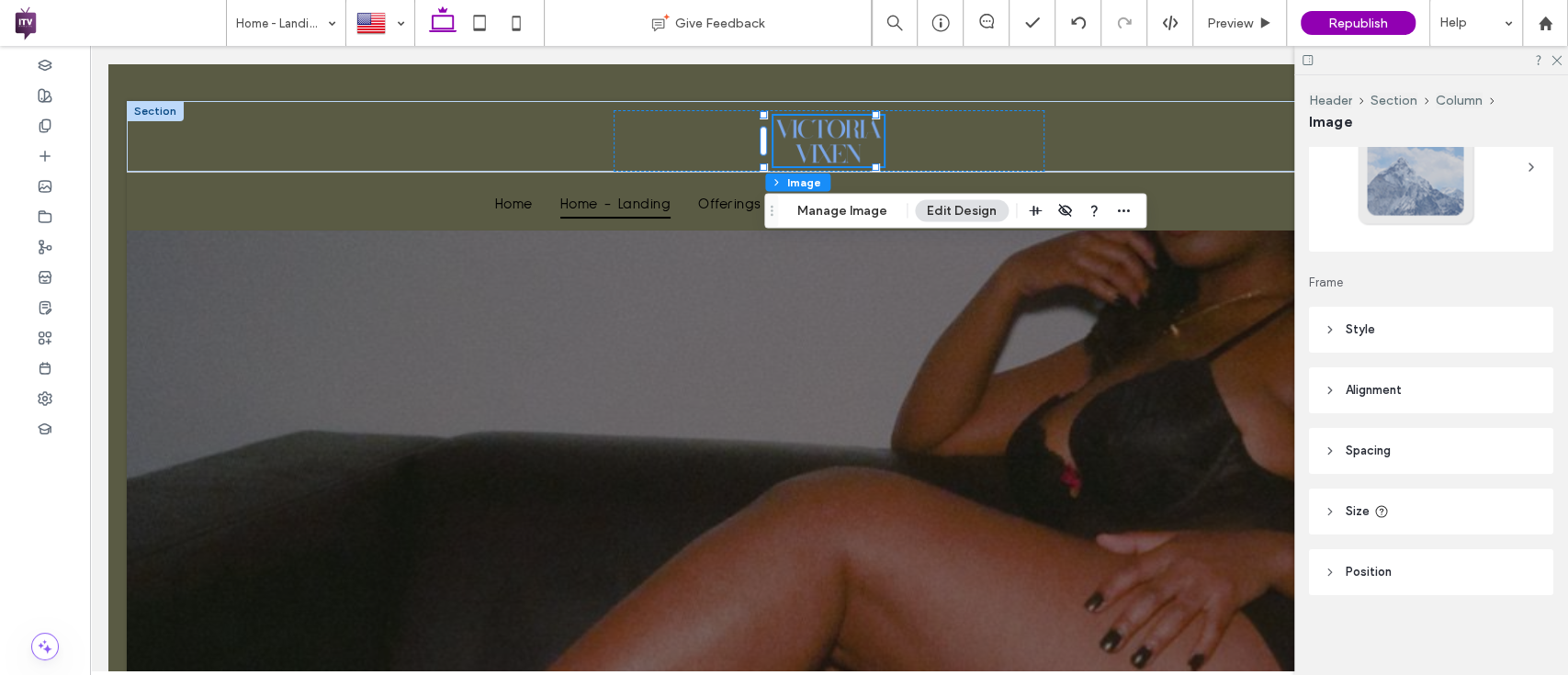
click at [1373, 496] on header "Size" at bounding box center [1430, 512] width 244 height 46
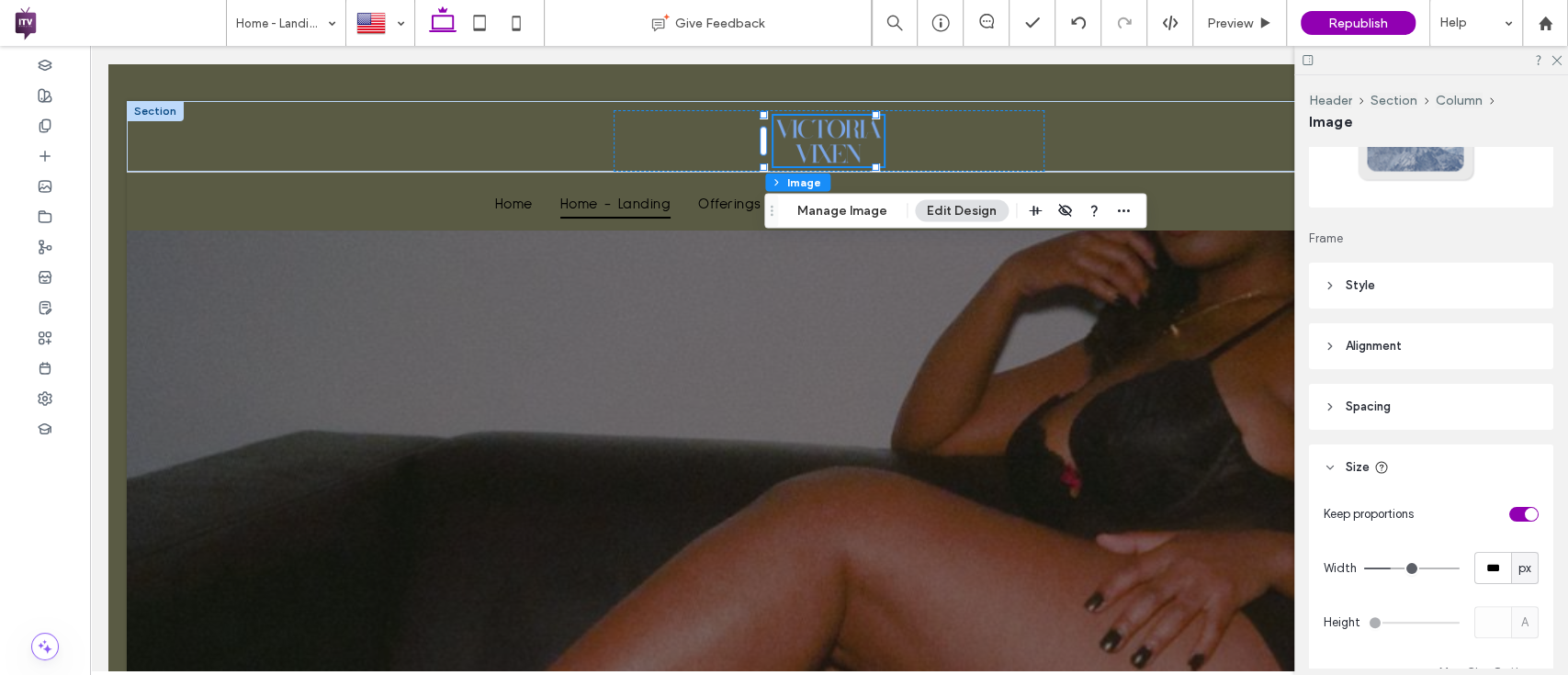
scroll to position [147, 0]
type input "***"
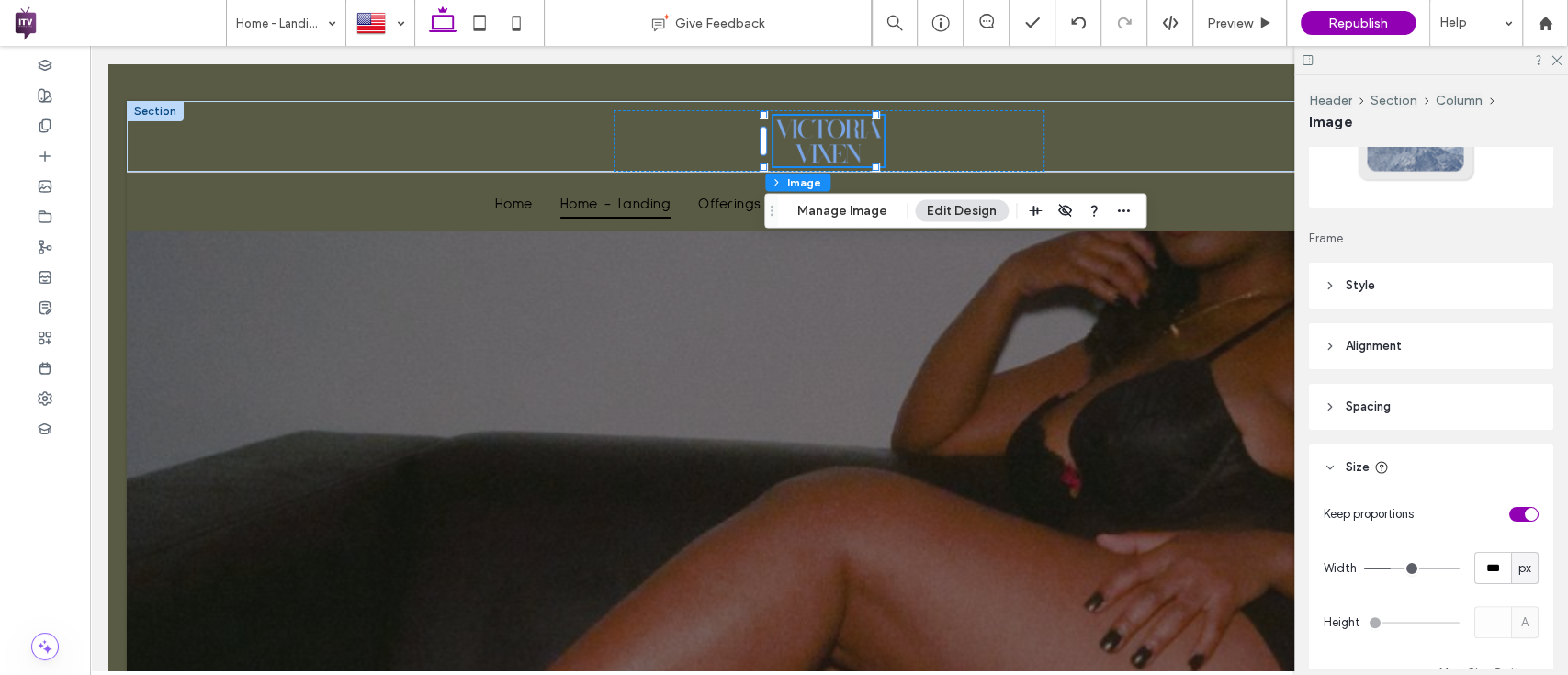
type input "***"
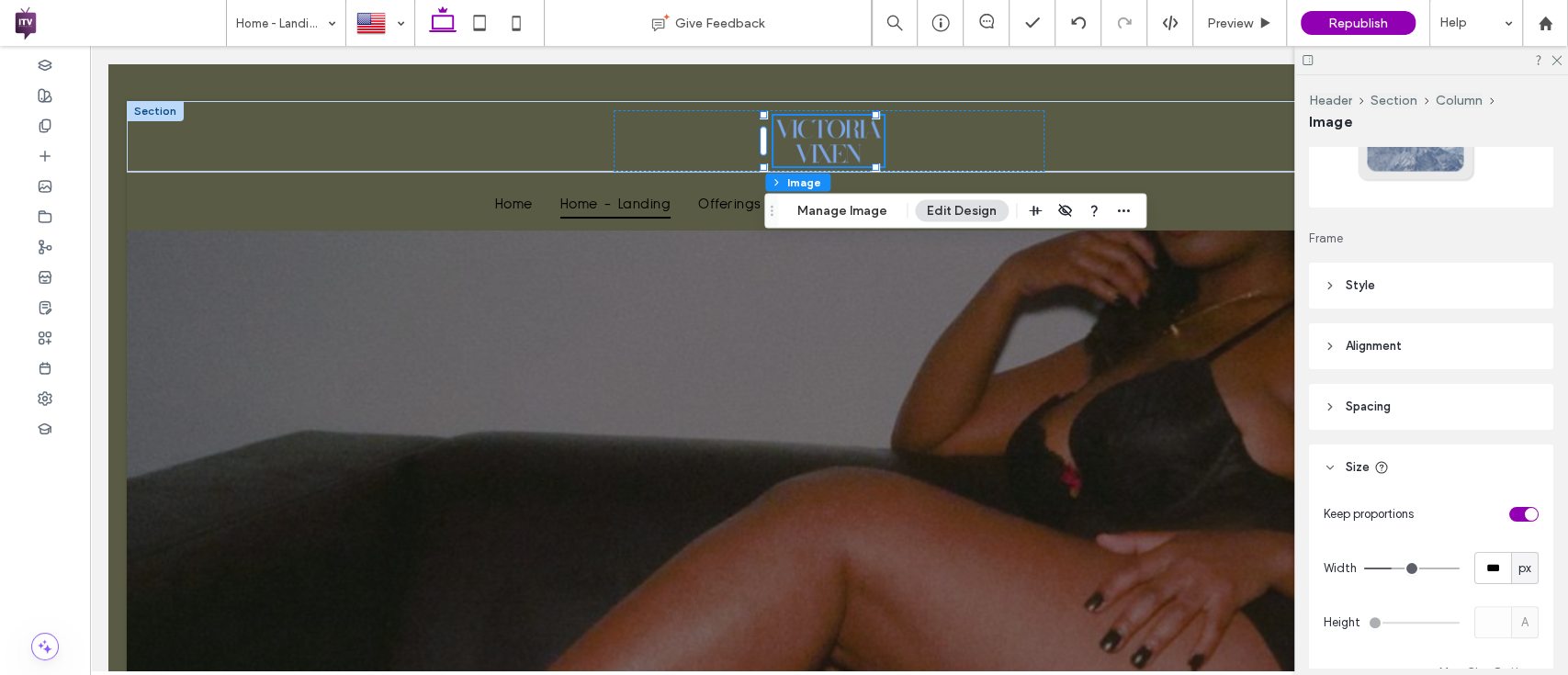
type input "***"
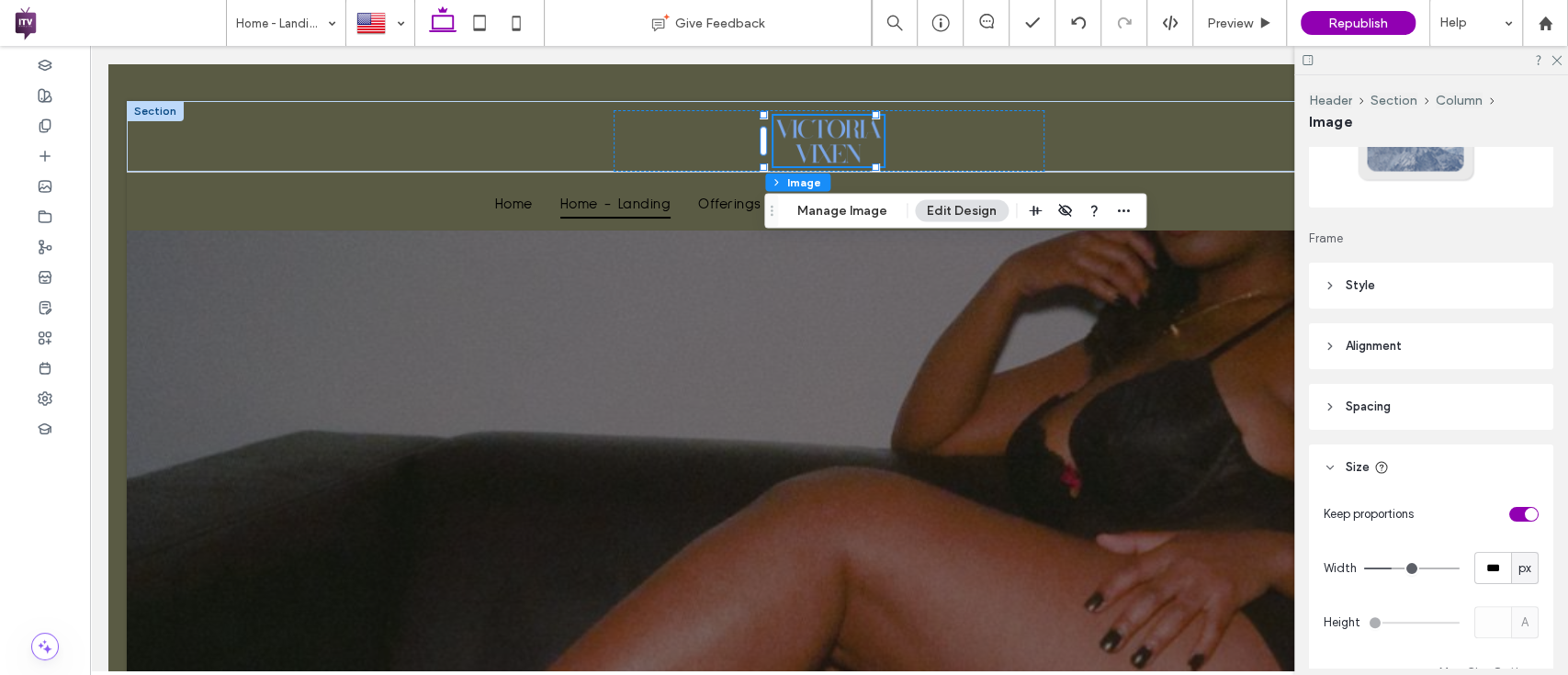
type input "***"
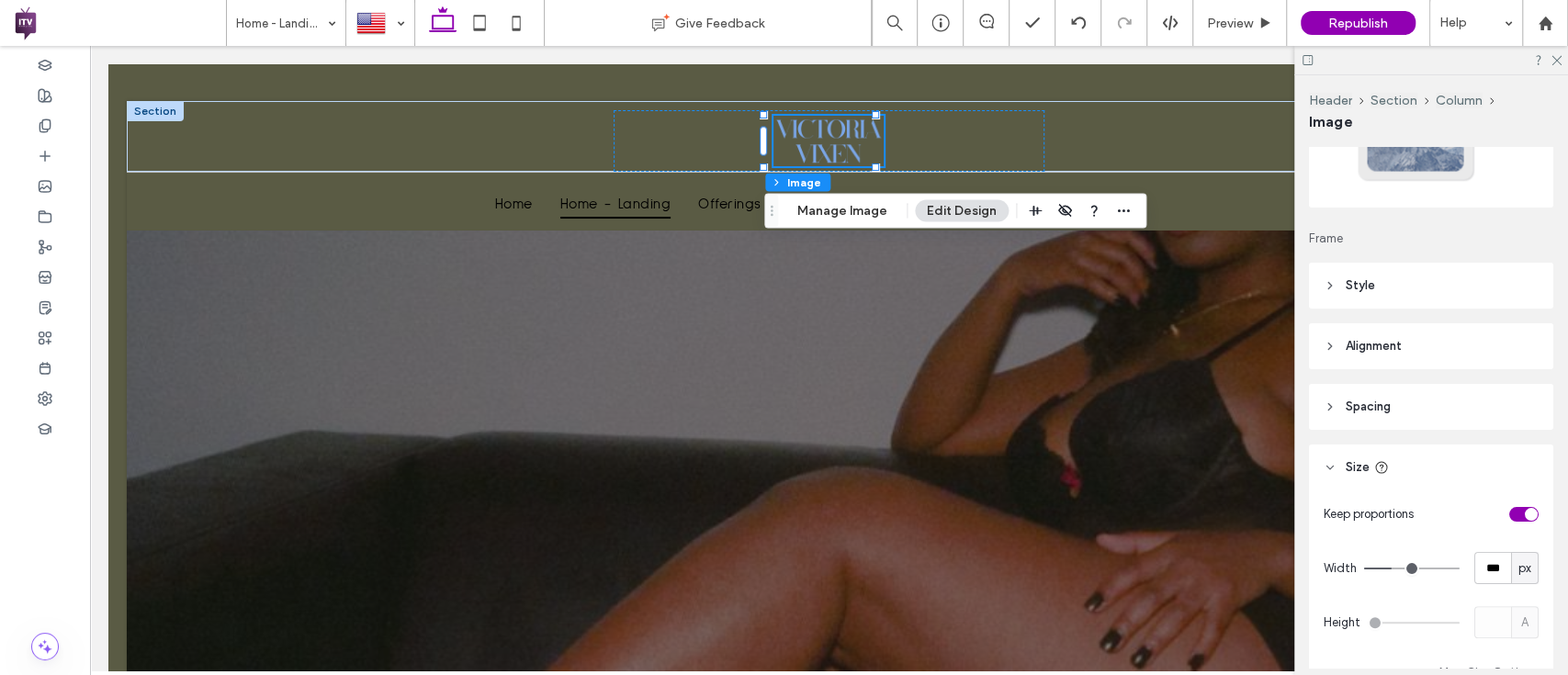
type input "***"
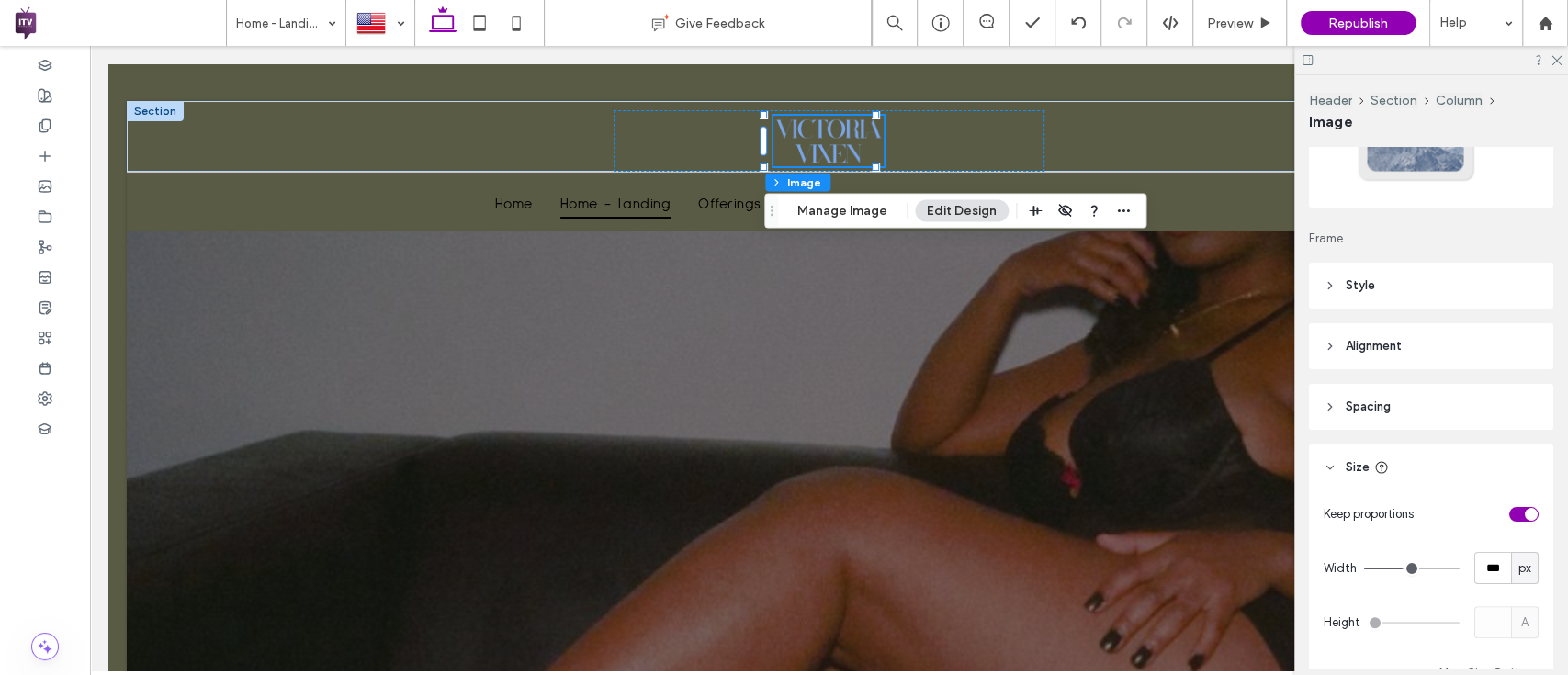
type input "***"
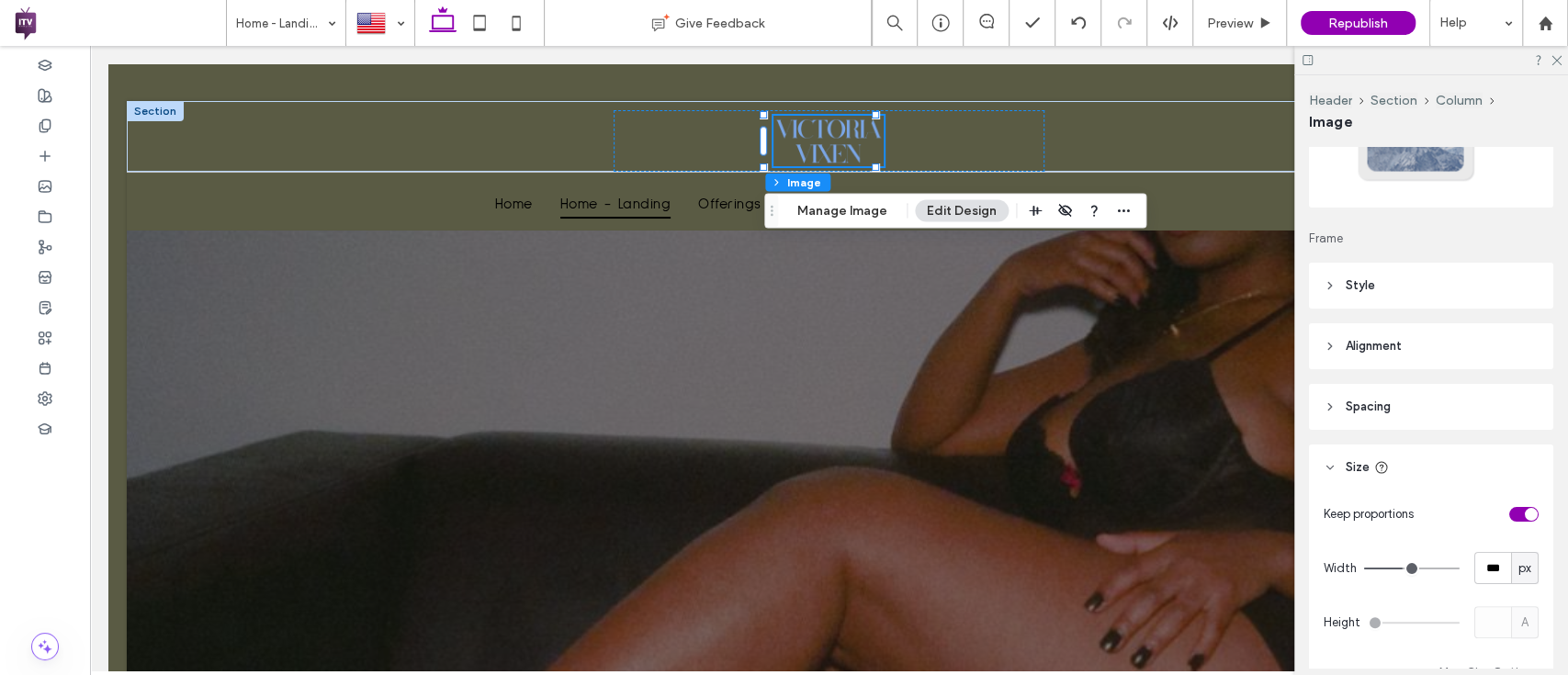
type input "***"
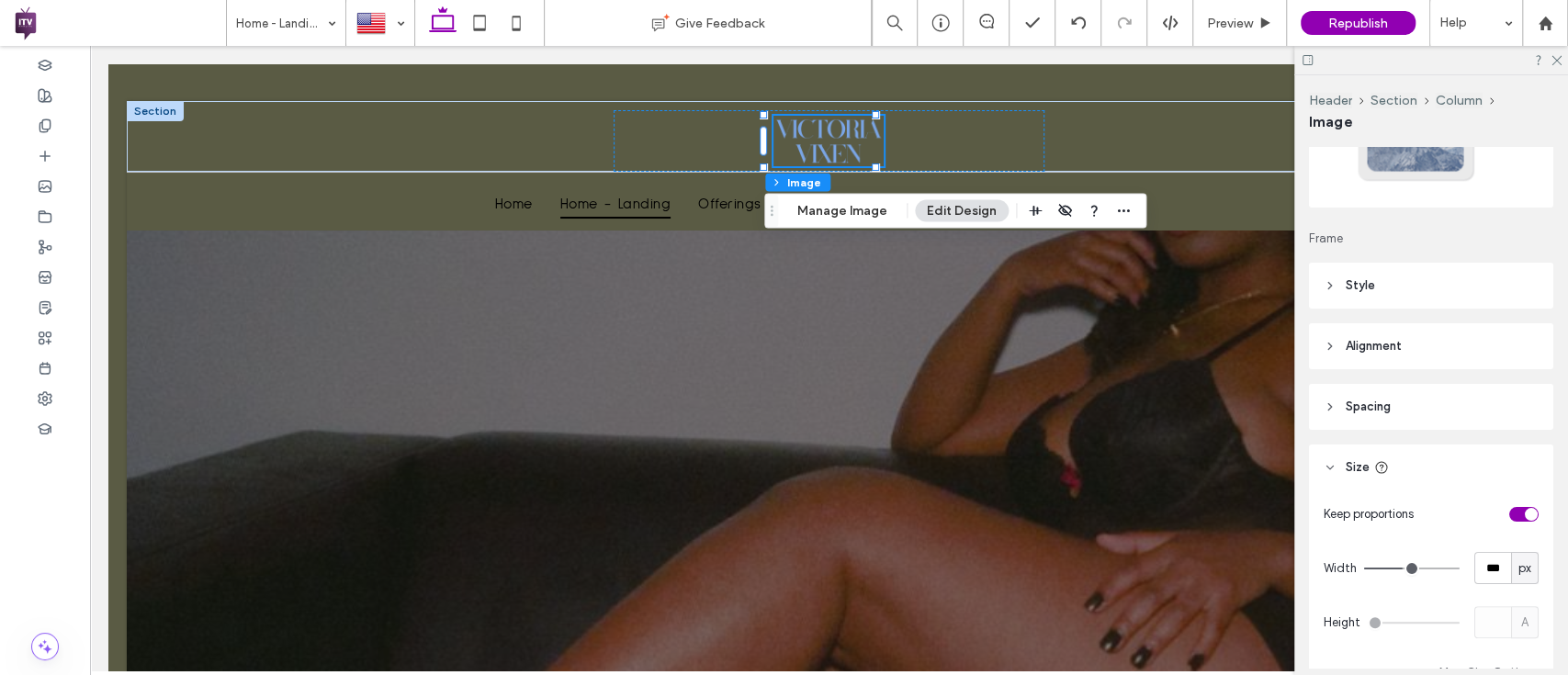
type input "***"
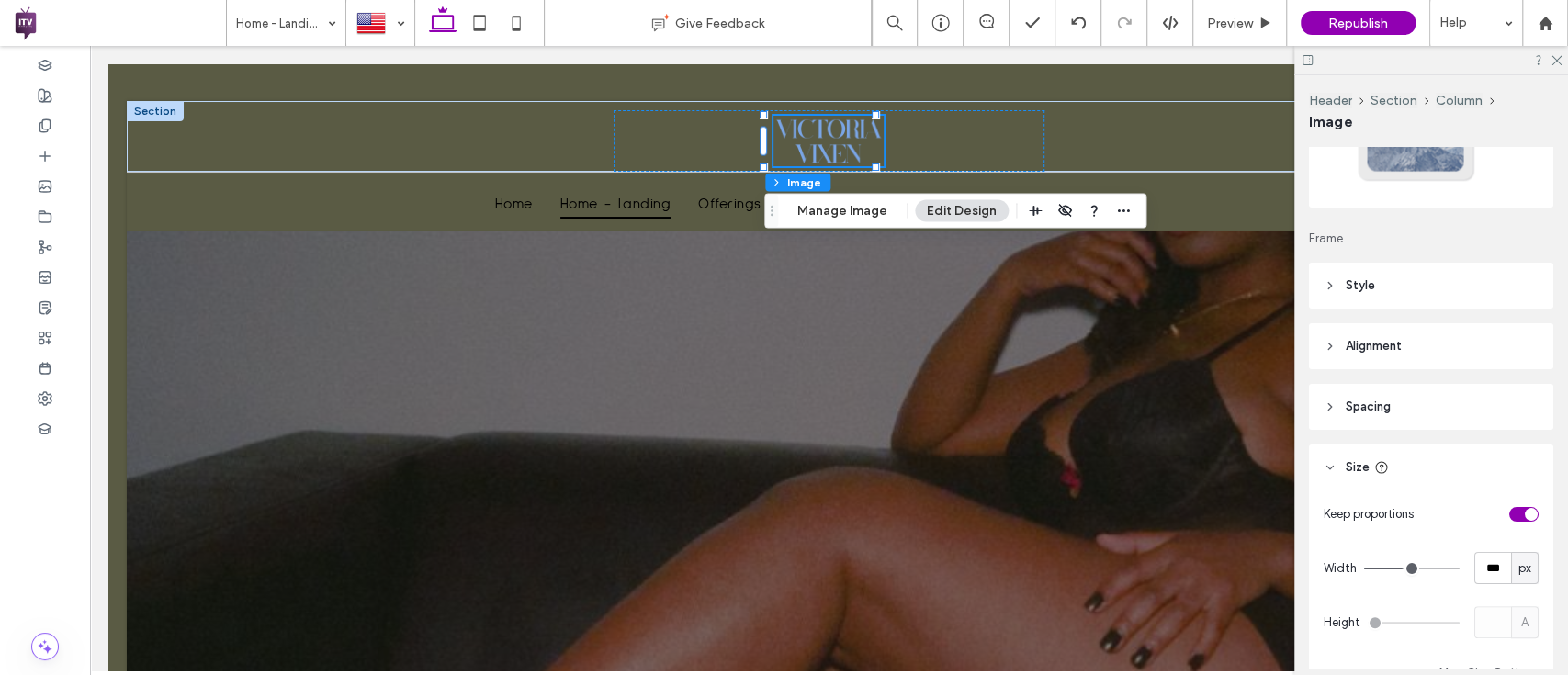
type input "***"
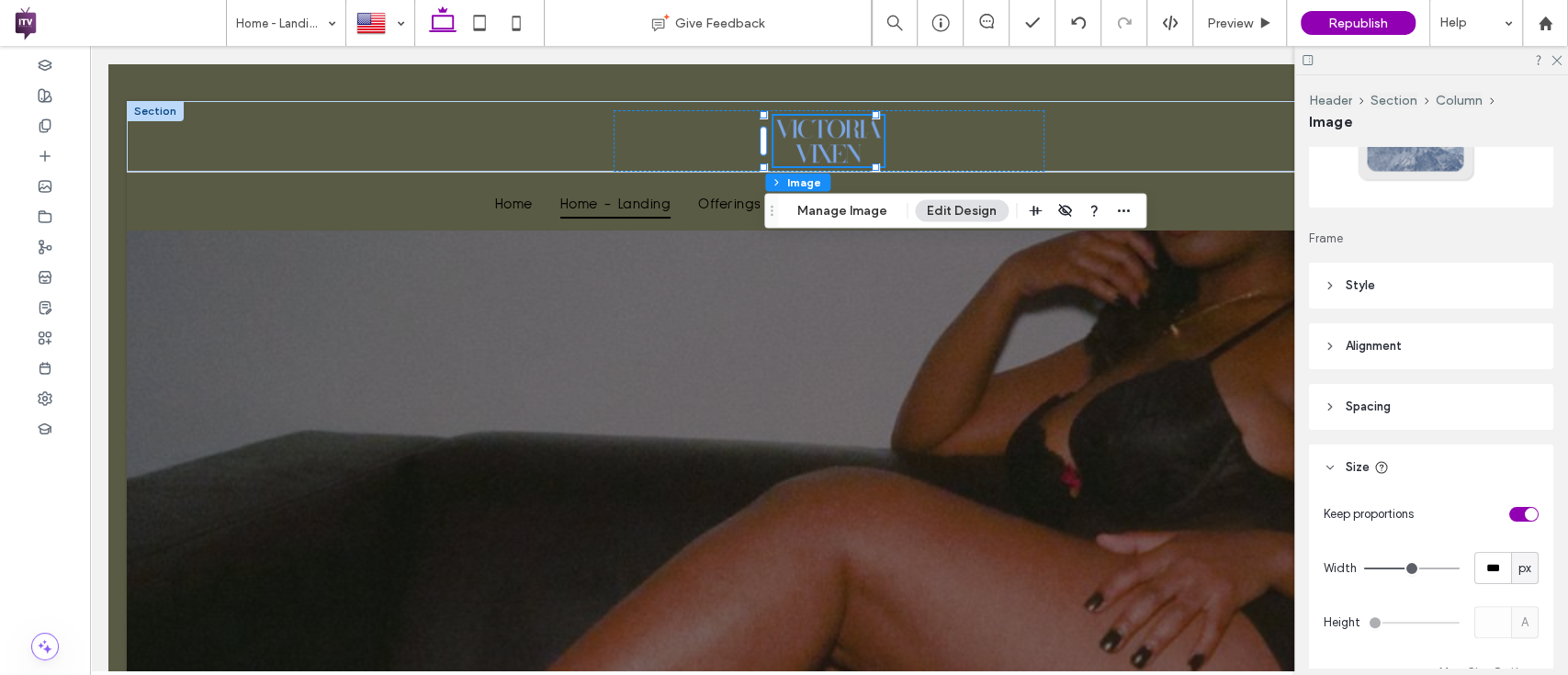
type input "***"
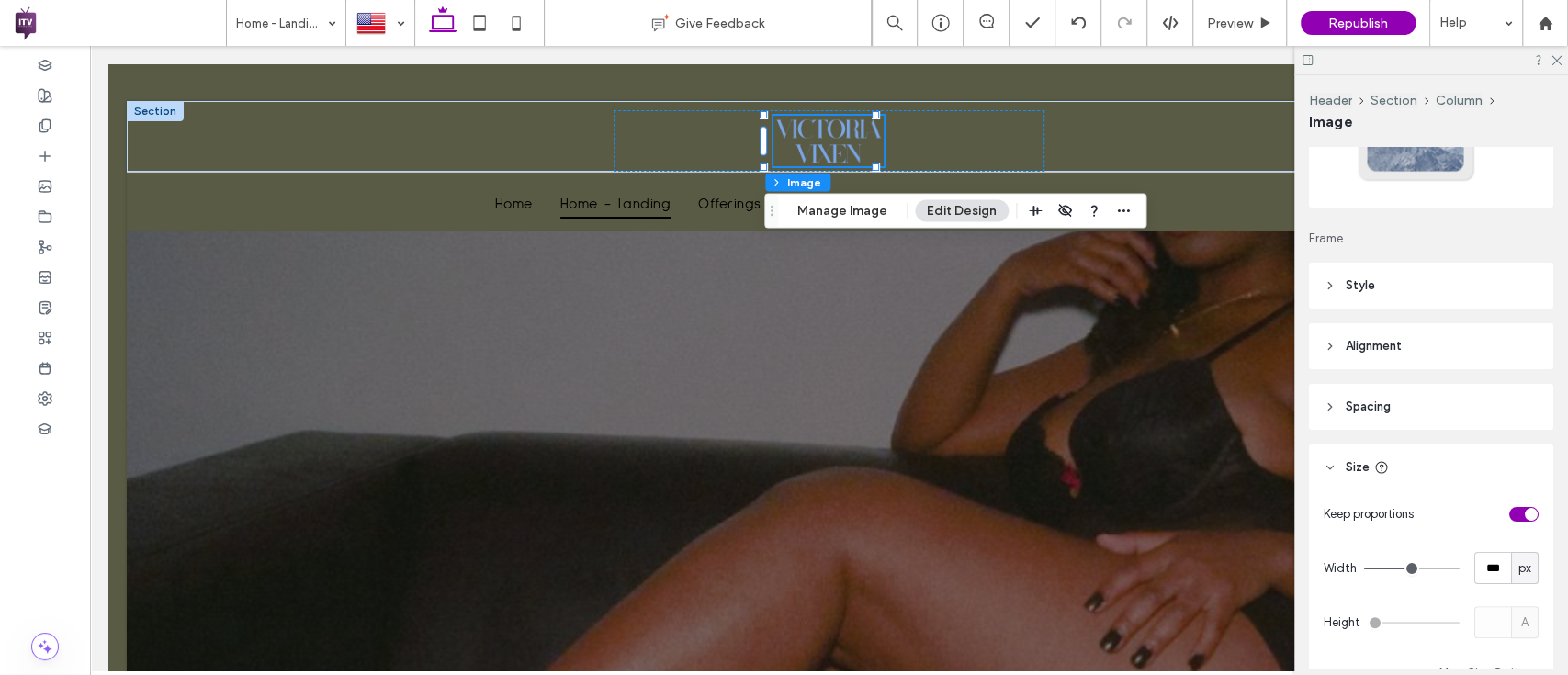
type input "***"
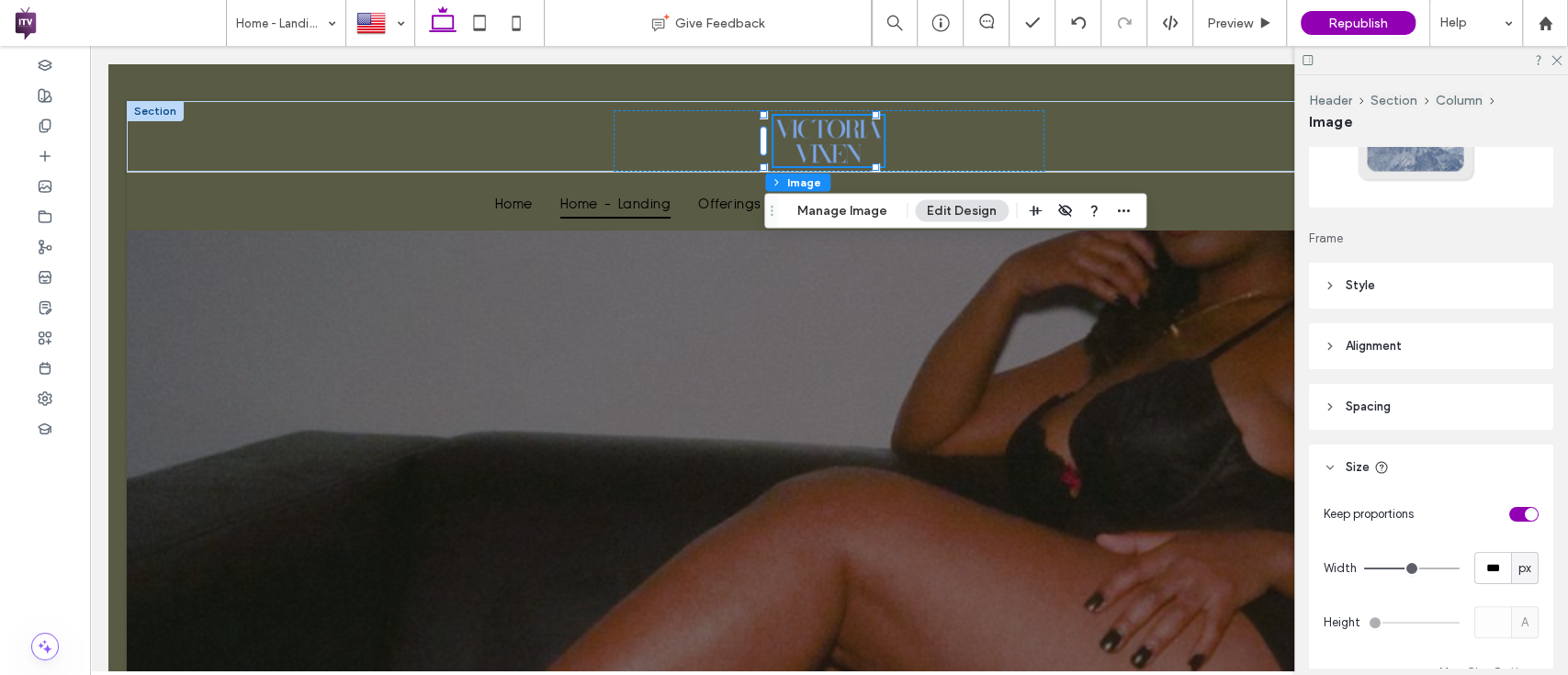
type input "***"
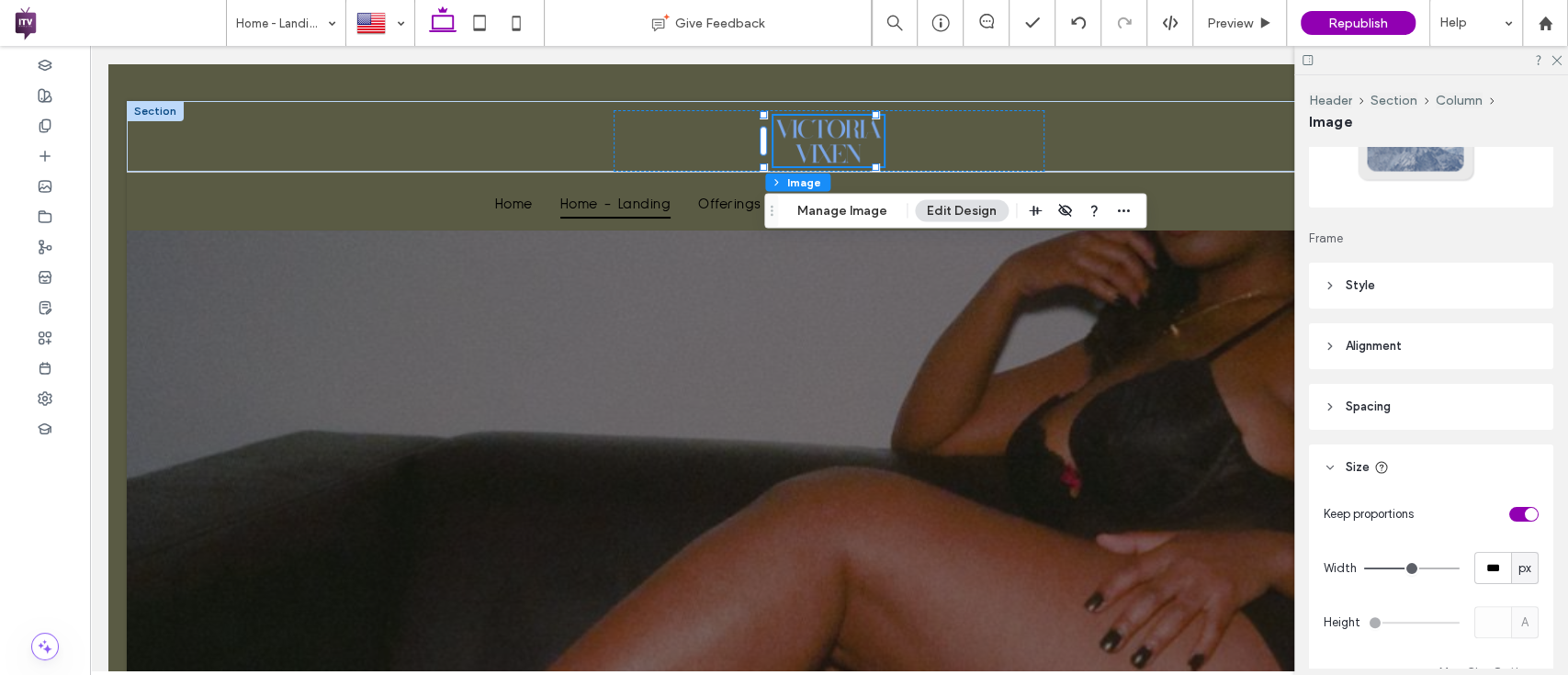
type input "***"
drag, startPoint x: 1387, startPoint y: 567, endPoint x: 1416, endPoint y: 555, distance: 31.4
click at [1416, 568] on input "range" at bounding box center [1411, 569] width 95 height 2
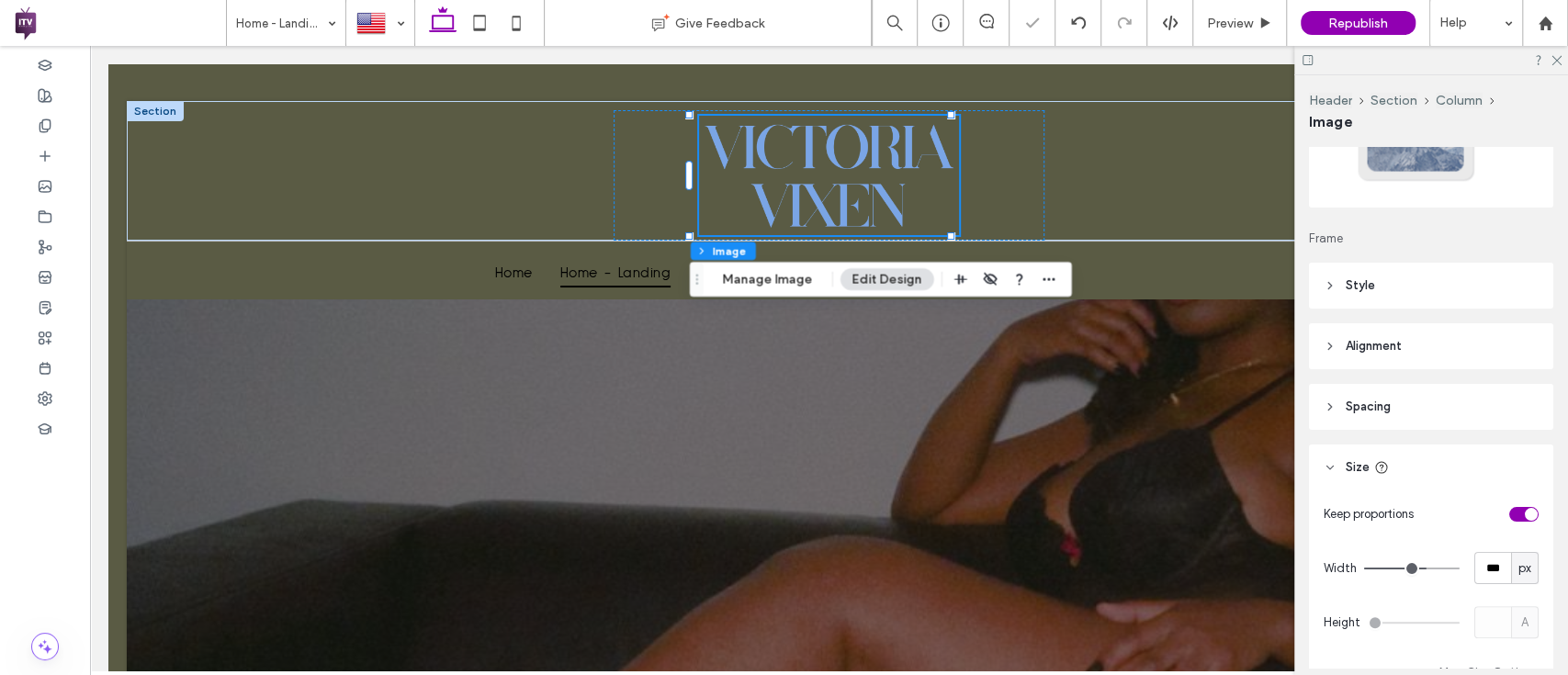
type input "***"
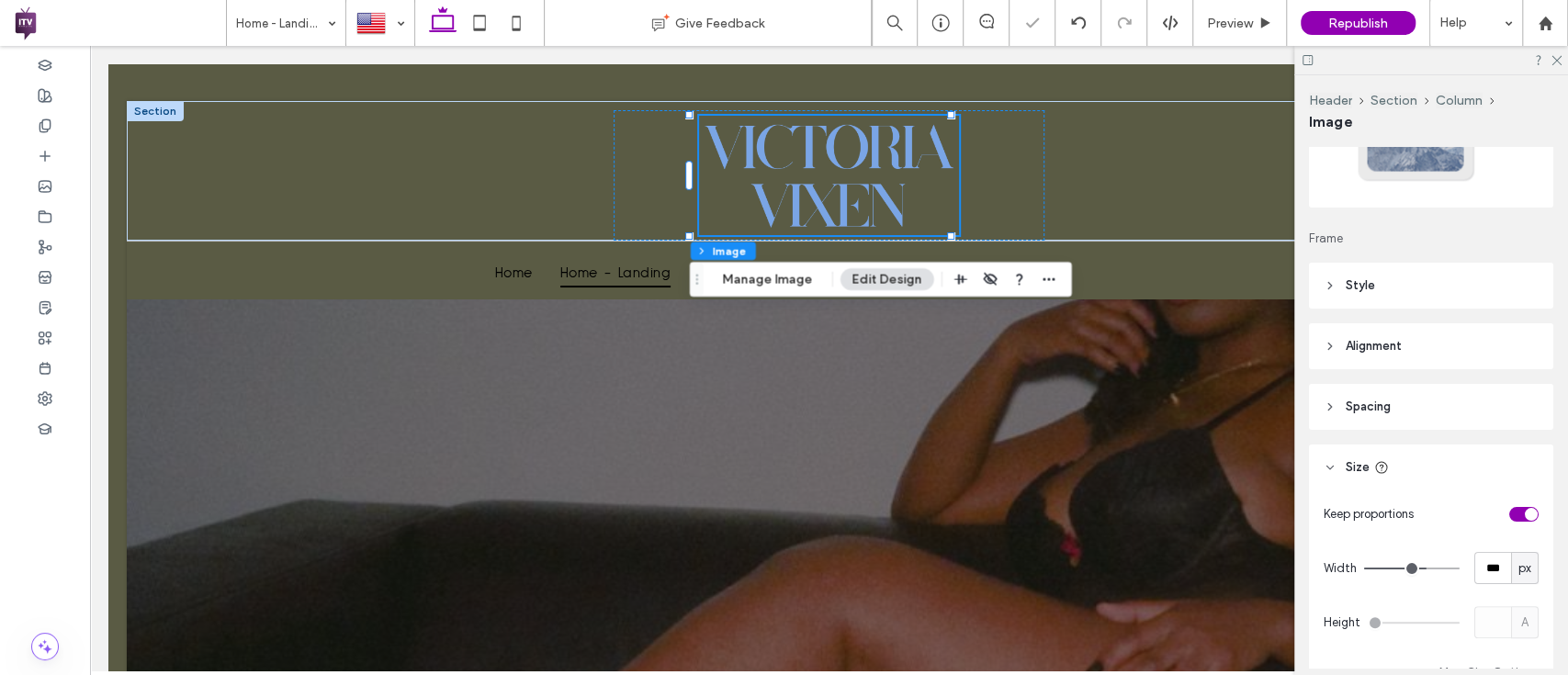
type input "***"
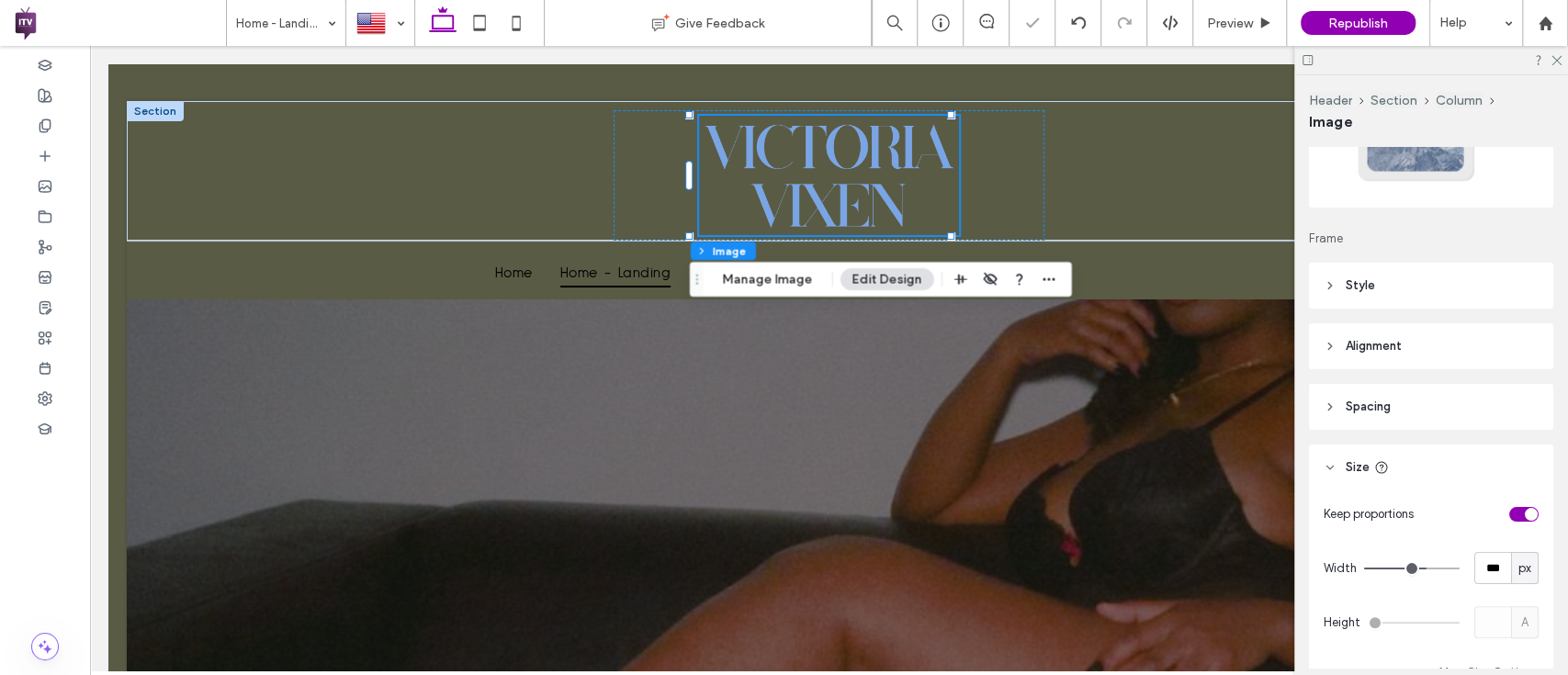
type input "***"
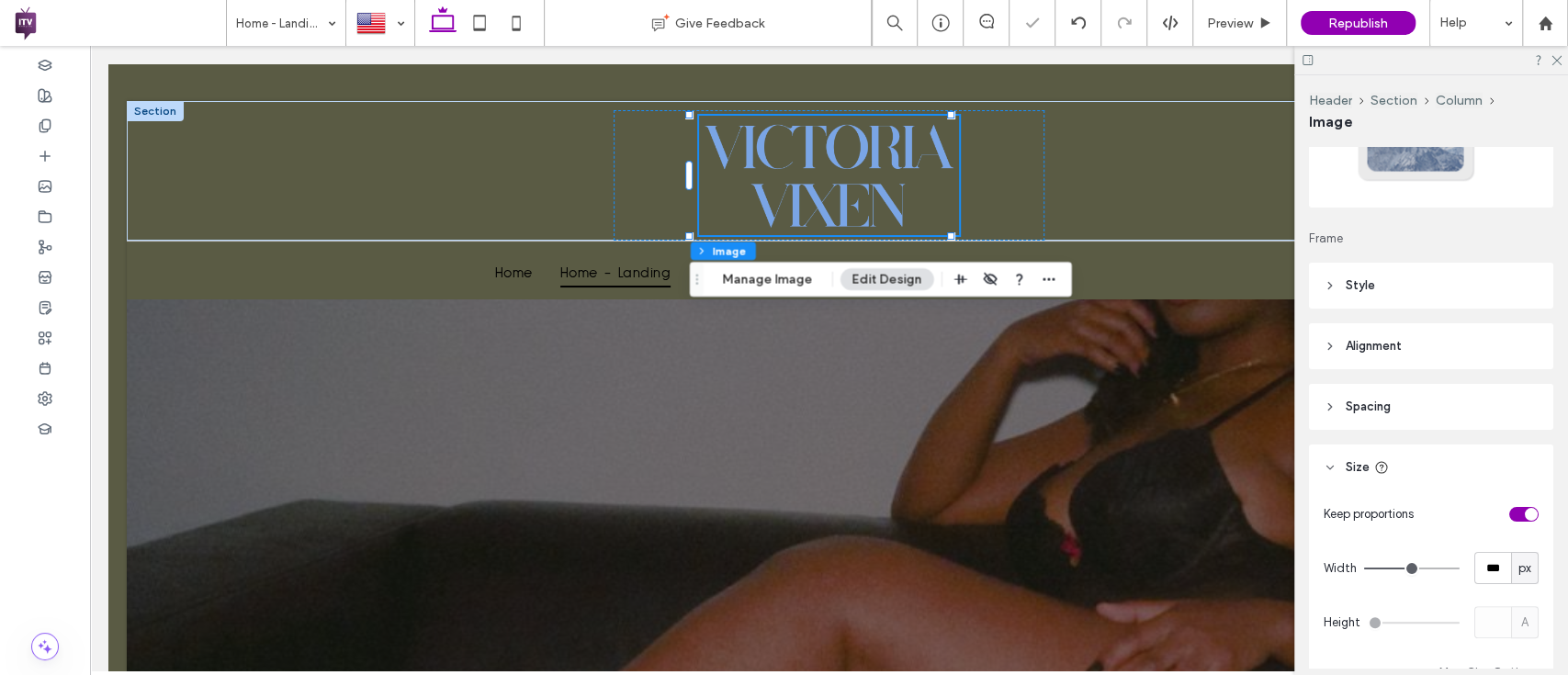
type input "***"
drag, startPoint x: 1413, startPoint y: 562, endPoint x: 1403, endPoint y: 562, distance: 10.0
click at [1403, 568] on input "range" at bounding box center [1411, 569] width 95 height 2
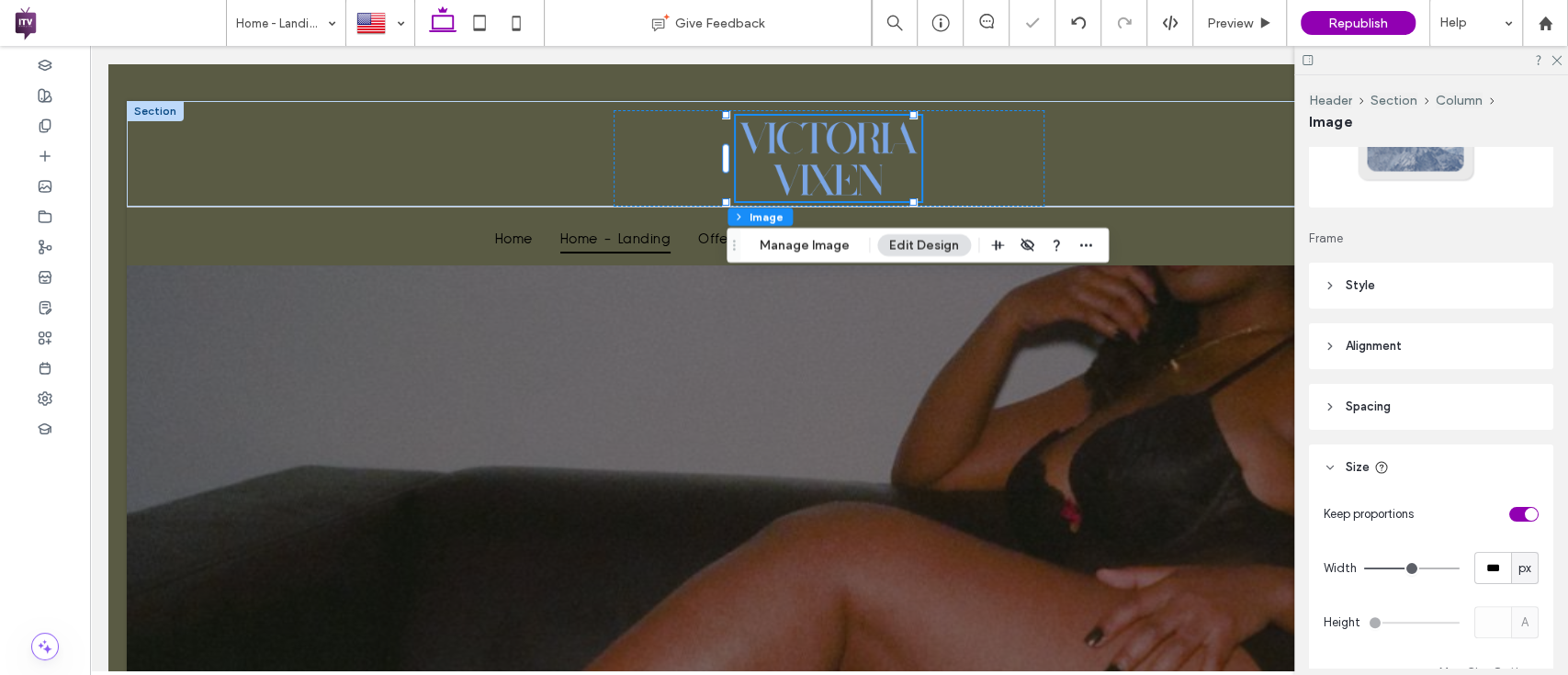
type input "***"
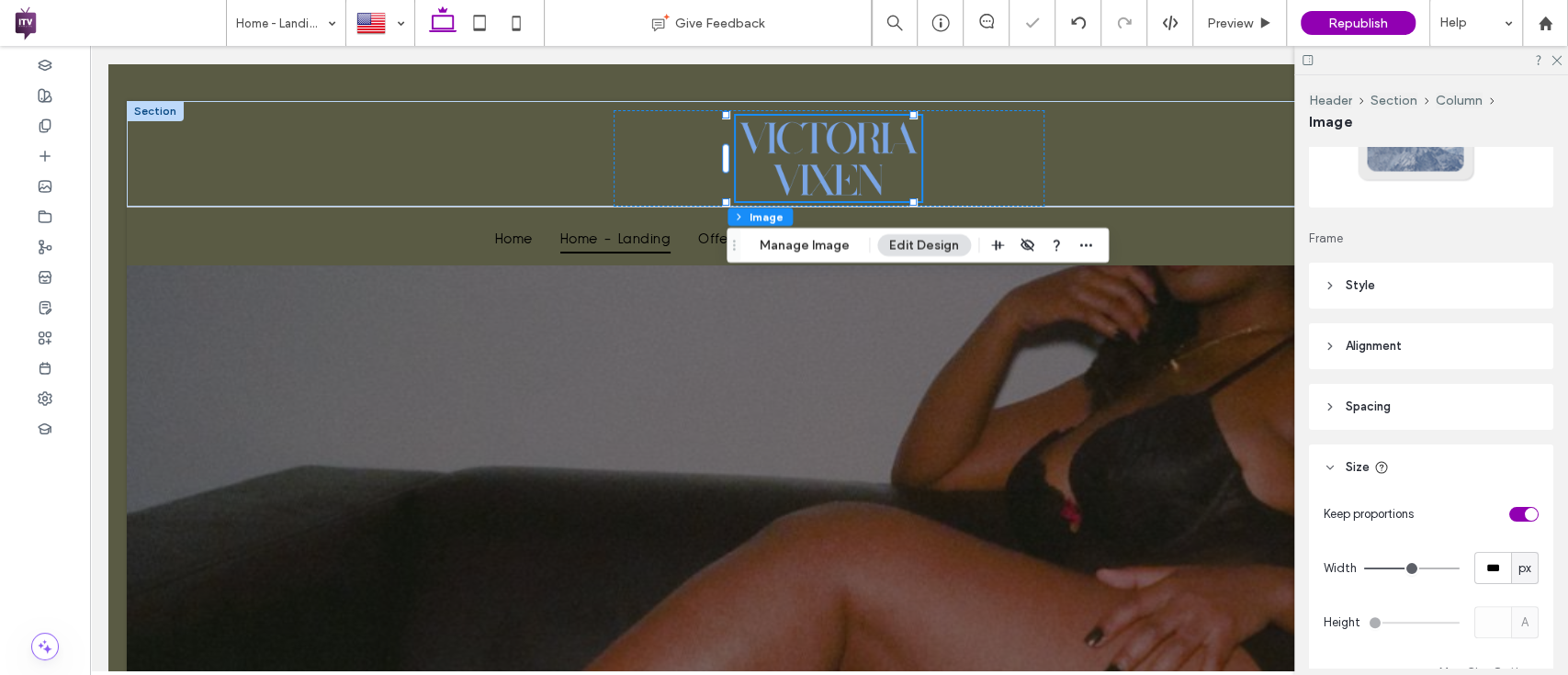
type input "***"
click at [1398, 568] on input "range" at bounding box center [1411, 569] width 95 height 2
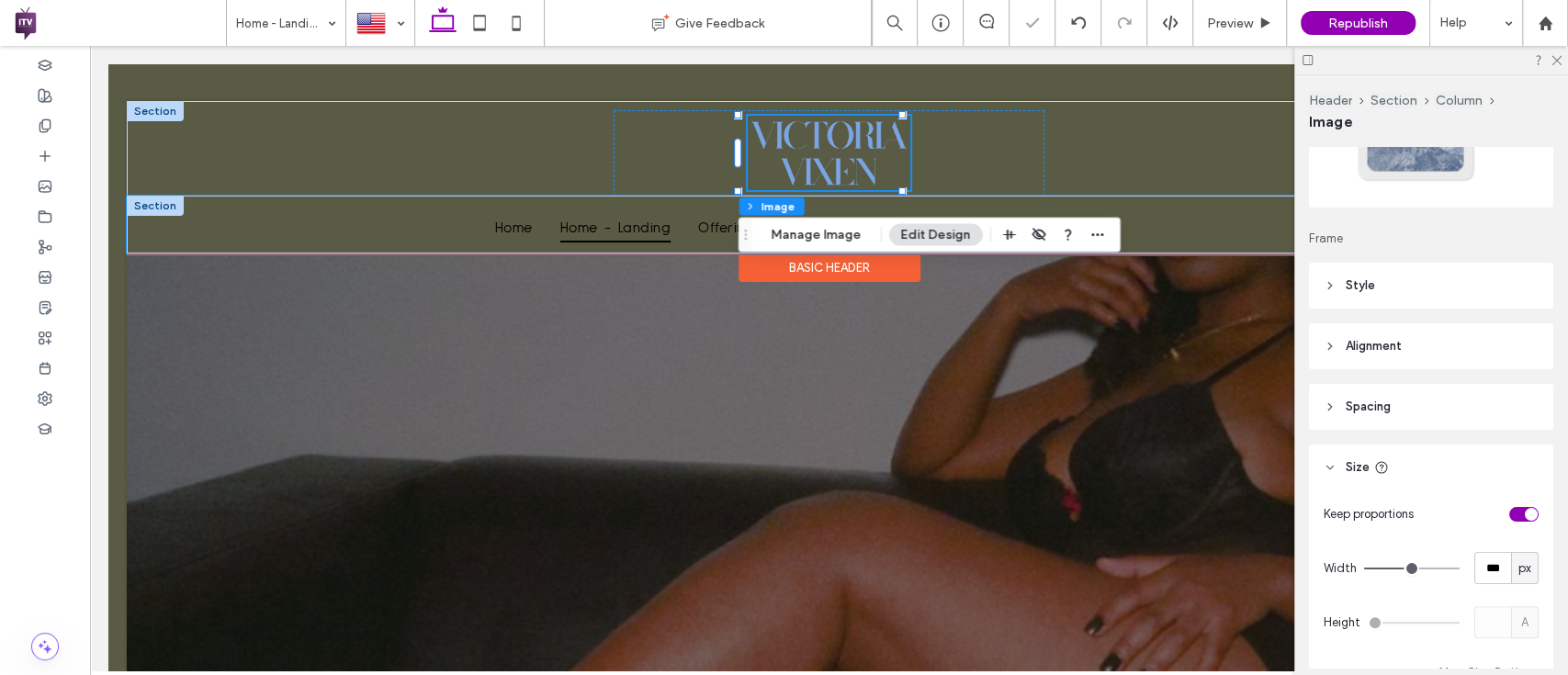
click at [1155, 245] on div "Home Home - Landing Offerings About Booking Verification Etiquette Gallery Blog…" at bounding box center [829, 225] width 1322 height 57
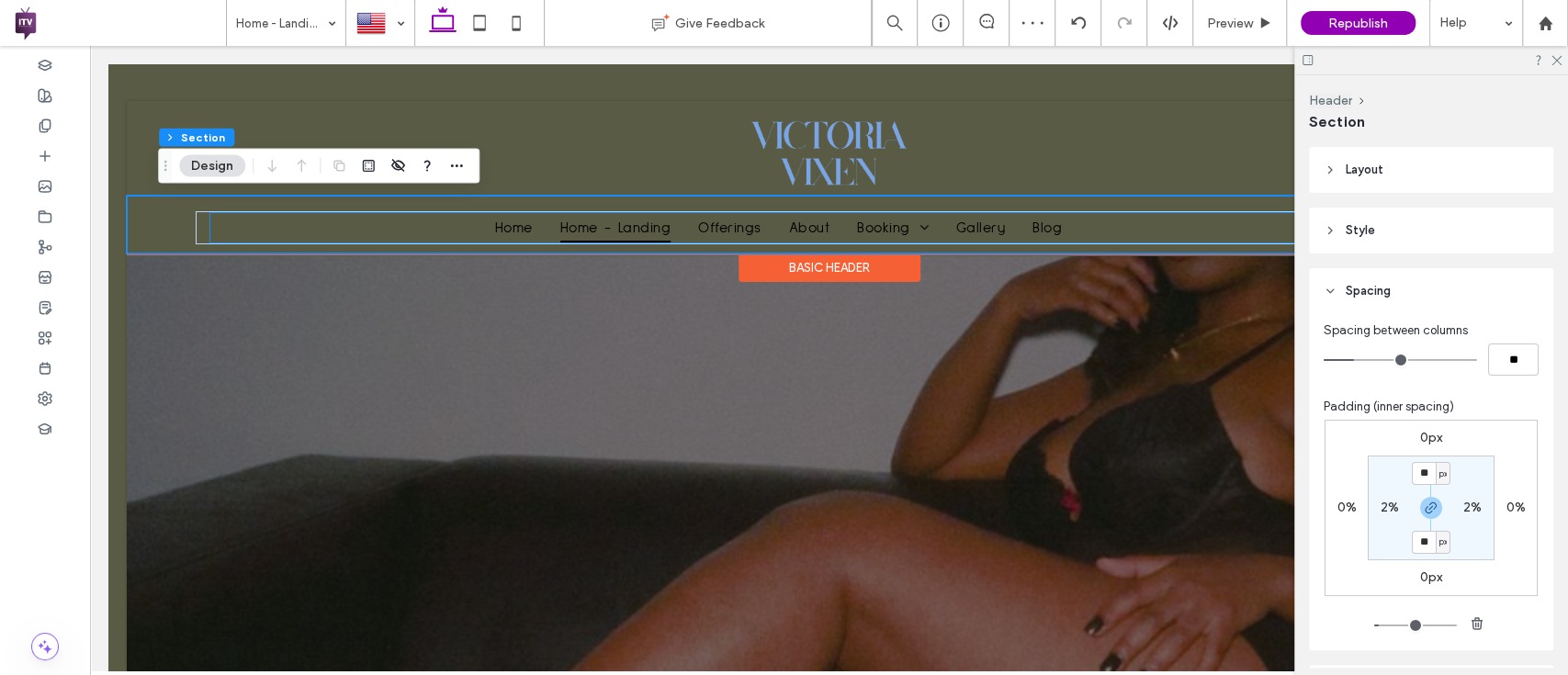
click at [611, 221] on span "Home - Landing" at bounding box center [616, 228] width 111 height 30
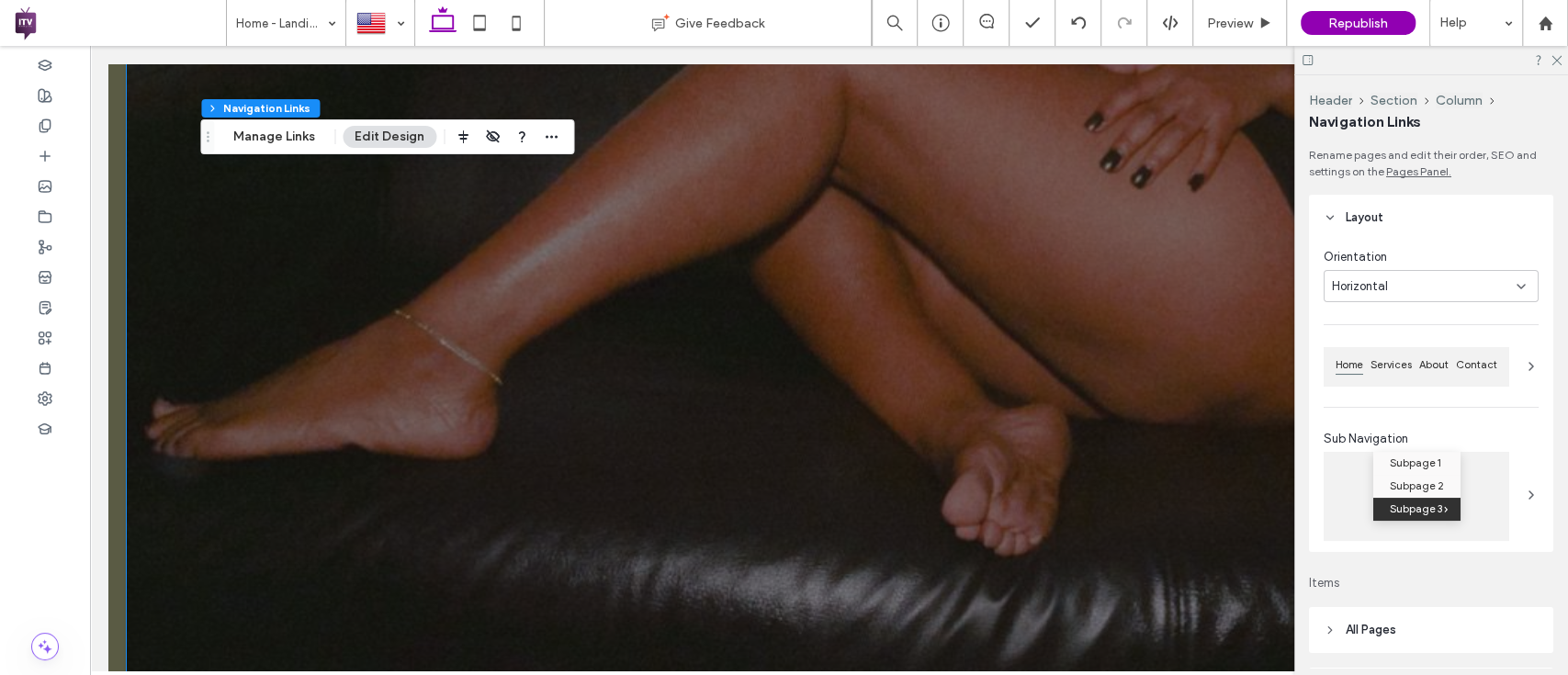
scroll to position [0, 0]
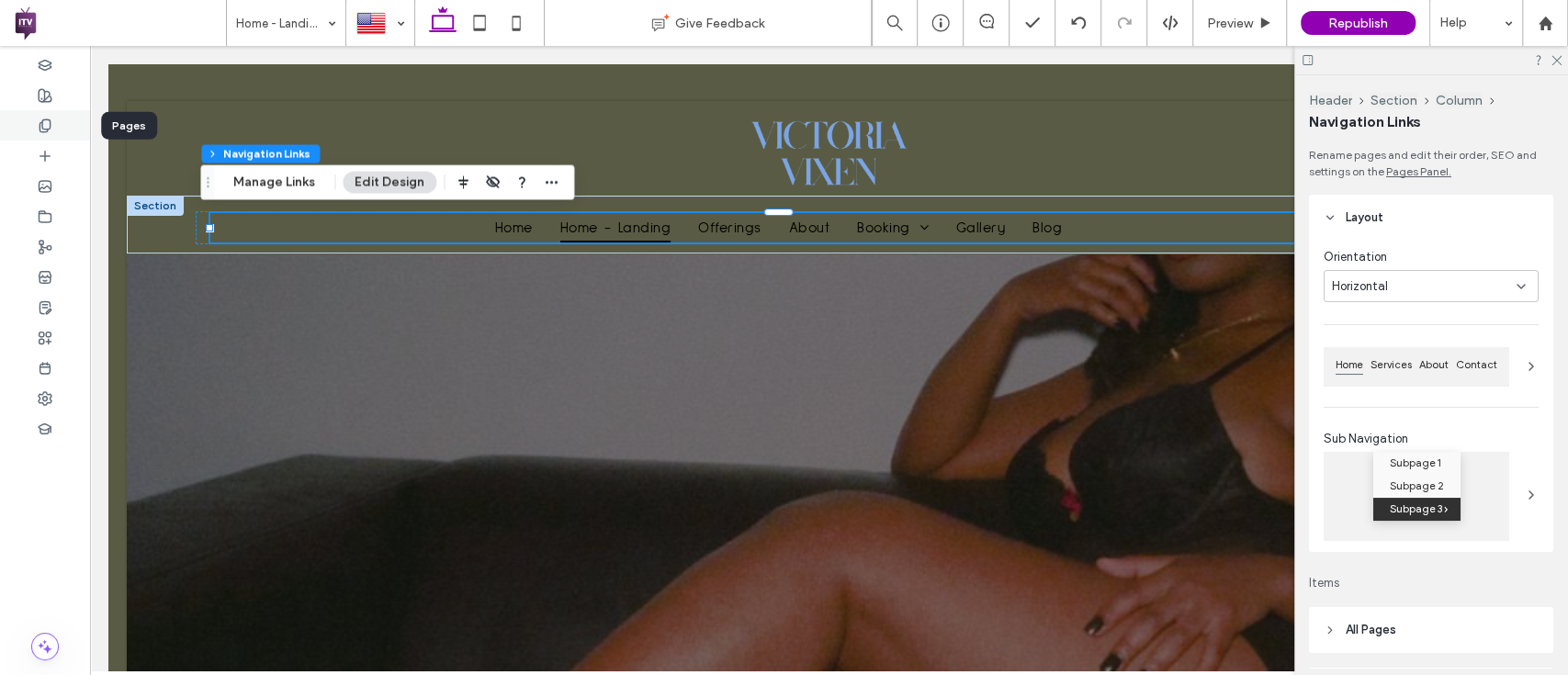
click at [54, 122] on div at bounding box center [44, 125] width 90 height 31
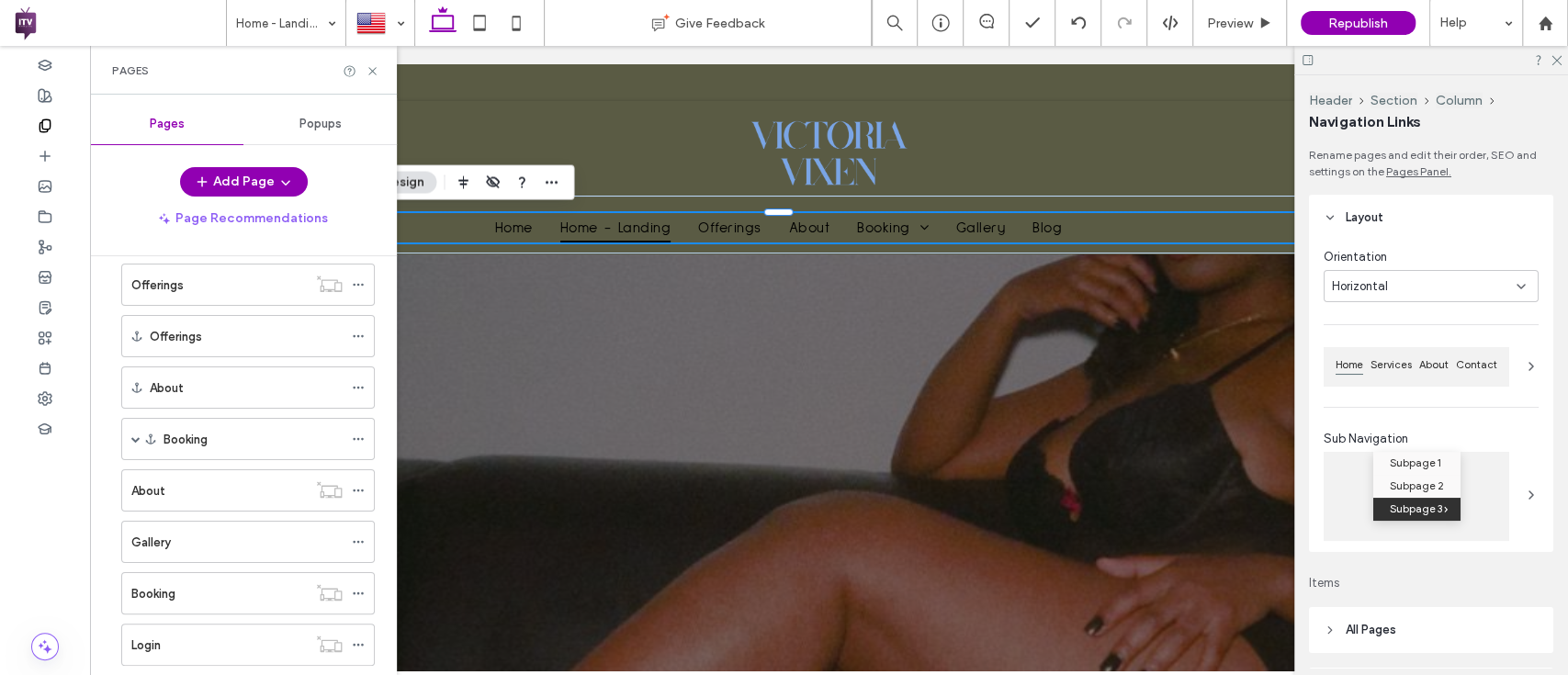
scroll to position [210, 0]
click at [369, 62] on div "Pages" at bounding box center [243, 70] width 307 height 48
click at [368, 70] on icon at bounding box center [373, 71] width 14 height 14
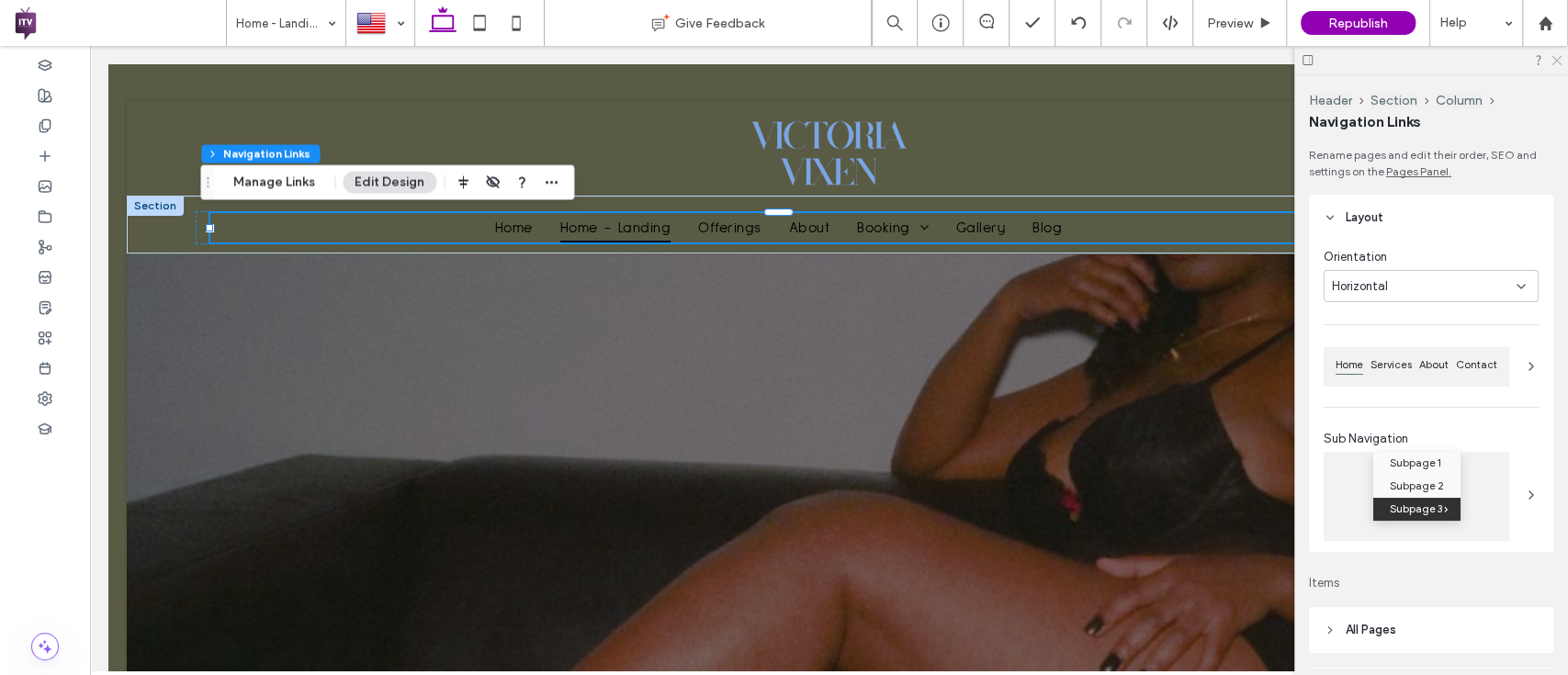
click at [1555, 53] on icon at bounding box center [1555, 59] width 12 height 12
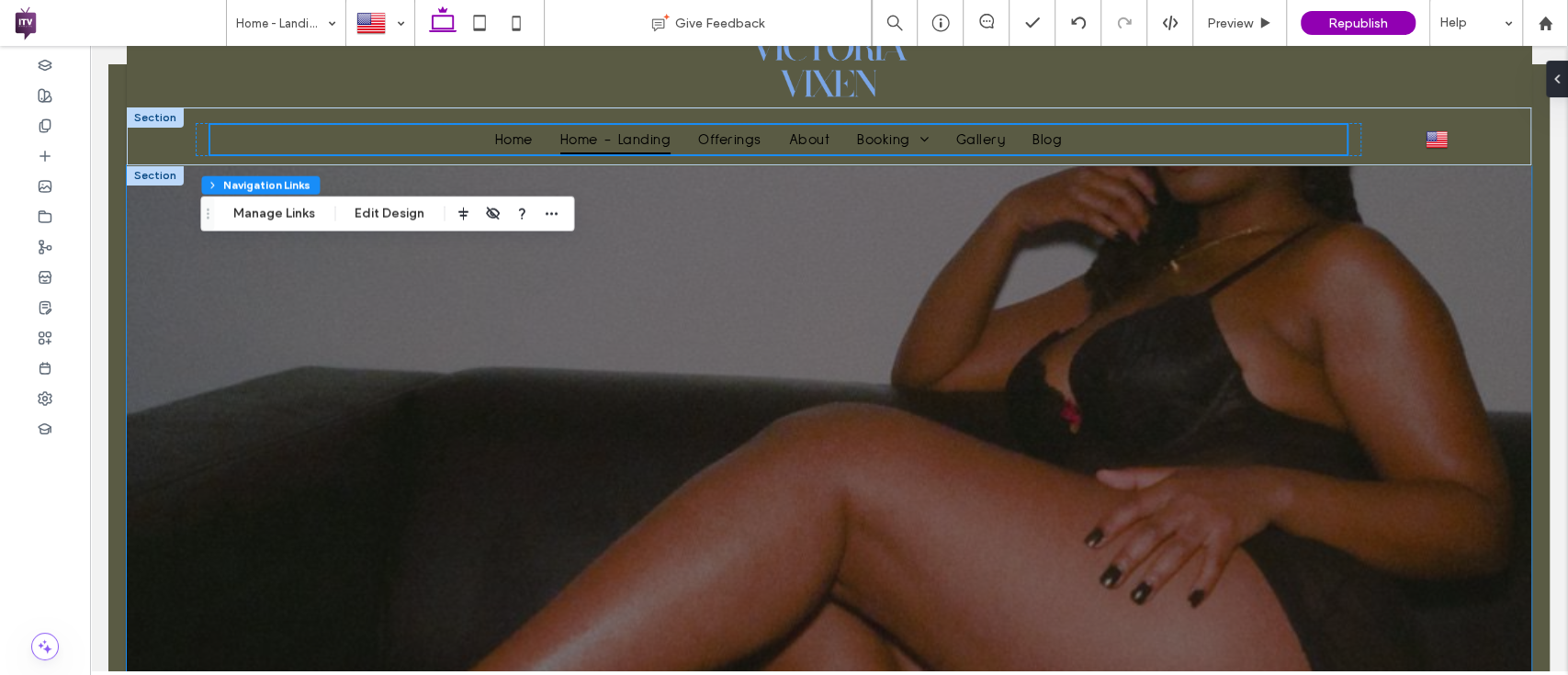
scroll to position [90, 0]
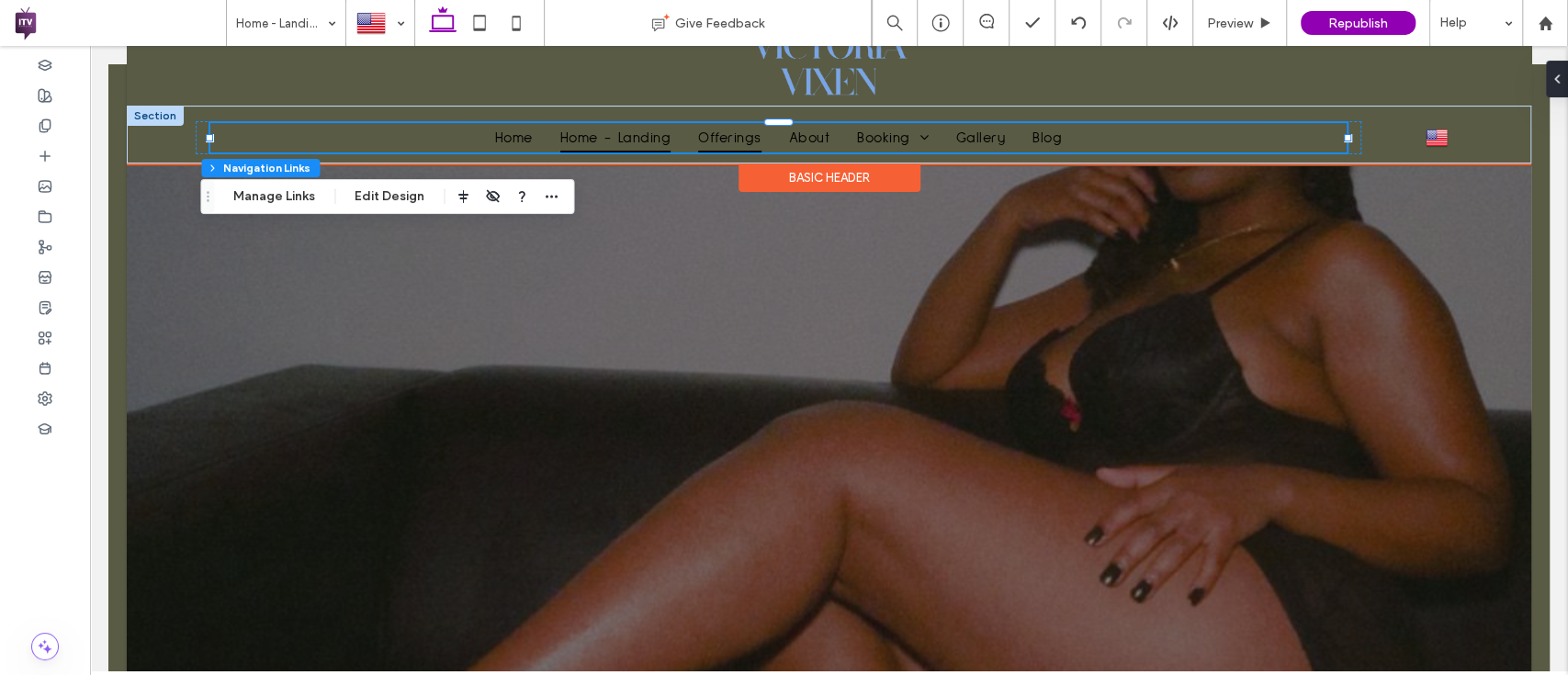
click at [764, 134] on link "Offerings" at bounding box center [729, 138] width 90 height 30
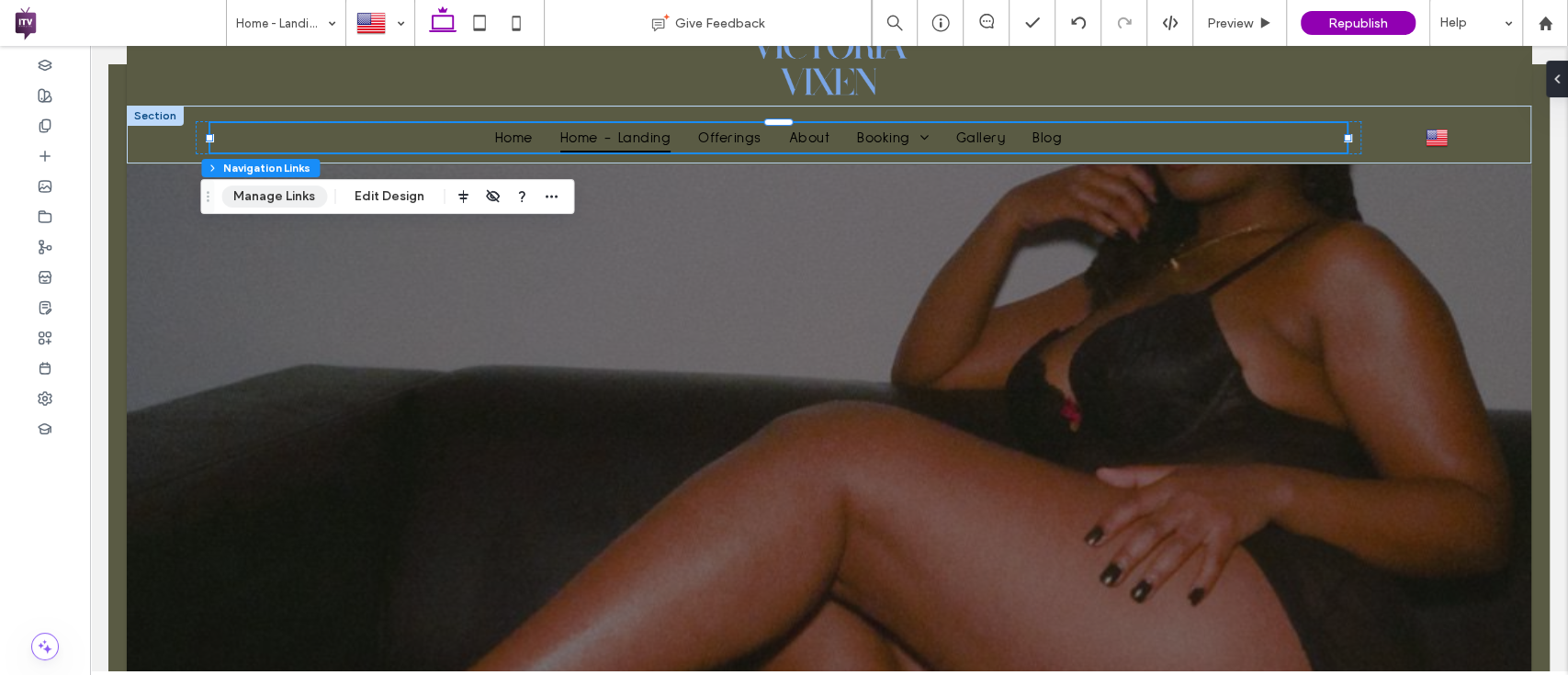
click at [300, 199] on button "Manage Links" at bounding box center [273, 197] width 105 height 22
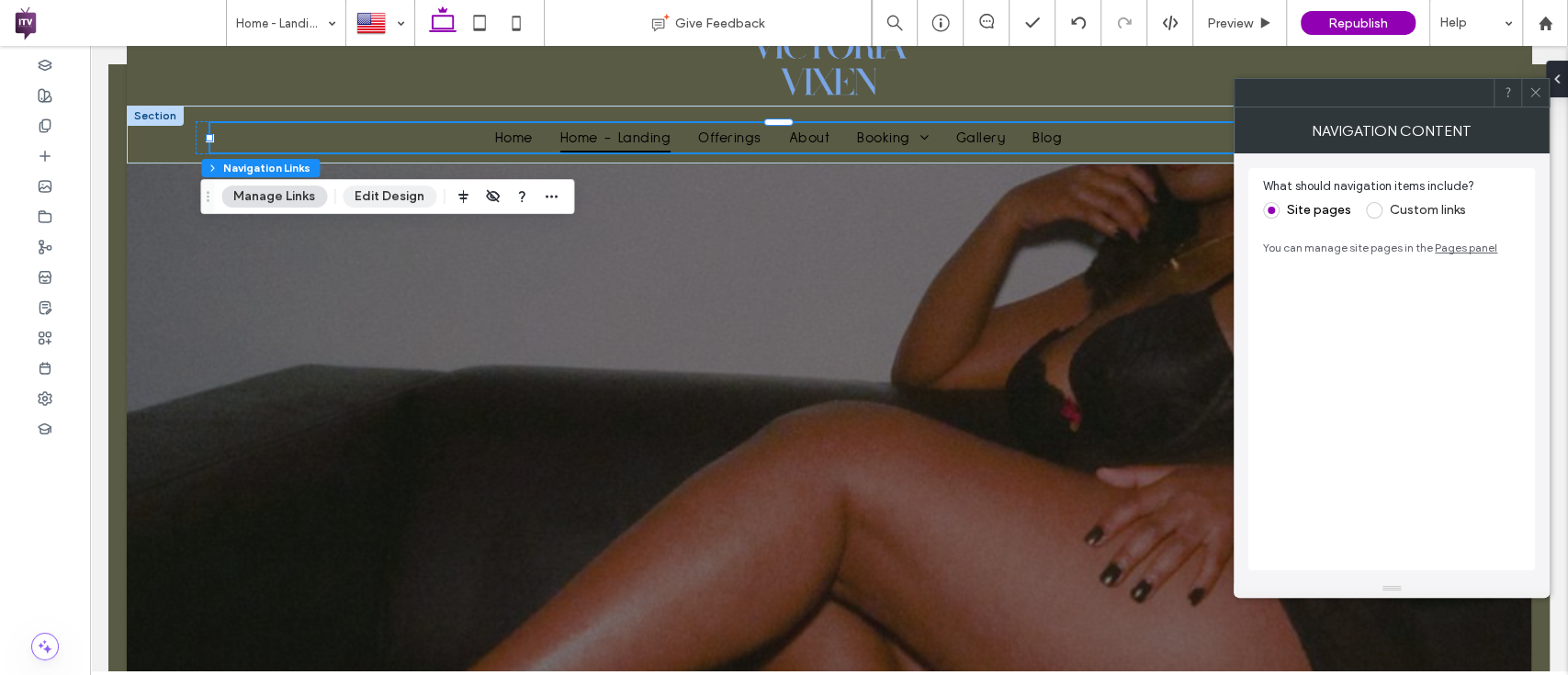
click at [365, 194] on button "Edit Design" at bounding box center [389, 197] width 93 height 22
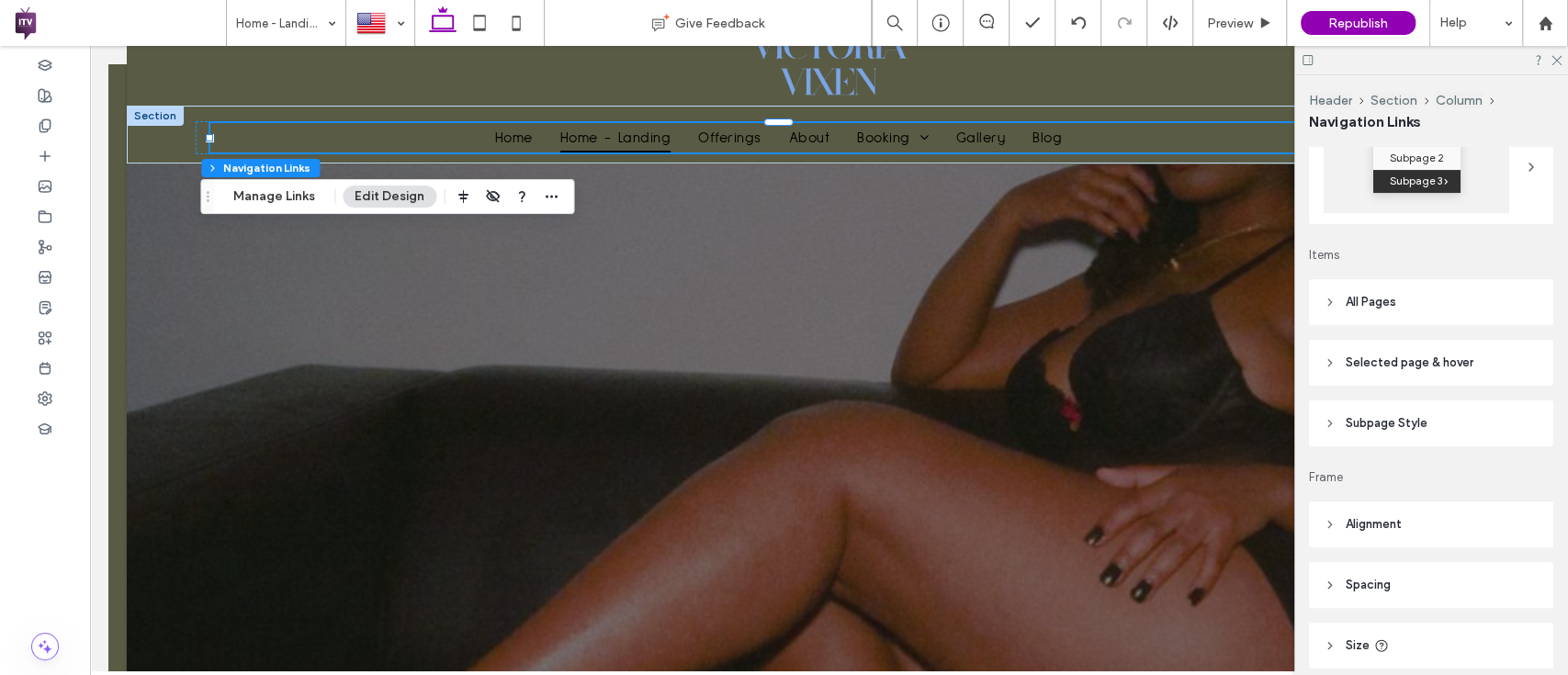
scroll to position [330, 0]
click at [1349, 300] on span "All Pages" at bounding box center [1370, 300] width 50 height 19
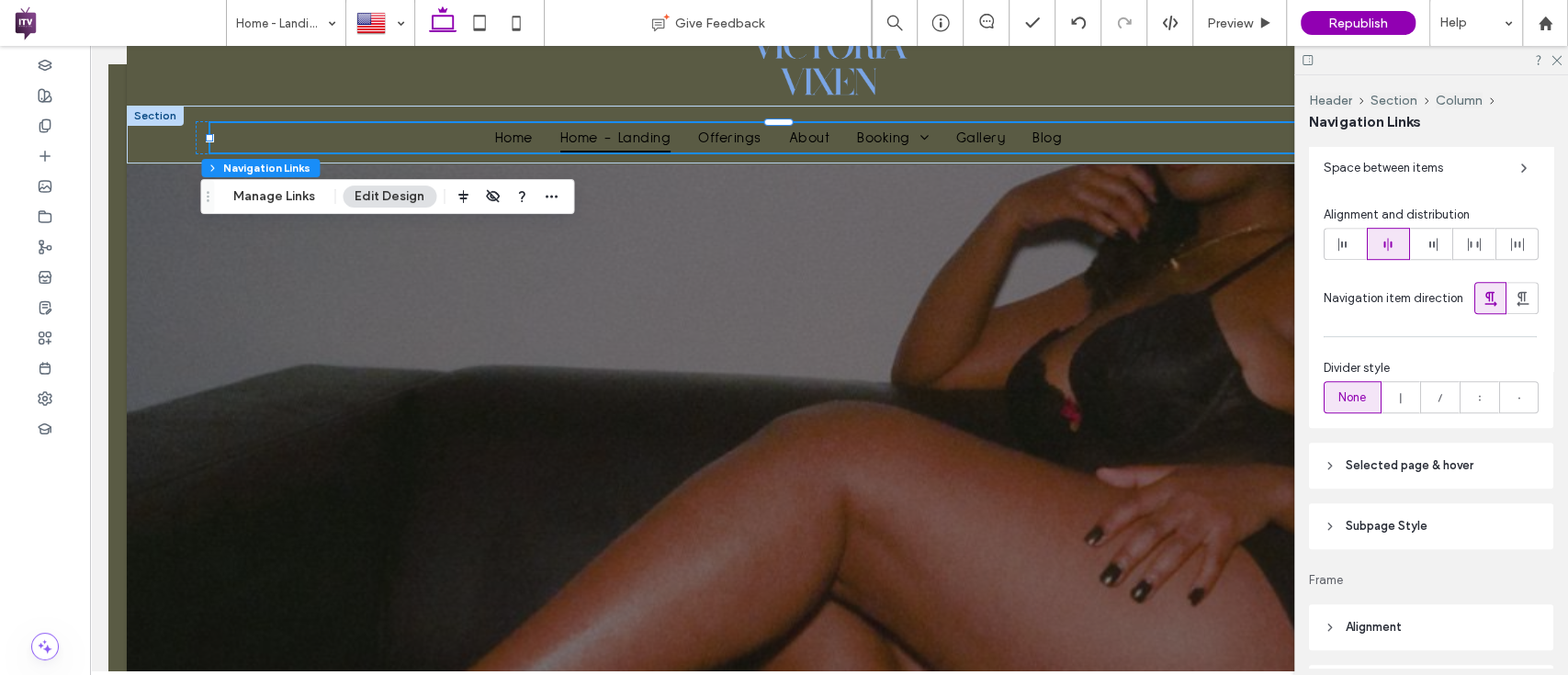
scroll to position [705, 0]
click at [1386, 394] on div at bounding box center [1401, 396] width 37 height 31
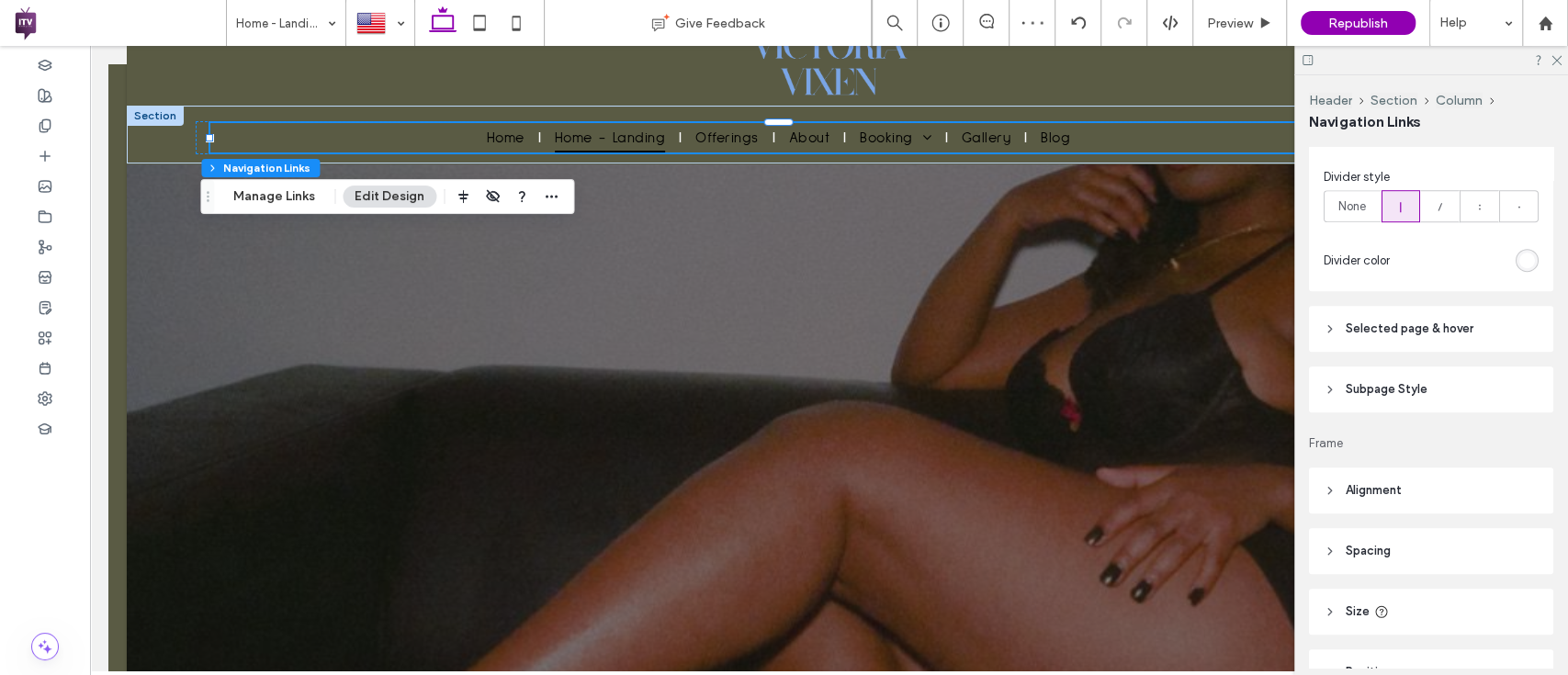
scroll to position [897, 0]
click at [1396, 338] on header "Selected page & hover" at bounding box center [1430, 325] width 244 height 46
type input "*"
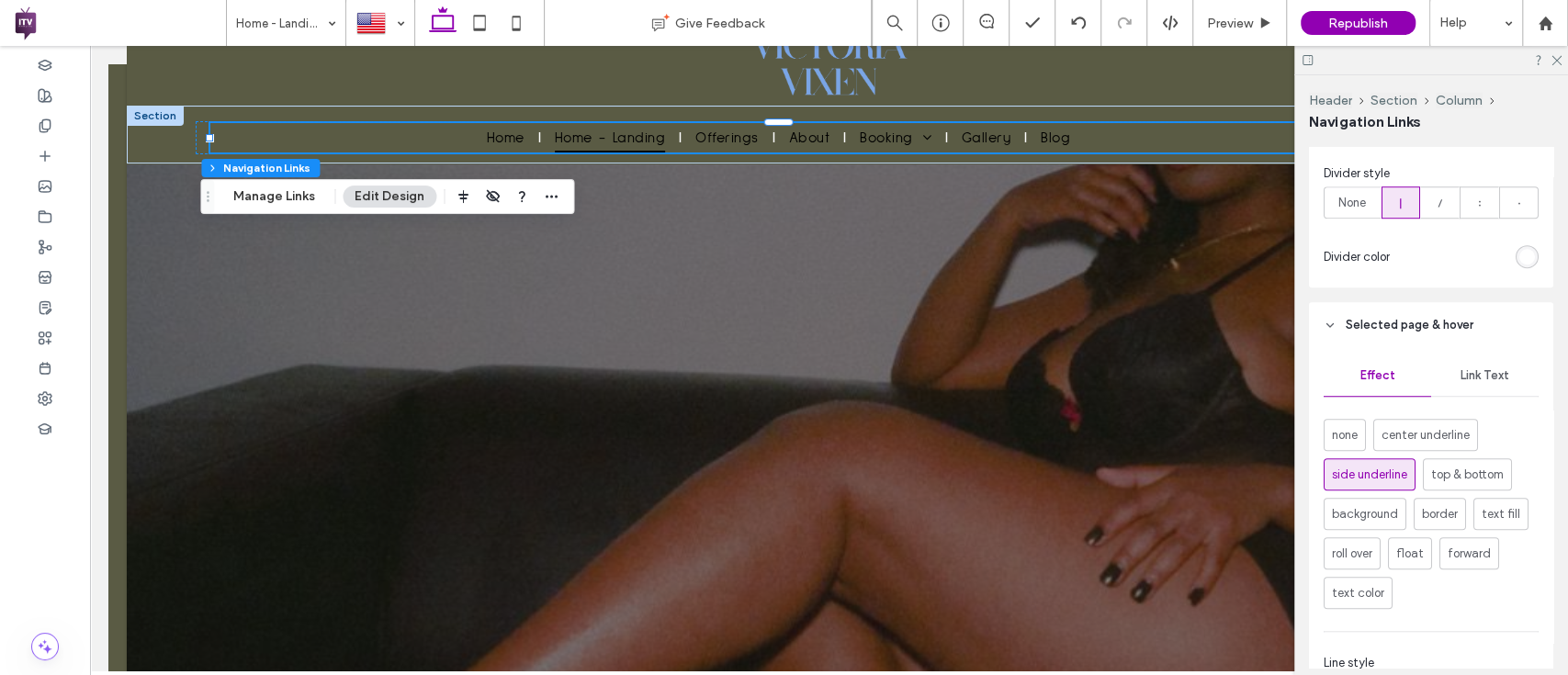
click at [1468, 373] on span "Link Text" at bounding box center [1483, 375] width 48 height 15
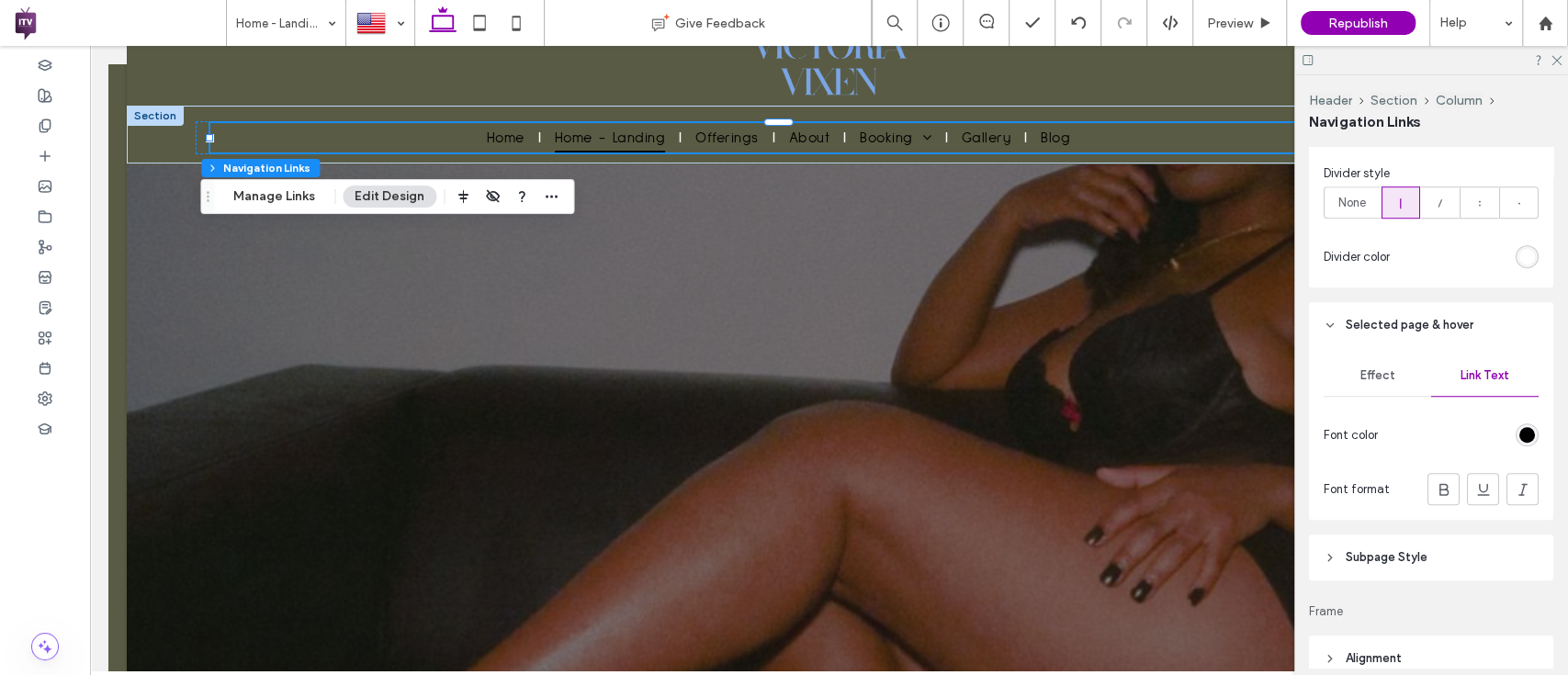
scroll to position [1058, 0]
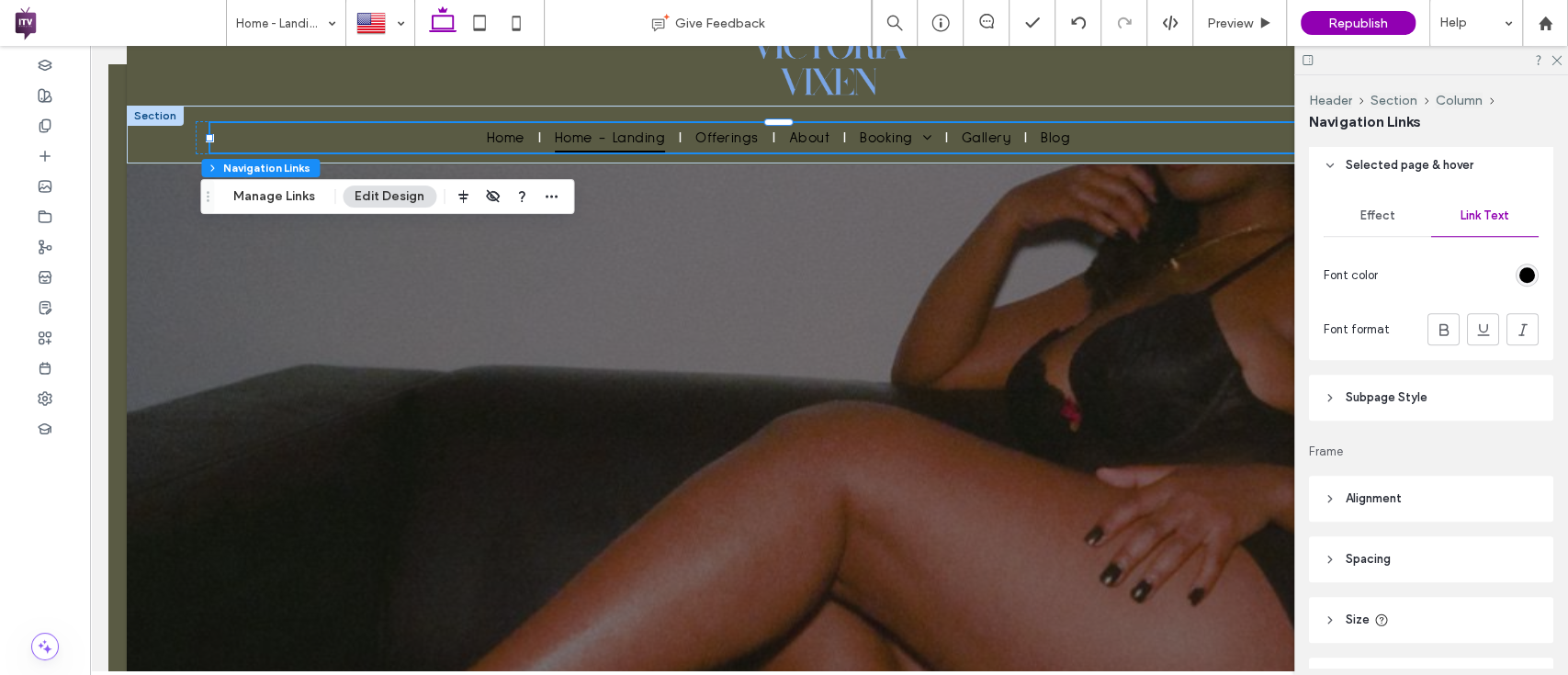
click at [1516, 270] on div "rgb(0, 0, 0)" at bounding box center [1526, 275] width 23 height 23
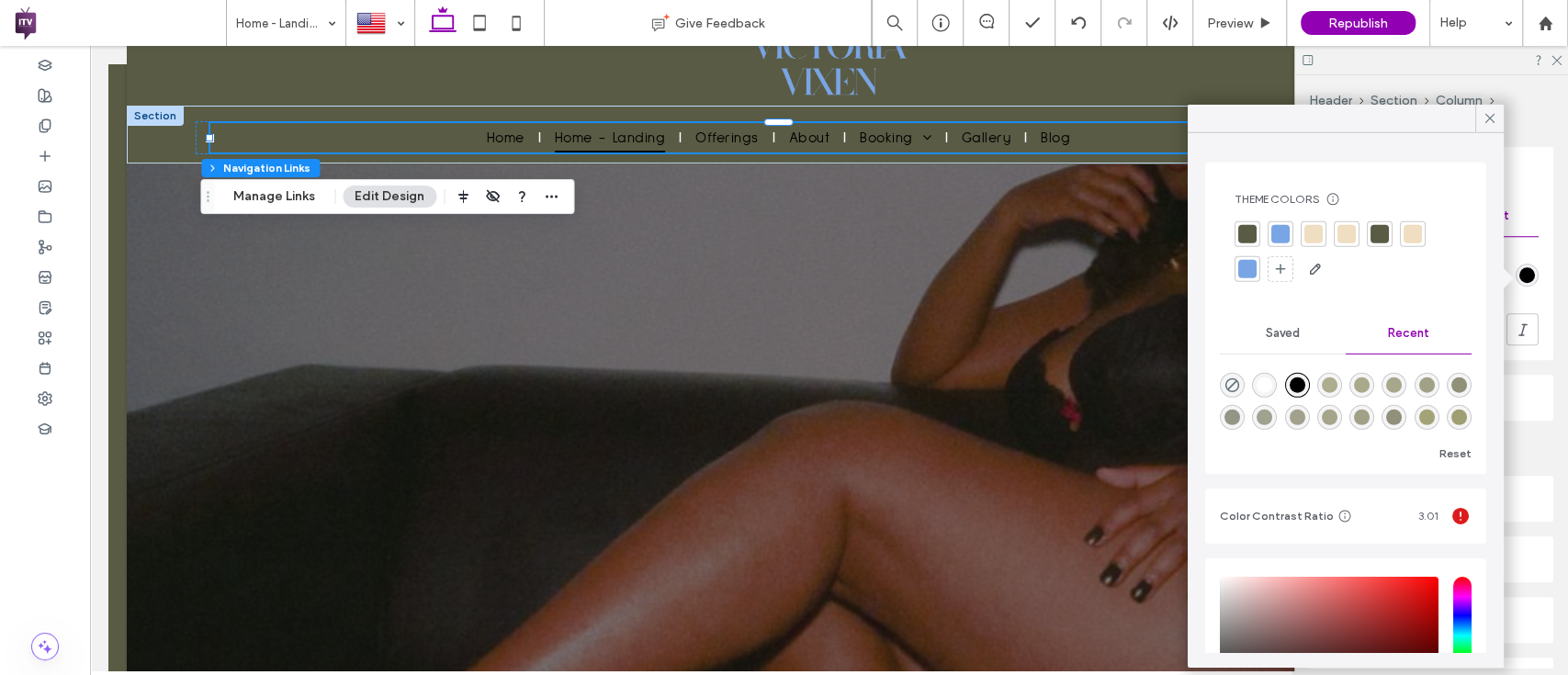
click at [1297, 236] on div at bounding box center [1346, 252] width 222 height 62
click at [1307, 237] on div at bounding box center [1313, 234] width 19 height 19
click at [1501, 108] on div at bounding box center [1488, 118] width 29 height 28
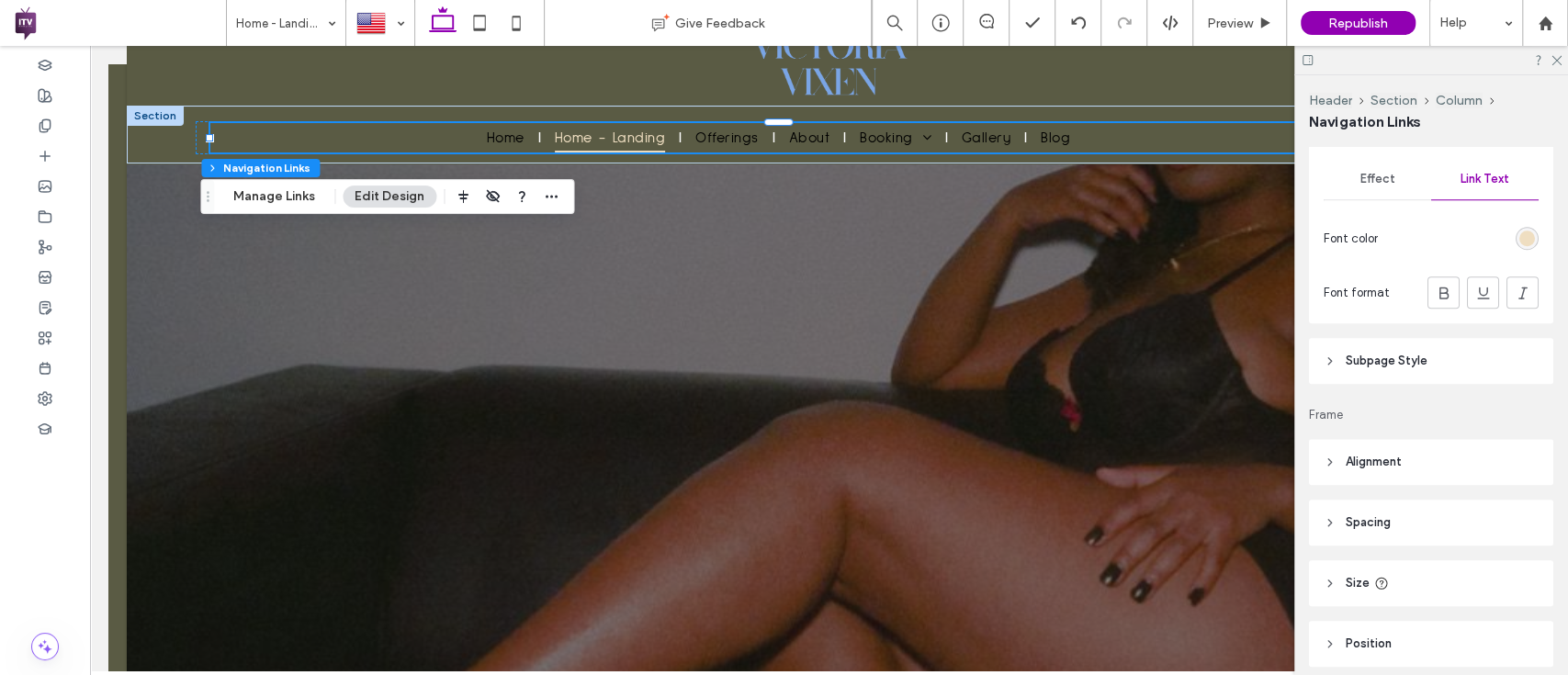
scroll to position [1095, 0]
click at [1434, 292] on icon at bounding box center [1443, 292] width 19 height 19
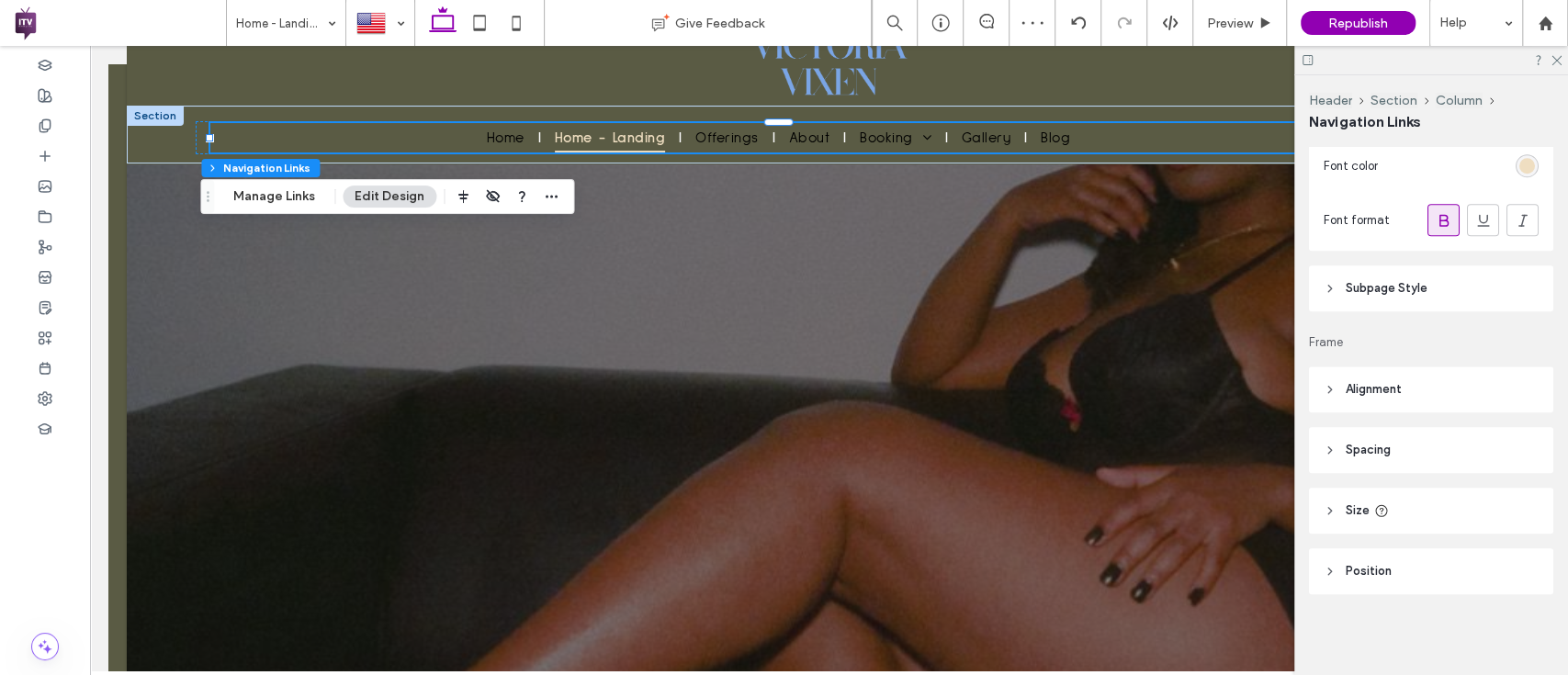
click at [1372, 293] on span "Subpage Style" at bounding box center [1386, 288] width 82 height 19
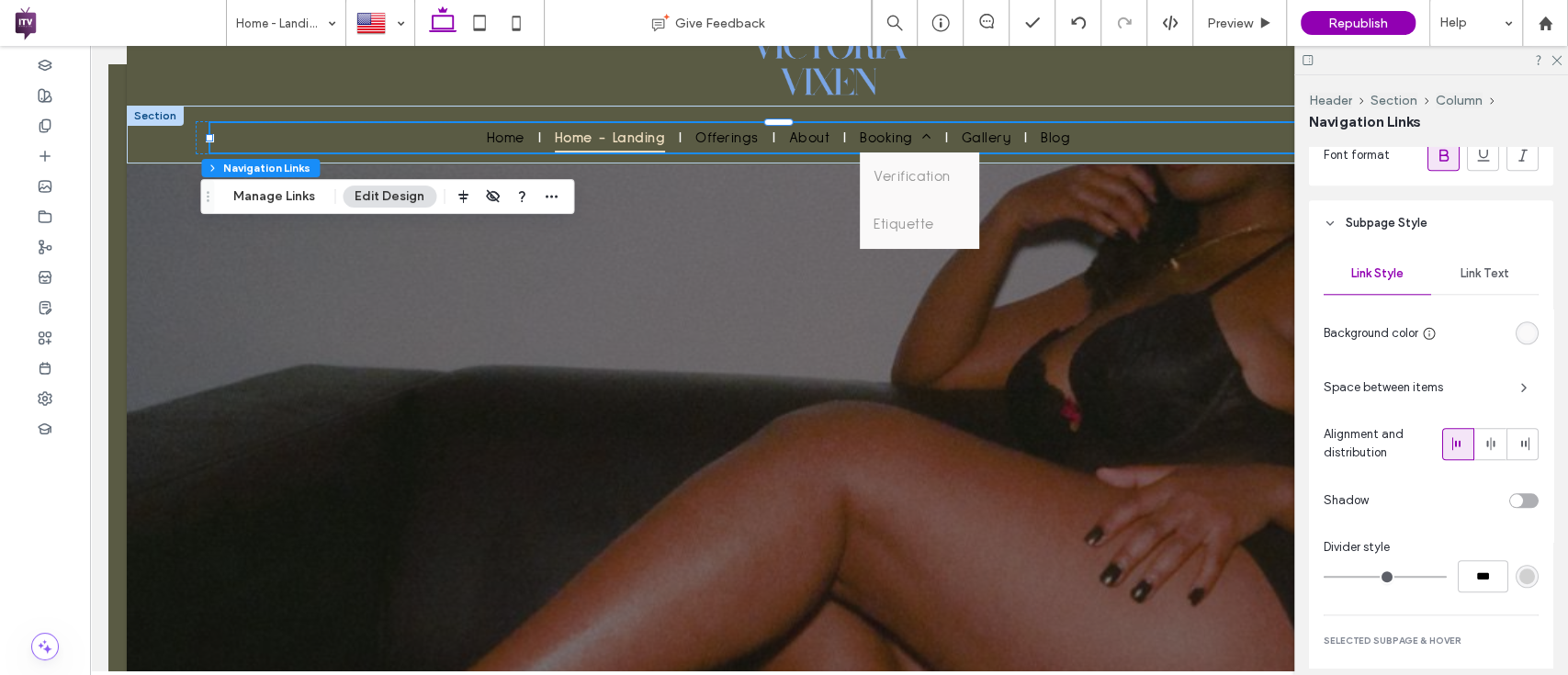
scroll to position [1234, 0]
click at [1509, 315] on div "Link Style Link Text Background color Space between items Alignment and distrib…" at bounding box center [1430, 481] width 244 height 475
click at [1519, 327] on div "rgb(250, 249, 249)" at bounding box center [1527, 332] width 16 height 16
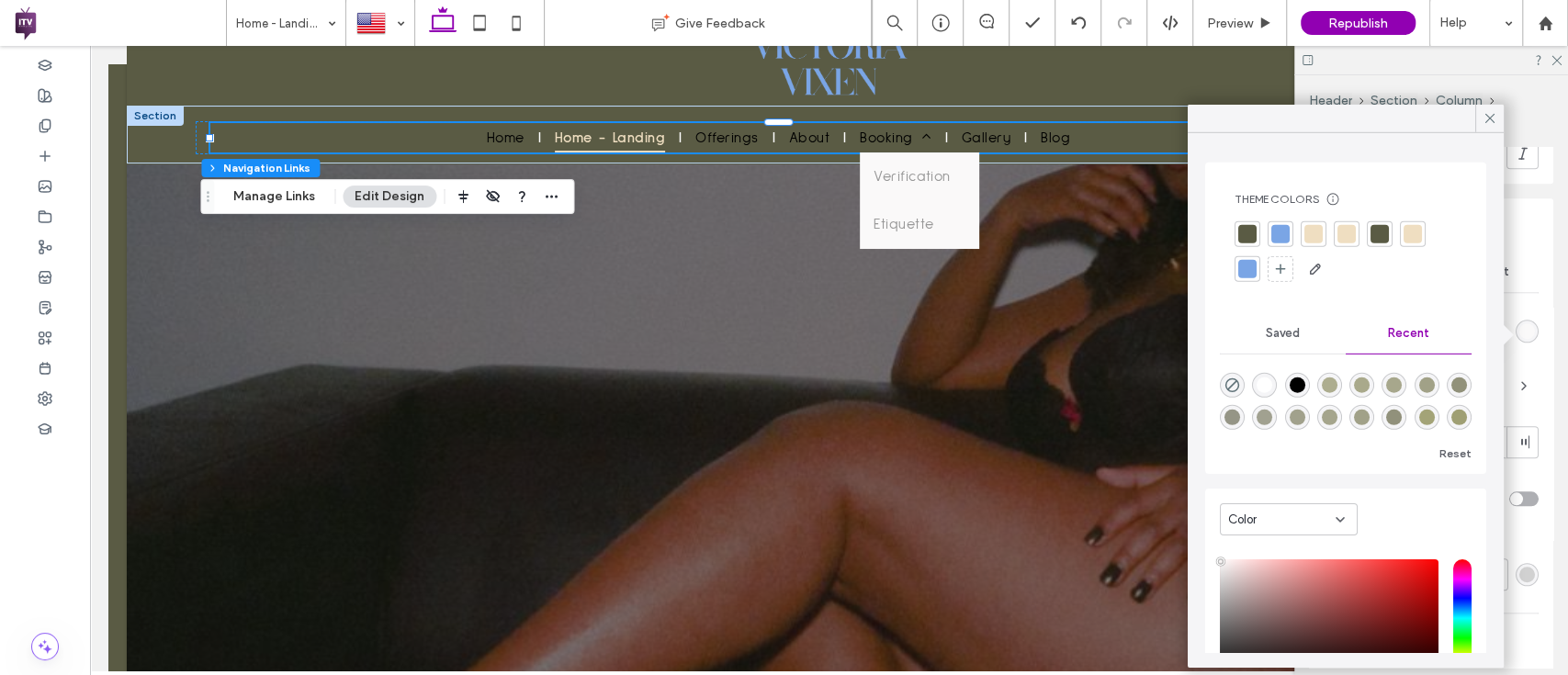
click at [1290, 232] on div at bounding box center [1280, 234] width 26 height 26
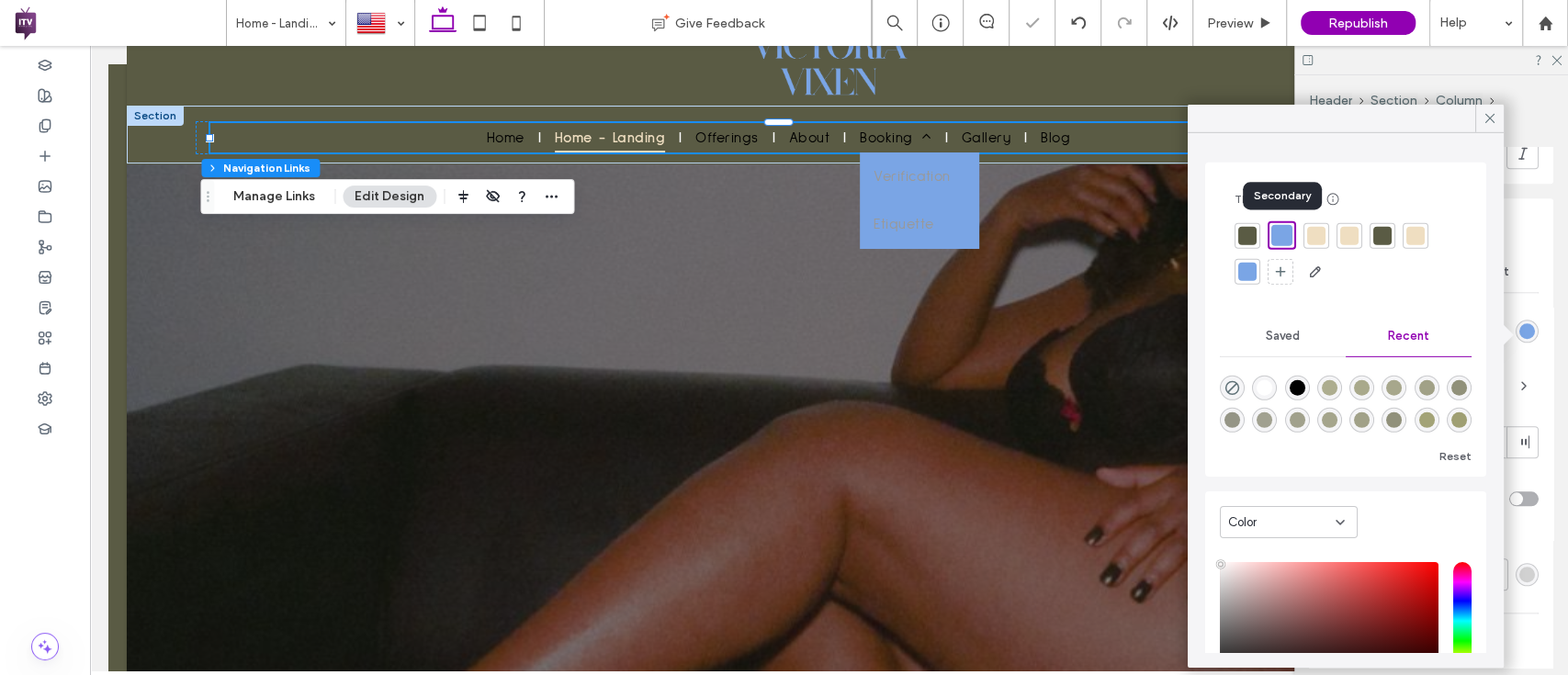
click at [1313, 235] on div at bounding box center [1316, 235] width 19 height 19
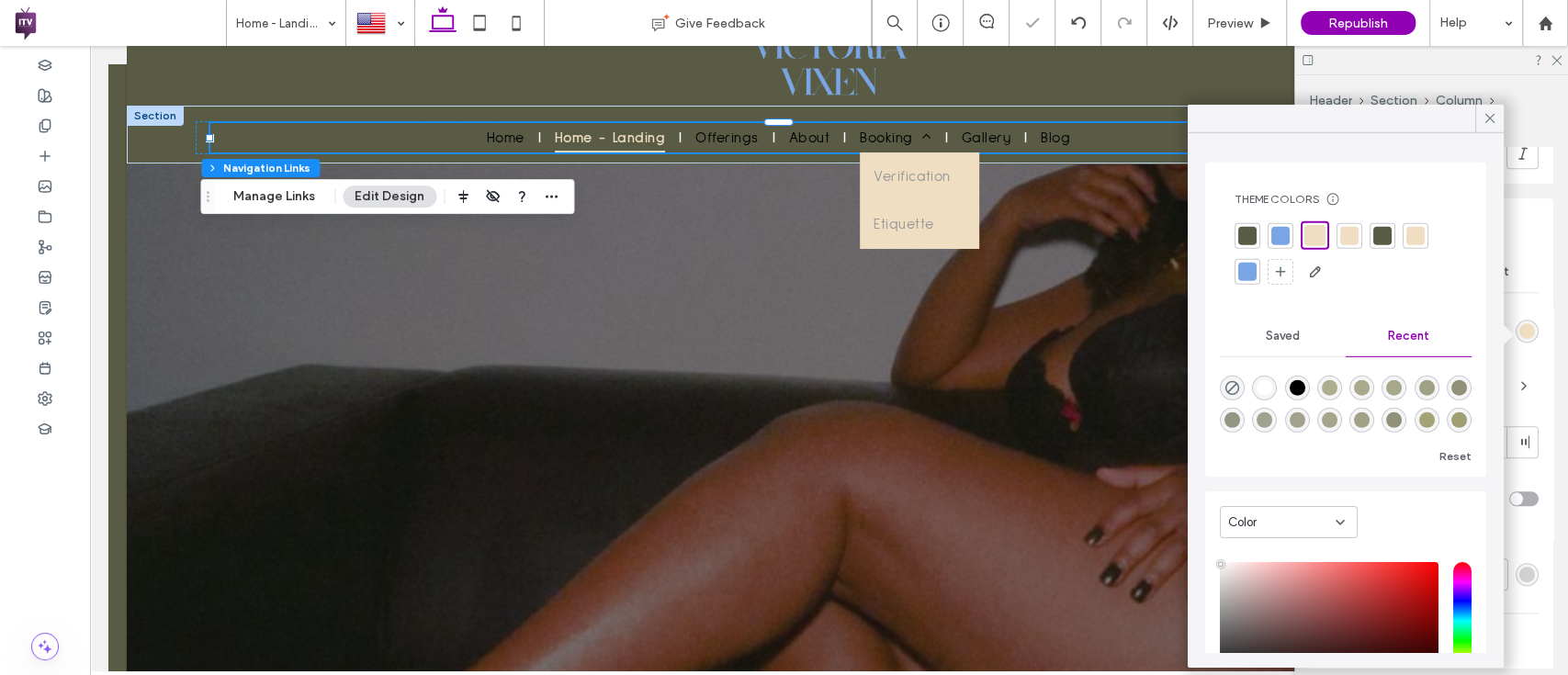
click at [1243, 239] on div at bounding box center [1247, 235] width 19 height 19
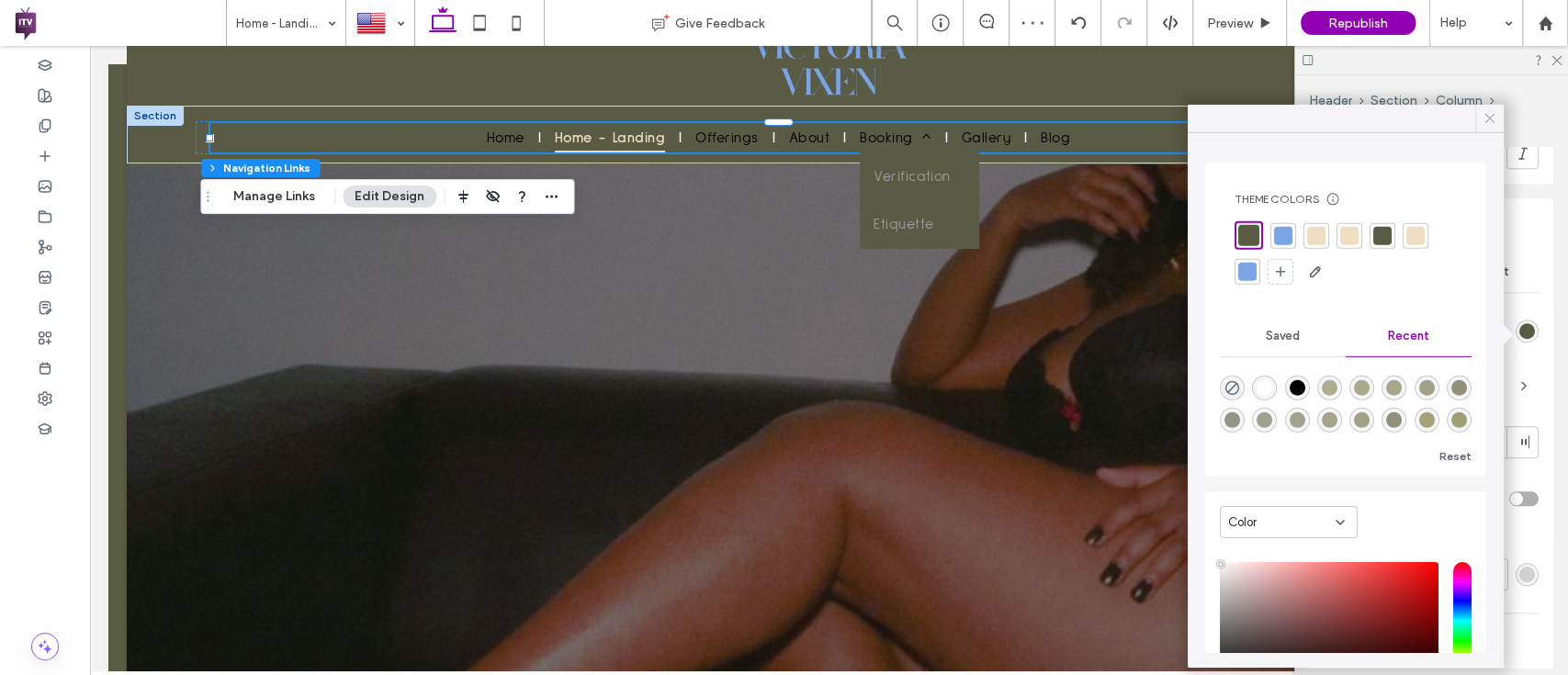
click at [1491, 114] on icon at bounding box center [1489, 118] width 17 height 17
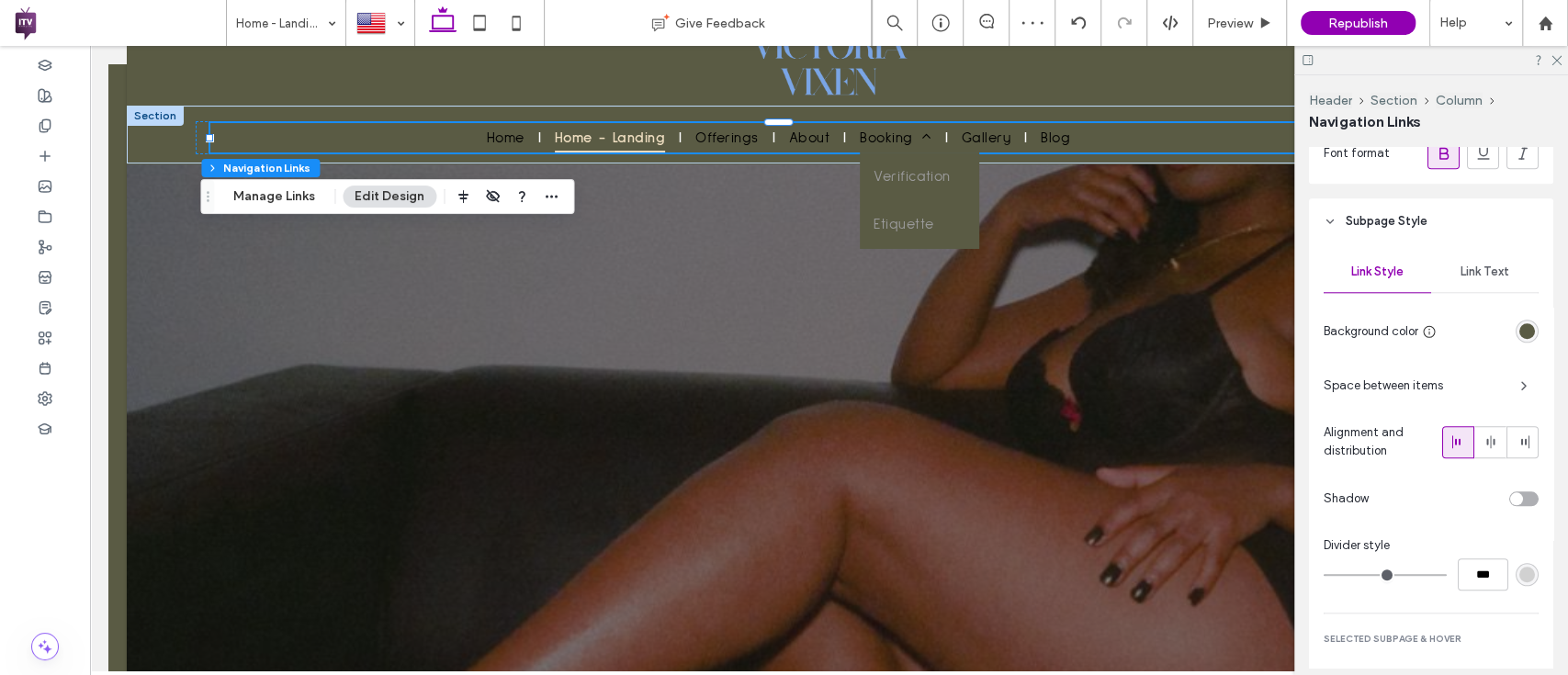
scroll to position [1258, 0]
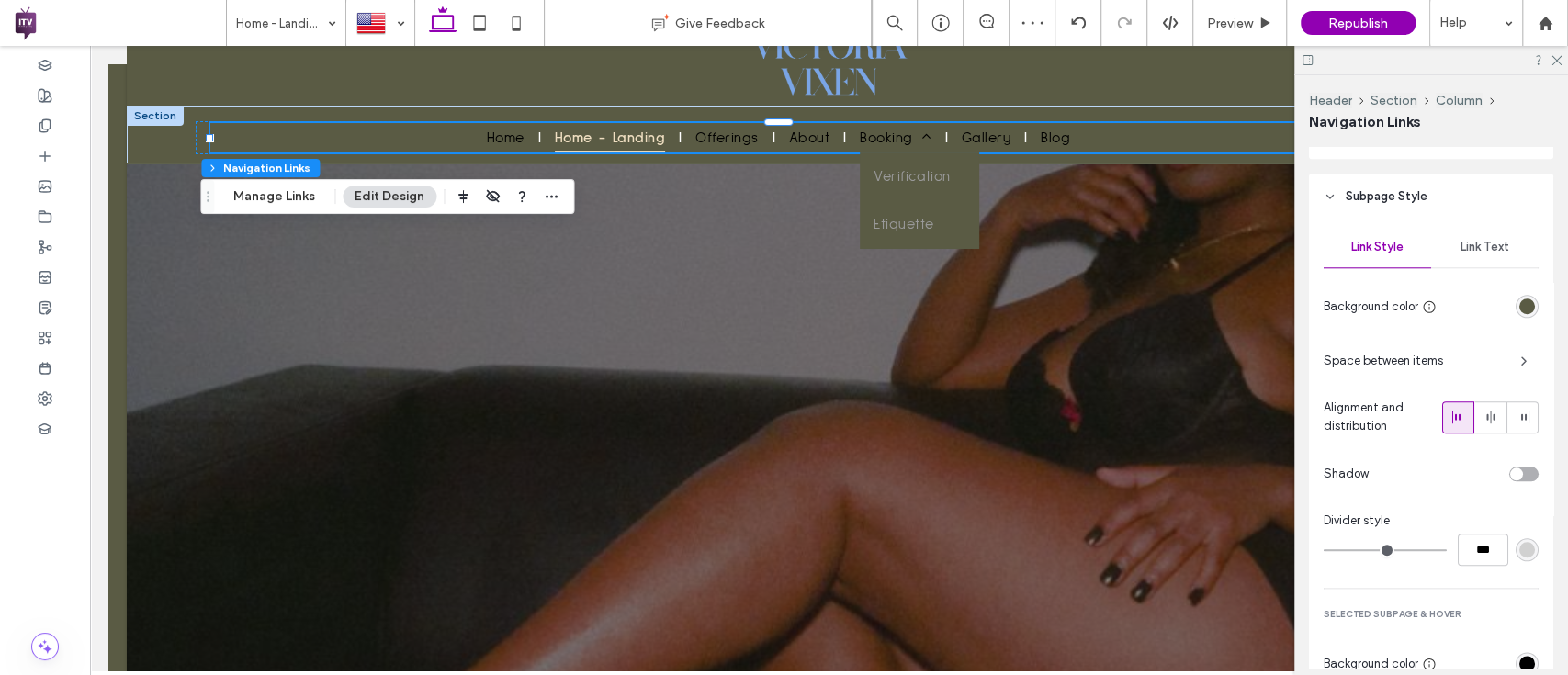
click at [1477, 235] on div "Link Text" at bounding box center [1484, 247] width 107 height 40
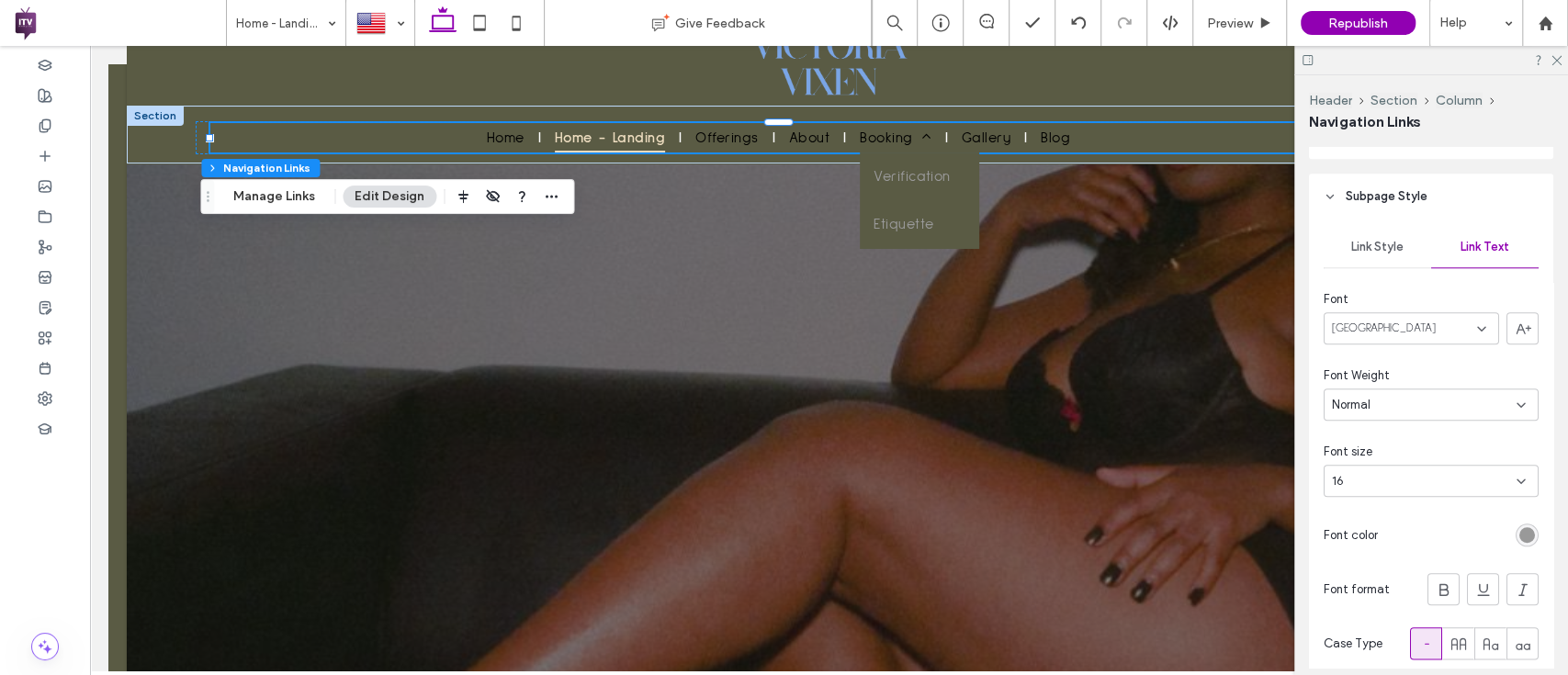
click at [1515, 534] on div "rgb(153, 153, 153)" at bounding box center [1526, 534] width 23 height 23
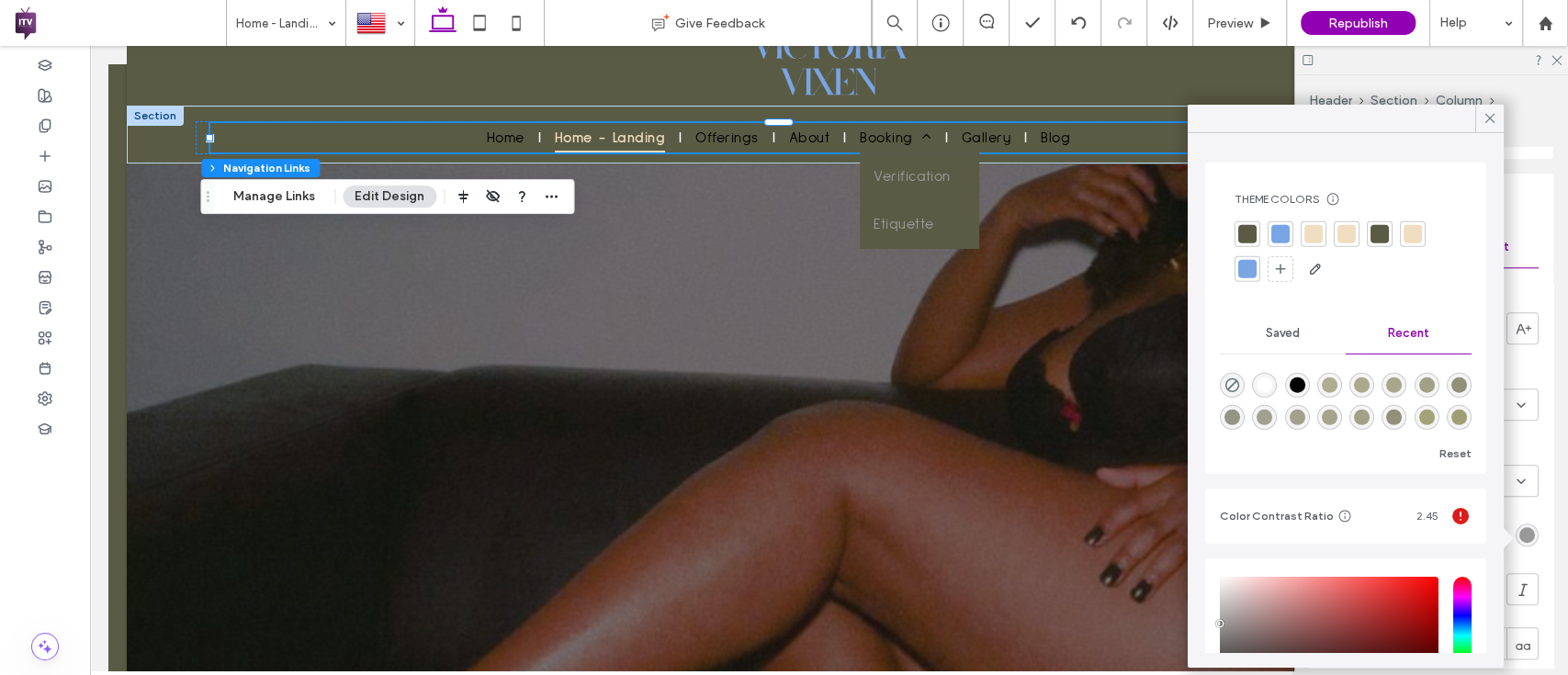
click at [1281, 235] on div at bounding box center [1280, 234] width 19 height 19
click at [1475, 119] on div at bounding box center [1488, 118] width 29 height 28
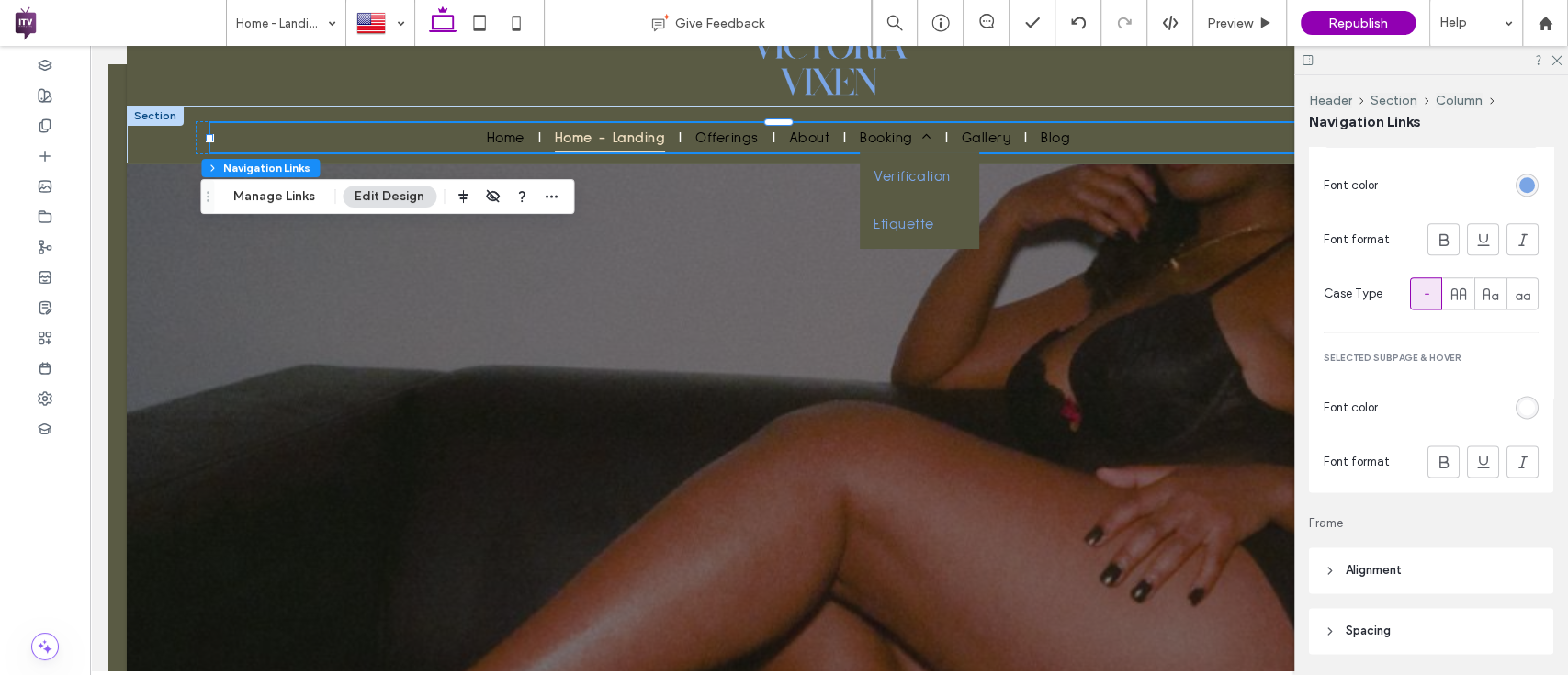
scroll to position [1622, 0]
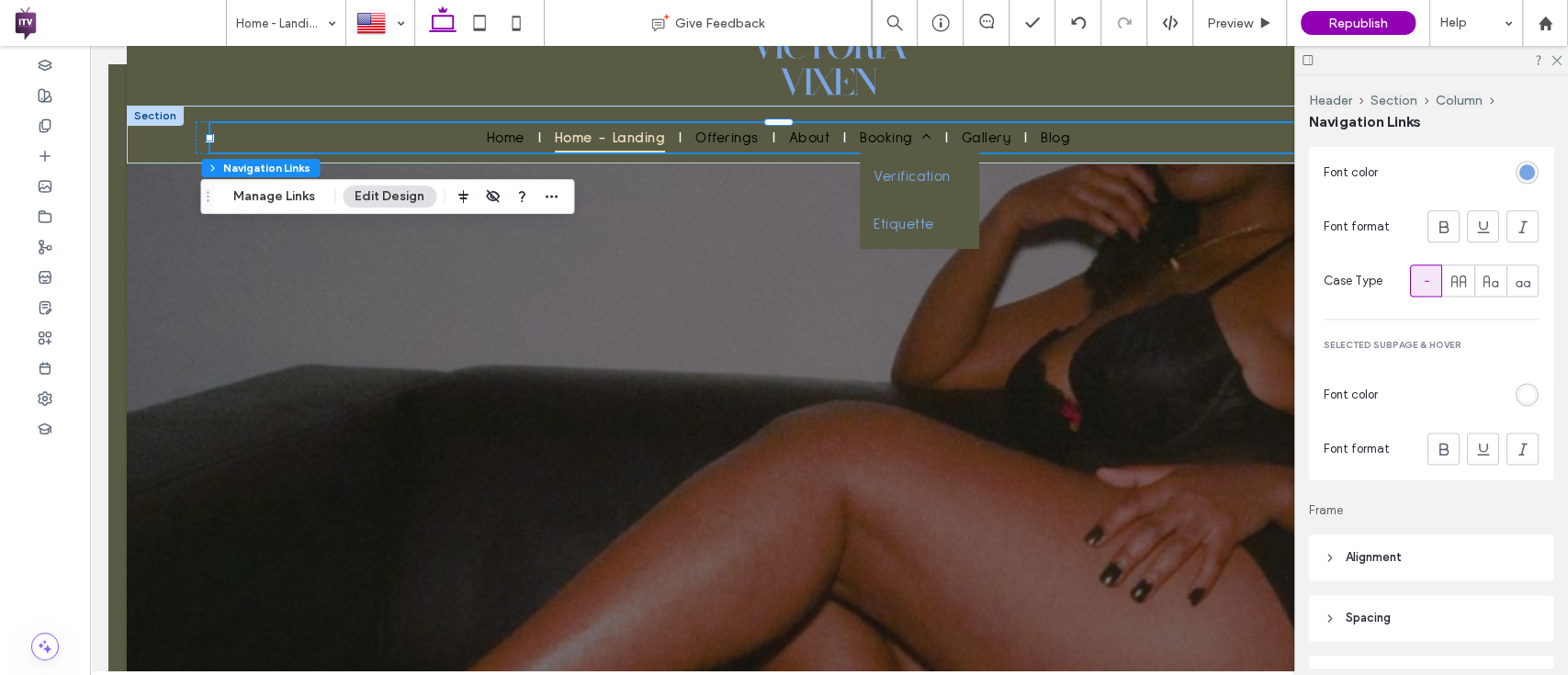
click at [1519, 402] on div "rgb(255, 255, 255)" at bounding box center [1527, 395] width 16 height 16
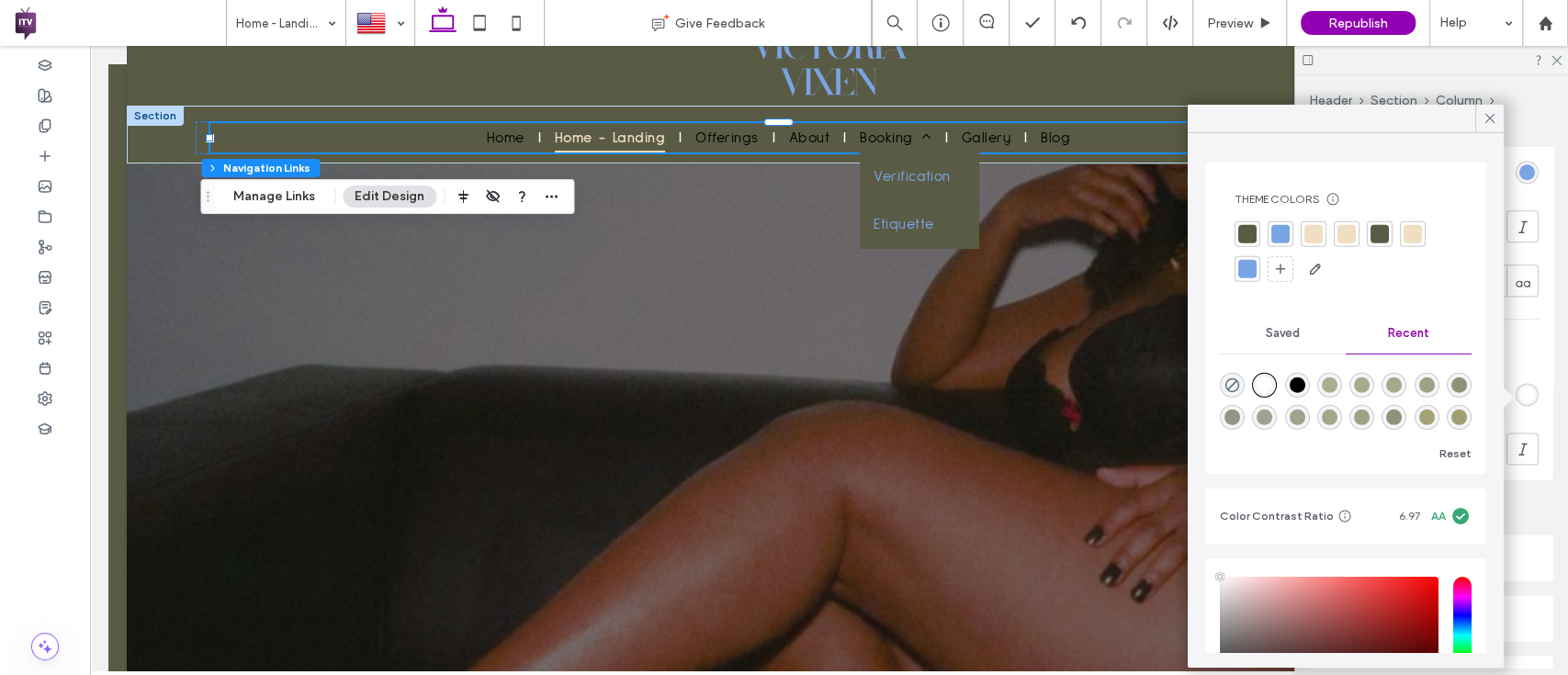
click at [1528, 338] on div "Link Style Link Text Font Sulphur Point Font Weight Normal Font size 16 Font co…" at bounding box center [1430, 167] width 244 height 623
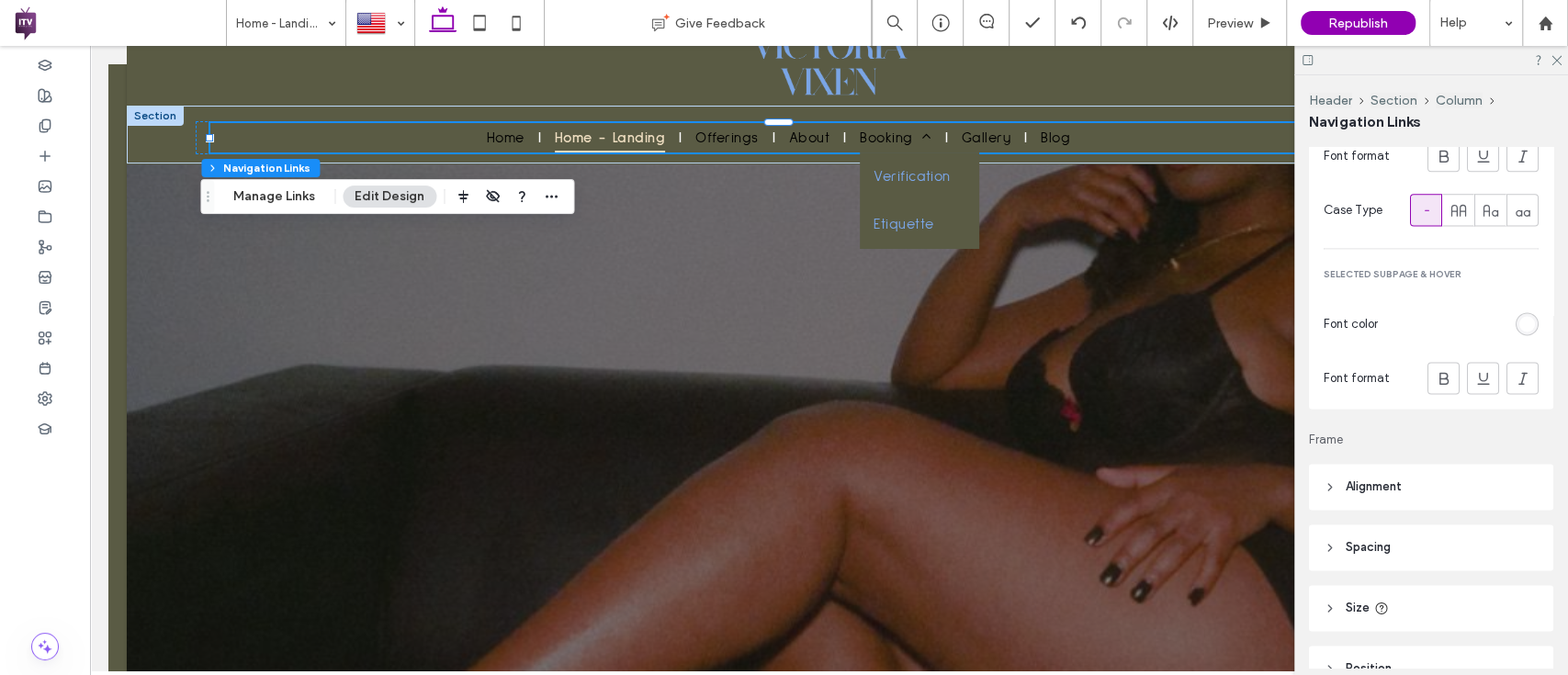
scroll to position [1697, 0]
click at [1439, 372] on use at bounding box center [1443, 373] width 9 height 12
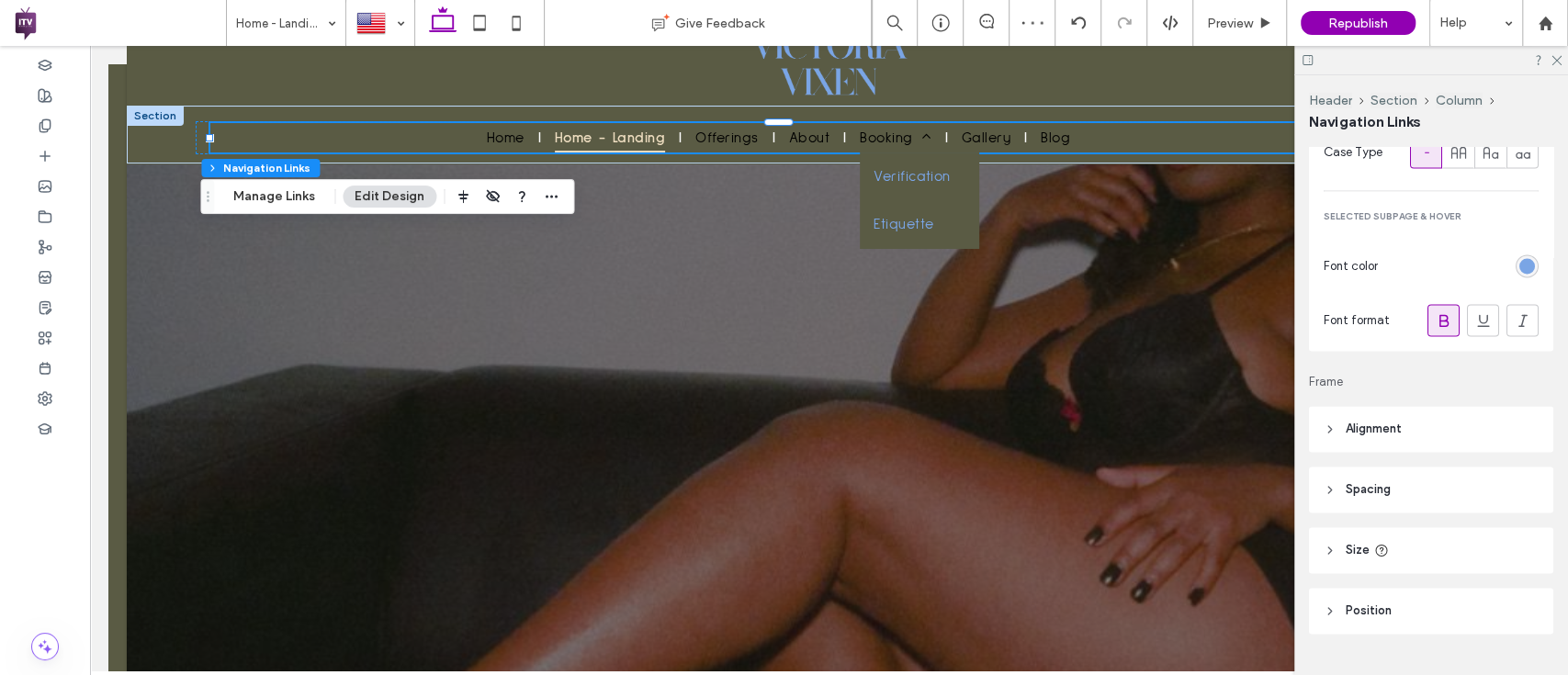
scroll to position [1793, 0]
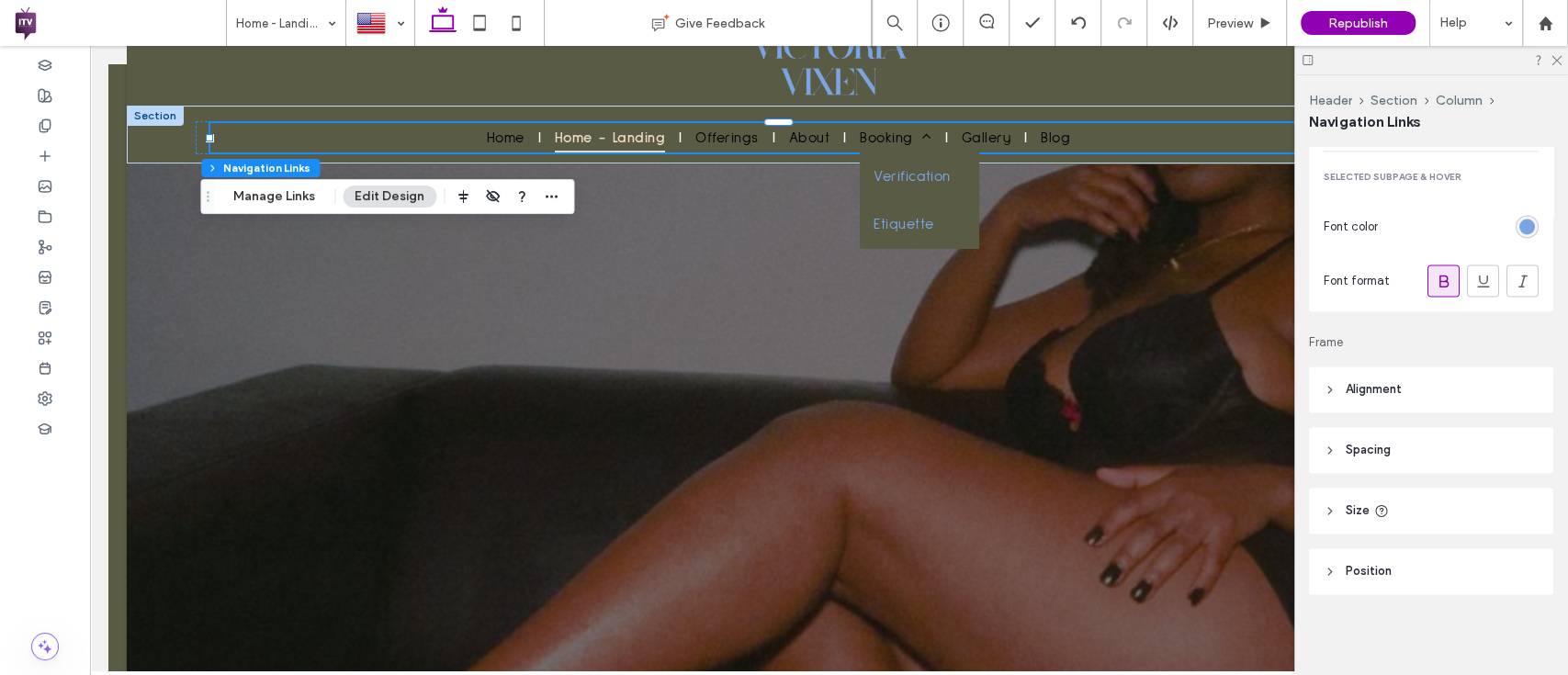
click at [1372, 373] on header "Alignment" at bounding box center [1430, 390] width 244 height 46
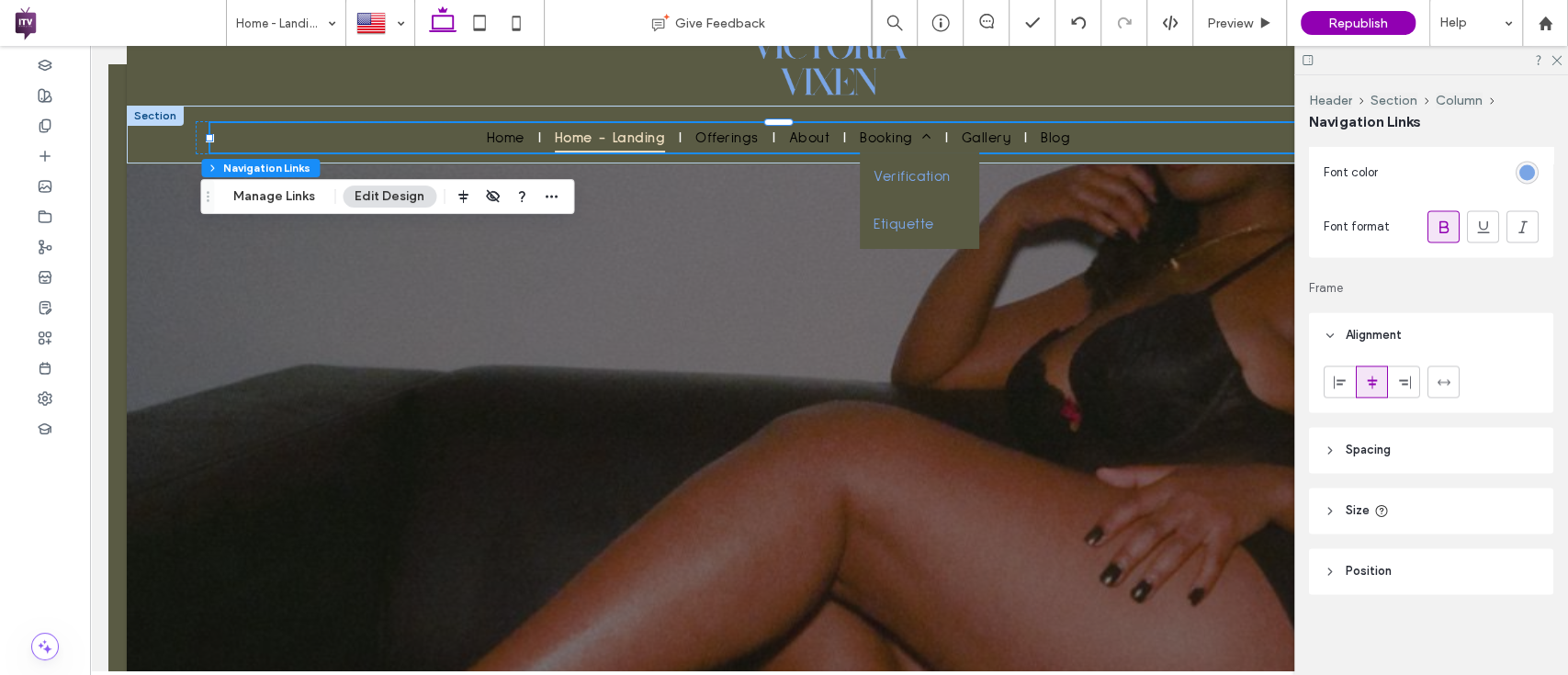
click at [1374, 517] on icon at bounding box center [1381, 511] width 15 height 15
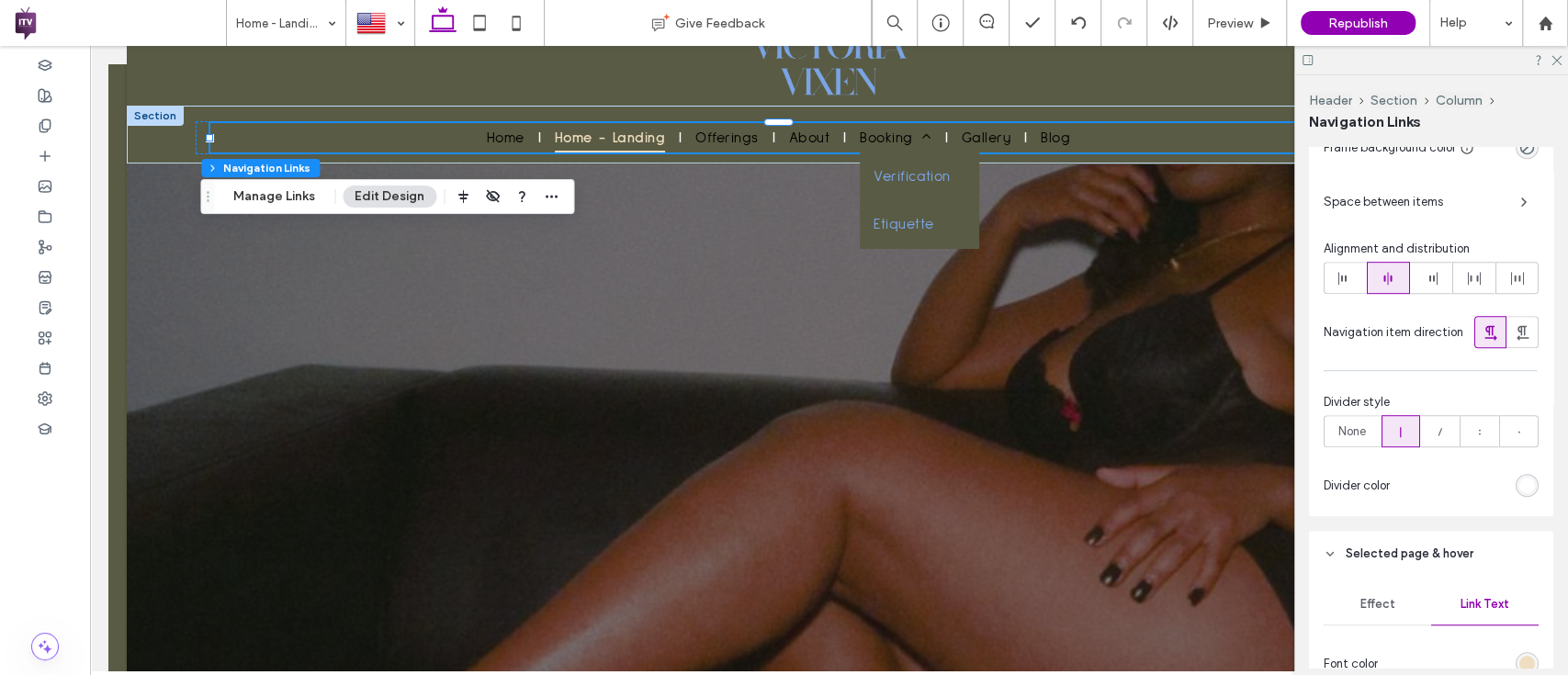
scroll to position [644, 0]
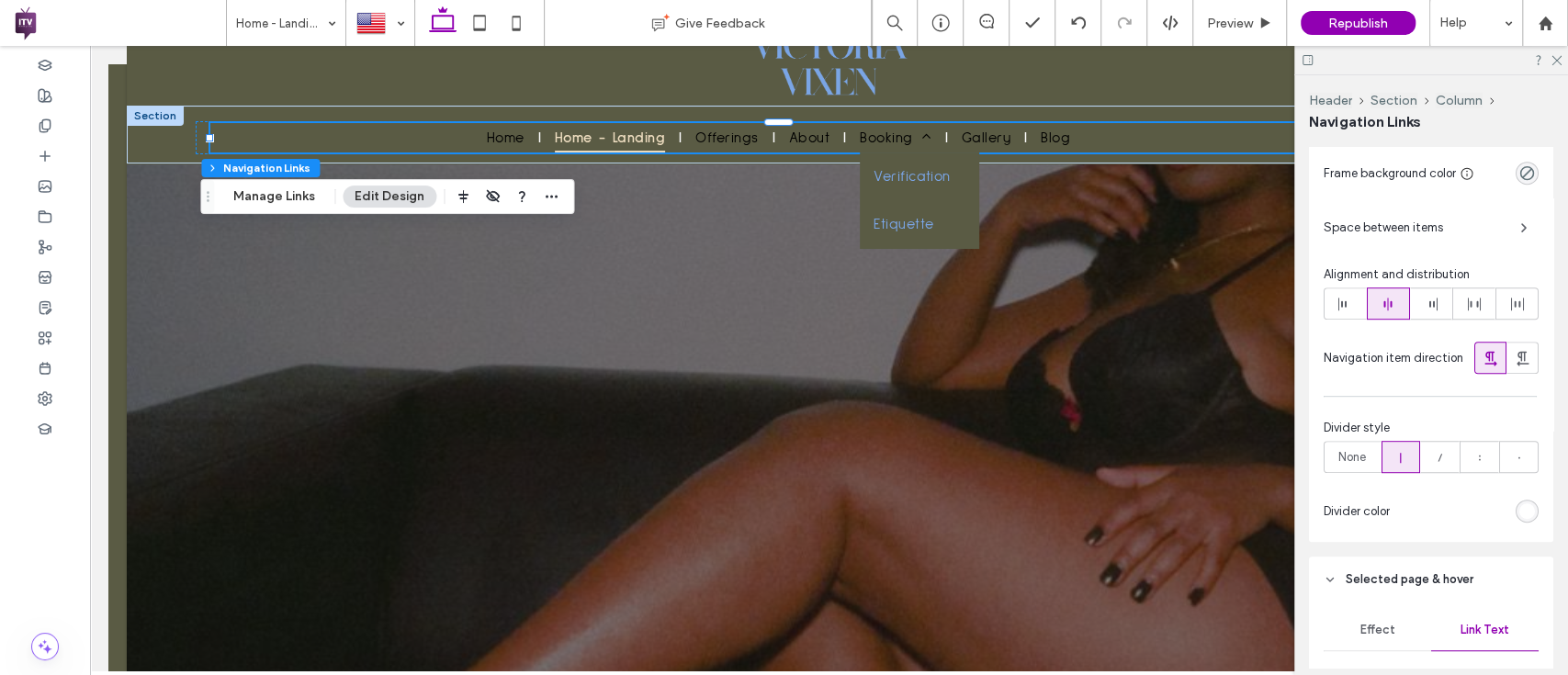
click at [1519, 508] on div "rgb(255, 255, 255)" at bounding box center [1527, 512] width 16 height 16
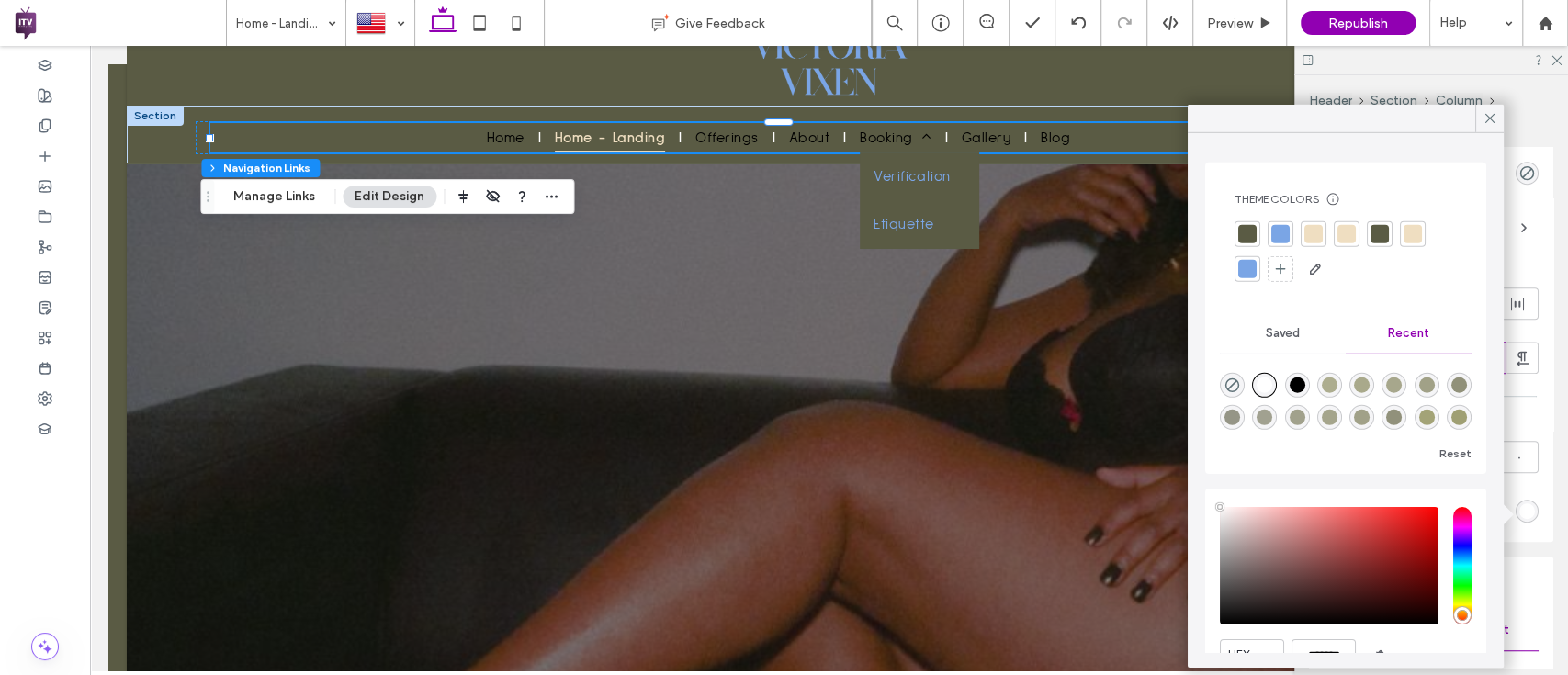
click at [1269, 240] on div at bounding box center [1280, 234] width 26 height 26
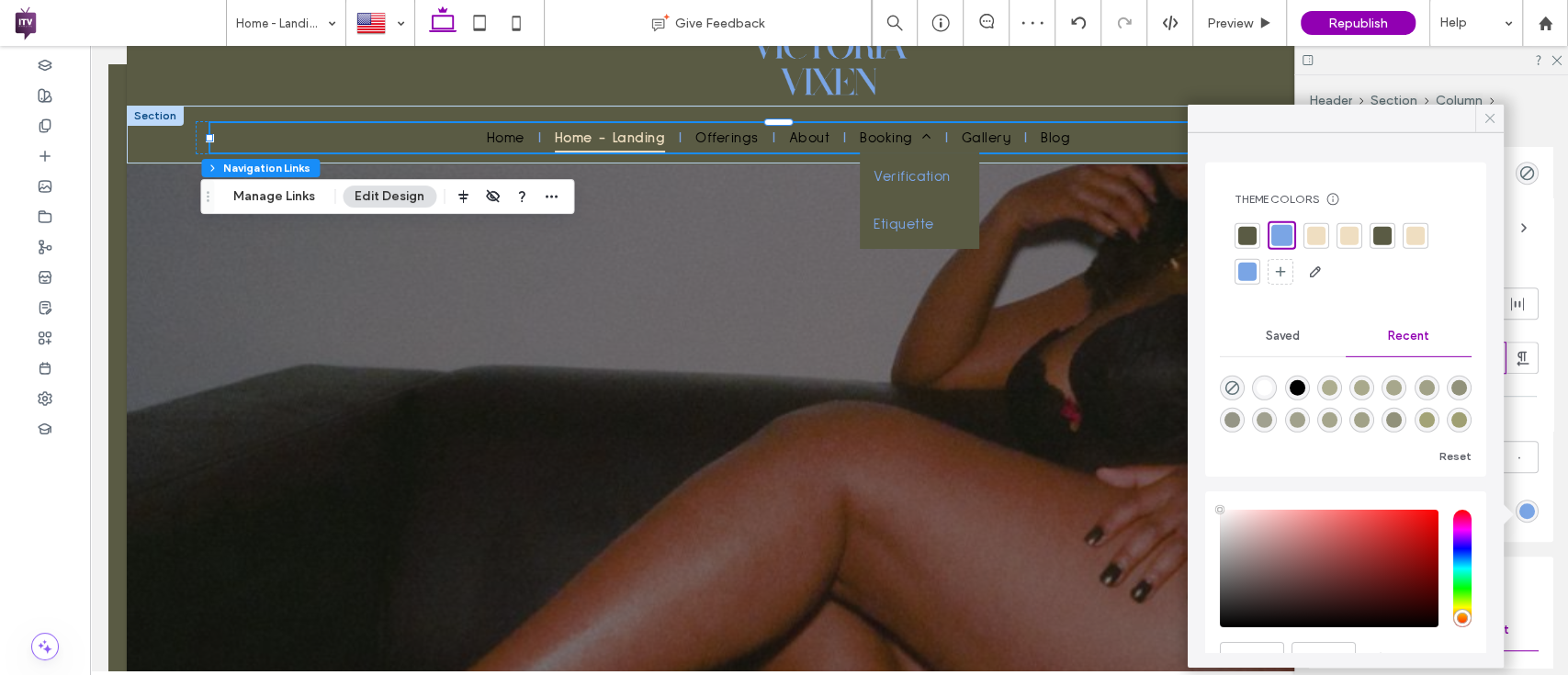
click at [1487, 108] on span at bounding box center [1489, 118] width 17 height 28
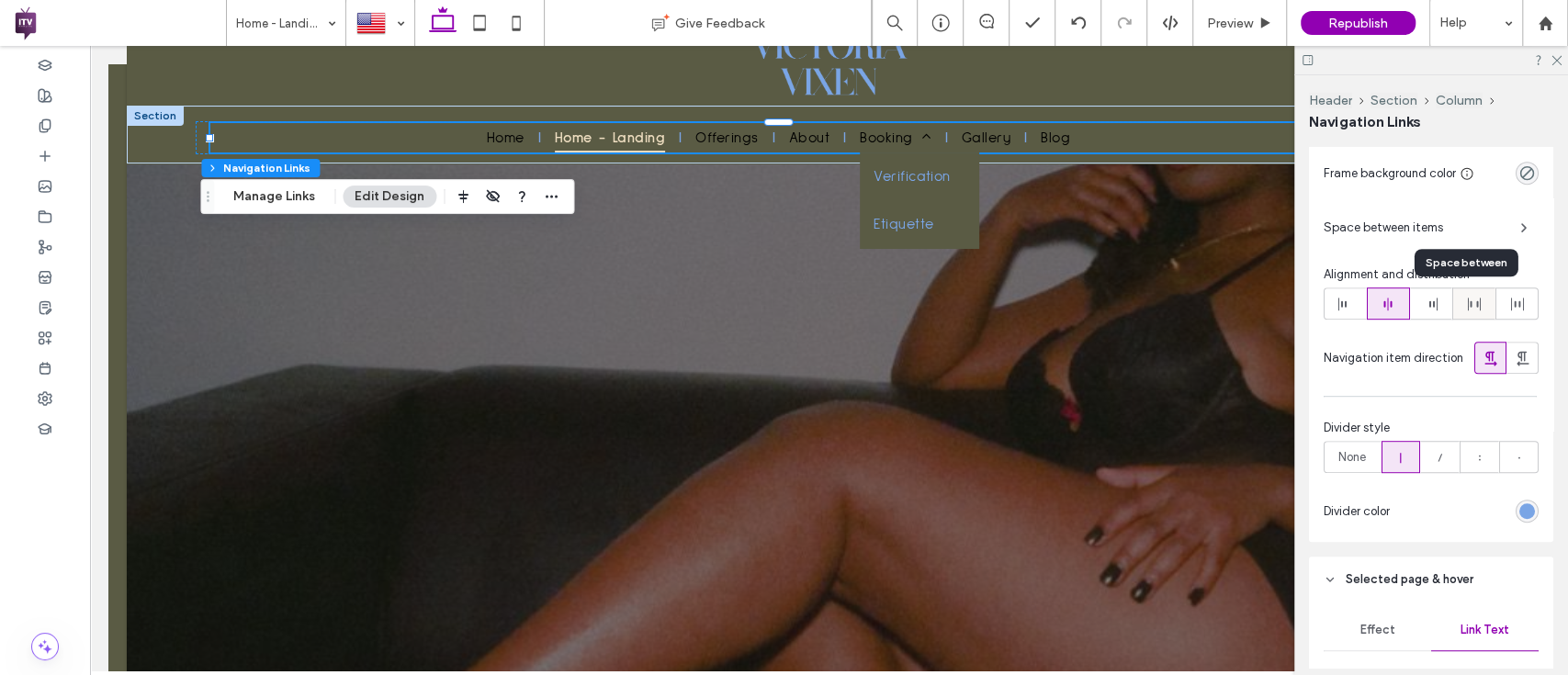
click at [1470, 292] on span at bounding box center [1474, 303] width 15 height 31
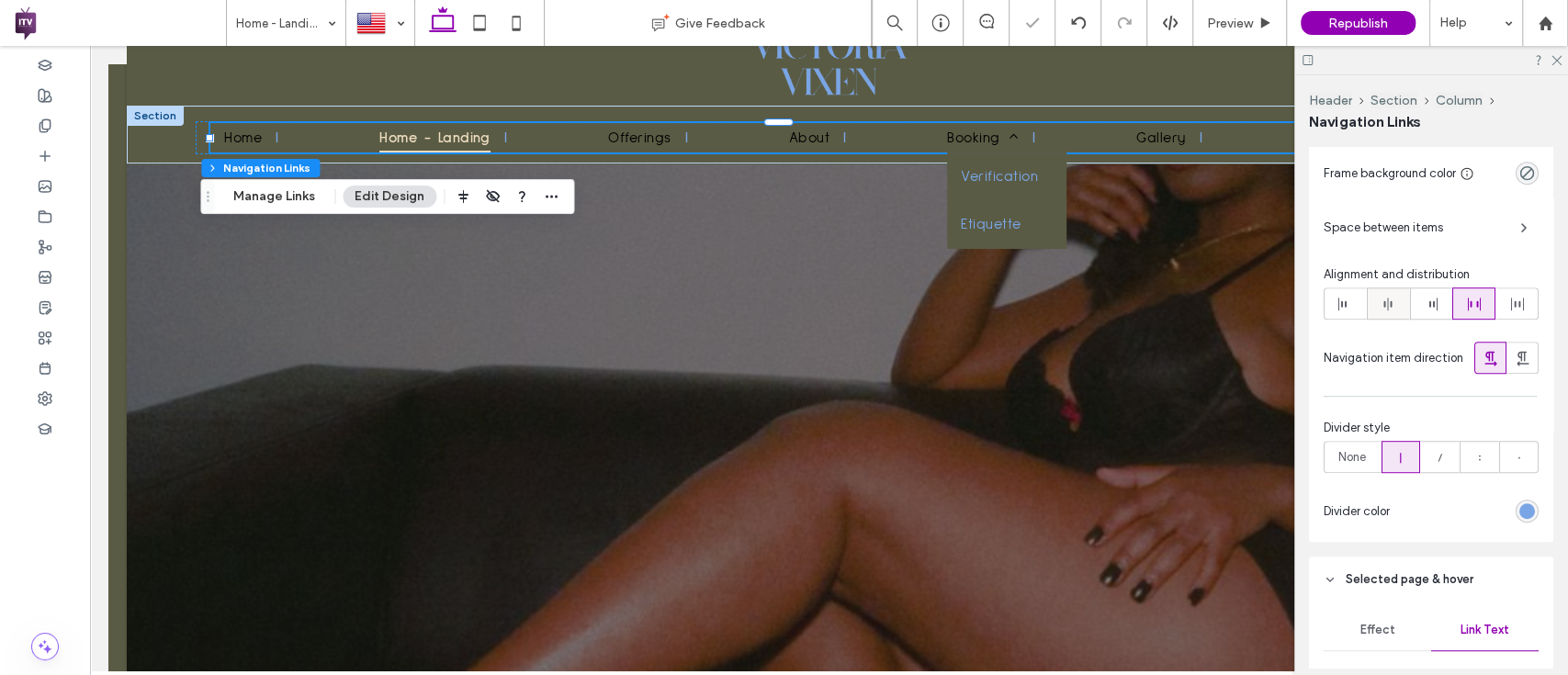
click at [1380, 302] on icon at bounding box center [1387, 304] width 15 height 15
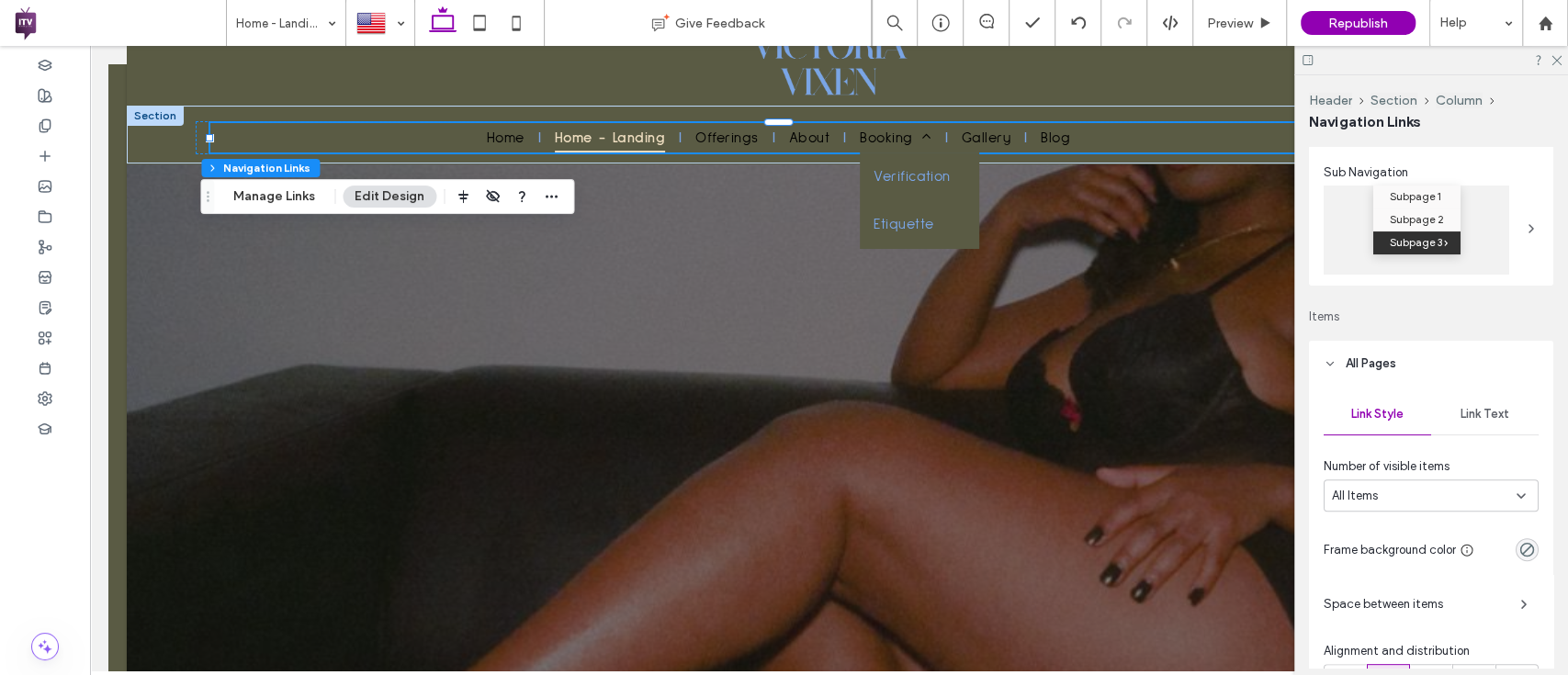
scroll to position [266, 0]
click at [1466, 408] on span "Link Text" at bounding box center [1483, 415] width 48 height 15
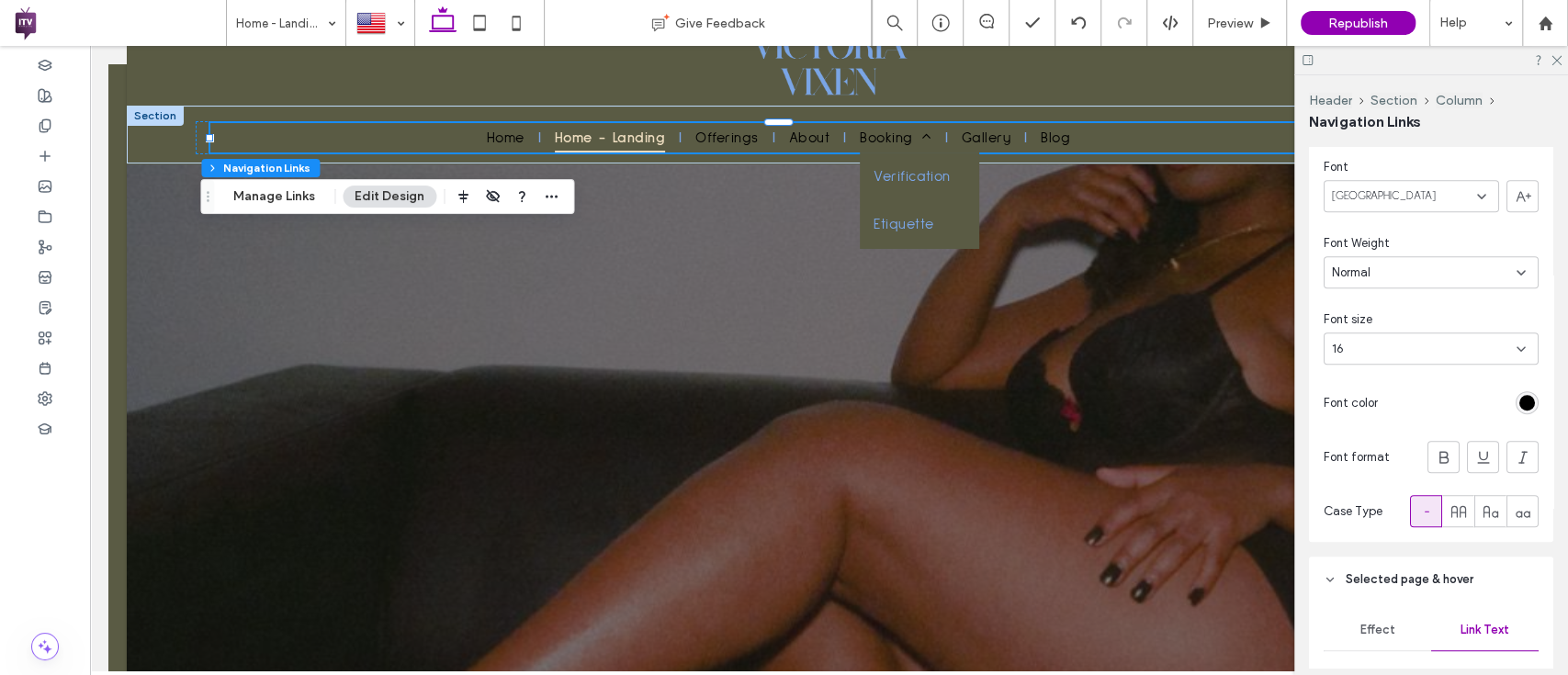
scroll to position [567, 0]
click at [1440, 339] on div "16" at bounding box center [1419, 348] width 176 height 19
click at [1370, 453] on div "18" at bounding box center [1424, 448] width 201 height 32
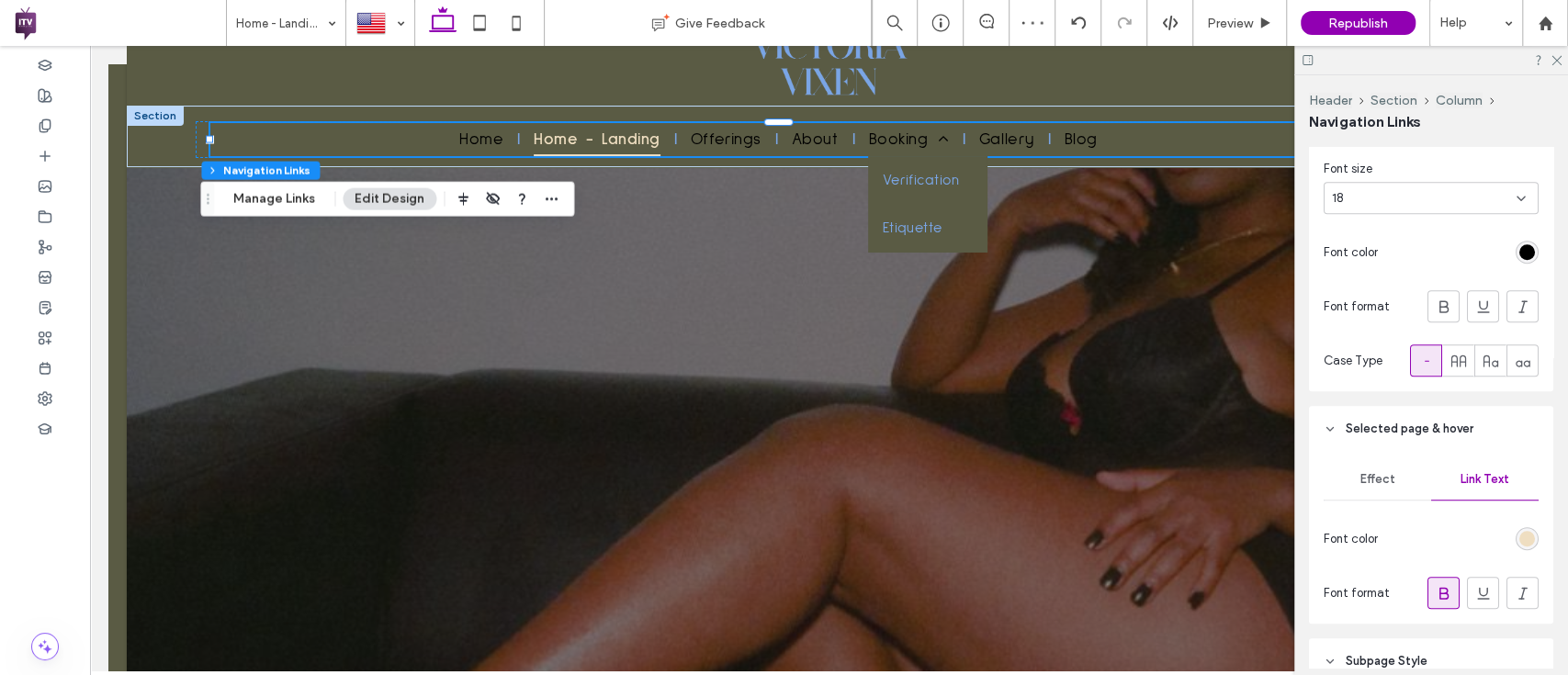
scroll to position [720, 0]
click at [1515, 249] on div "rgb(0, 0, 0)" at bounding box center [1526, 248] width 23 height 23
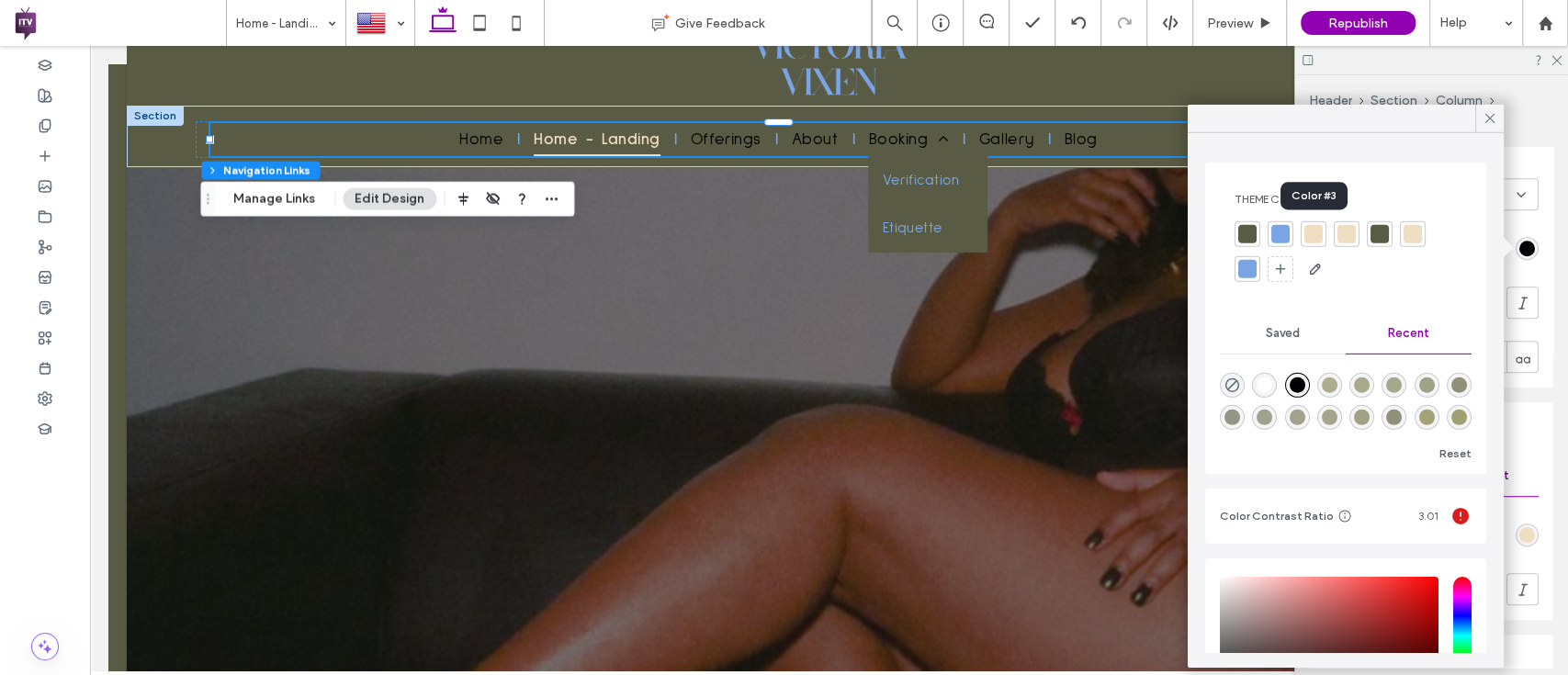
click at [1301, 229] on div at bounding box center [1313, 234] width 26 height 26
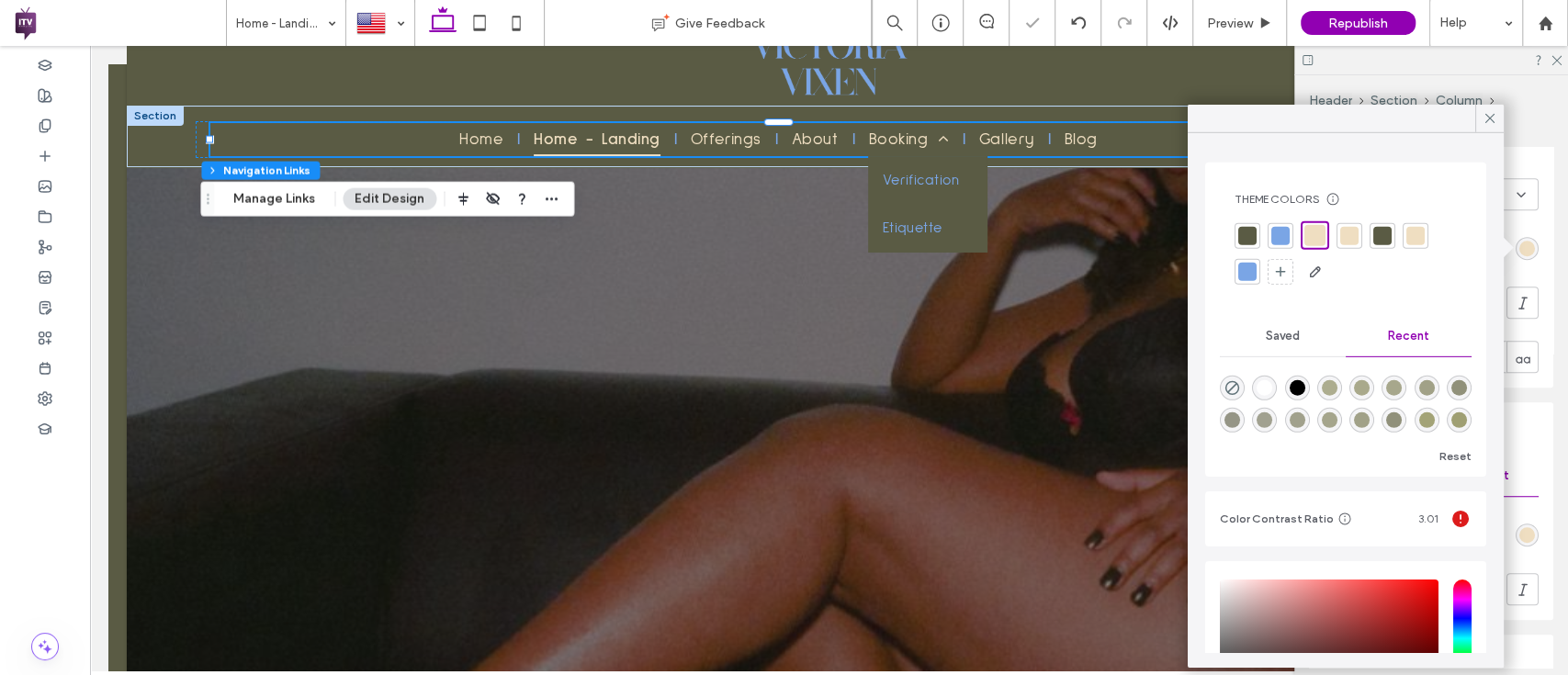
click at [1531, 127] on div "Navigation Links" at bounding box center [1430, 122] width 244 height 21
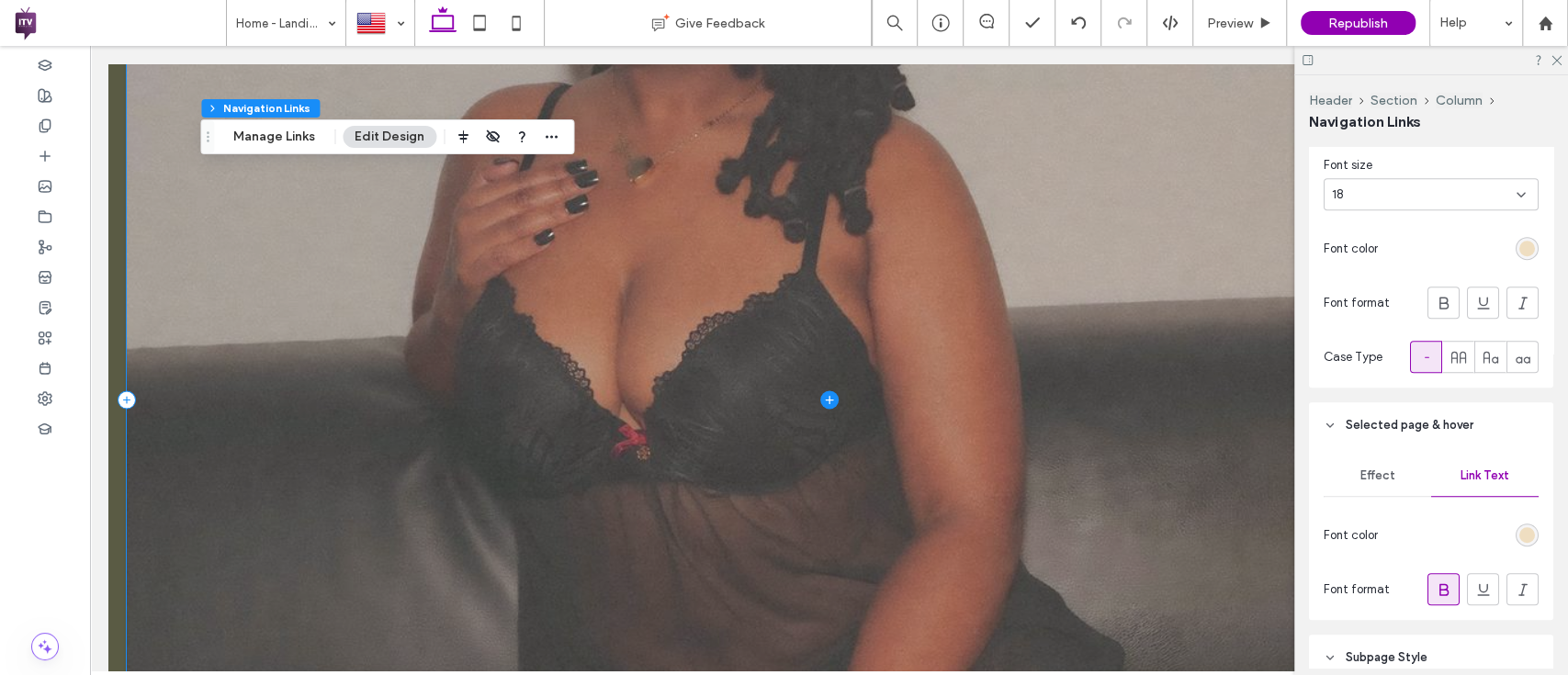
scroll to position [2158, 0]
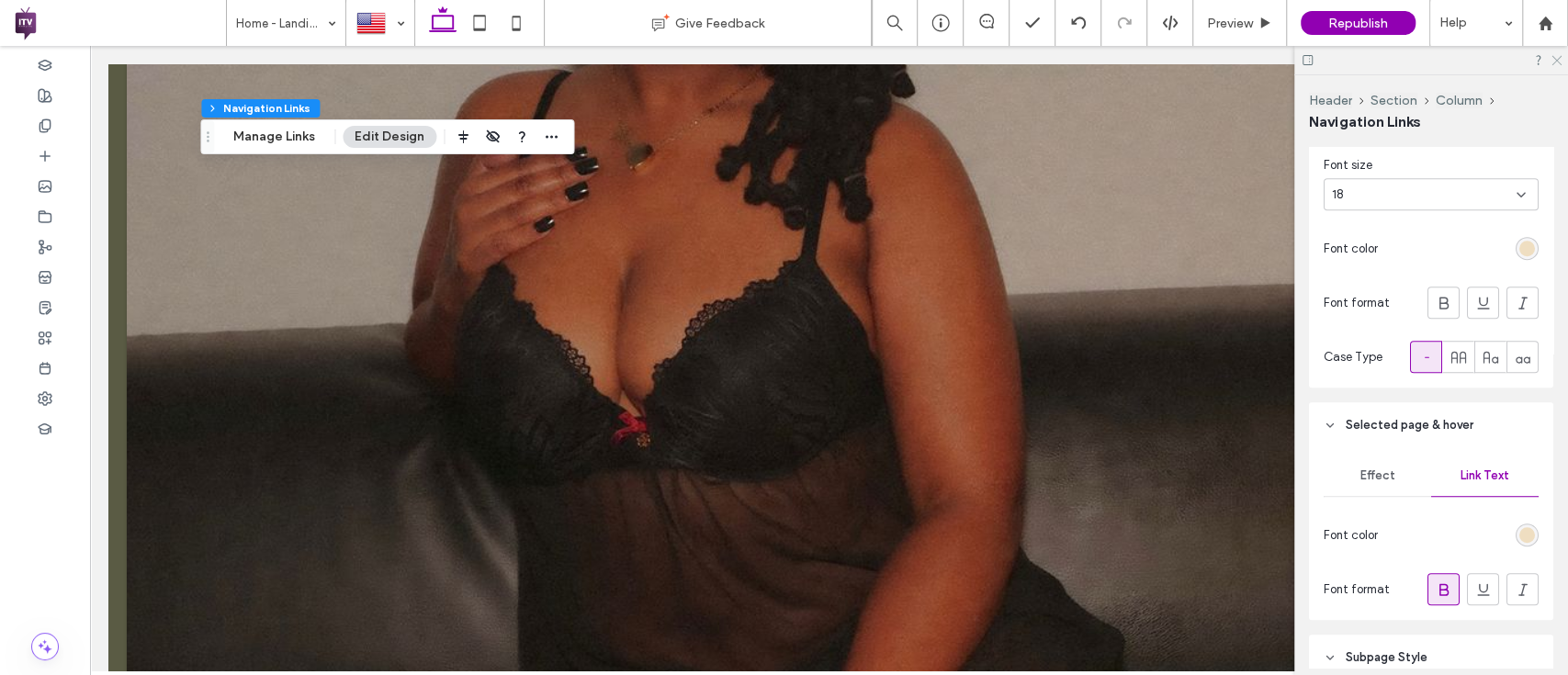
click at [1551, 62] on icon at bounding box center [1555, 59] width 12 height 12
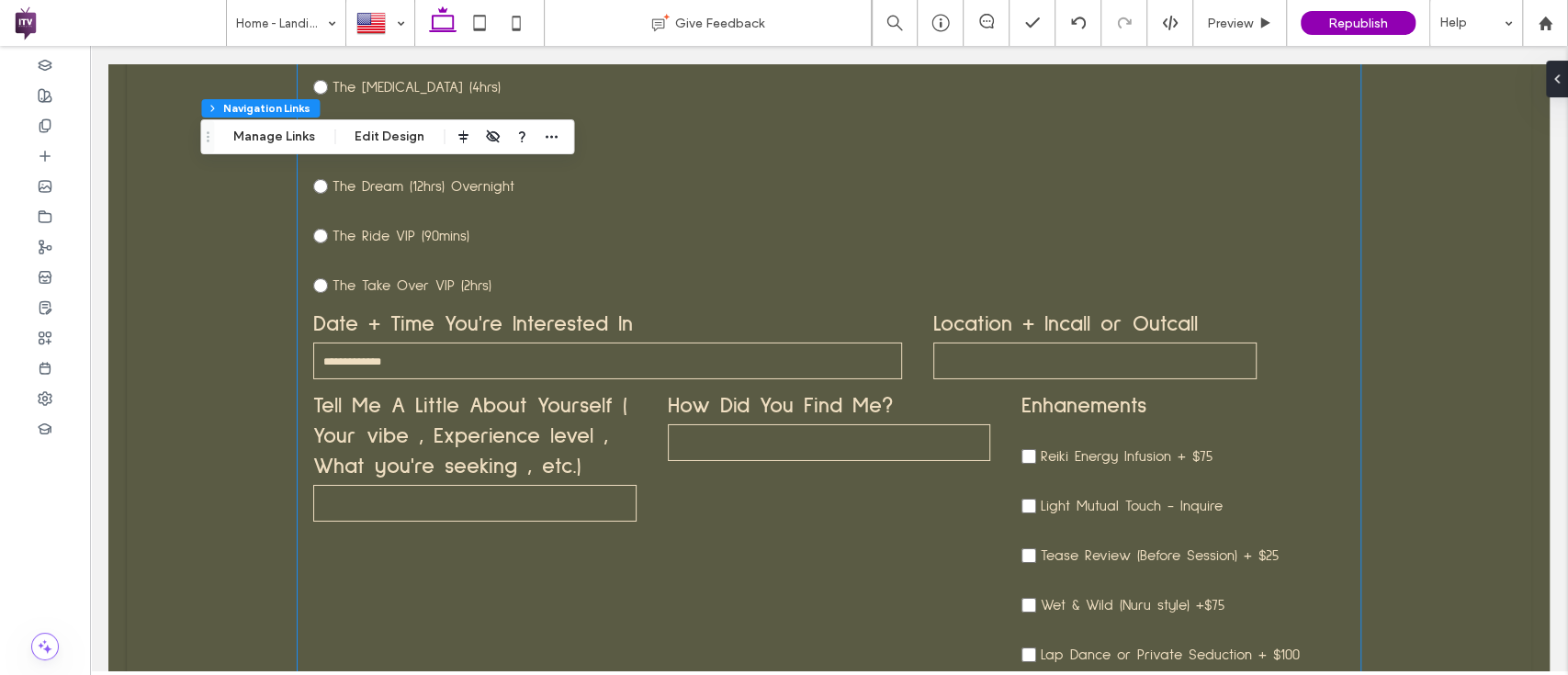
scroll to position [8805, 0]
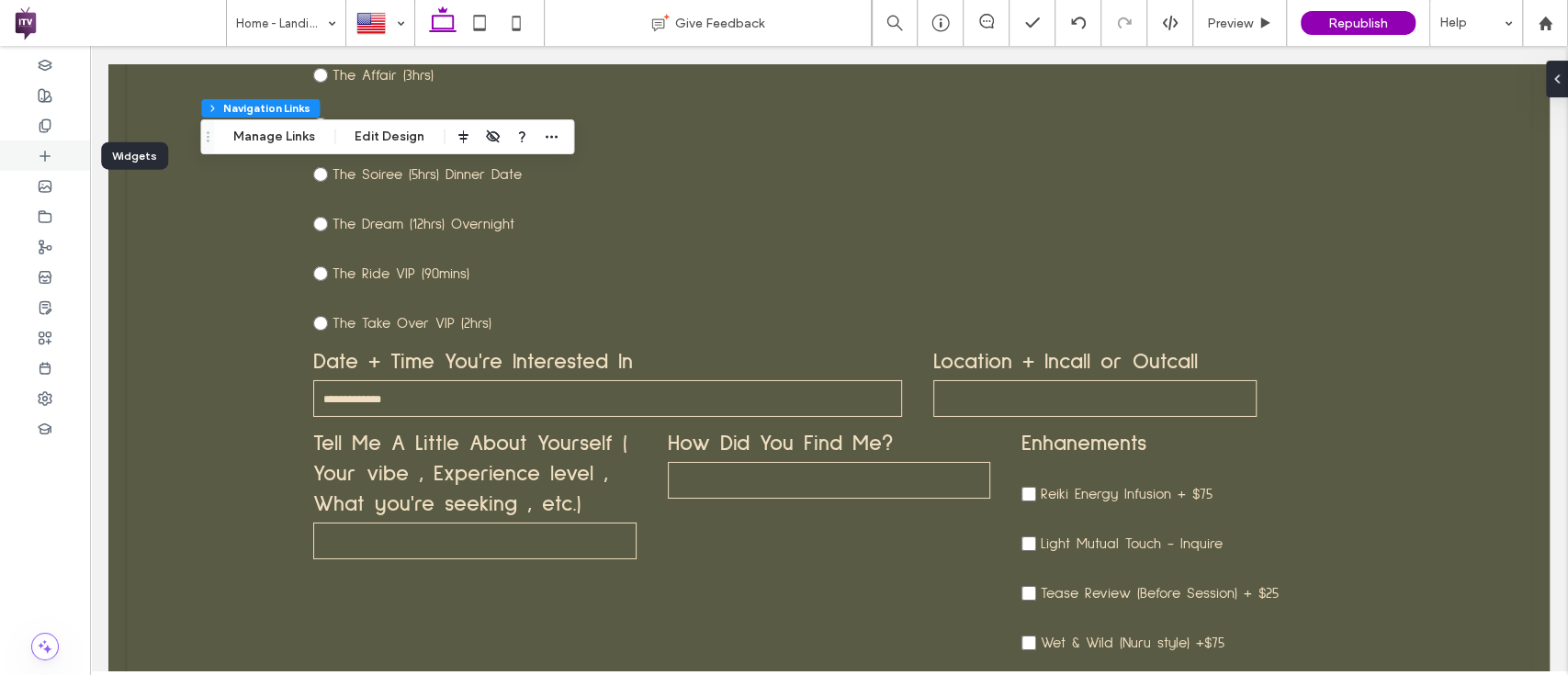
click at [46, 148] on span at bounding box center [44, 155] width 15 height 16
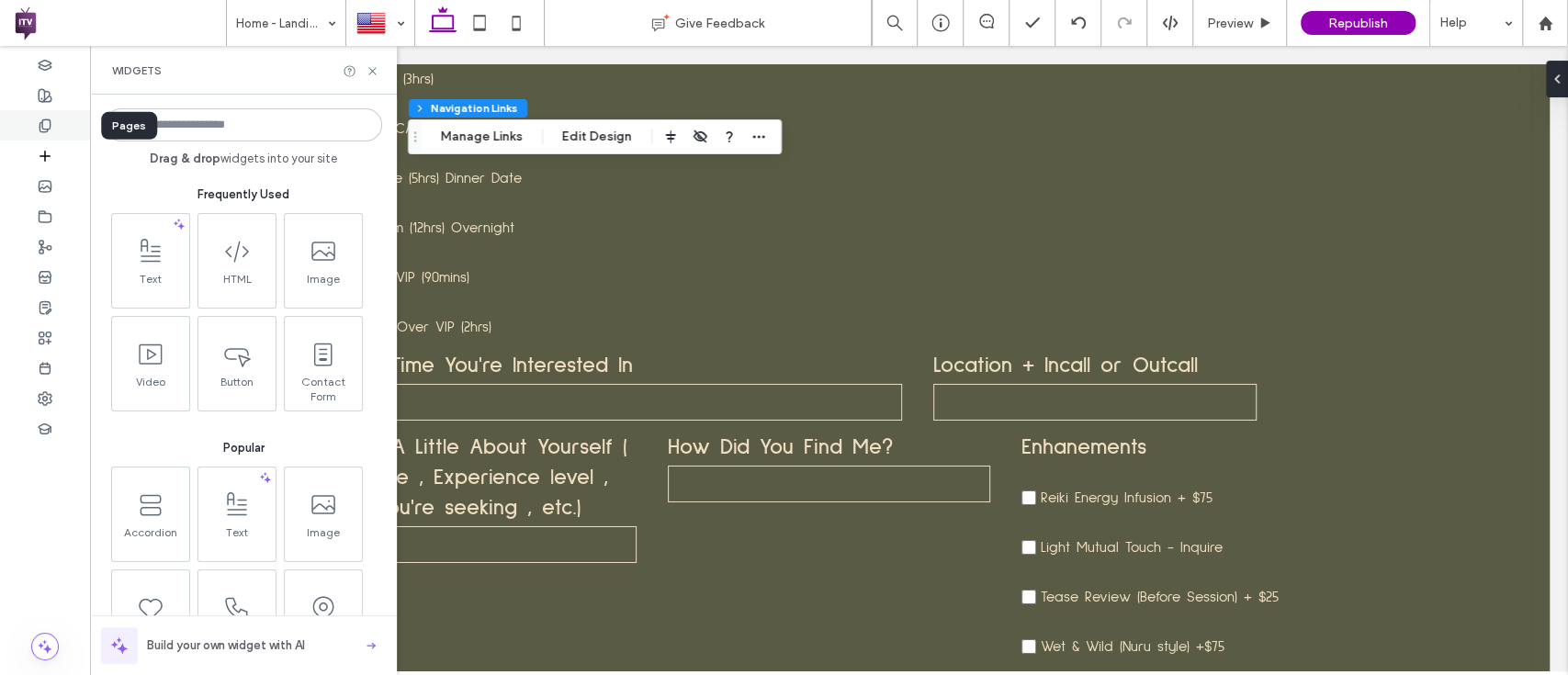
click at [27, 114] on div at bounding box center [44, 125] width 90 height 31
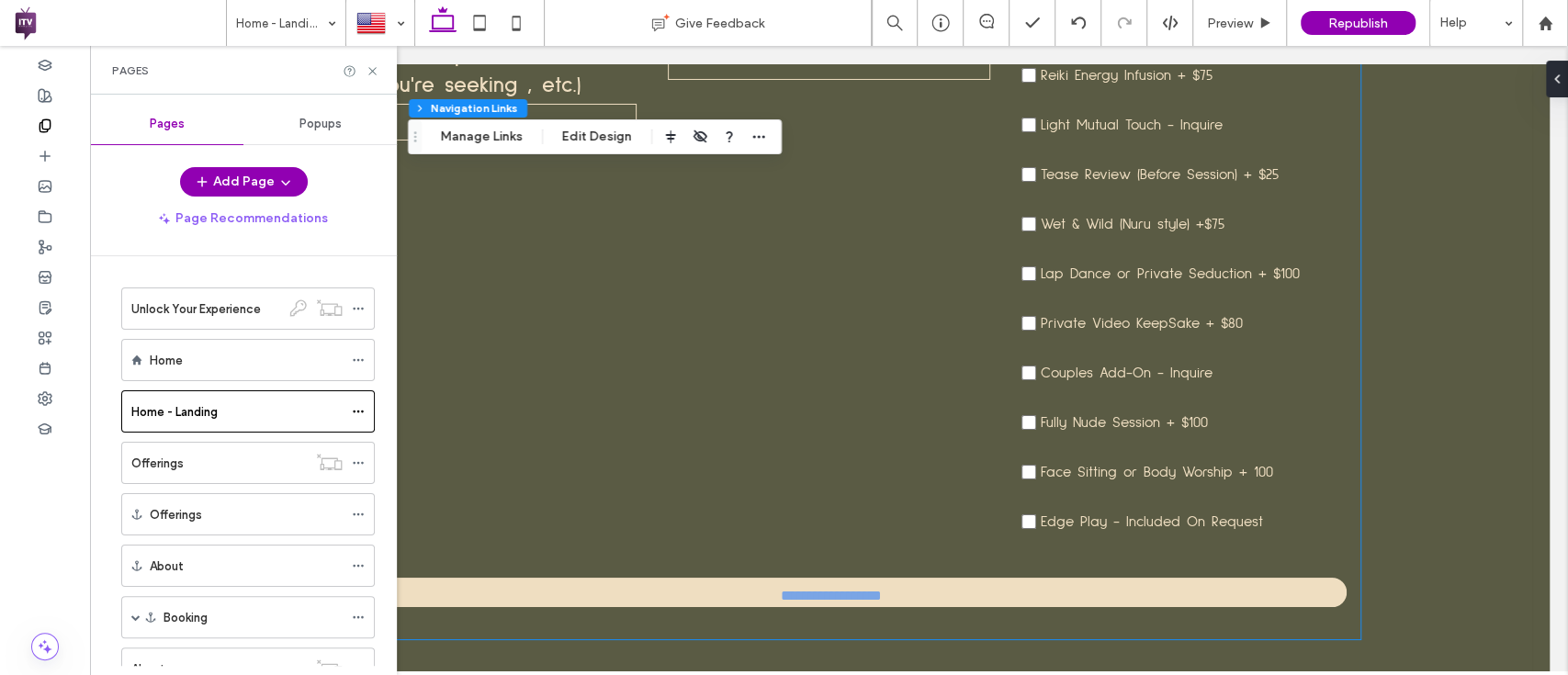
scroll to position [9265, 0]
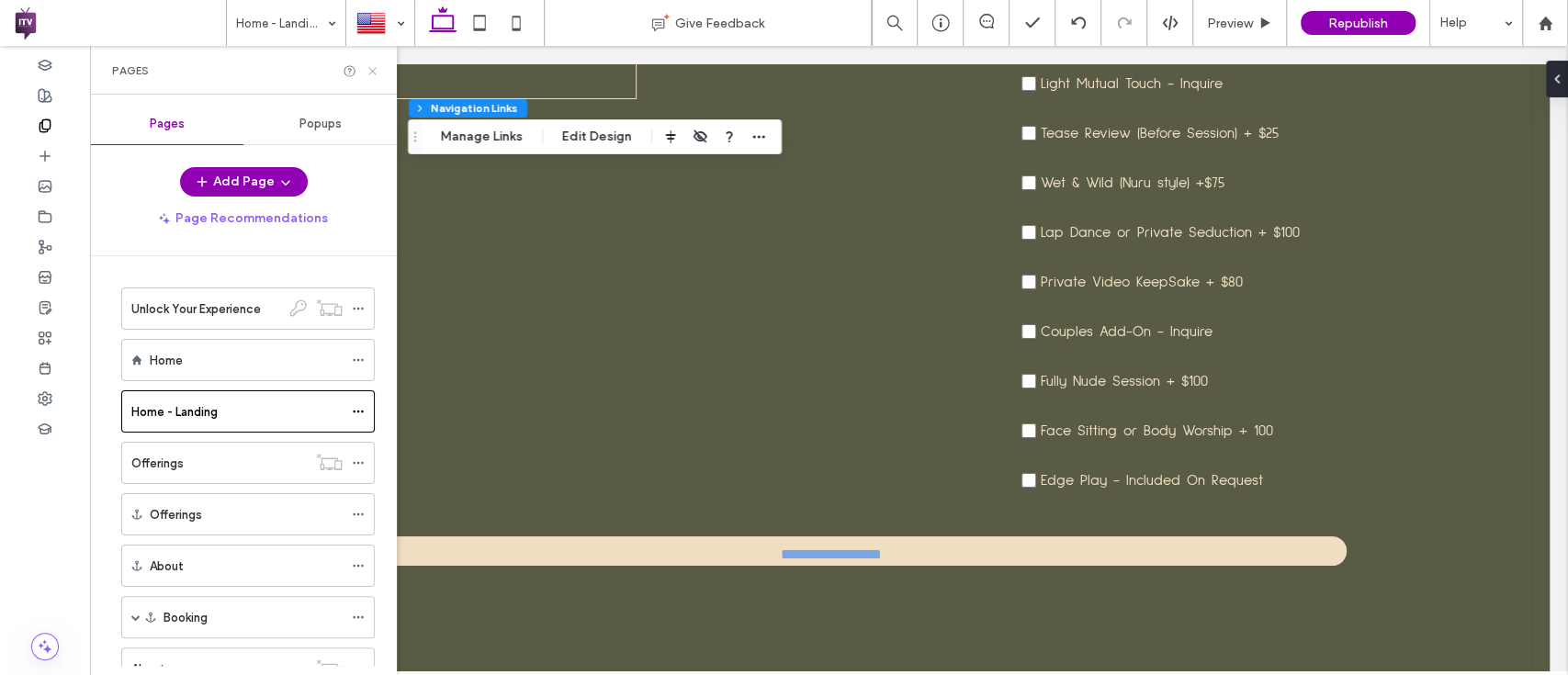
click at [366, 70] on icon at bounding box center [373, 71] width 14 height 14
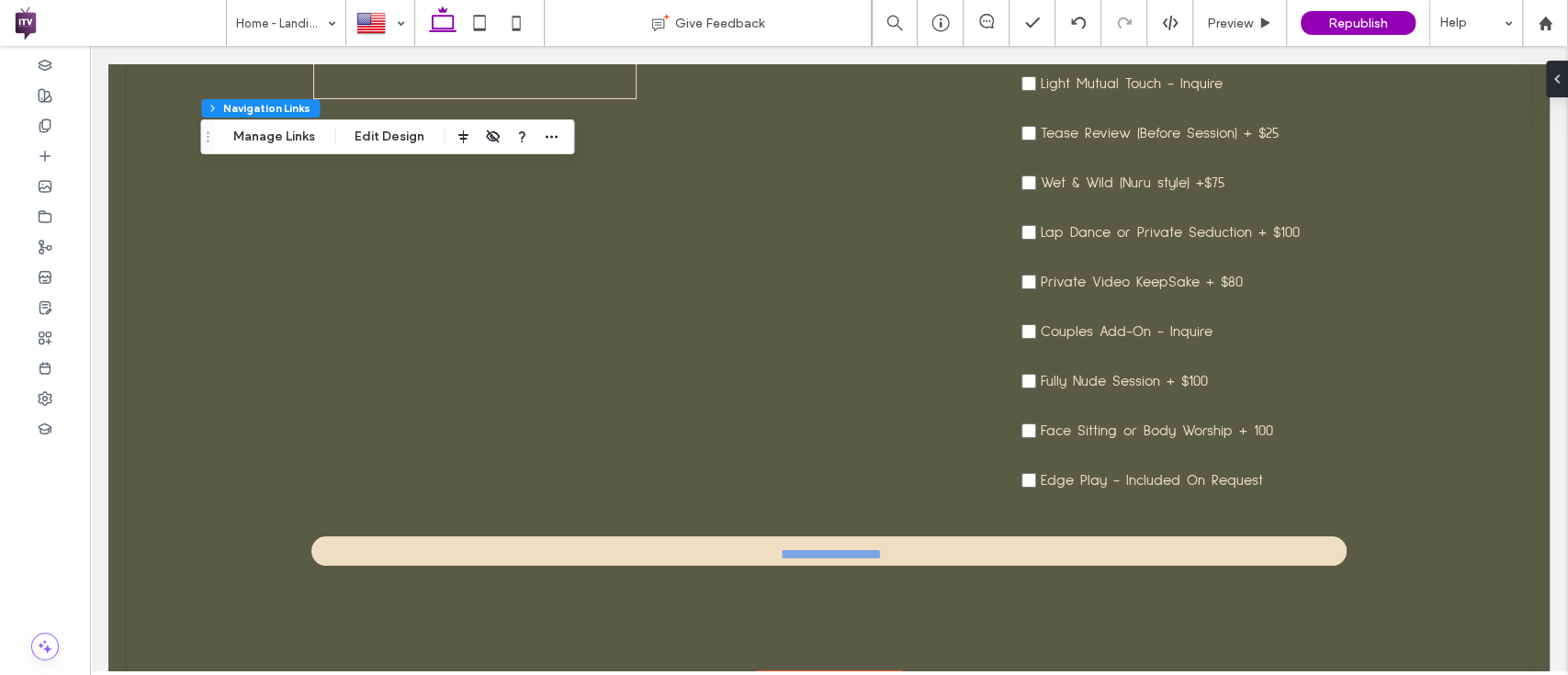
click at [808, 671] on div "Footer" at bounding box center [828, 685] width 149 height 29
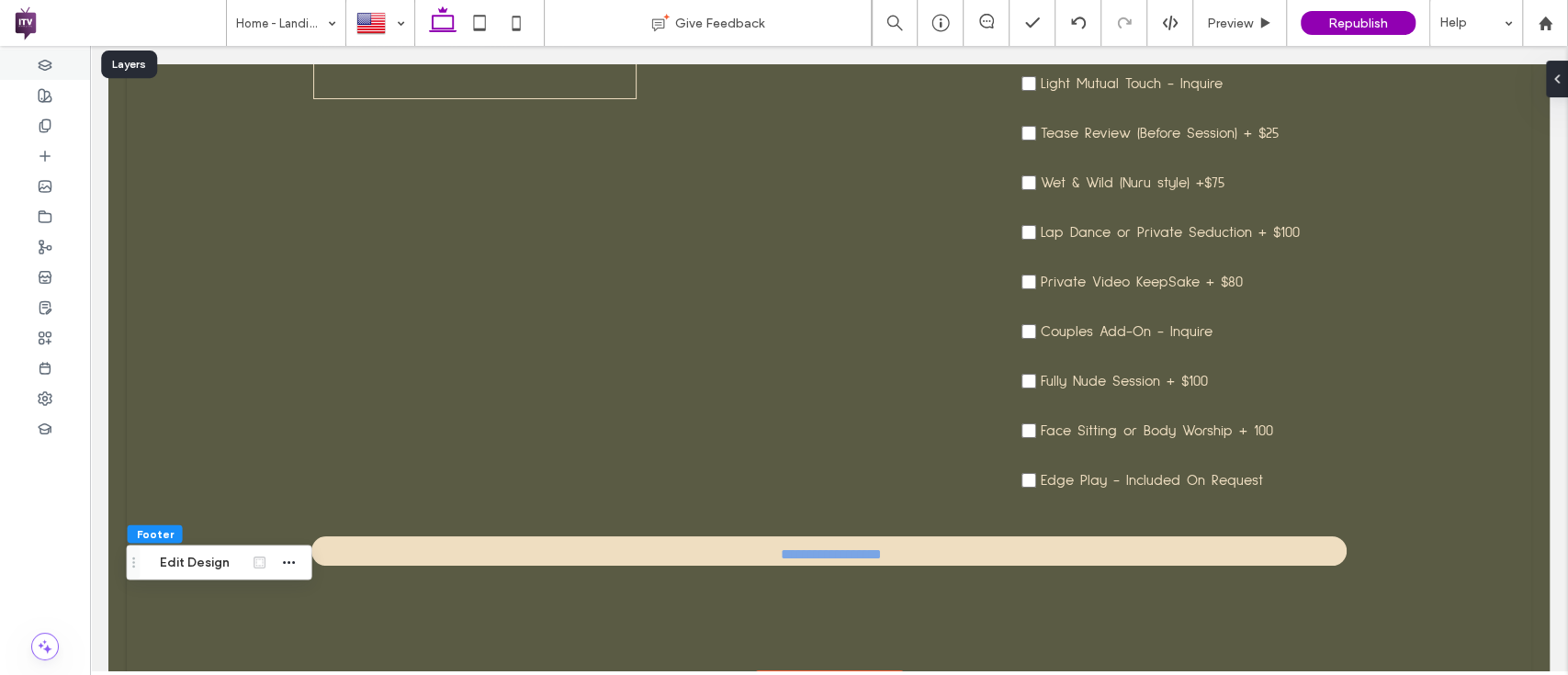
click at [37, 62] on icon at bounding box center [44, 65] width 15 height 15
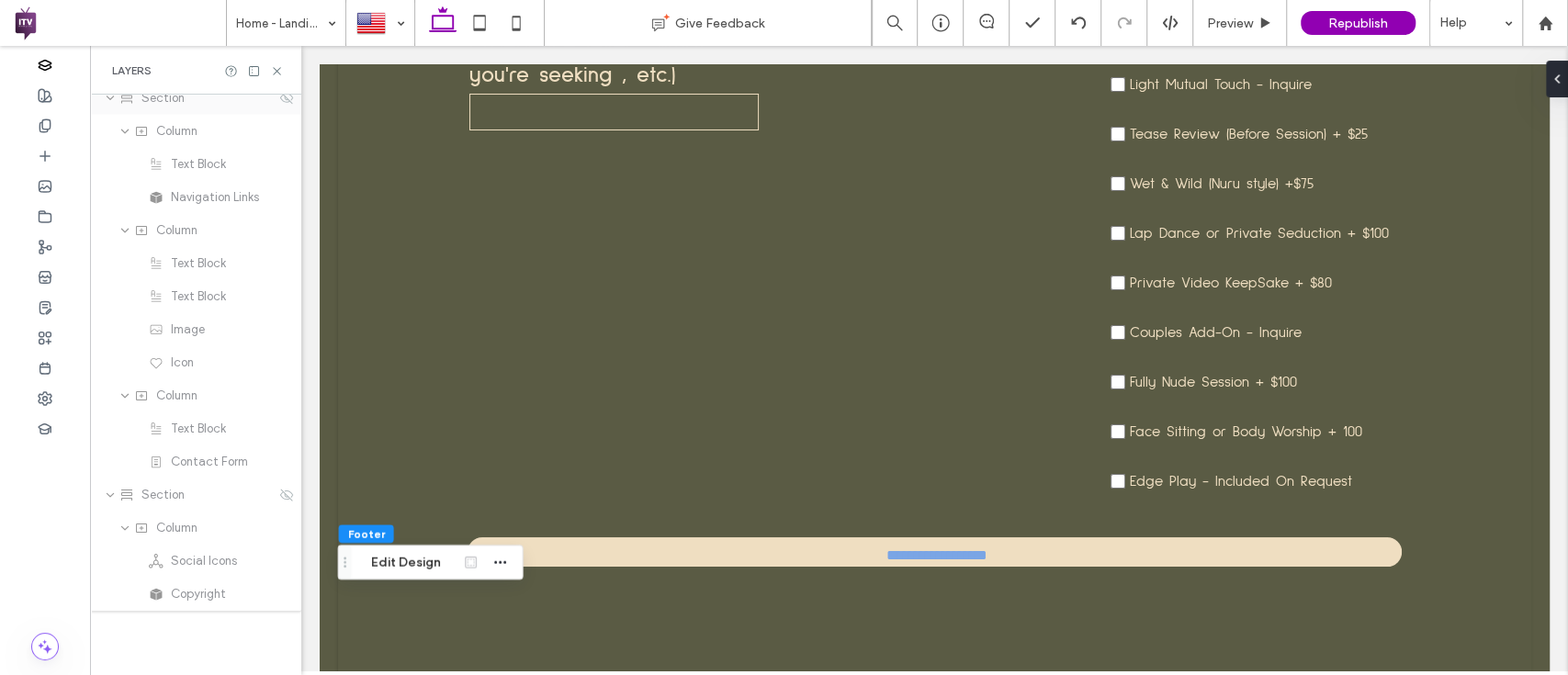
scroll to position [2866, 0]
click at [279, 484] on icon at bounding box center [286, 485] width 15 height 15
click at [280, 524] on icon at bounding box center [286, 519] width 15 height 15
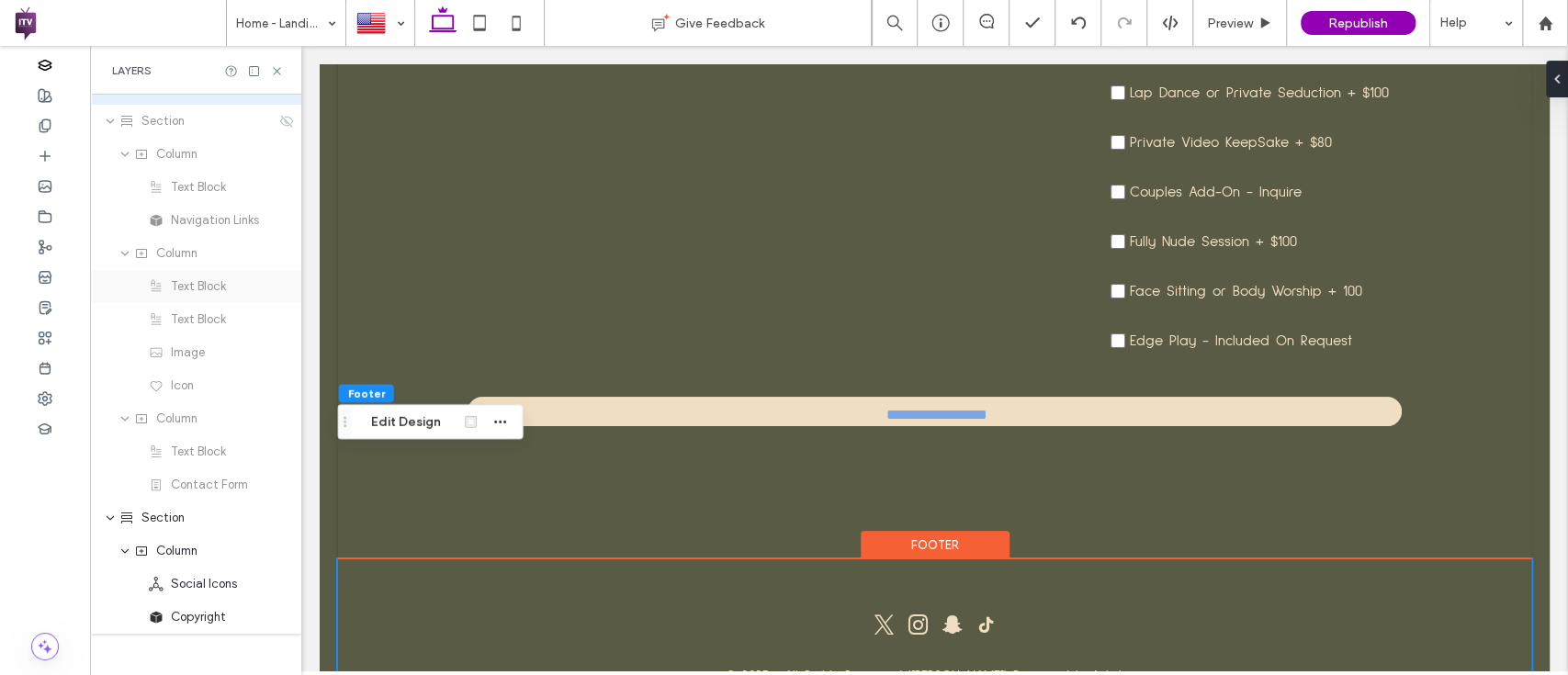
scroll to position [2831, 0]
click at [280, 125] on use at bounding box center [286, 124] width 13 height 12
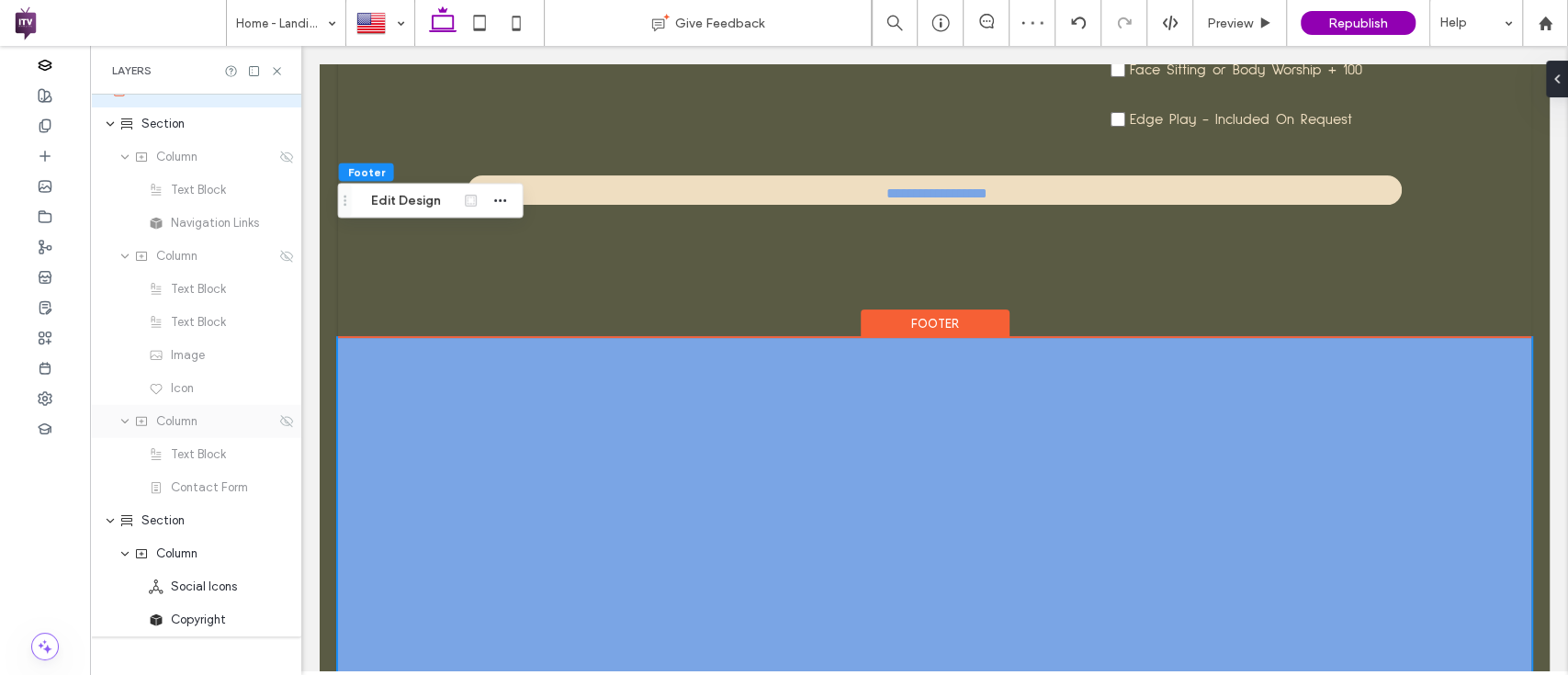
scroll to position [2866, 0]
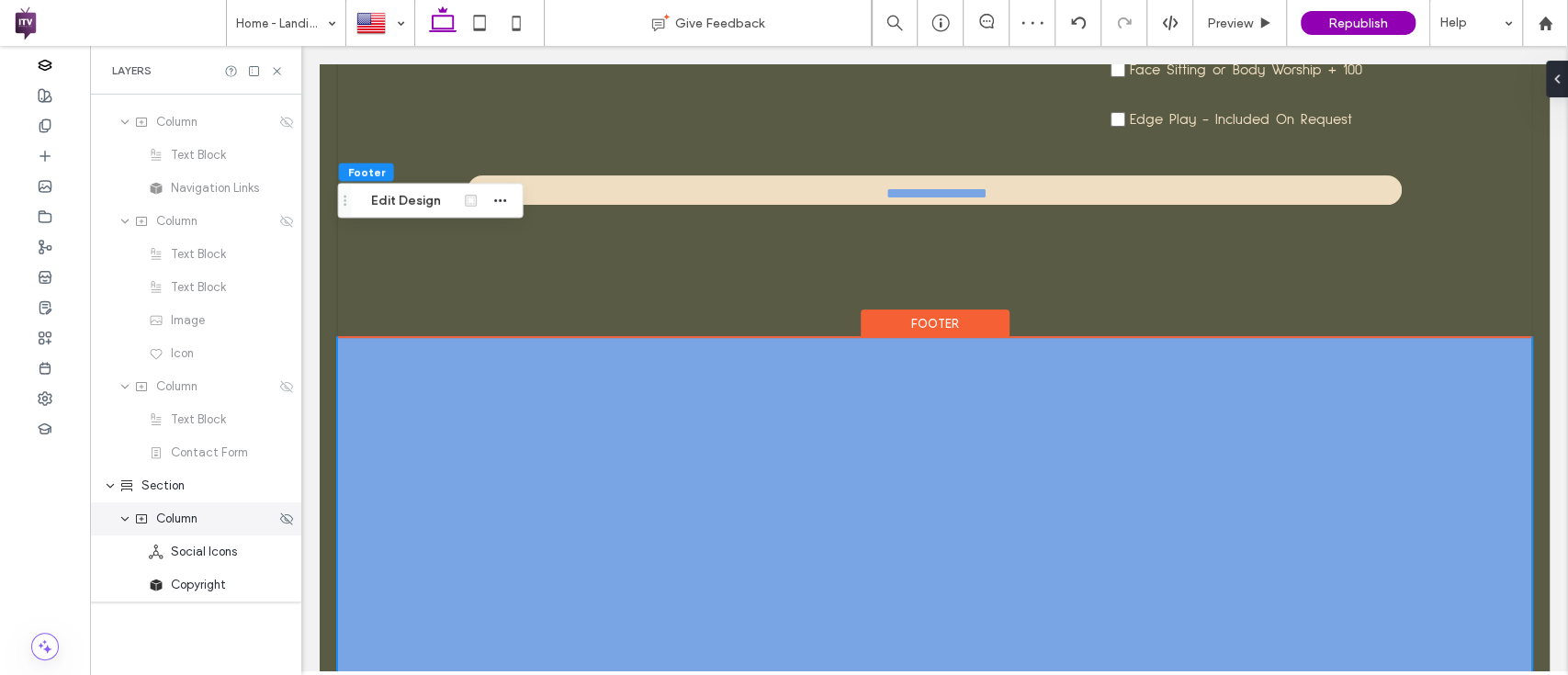
click at [272, 526] on div "Column" at bounding box center [195, 520] width 211 height 33
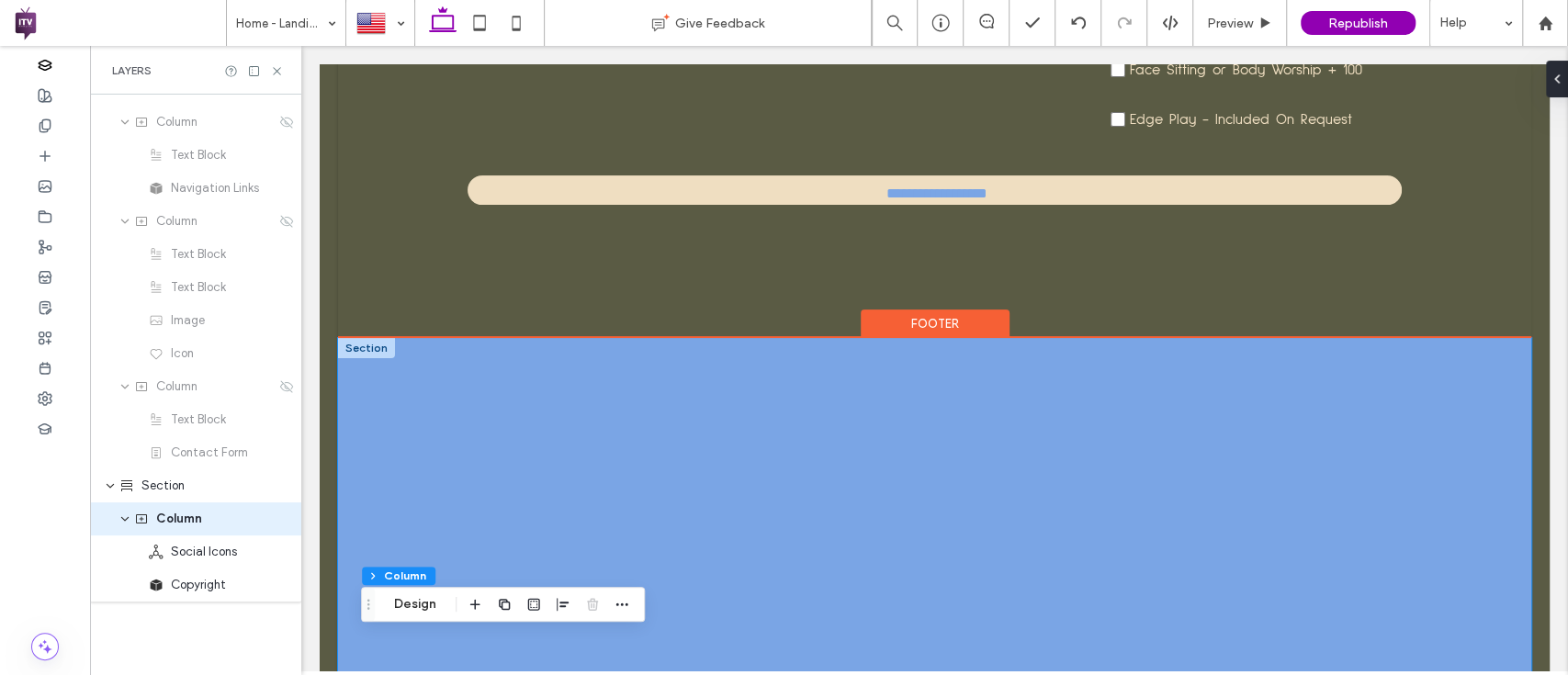
scroll to position [9784, 0]
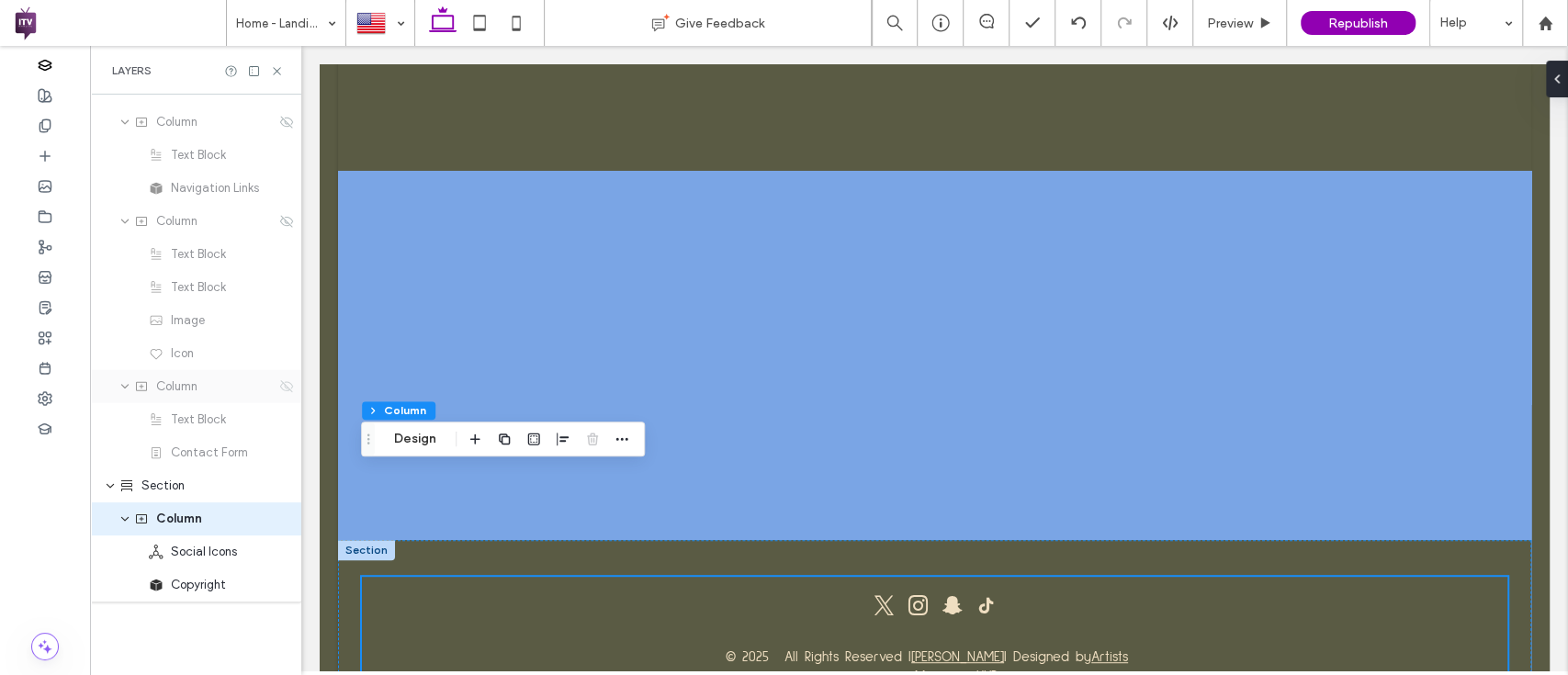
click at [279, 391] on icon at bounding box center [286, 387] width 15 height 15
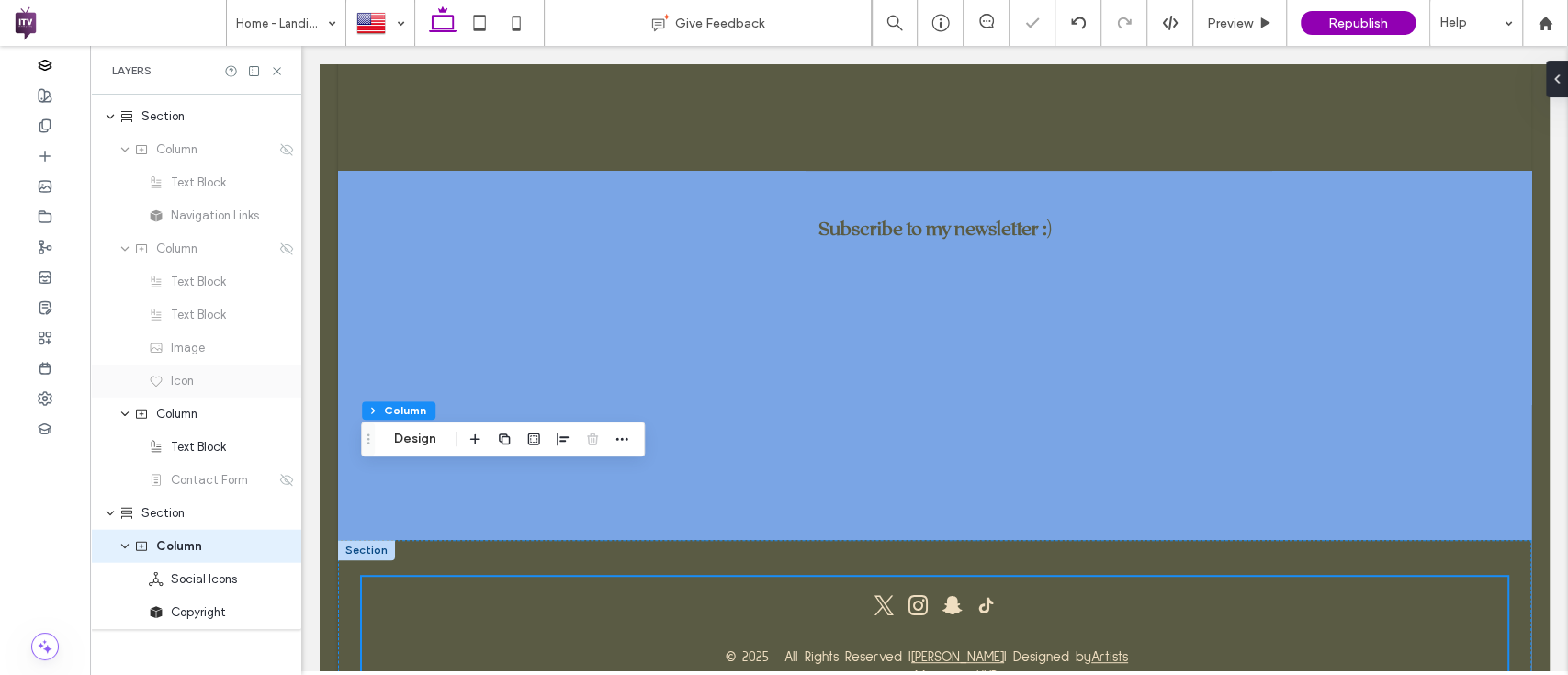
scroll to position [2826, 0]
click at [272, 271] on div "Column" at bounding box center [195, 262] width 211 height 33
click at [279, 255] on icon at bounding box center [286, 262] width 15 height 15
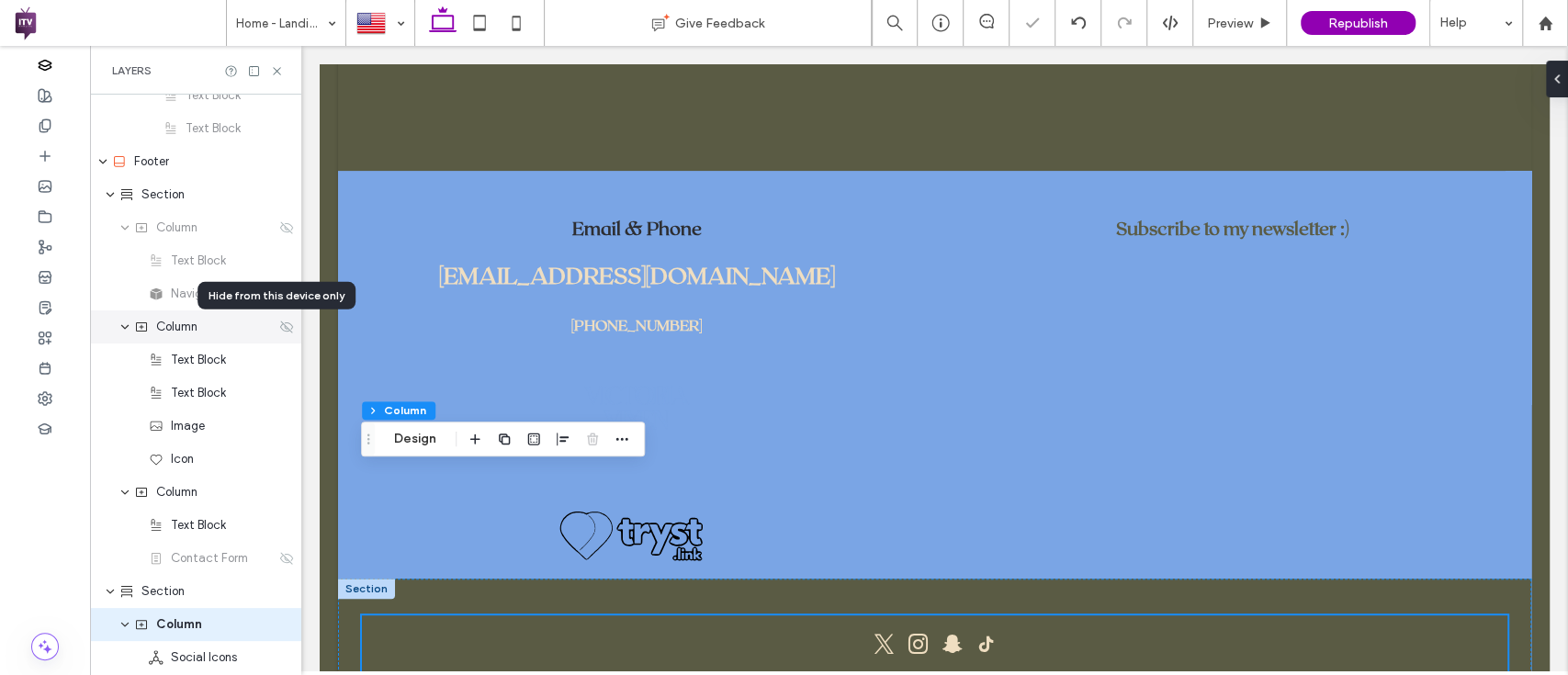
scroll to position [2760, 0]
click at [280, 231] on use at bounding box center [286, 228] width 13 height 12
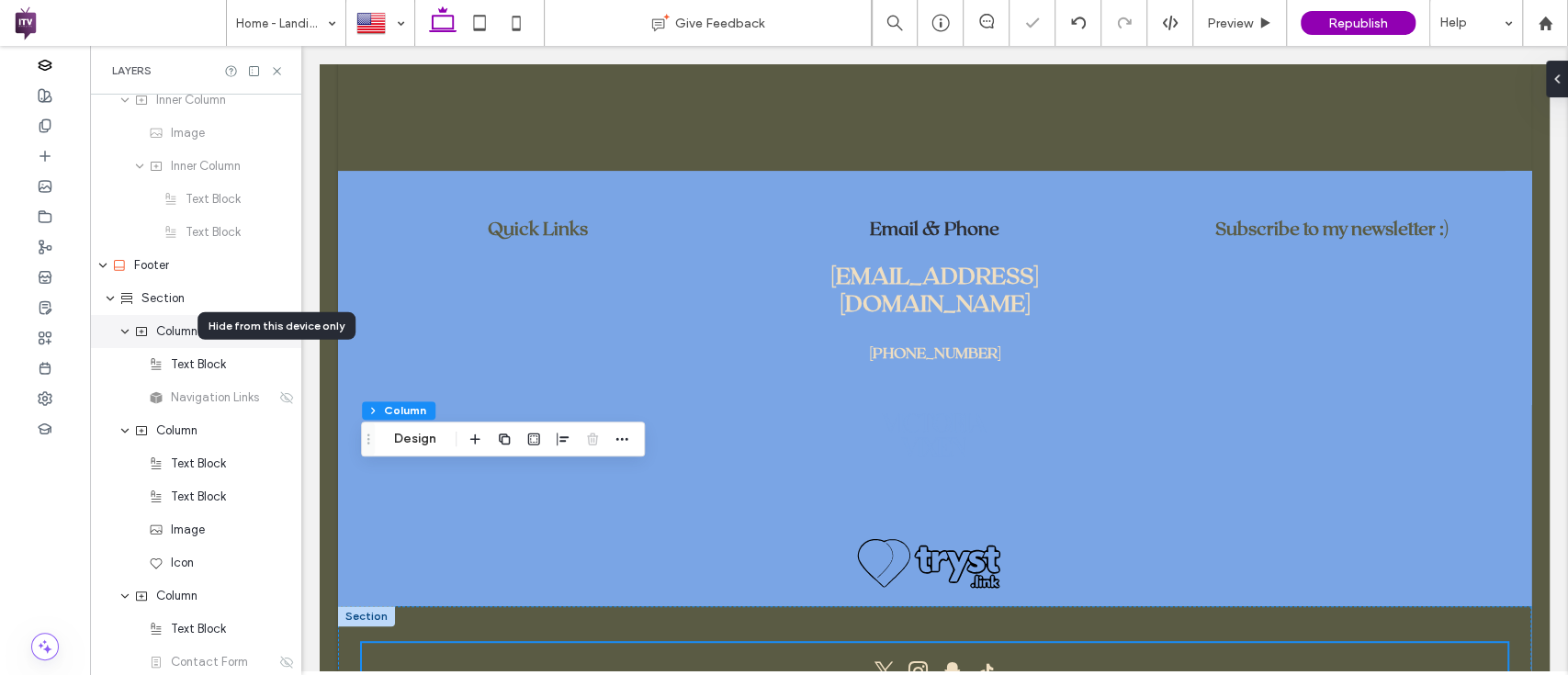
scroll to position [2617, 0]
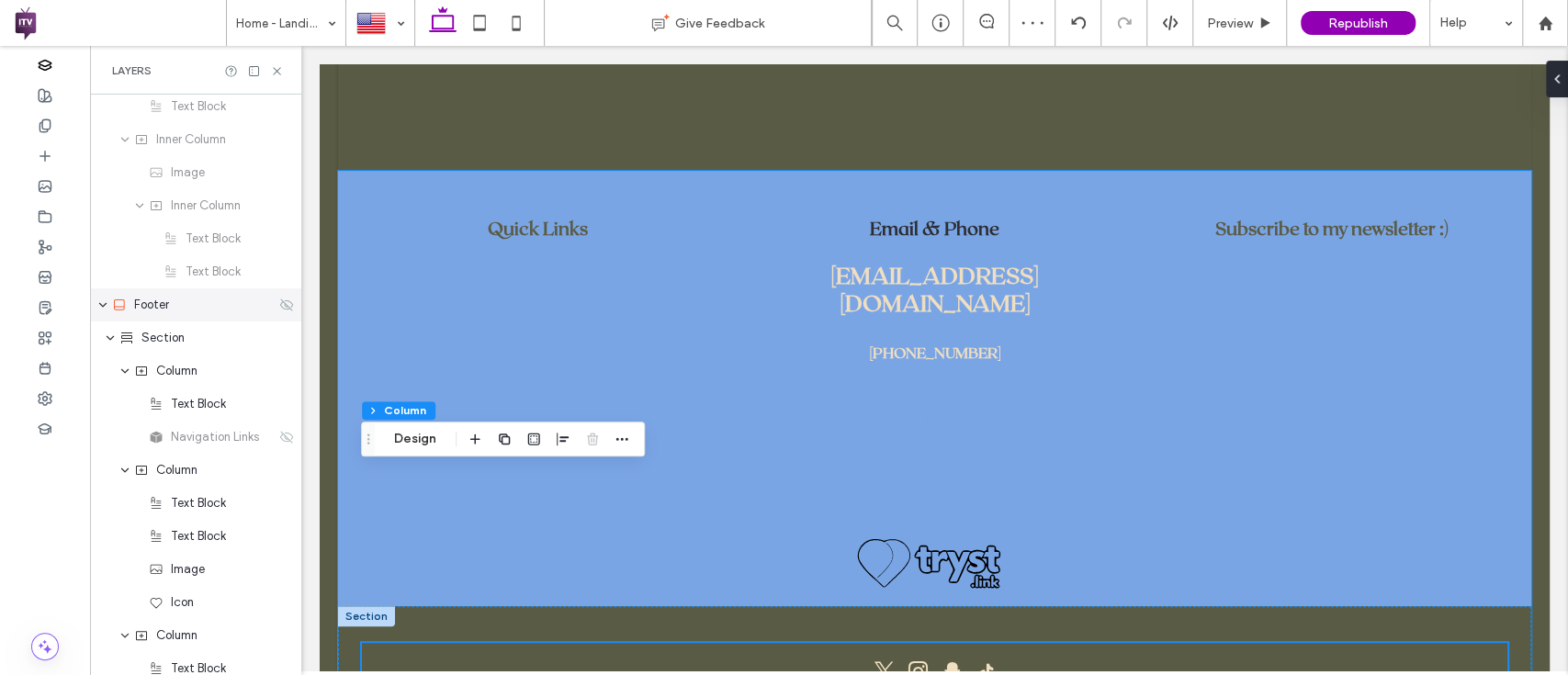
click at [280, 301] on use at bounding box center [286, 304] width 13 height 12
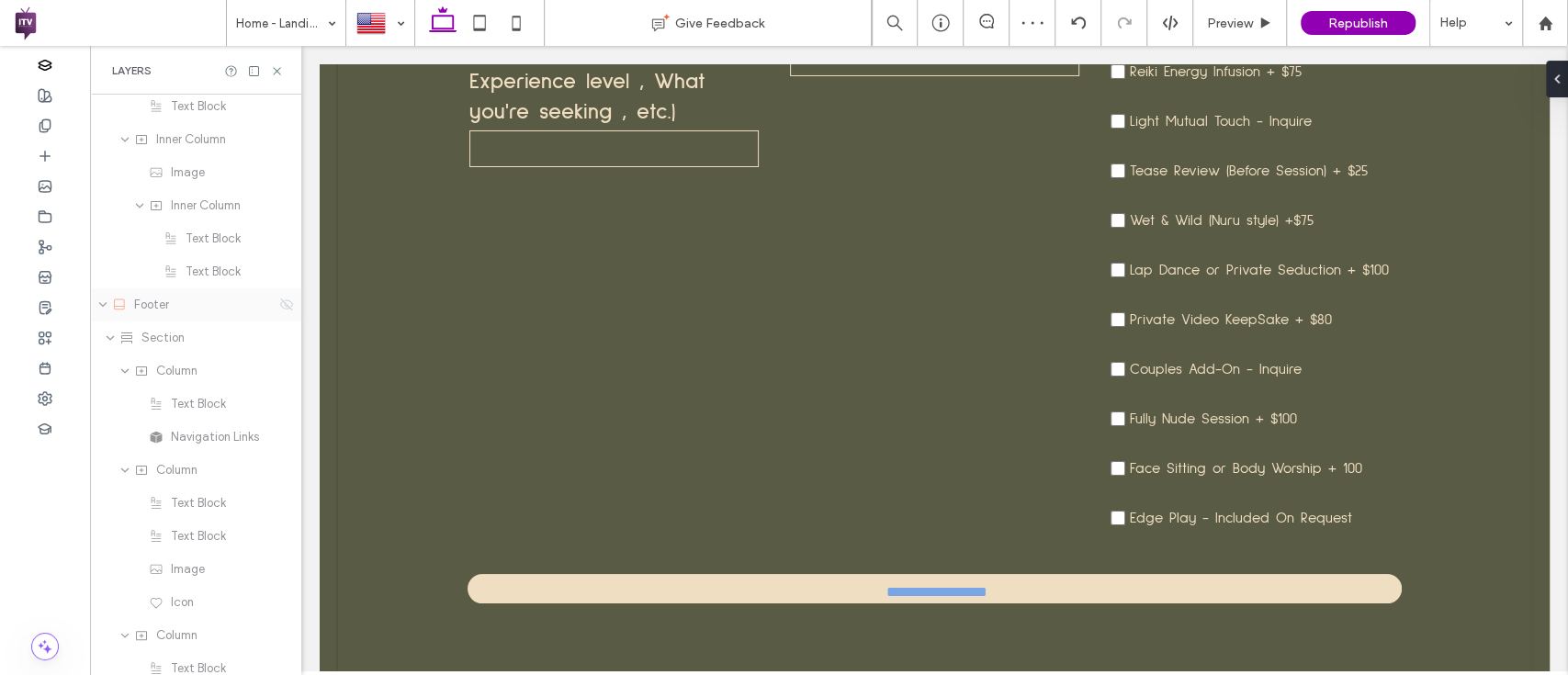
click at [280, 305] on use at bounding box center [286, 304] width 13 height 12
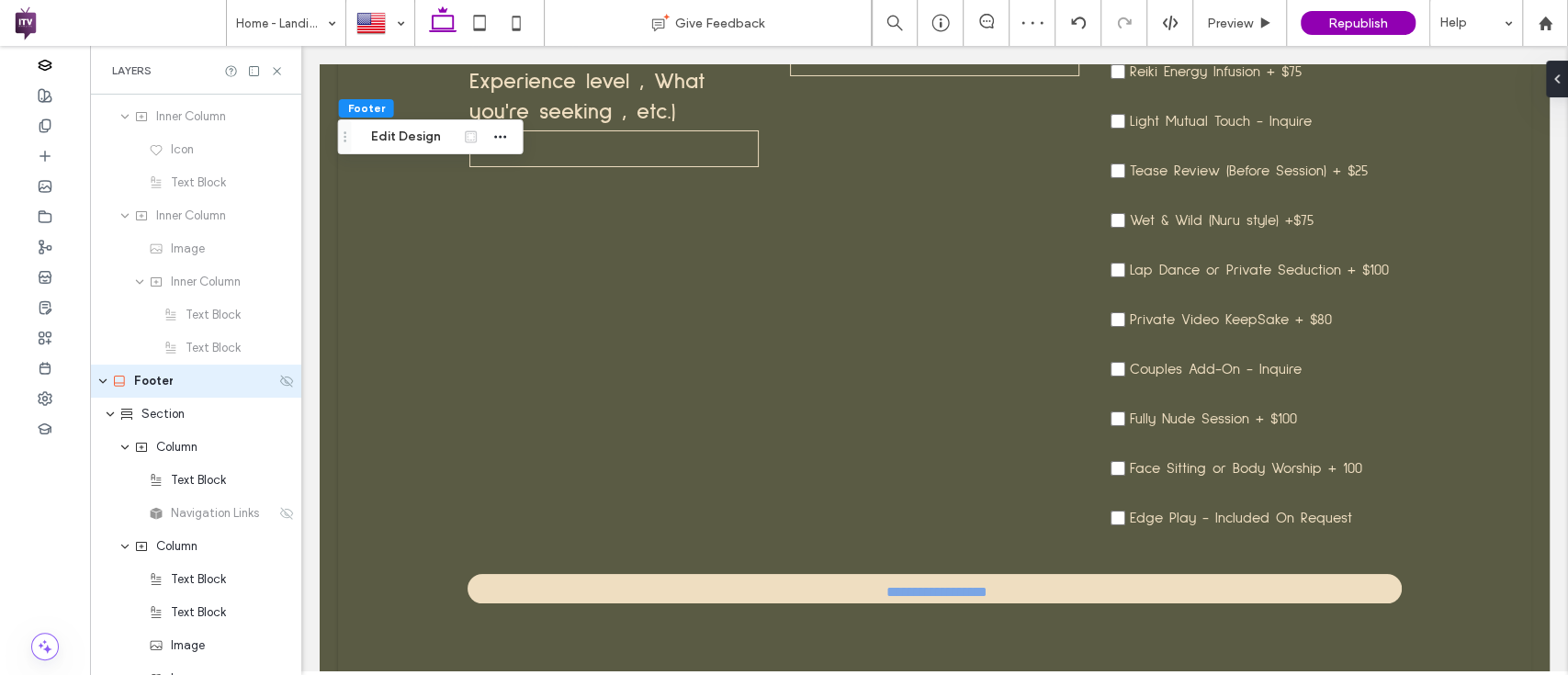
scroll to position [9784, 0]
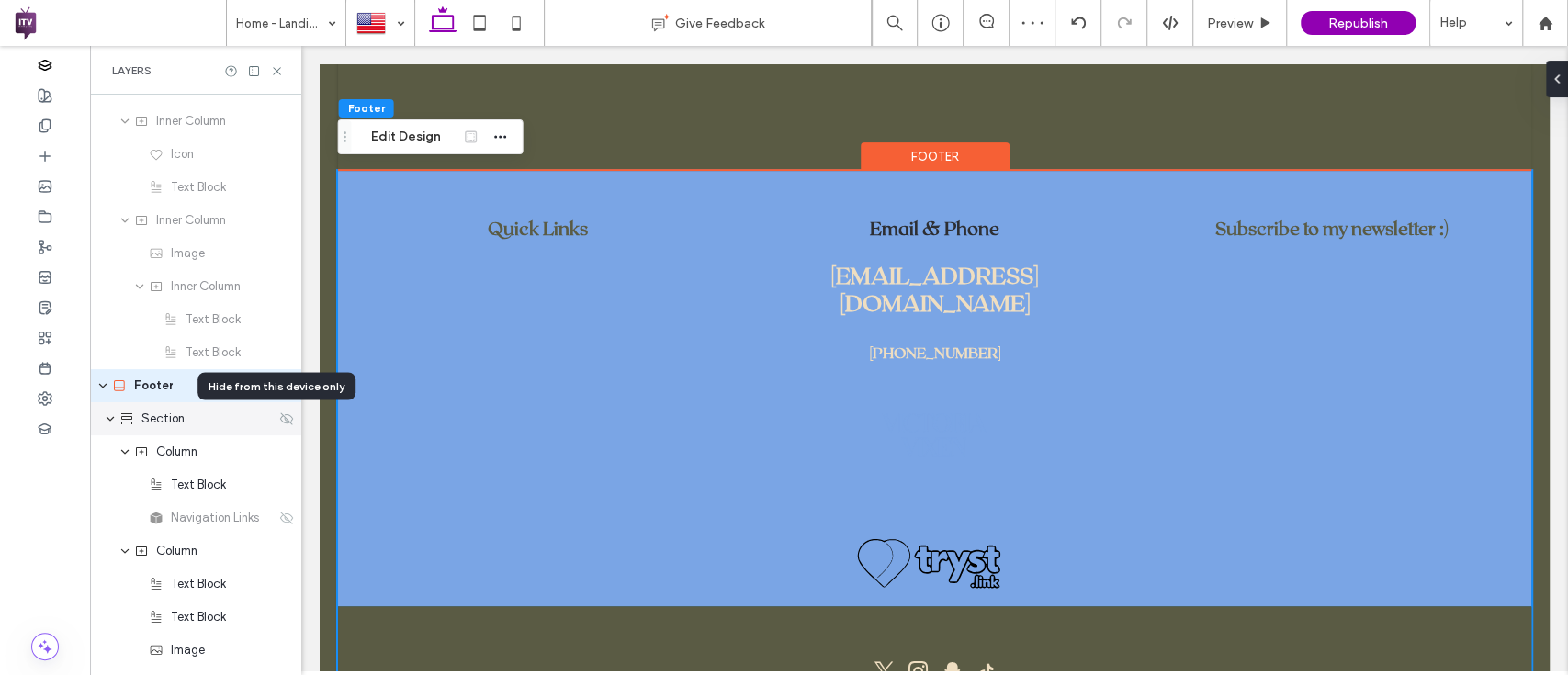
click at [280, 415] on use at bounding box center [286, 418] width 13 height 12
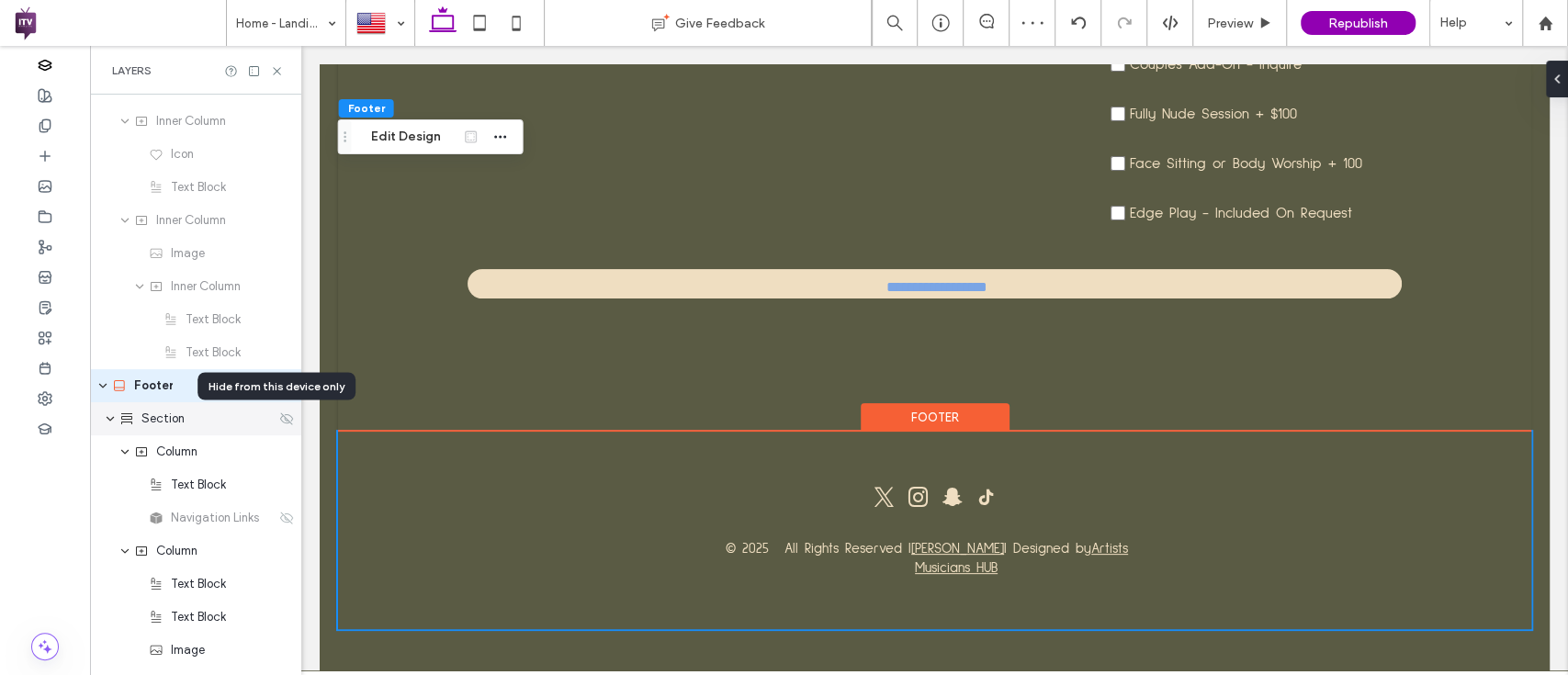
scroll to position [9415, 0]
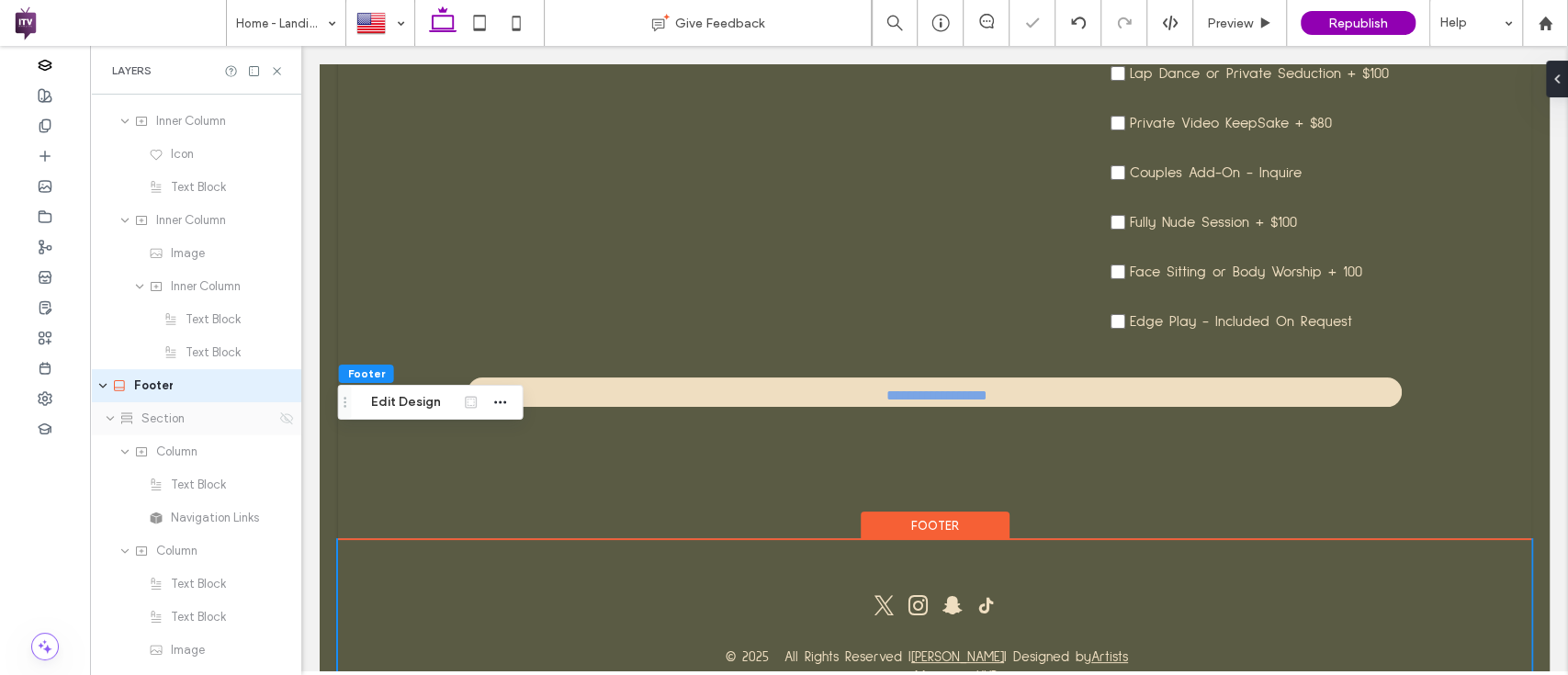
click at [280, 413] on use at bounding box center [286, 418] width 13 height 12
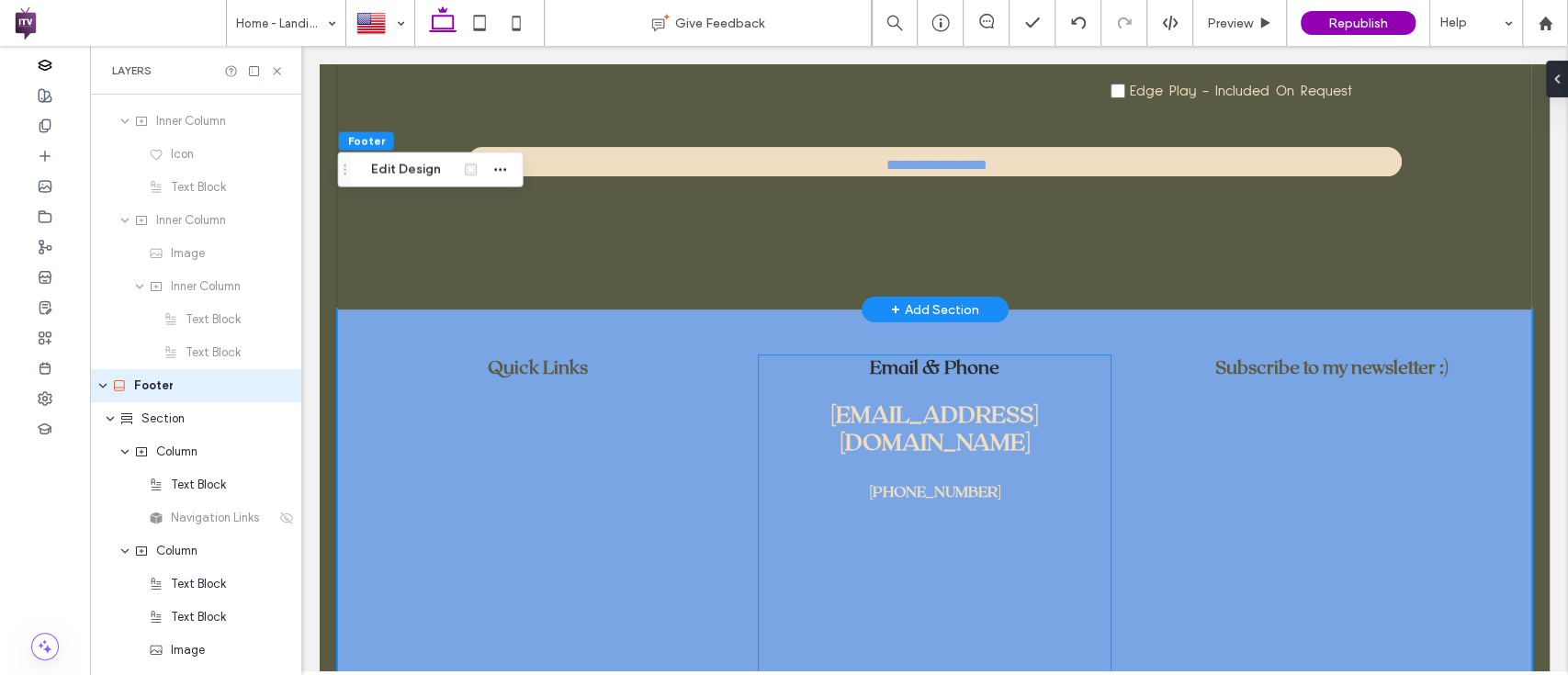
scroll to position [9648, 0]
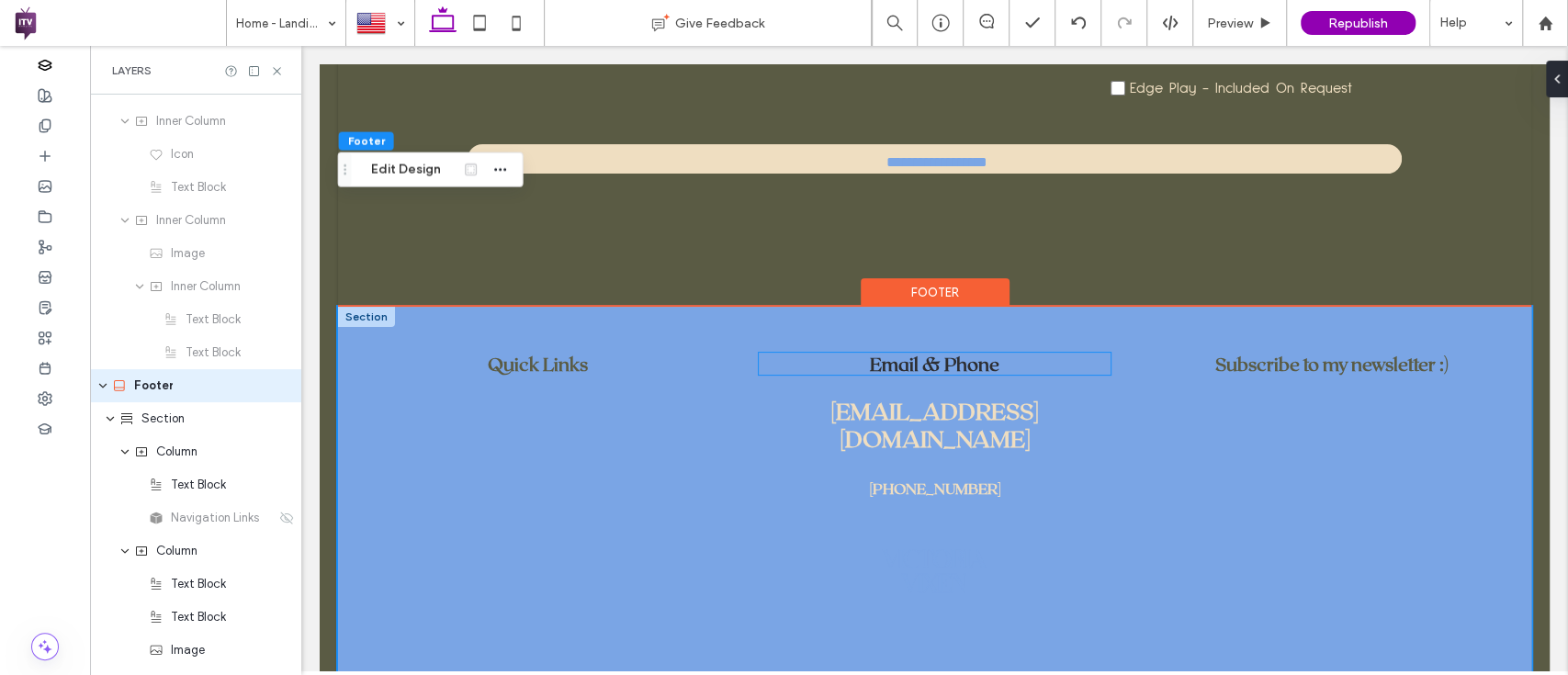
click at [920, 353] on span "Email & Phone" at bounding box center [935, 364] width 130 height 22
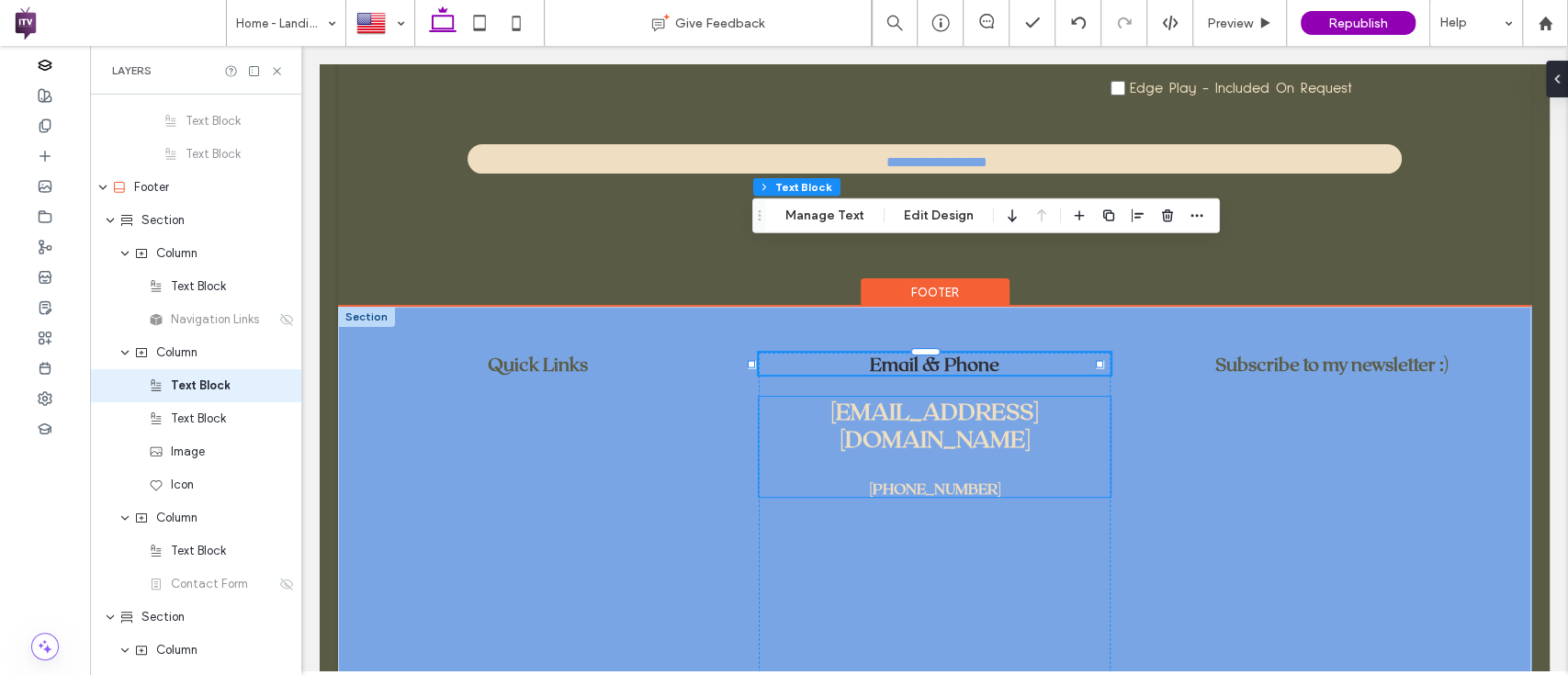
click at [883, 397] on strong "Victoriarubsx@gmail.com" at bounding box center [935, 424] width 207 height 55
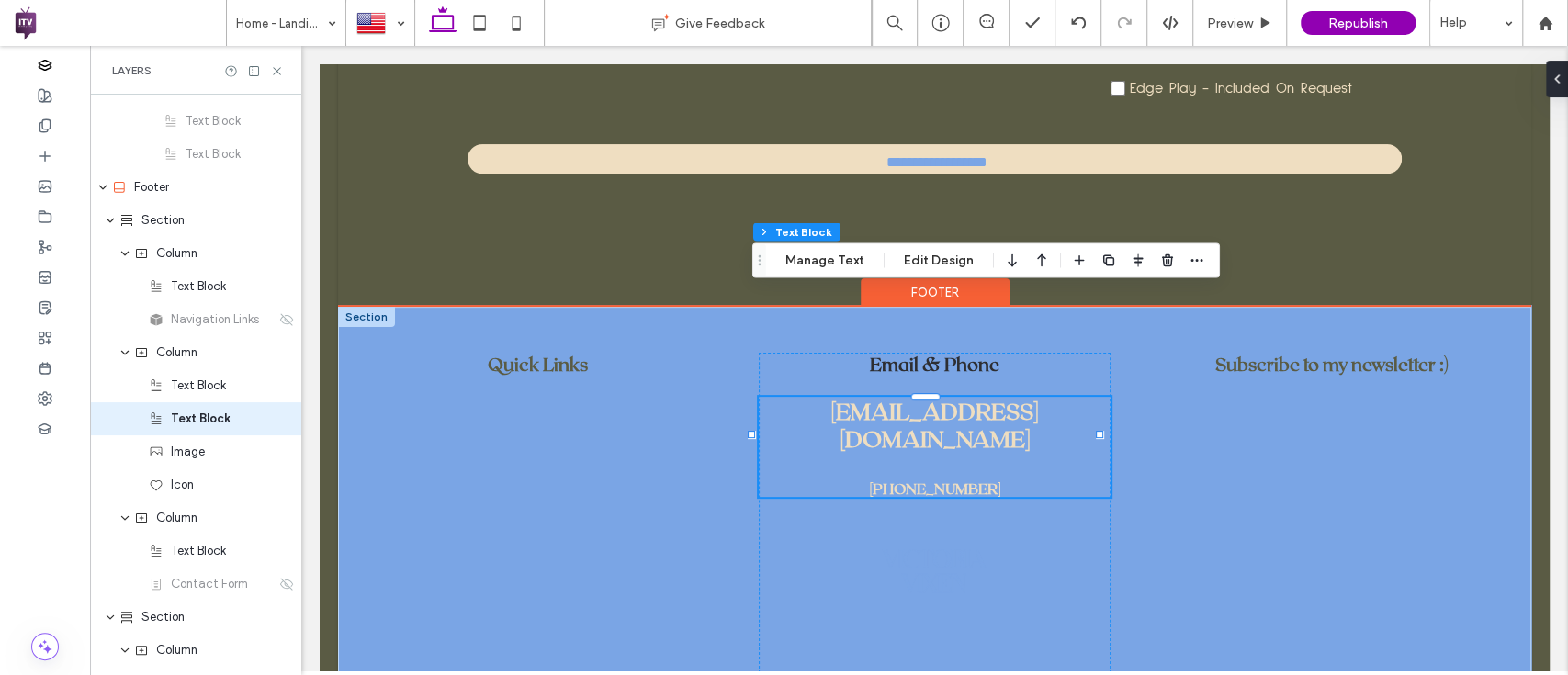
scroll to position [2769, 0]
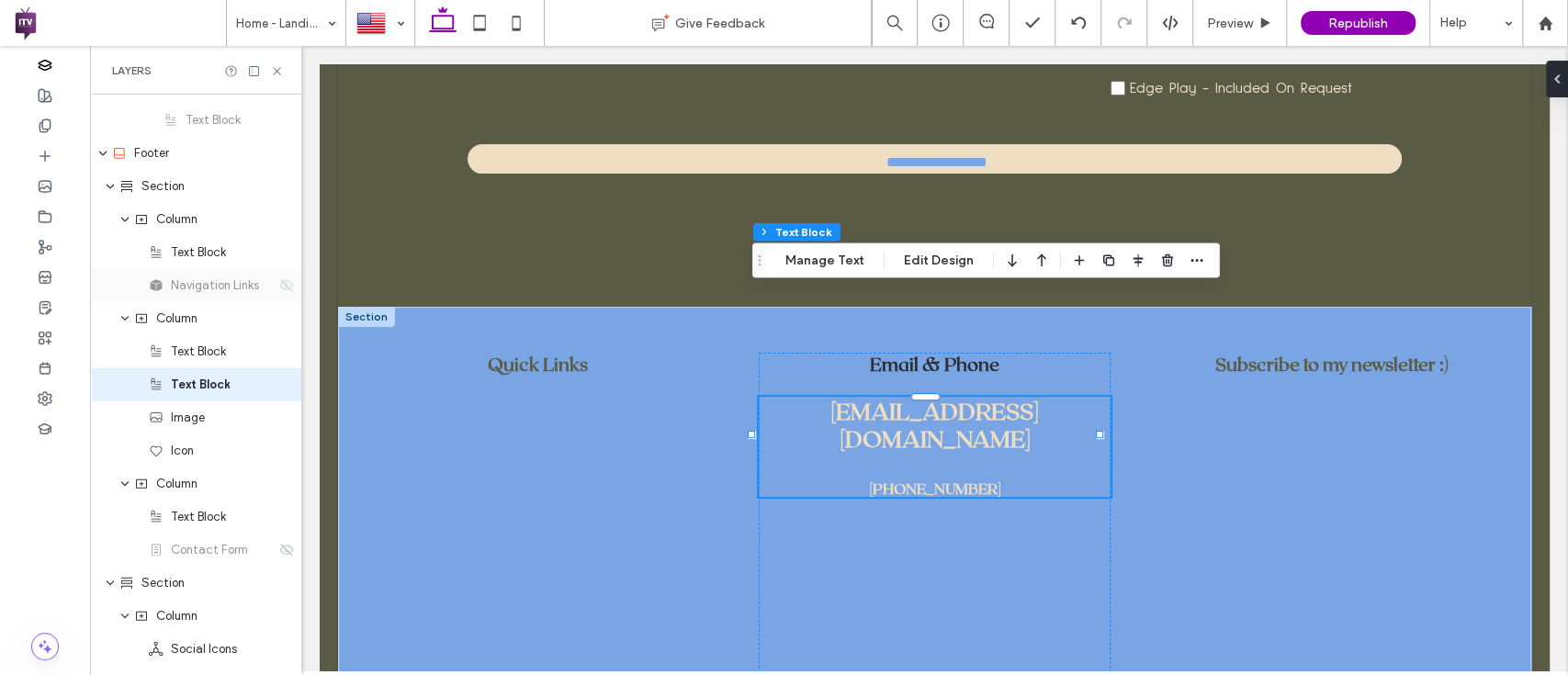
click at [279, 279] on icon at bounding box center [286, 285] width 15 height 15
click at [274, 261] on div "Text Block" at bounding box center [195, 253] width 211 height 33
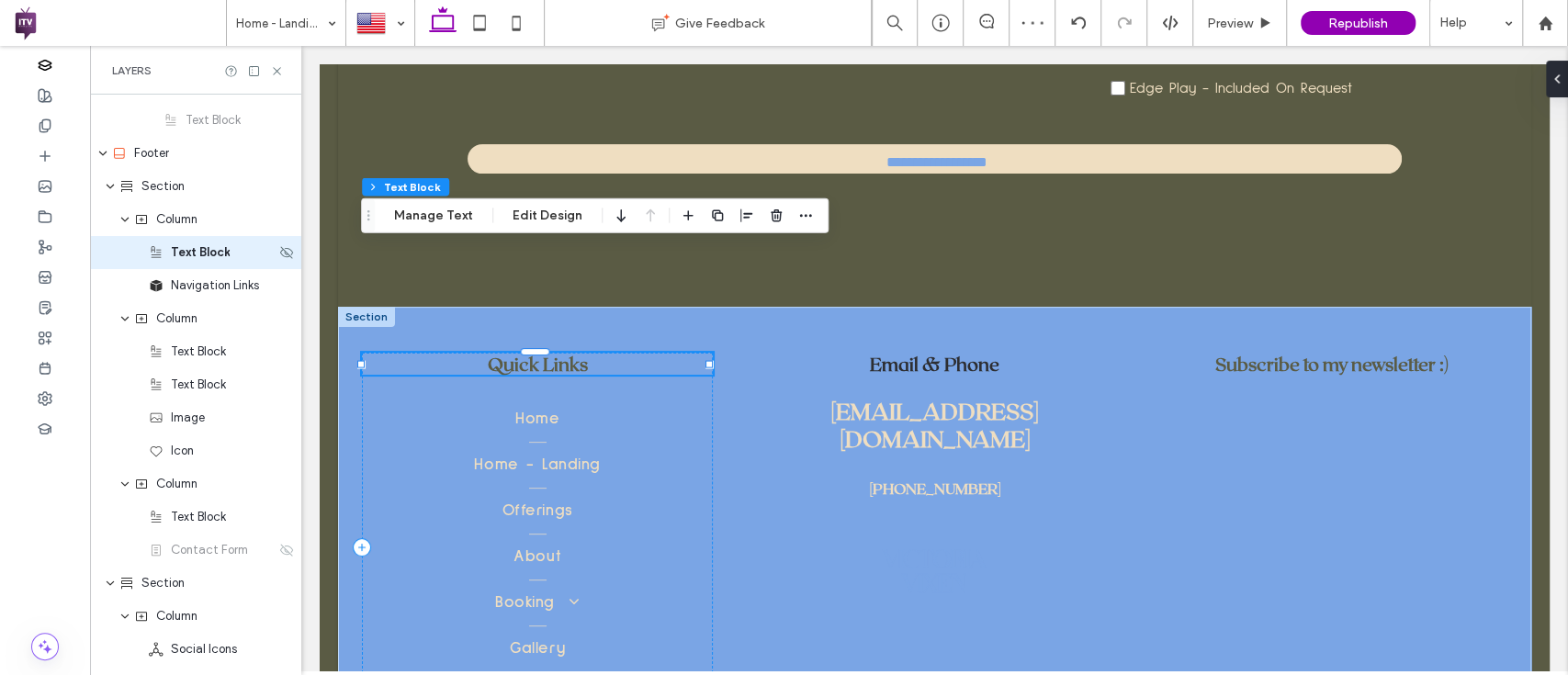
scroll to position [2636, 0]
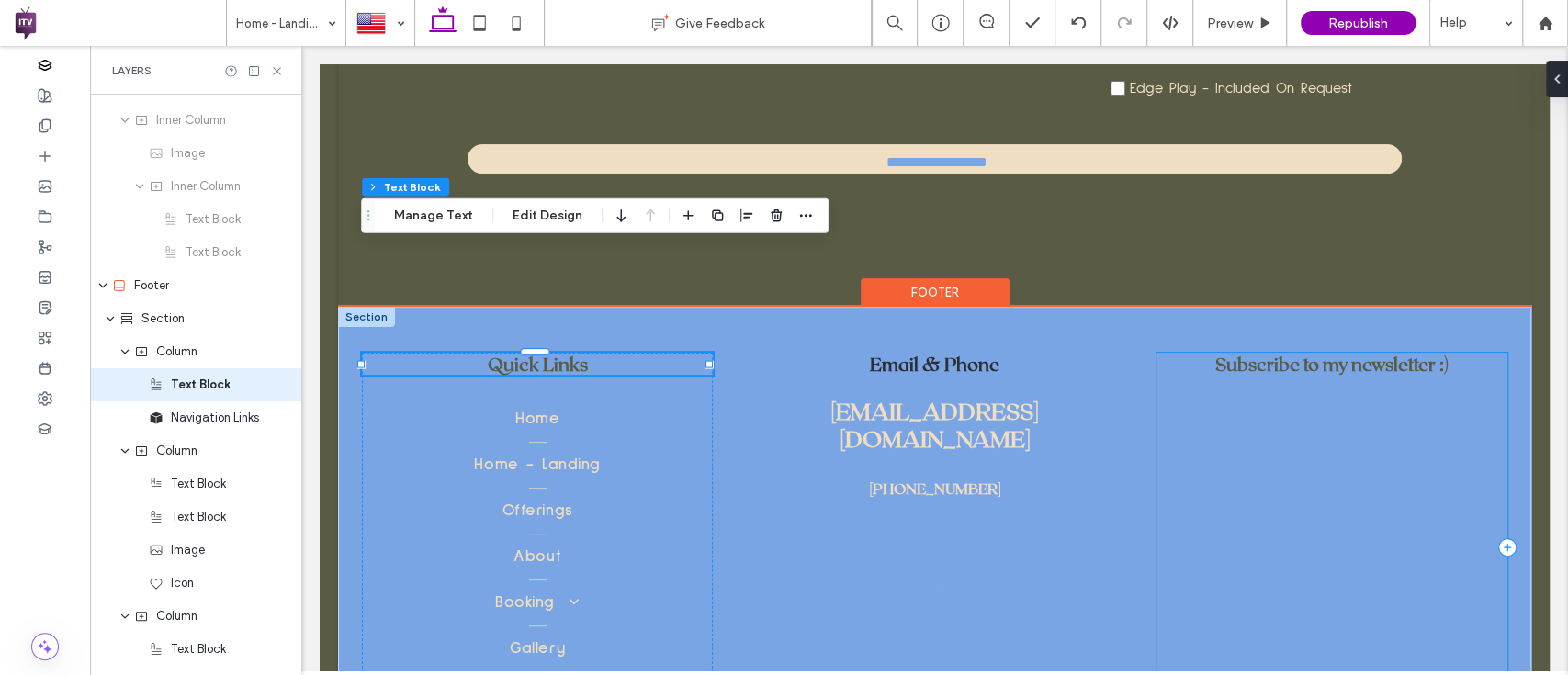
click at [1292, 353] on div "Subscribe to my newsletter :) Subscribe to our newsletter Email ********* Thank…" at bounding box center [1331, 548] width 351 height 390
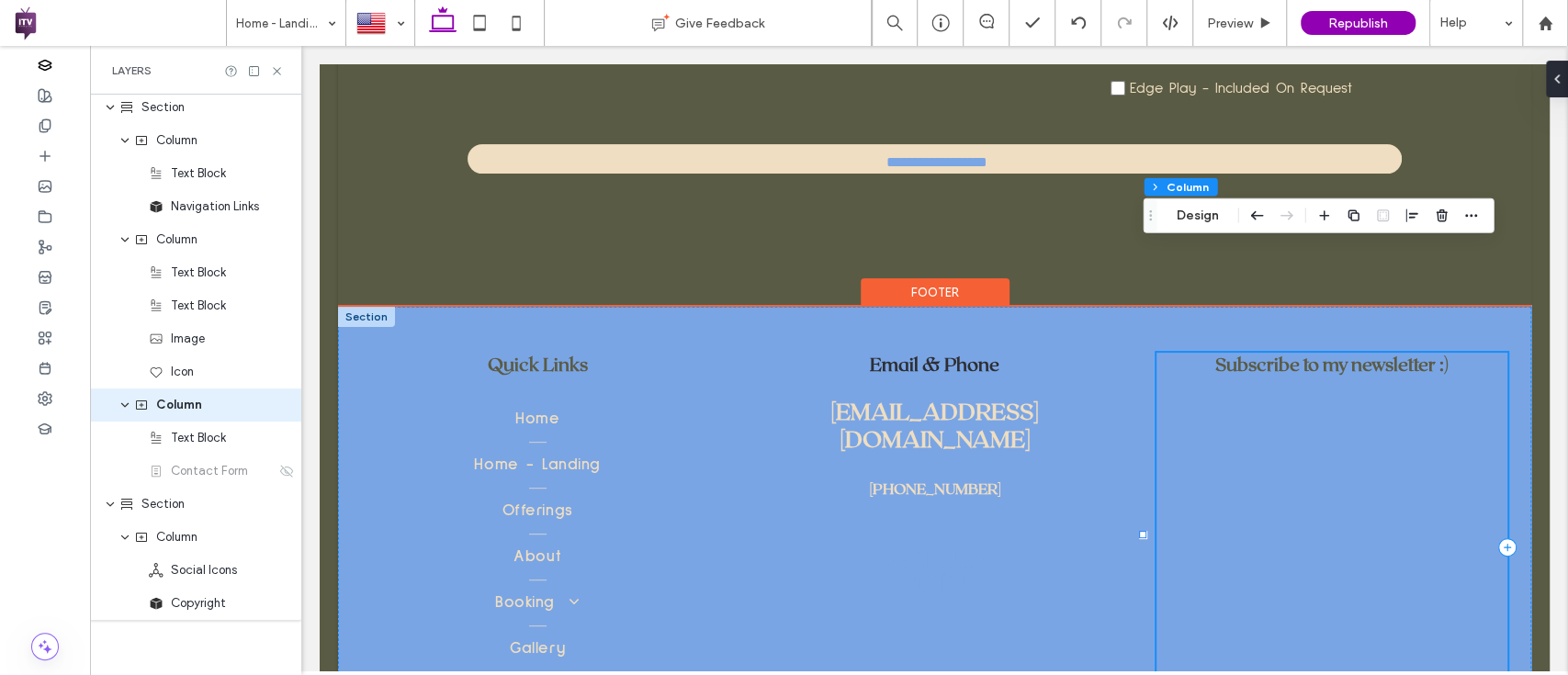
scroll to position [2866, 0]
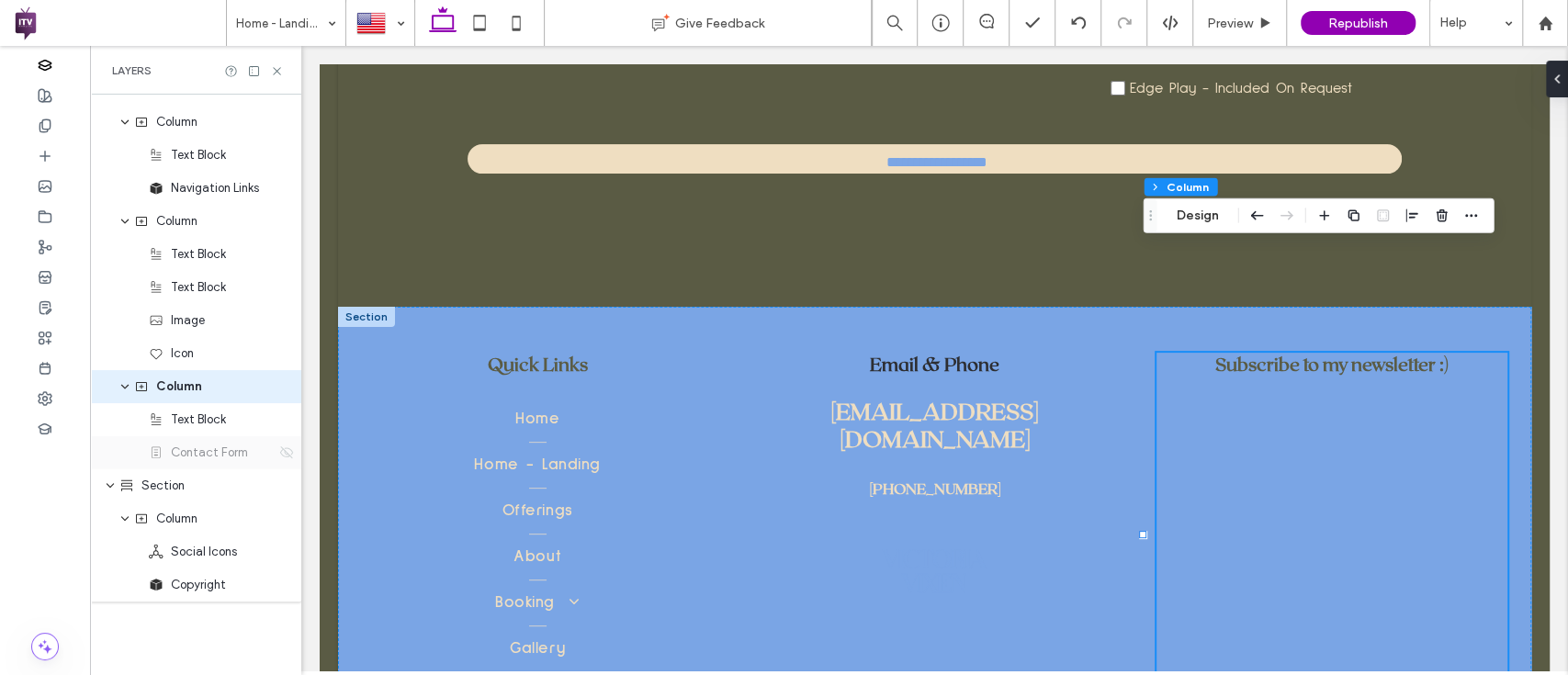
click at [279, 456] on icon at bounding box center [286, 453] width 15 height 15
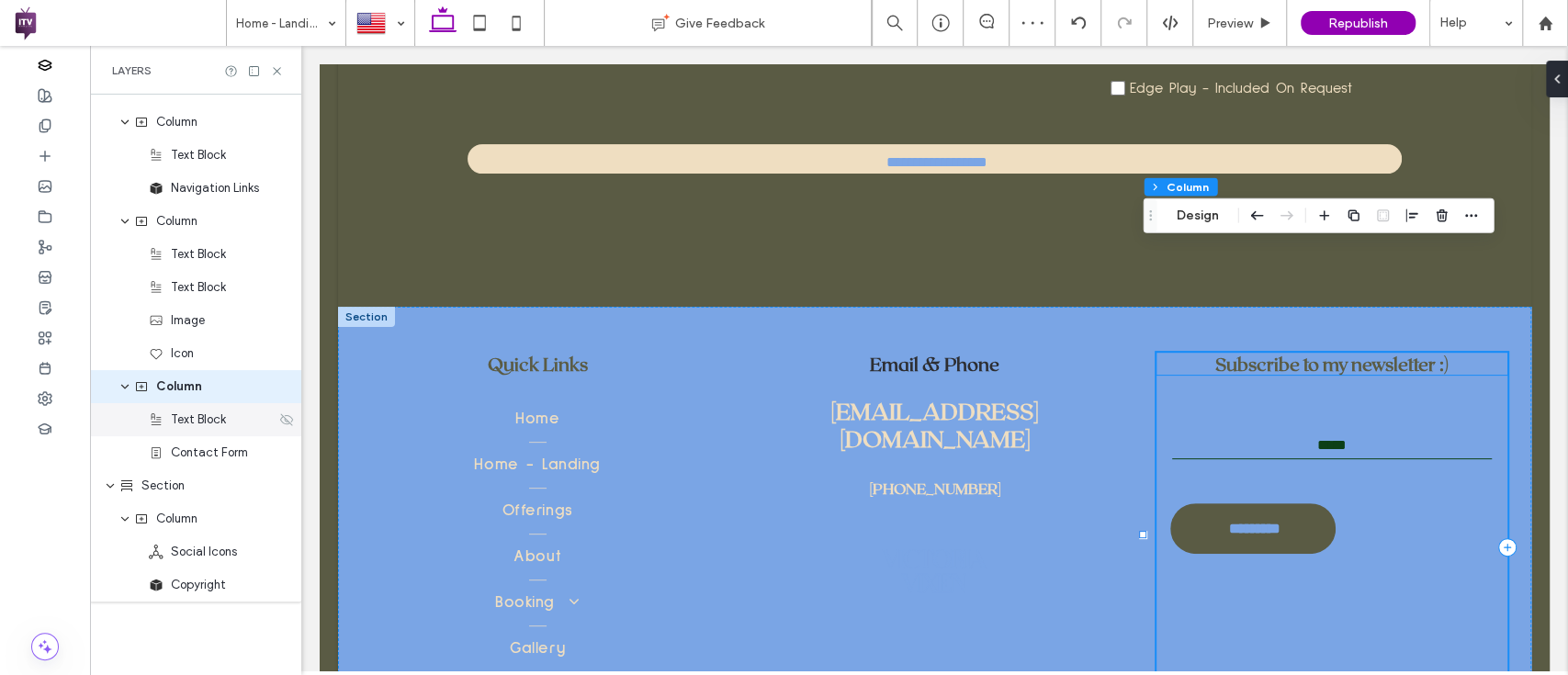
click at [279, 426] on icon at bounding box center [286, 419] width 15 height 15
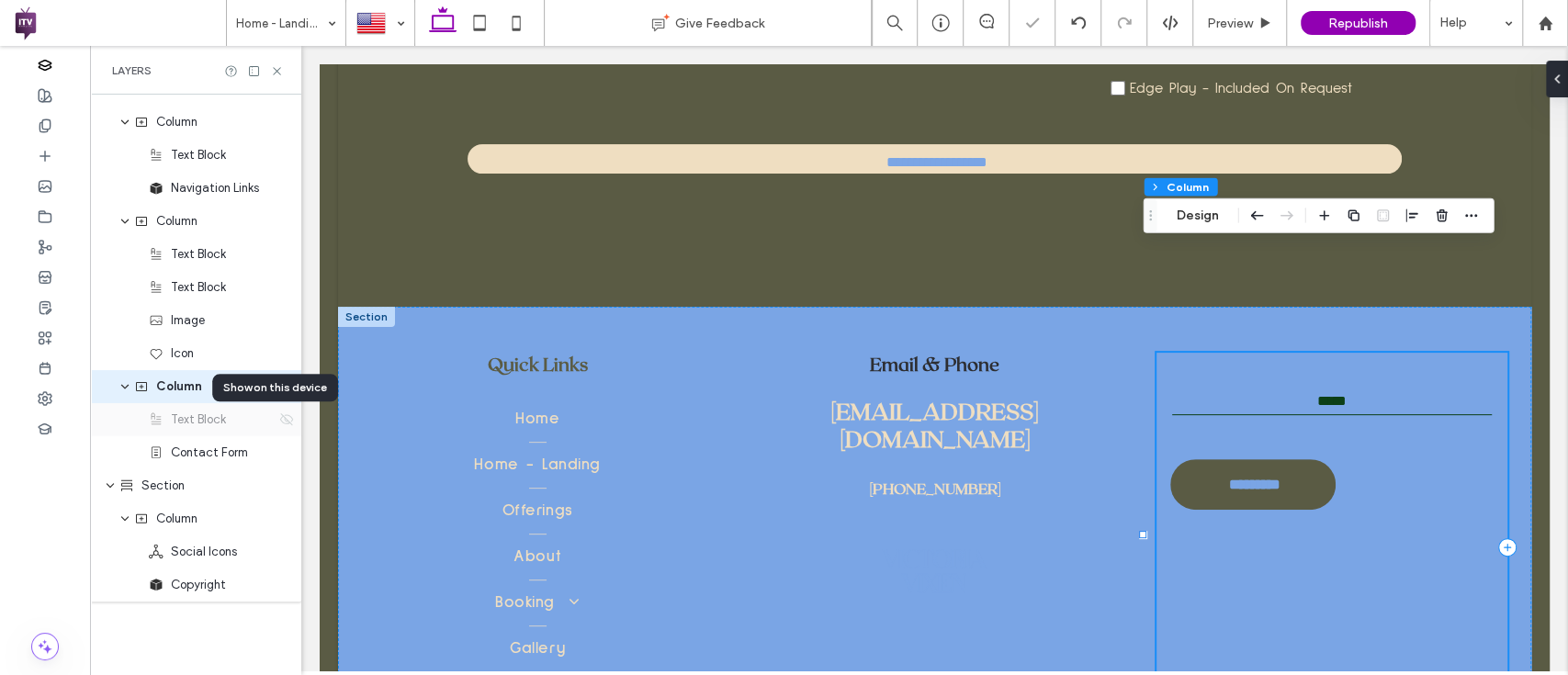
click at [279, 426] on icon at bounding box center [286, 419] width 15 height 15
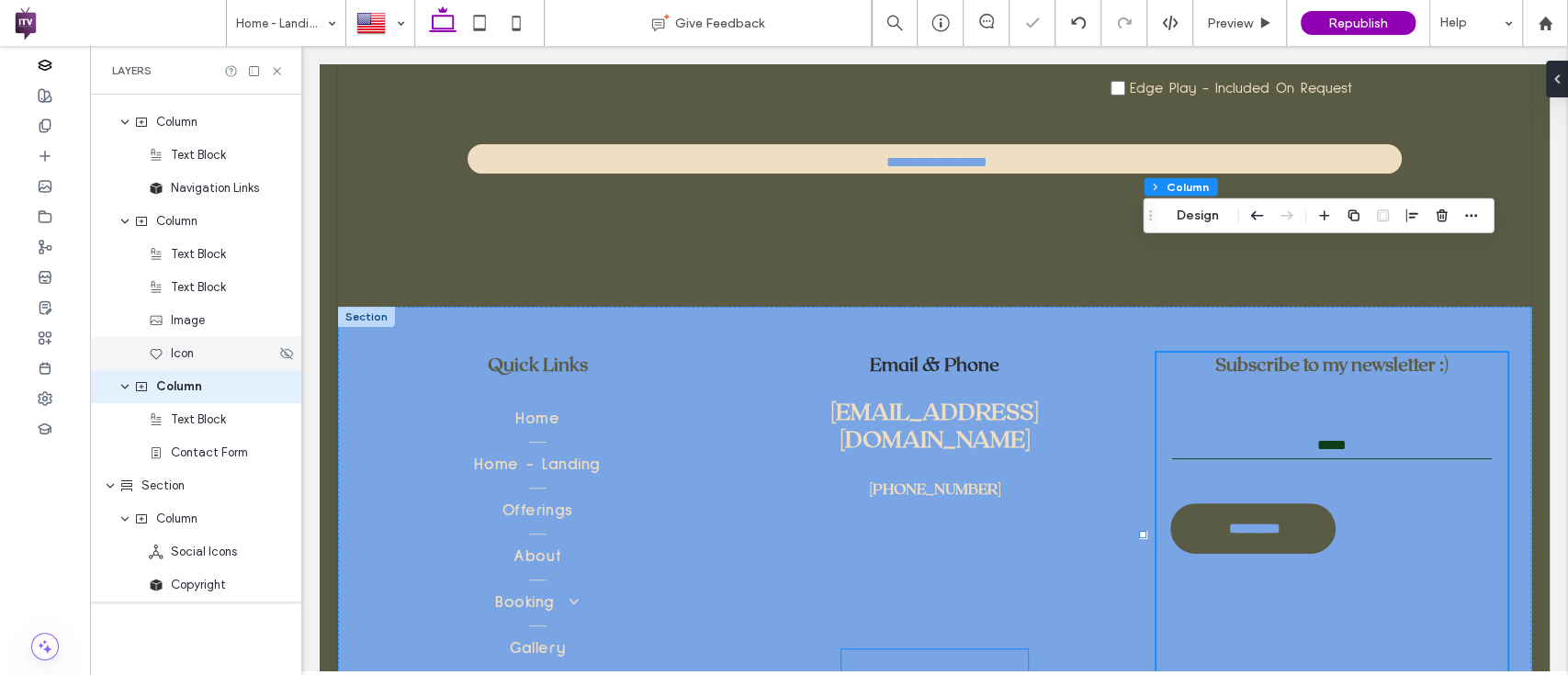
click at [228, 353] on div "Icon" at bounding box center [211, 353] width 127 height 19
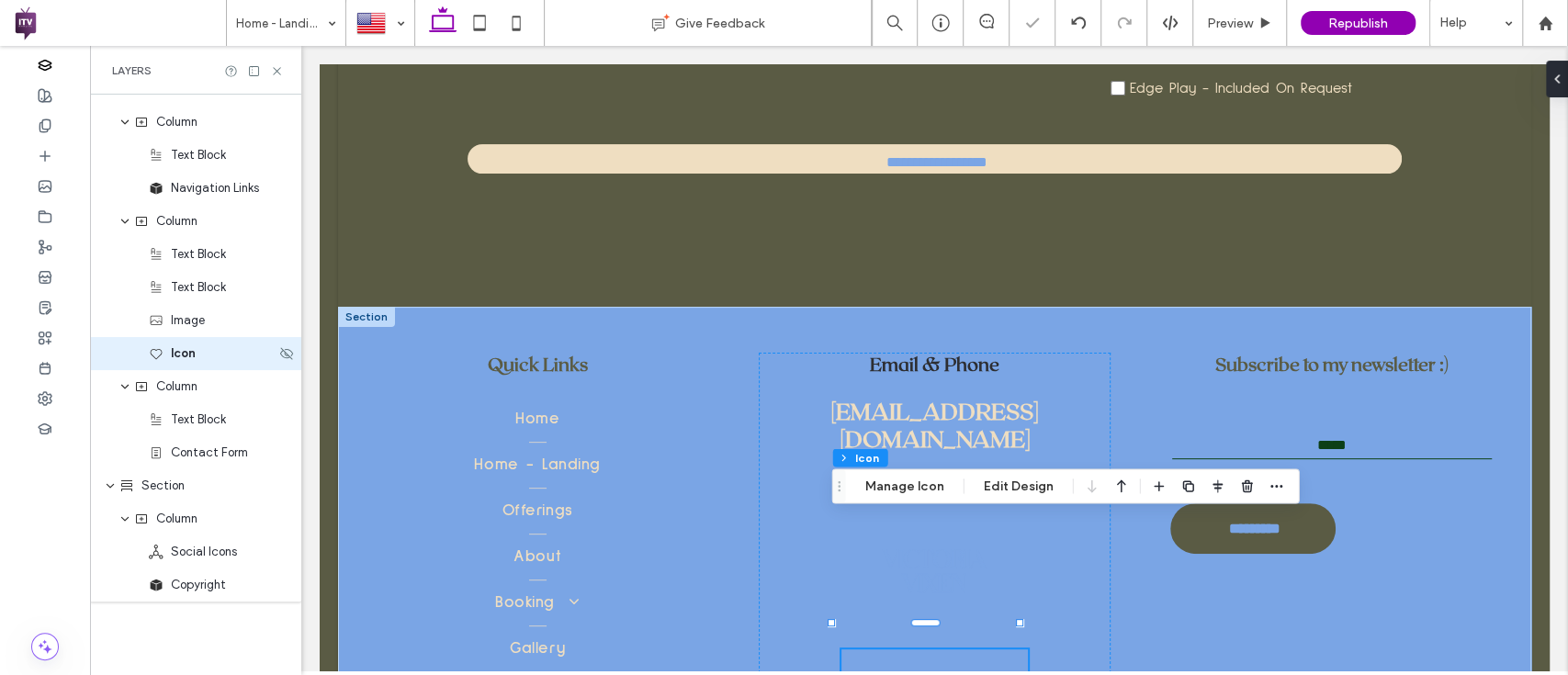
scroll to position [2835, 0]
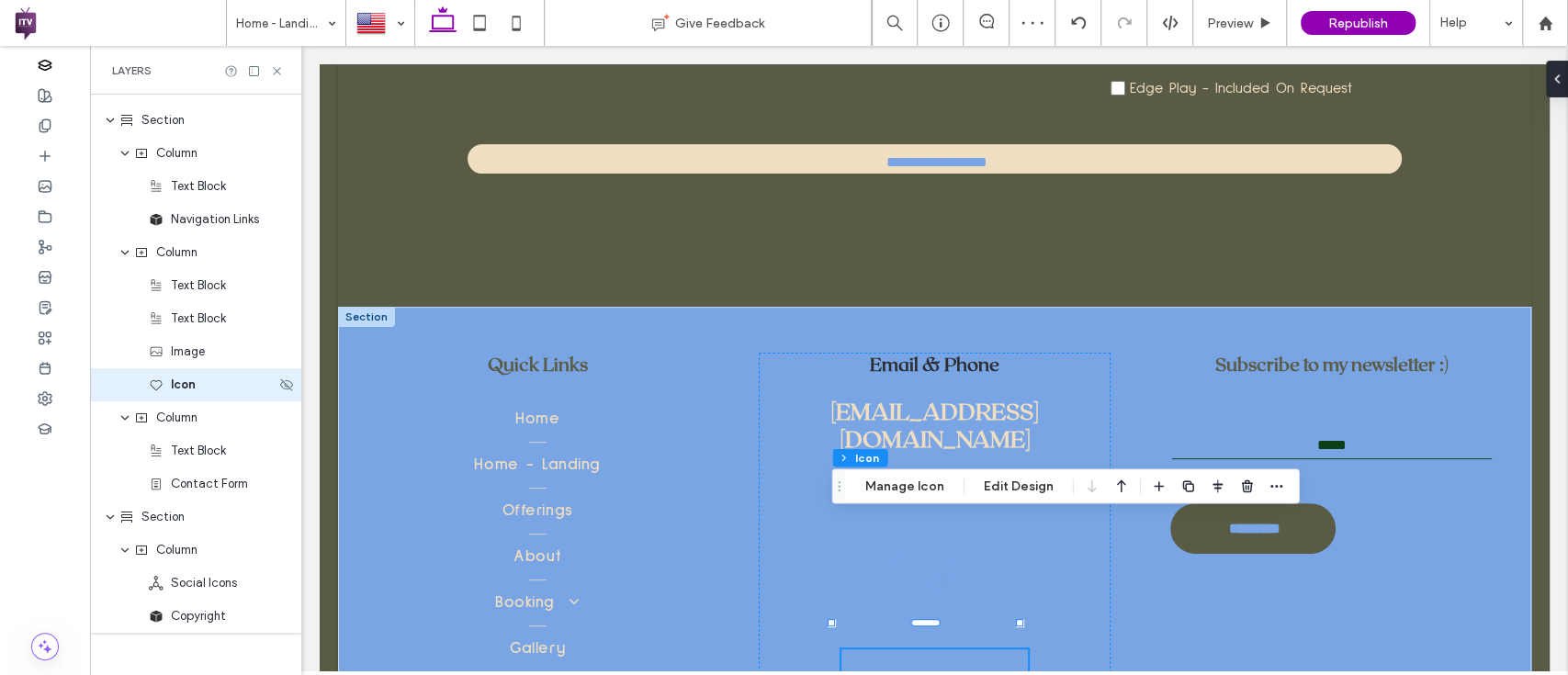
click at [282, 397] on div "Icon" at bounding box center [195, 385] width 211 height 33
click at [280, 355] on use at bounding box center [286, 351] width 13 height 12
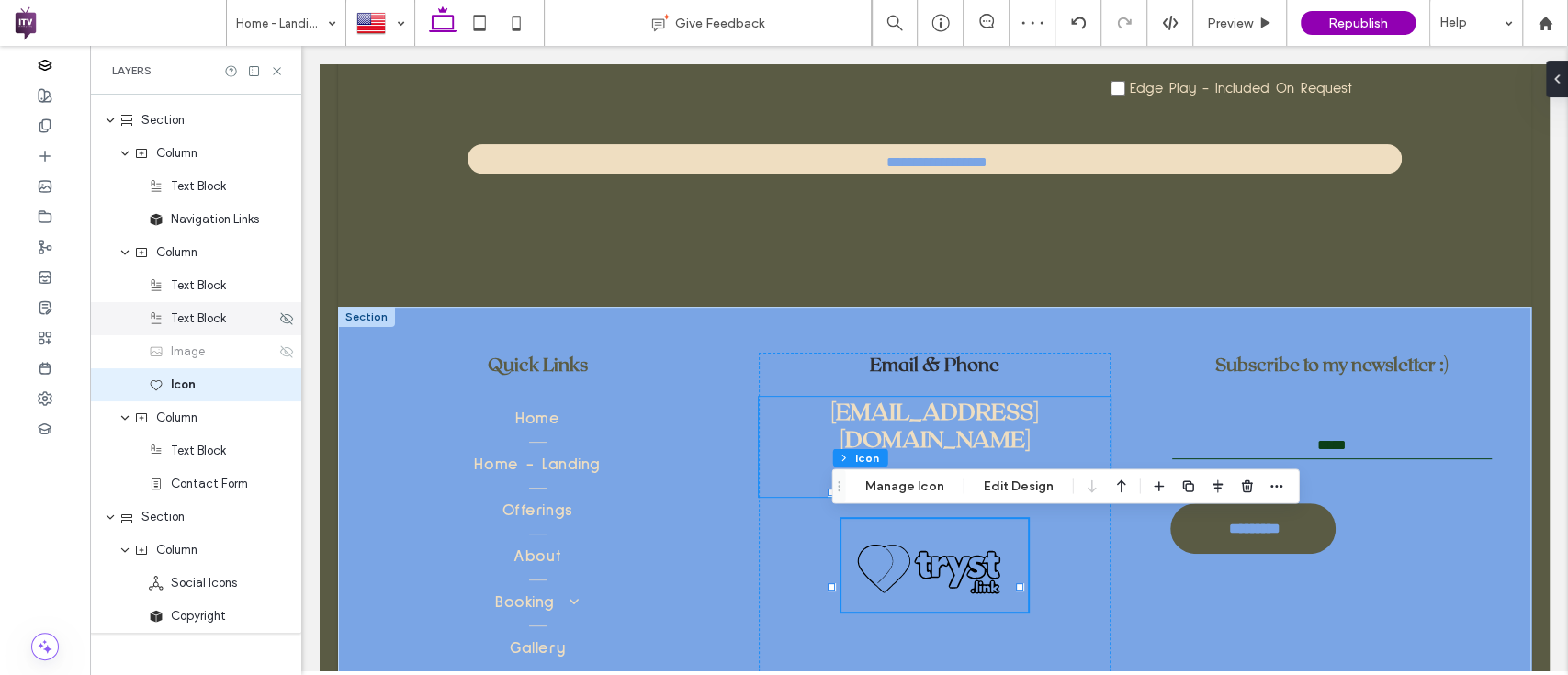
click at [215, 302] on div "Text Block" at bounding box center [195, 319] width 211 height 33
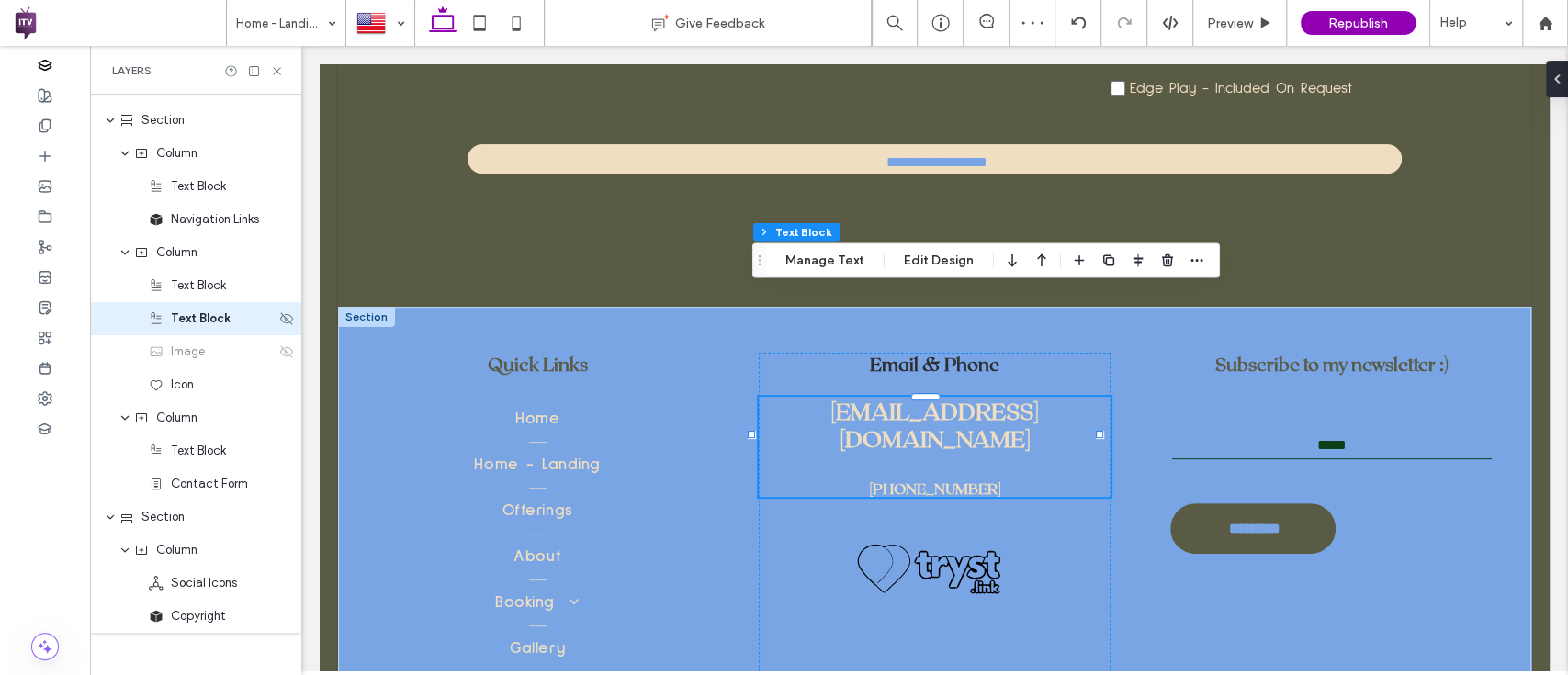
scroll to position [2769, 0]
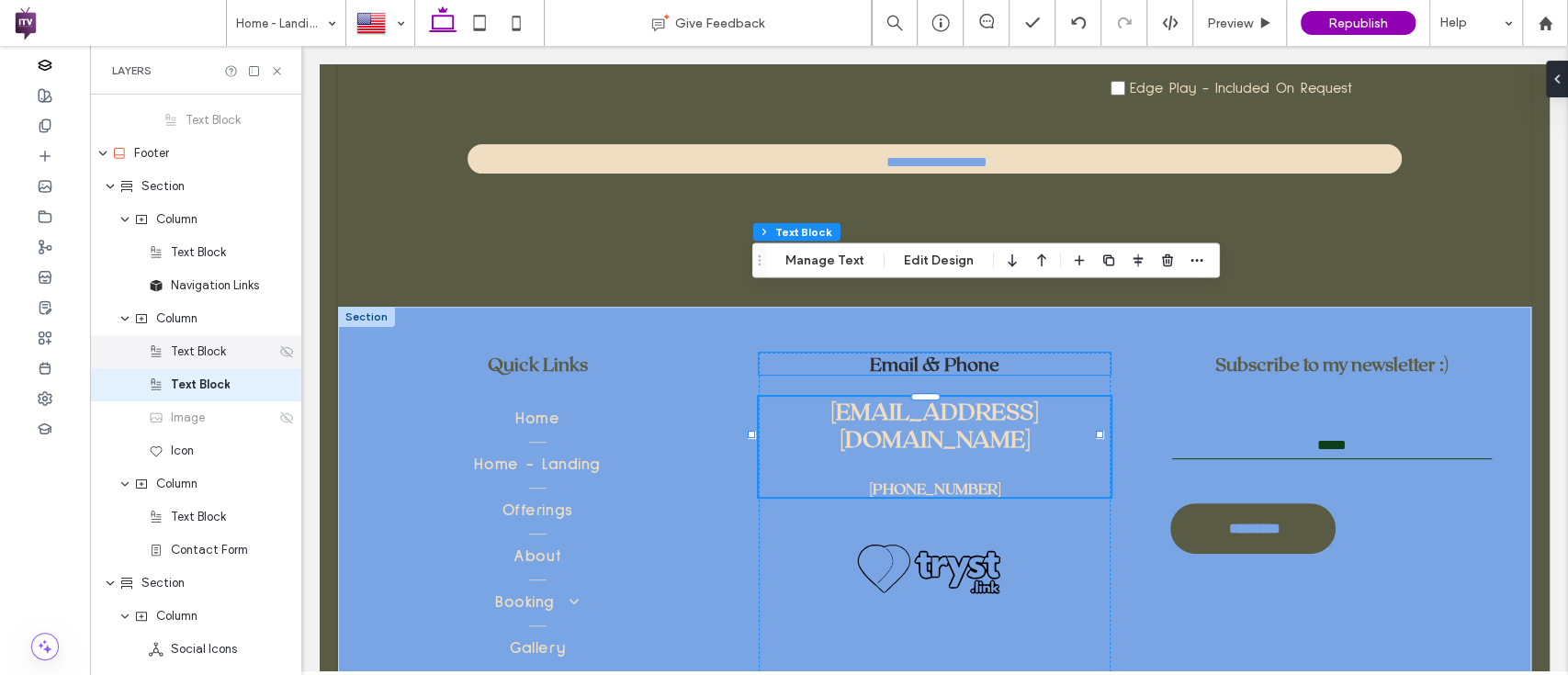
click at [279, 356] on icon at bounding box center [286, 351] width 15 height 15
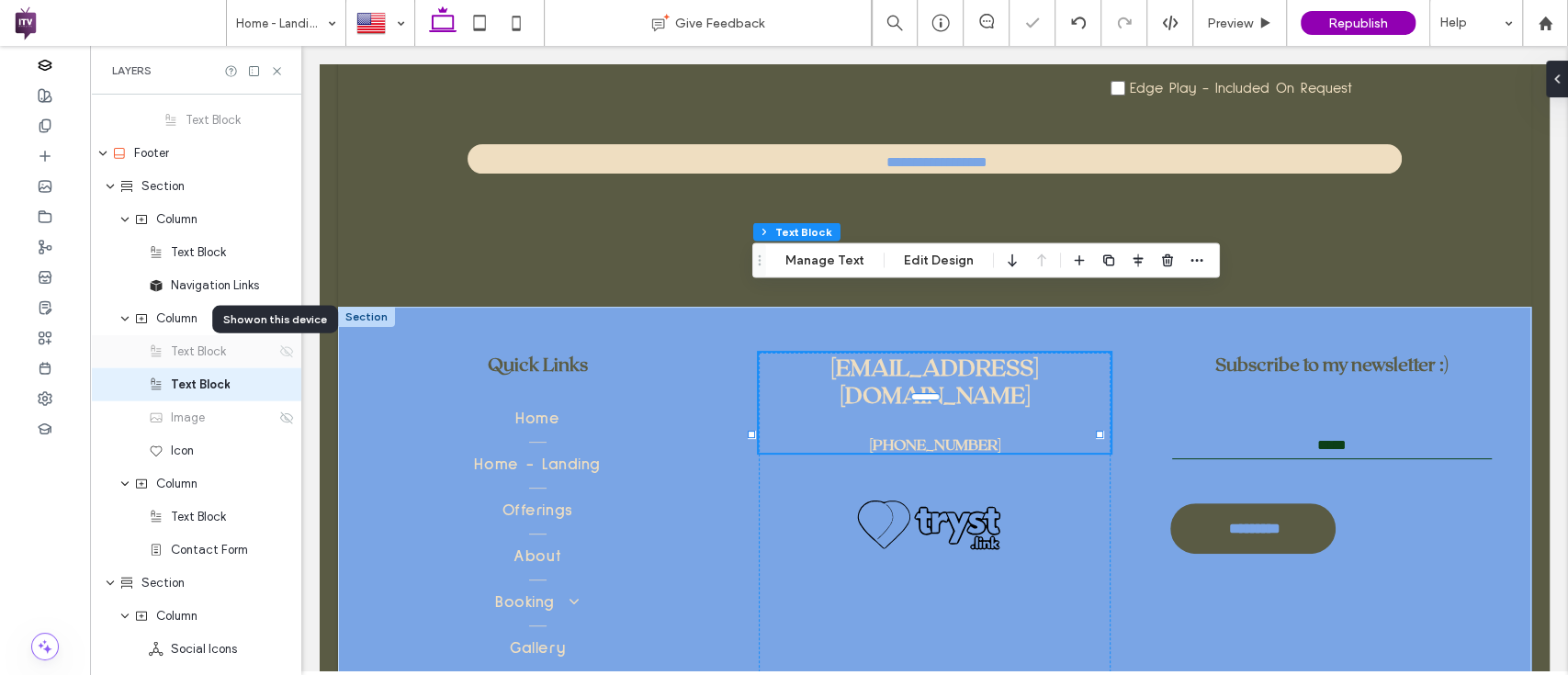
click at [279, 356] on icon at bounding box center [286, 351] width 15 height 15
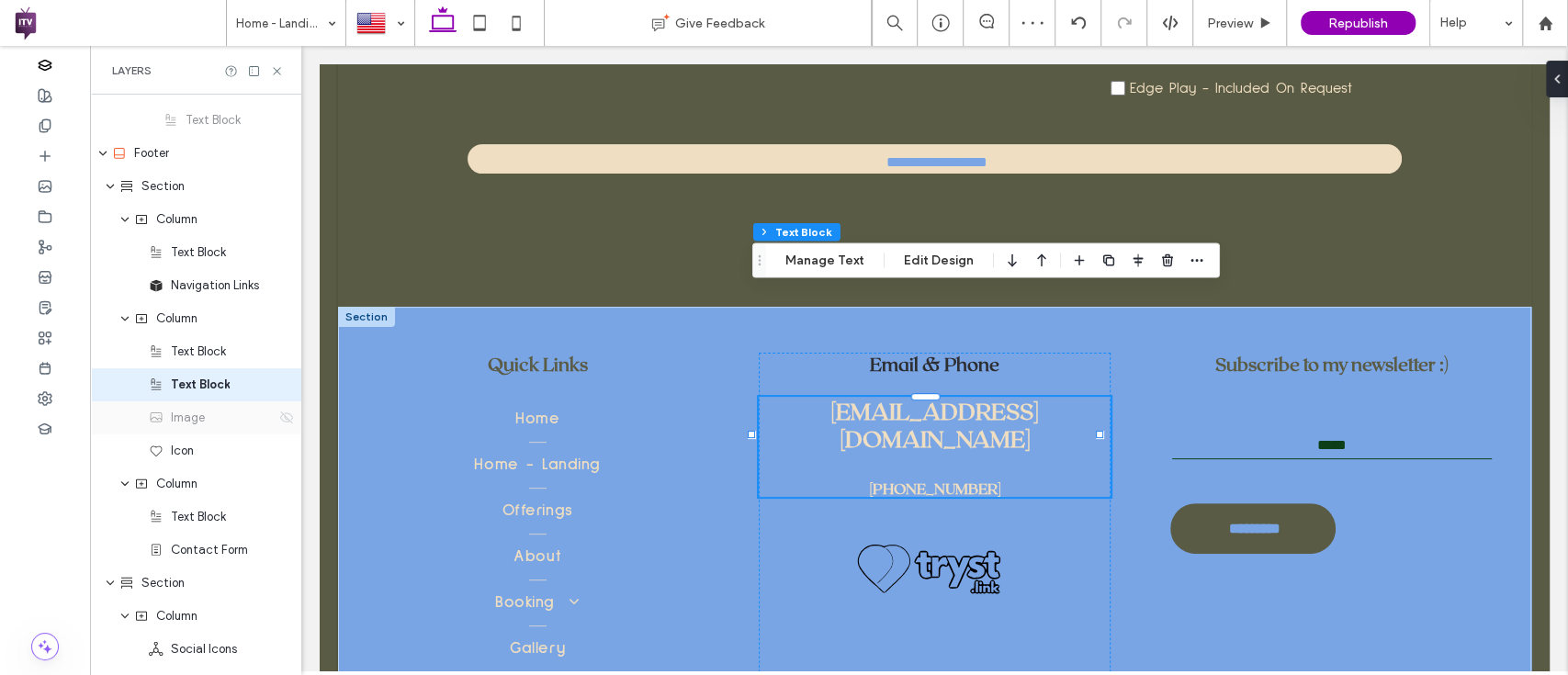
click at [279, 420] on icon at bounding box center [286, 417] width 15 height 15
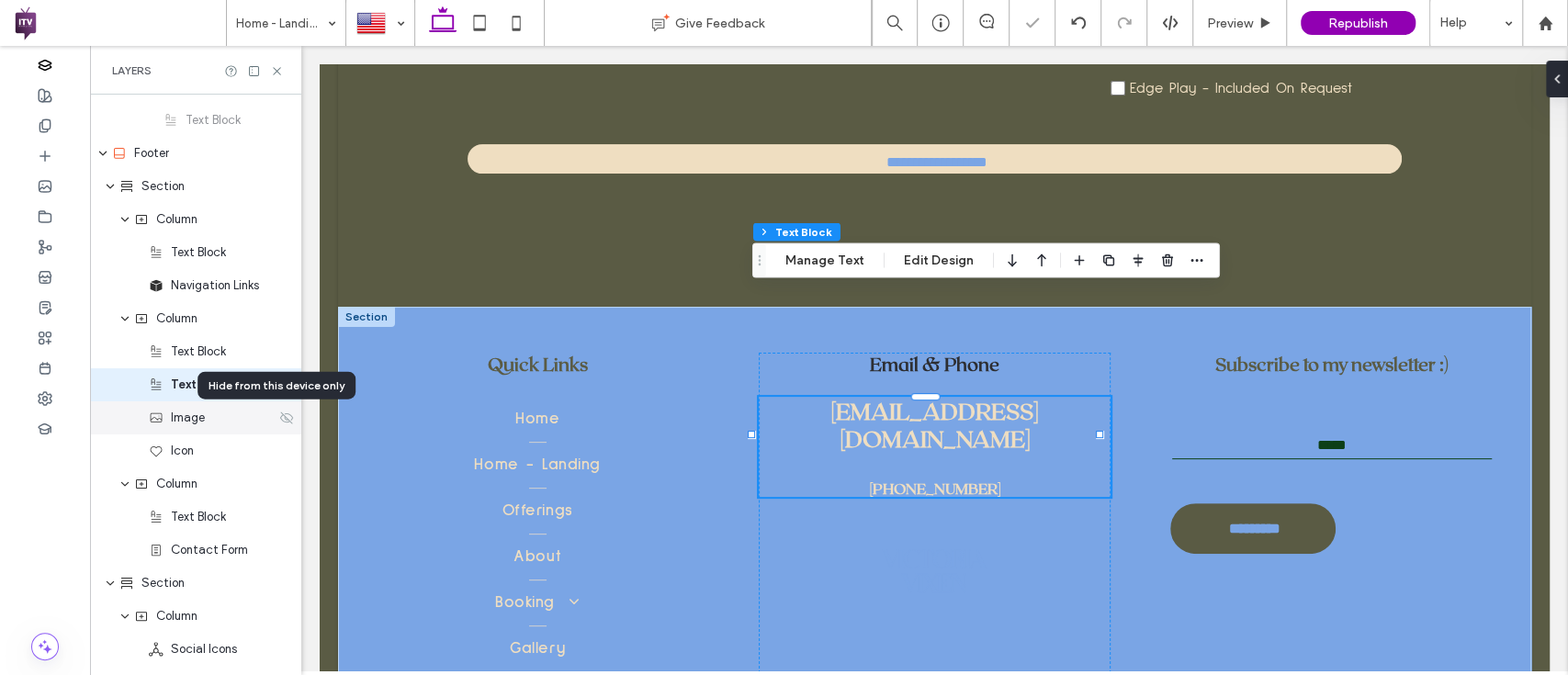
click at [279, 419] on icon at bounding box center [286, 417] width 15 height 15
click at [279, 417] on icon at bounding box center [286, 417] width 15 height 15
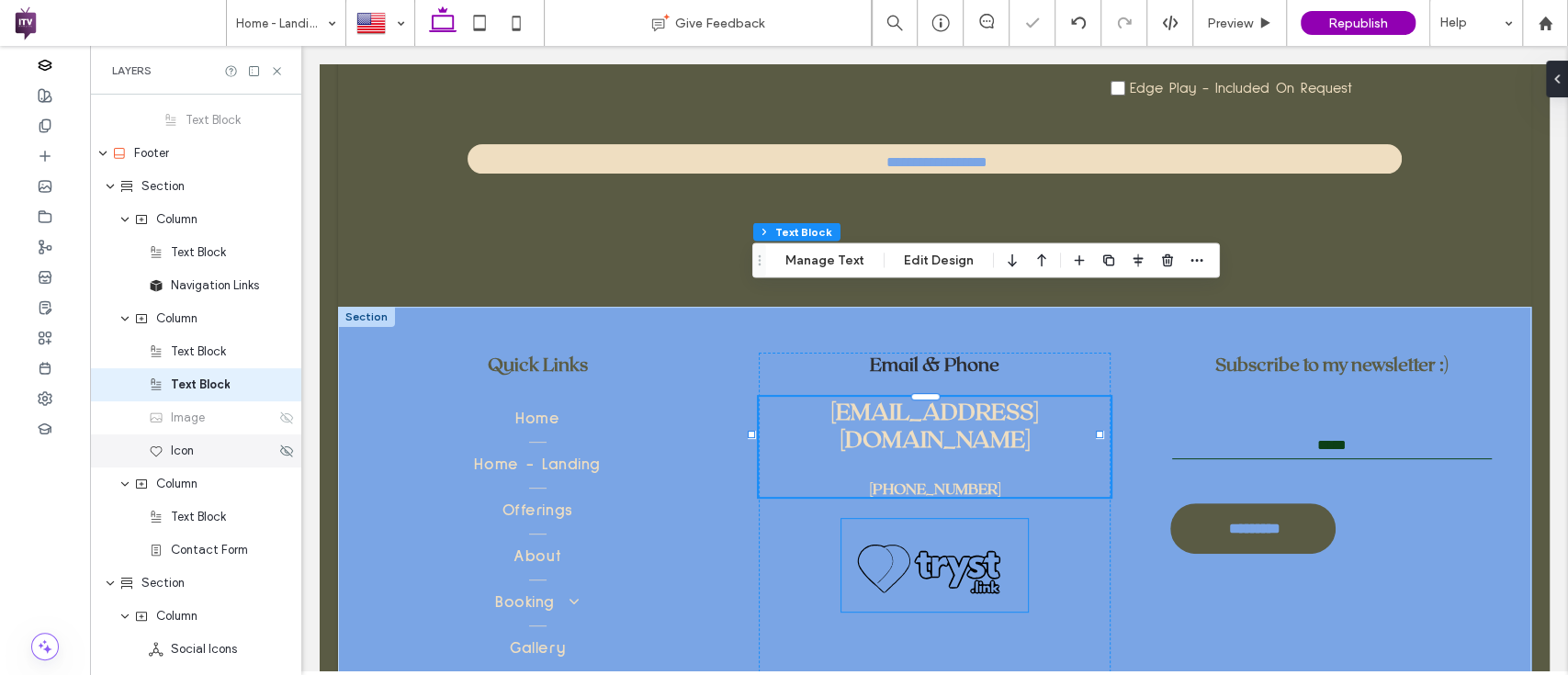
click at [263, 455] on div "Icon" at bounding box center [211, 451] width 127 height 19
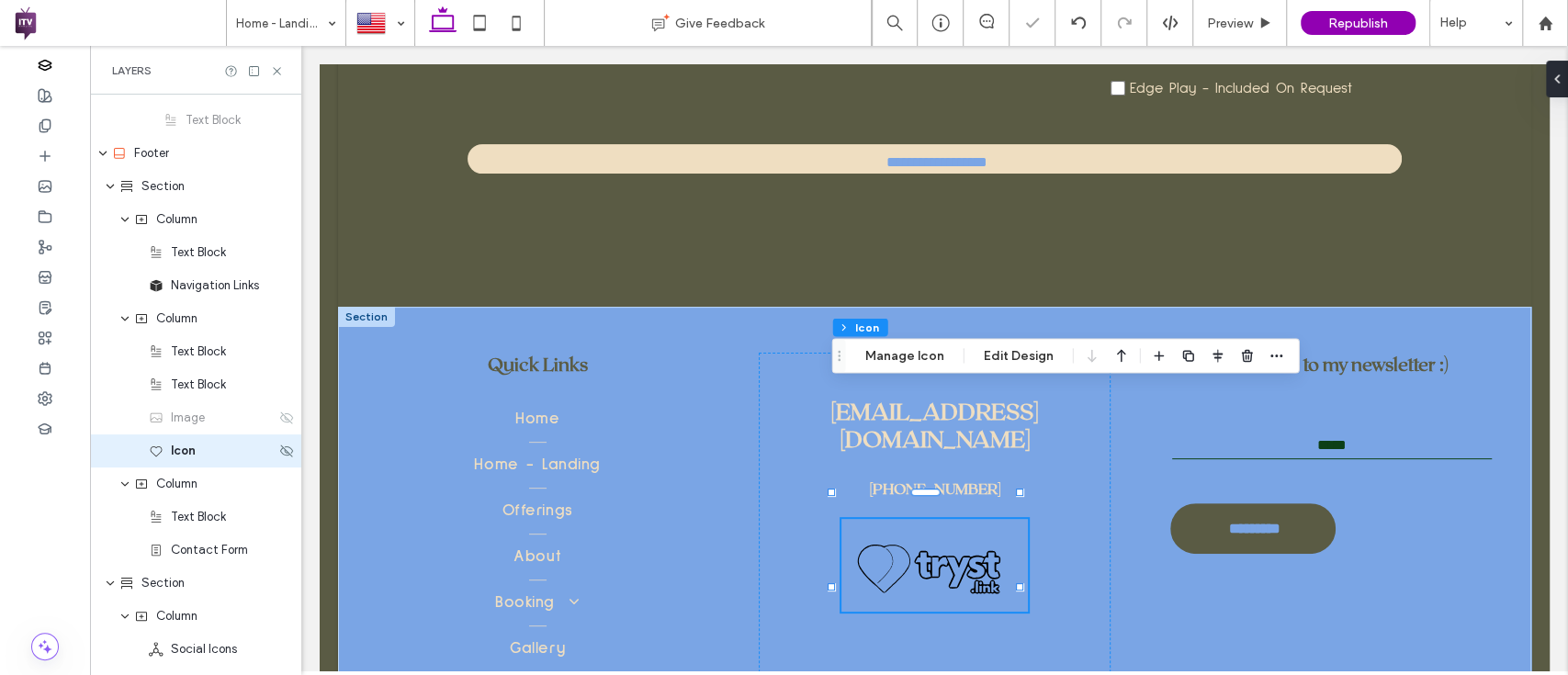
scroll to position [2835, 0]
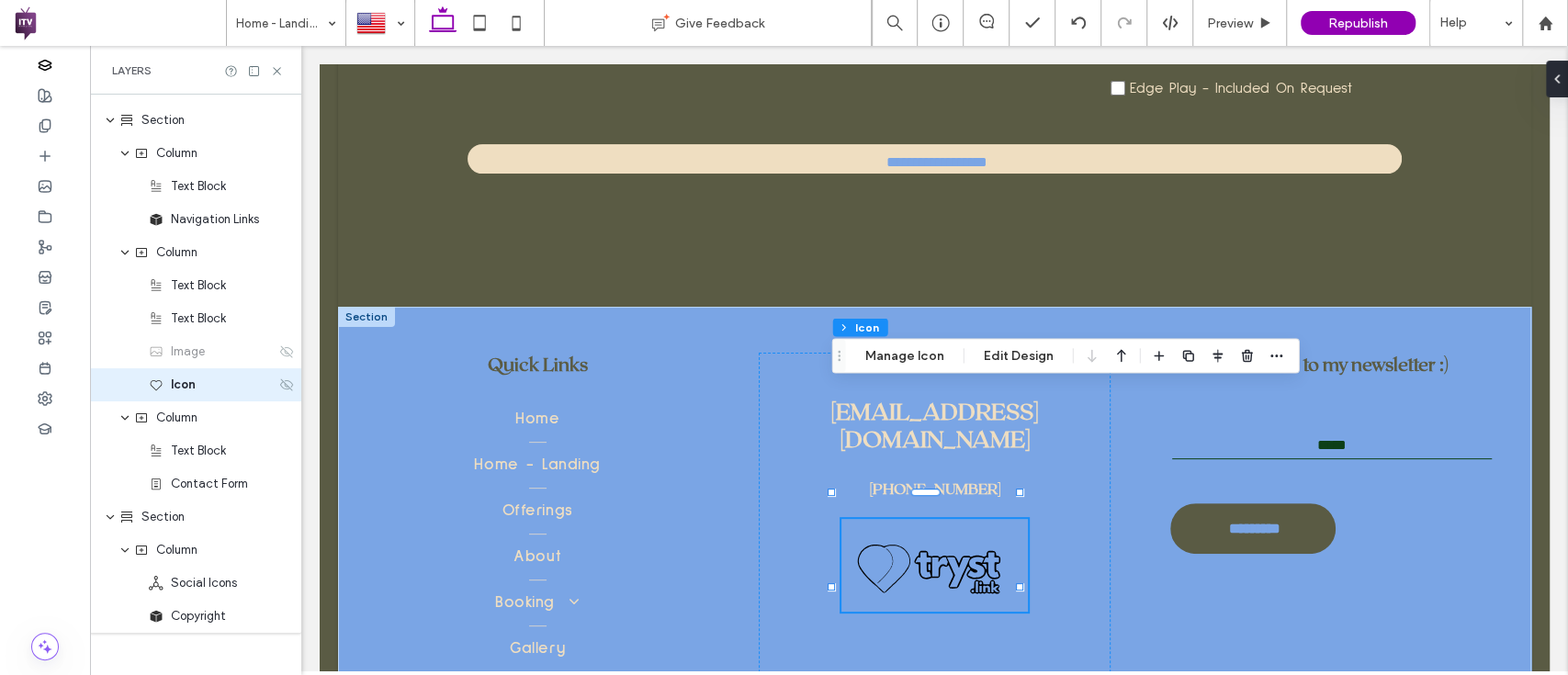
click at [279, 390] on icon at bounding box center [286, 385] width 15 height 15
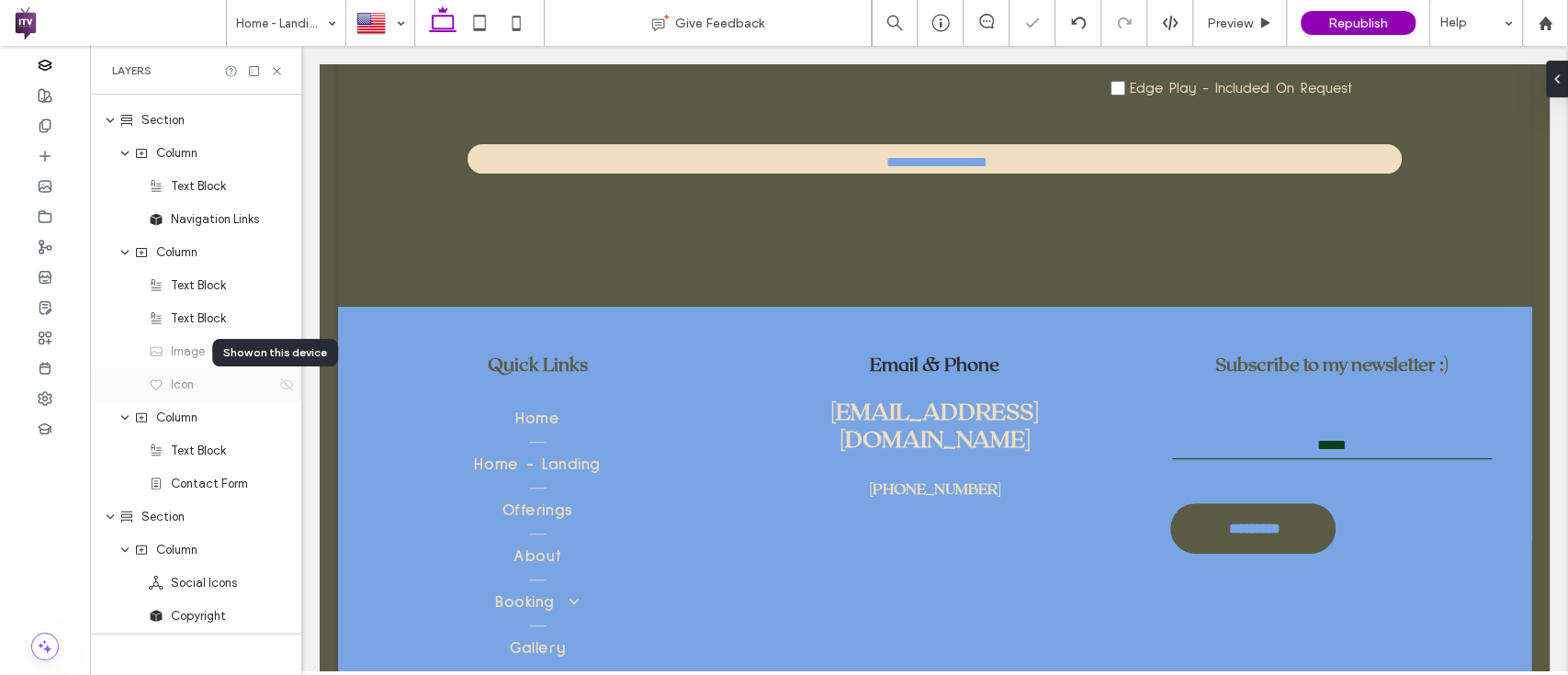
click at [279, 390] on icon at bounding box center [286, 385] width 15 height 15
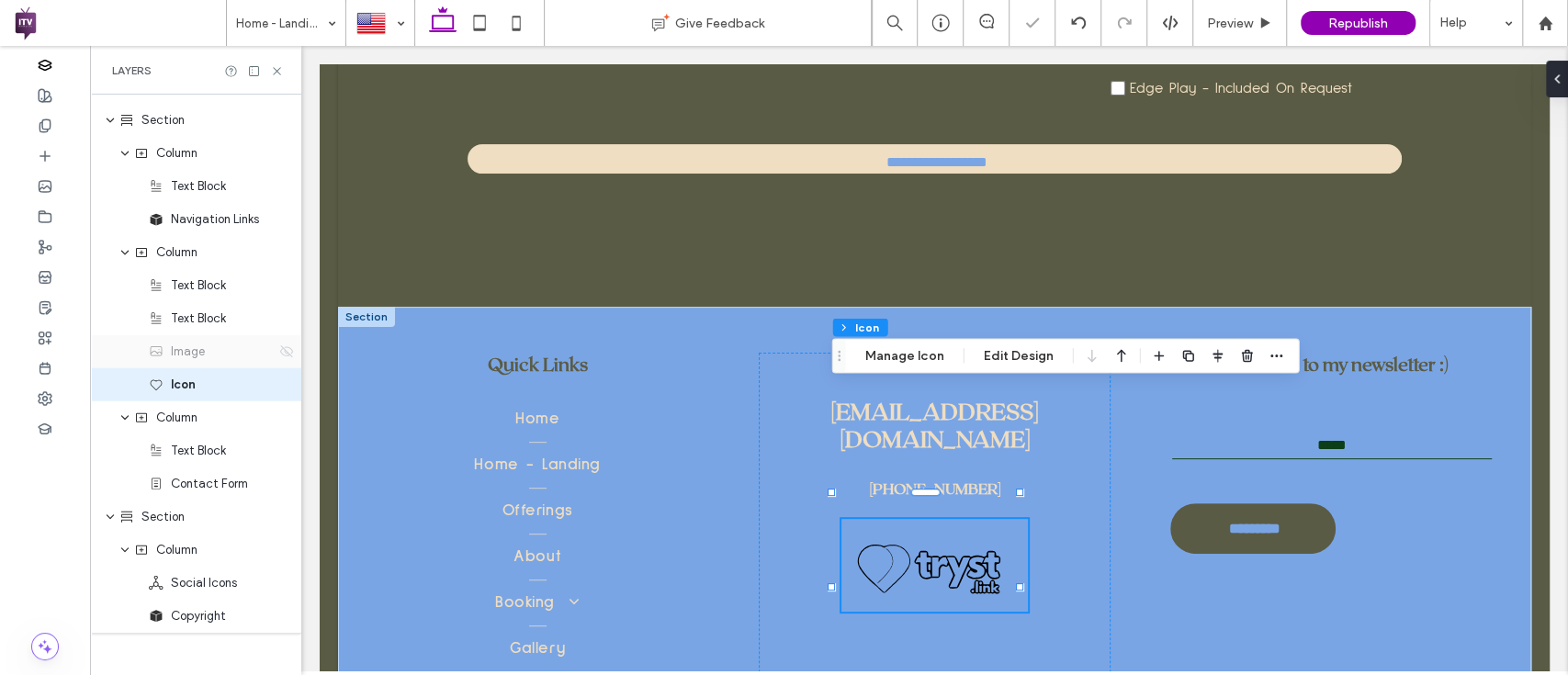
click at [279, 356] on icon at bounding box center [286, 351] width 15 height 15
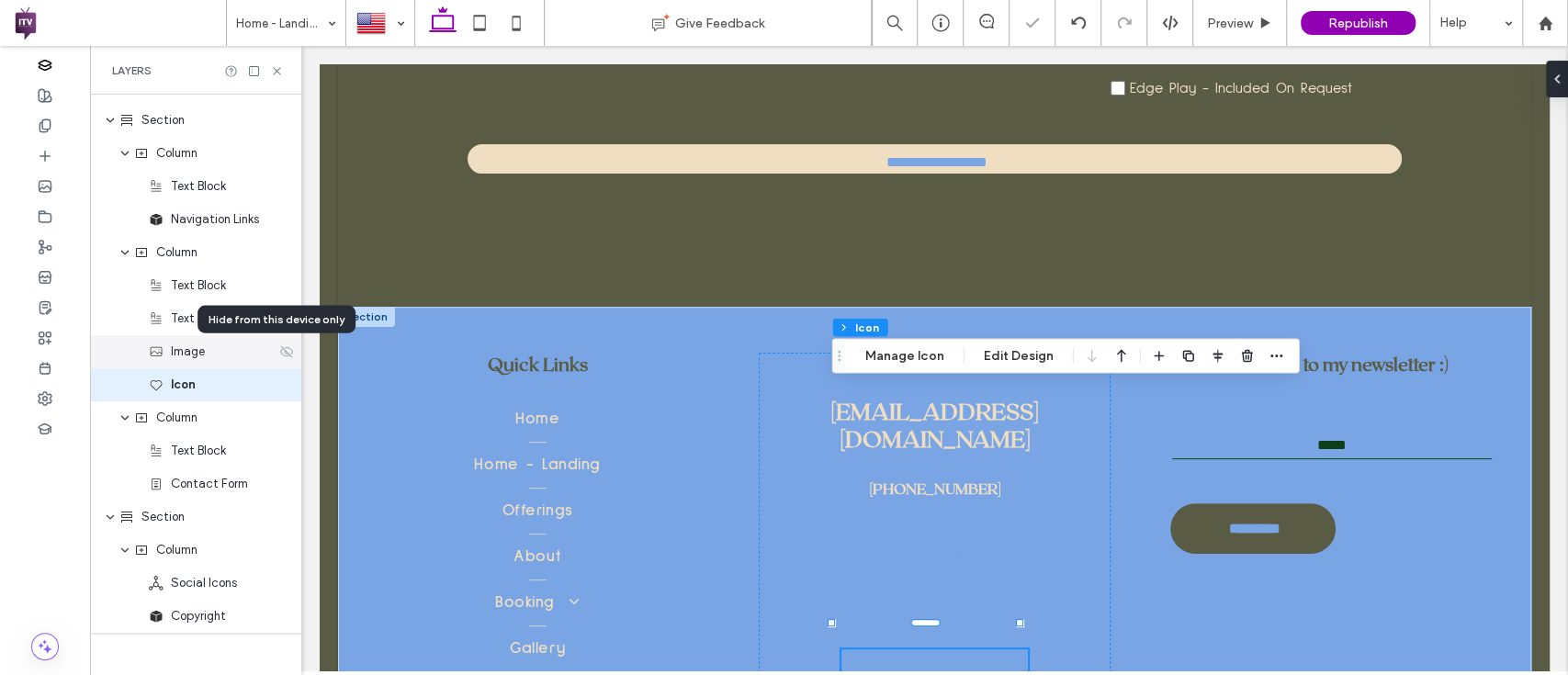
click at [279, 356] on icon at bounding box center [286, 351] width 15 height 15
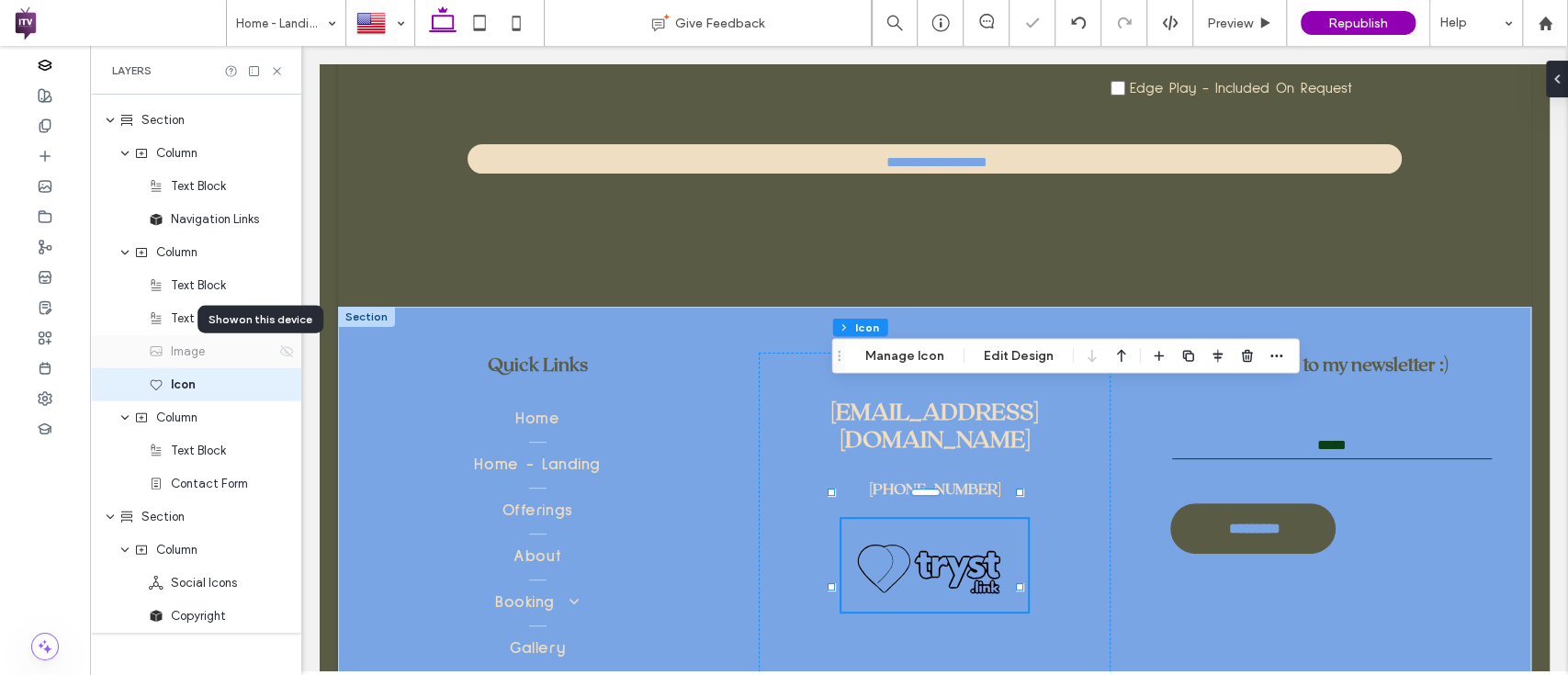
scroll to position [2866, 0]
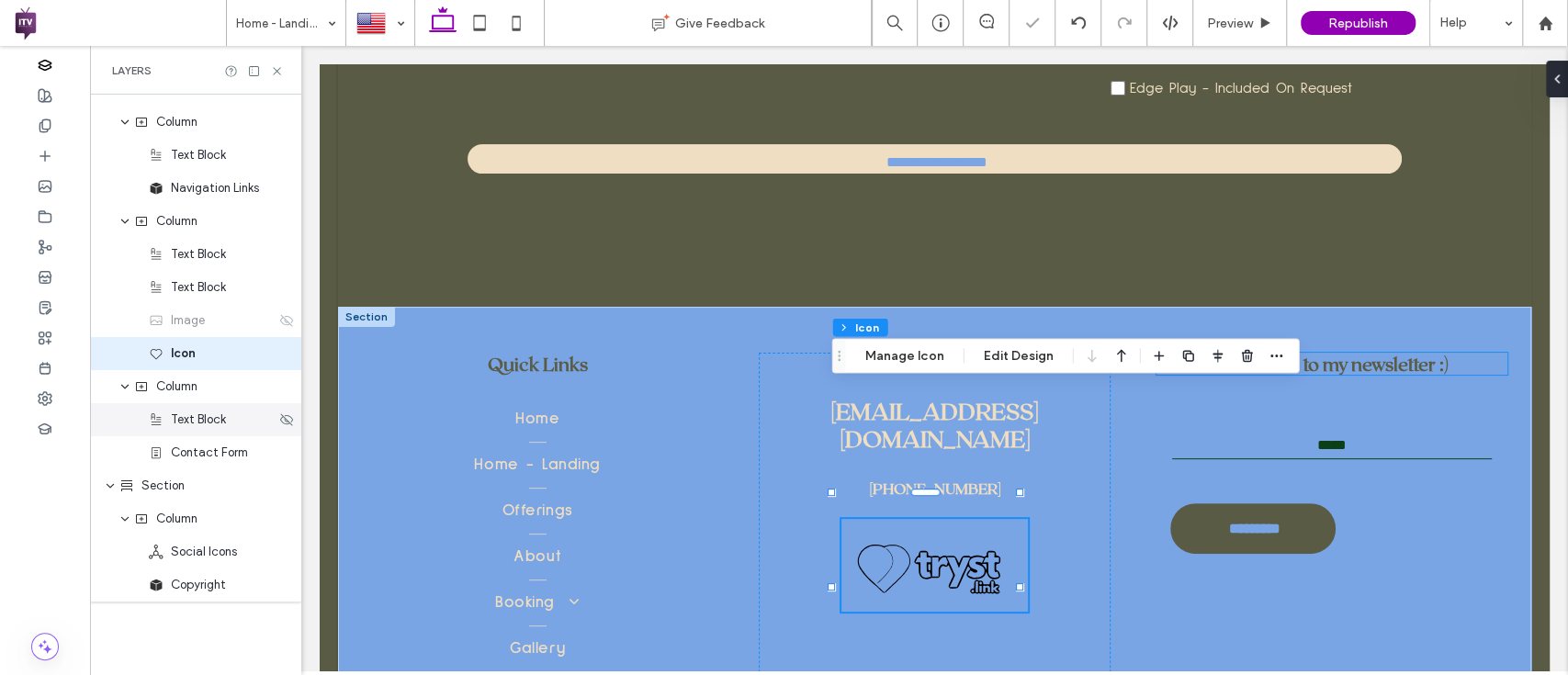
click at [262, 426] on div "Text Block" at bounding box center [211, 419] width 127 height 19
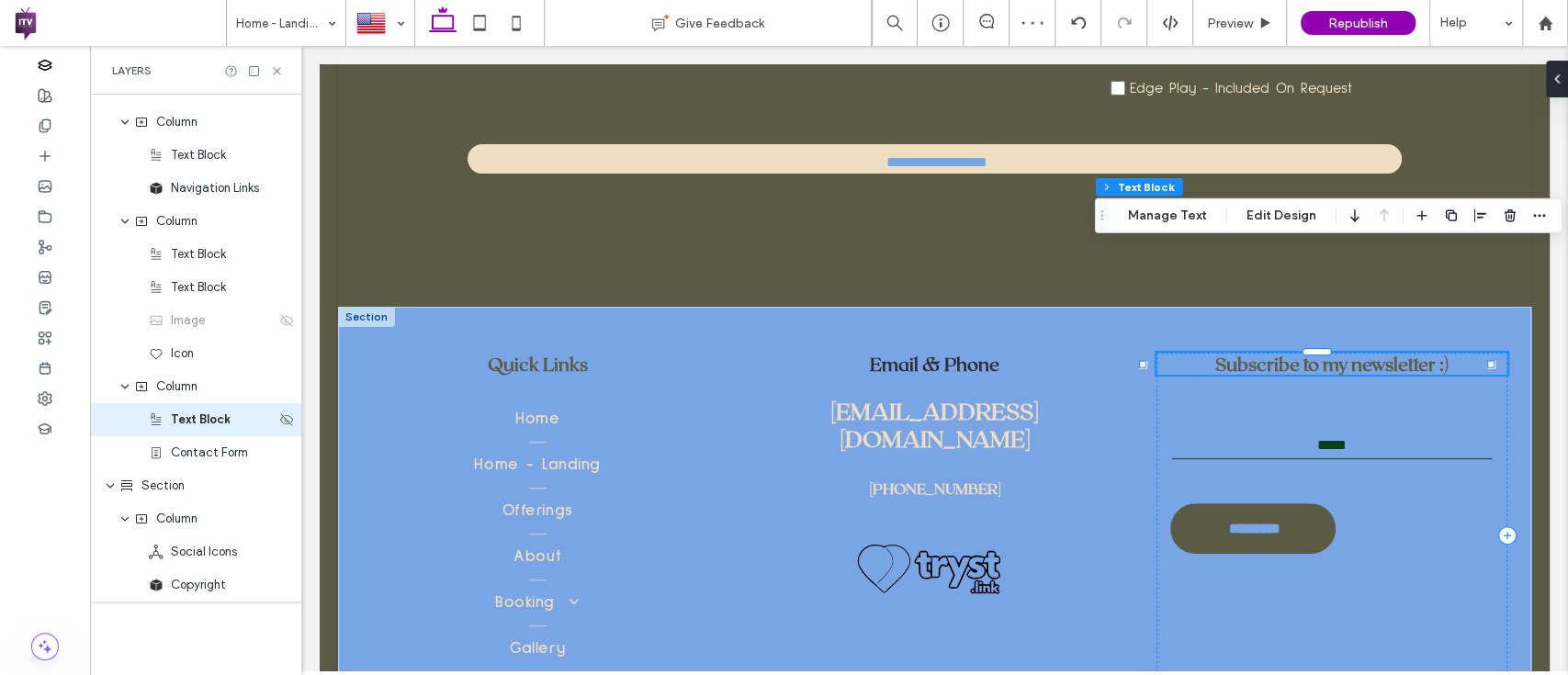
click at [262, 426] on div "Text Block" at bounding box center [211, 419] width 127 height 19
click at [275, 430] on div "Text Block" at bounding box center [195, 420] width 211 height 33
click at [275, 429] on div "Text Block" at bounding box center [195, 420] width 211 height 33
click at [279, 457] on icon at bounding box center [286, 453] width 15 height 15
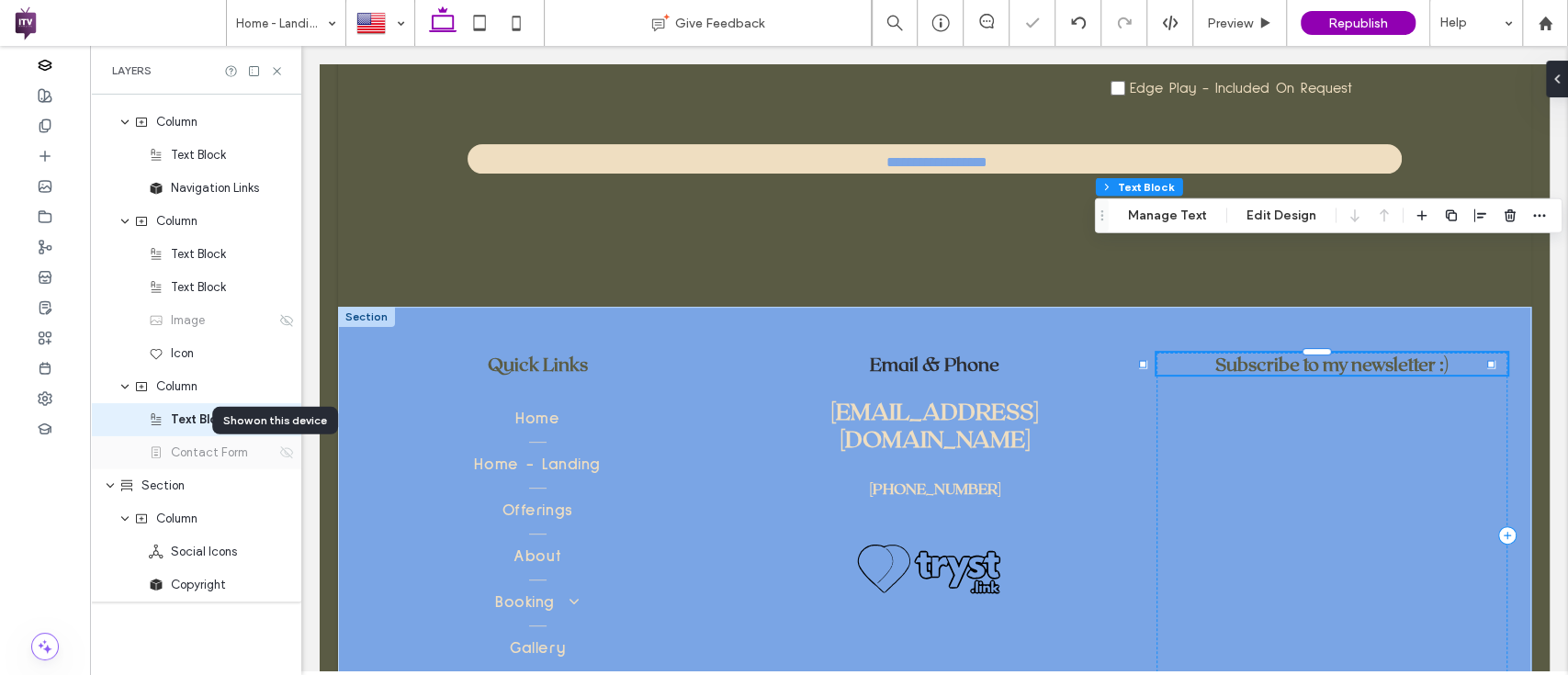
click at [279, 457] on icon at bounding box center [286, 453] width 15 height 15
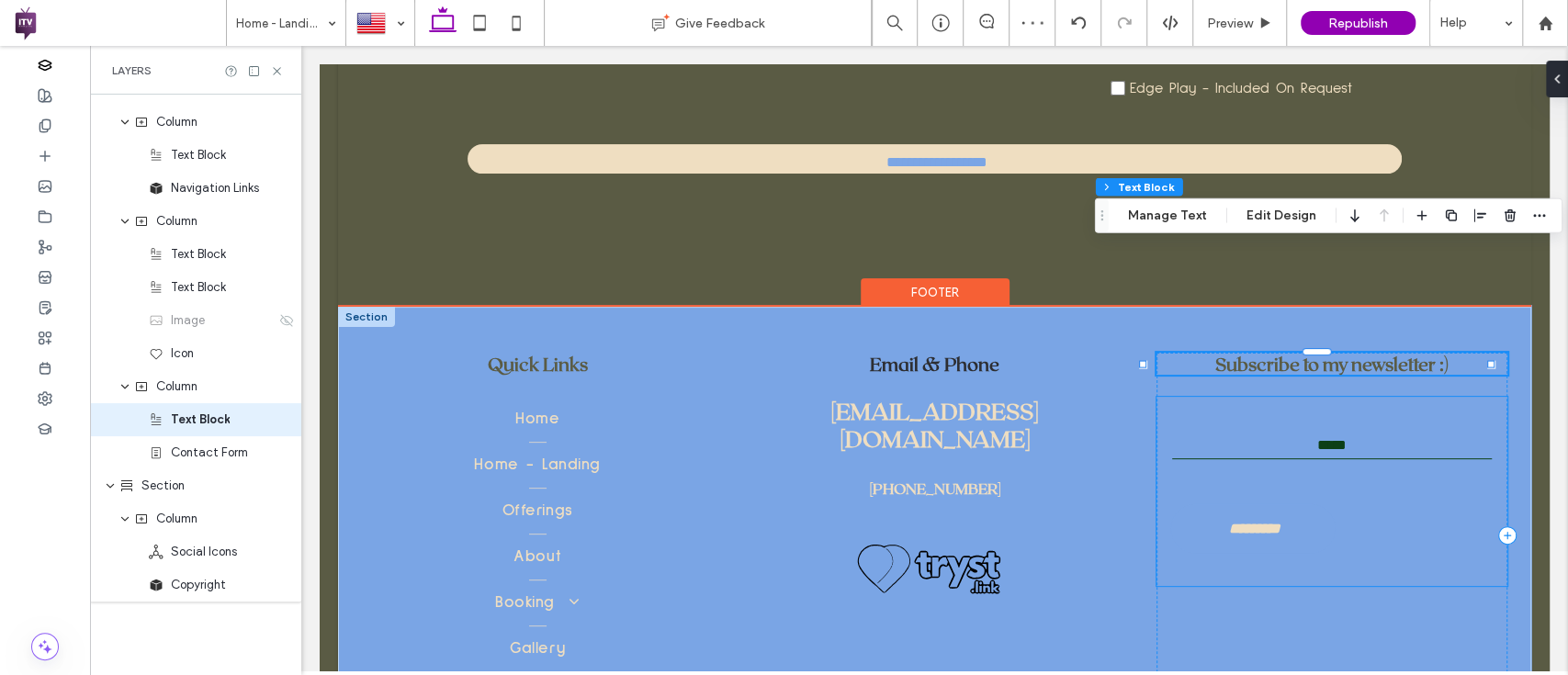
click at [1217, 504] on div "*********" at bounding box center [1252, 528] width 165 height 50
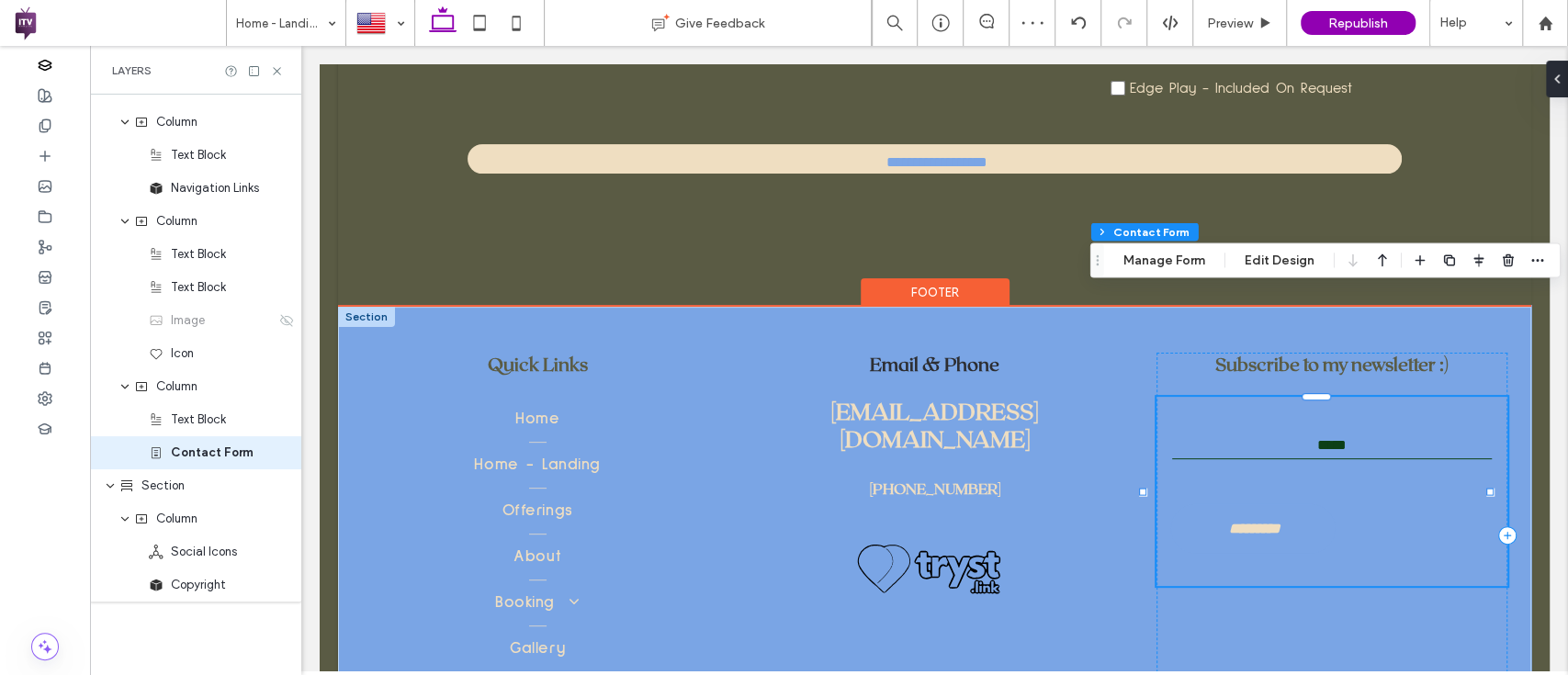
type input "*"
type input "***"
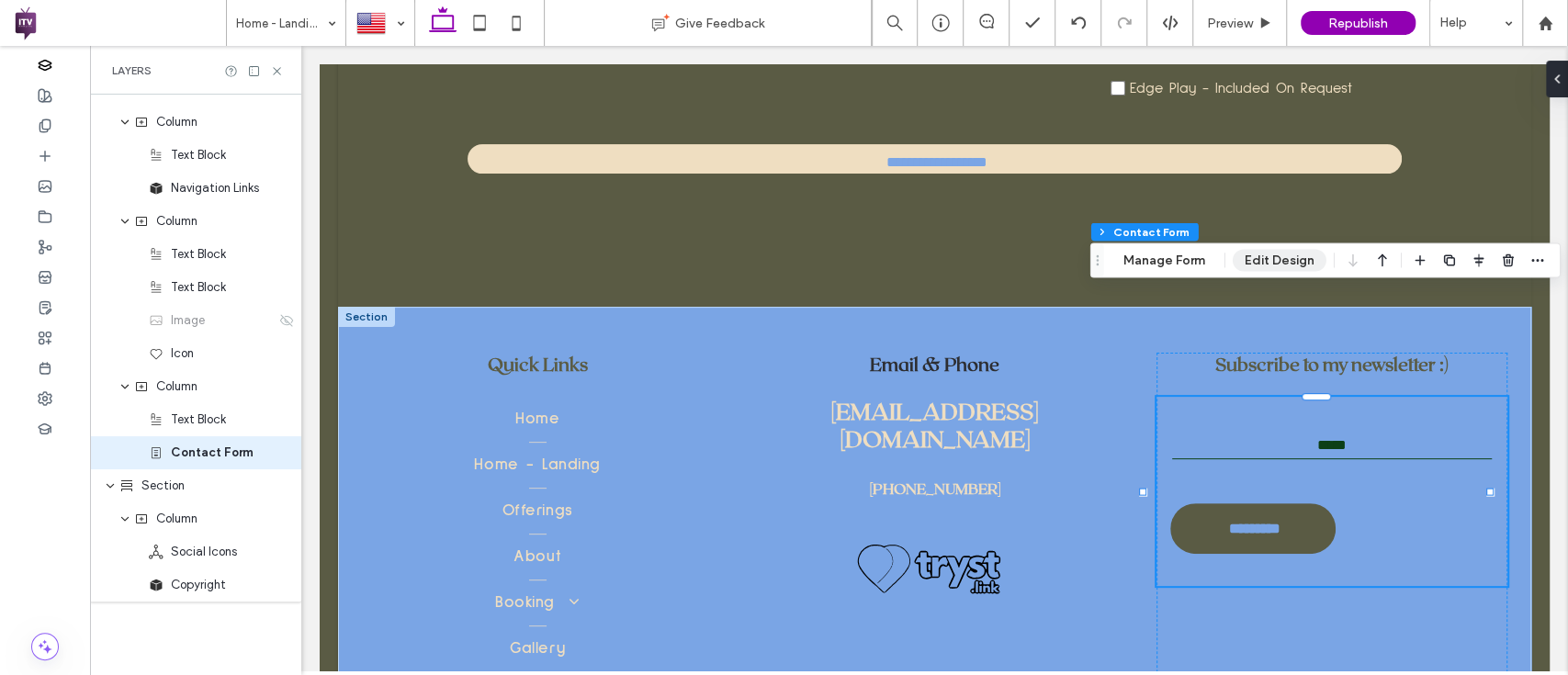
click at [1292, 269] on button "Edit Design" at bounding box center [1279, 260] width 93 height 22
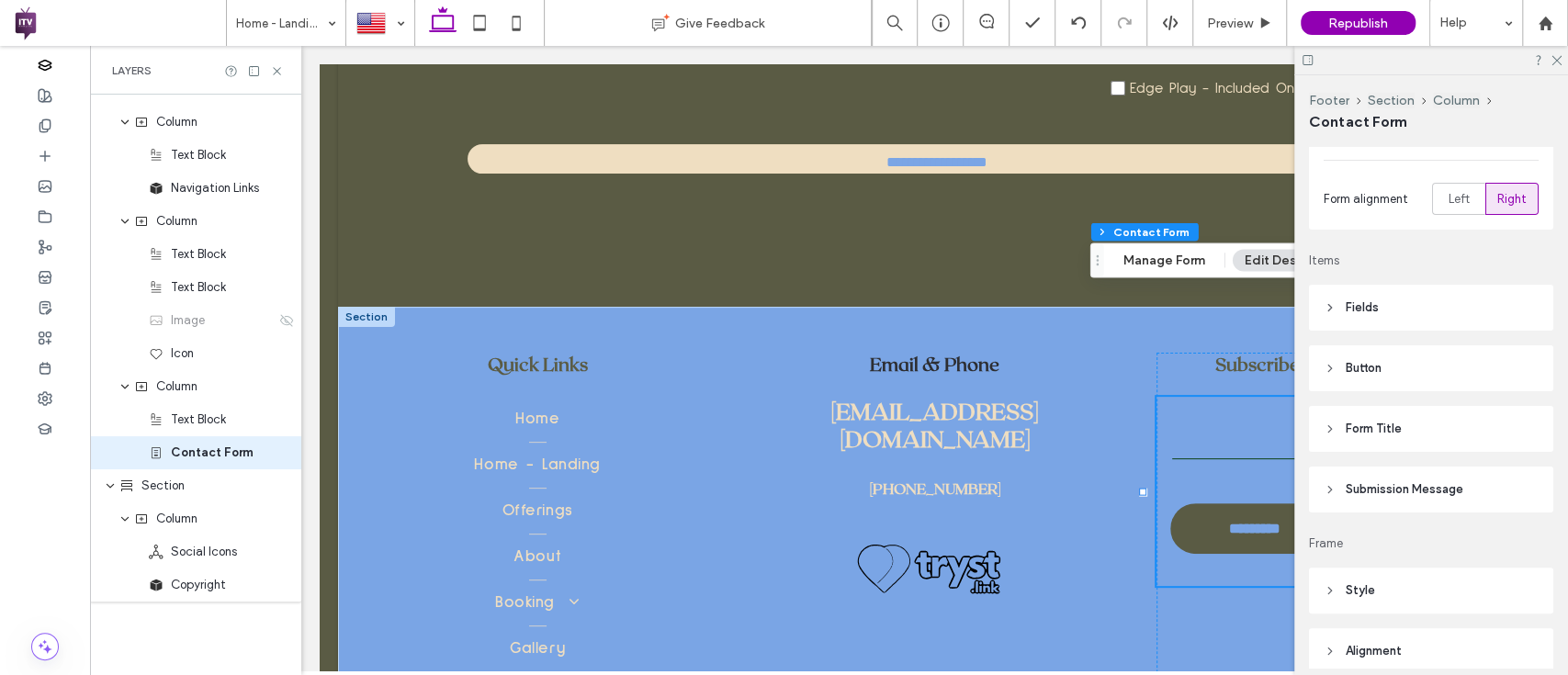
scroll to position [211, 0]
click at [1367, 353] on header "Button" at bounding box center [1430, 365] width 244 height 46
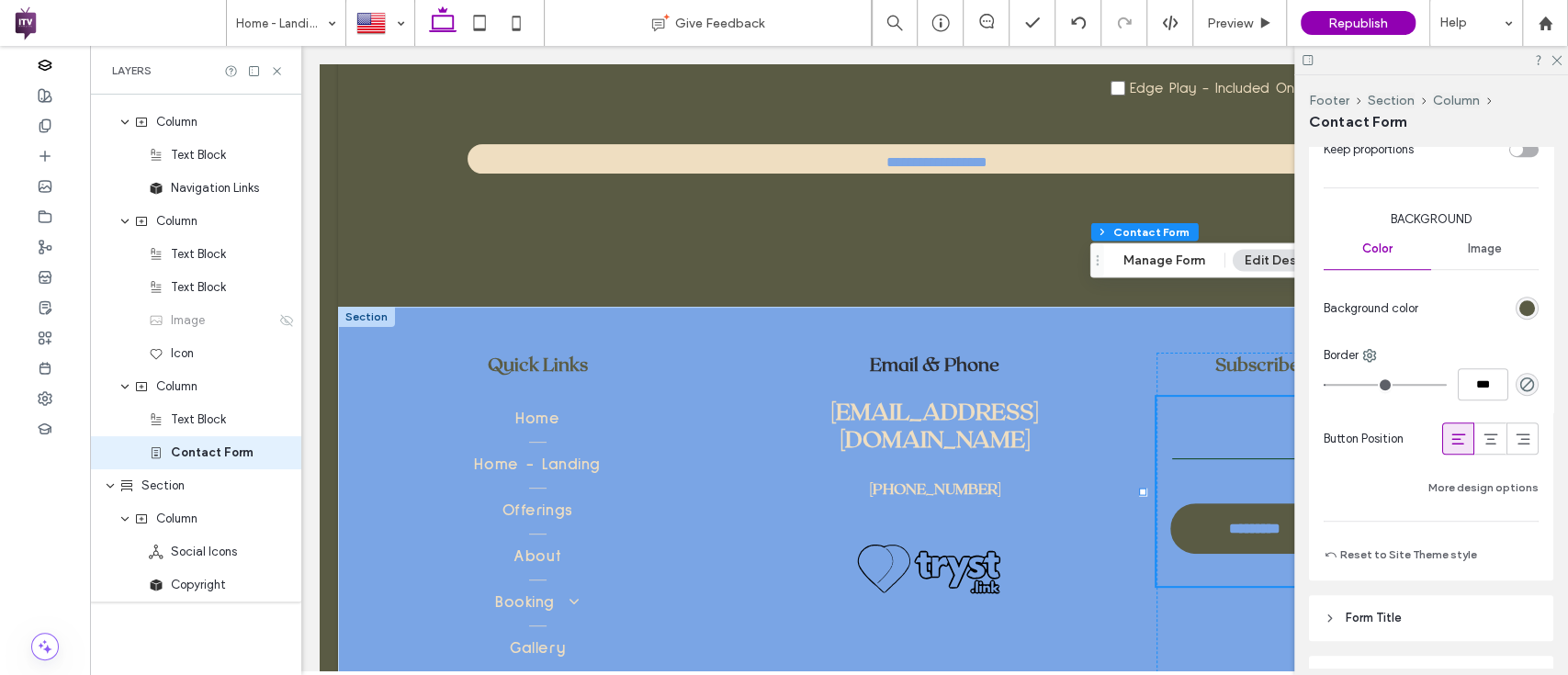
scroll to position [834, 0]
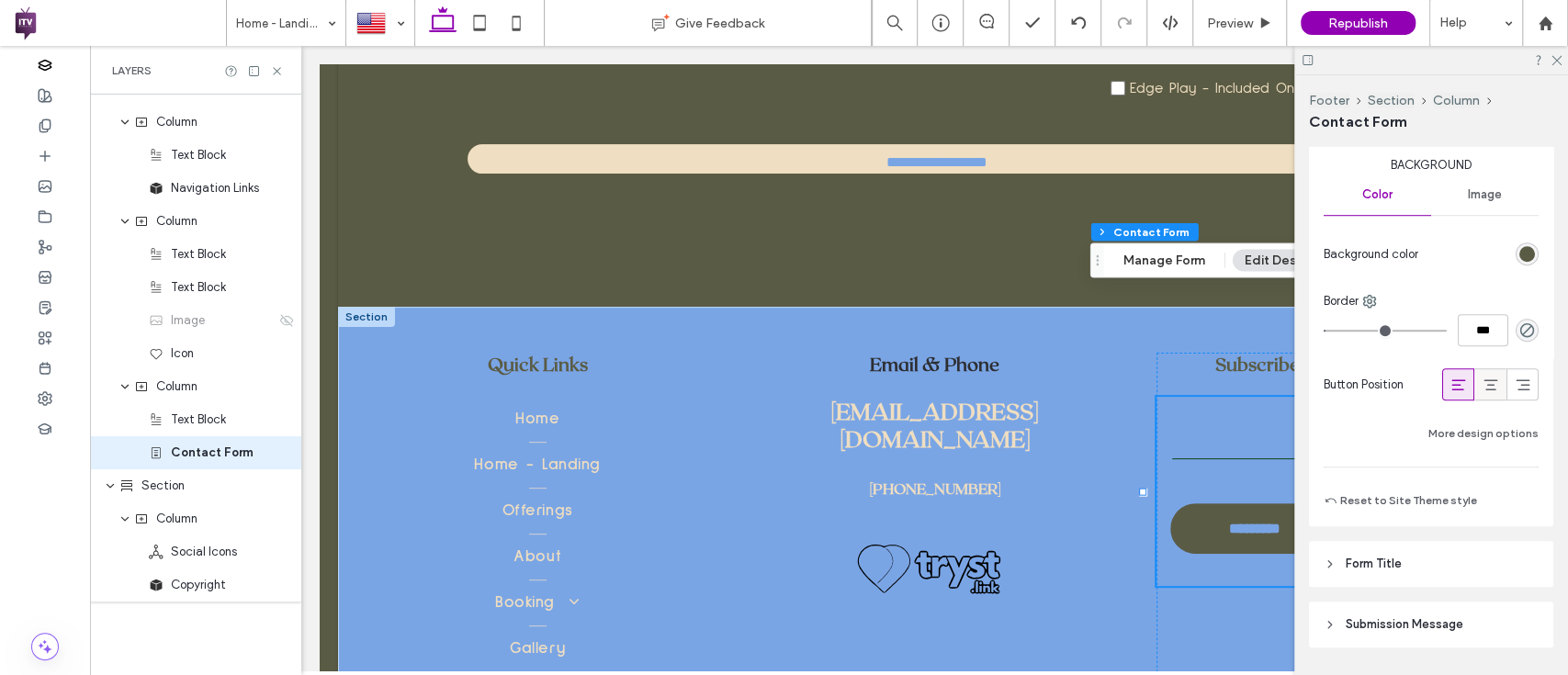
click at [1488, 384] on div at bounding box center [1489, 384] width 30 height 31
type input "*"
click at [1556, 59] on icon at bounding box center [1555, 59] width 12 height 12
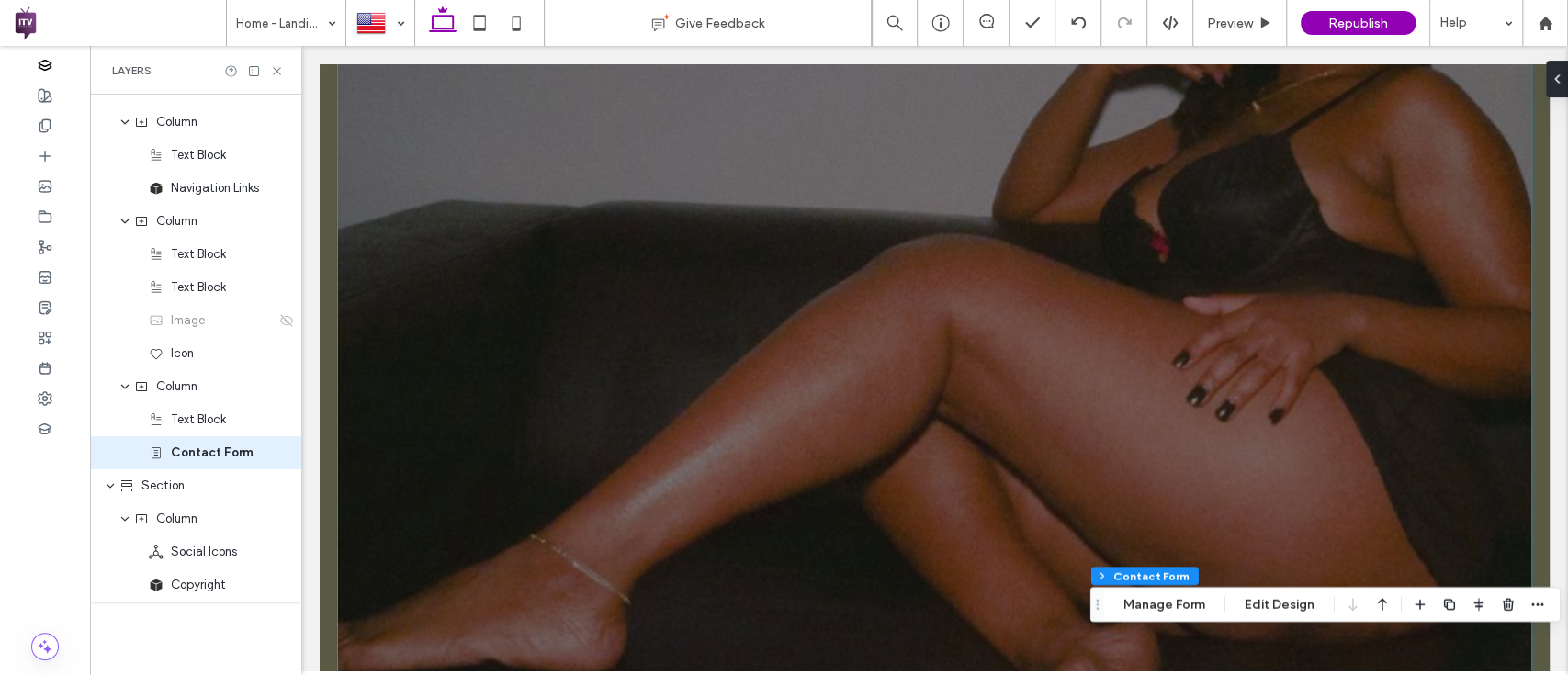
scroll to position [0, 0]
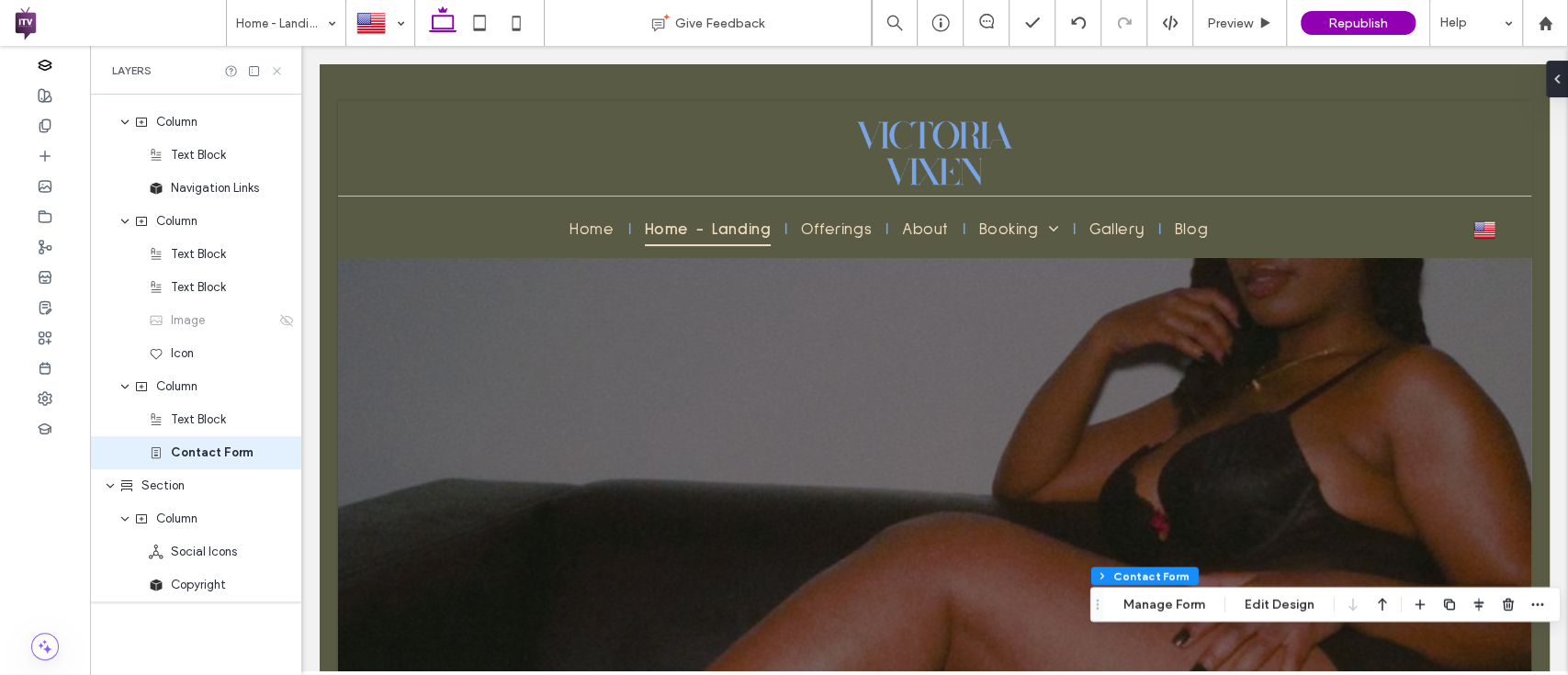
click at [274, 66] on icon at bounding box center [276, 71] width 14 height 14
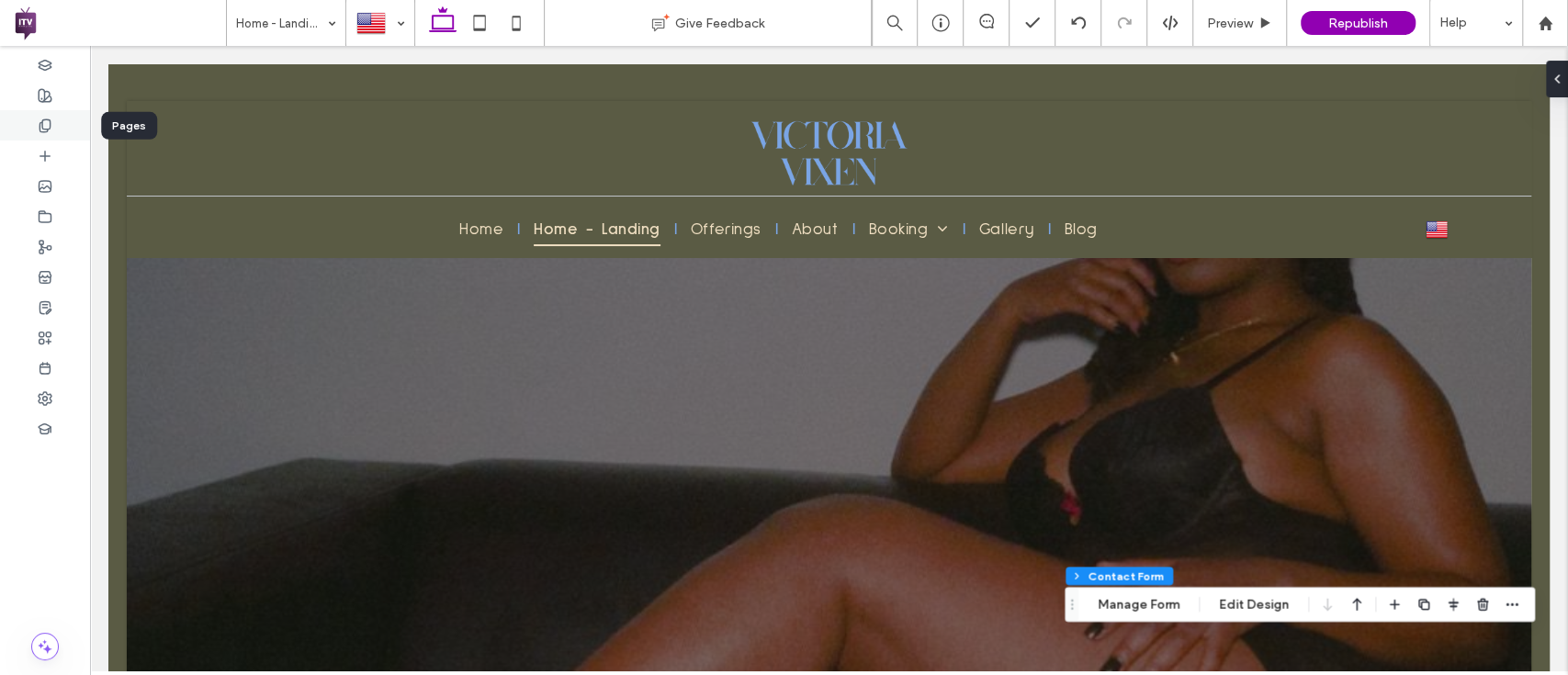
click at [41, 111] on div at bounding box center [44, 125] width 90 height 31
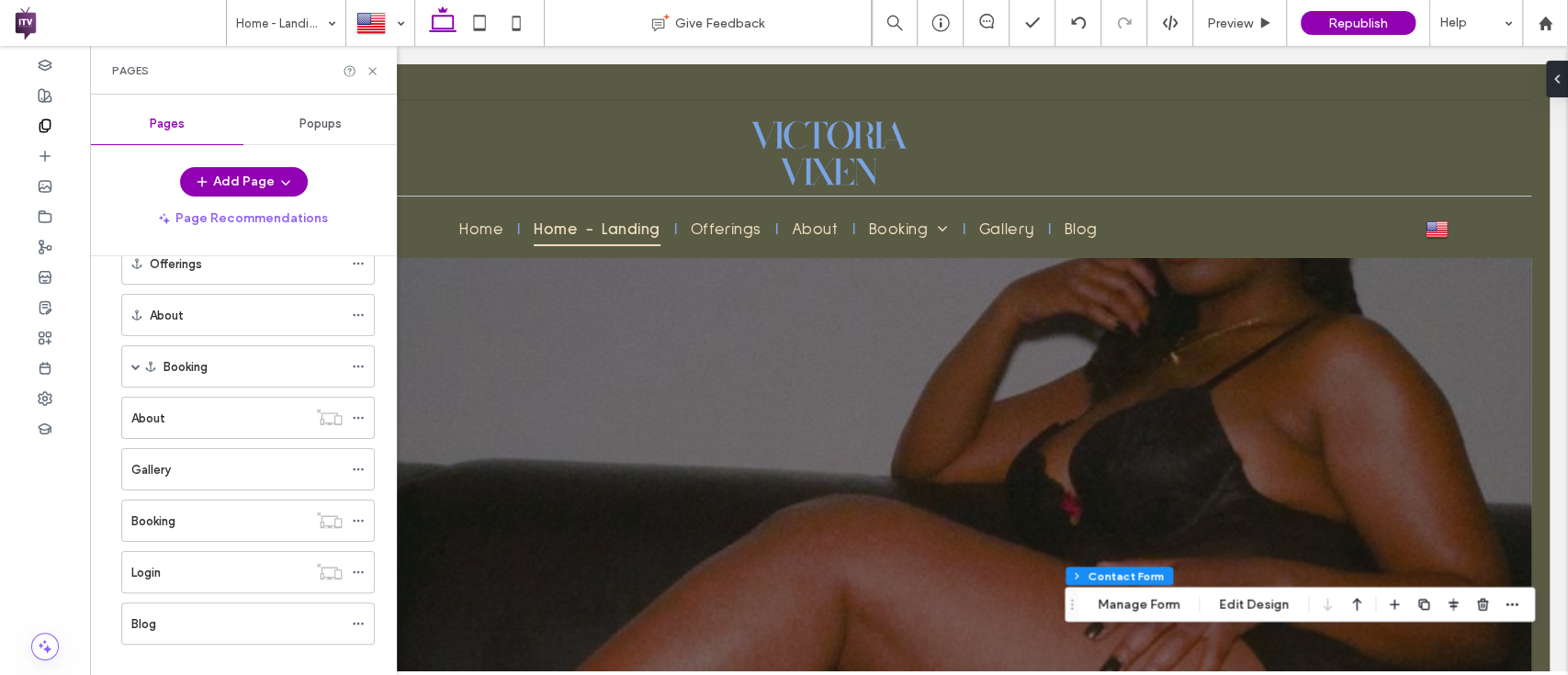
scroll to position [272, 0]
click at [372, 66] on icon at bounding box center [373, 71] width 14 height 14
